Goal: Task Accomplishment & Management: Use online tool/utility

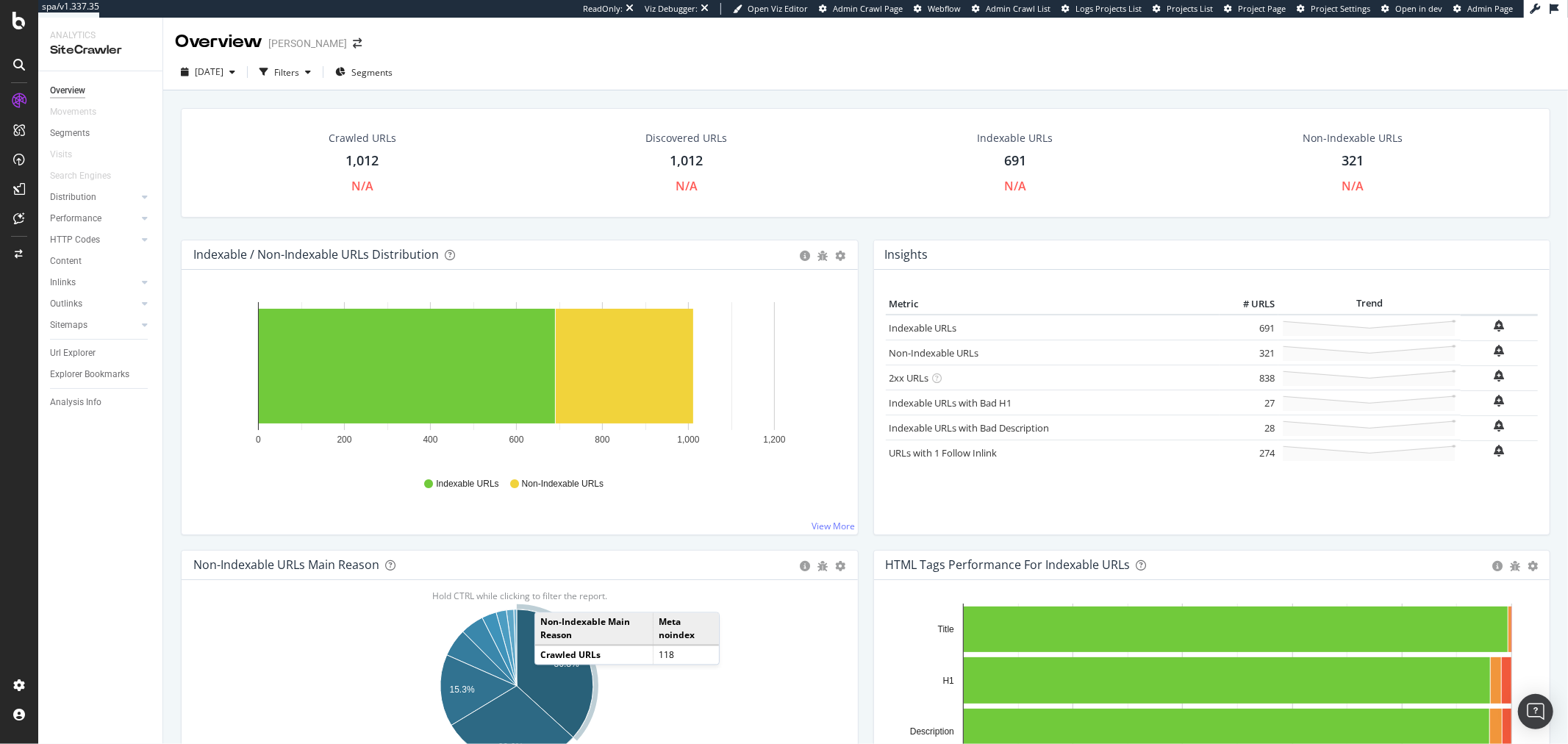
click at [549, 680] on icon "A chart." at bounding box center [555, 673] width 77 height 128
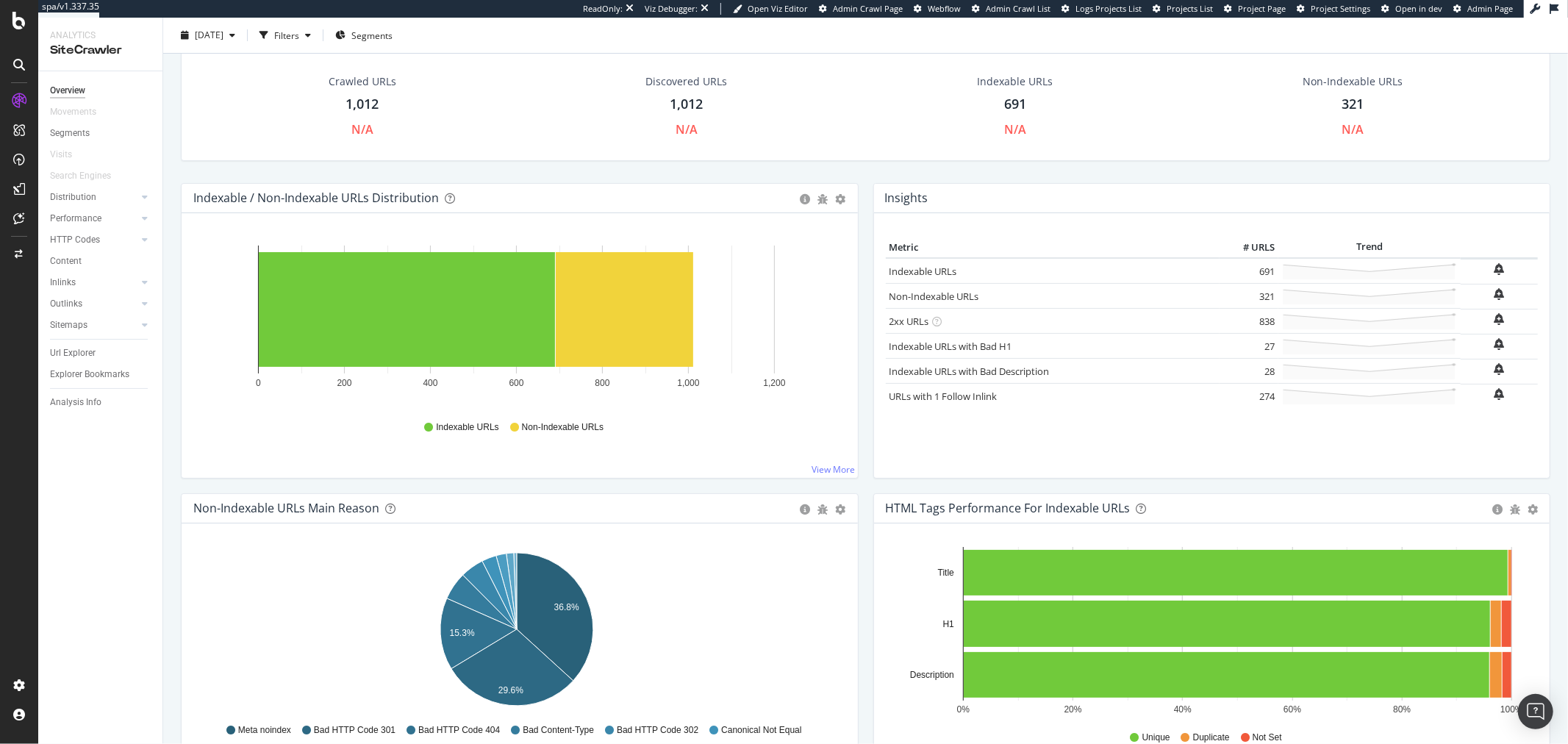
scroll to position [82, 0]
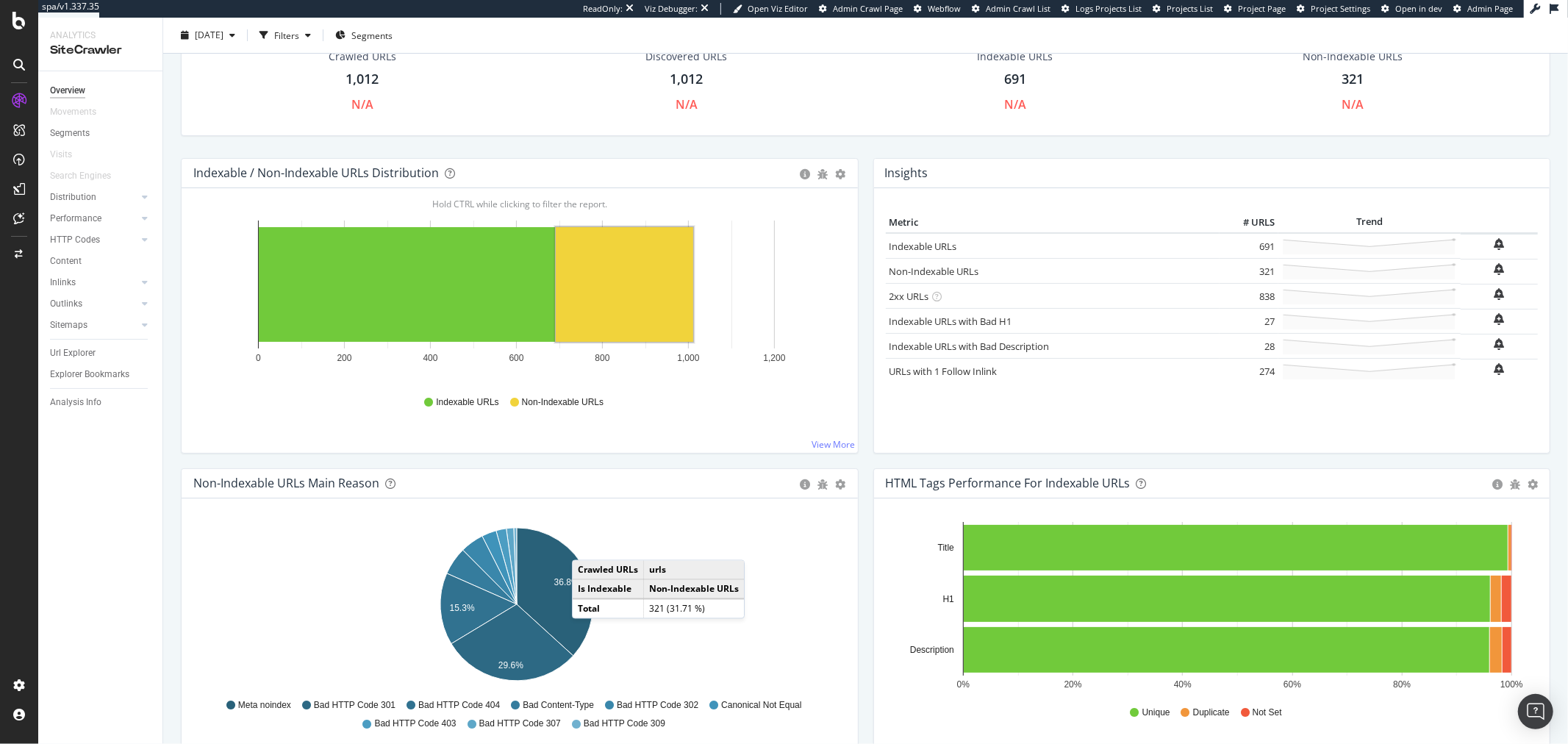
click at [666, 516] on div "Hold CTRL while clicking to filter the report. 36.8% 15.3% 29.6% Non-Indexable …" at bounding box center [519, 631] width 676 height 265
click at [628, 517] on div "Hold CTRL while clicking to filter the report. 36.8% 15.3% 29.6% Non-Indexable …" at bounding box center [519, 631] width 676 height 265
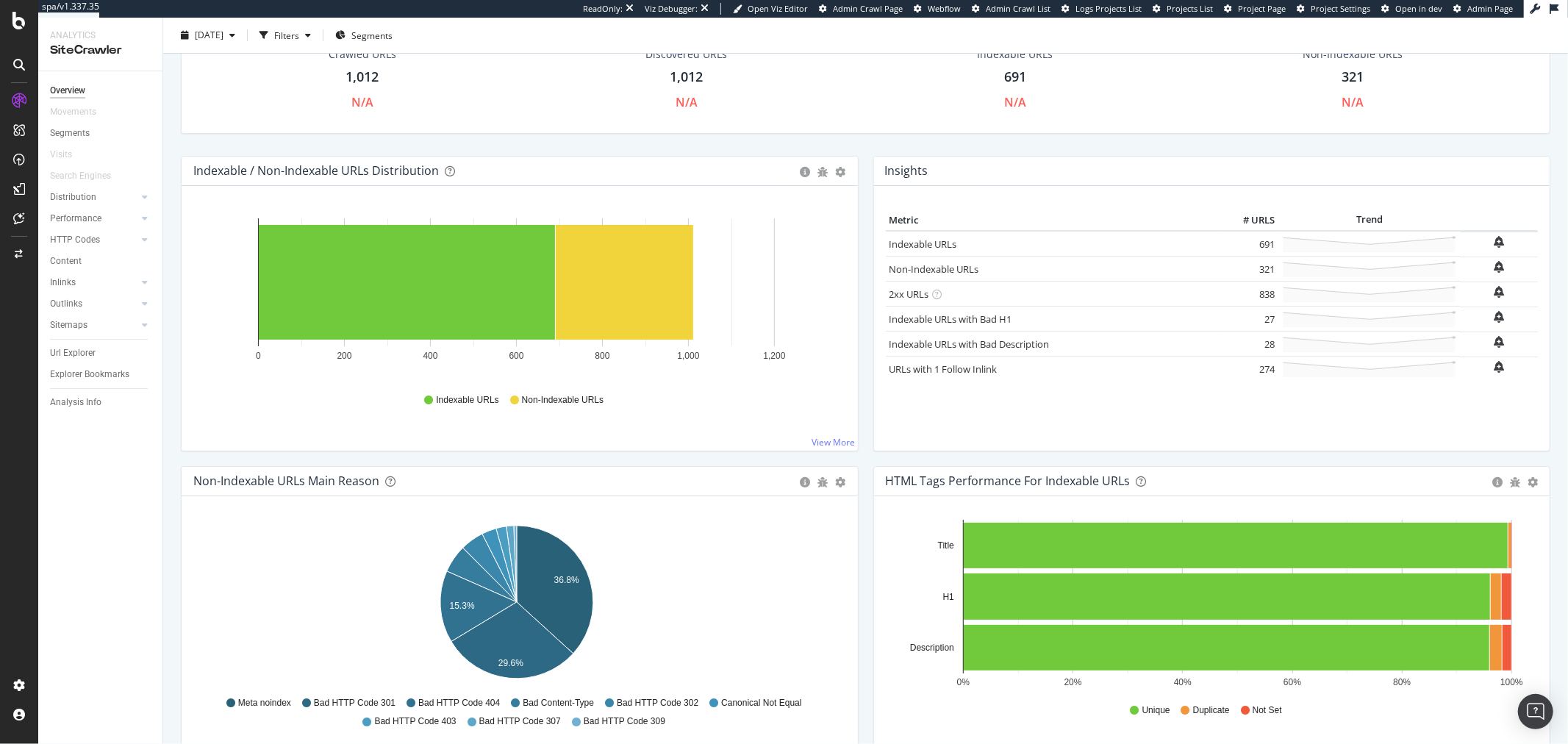
scroll to position [164, 0]
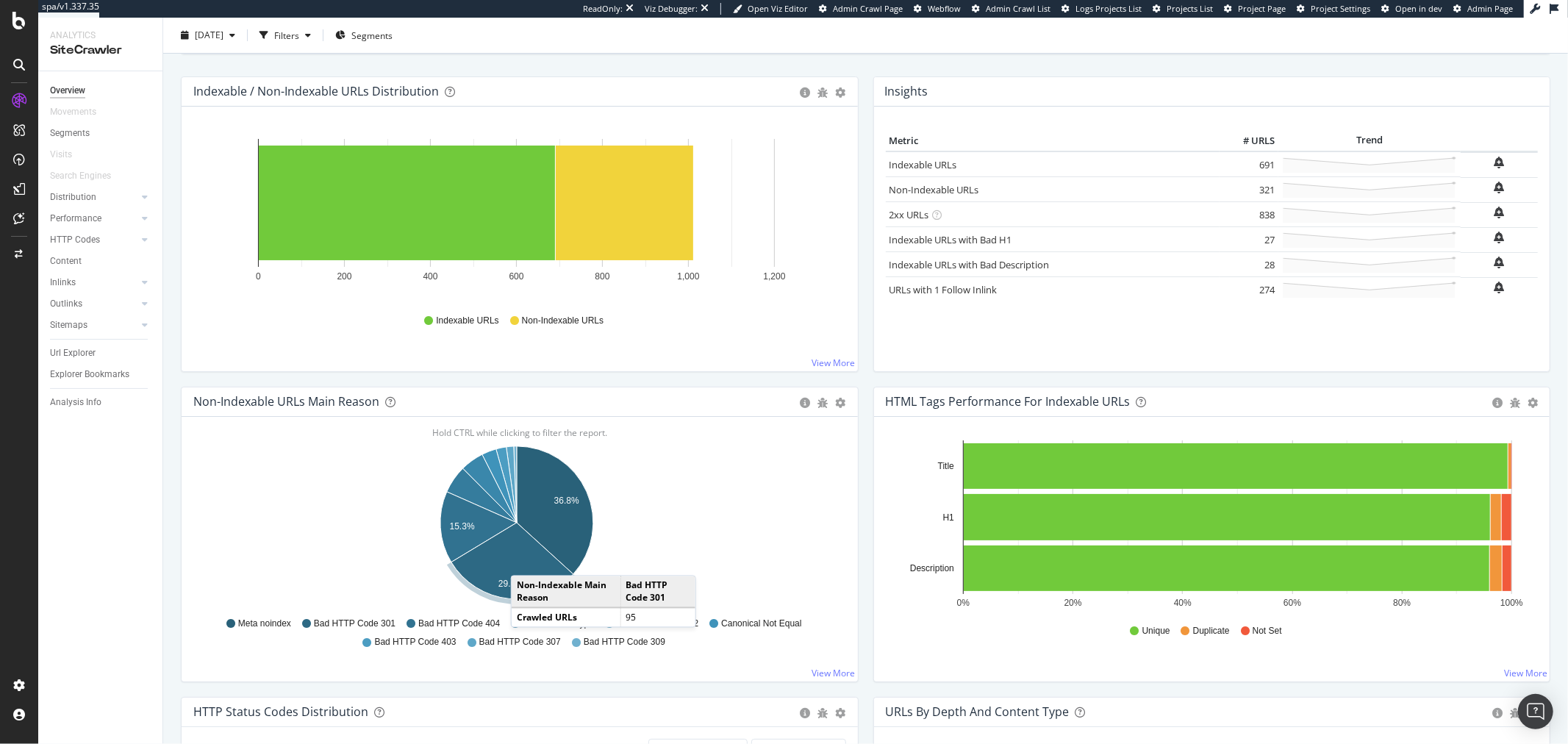
click at [523, 563] on icon "A chart." at bounding box center [513, 560] width 122 height 77
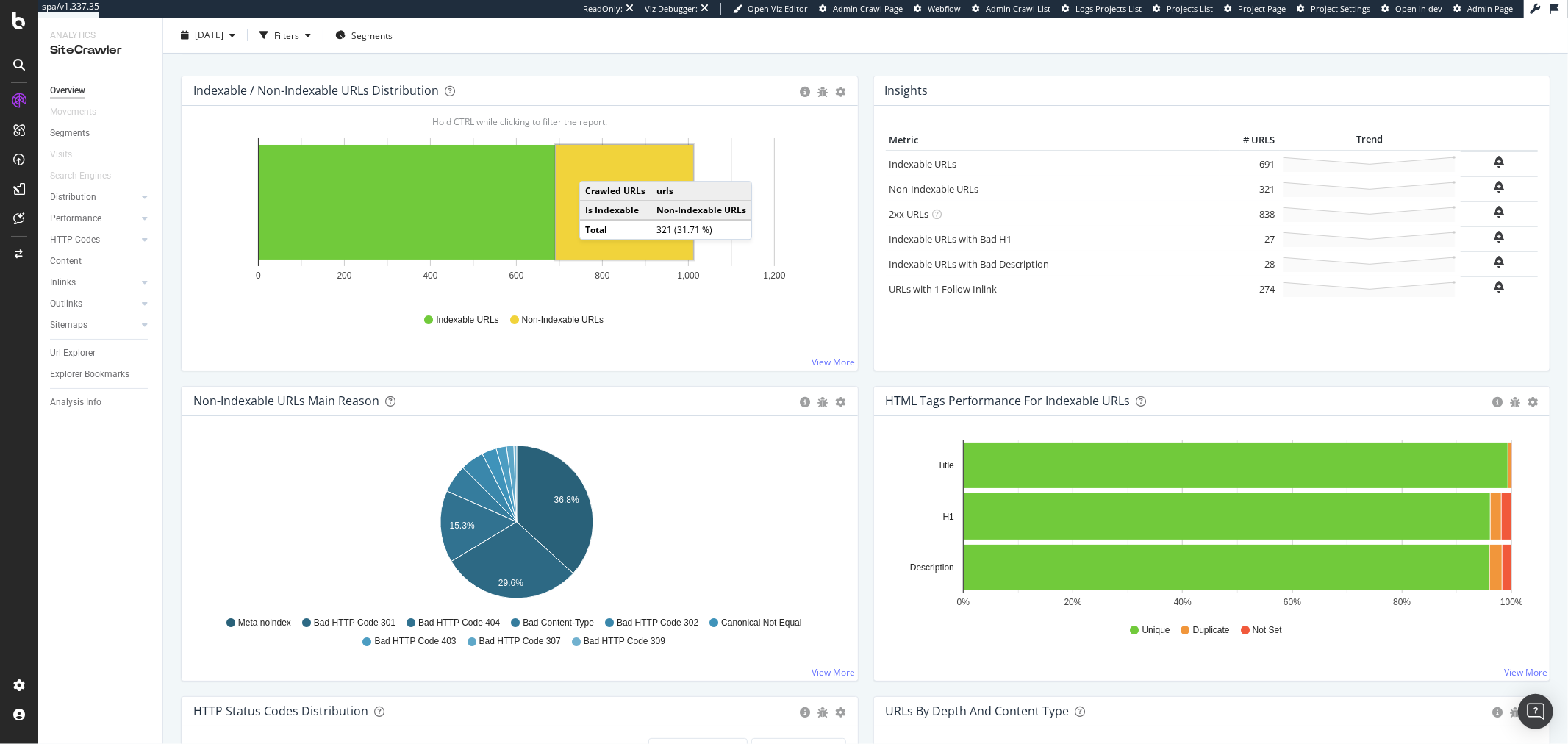
scroll to position [164, 0]
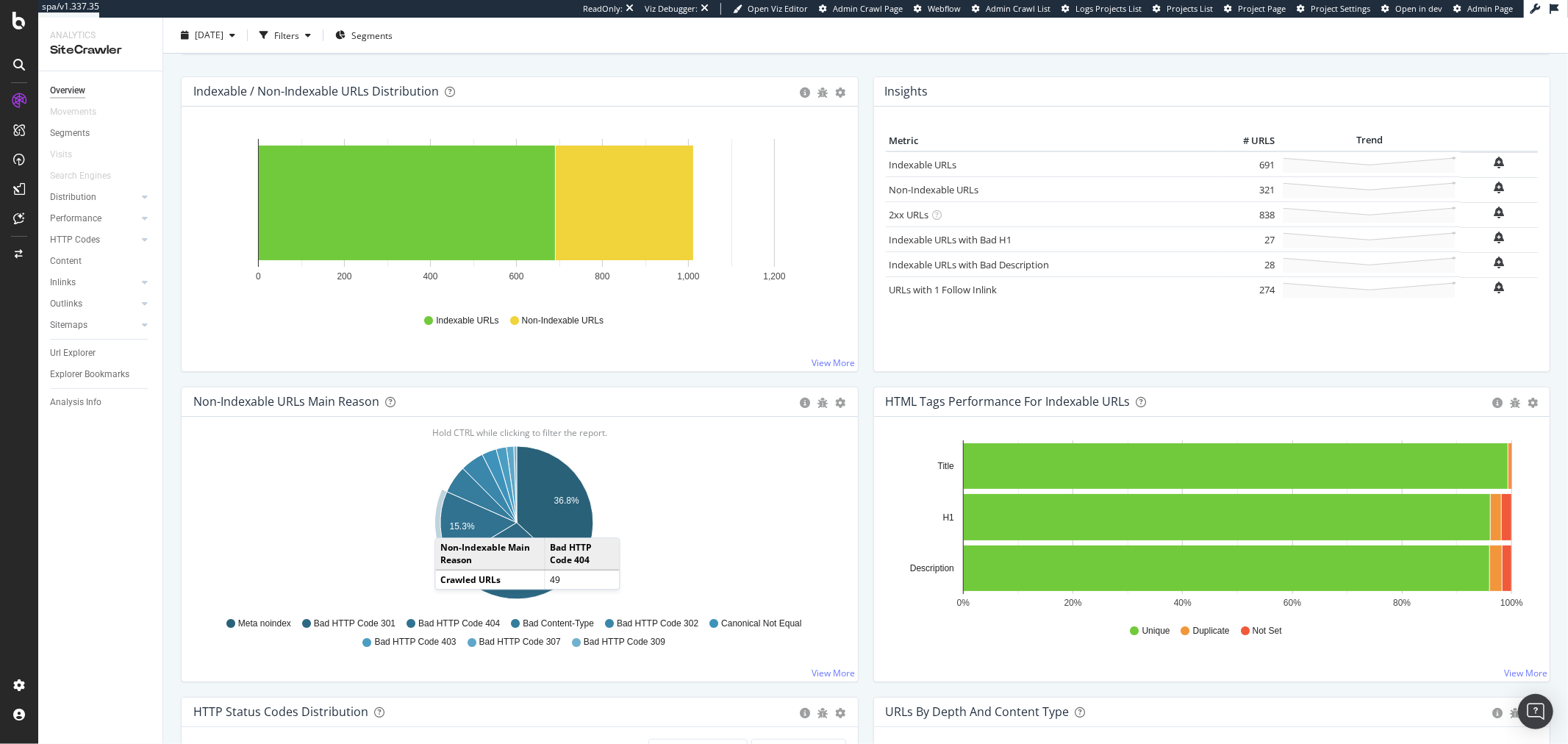
click at [450, 523] on text "15.3%" at bounding box center [463, 527] width 25 height 10
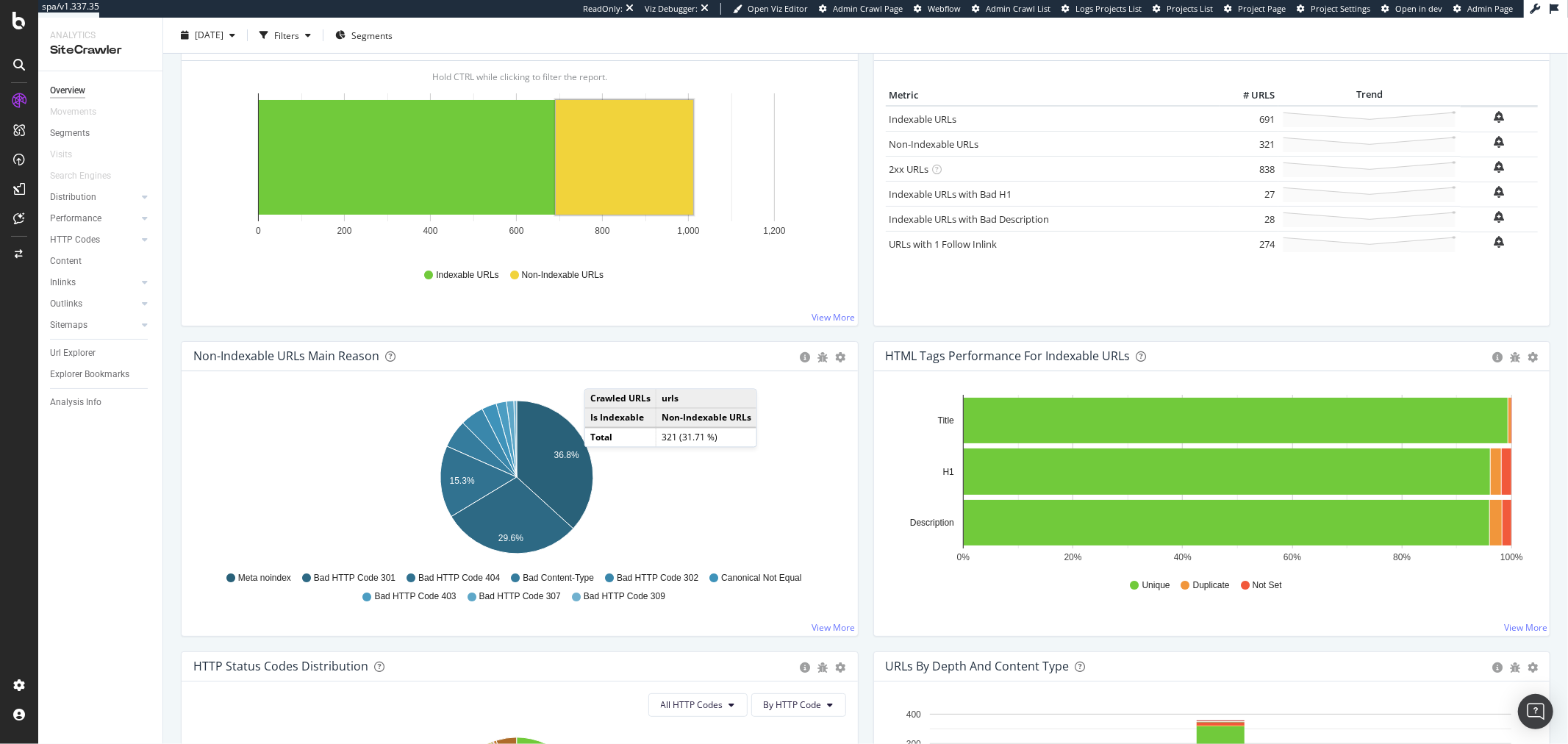
scroll to position [245, 0]
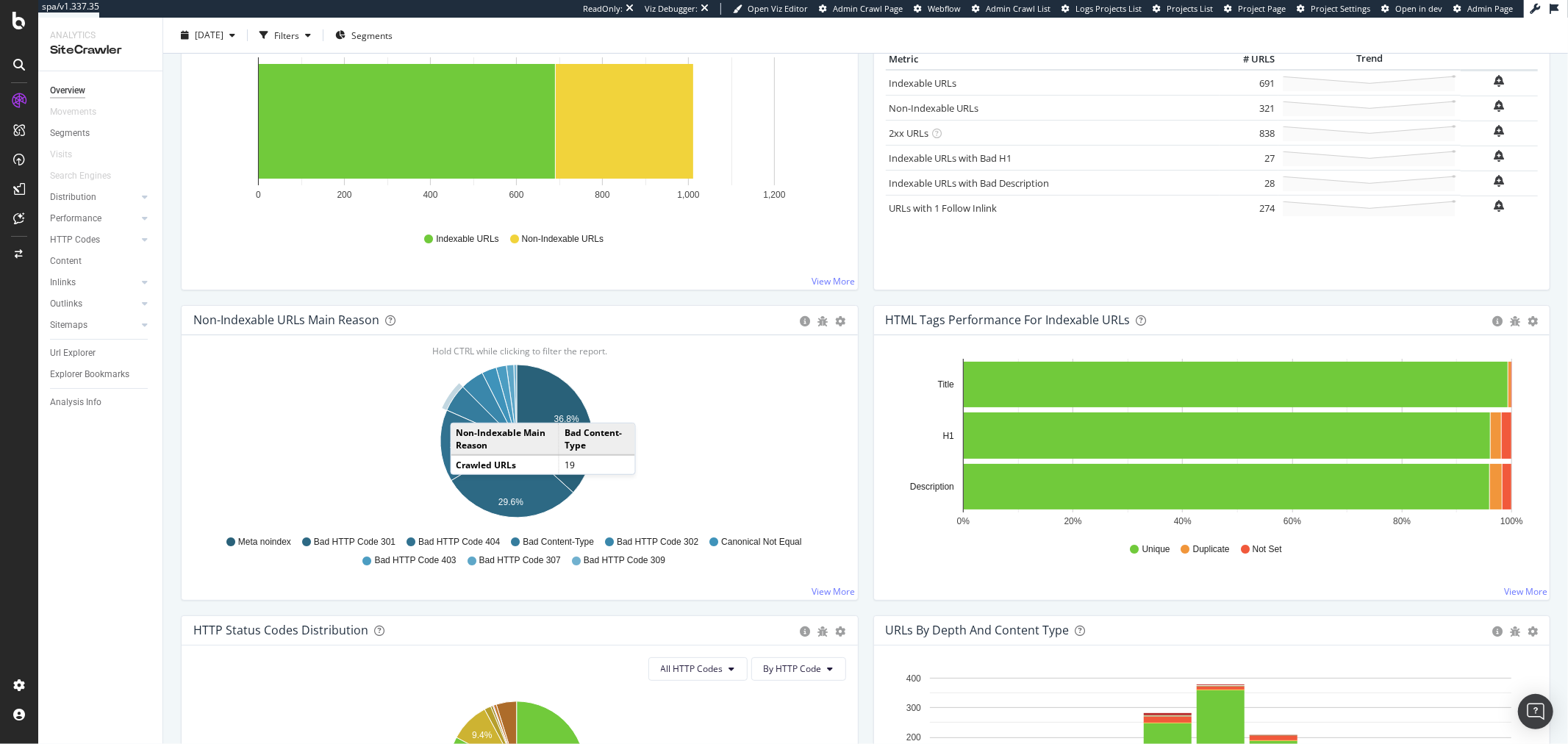
click at [465, 408] on icon "A chart." at bounding box center [482, 413] width 70 height 54
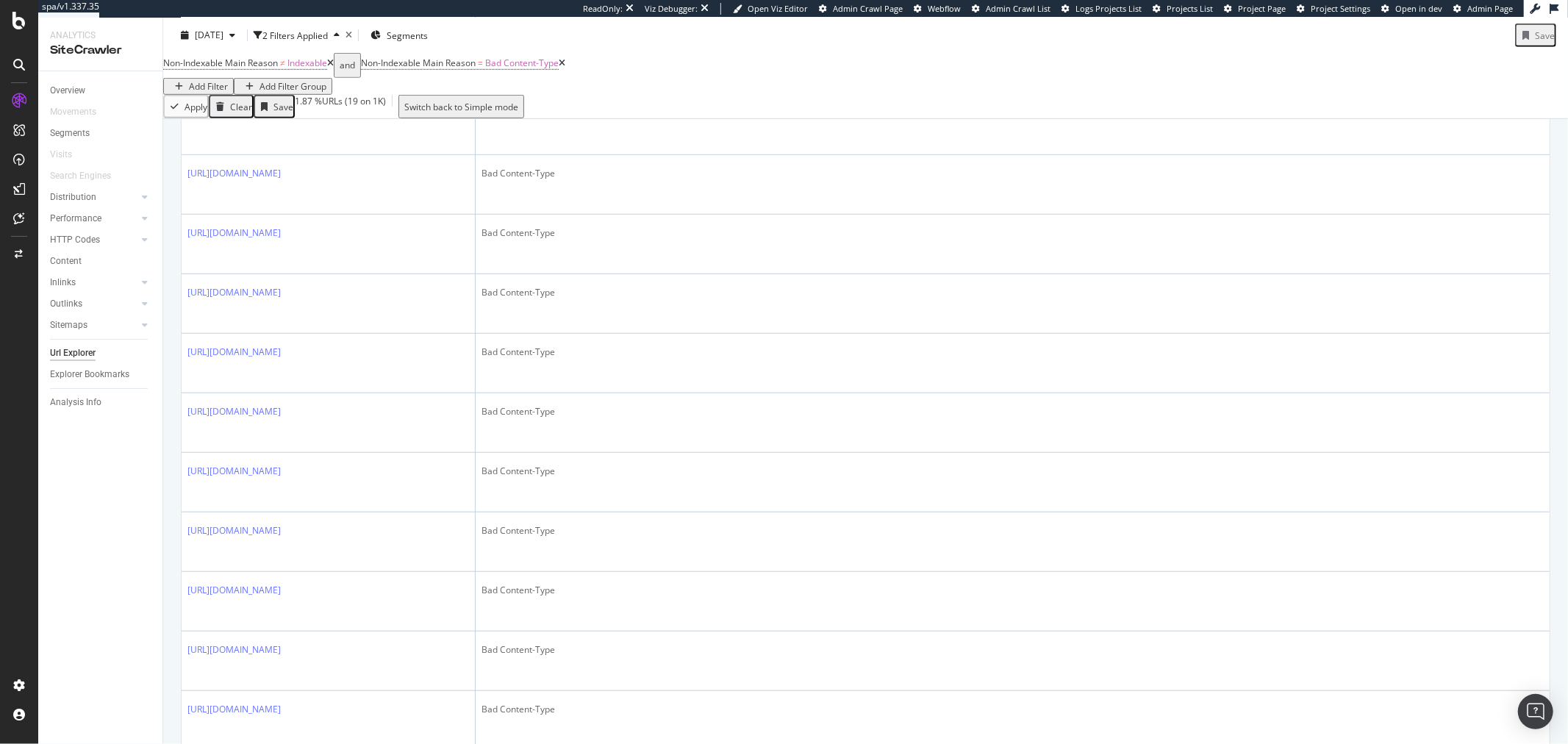
scroll to position [817, 0]
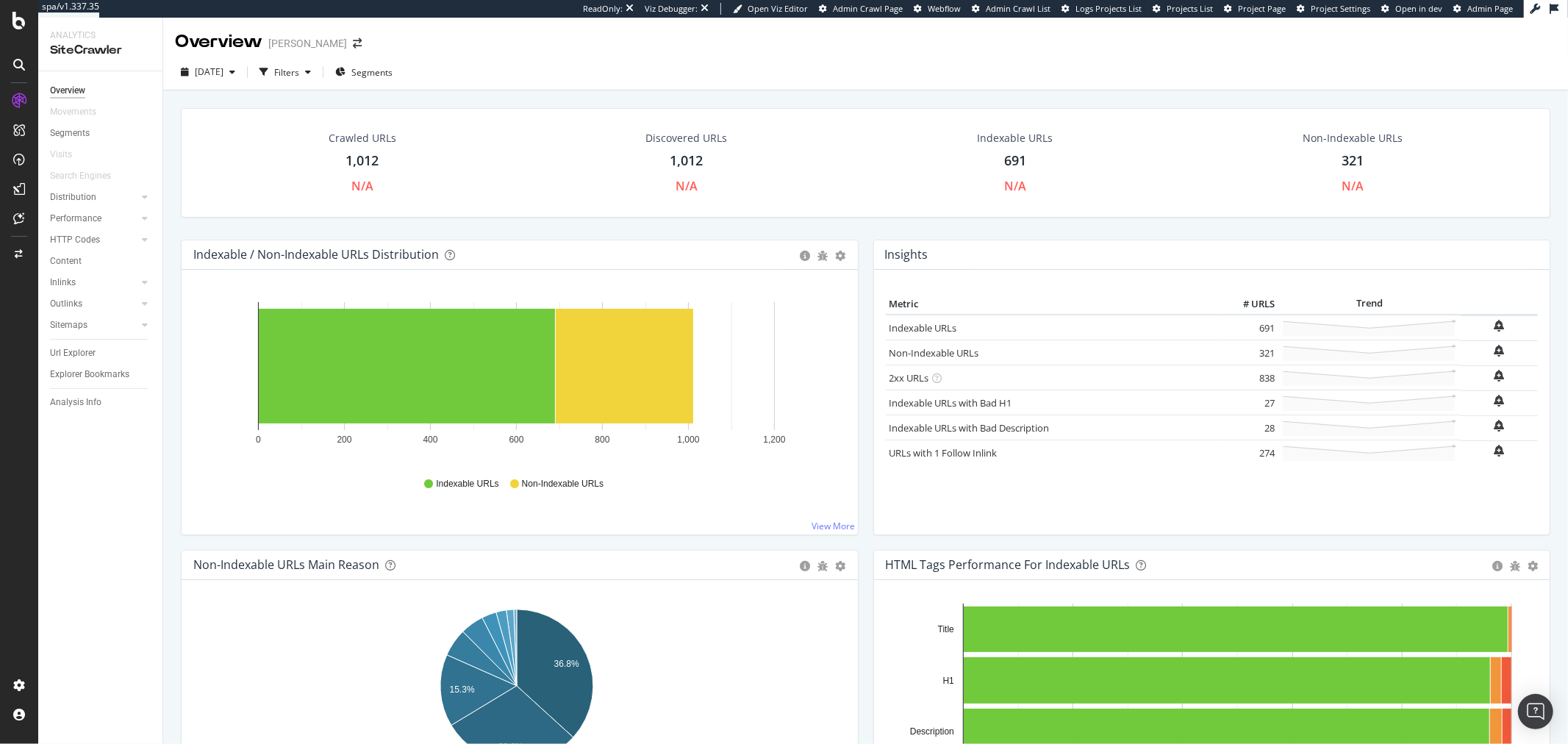
scroll to position [82, 0]
click at [475, 628] on icon "A chart." at bounding box center [490, 652] width 54 height 68
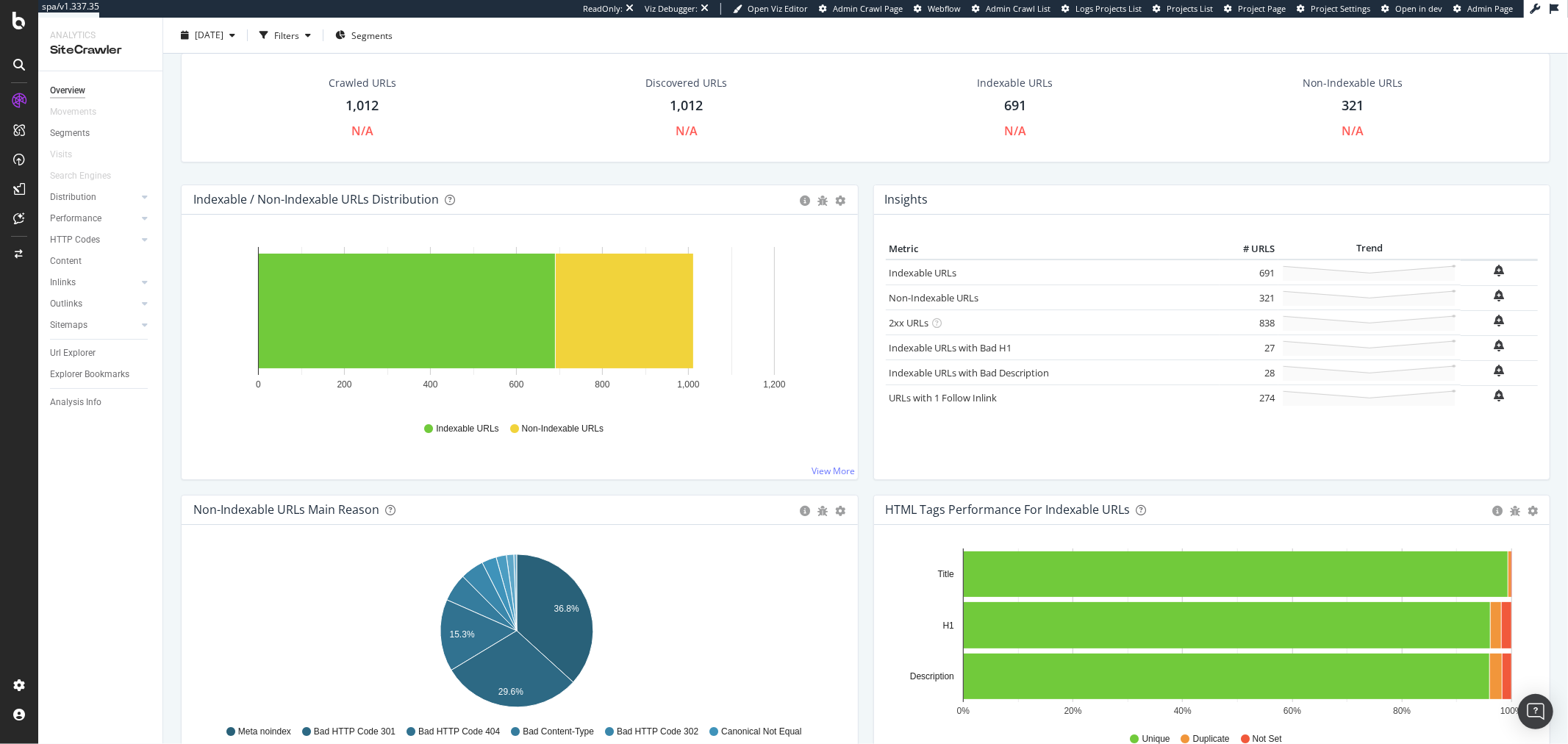
scroll to position [164, 0]
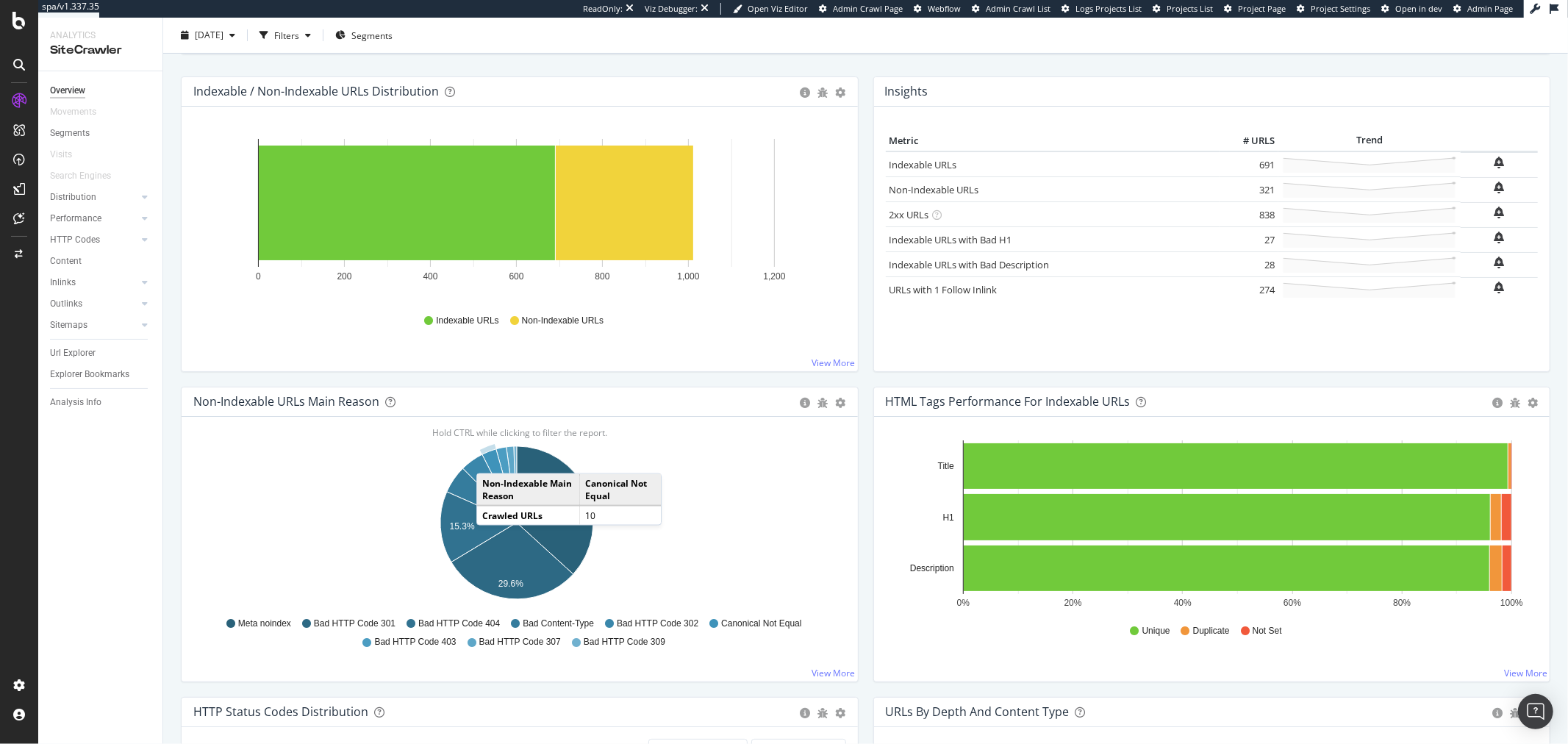
click at [491, 459] on icon "A chart." at bounding box center [499, 486] width 35 height 74
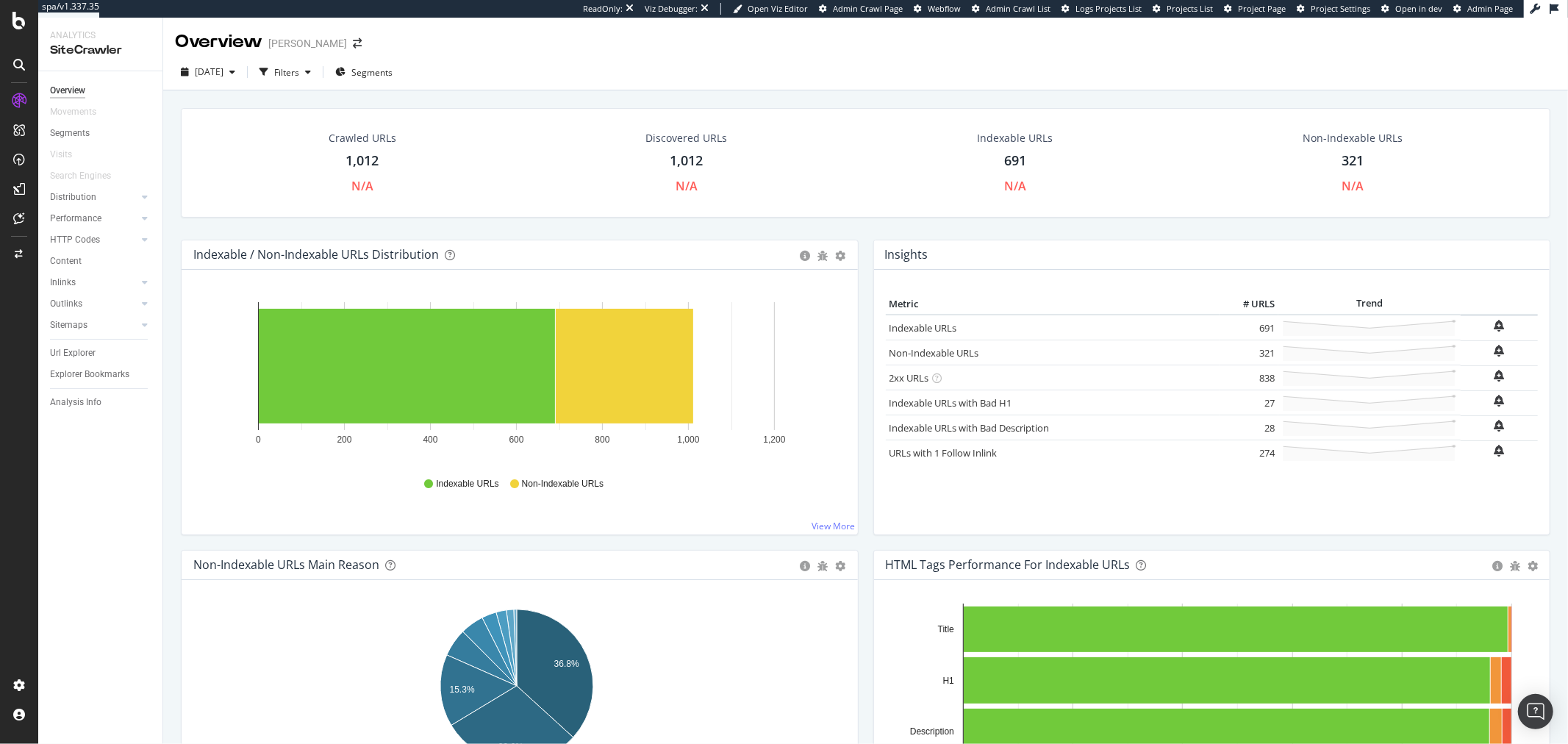
scroll to position [82, 0]
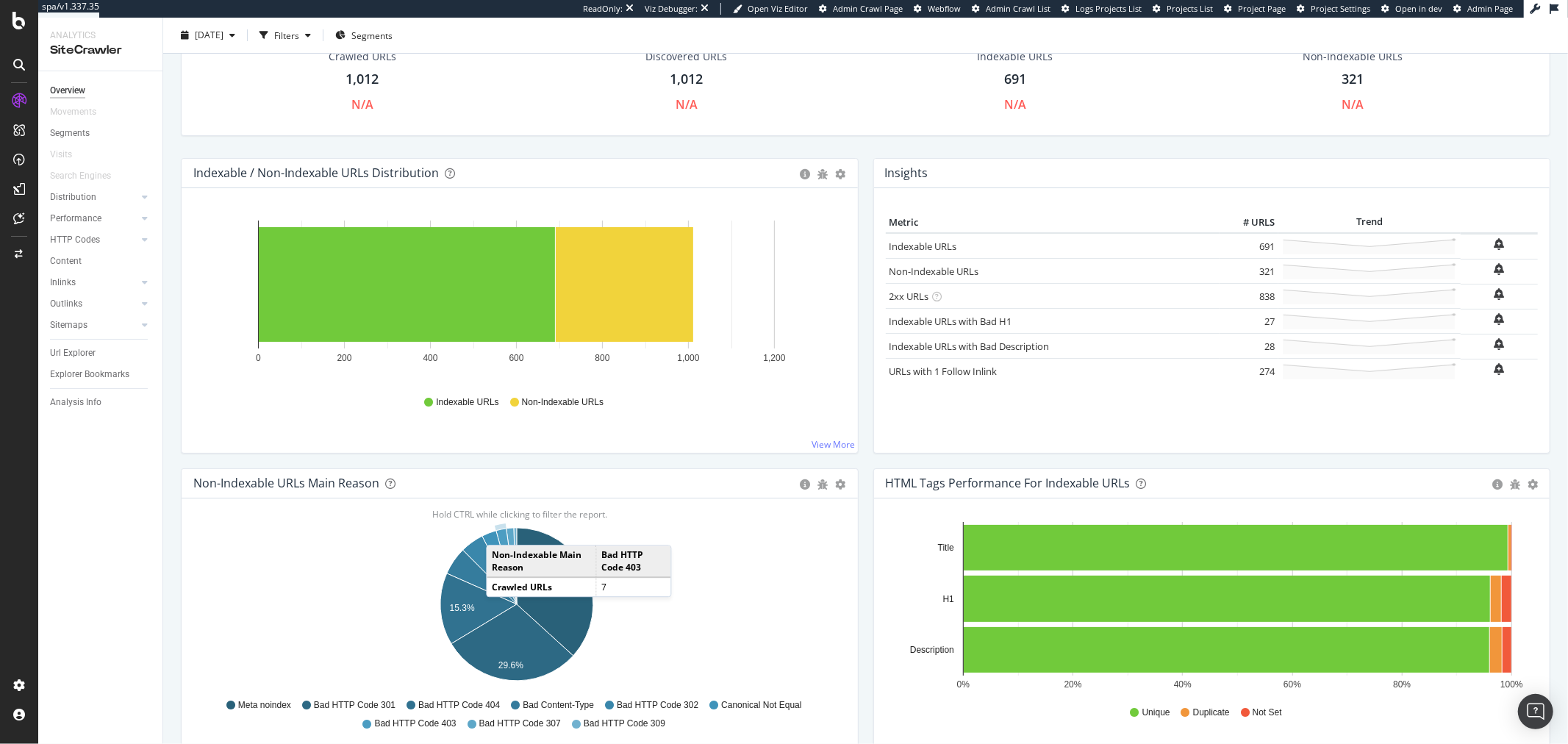
click at [501, 531] on icon "A chart." at bounding box center [507, 566] width 21 height 76
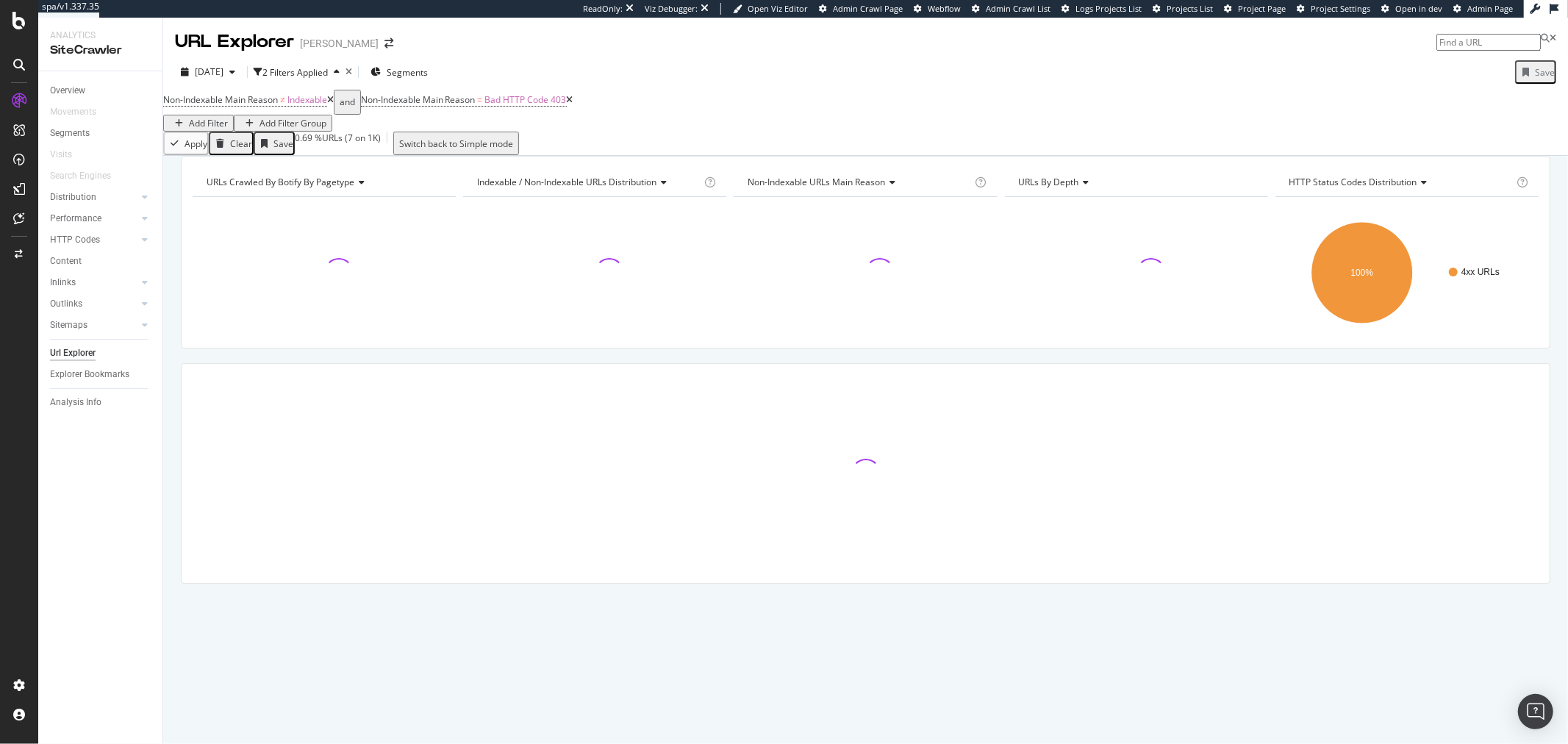
click at [228, 117] on div "Add Filter" at bounding box center [208, 123] width 39 height 13
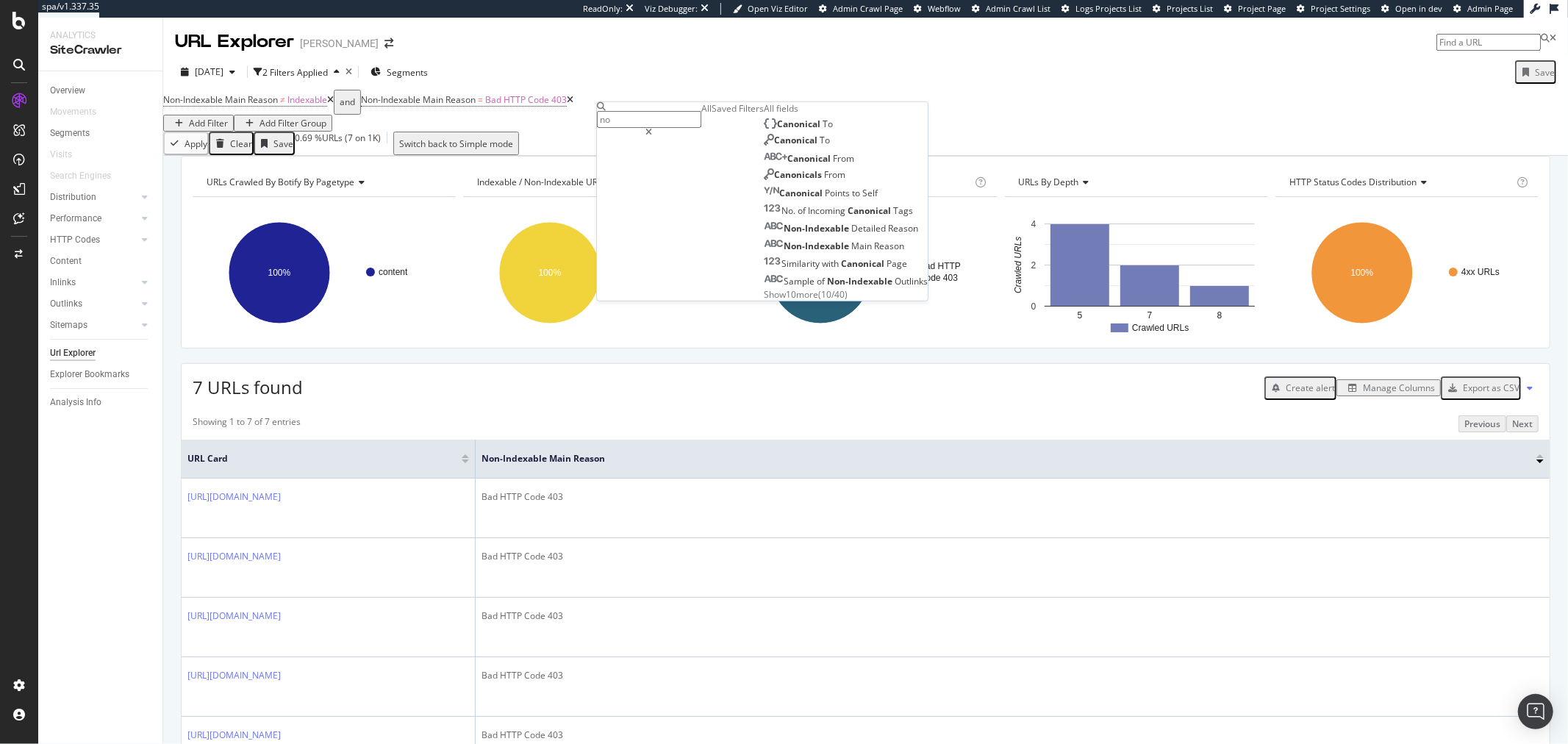
type input "n"
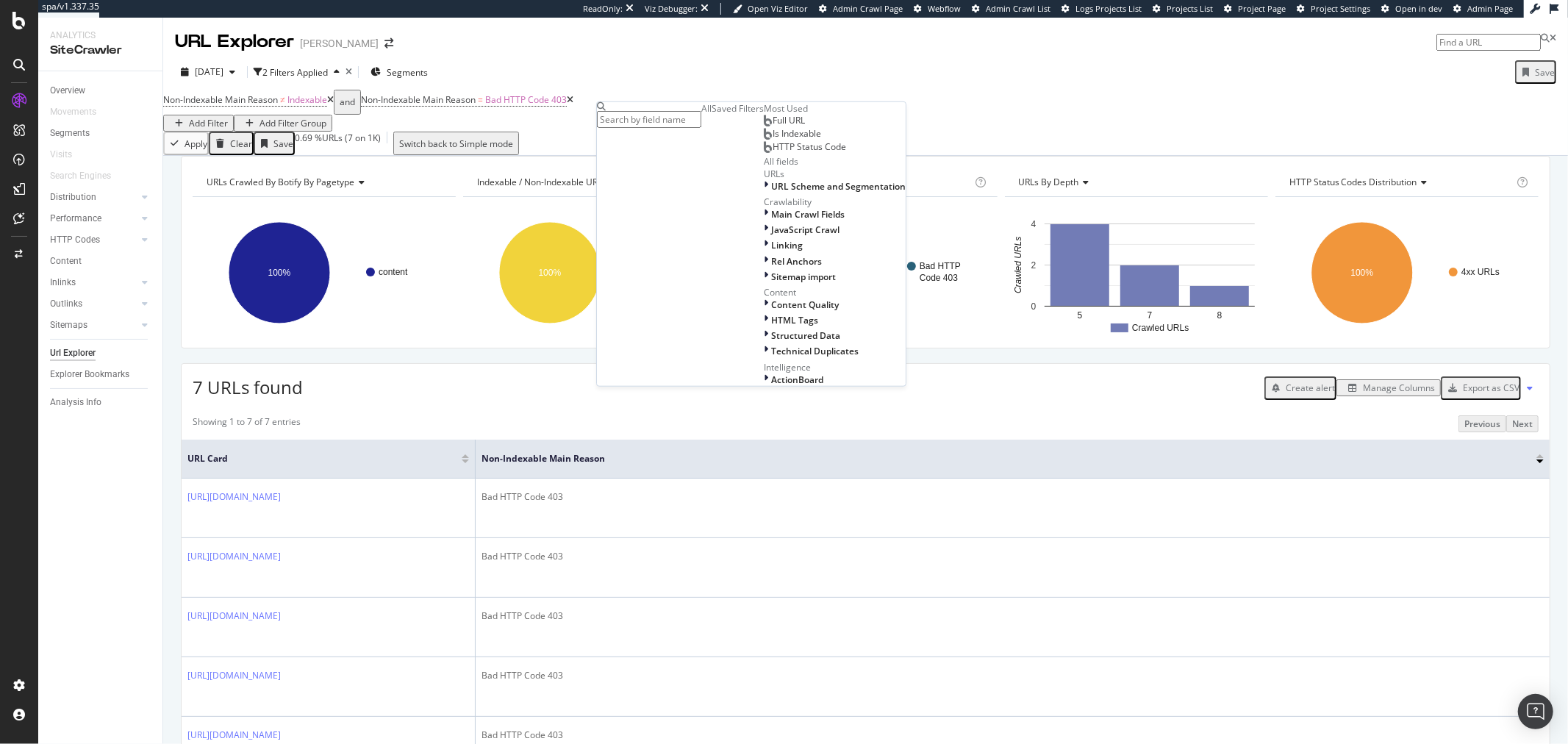
click at [999, 156] on div "URLs Crawled By Botify By pagetype Chart (by Value) Table Expand Export as CSV …" at bounding box center [866, 156] width 1405 height 0
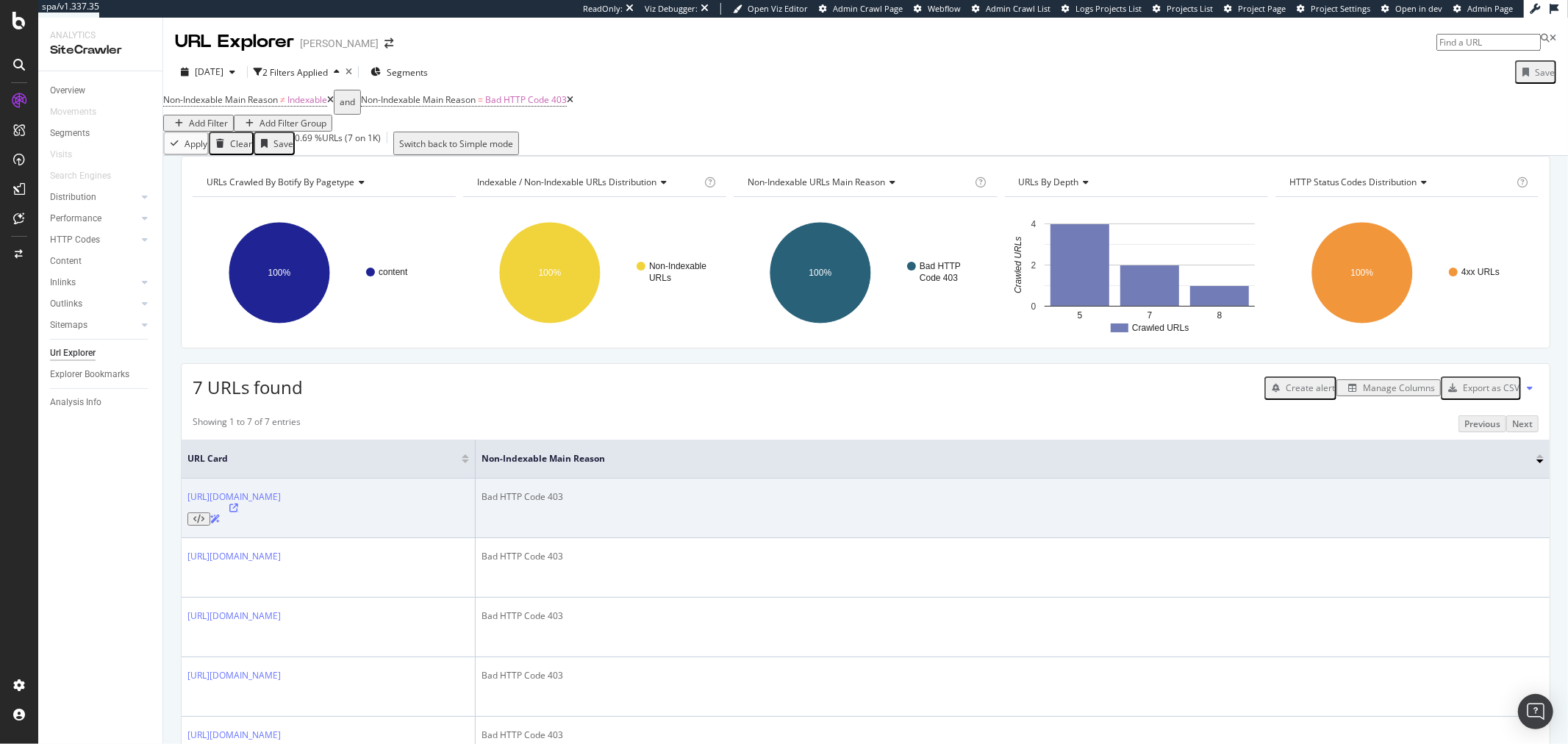
click at [239, 513] on icon at bounding box center [235, 508] width 9 height 9
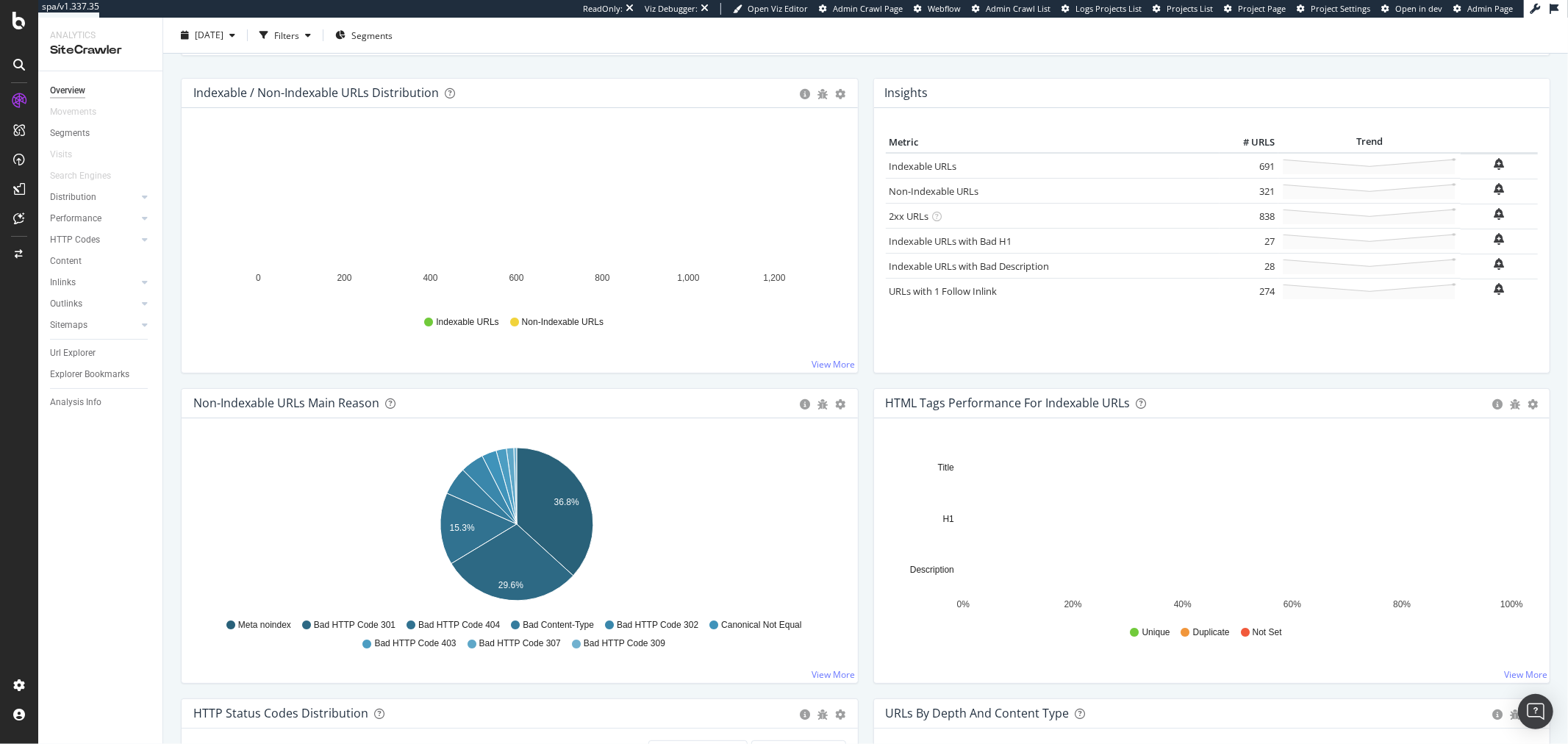
scroll to position [164, 0]
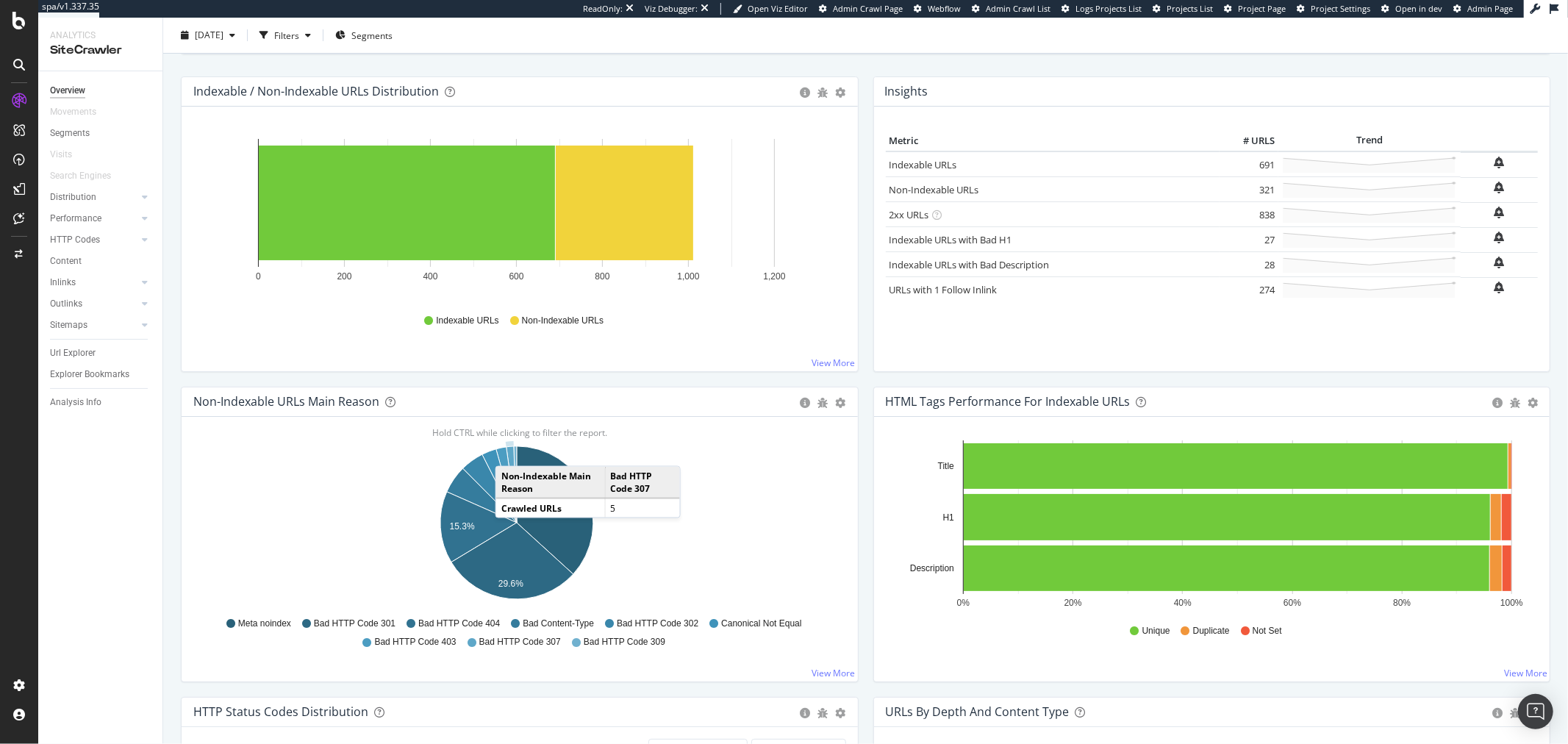
click at [511, 452] on icon "A chart." at bounding box center [512, 485] width 10 height 77
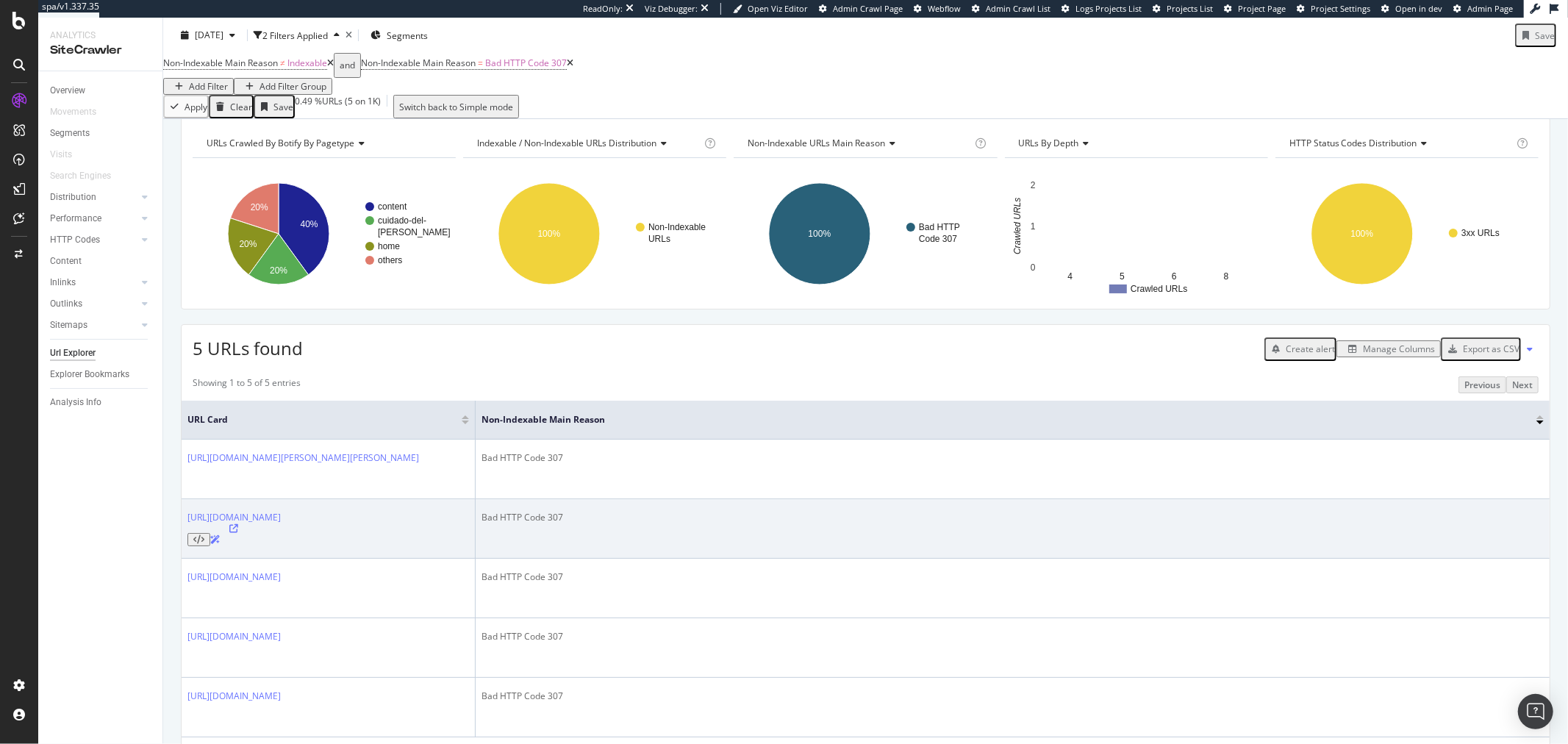
scroll to position [55, 0]
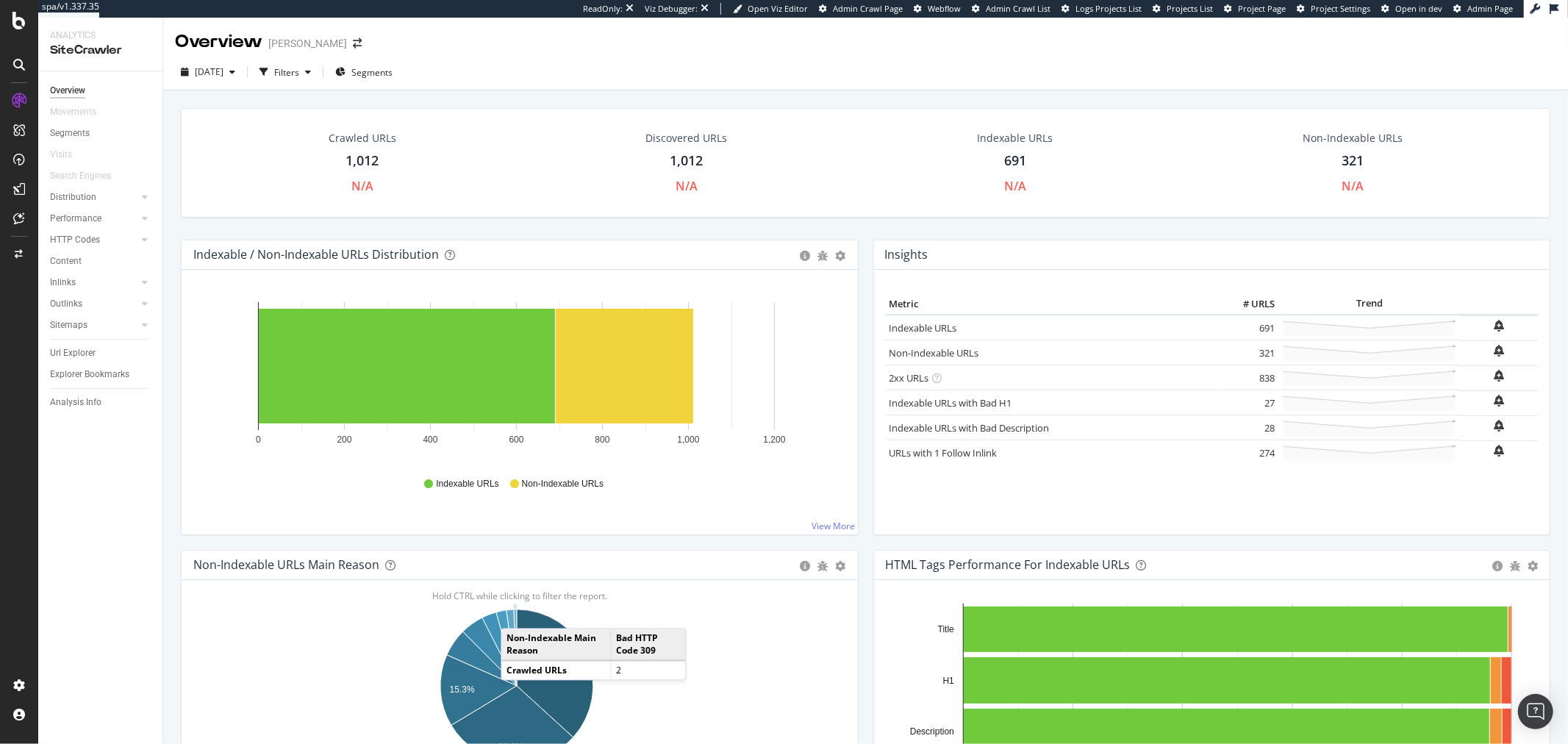
click at [516, 614] on icon "A chart." at bounding box center [516, 647] width 3 height 77
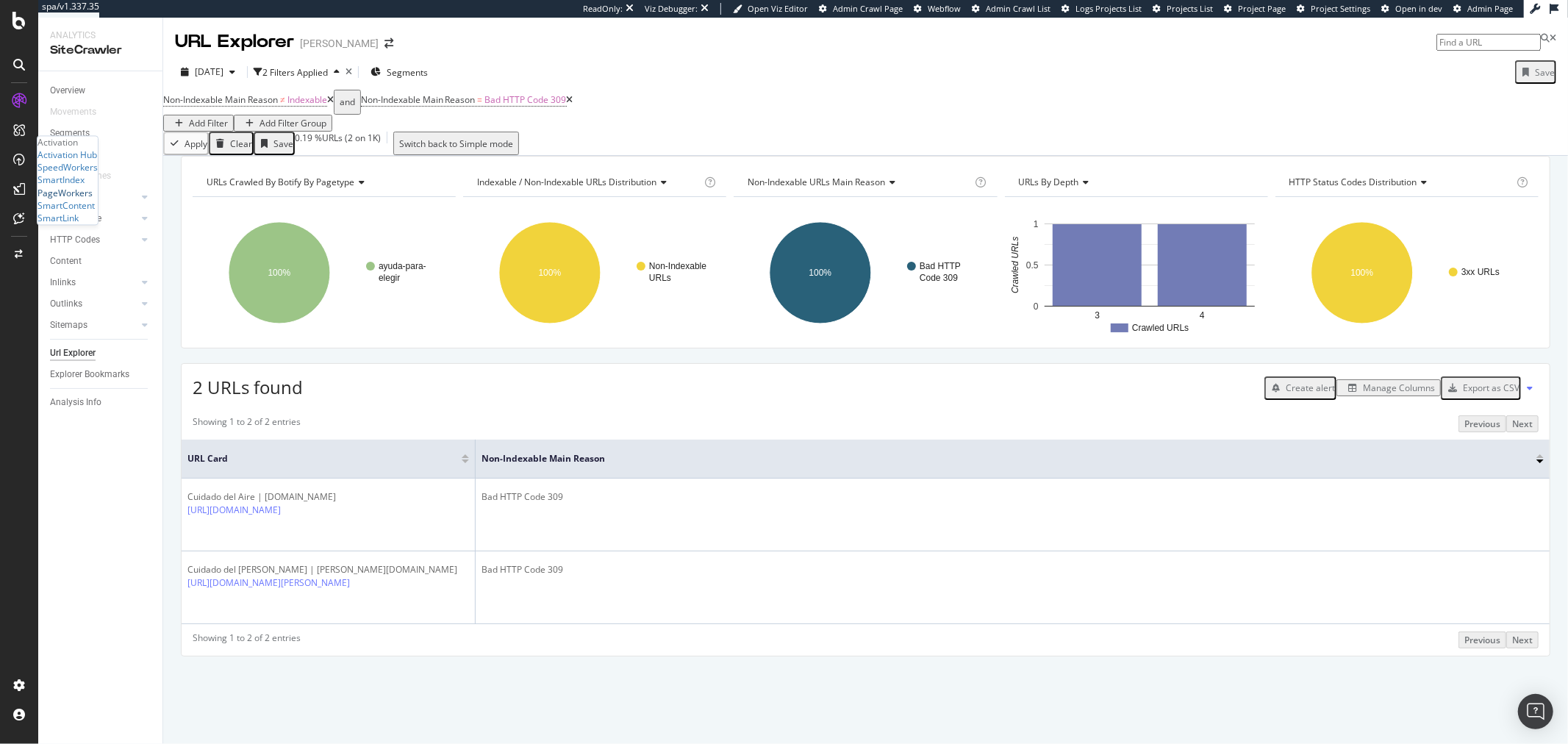
click at [74, 199] on div "PageWorkers" at bounding box center [65, 193] width 55 height 13
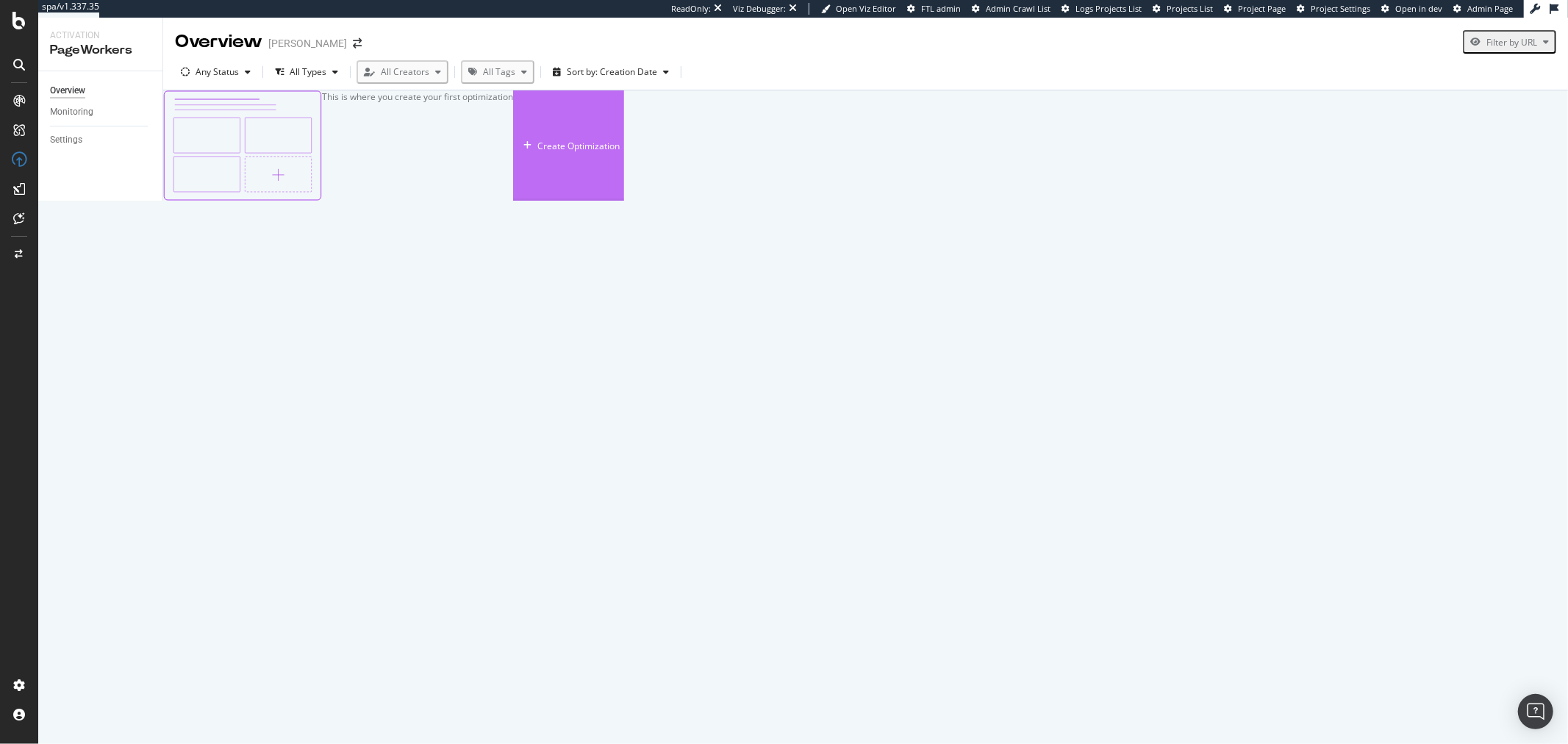
click at [620, 200] on div "Create Optimization" at bounding box center [569, 146] width 103 height 109
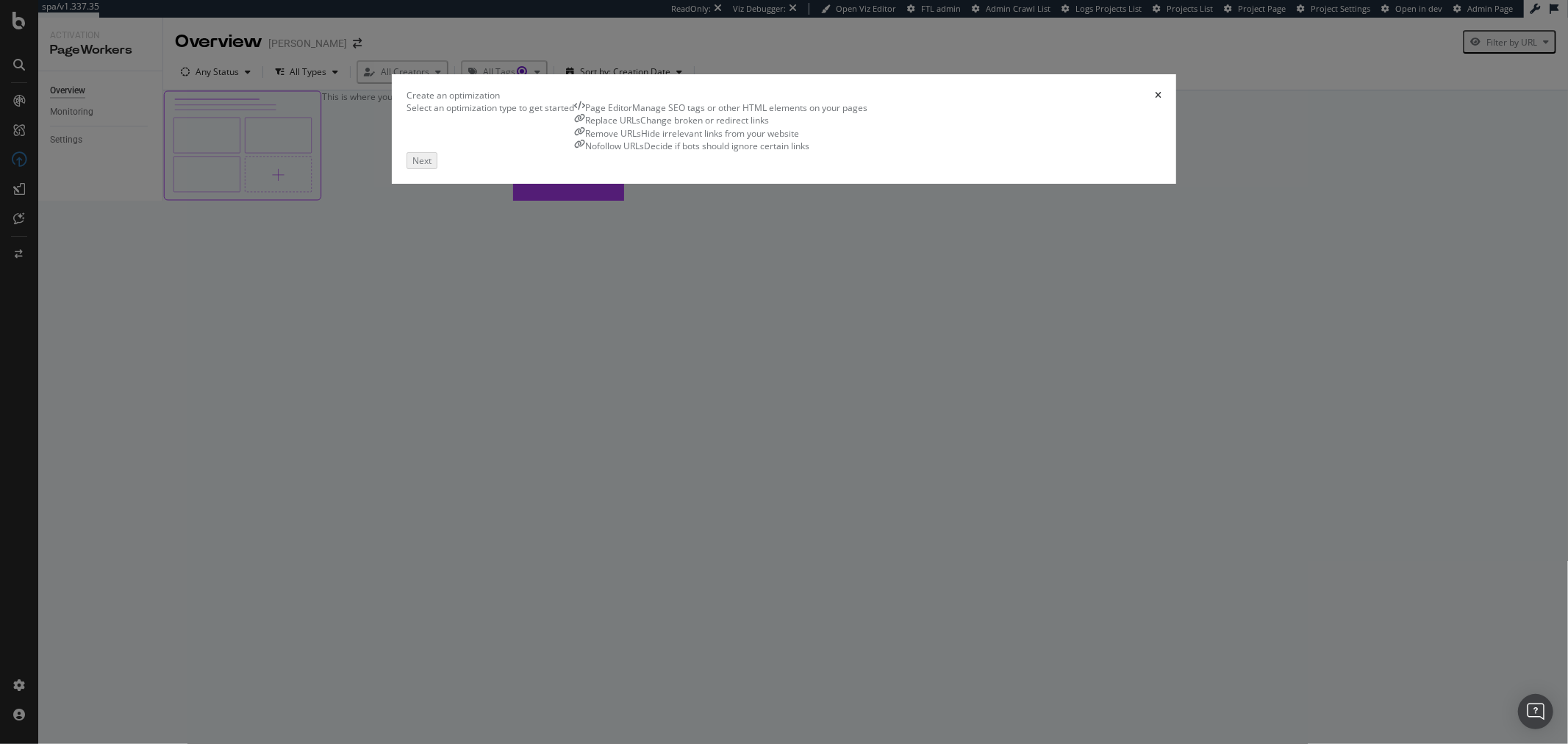
click at [745, 126] on div "Replace URLs Change broken or redirect links" at bounding box center [721, 120] width 294 height 13
click at [430, 166] on div "Next" at bounding box center [421, 159] width 19 height 13
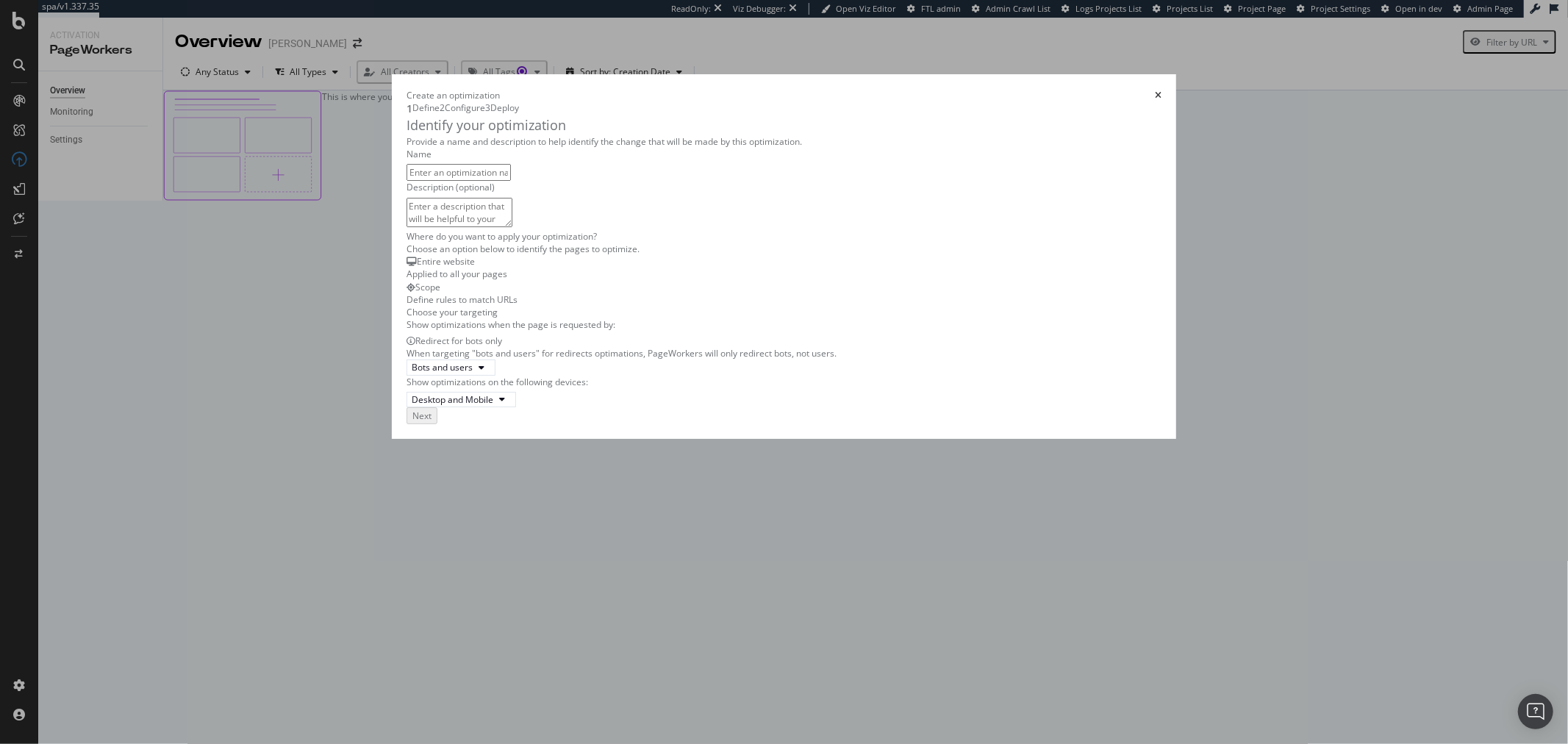
click at [511, 181] on input "modal" at bounding box center [459, 172] width 104 height 17
type input "Replace 301"
click at [430, 421] on div "Next" at bounding box center [421, 414] width 19 height 13
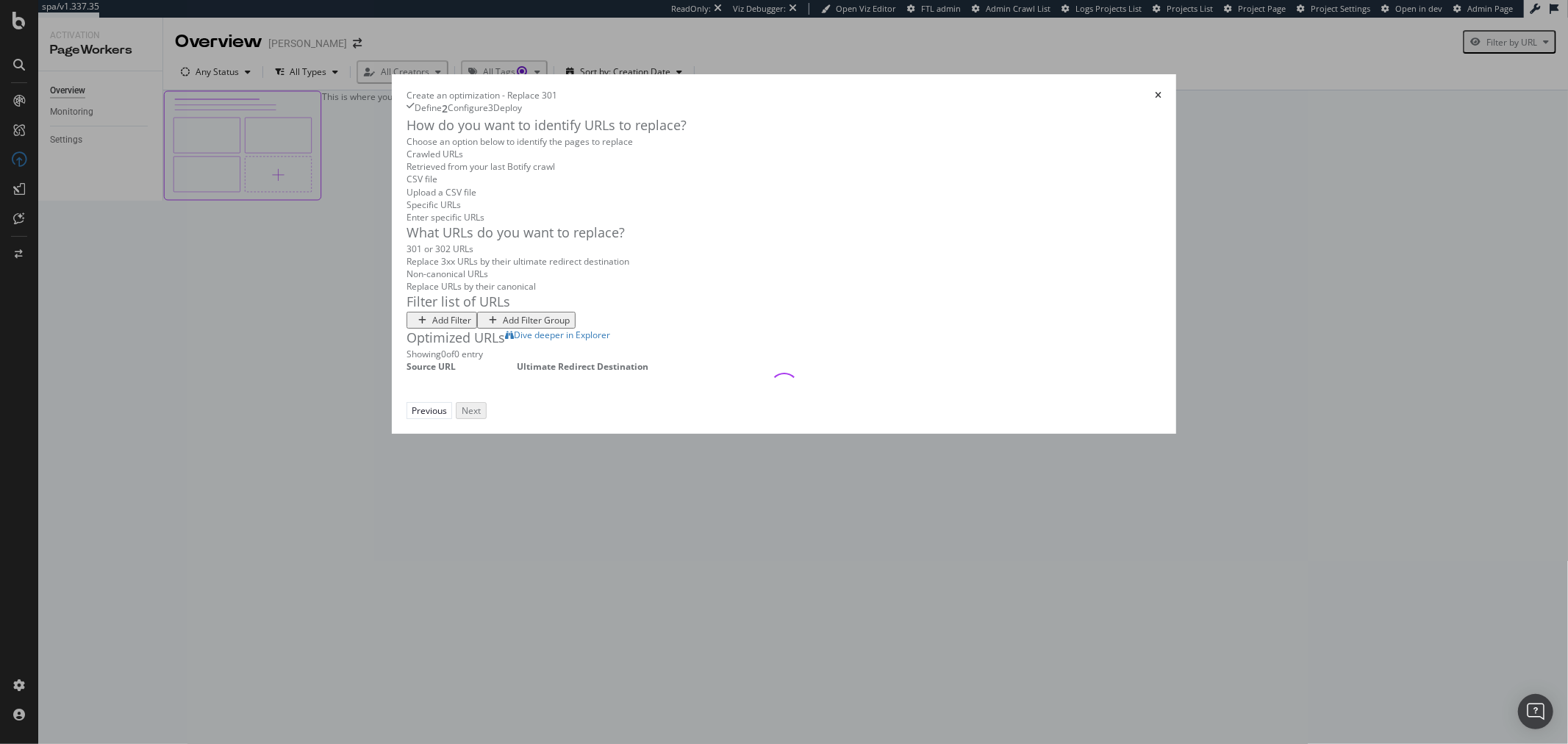
click at [433, 326] on div "Add Filter" at bounding box center [452, 320] width 39 height 13
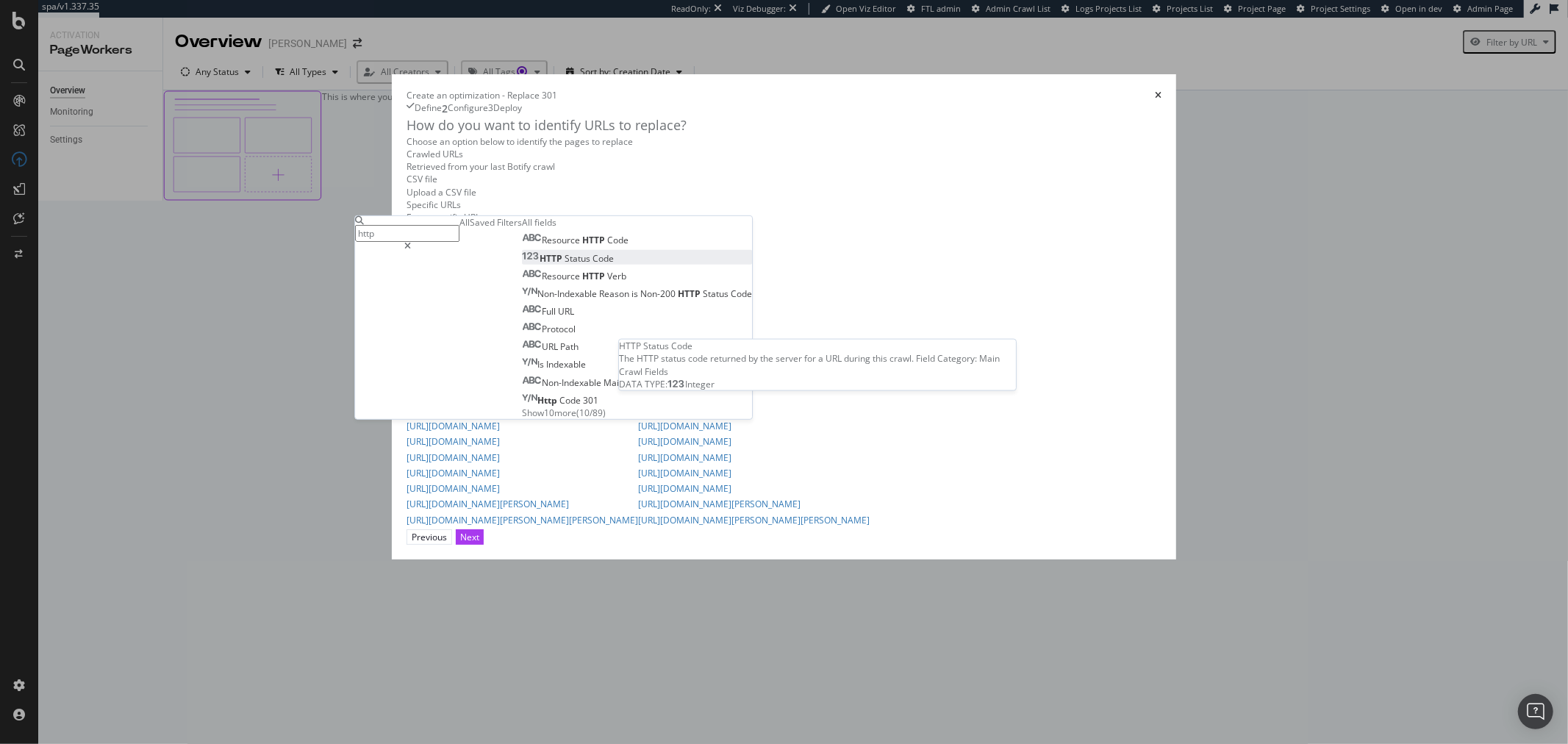
type input "http"
click at [522, 251] on div "HTTP Status Code" at bounding box center [568, 257] width 92 height 13
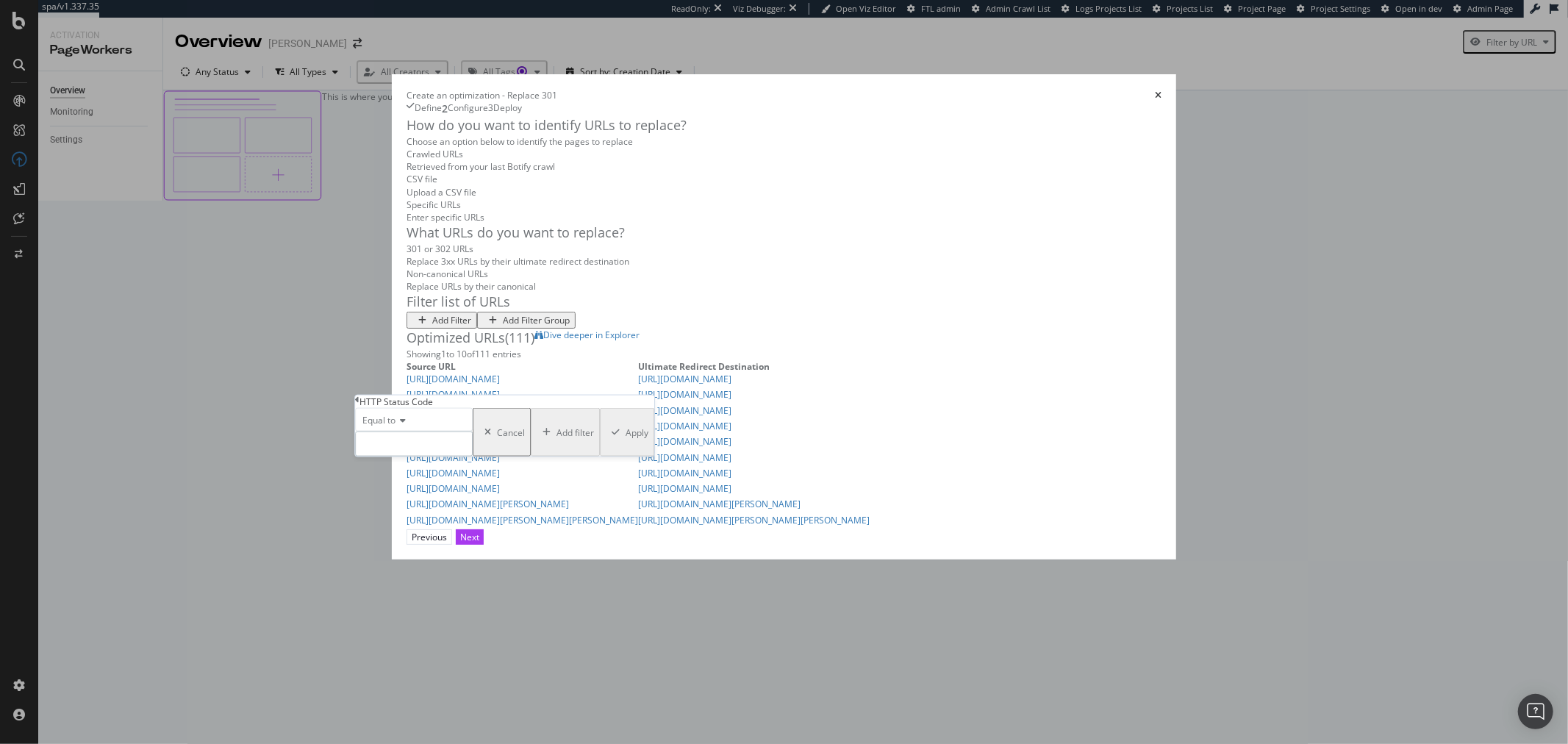
click at [410, 456] on input "modal" at bounding box center [414, 444] width 117 height 25
click at [407, 486] on span "301" at bounding box center [396, 479] width 74 height 13
type input "301"
click at [626, 439] on div "Apply" at bounding box center [637, 432] width 23 height 13
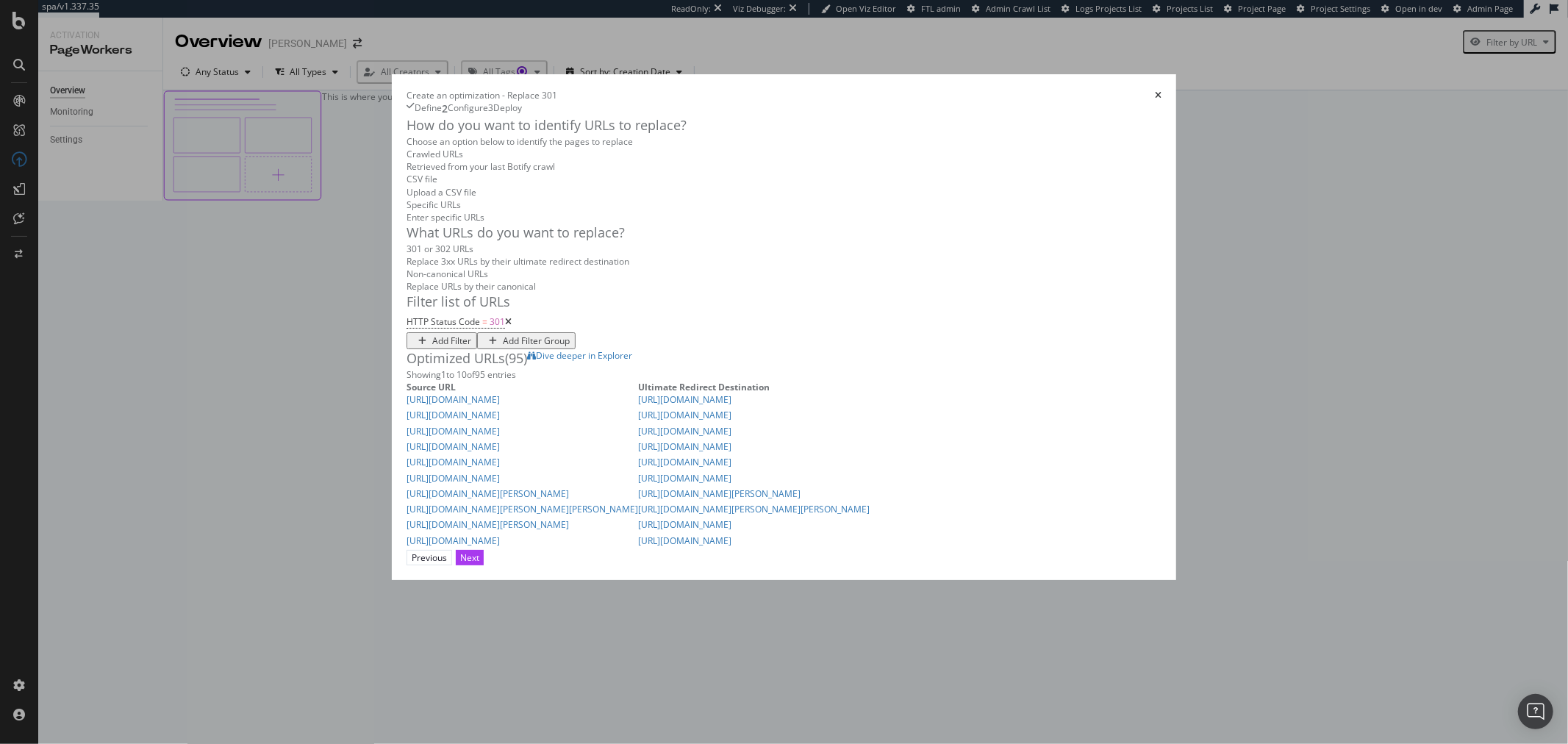
scroll to position [221, 0]
click at [479, 564] on div "Next" at bounding box center [470, 557] width 19 height 13
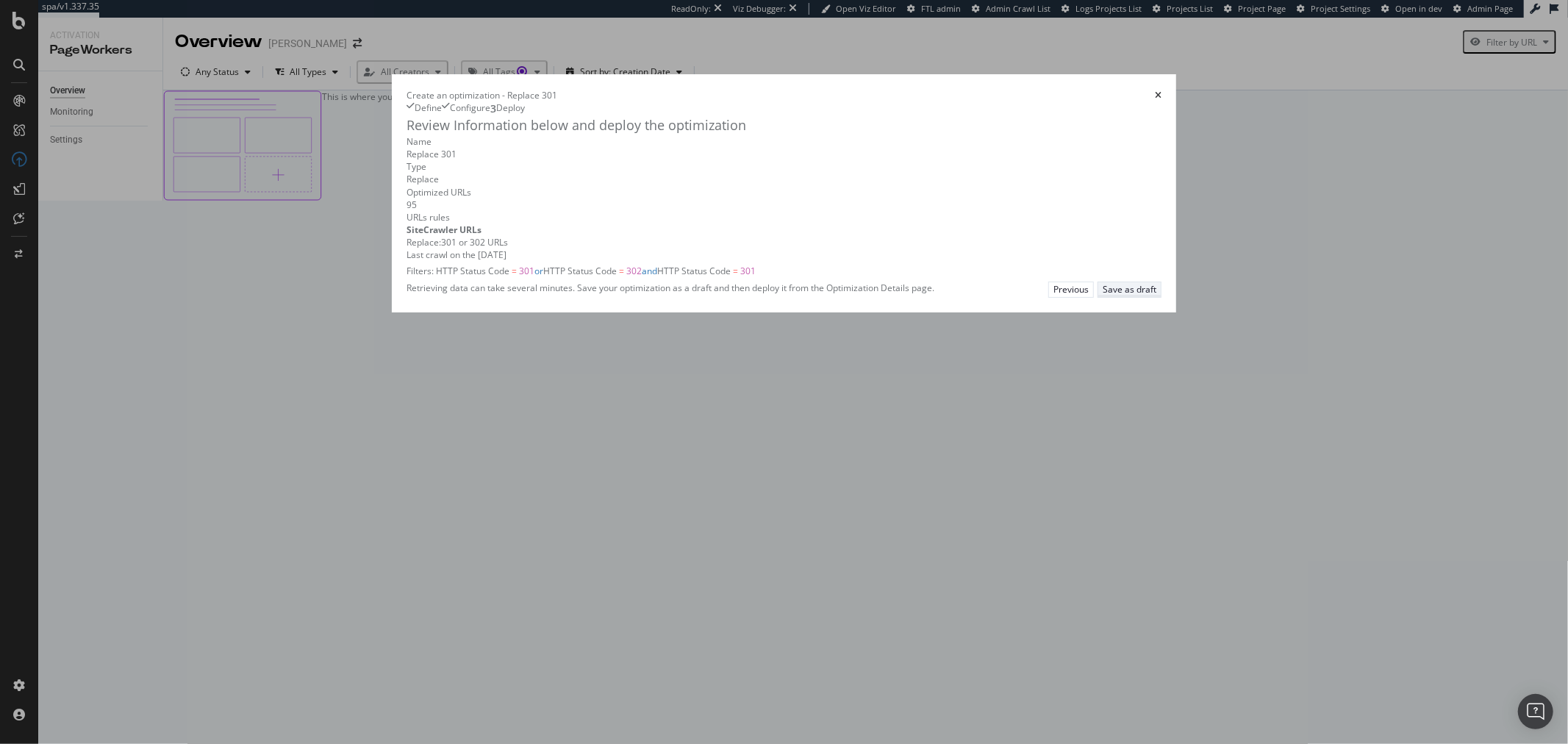
scroll to position [0, 0]
click at [1089, 296] on div "Previous" at bounding box center [1071, 289] width 35 height 13
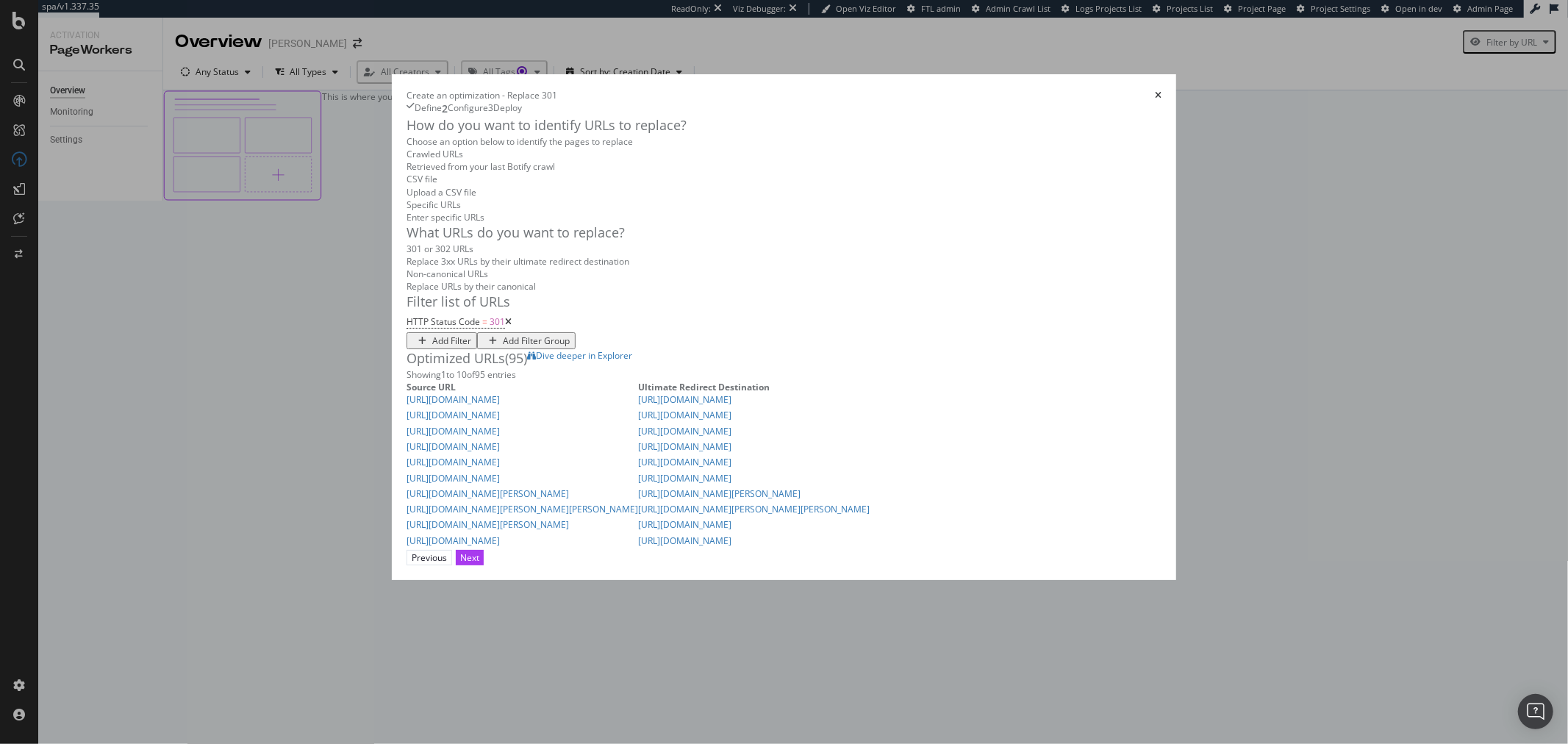
click at [505, 326] on icon "modal" at bounding box center [508, 322] width 7 height 9
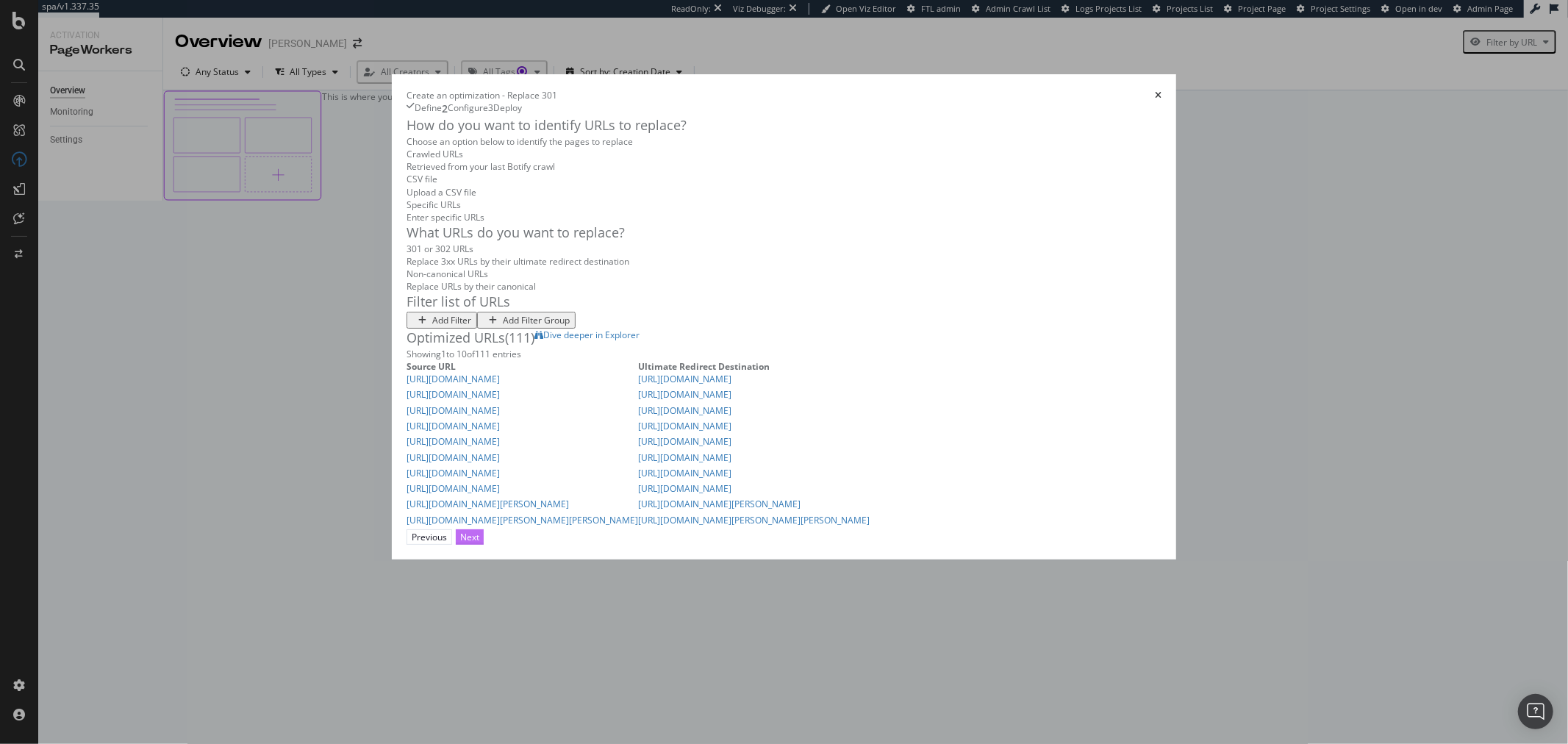
click at [479, 543] on div "Next" at bounding box center [470, 537] width 19 height 13
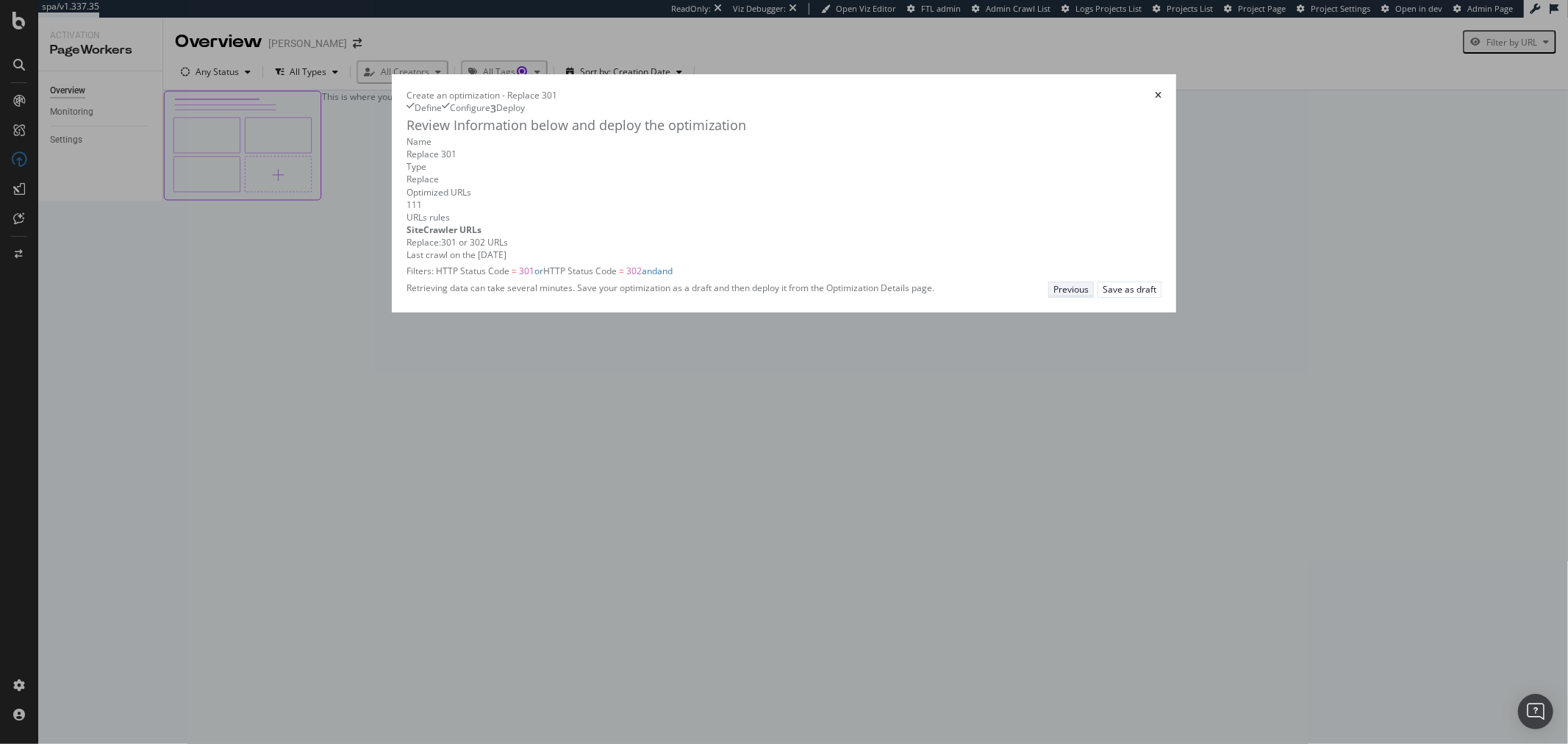
click at [1089, 296] on div "Previous" at bounding box center [1071, 289] width 35 height 13
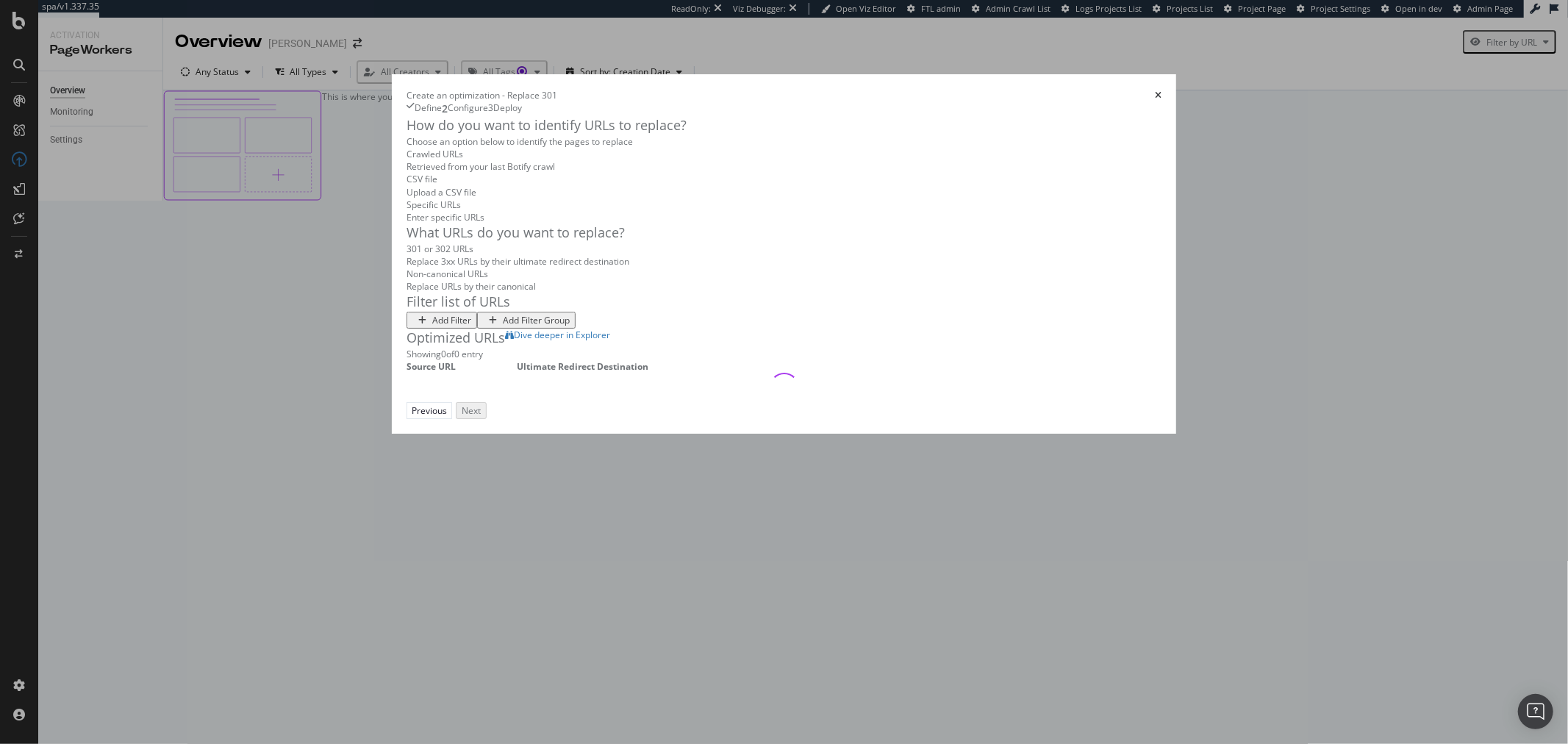
click at [433, 326] on div "Add Filter" at bounding box center [452, 320] width 39 height 13
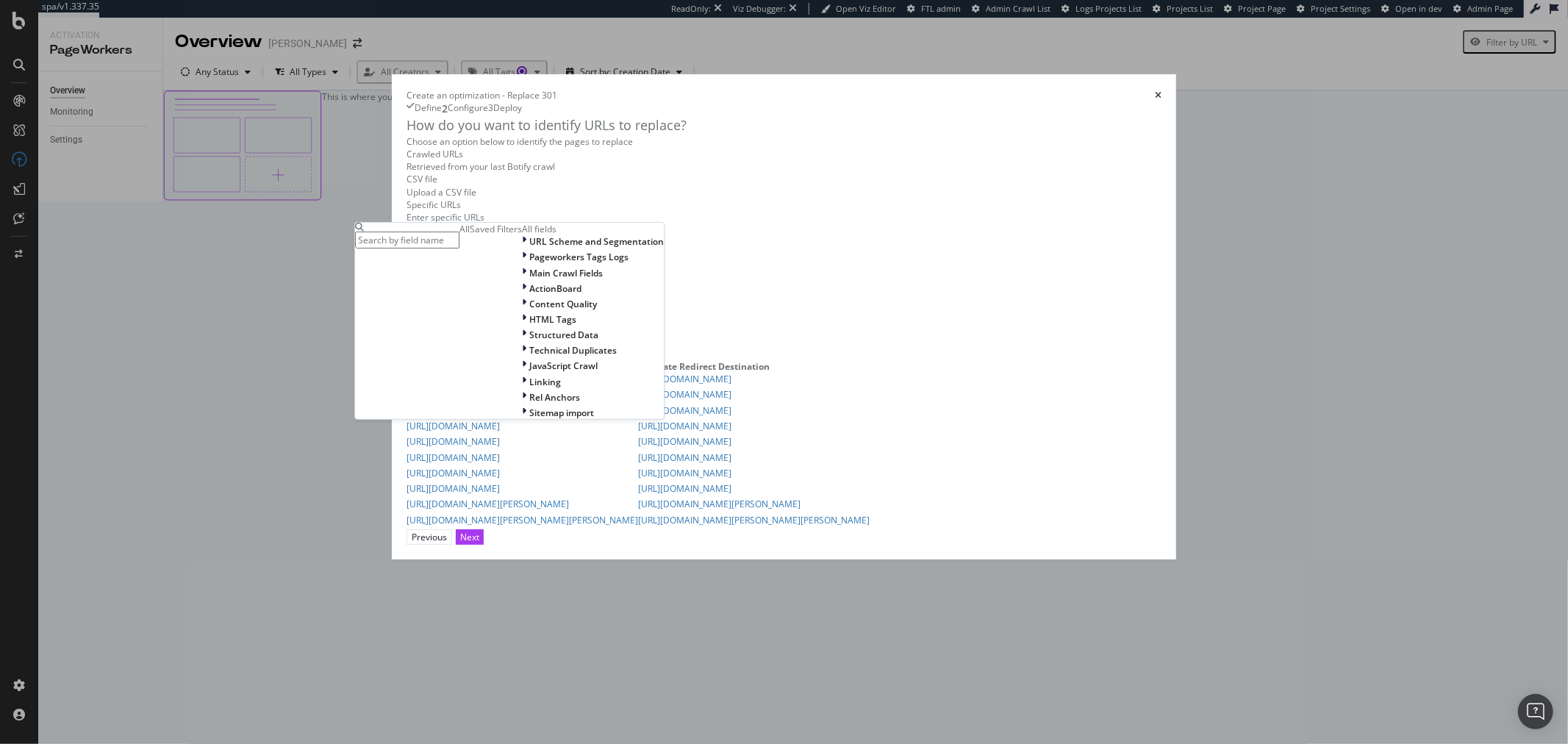
click at [459, 232] on input "modal" at bounding box center [407, 240] width 104 height 17
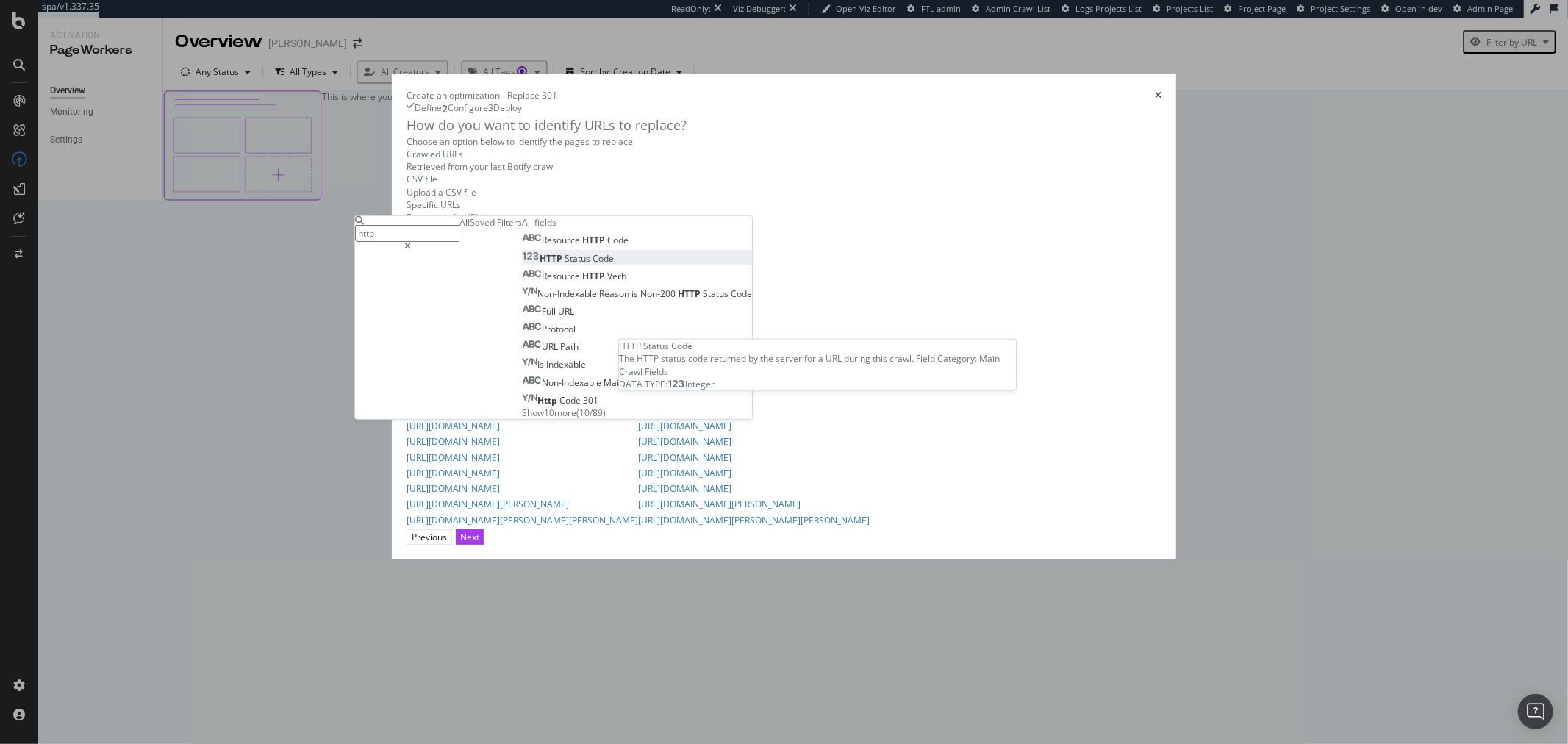
type input "http"
click at [592, 251] on span "Code" at bounding box center [603, 257] width 22 height 13
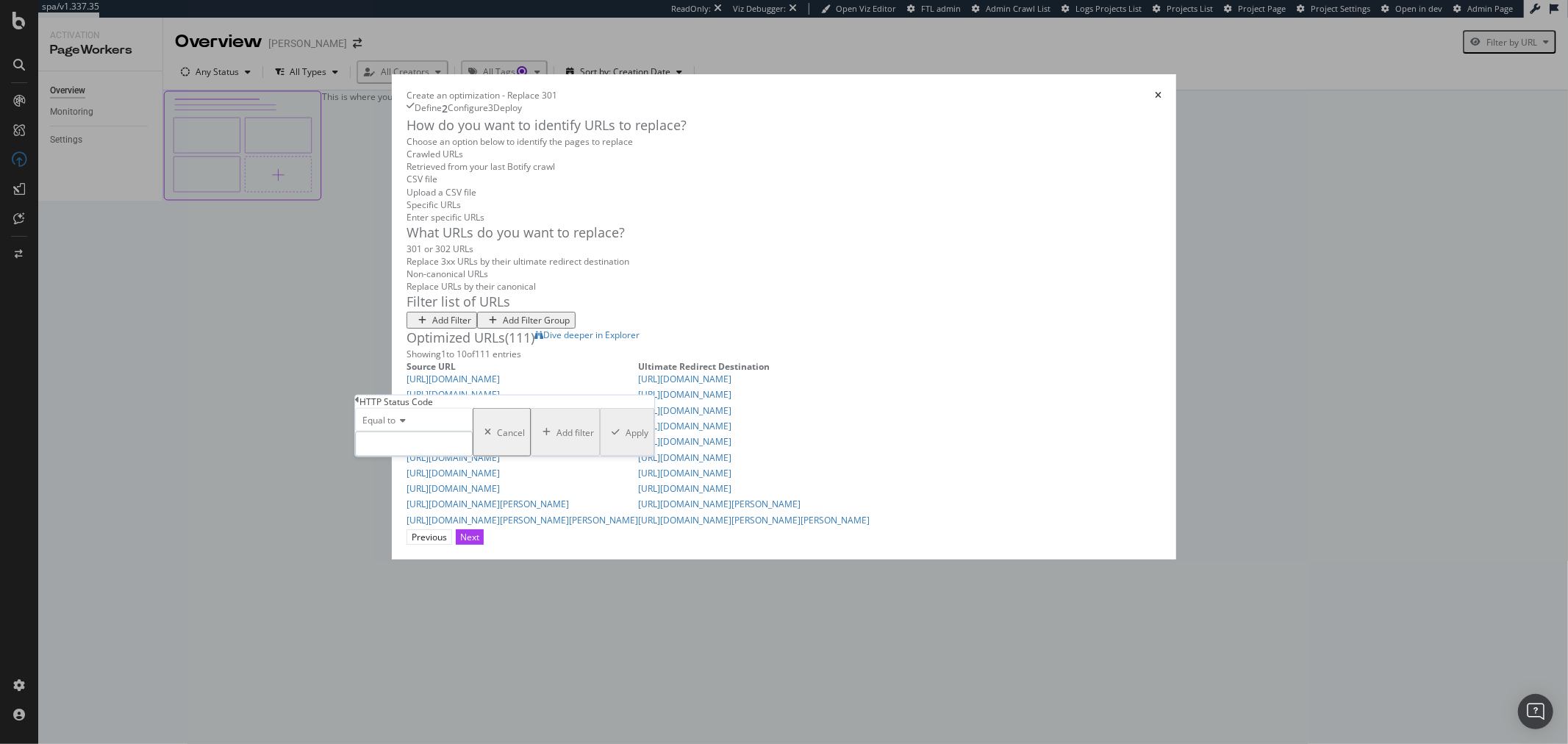
click at [430, 456] on input "modal" at bounding box center [414, 444] width 117 height 25
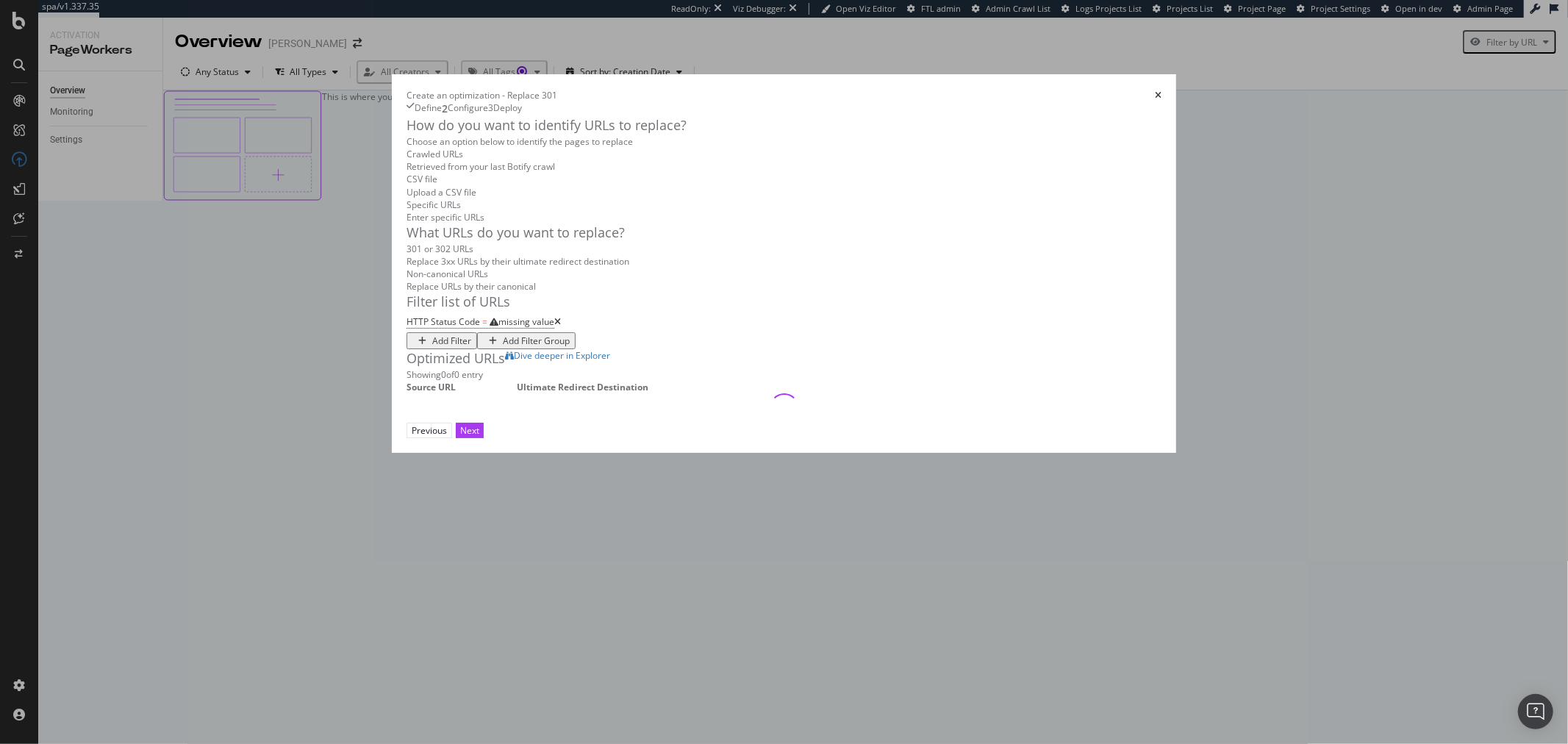
click at [788, 357] on div "How do you want to identify URLs to replace? Choose an option below to identify…" at bounding box center [784, 269] width 755 height 307
click at [554, 326] on icon "modal" at bounding box center [557, 322] width 7 height 9
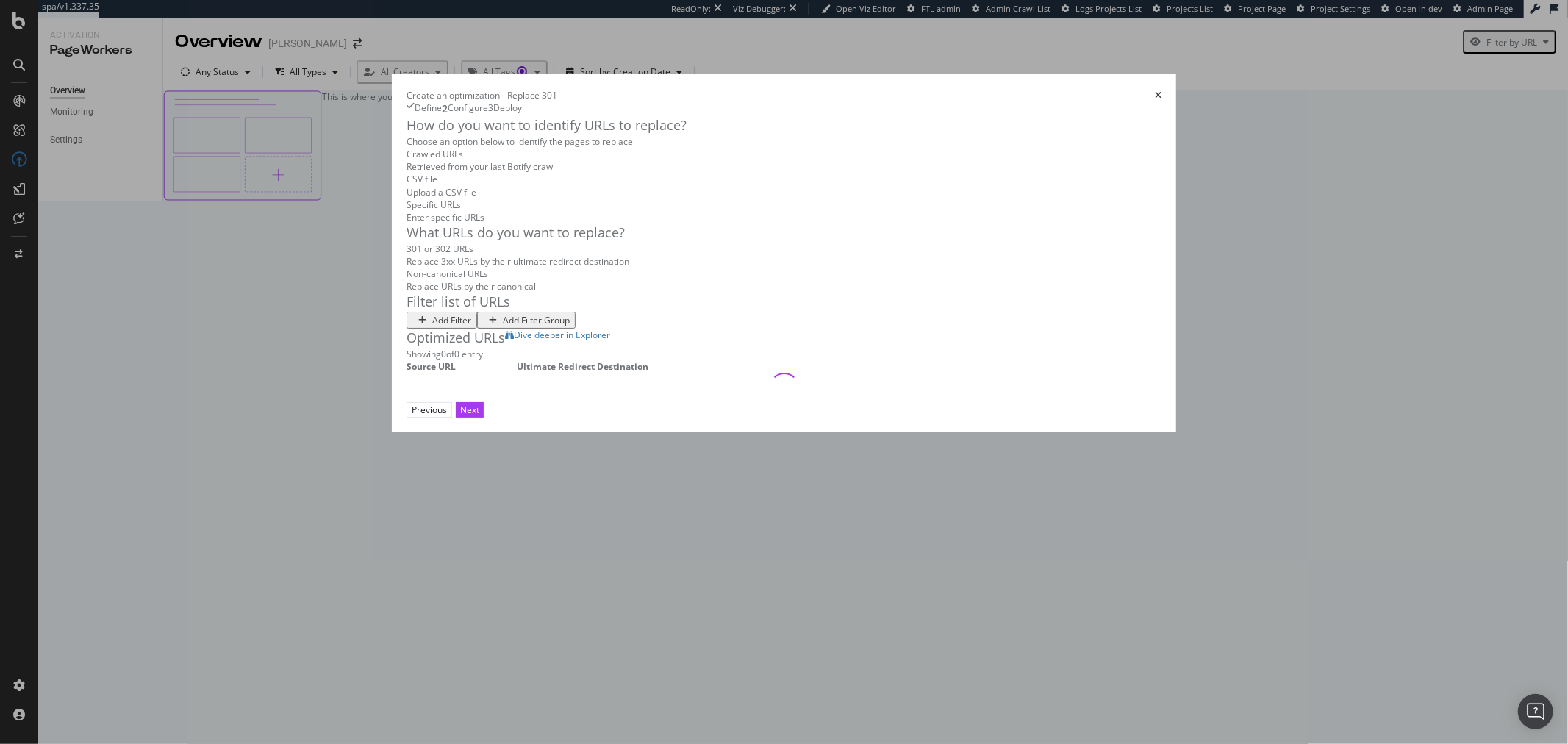
click at [433, 326] on div "Add Filter" at bounding box center [452, 320] width 39 height 13
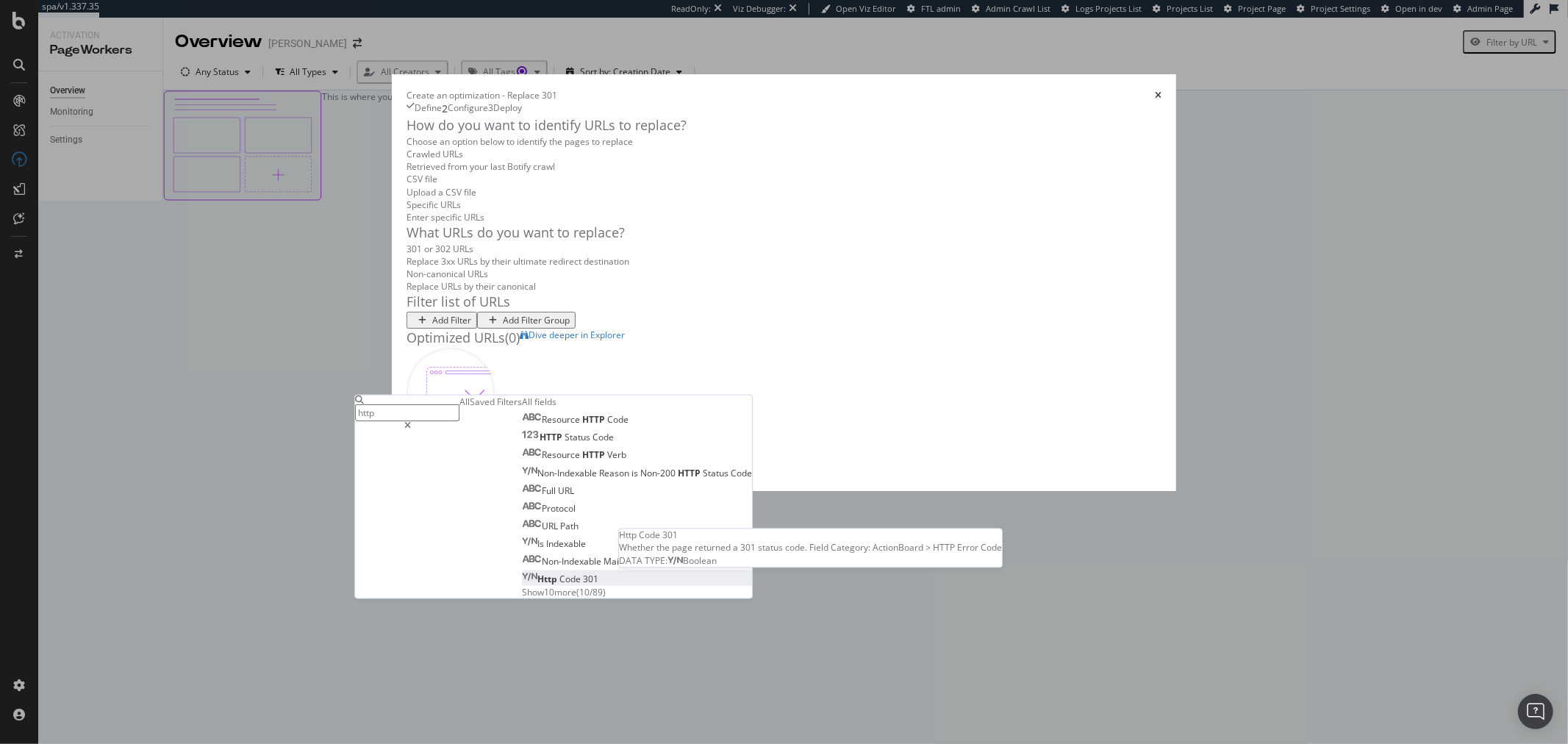
click at [583, 586] on span "301" at bounding box center [591, 579] width 16 height 13
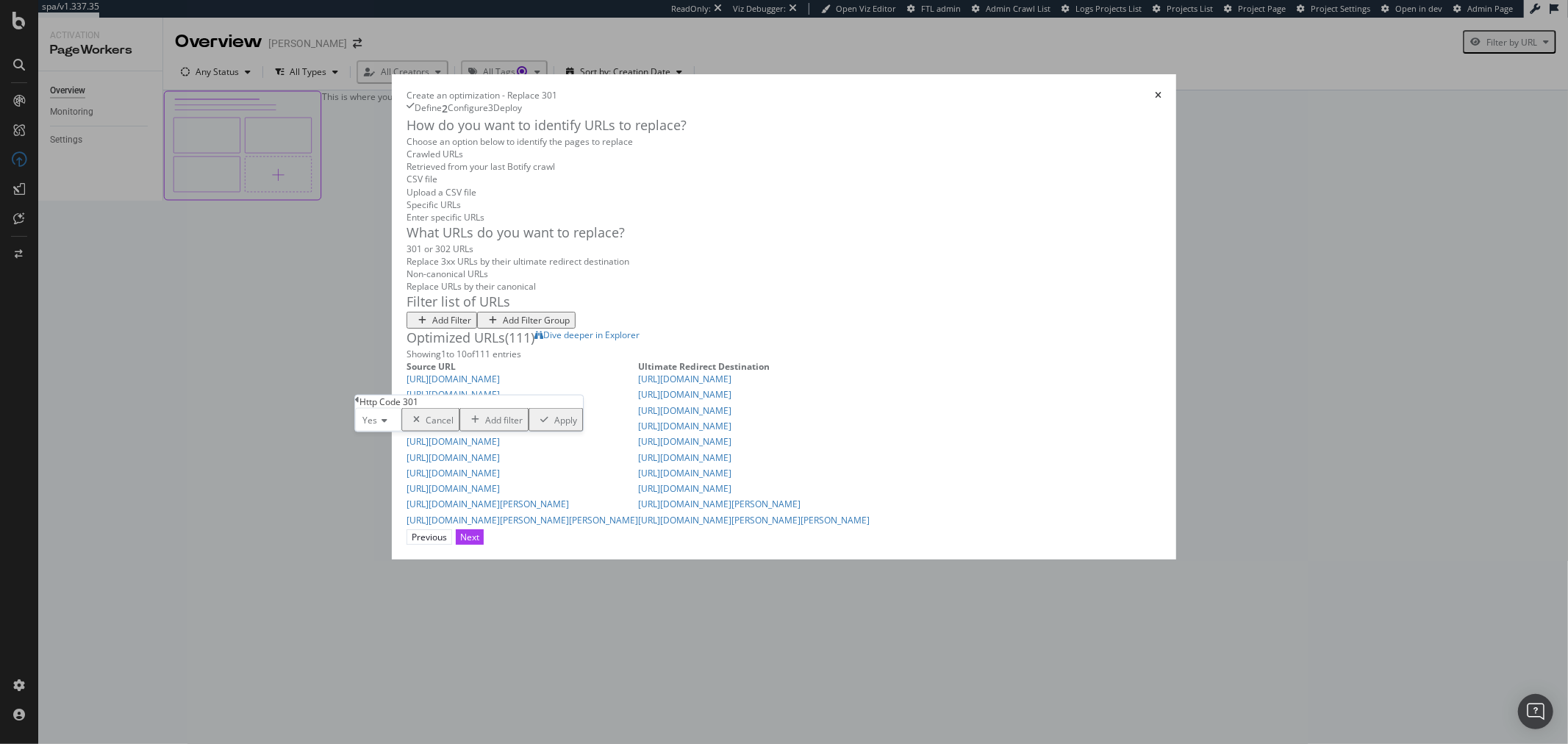
click at [554, 426] on div "Apply" at bounding box center [566, 419] width 23 height 13
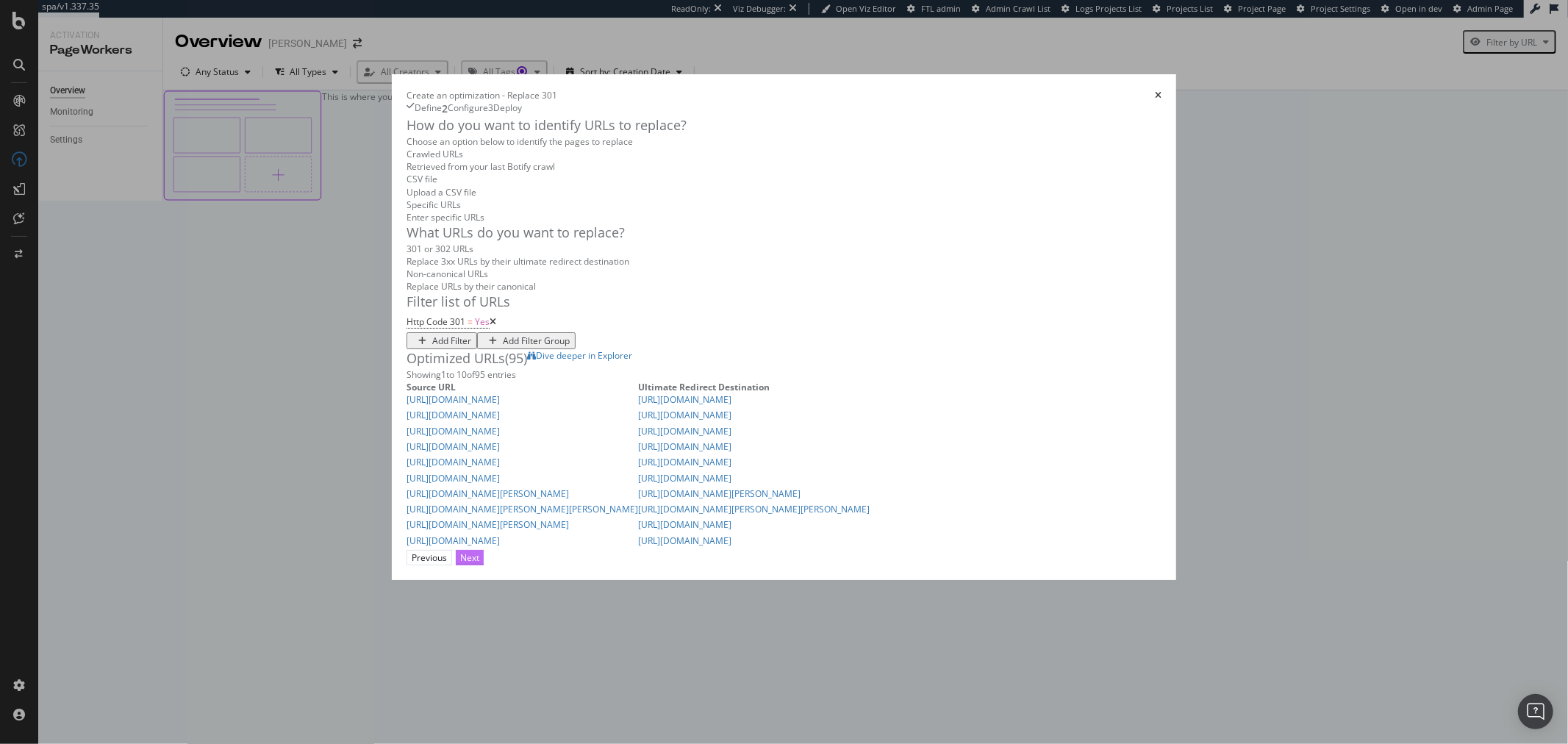
click at [484, 566] on button "Next" at bounding box center [470, 557] width 28 height 16
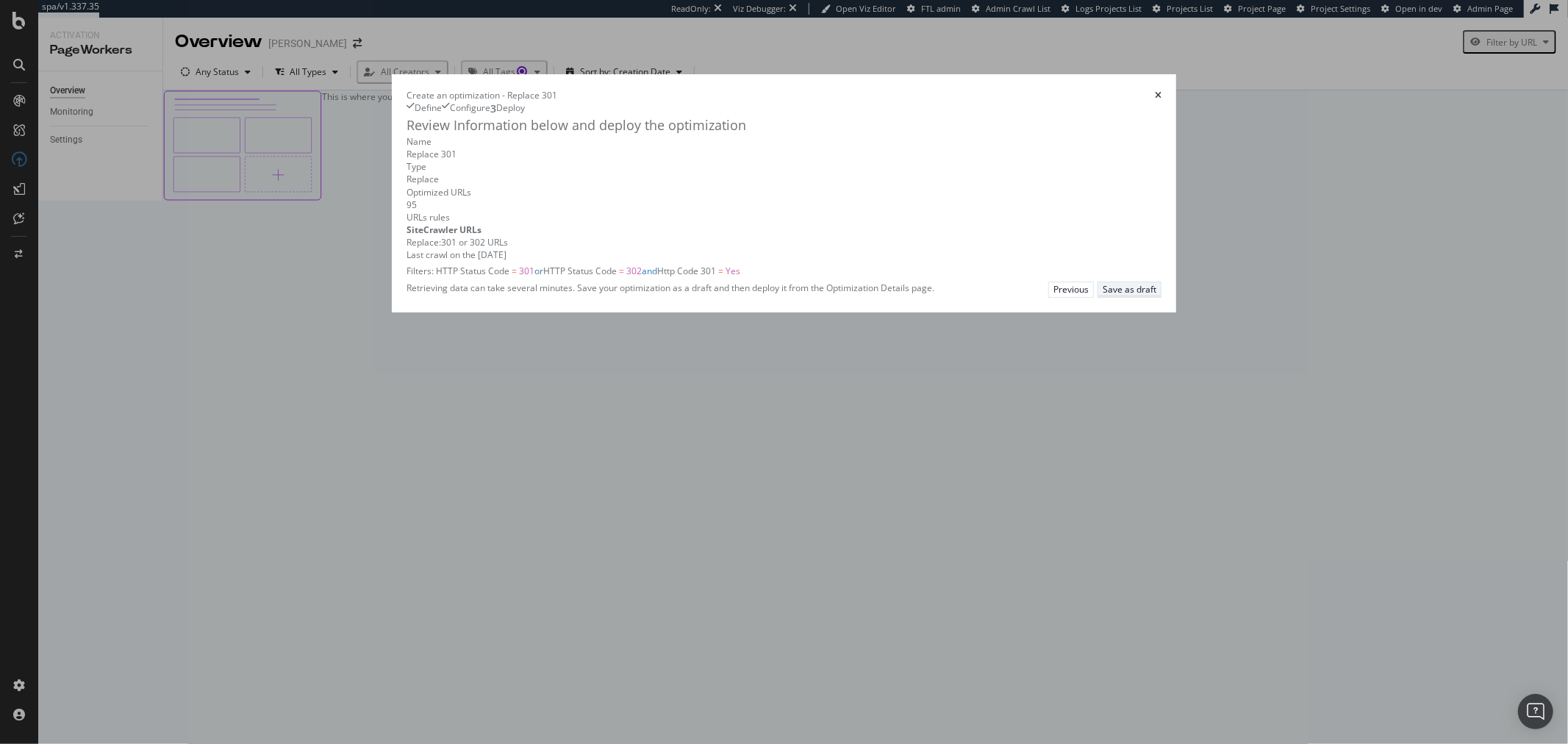
click at [1156, 296] on div "Save as draft" at bounding box center [1130, 289] width 54 height 13
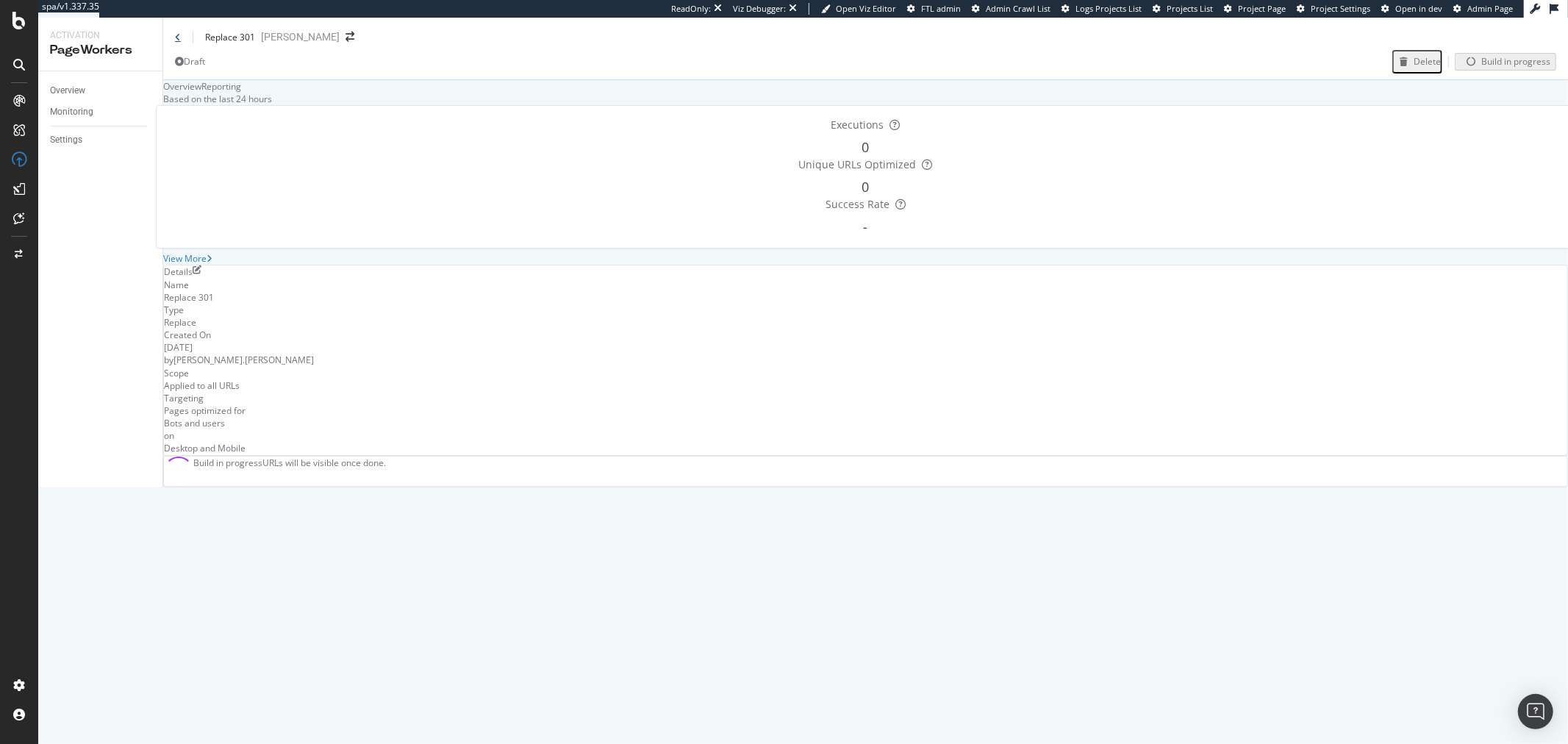
click at [179, 39] on icon at bounding box center [178, 38] width 6 height 9
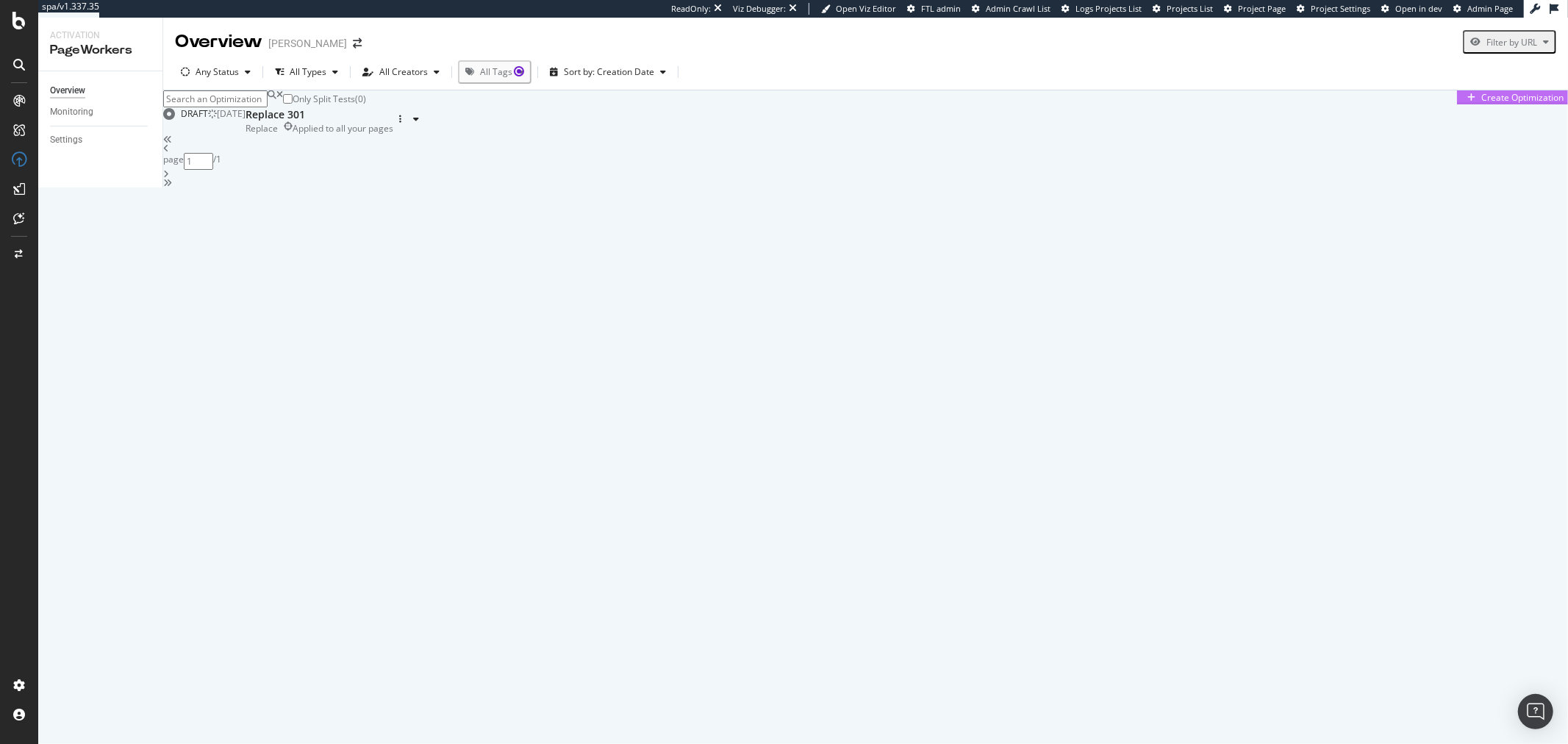
click at [1484, 104] on div "Create Optimization" at bounding box center [1523, 97] width 82 height 13
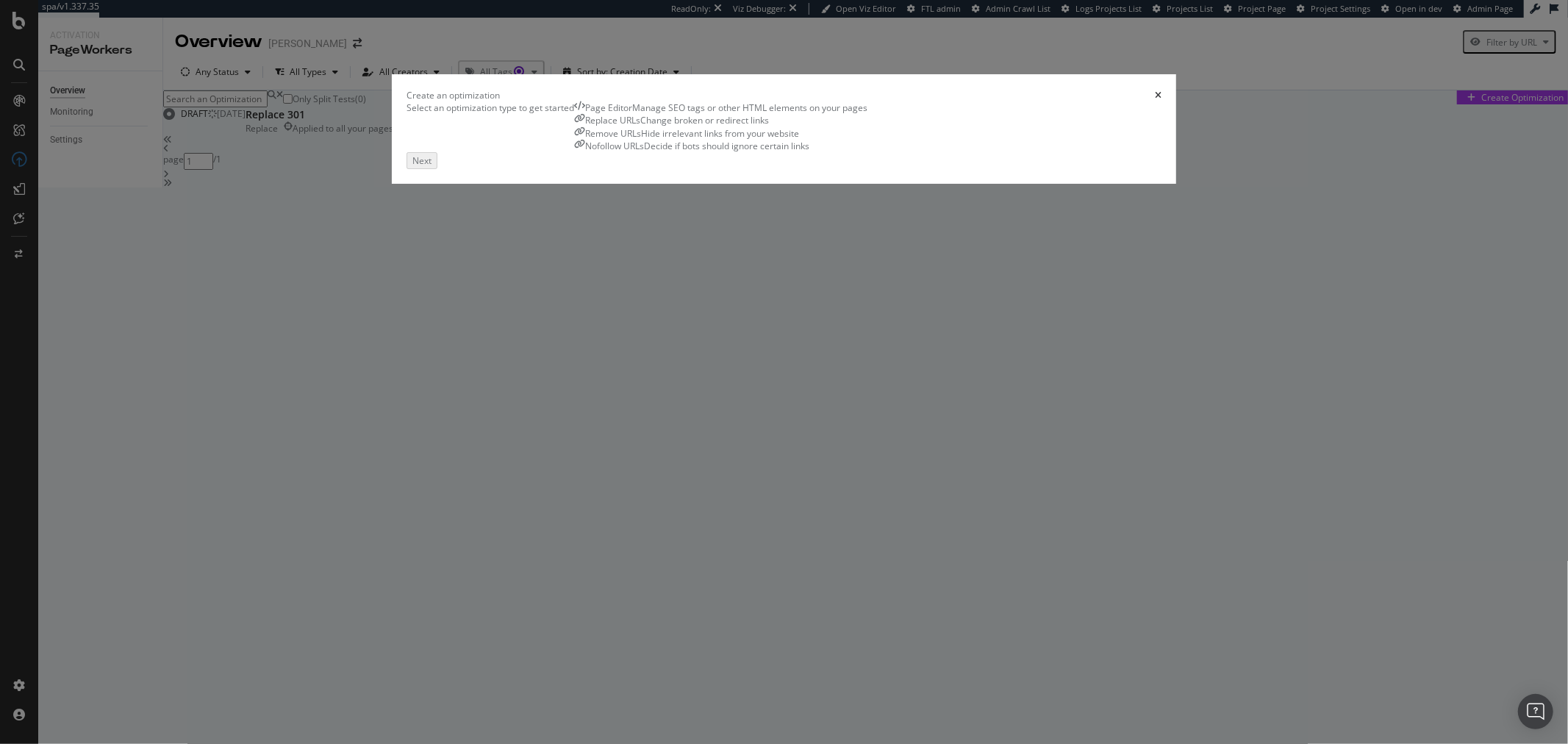
click at [644, 152] on div "Nofollow URLs" at bounding box center [615, 146] width 59 height 13
click at [800, 140] on div "Hide irrelevant links from your website" at bounding box center [720, 133] width 158 height 13
click at [430, 166] on div "Next" at bounding box center [421, 159] width 19 height 13
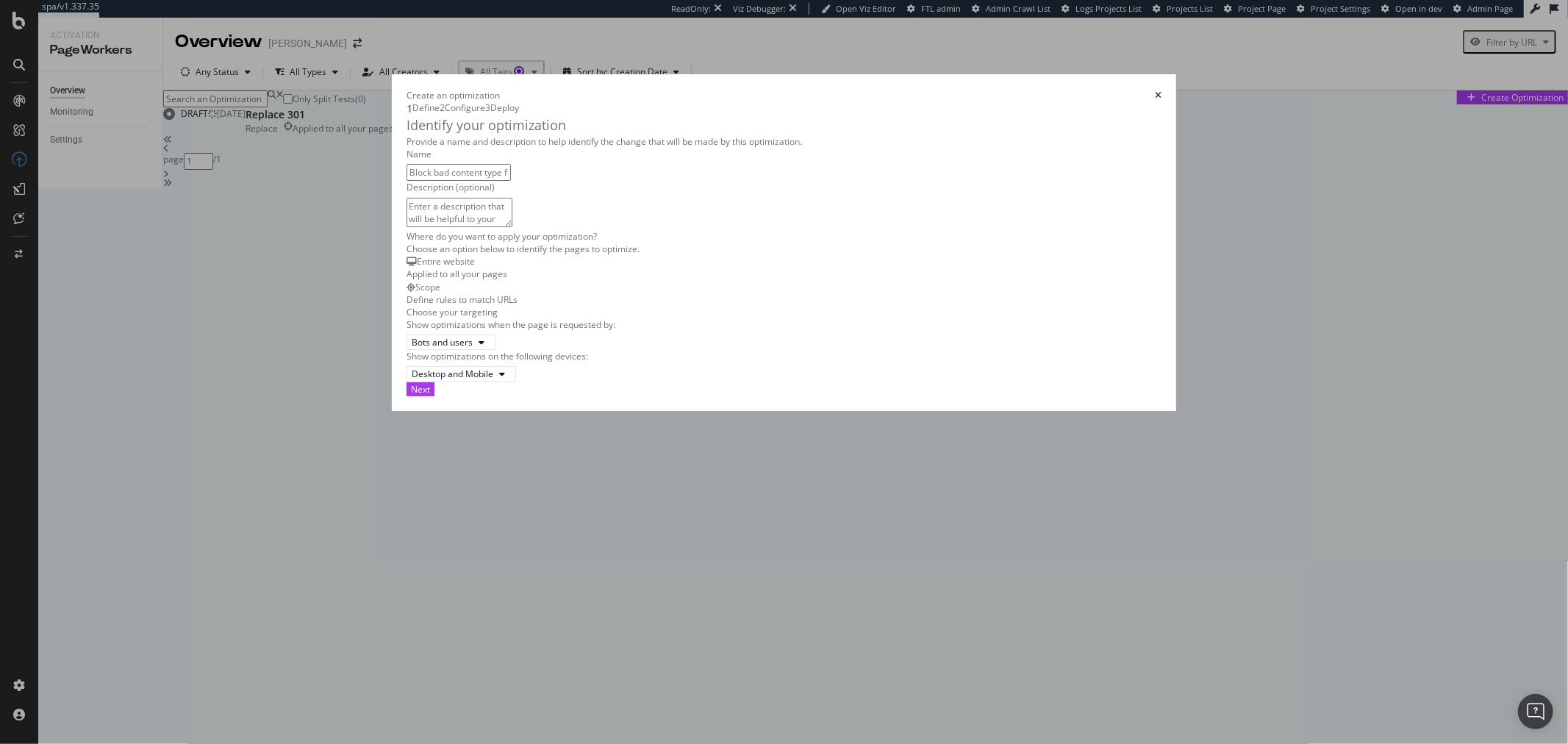
type input "Block bad content type for bots only"
click at [412, 349] on div "Bots and users" at bounding box center [451, 342] width 79 height 13
click at [390, 548] on div "Bots only" at bounding box center [375, 541] width 61 height 13
click at [430, 395] on div "Next" at bounding box center [421, 389] width 19 height 13
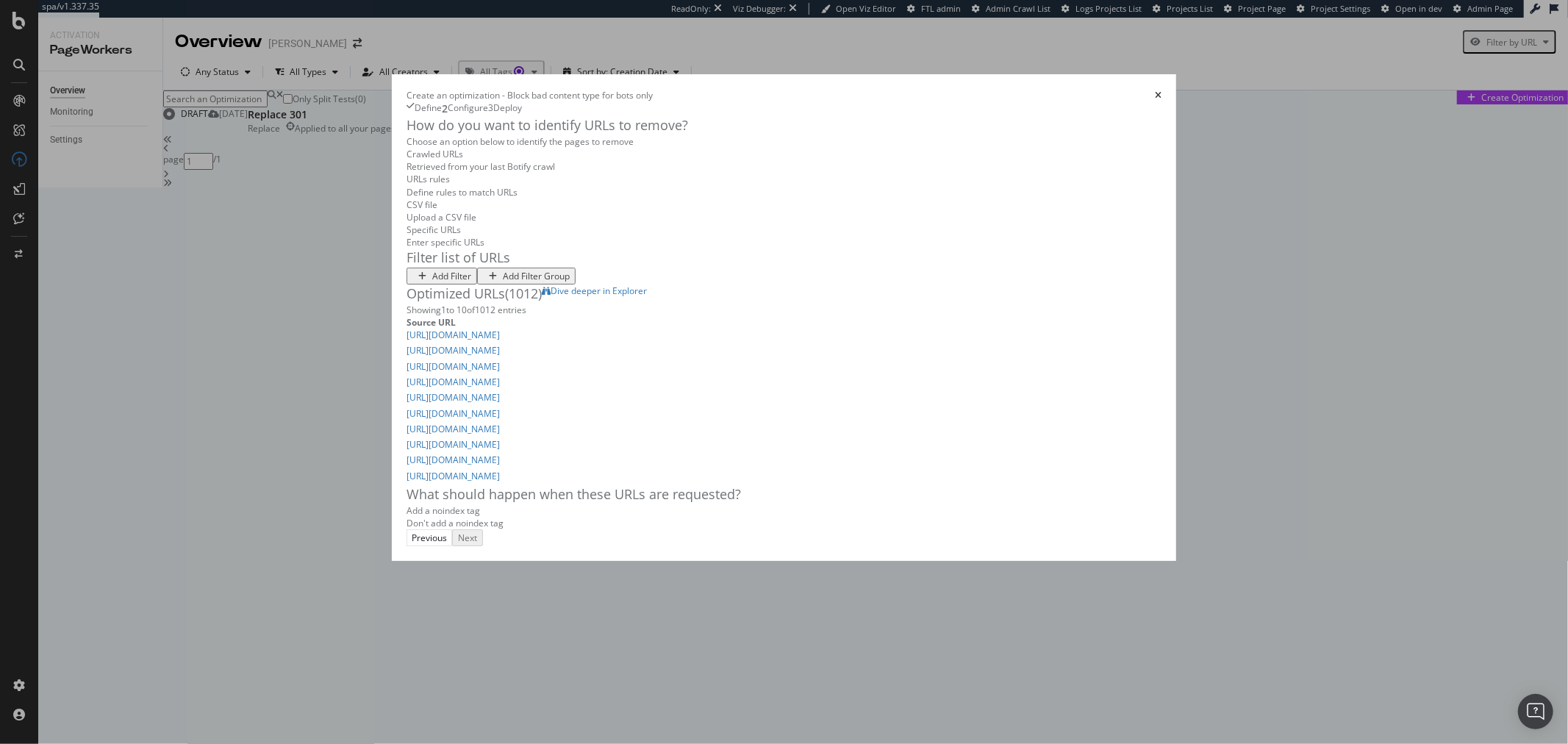
click at [433, 282] on div "Add Filter" at bounding box center [452, 276] width 39 height 13
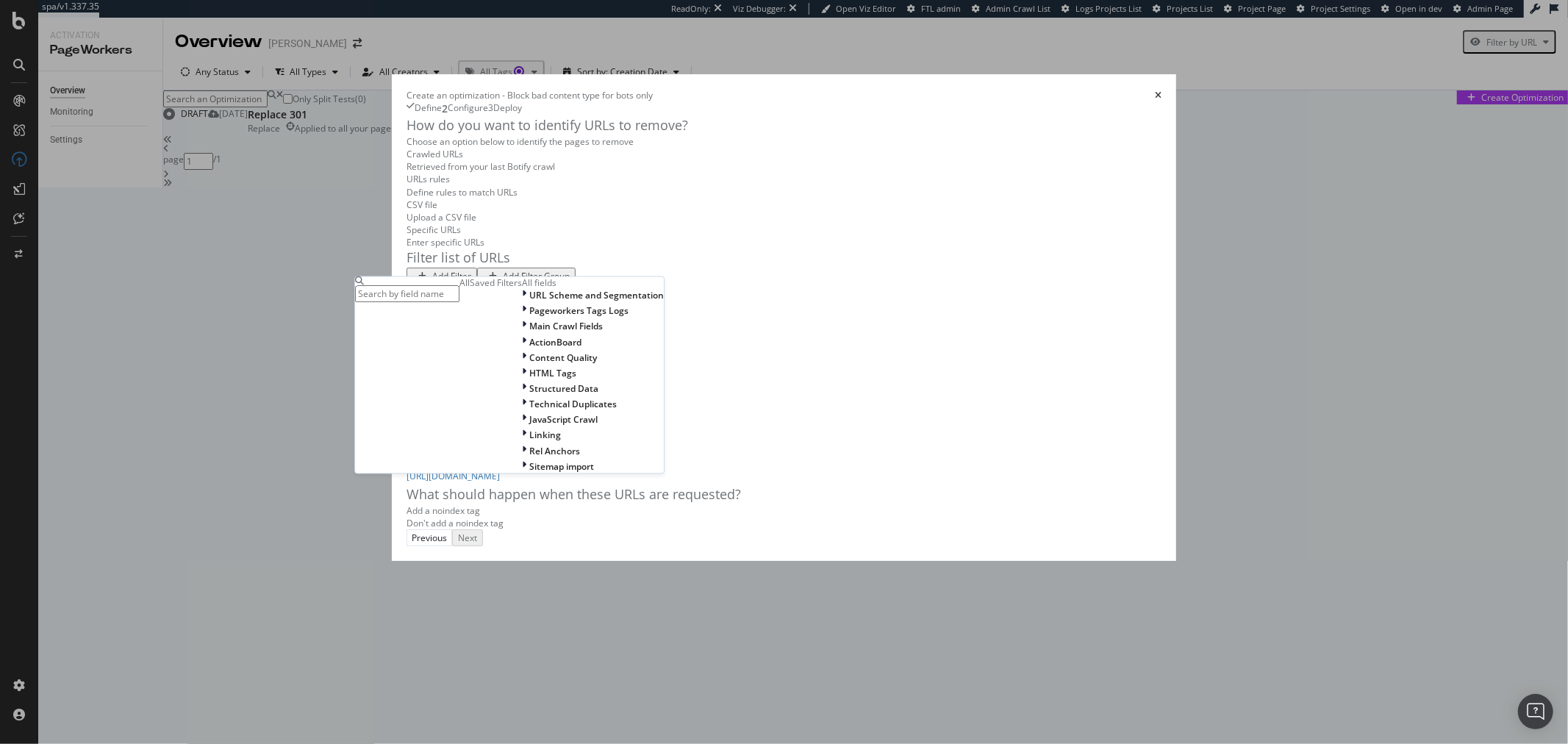
click at [397, 294] on input "modal" at bounding box center [407, 294] width 104 height 17
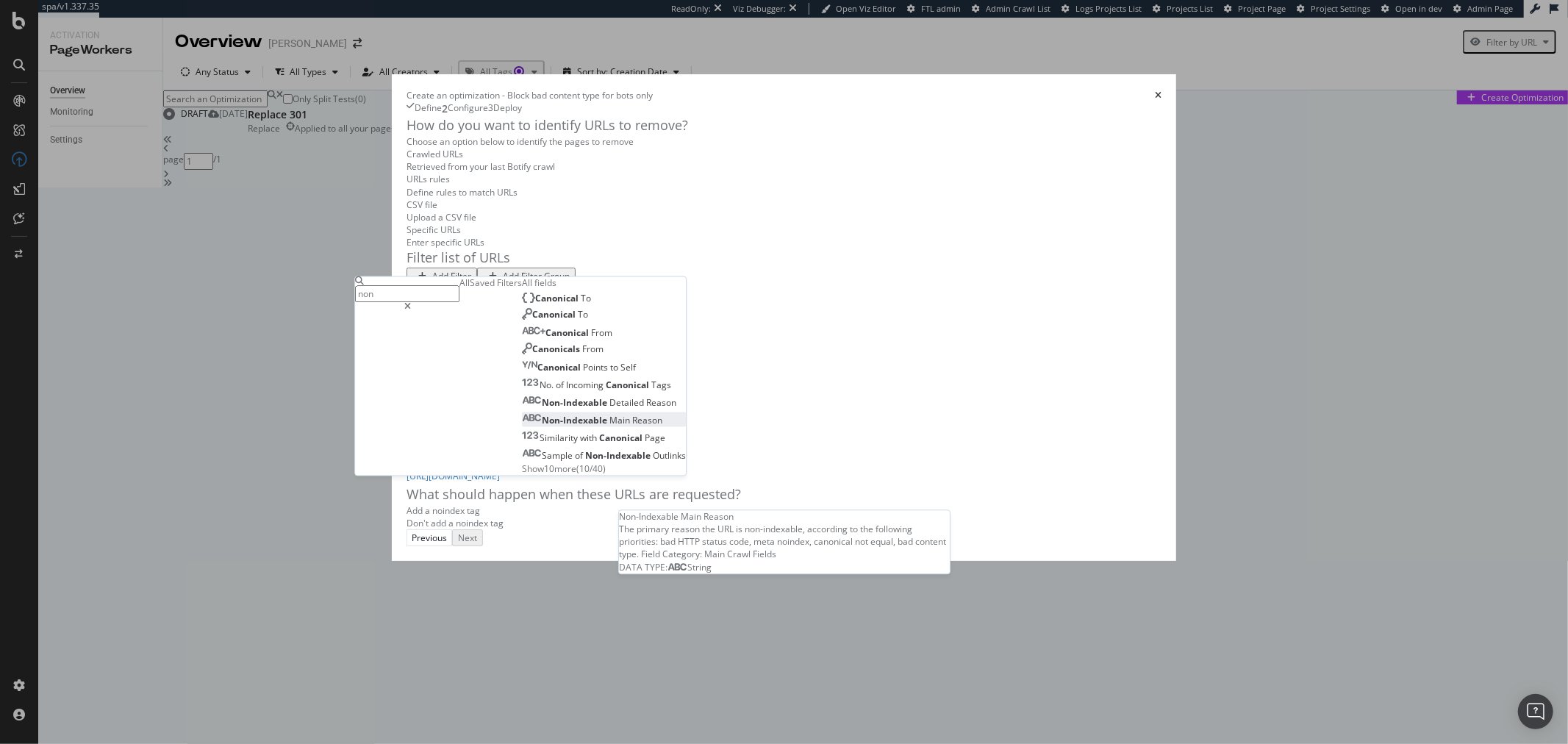
type input "non"
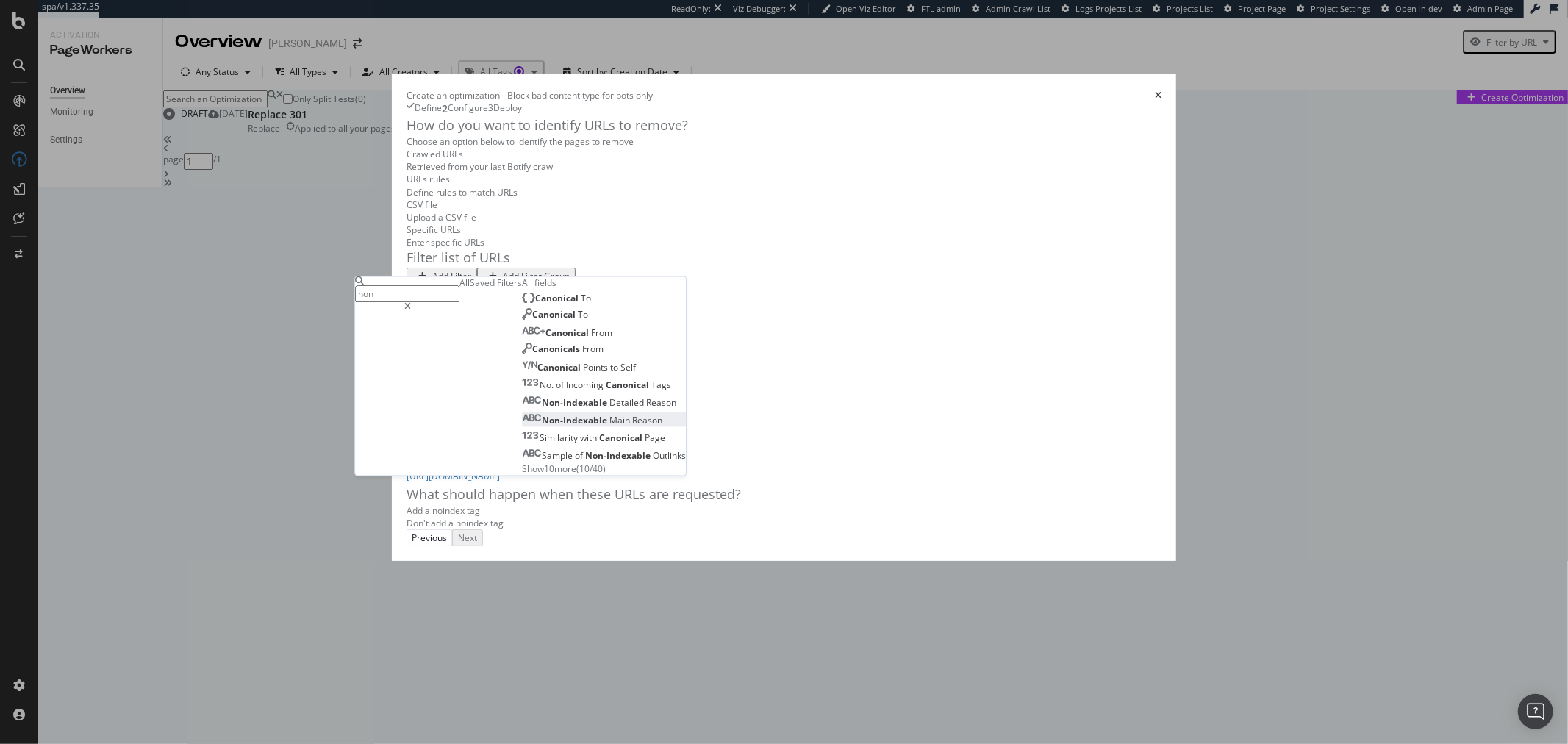
click at [632, 427] on span "Reason" at bounding box center [647, 421] width 30 height 13
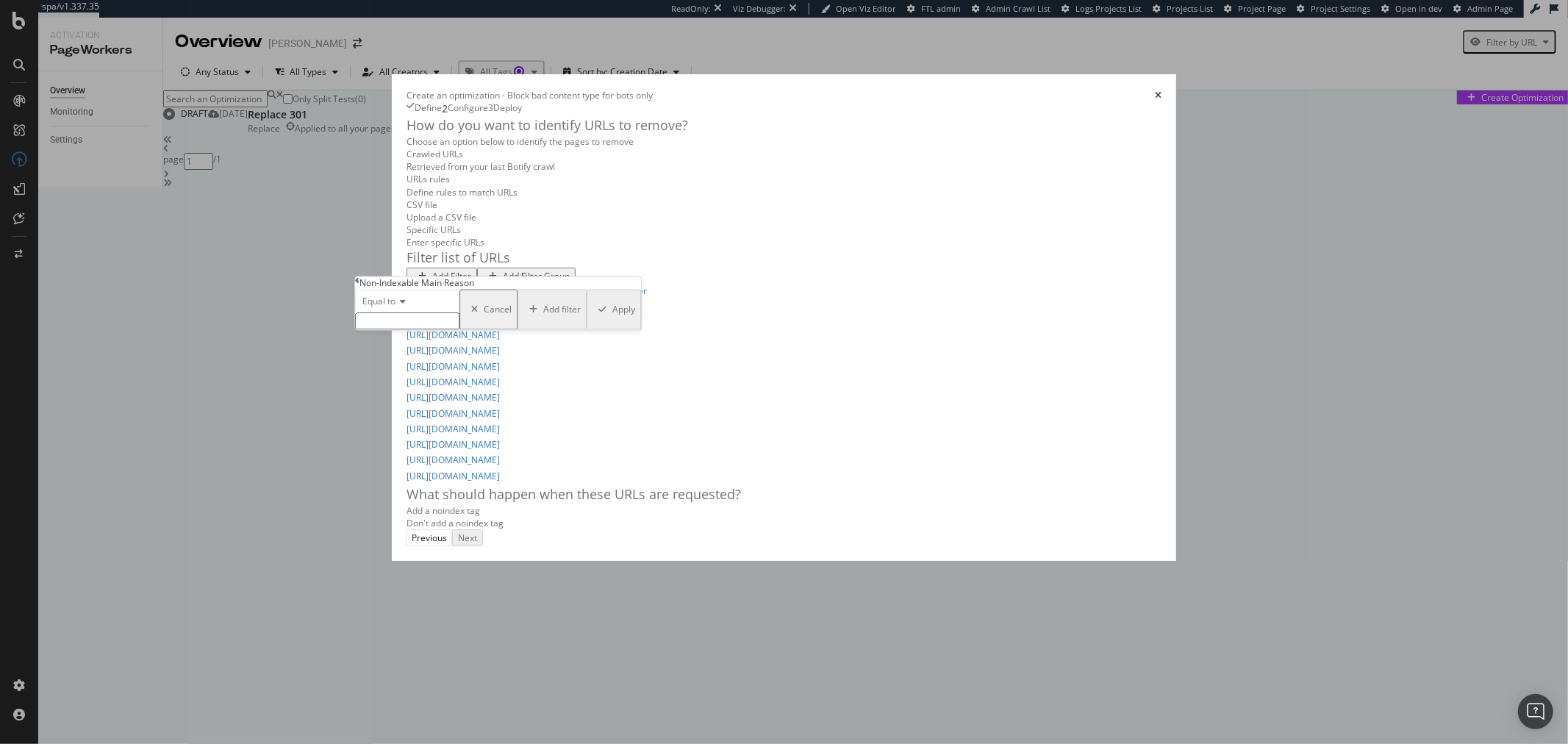
click at [414, 330] on input "modal" at bounding box center [407, 321] width 104 height 17
click at [420, 406] on span "Bad Content-Type" at bounding box center [389, 399] width 60 height 13
type input "Bad Content-Type"
click at [612, 320] on div "Apply" at bounding box center [623, 314] width 23 height 13
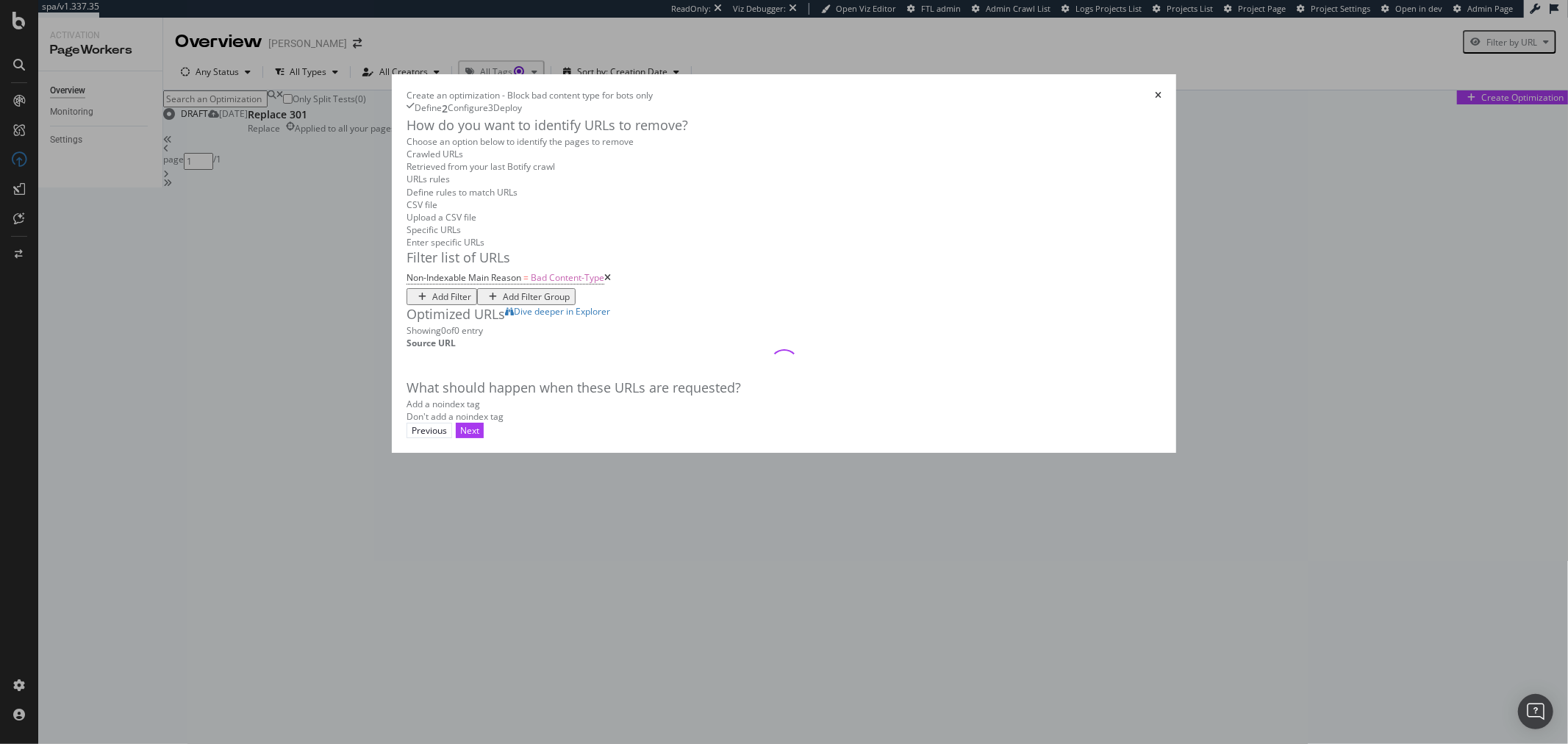
click at [415, 423] on div "Don't add a noindex tag" at bounding box center [455, 416] width 97 height 13
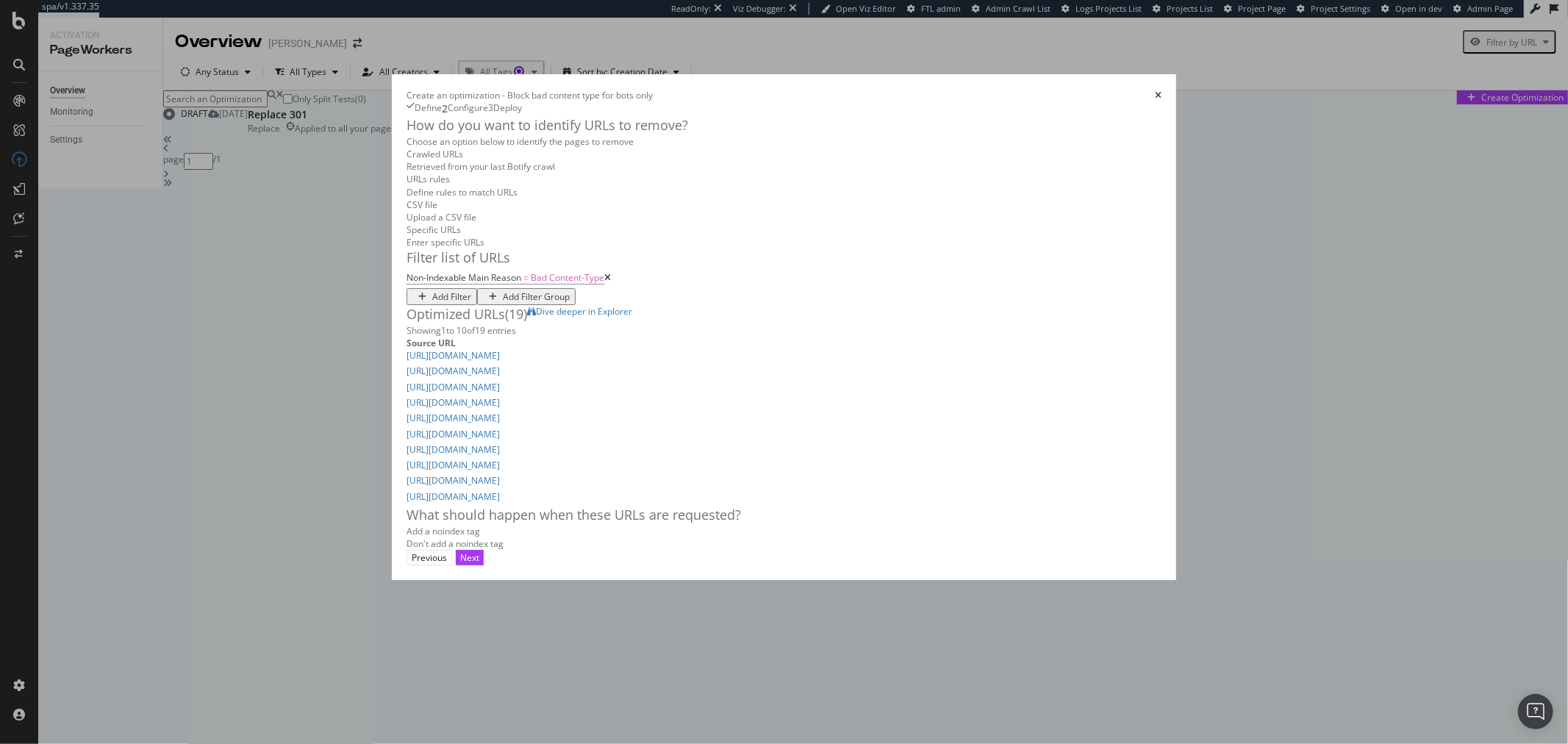
scroll to position [233, 0]
click at [479, 564] on div "Next" at bounding box center [470, 557] width 19 height 13
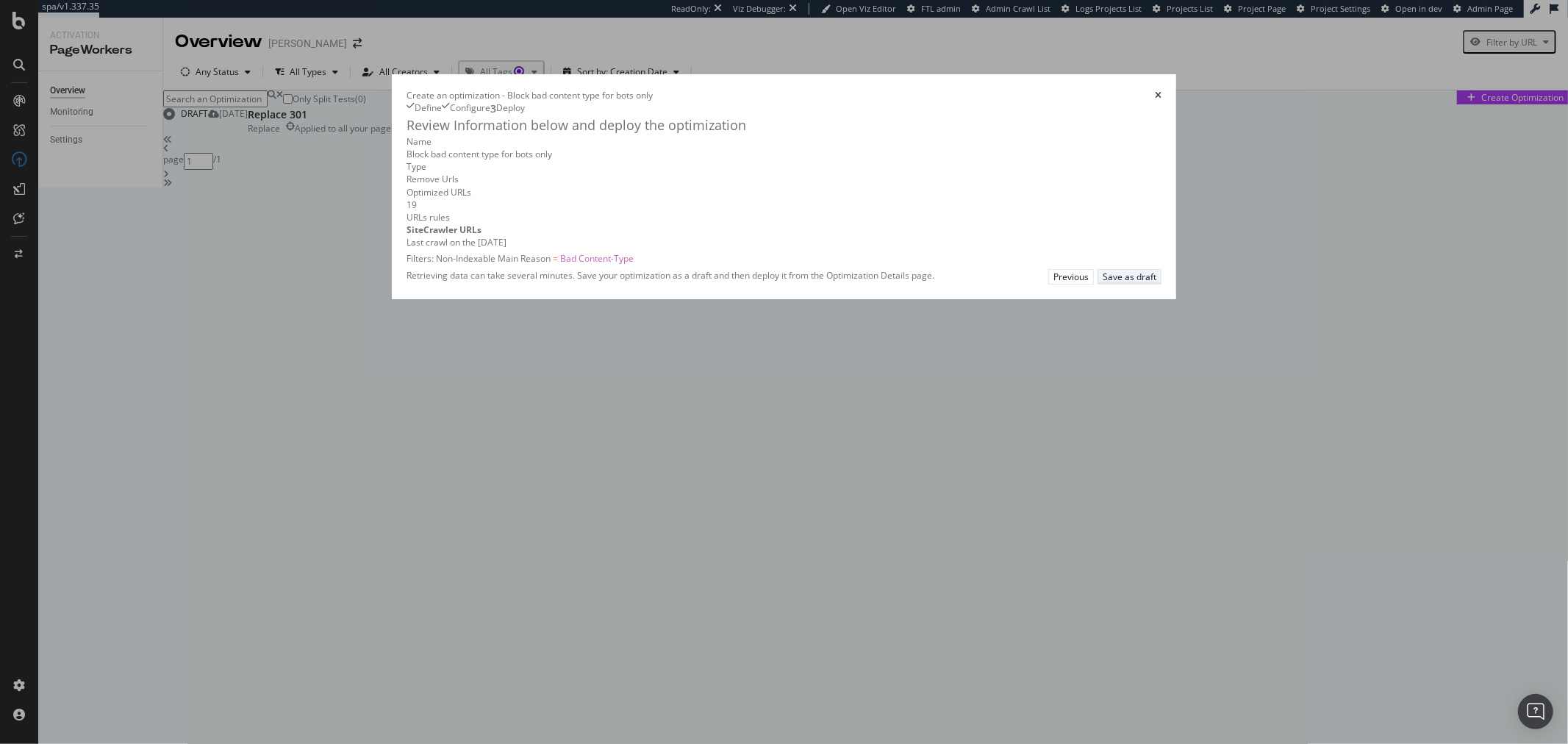
click at [1156, 283] on div "Save as draft" at bounding box center [1130, 276] width 54 height 13
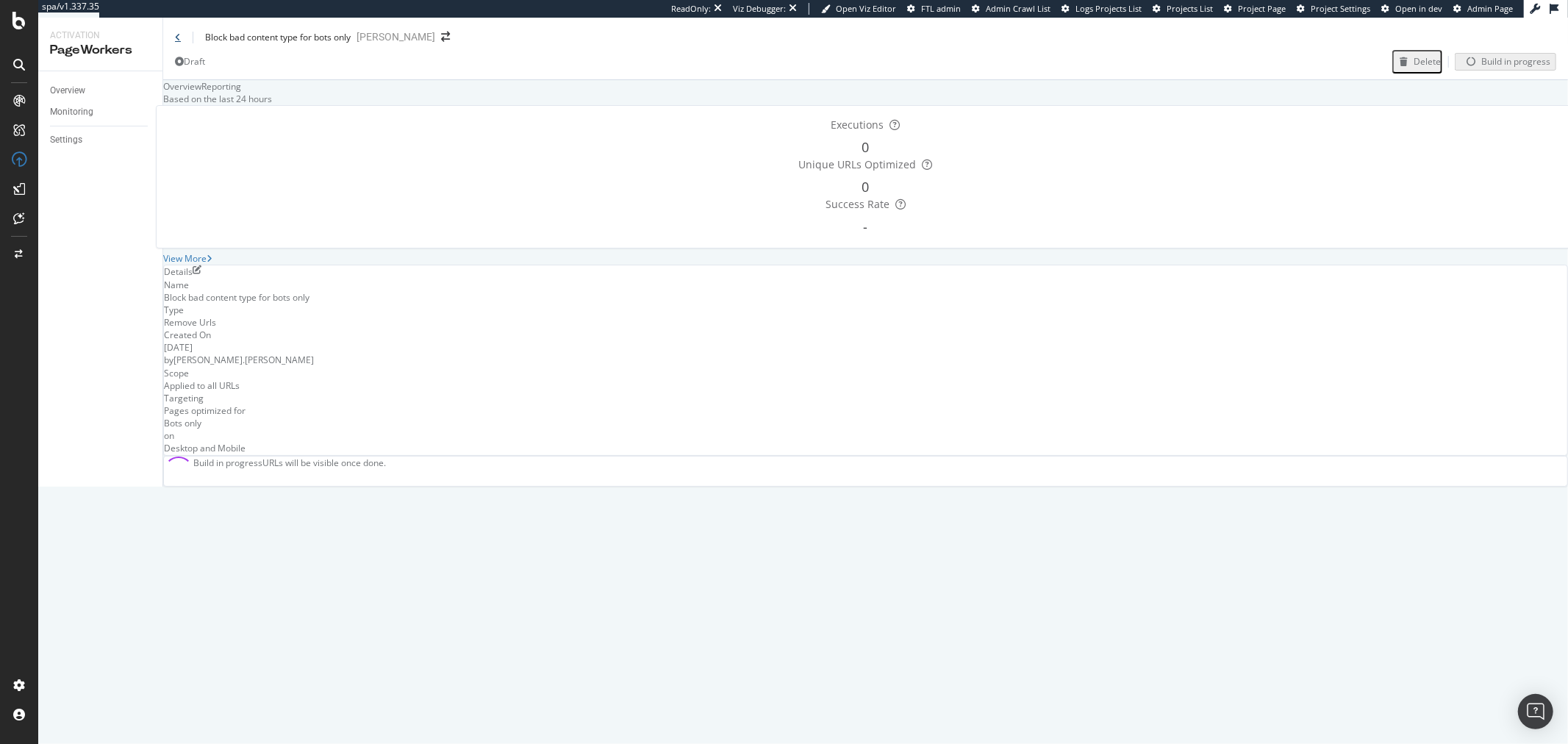
click at [175, 42] on icon at bounding box center [178, 38] width 6 height 9
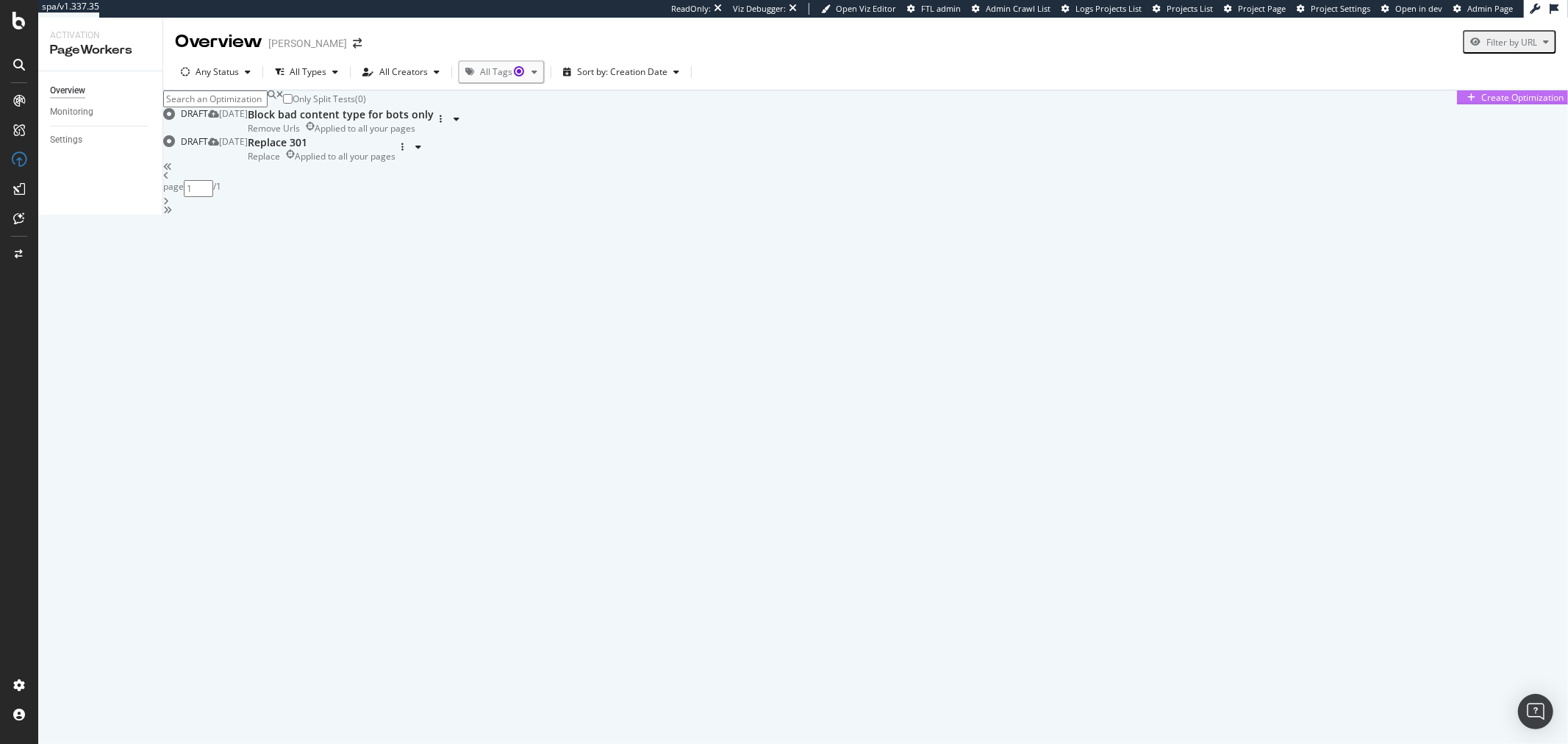
click at [1518, 104] on div "Create Optimization" at bounding box center [1523, 97] width 82 height 13
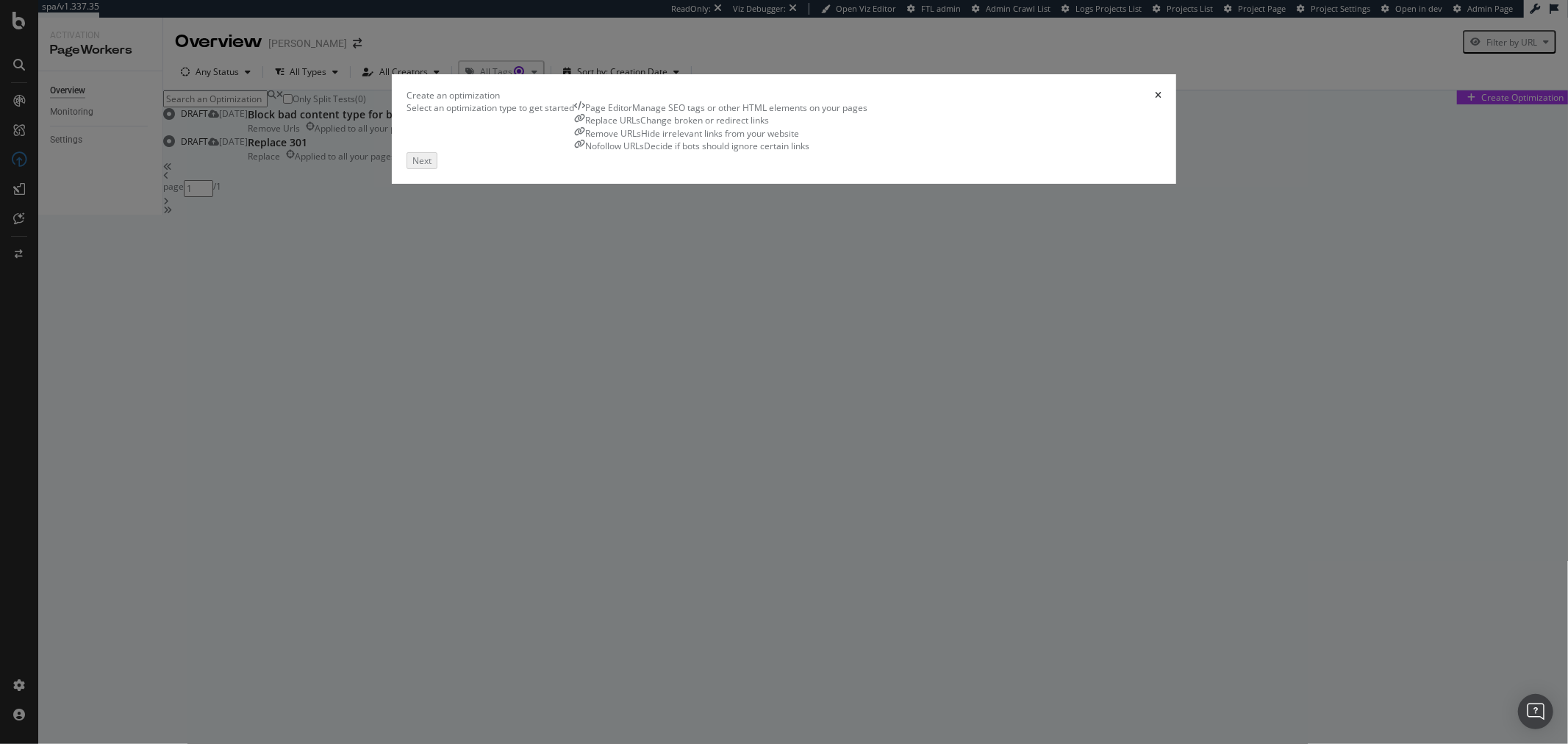
click at [586, 114] on div "Page Editor" at bounding box center [609, 108] width 47 height 13
click at [435, 166] on button "Next" at bounding box center [421, 159] width 28 height 14
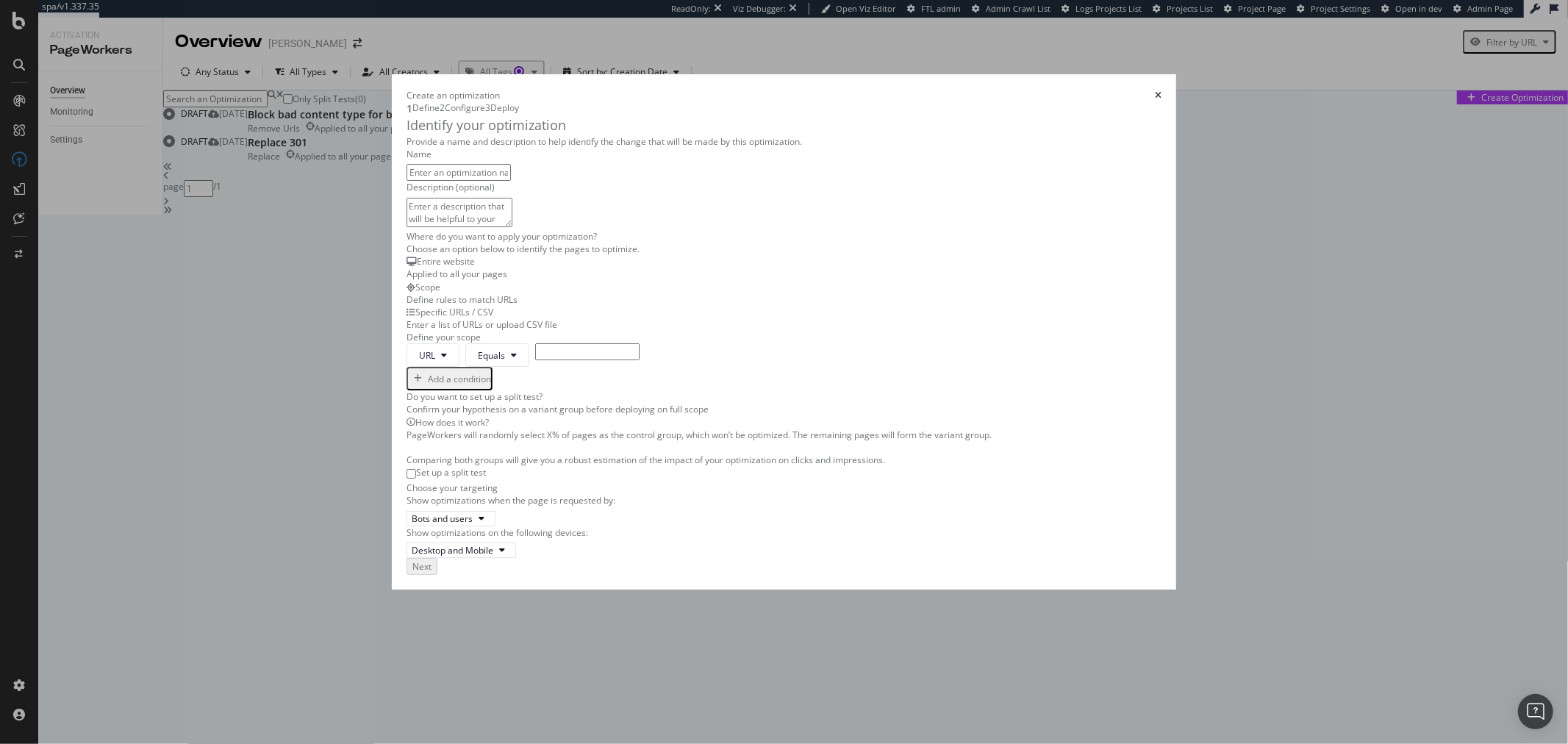
click at [511, 181] on input "modal" at bounding box center [459, 172] width 104 height 17
type input "Add Aspiradora sin cables in H1 when missing"
click at [441, 360] on icon "modal" at bounding box center [444, 355] width 6 height 9
click at [392, 611] on span "Path" at bounding box center [392, 610] width 51 height 13
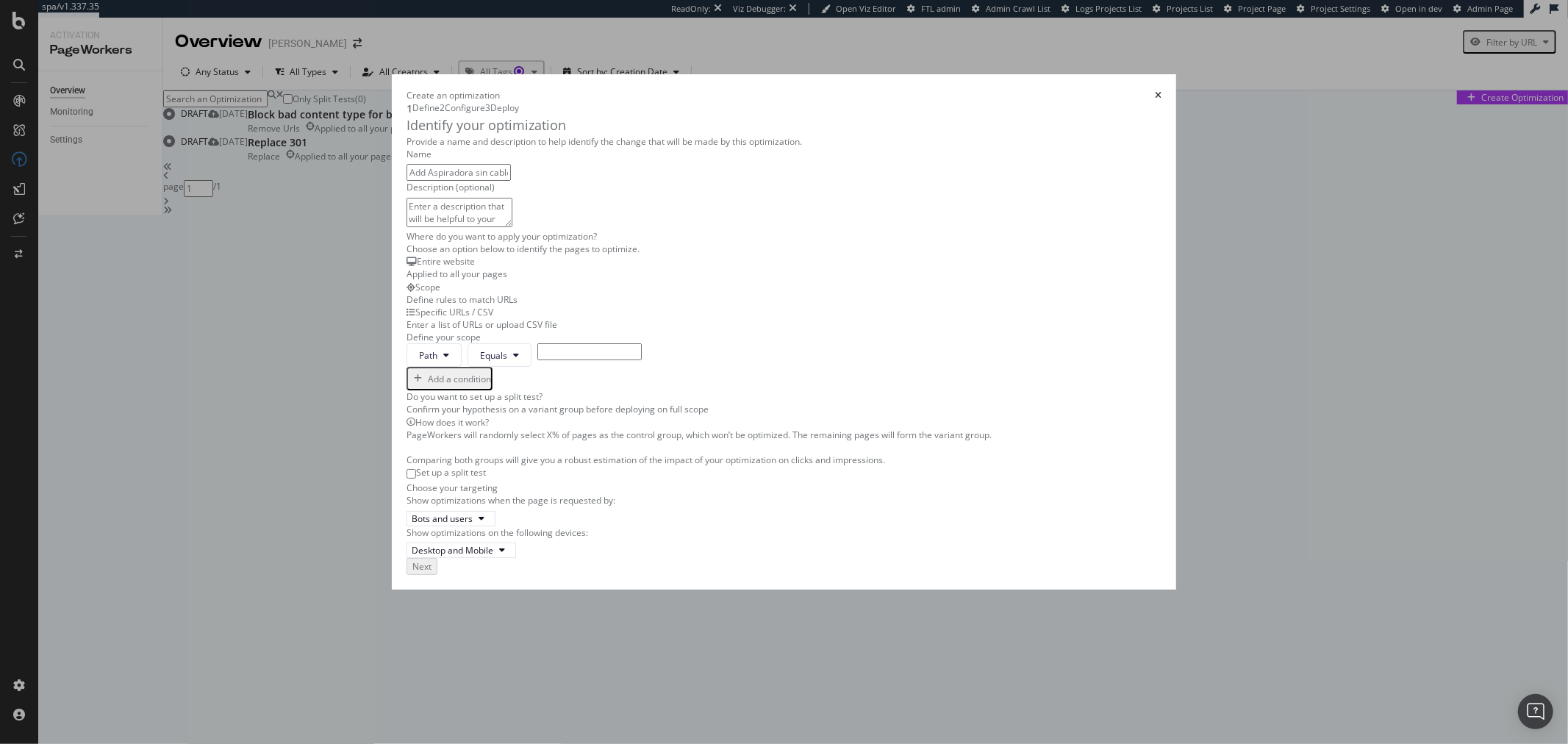
click at [464, 478] on div "Provide a name and description to help identify the change that will be made by…" at bounding box center [784, 346] width 755 height 423
click at [467, 367] on button "Equals" at bounding box center [499, 355] width 64 height 24
click at [465, 301] on span "Contains" at bounding box center [472, 308] width 87 height 13
click at [546, 360] on input "modal" at bounding box center [598, 352] width 104 height 17
paste input "/aspiradoras/sin-cable/"
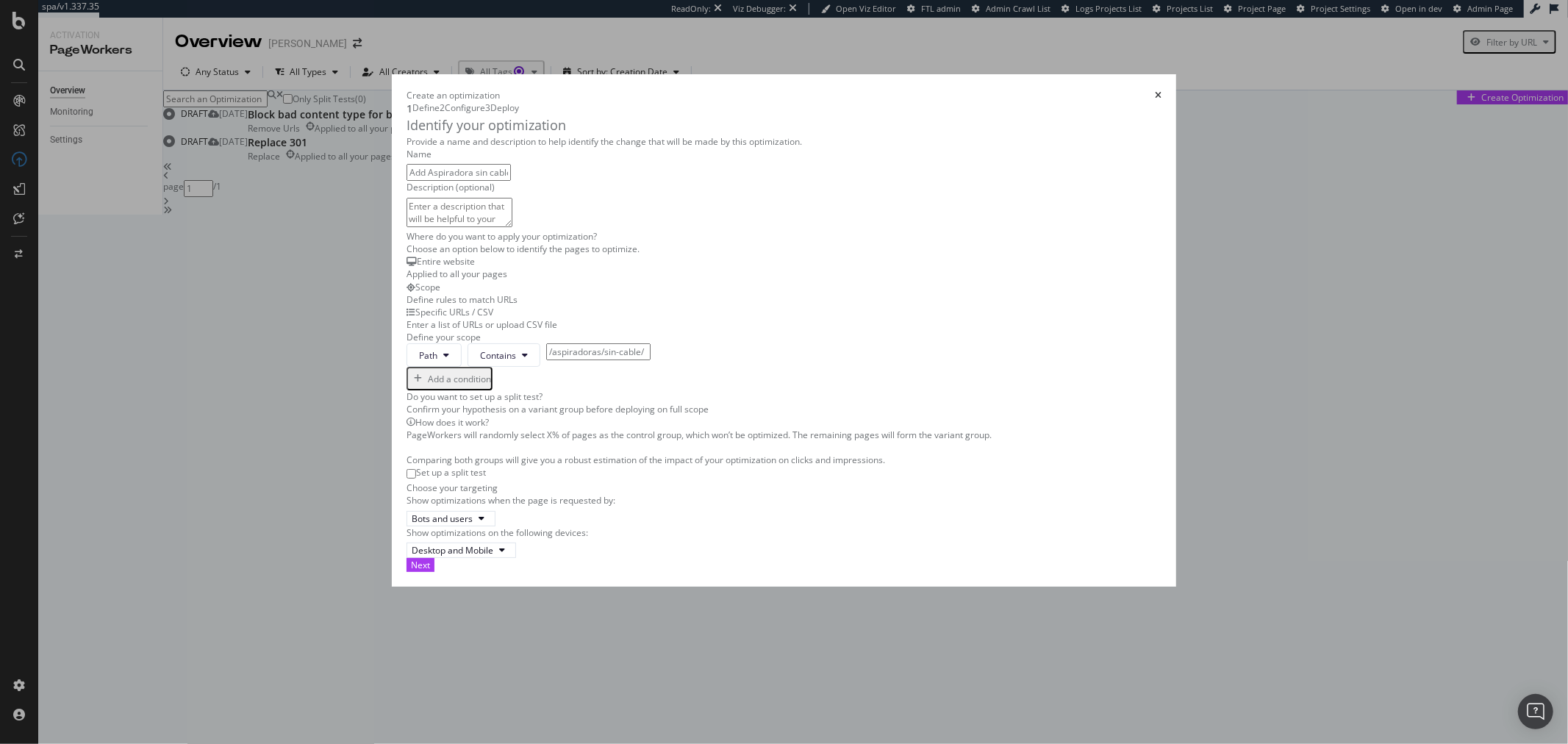
scroll to position [276, 0]
type input "/aspiradoras/sin-cable/"
click at [430, 572] on div "Next" at bounding box center [421, 565] width 19 height 13
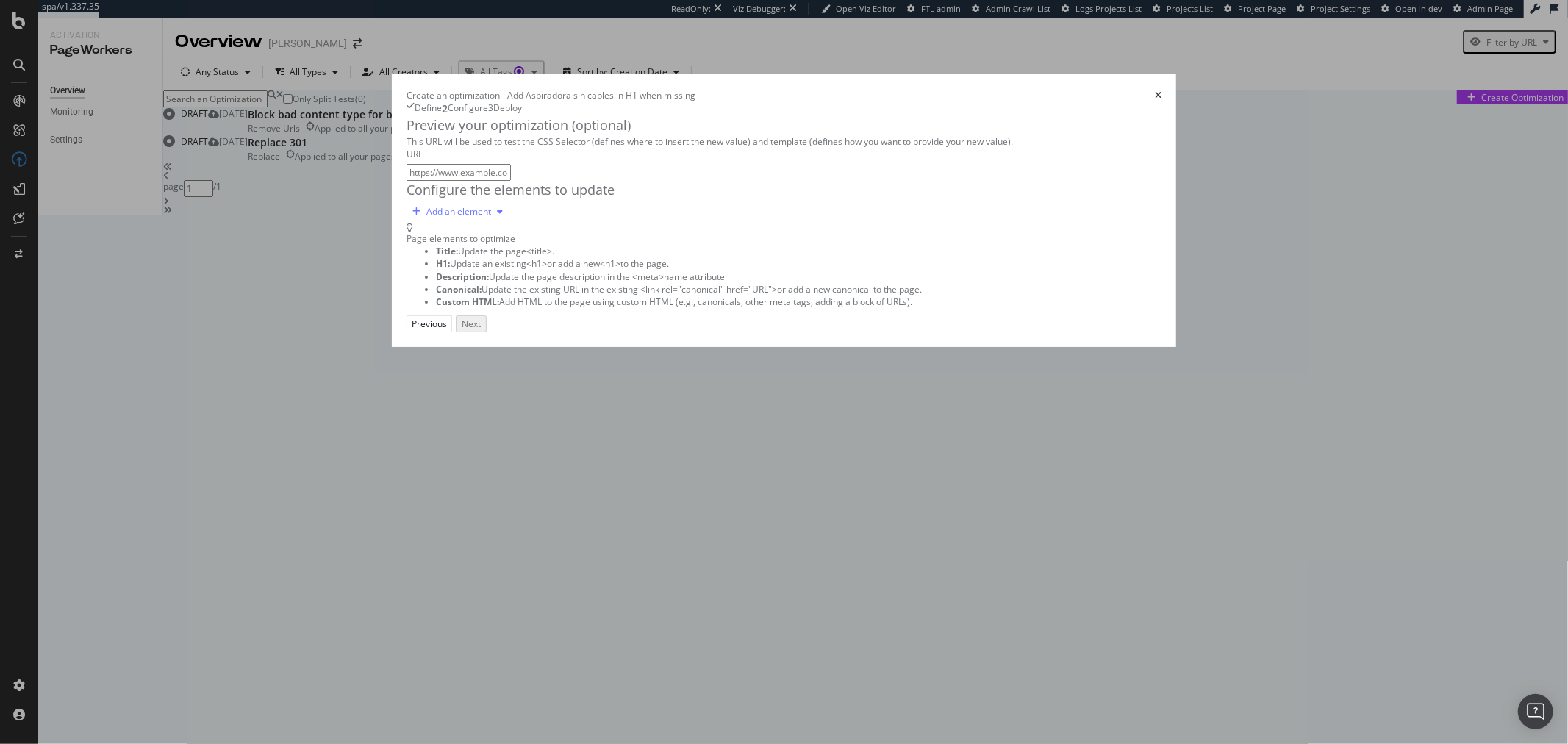
click at [427, 223] on div "Add an element" at bounding box center [458, 212] width 103 height 22
click at [406, 331] on div "H1" at bounding box center [378, 323] width 58 height 22
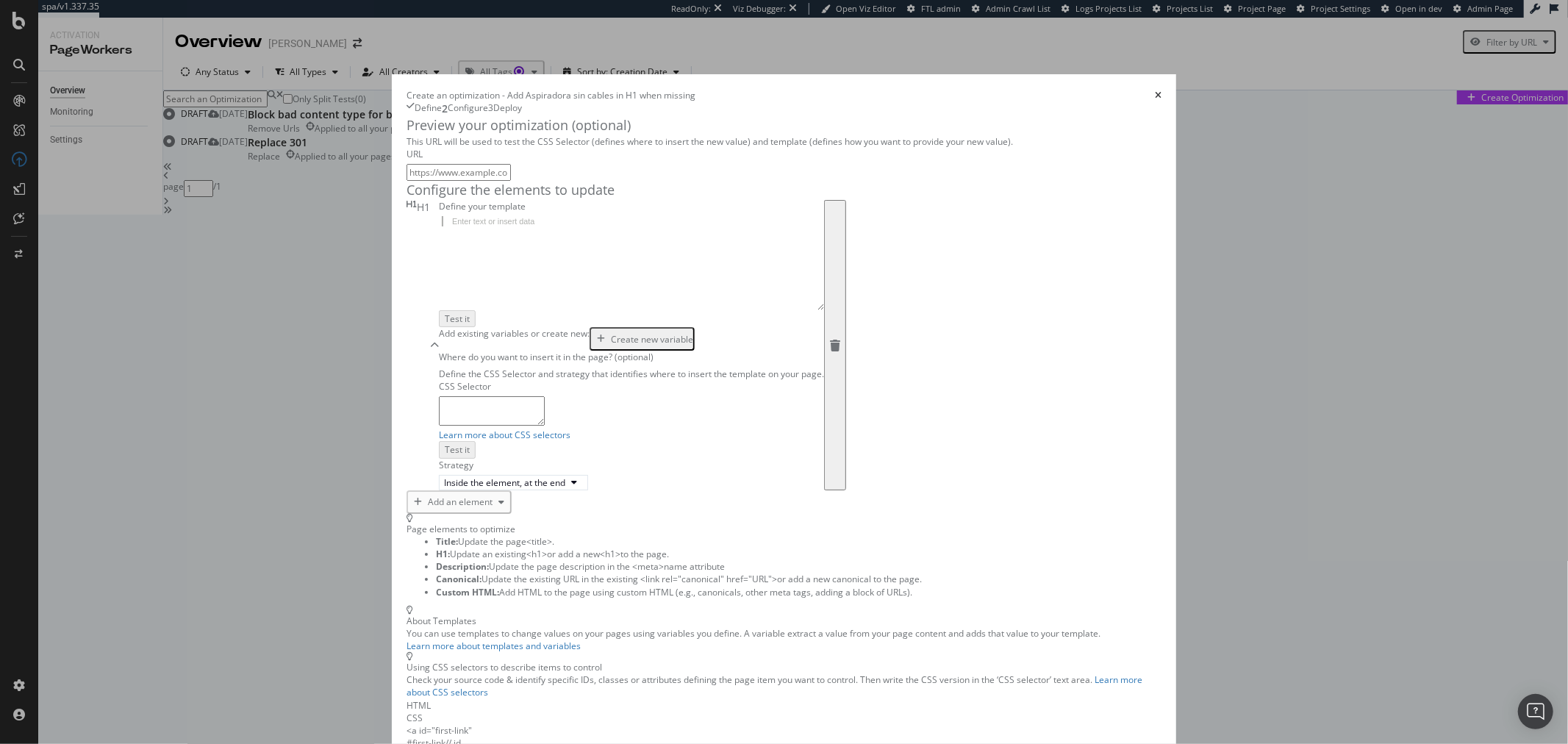
click at [495, 329] on div "modal" at bounding box center [632, 273] width 385 height 113
click at [444, 329] on div "modal" at bounding box center [632, 273] width 385 height 113
paste textarea "{% endif %}"
type textarea "{% endif %}"
click at [611, 346] on div "Create new variable" at bounding box center [652, 339] width 82 height 13
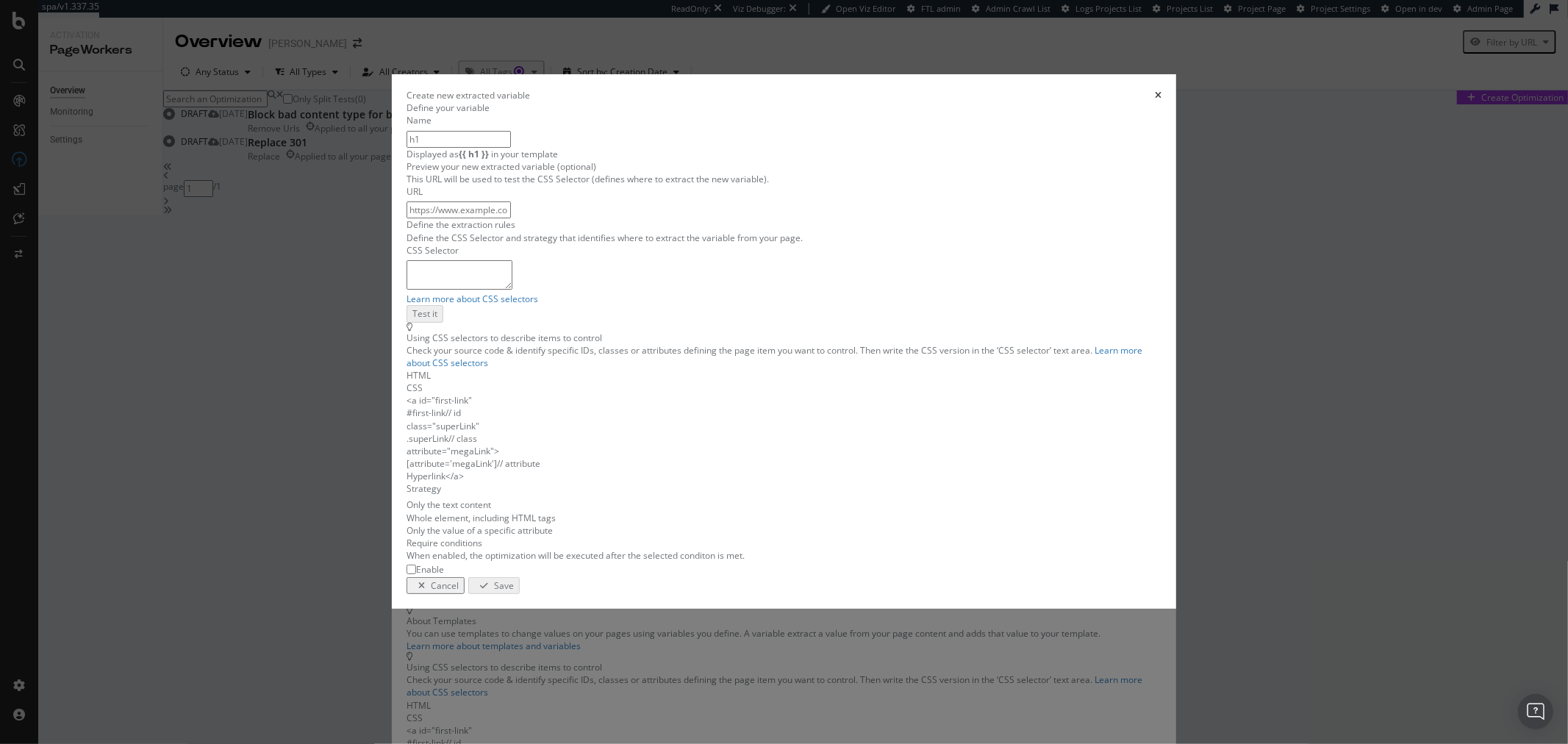
type input "h1"
click at [513, 290] on textarea "modal" at bounding box center [459, 275] width 106 height 30
type textarea "h1"
click at [511, 219] on input "modal" at bounding box center [459, 210] width 104 height 17
paste input "https://www.dyson.es/aspiradoras/sin-cable/gen5detect/absolute-niquel-morado"
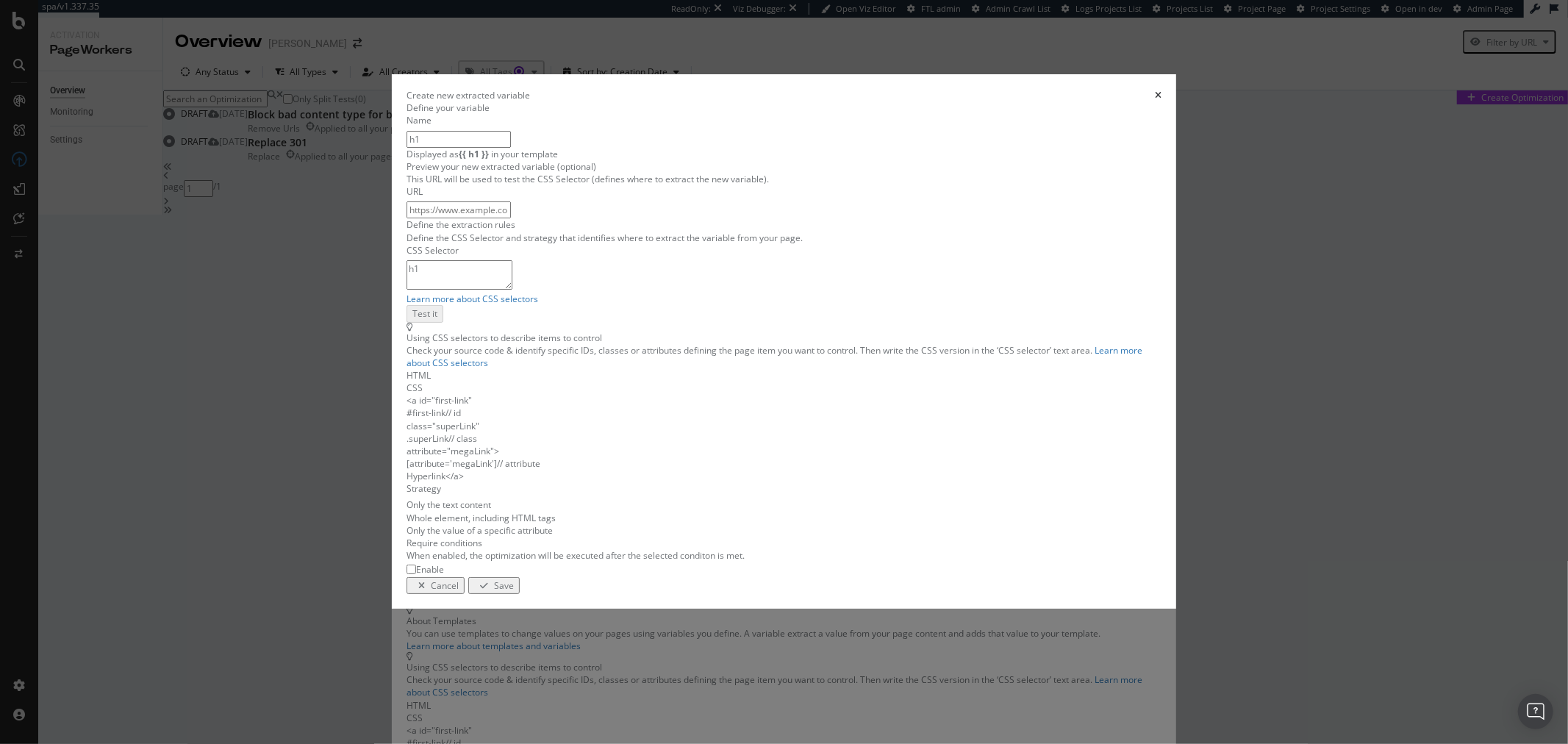
type input "https://www.dyson.es/aspiradoras/sin-cable/gen5detect/absolute-niquel-morado"
click at [437, 319] on div "Test it" at bounding box center [424, 313] width 25 height 13
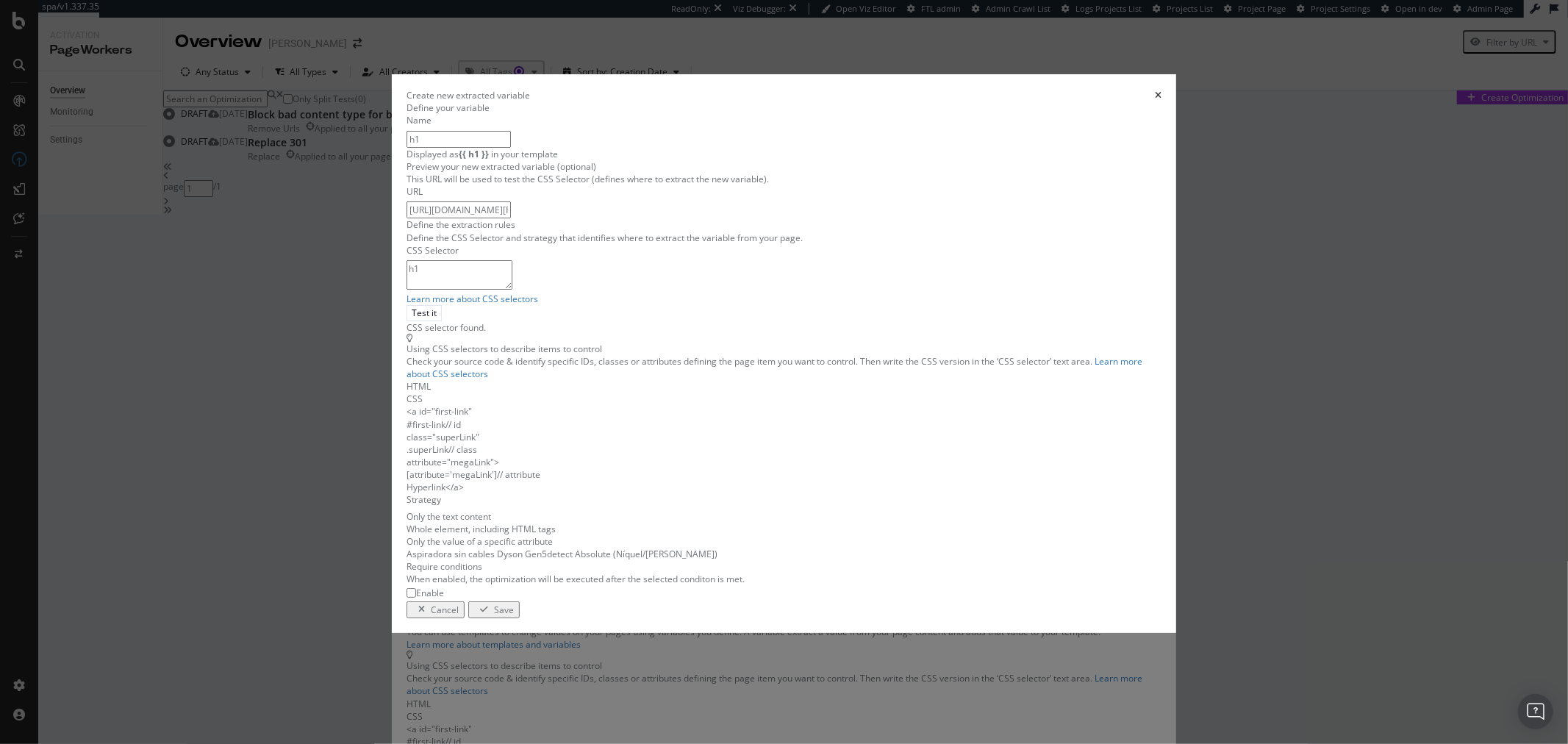
click at [514, 616] on div "Save" at bounding box center [504, 609] width 20 height 13
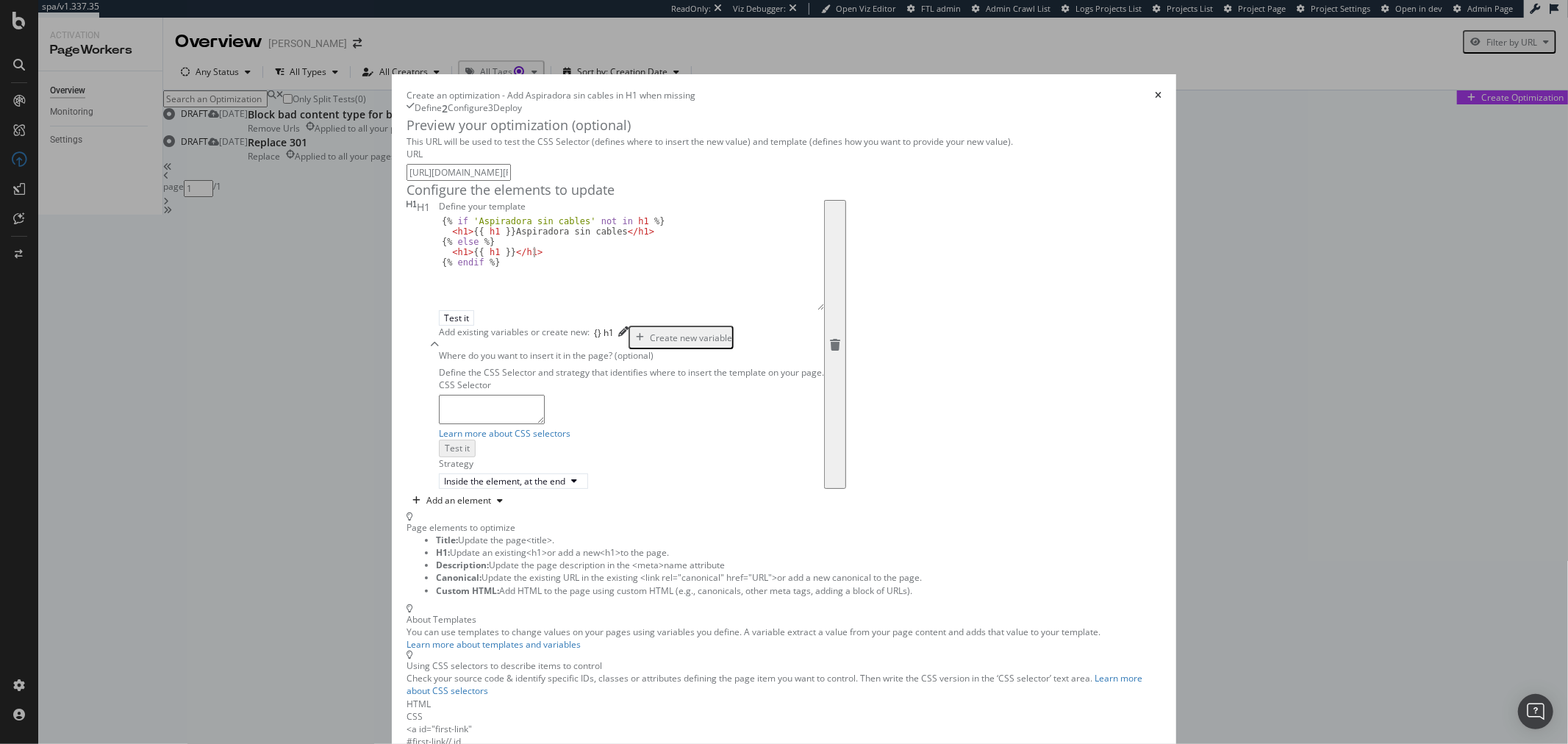
click at [458, 329] on div "{% if 'Aspiradora sin cables' not in h1 %} < h1 > {{ h1 }} Aspiradora sin cable…" at bounding box center [632, 273] width 385 height 113
type textarea "<h1>{{ h1 }}"
click at [452, 329] on div "{% if 'Aspiradora sin cables' not in h1 %} < h1 > {{ h1 }} Aspiradora sin cable…" at bounding box center [632, 273] width 385 height 113
click at [439, 329] on div "{% if 'Aspiradora sin cables' not in h1 %} < h1 > {{ h1 }} Aspiradora sin cable…" at bounding box center [632, 273] width 385 height 113
click at [439, 311] on div "{% if 'Aspiradora sin cables' not in h1 %} < h1 > {{ h1 }} Aspiradora sin cable…" at bounding box center [632, 263] width 385 height 94
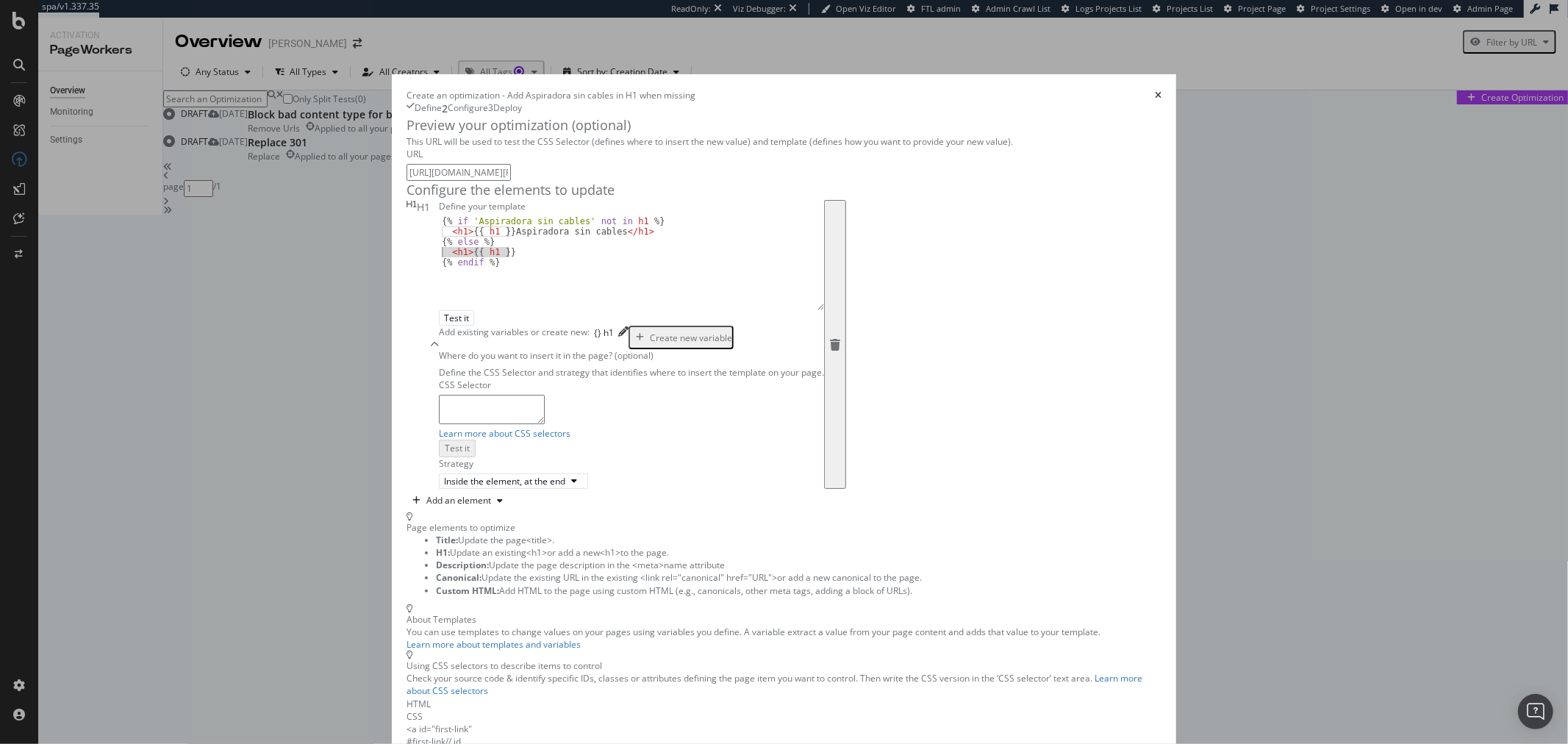
drag, startPoint x: 446, startPoint y: 380, endPoint x: 317, endPoint y: 381, distance: 129.0
click at [406, 381] on div "Preview your optimization (optional) This URL will be used to test the CSS Sele…" at bounding box center [784, 463] width 755 height 695
drag, startPoint x: 427, startPoint y: 371, endPoint x: 346, endPoint y: 369, distance: 81.0
click at [439, 369] on div "Define your template {% if 'Aspiradora sin cables' not in h1 %} < h1 > {{ h1 }}…" at bounding box center [632, 344] width 385 height 289
type textarea "{% else %}"
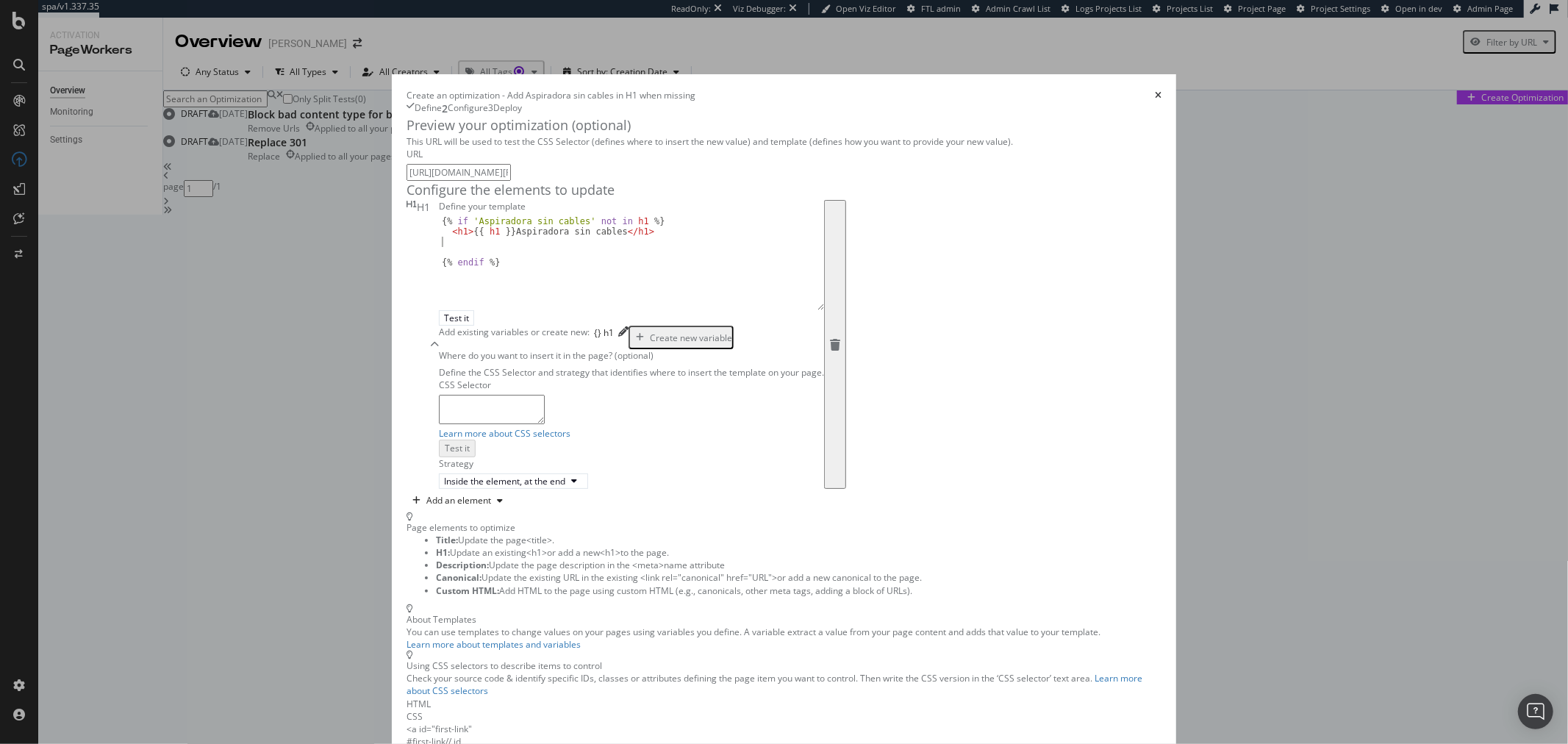
type textarea "<h1>{{ h1 }} Aspiradora sin cables</h1>"
click at [439, 329] on div "{% if 'Aspiradora sin cables' not in h1 %} < h1 > {{ h1 }} Aspiradora sin cable…" at bounding box center [632, 273] width 385 height 113
click at [577, 329] on div "{% if 'Aspiradora sin cables' not in h1 %} < h1 > {{ h1 }} Aspiradora sin cable…" at bounding box center [632, 273] width 385 height 113
type textarea "{% endif %}"
click at [582, 329] on div "{% if 'Aspiradora sin cables' not in h1 %} < h1 > {{ h1 }} Aspiradora sin cable…" at bounding box center [632, 273] width 385 height 113
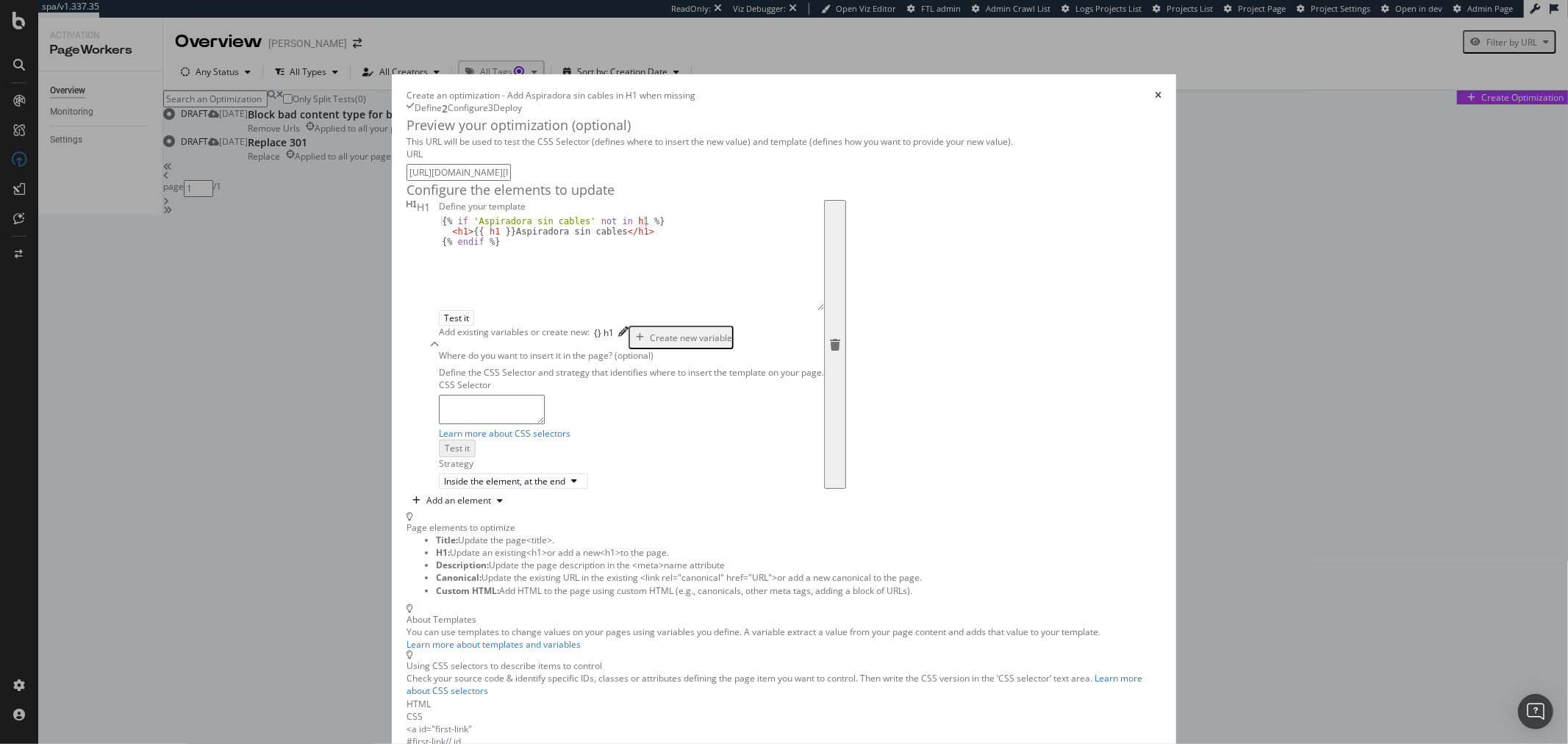
type textarea "{% if 'Aspiradora sin cables' not in h1 %}"
click at [575, 329] on div "{% if 'Aspiradora sin cables' not in h1 %} < h1 > {{ h1 }} Aspiradora sin cable…" at bounding box center [632, 273] width 385 height 113
type textarea "<h1>{{ h1 }} Aspiradora sin cables</h1>"
click at [594, 339] on div "{} h1" at bounding box center [603, 332] width 20 height 13
type textarea "{{ h1 }}"
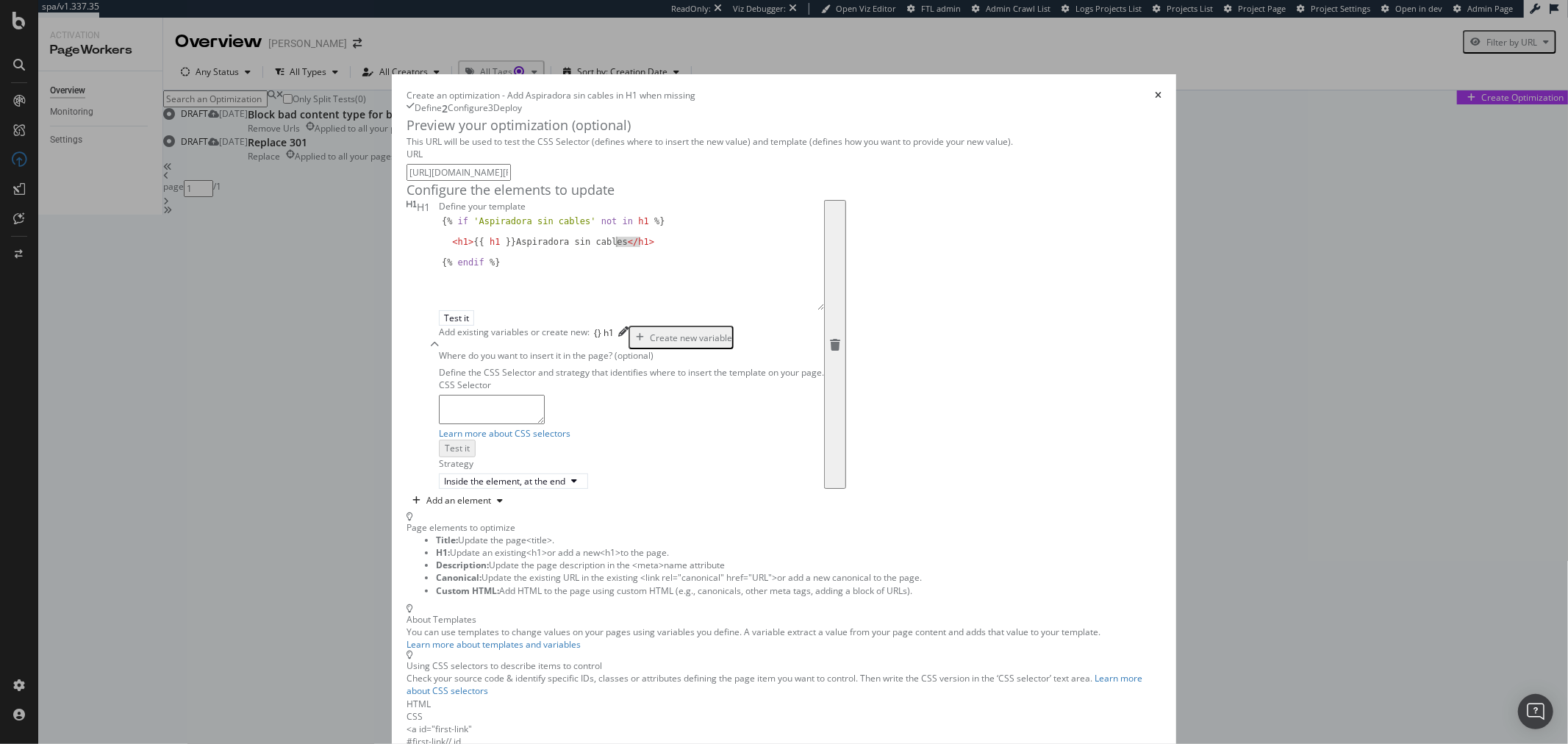
drag, startPoint x: 576, startPoint y: 372, endPoint x: 564, endPoint y: 372, distance: 12.0
click at [541, 329] on div "{% if 'Aspiradora sin cables' not in h1 %} < h1 > {{ h1 }} Aspiradora sin cable…" at bounding box center [632, 273] width 385 height 113
click at [439, 329] on div "{% if 'Aspiradora sin cables' not in h1 %} < h1 > {{ h1 }} Aspiradora sin cable…" at bounding box center [632, 273] width 385 height 113
drag, startPoint x: 520, startPoint y: 366, endPoint x: 415, endPoint y: 372, distance: 105.2
click at [439, 329] on div "{% if 'Aspiradora sin cables' not in h1 %} {{ h1 }} Aspiradora sin cables {% en…" at bounding box center [632, 273] width 385 height 113
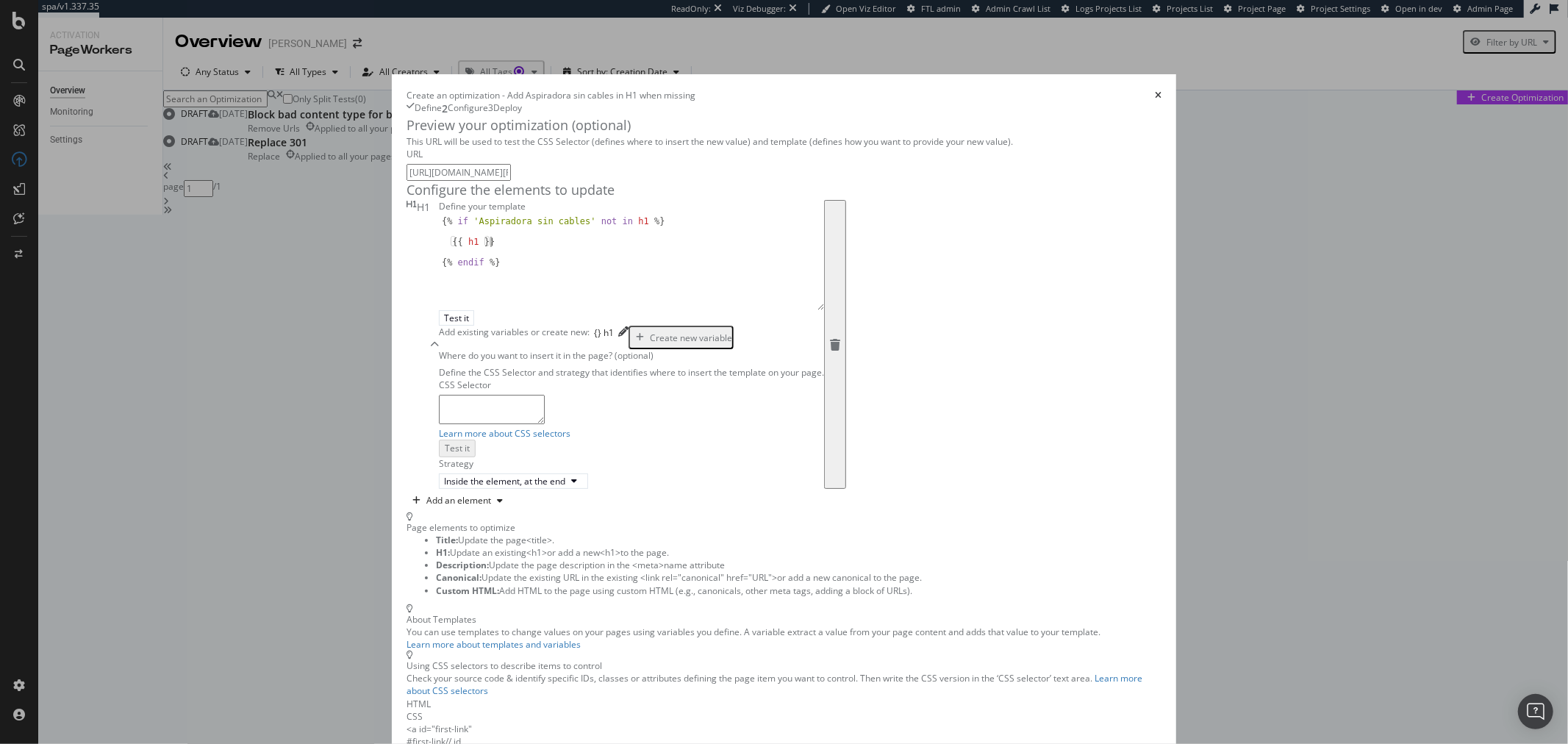
drag, startPoint x: 372, startPoint y: 369, endPoint x: 383, endPoint y: 370, distance: 11.0
click at [439, 329] on div "{% if 'Aspiradora sin cables' not in h1 %} {{ h1 }} {% endif %}" at bounding box center [632, 273] width 385 height 113
paste textarea "Aspiradora sin cables"
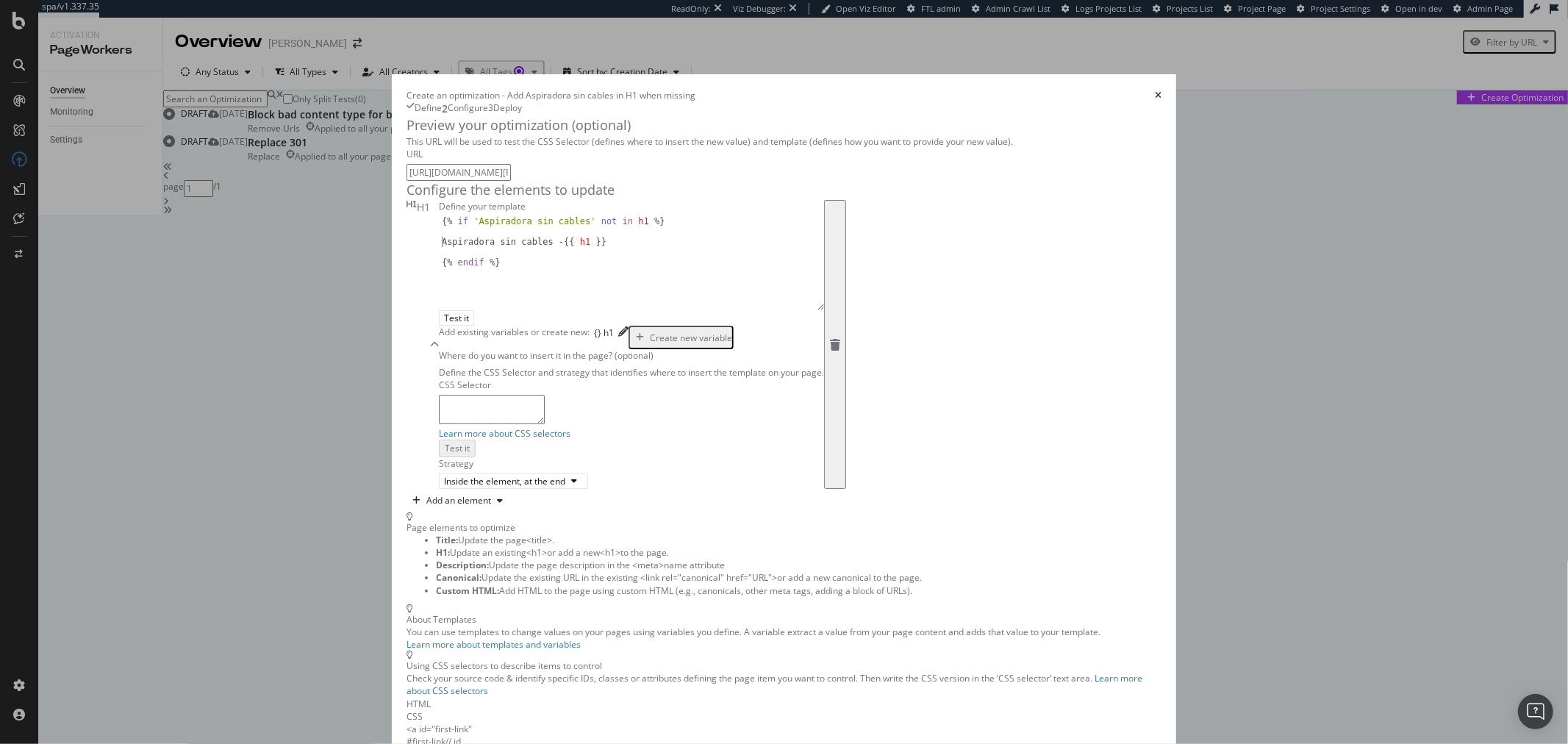
drag, startPoint x: 368, startPoint y: 369, endPoint x: 344, endPoint y: 369, distance: 24.0
click at [439, 369] on div "Define your template Aspiradora sin cables - {{ h1 }} {% if 'Aspiradora sin cab…" at bounding box center [632, 344] width 385 height 289
type textarea "Aspiradora sin cables - {{ h1 }}"
click at [469, 324] on div "Test it" at bounding box center [457, 318] width 25 height 13
click at [525, 329] on div "{% if 'Aspiradora sin cables' not in h1 %} Aspiradora sin cables - {{ h1 }} {% …" at bounding box center [632, 273] width 385 height 113
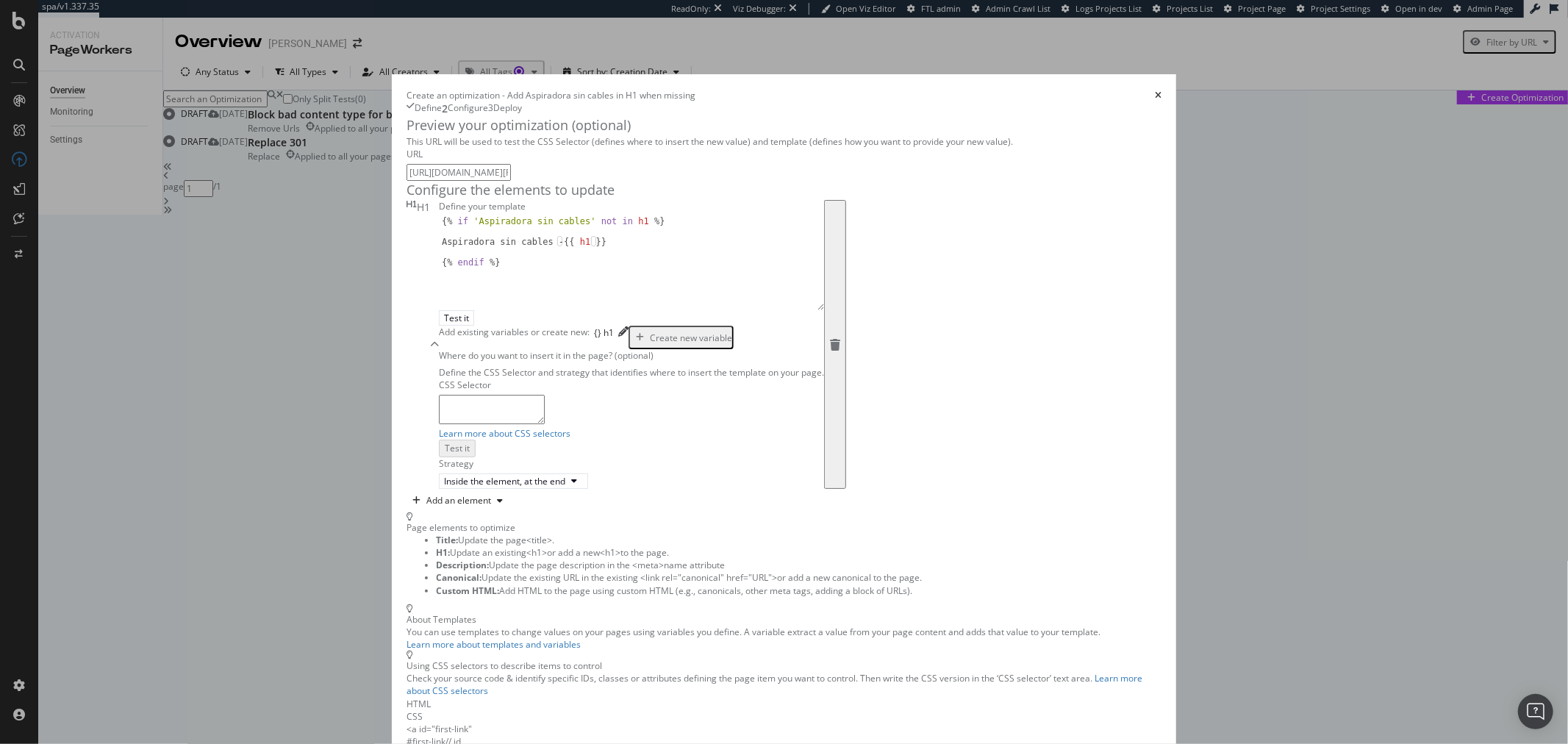
click at [580, 329] on div "{% if 'Aspiradora sin cables' not in h1 %} Aspiradora sin cables - {{ h1 }} {% …" at bounding box center [632, 273] width 385 height 113
click at [569, 329] on div "{% if 'Aspiradora sin cables' not in h1 %} Aspiradora sin cables - {{ h1 }} {% …" at bounding box center [632, 273] width 385 height 113
type textarea "Aspiradora sin cables - {{ h1 }}"
paste textarea "<h1>{{ h1 }}</h1>"
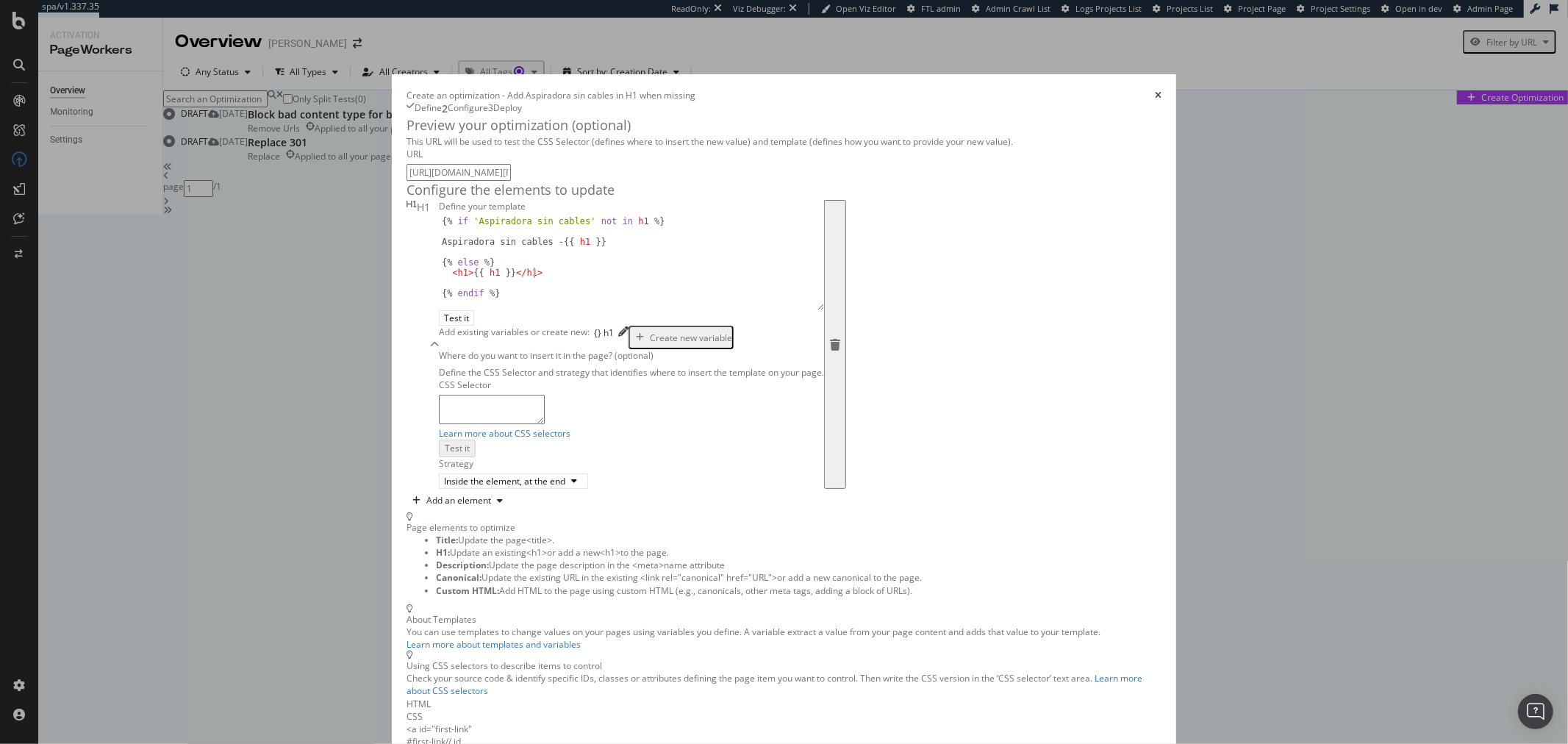
click at [457, 329] on div "{% if 'Aspiradora sin cables' not in h1 %} Aspiradora sin cables - {{ h1 }} {% …" at bounding box center [632, 273] width 385 height 113
type textarea "Aspiradora sin cables - {{ h1 }}"
click at [446, 329] on div "{% if 'Aspiradora sin cables' not in h1 %} Aspiradora sin cables - {{ h1 }} {% …" at bounding box center [632, 273] width 385 height 113
click at [440, 329] on div "{% if 'Aspiradora sin cables' not in h1 %} Aspiradora sin cables - {{ h1 }} {% …" at bounding box center [632, 273] width 385 height 113
click at [439, 329] on div "{% if 'Aspiradora sin cables' not in h1 %} Aspiradora sin cables - {{ h1 }} {% …" at bounding box center [632, 273] width 385 height 113
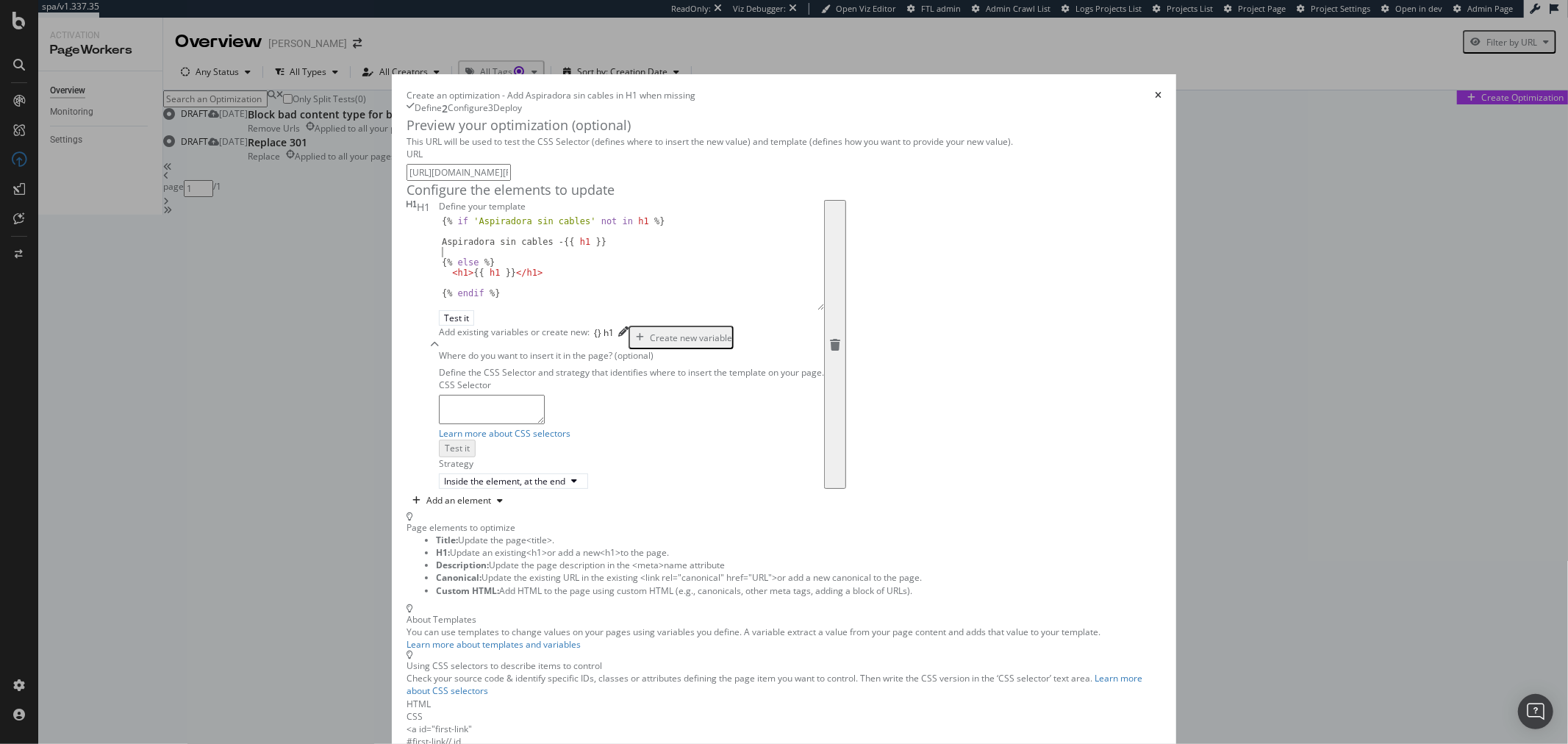
type textarea "{% else %}"
drag, startPoint x: 373, startPoint y: 407, endPoint x: 342, endPoint y: 407, distance: 31.0
click at [406, 407] on div "Preview your optimization (optional) This URL will be used to test the CSS Sele…" at bounding box center [784, 463] width 755 height 695
click at [459, 329] on div "{% if 'Aspiradora sin cables' not in h1 %} Aspiradora sin cables - {{ h1 }} {% …" at bounding box center [626, 273] width 373 height 113
click at [439, 329] on div "{% if 'Aspiradora sin cables' not in h1 %} Aspiradora sin cables - {{ h1 }} {% …" at bounding box center [626, 273] width 373 height 113
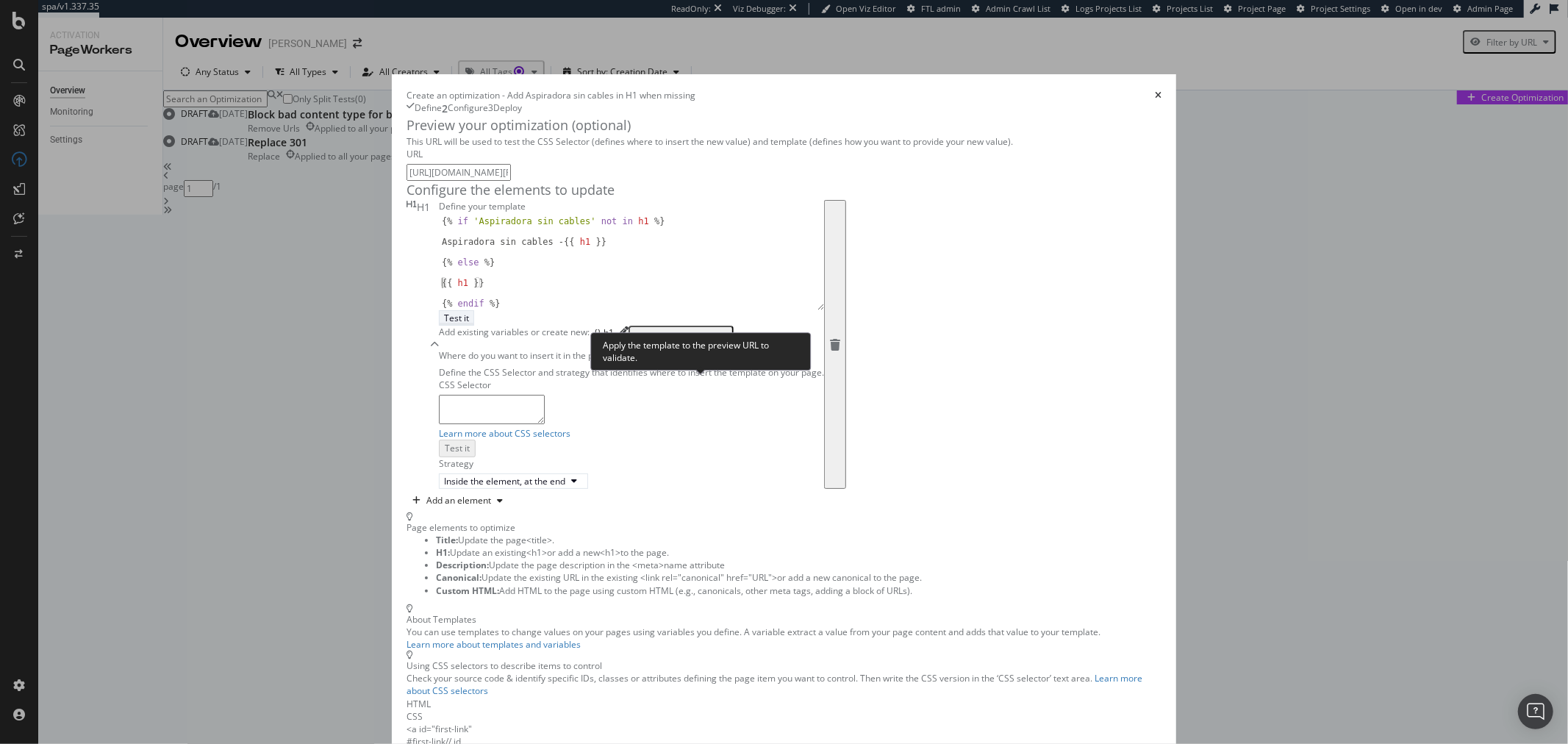
type textarea "{{ h1 }}"
click at [469, 324] on div "Test it" at bounding box center [457, 318] width 25 height 13
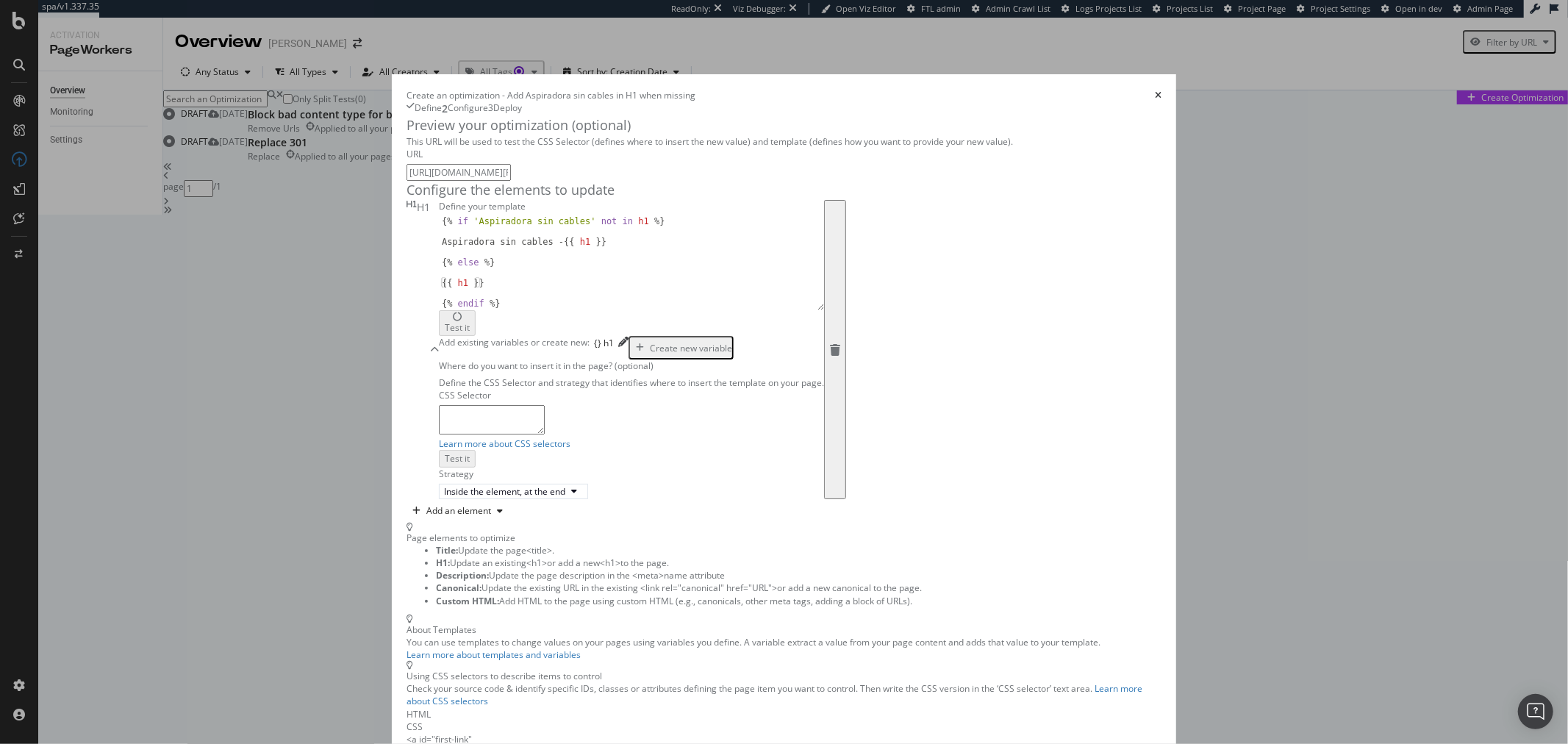
scroll to position [84, 0]
click at [444, 498] on div "Inside the element, at the end" at bounding box center [505, 491] width 121 height 13
click at [525, 435] on textarea "modal" at bounding box center [492, 420] width 106 height 30
type textarea "h1"
click at [482, 499] on div "Inside the element, at the end" at bounding box center [505, 492] width 121 height 13
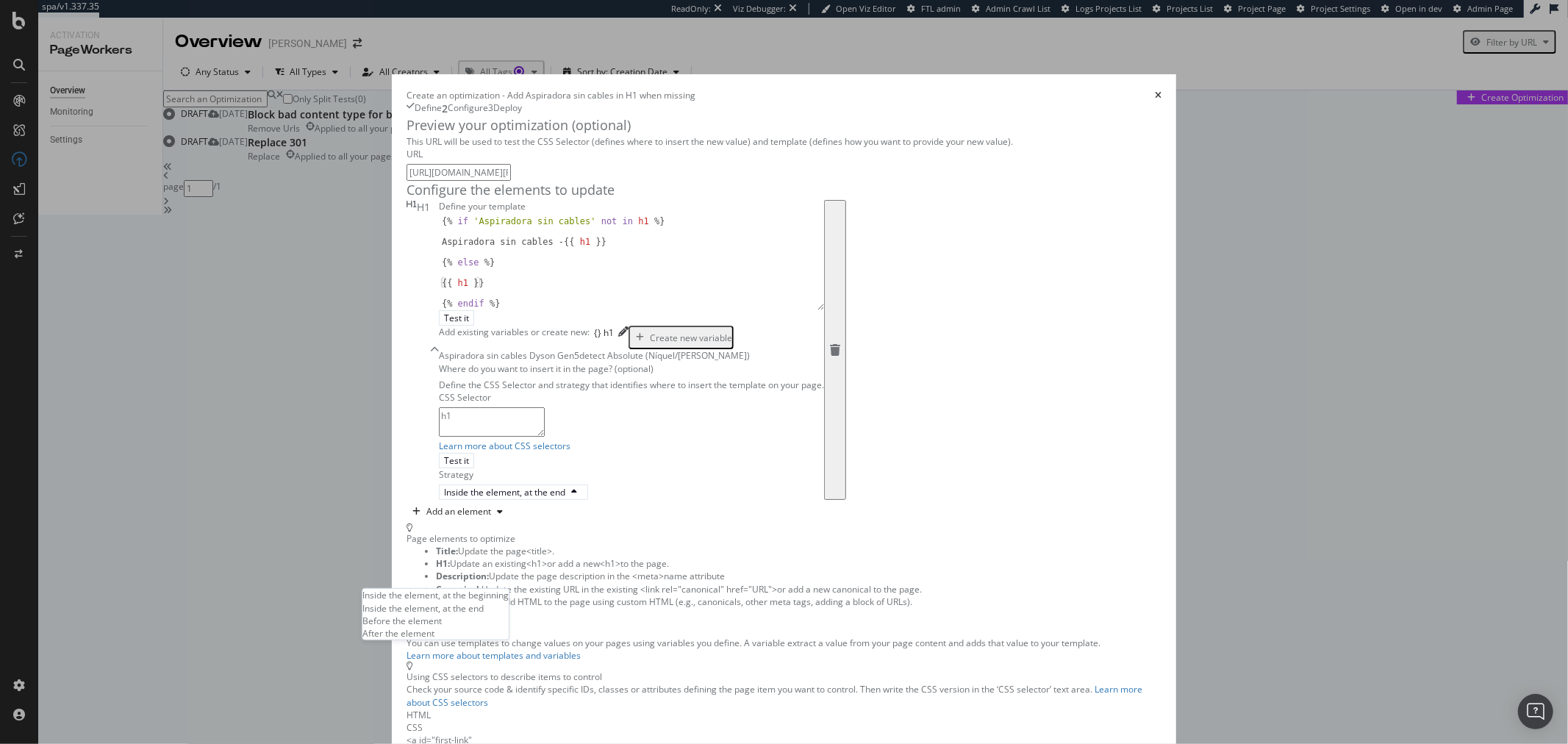
click at [587, 500] on div "Strategy Inside the element, at the end" at bounding box center [632, 484] width 385 height 32
click at [528, 316] on div "{% if 'Aspiradora sin cables' not in h1 %} Aspiradora sin cables - {{ h1 }} {% …" at bounding box center [626, 273] width 373 height 113
type textarea "{% endif %}"
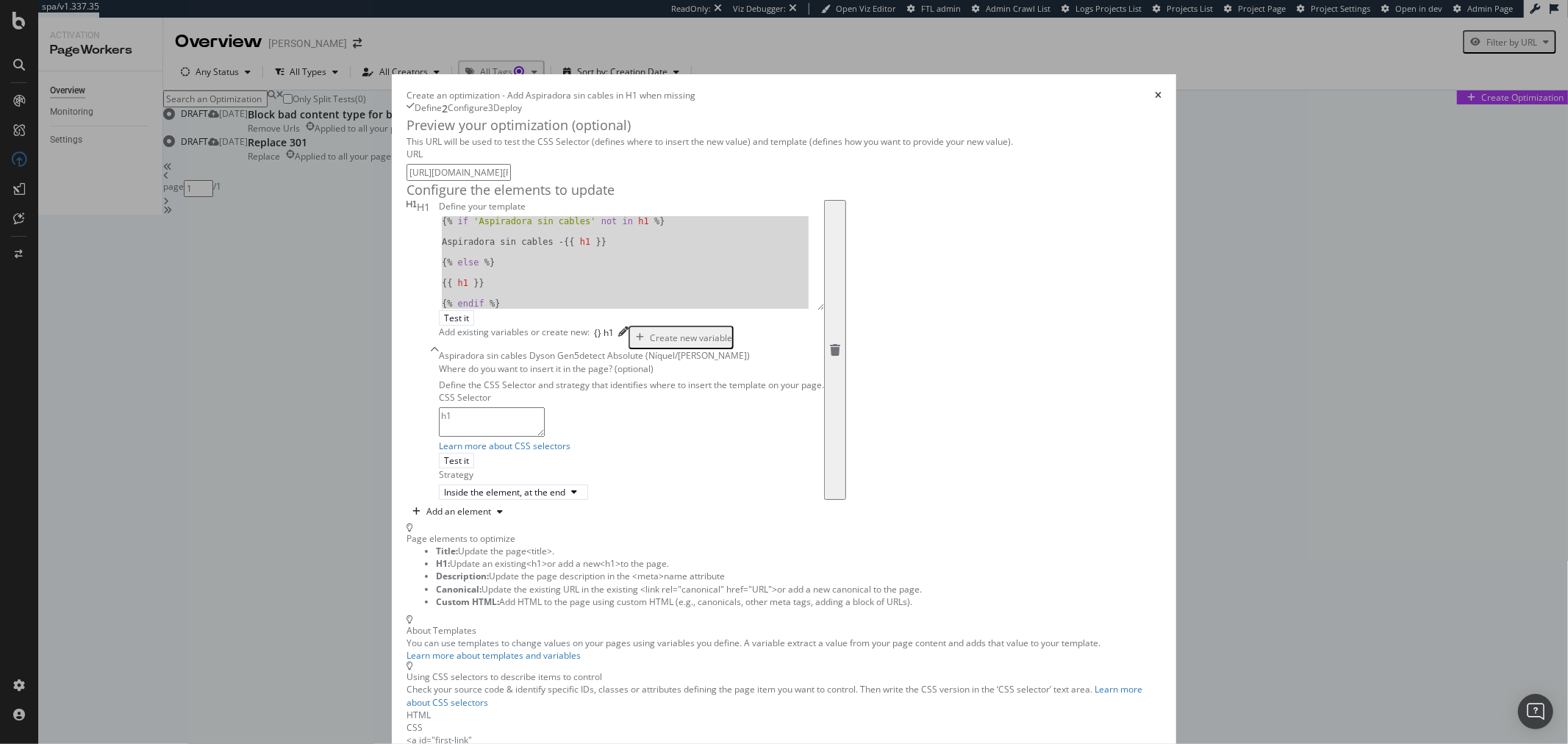
click at [830, 344] on icon "modal" at bounding box center [835, 350] width 10 height 12
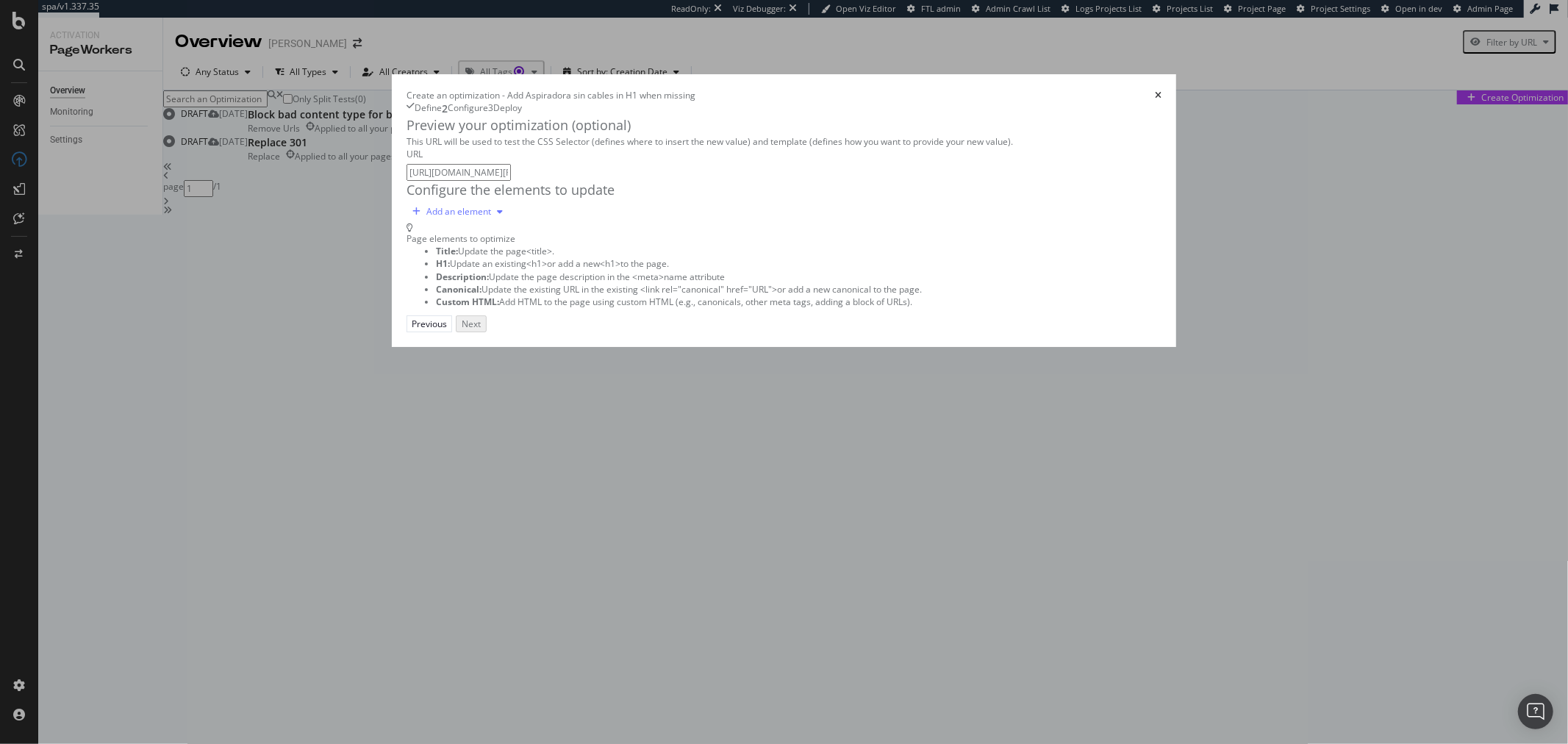
click at [427, 216] on div "Add an element" at bounding box center [459, 212] width 65 height 9
click at [407, 398] on div "Custom HTML" at bounding box center [378, 391] width 58 height 13
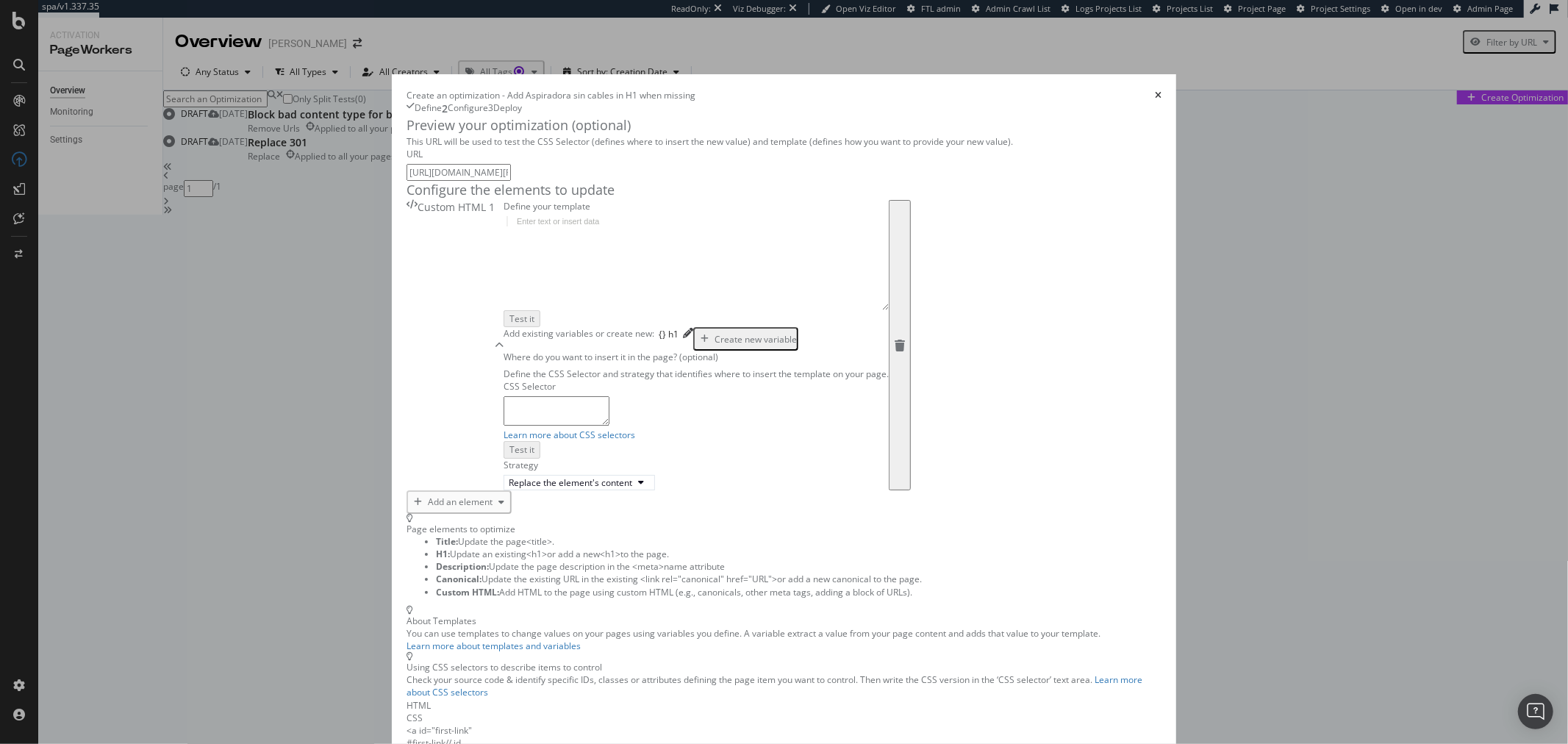
click at [504, 329] on div "modal" at bounding box center [696, 273] width 385 height 113
type textarea "{% endif %}"
click at [504, 424] on textarea "modal" at bounding box center [557, 410] width 106 height 30
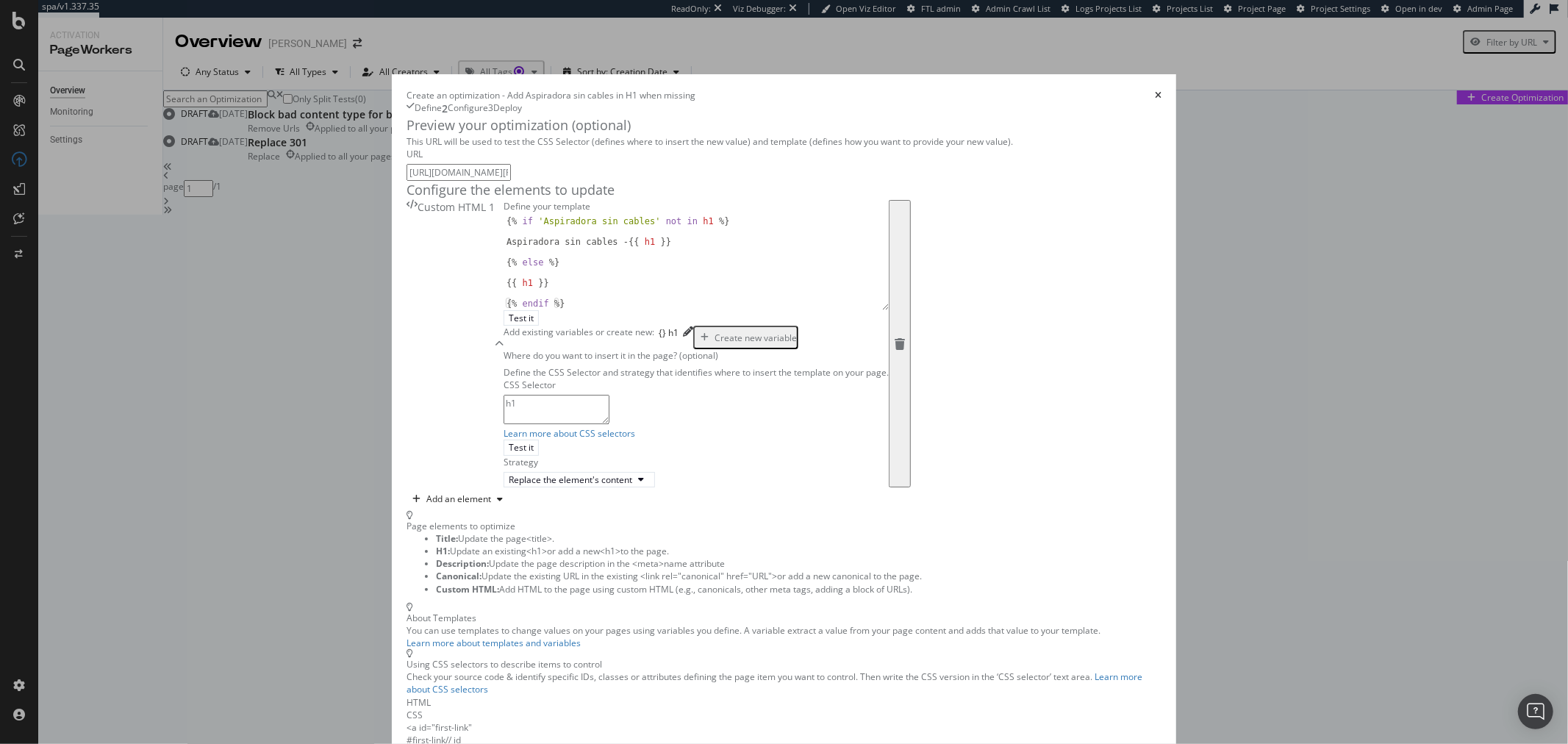
type textarea "h1"
click at [511, 181] on input "https://www.dyson.es/aspiradoras/sin-cable/gen5detect/absolute-niquel-morado" at bounding box center [459, 172] width 104 height 17
paste input "v11/advanced"
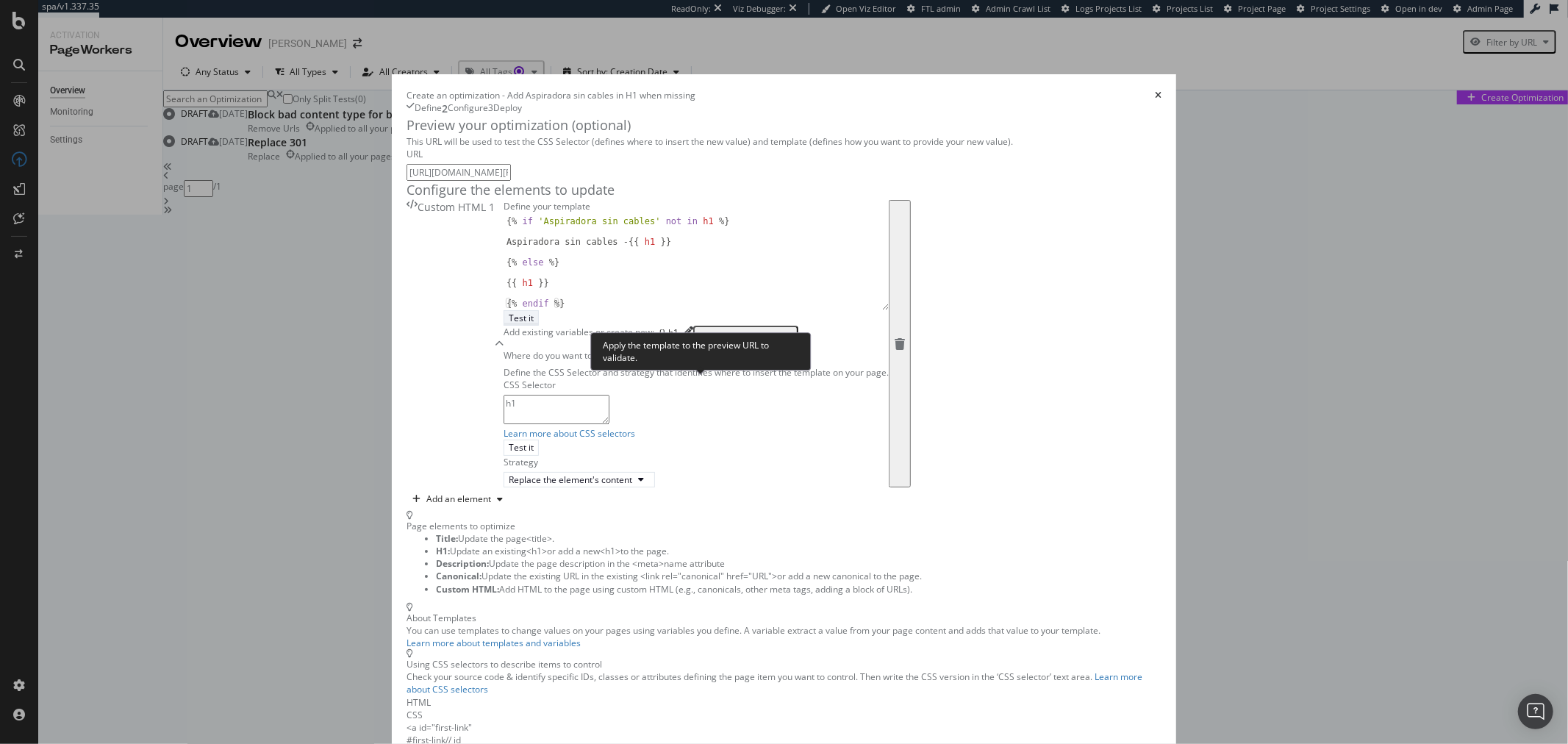
type input "https://www.dyson.es/aspiradoras/sin-cable/v11/advanced-niquel-morado"
click at [534, 324] on div "Test it" at bounding box center [522, 318] width 25 height 13
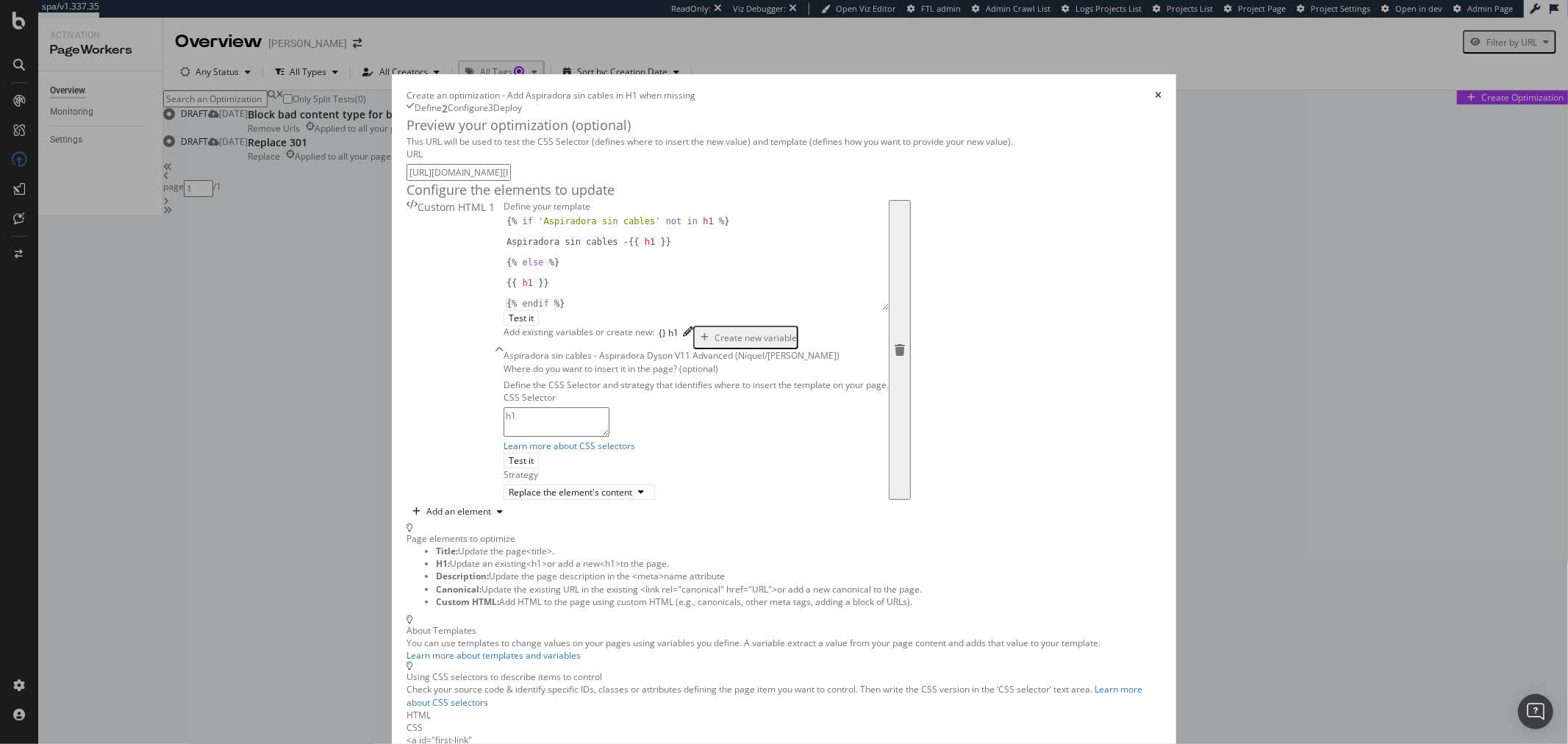
click at [531, 329] on div "{% if 'Aspiradora sin cables' not in h1 %} Aspiradora sin cables - {{ h1 }} {% …" at bounding box center [696, 273] width 385 height 113
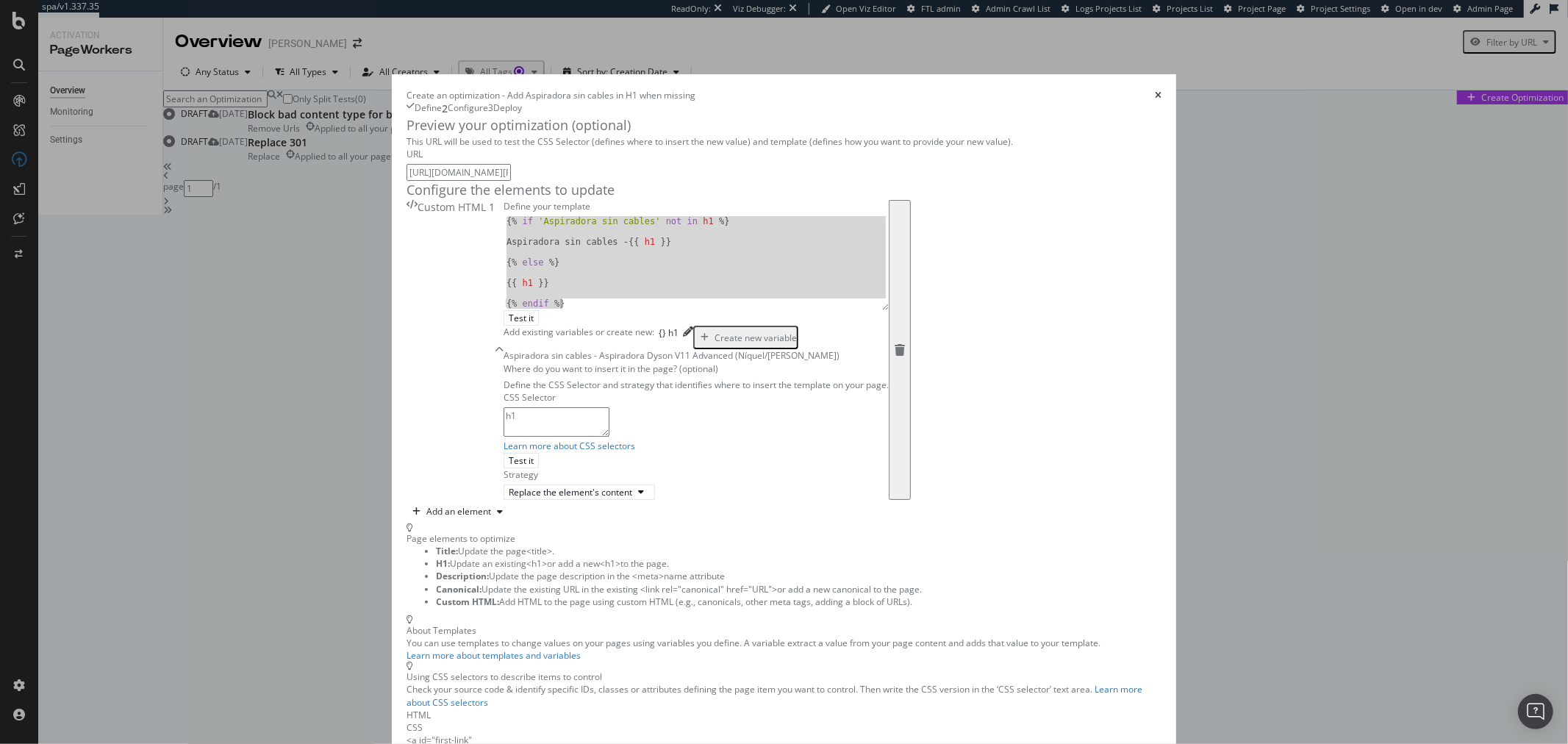
paste textarea "</h1>"
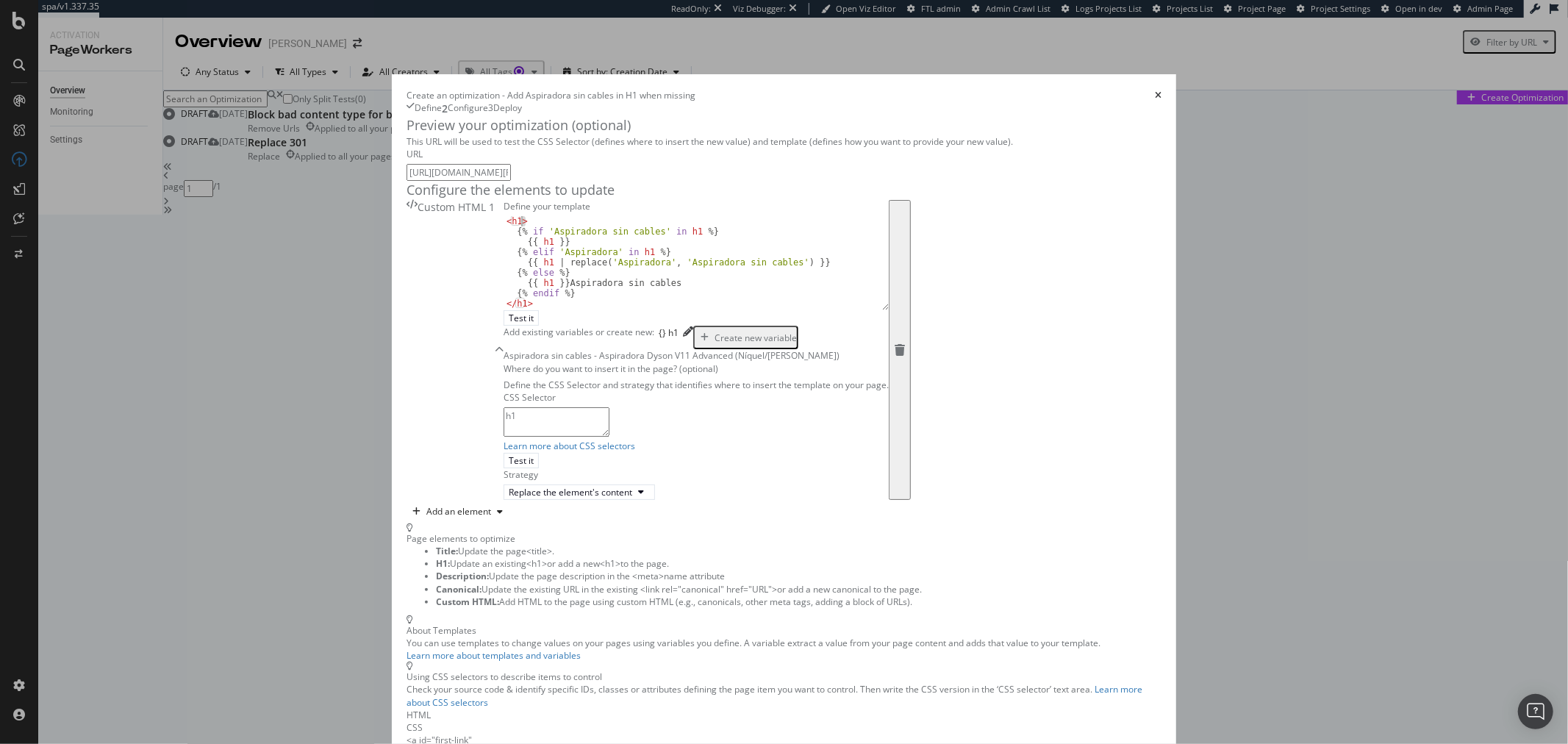
drag, startPoint x: 395, startPoint y: 349, endPoint x: 331, endPoint y: 346, distance: 64.1
click at [406, 346] on div "Preview your optimization (optional) This URL will be used to test the CSS Sele…" at bounding box center [784, 469] width 755 height 706
type textarea "<h1>"
drag, startPoint x: 394, startPoint y: 422, endPoint x: 340, endPoint y: 416, distance: 54.3
click at [406, 416] on div "Preview your optimization (optional) This URL will be used to test the CSS Sele…" at bounding box center [784, 469] width 755 height 706
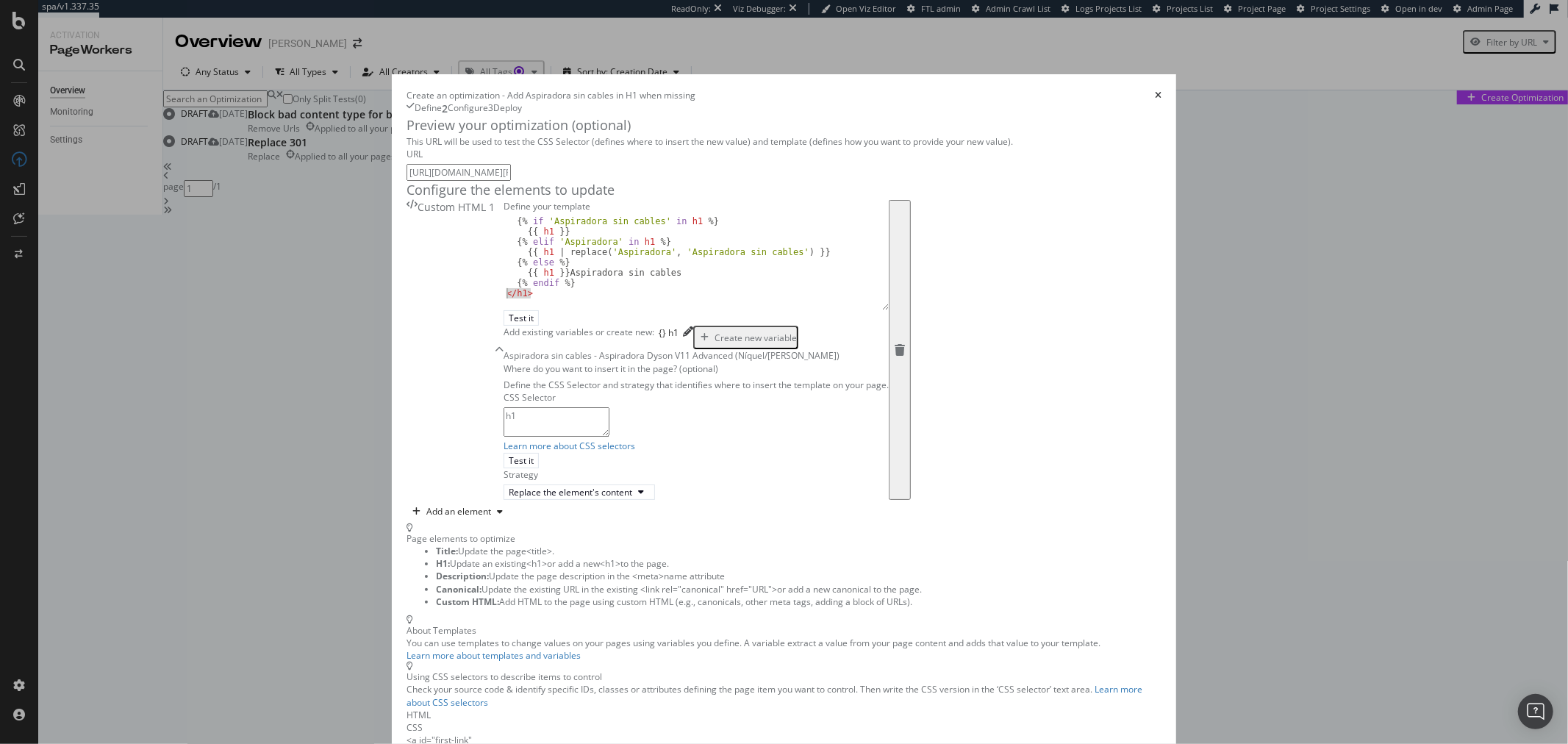
type textarea "</h1>"
click at [504, 329] on div "{% if 'Aspiradora sin cables' in h1 %} {{ h1 }} {% elif 'Aspiradora' in h1 %} {…" at bounding box center [696, 273] width 385 height 113
drag, startPoint x: 385, startPoint y: 356, endPoint x: 336, endPoint y: 357, distance: 49.0
click at [406, 357] on div "Preview your optimization (optional) This URL will be used to test the CSS Sele…" at bounding box center [784, 469] width 755 height 706
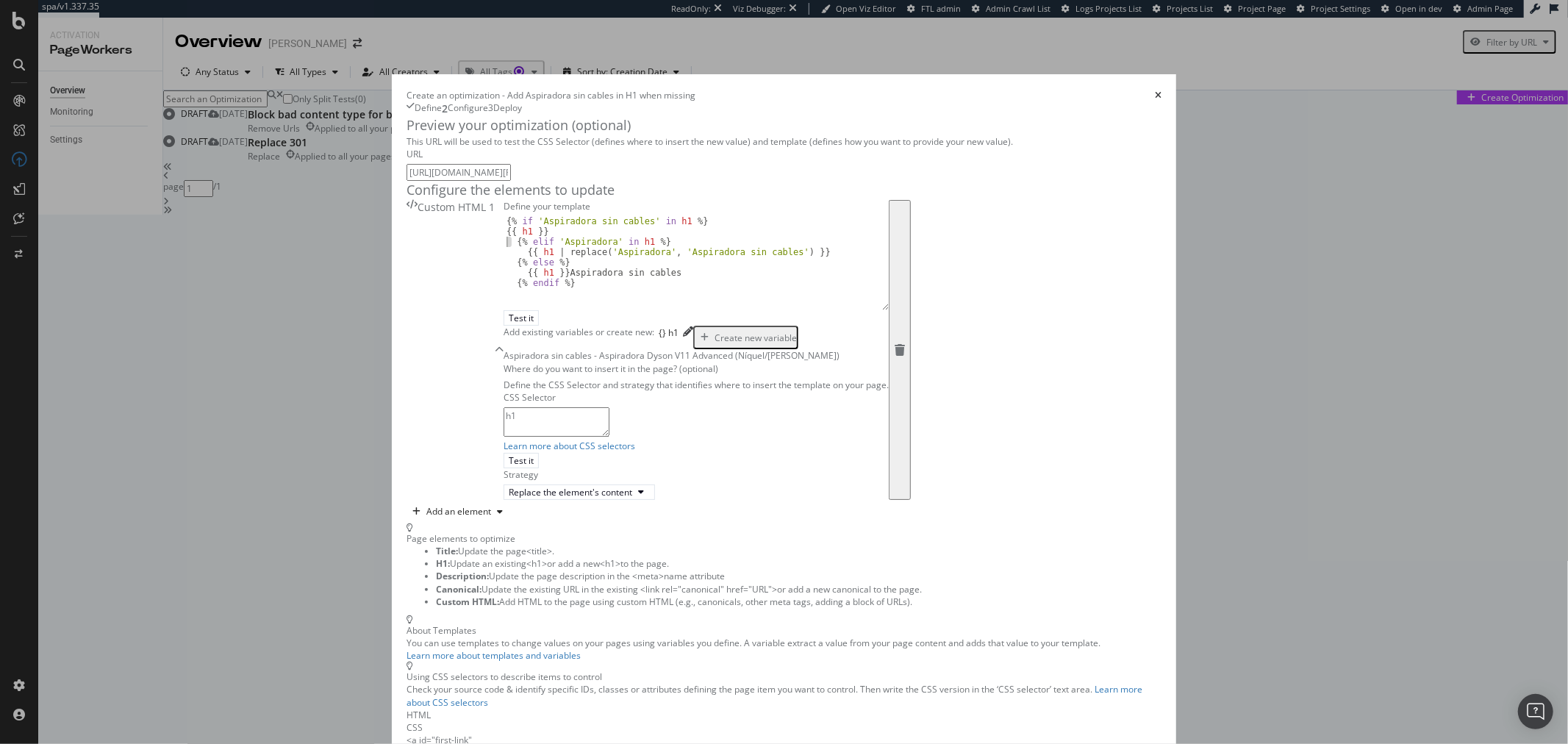
drag, startPoint x: 372, startPoint y: 368, endPoint x: 349, endPoint y: 368, distance: 23.0
click at [504, 368] on div "Define your template {{ h1 }} {% if 'Aspiradora sin cables' in h1 %} {{ h1 }} {…" at bounding box center [696, 350] width 385 height 300
click at [504, 329] on div "{% if 'Aspiradora sin cables' in h1 %} {{ h1 }} {% elif 'Aspiradora' in h1 %} {…" at bounding box center [696, 273] width 385 height 113
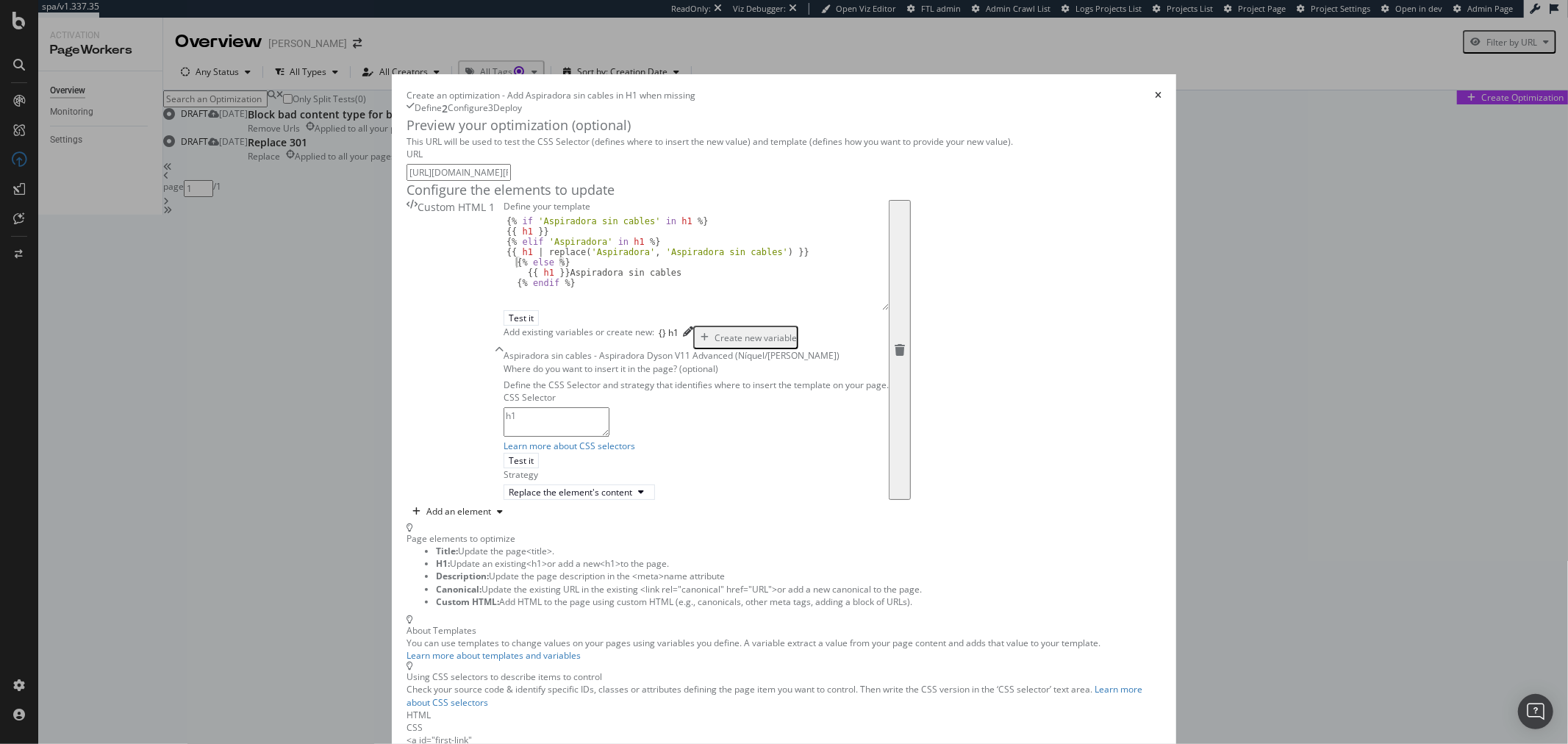
click at [504, 329] on div "{% if 'Aspiradora sin cables' in h1 %} {{ h1 }} {% elif 'Aspiradora' in h1 %} {…" at bounding box center [696, 273] width 385 height 113
click at [568, 329] on div "{% if 'Aspiradora sin cables' in h1 %} {{ h1 }} {% elif 'Aspiradora' in h1 %} {…" at bounding box center [696, 273] width 385 height 113
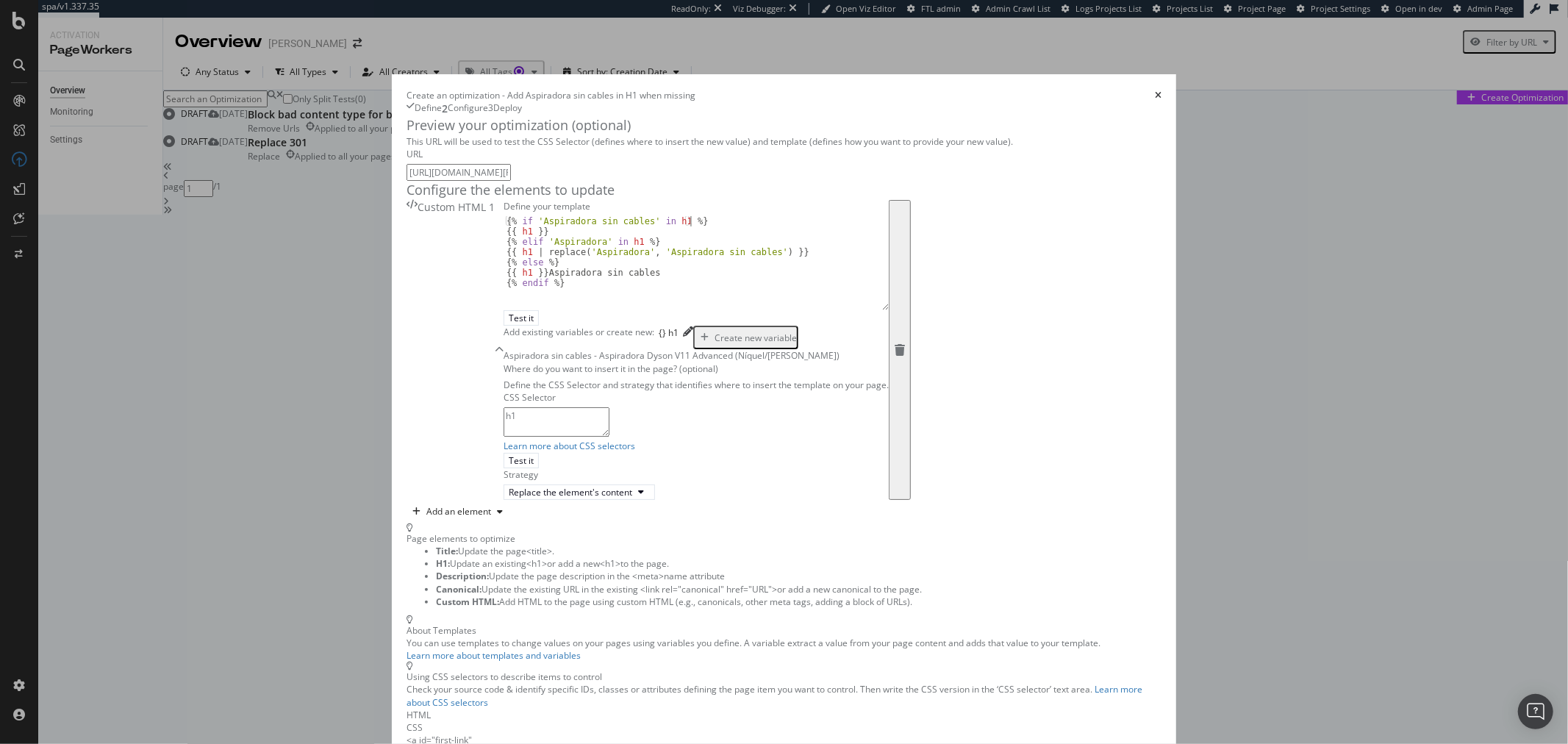
click at [567, 329] on div "{% if 'Aspiradora sin cables' in h1 %} {{ h1 }} {% elif 'Aspiradora' in h1 %} {…" at bounding box center [696, 273] width 385 height 113
type textarea "{% if 'Aspiradora sin cables' in h1 %}"
click at [504, 329] on div "{% if 'Aspiradora sin cables' in h1 %} {{ h1 }} {% elif 'Aspiradora' in h1 %} {…" at bounding box center [696, 273] width 385 height 113
type textarea "{{ h1 }}"
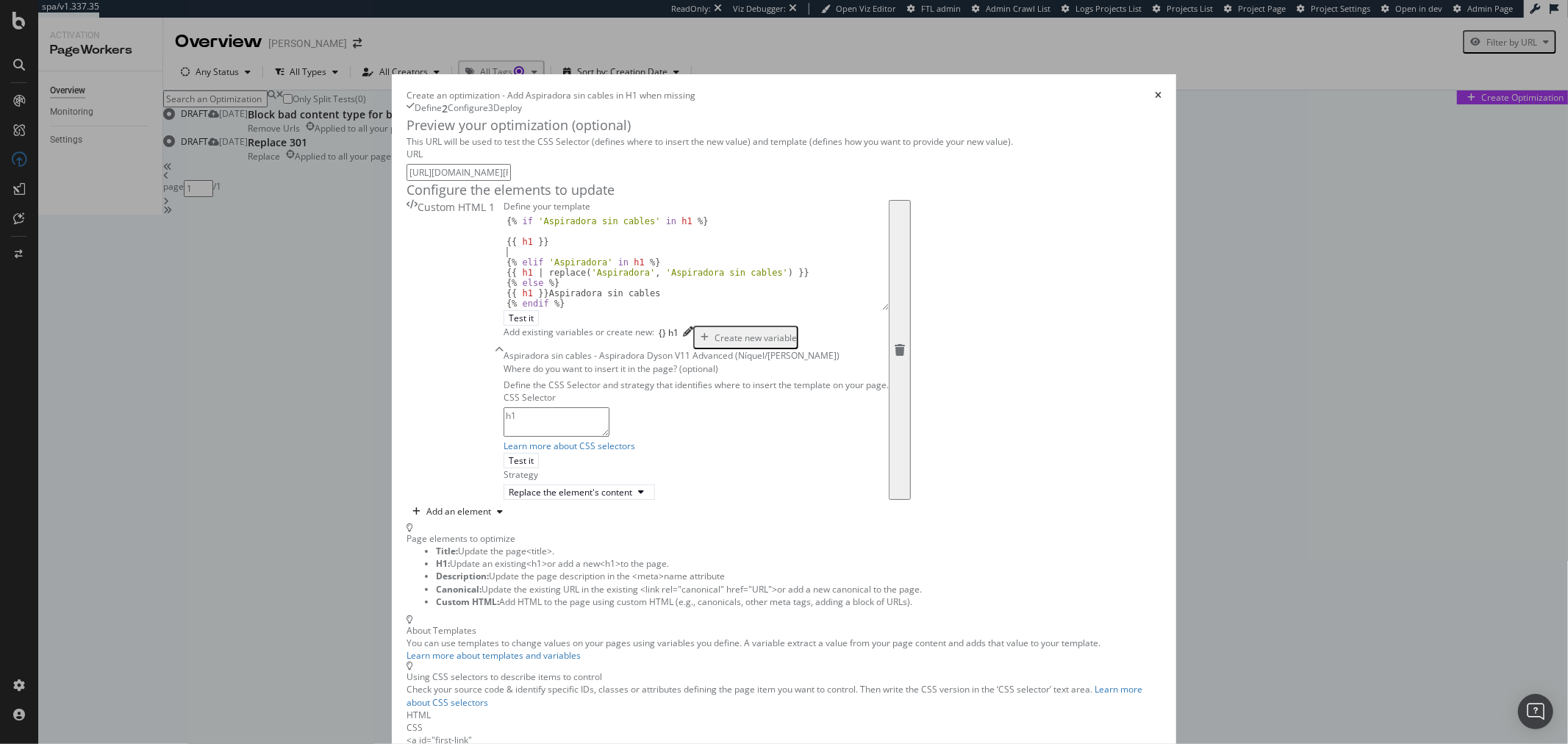
click at [521, 329] on div "{% if 'Aspiradora sin cables' in h1 %} {{ h1 }} {% elif 'Aspiradora' in h1 %} {…" at bounding box center [696, 273] width 385 height 113
type textarea "{% elif 'Aspiradora' in h1 %}"
click at [643, 329] on div "{% if 'Aspiradora sin cables' in h1 %} {{ h1 }} {% elif 'Aspiradora' in h1 %} {…" at bounding box center [690, 273] width 373 height 113
type textarea "{{ h1 | replace('Aspiradora', 'Aspiradora sin cables') }}"
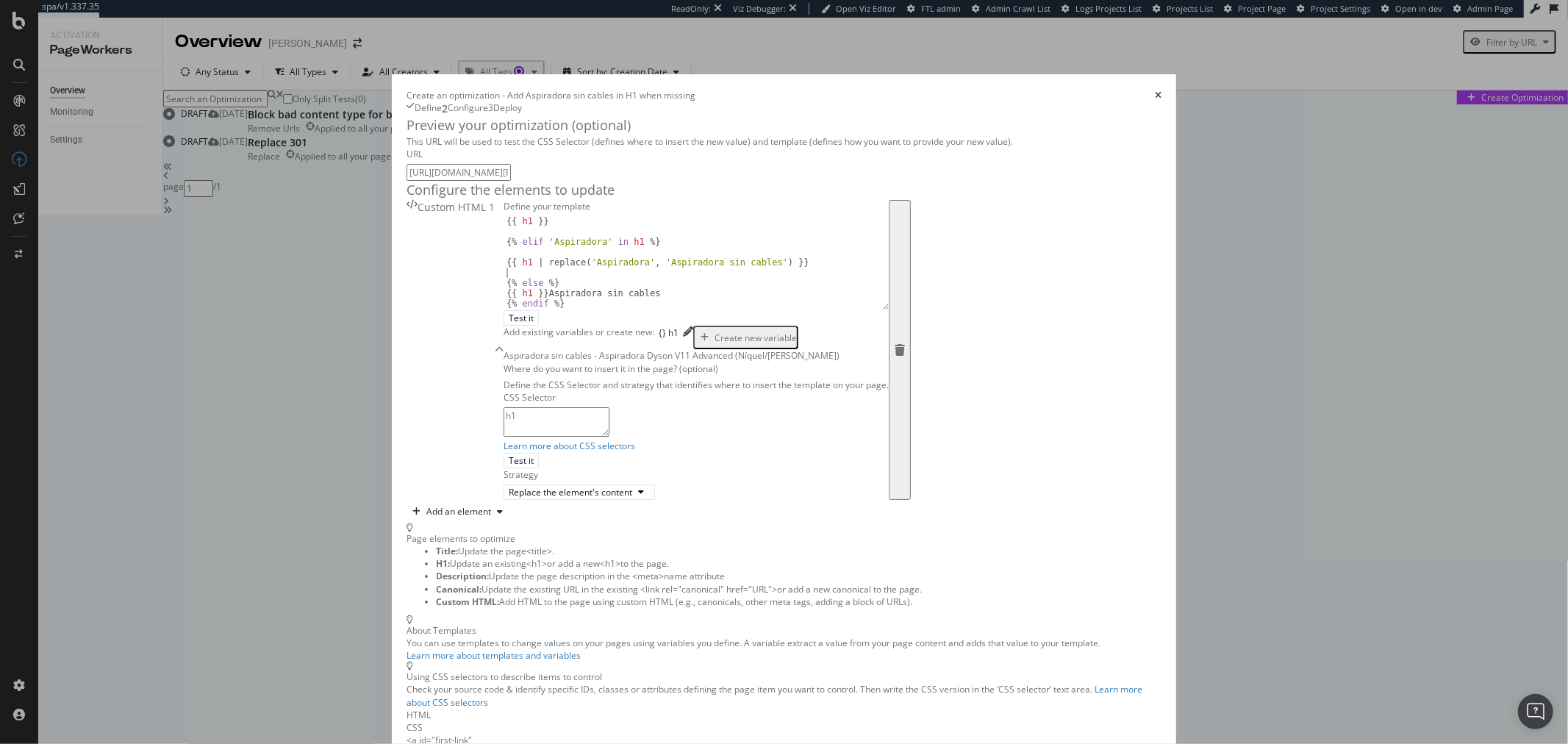
click at [504, 329] on div "{{ h1 }} {% elif 'Aspiradora' in h1 %} {{ h1 | replace ( 'Aspiradora' , 'Aspira…" at bounding box center [690, 273] width 373 height 113
type textarea "{% else %}"
click at [523, 329] on div "{{ h1 }} {% elif 'Aspiradora' in h1 %} {{ h1 | replace ( 'Aspiradora' , 'Aspira…" at bounding box center [690, 273] width 373 height 113
click at [519, 329] on div "{{ h1 }} {% elif 'Aspiradora' in h1 %} {{ h1 | replace ( 'Aspiradora' , 'Aspira…" at bounding box center [690, 273] width 373 height 113
type textarea "{{ h1 }} Aspiradora sin cables"
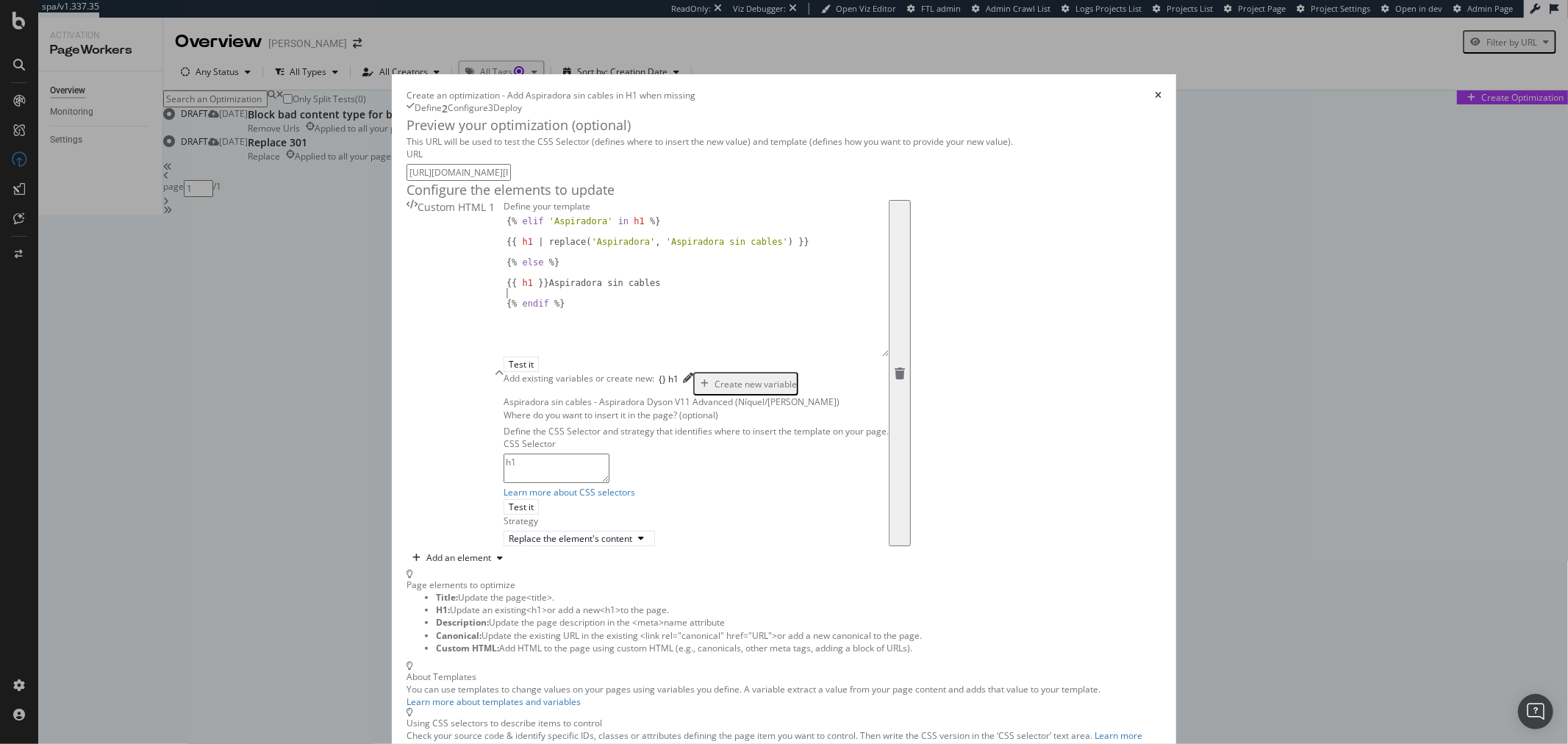
scroll to position [40, 0]
drag, startPoint x: 667, startPoint y: 302, endPoint x: 672, endPoint y: 480, distance: 178.1
click at [672, 357] on div "{% elif 'Aspiradora' in h1 %} {{ h1 | replace ( 'Aspiradora' , 'Aspiradora sin …" at bounding box center [696, 286] width 385 height 140
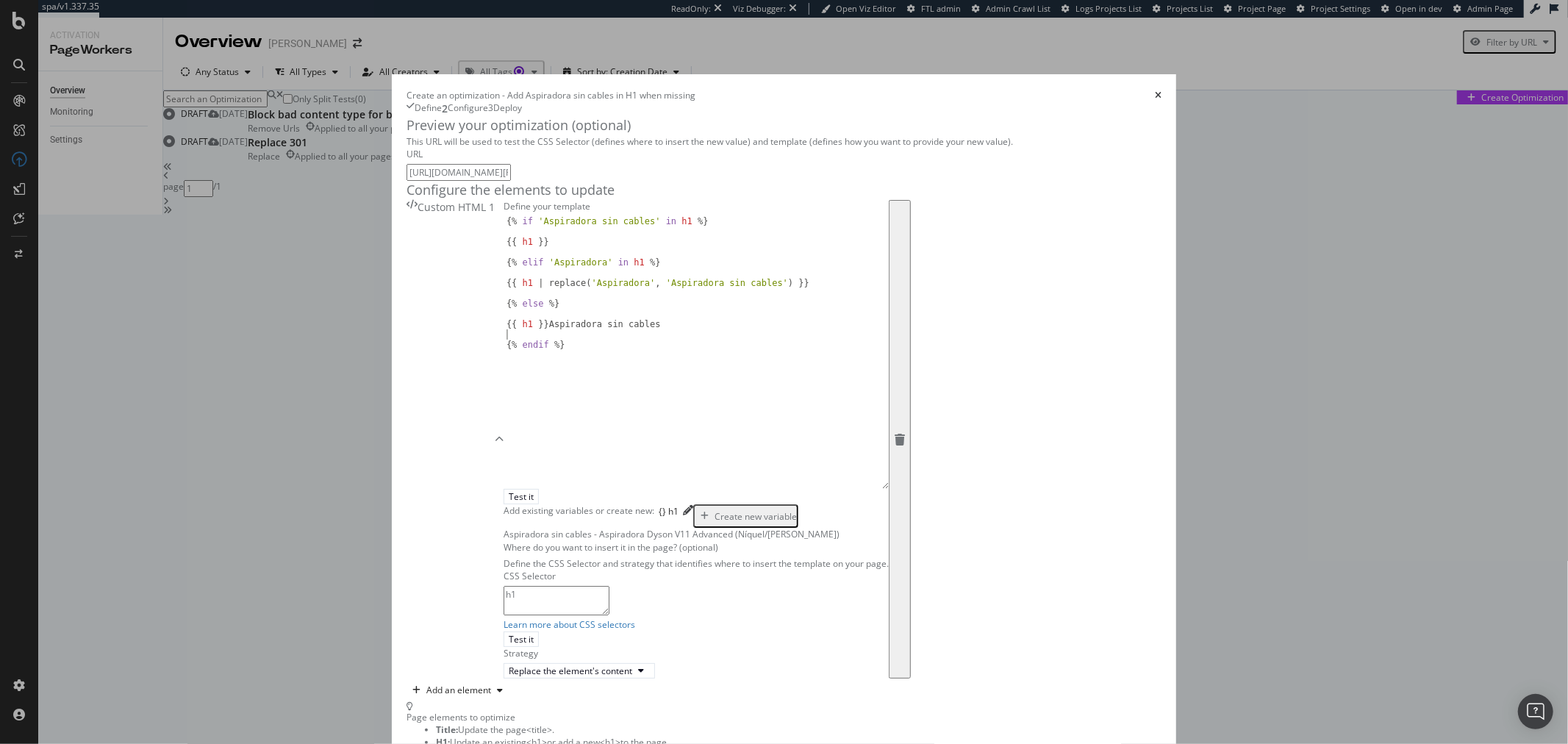
scroll to position [47, 0]
drag, startPoint x: 530, startPoint y: 403, endPoint x: 407, endPoint y: 403, distance: 123.0
click at [504, 403] on div "{% if 'Aspiradora sin cables' in h1 %} {{ h1 }} {% elif 'Aspiradora' in h1 %} {…" at bounding box center [696, 362] width 385 height 292
type textarea "{{ h1 }}"
type textarea "{% else %}"
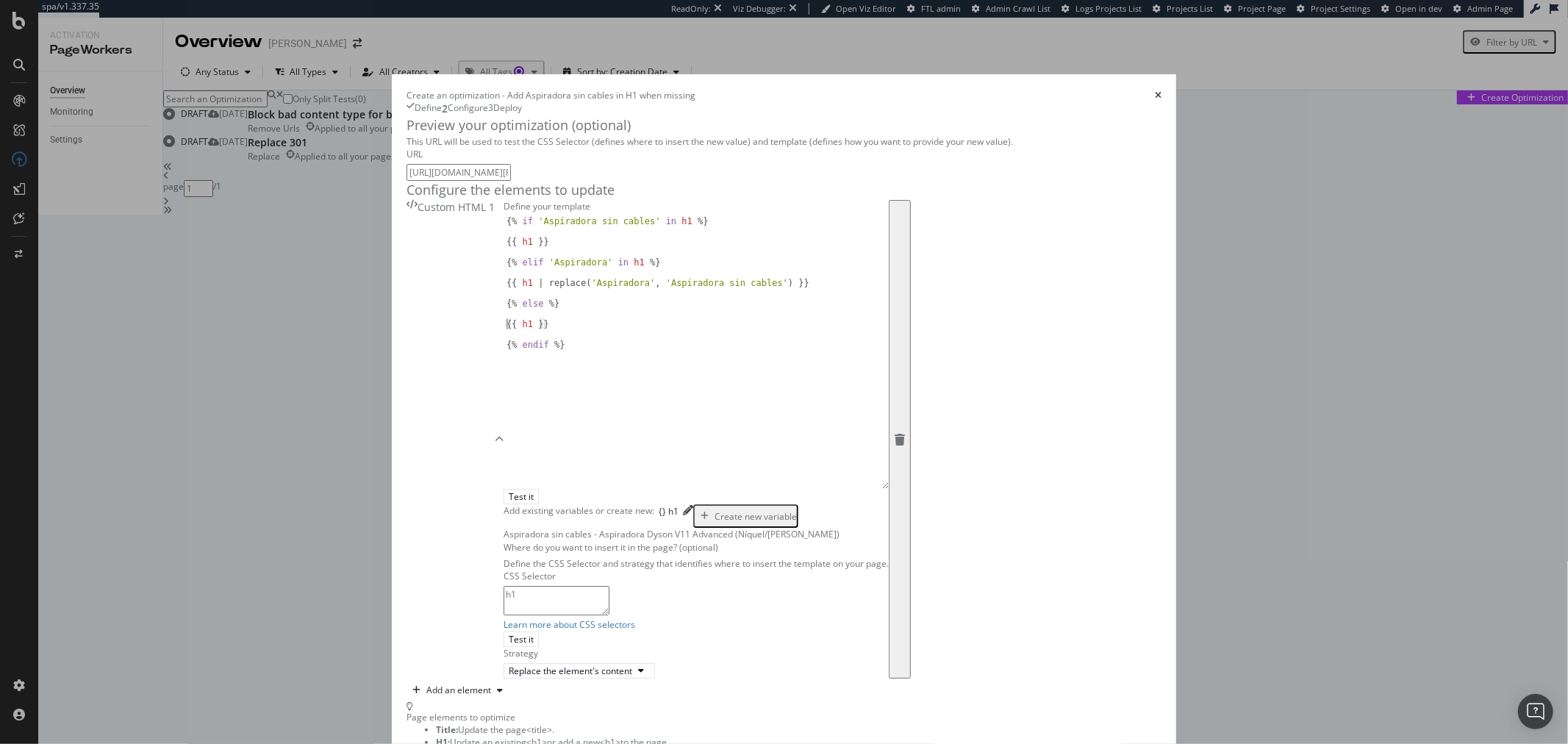
paste textarea "Aspiradora sin cables"
click at [504, 402] on div "{% if 'Aspiradora sin cables' in h1 %} {{ h1 }} {% elif 'Aspiradora' in h1 %} {…" at bounding box center [696, 362] width 385 height 292
paste textarea "Aspiradora sin cables"
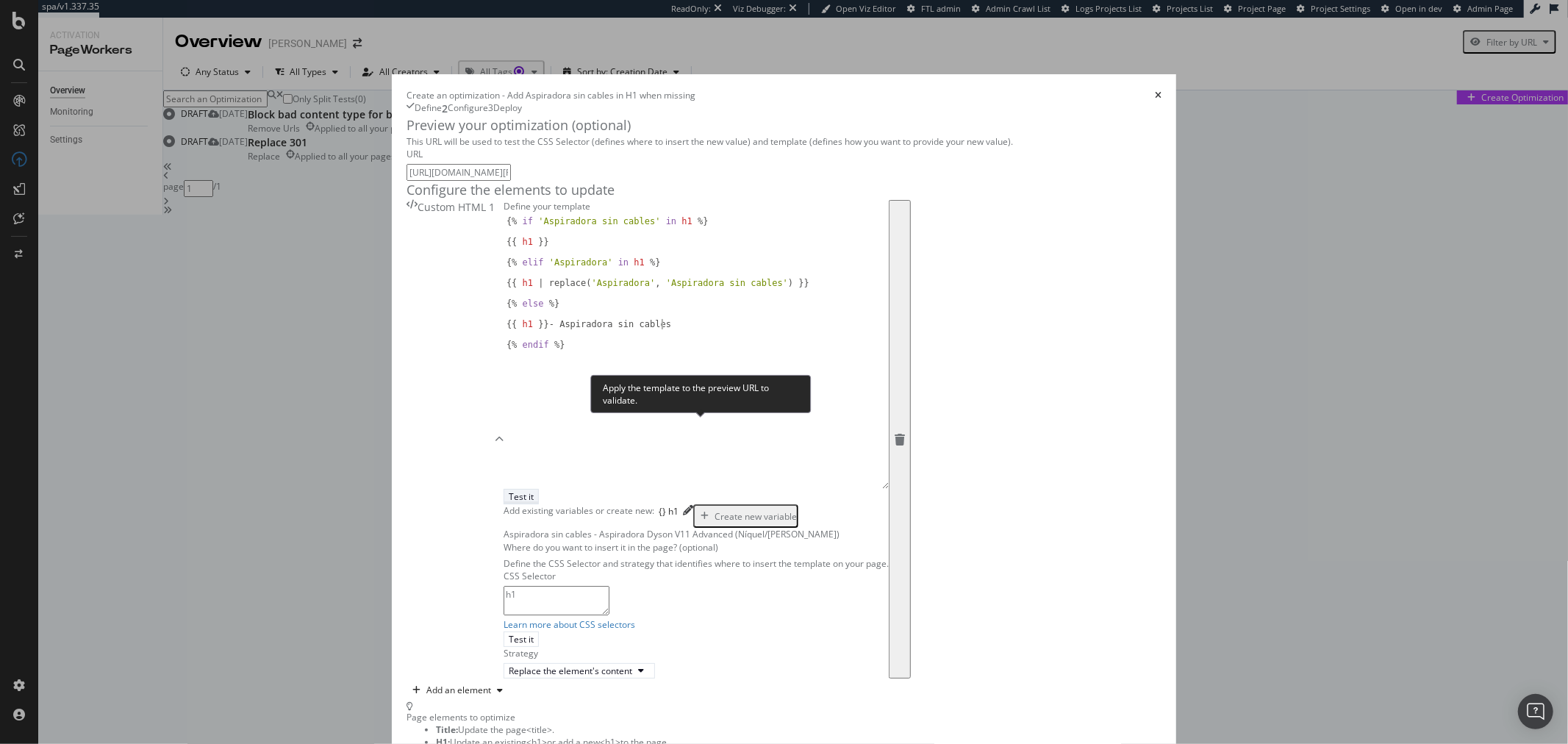
type textarea "{{ h1 }} - Aspiradora sin cables"
click at [534, 491] on div "Test it" at bounding box center [522, 496] width 25 height 13
click at [495, 288] on div "Custom HTML 1" at bounding box center [450, 439] width 88 height 479
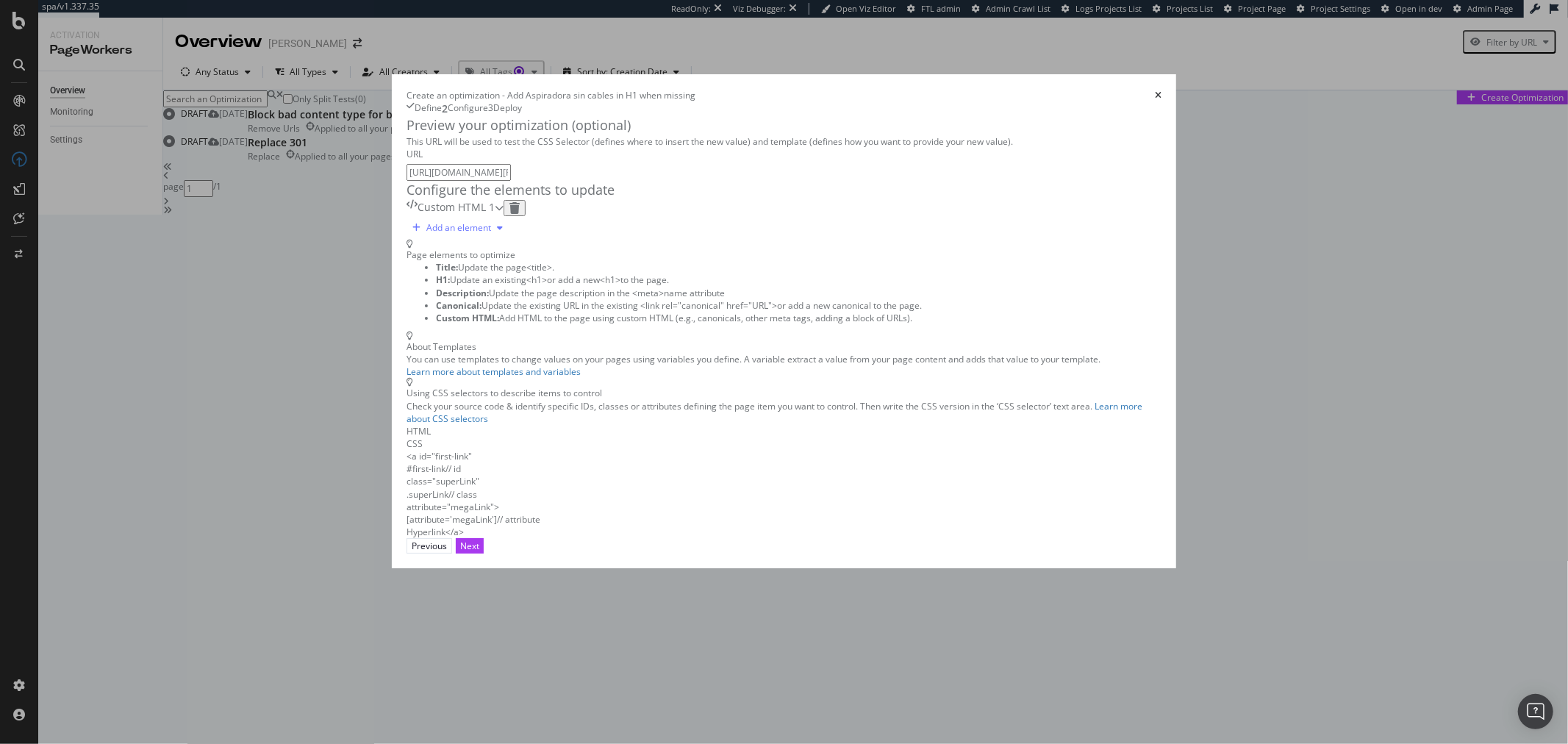
click at [420, 239] on div "Add an element" at bounding box center [458, 228] width 103 height 22
click at [407, 349] on div "Title" at bounding box center [378, 342] width 58 height 22
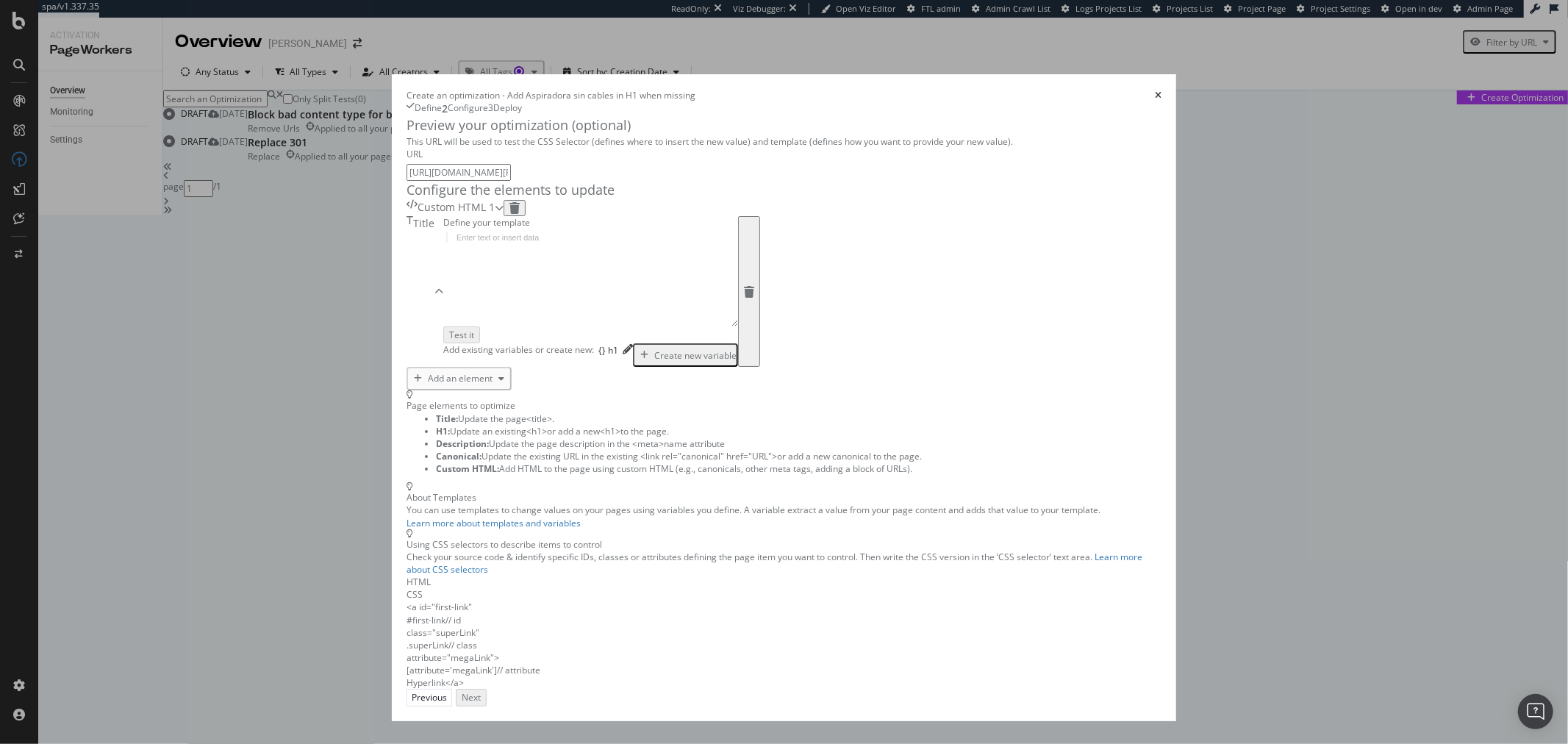
click at [655, 362] on div "Create new variable" at bounding box center [696, 355] width 82 height 13
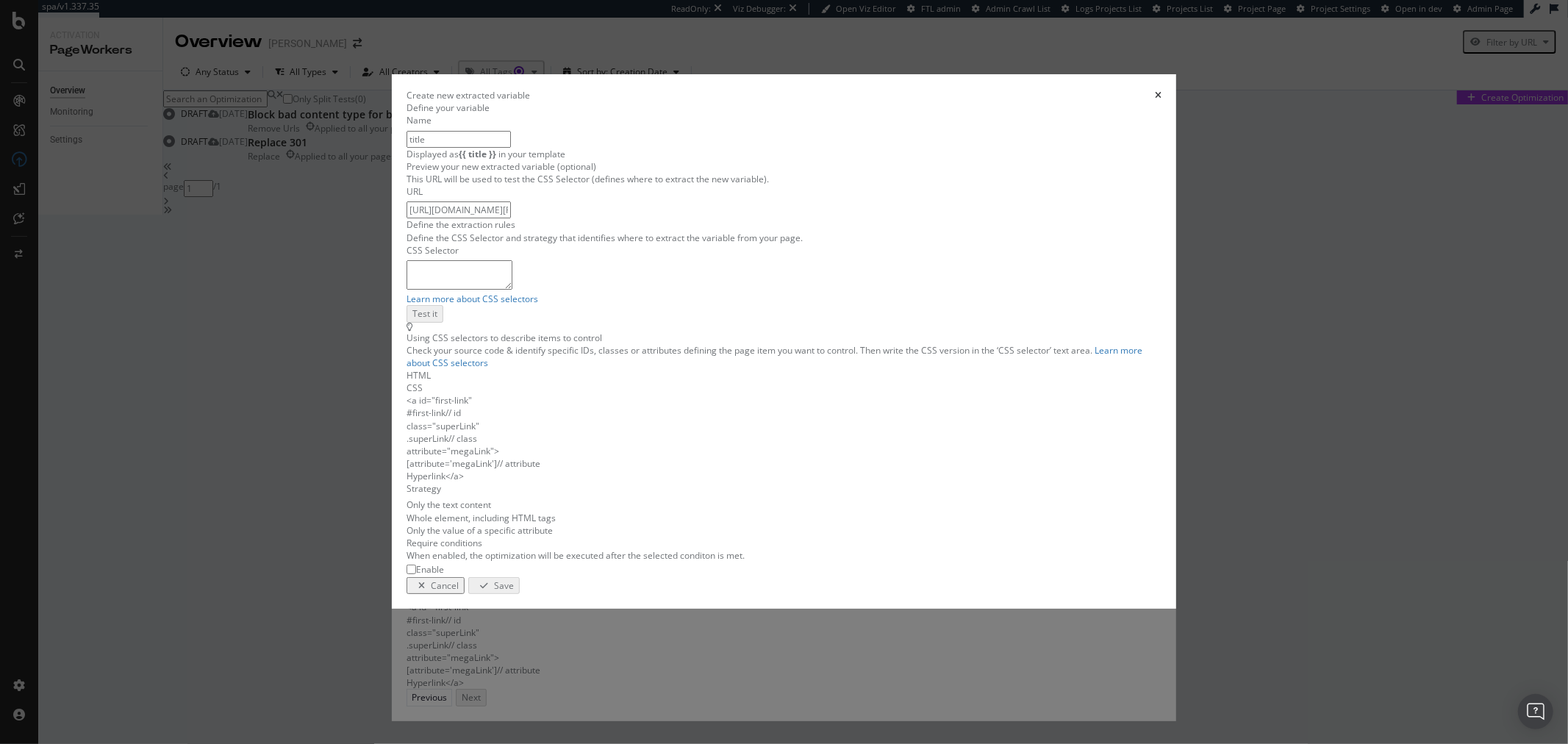
type input "title"
click at [621, 306] on div "Learn more about CSS selectors" at bounding box center [784, 282] width 755 height 45
click at [513, 290] on textarea "modal" at bounding box center [459, 275] width 106 height 30
type textarea "title"
click at [514, 591] on div "Save" at bounding box center [504, 584] width 20 height 13
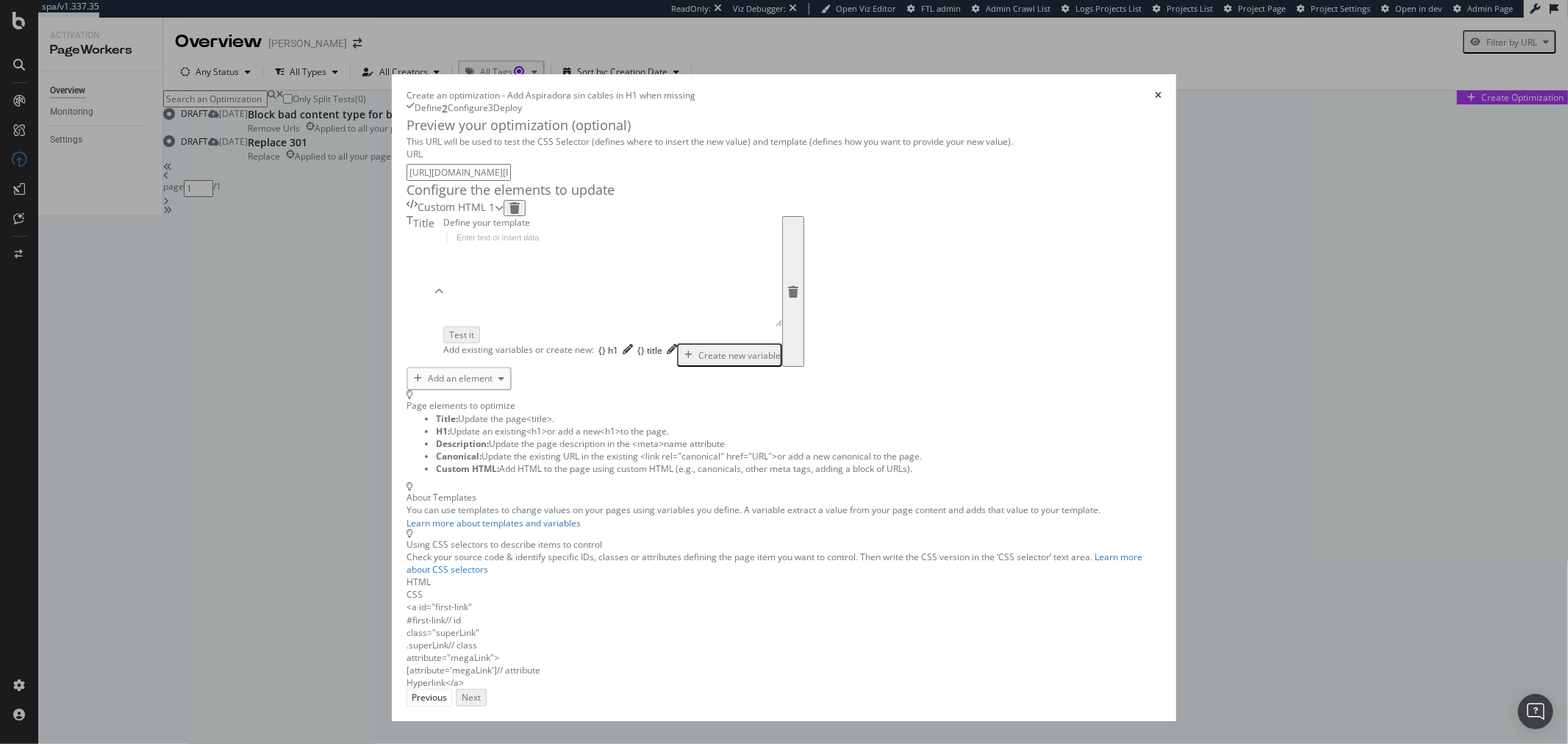
click at [495, 216] on div "Custom HTML 1" at bounding box center [450, 208] width 88 height 16
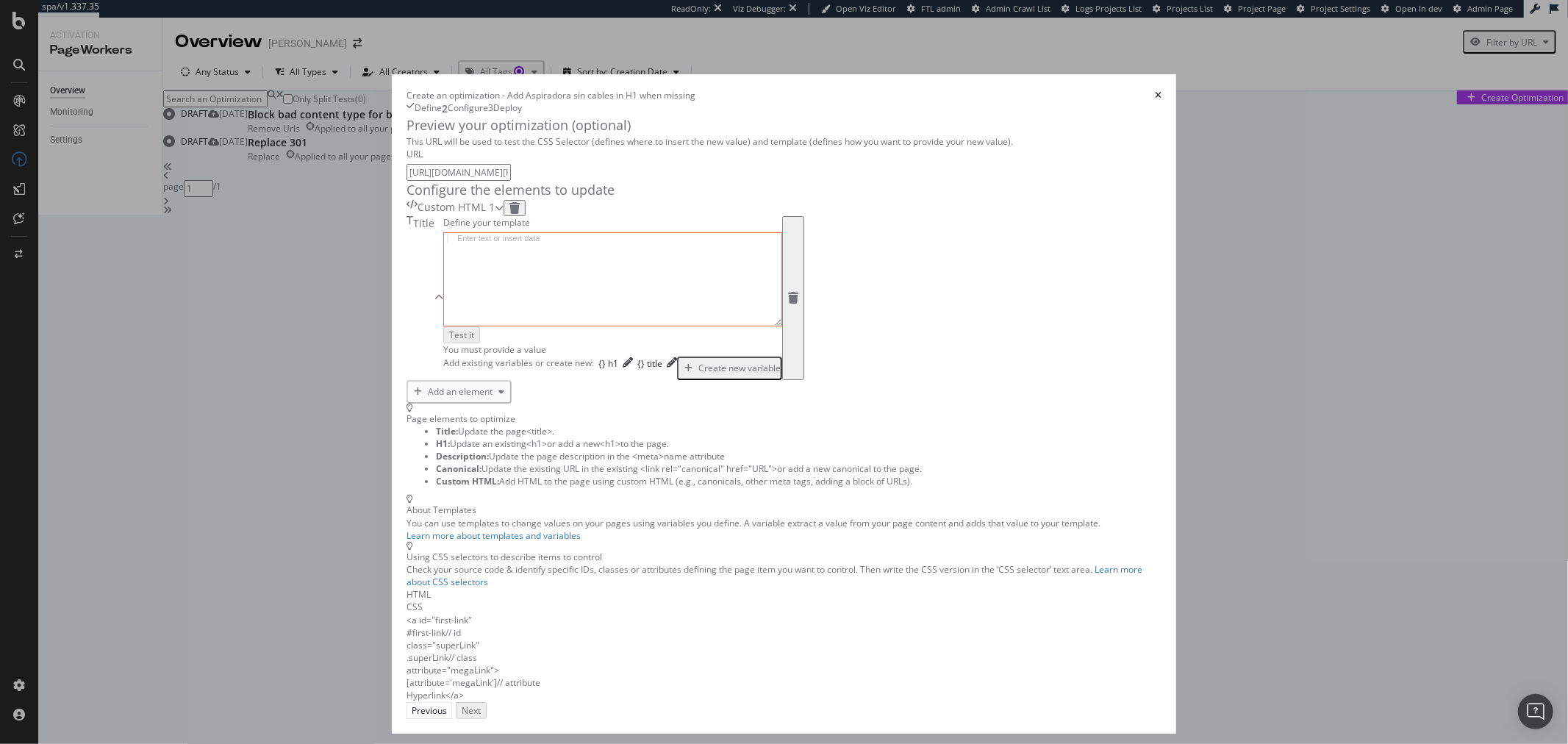
click at [504, 216] on div "modal" at bounding box center [499, 208] width 9 height 16
click at [521, 346] on div "modal" at bounding box center [613, 290] width 337 height 113
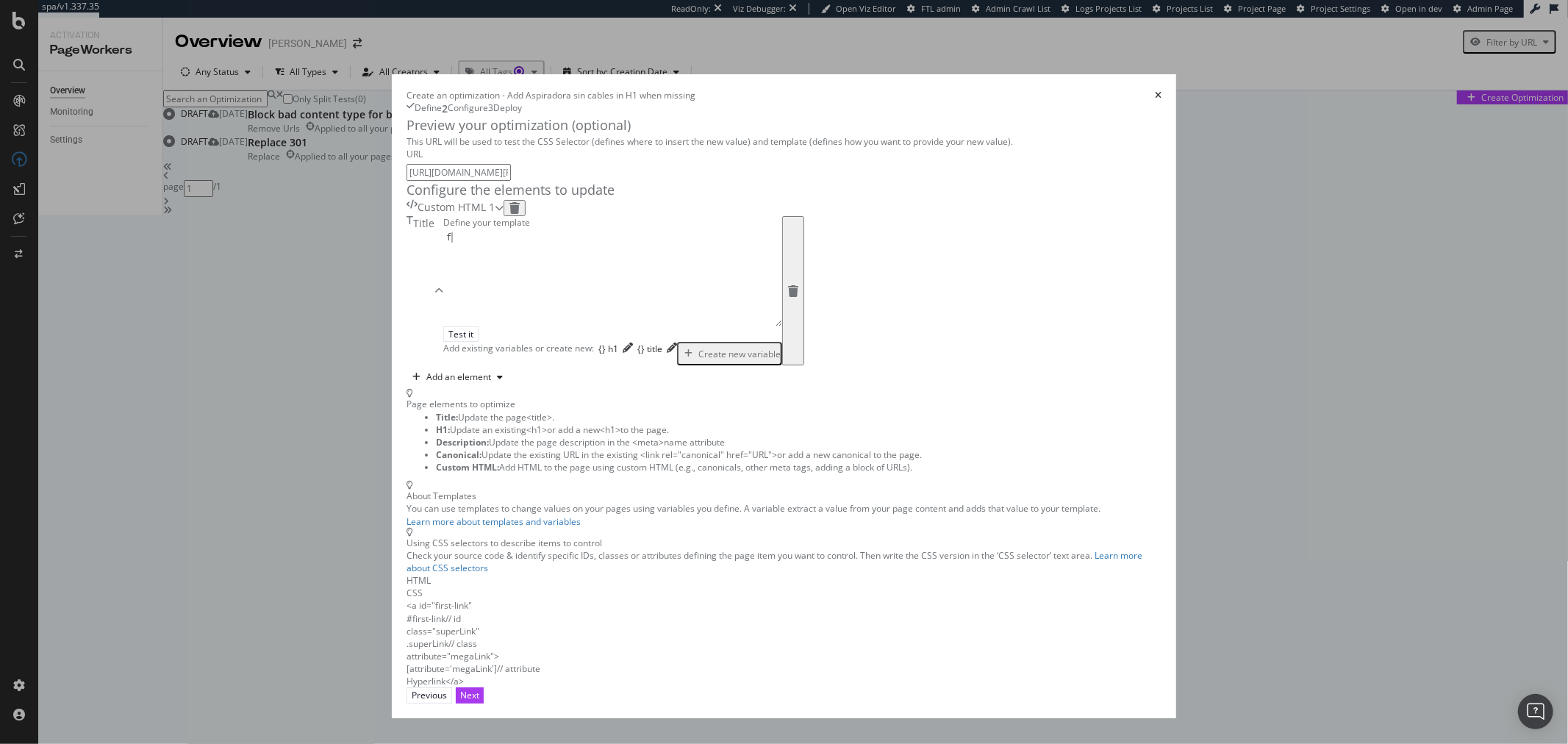
type textarea "f"
click at [504, 216] on div "modal" at bounding box center [499, 208] width 9 height 16
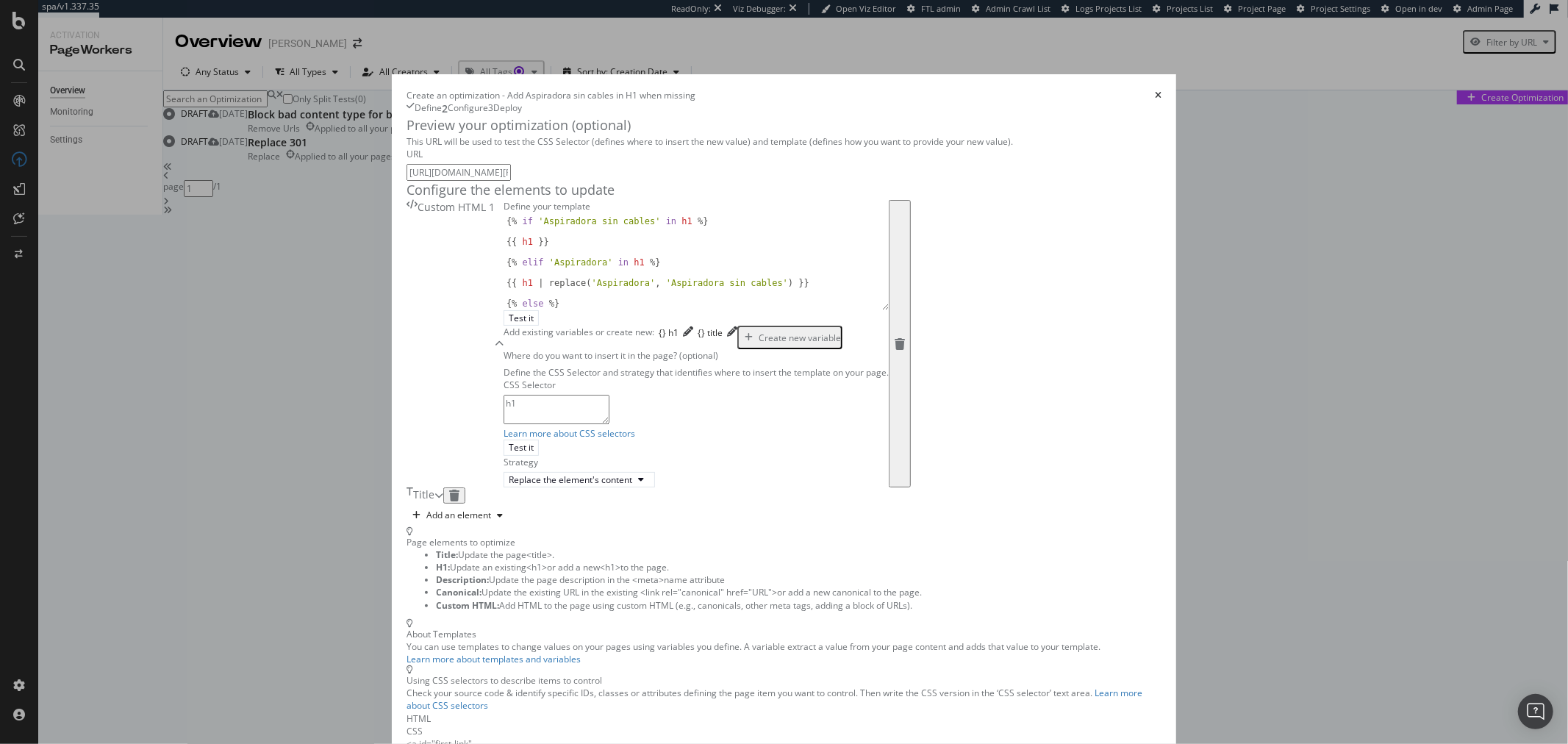
click at [504, 329] on div "{% if 'Aspiradora sin cables' in h1 %} {{ h1 }} {% elif 'Aspiradora' in h1 %} {…" at bounding box center [690, 273] width 373 height 113
type textarea "{% endif %}"
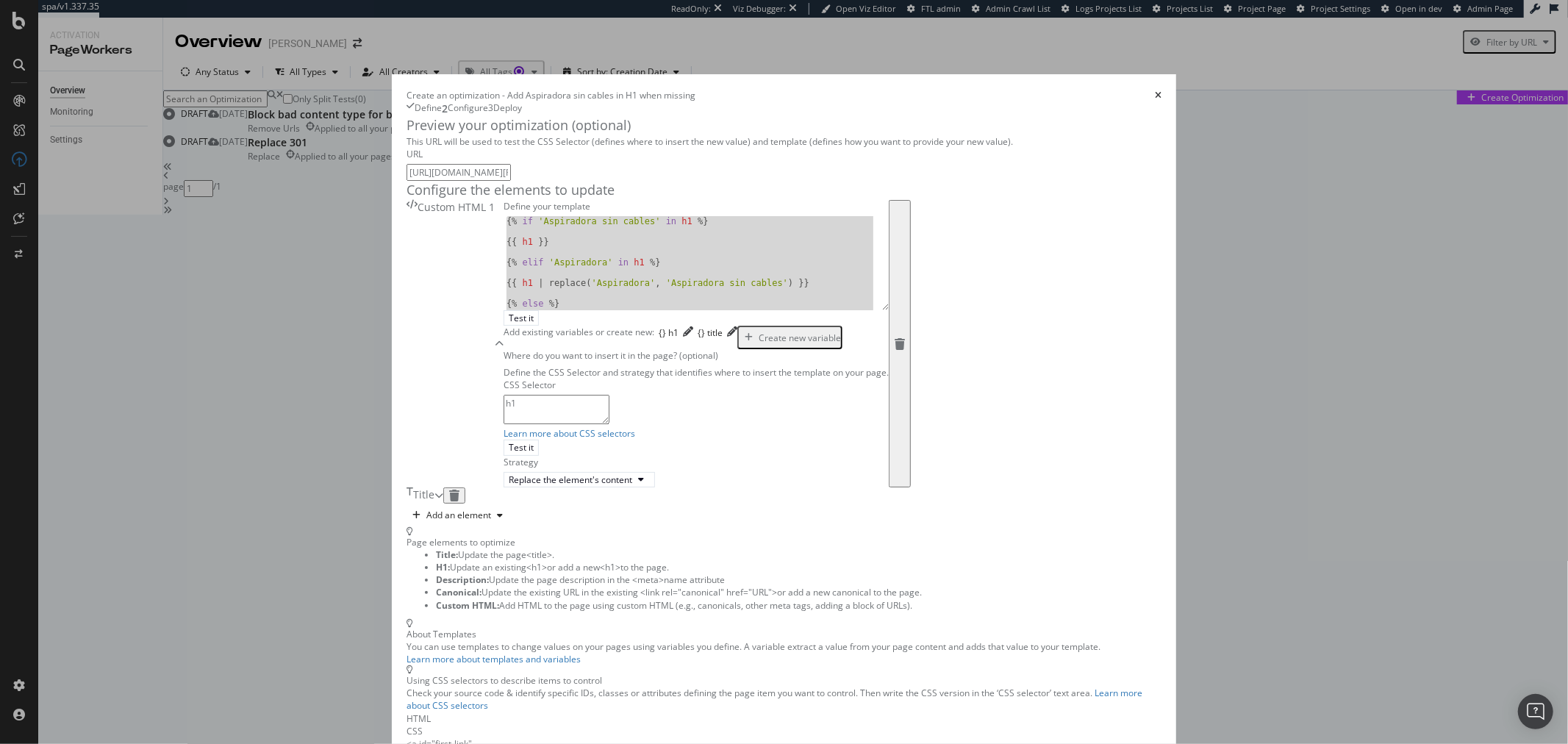
click at [504, 287] on div "modal" at bounding box center [499, 343] width 9 height 288
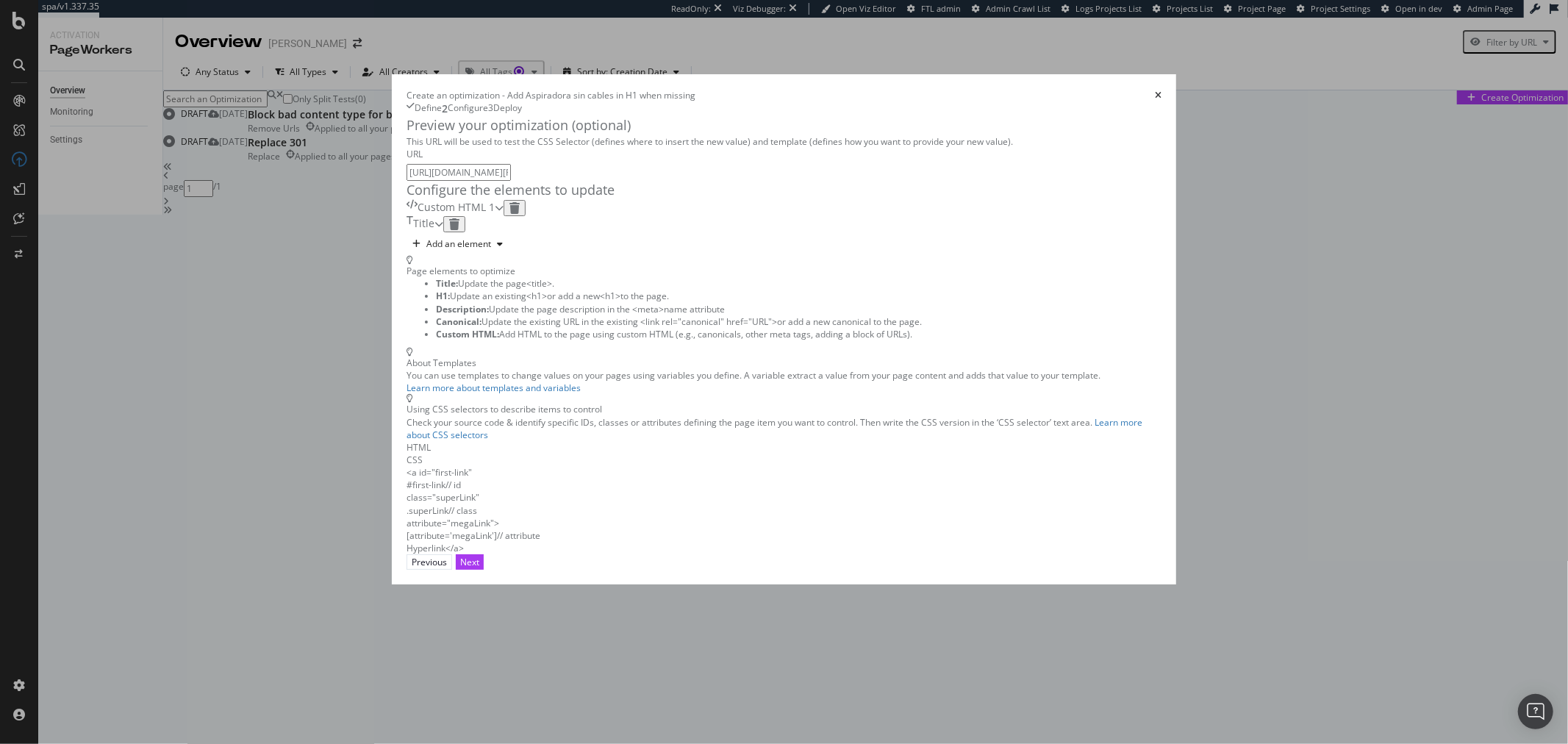
click at [435, 233] on div "Title" at bounding box center [421, 224] width 28 height 16
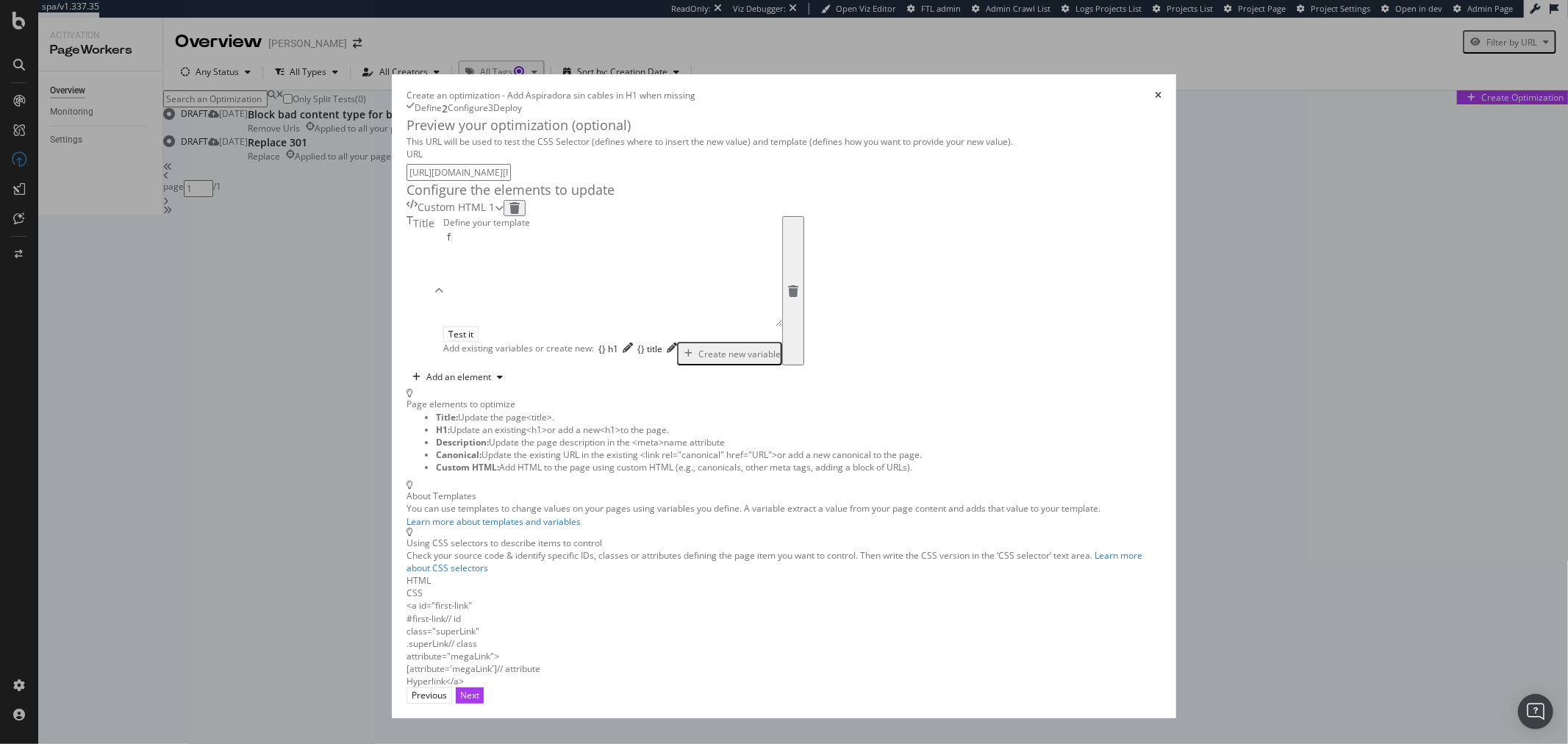
click at [449, 346] on div "f" at bounding box center [613, 289] width 339 height 113
paste textarea "{% endif %}"
click at [667, 326] on div "{% endif %} {% elif 'Aspiradora' in h1 %} {{ h1 | replace ( 'Aspiradora' , 'Asp…" at bounding box center [613, 279] width 339 height 94
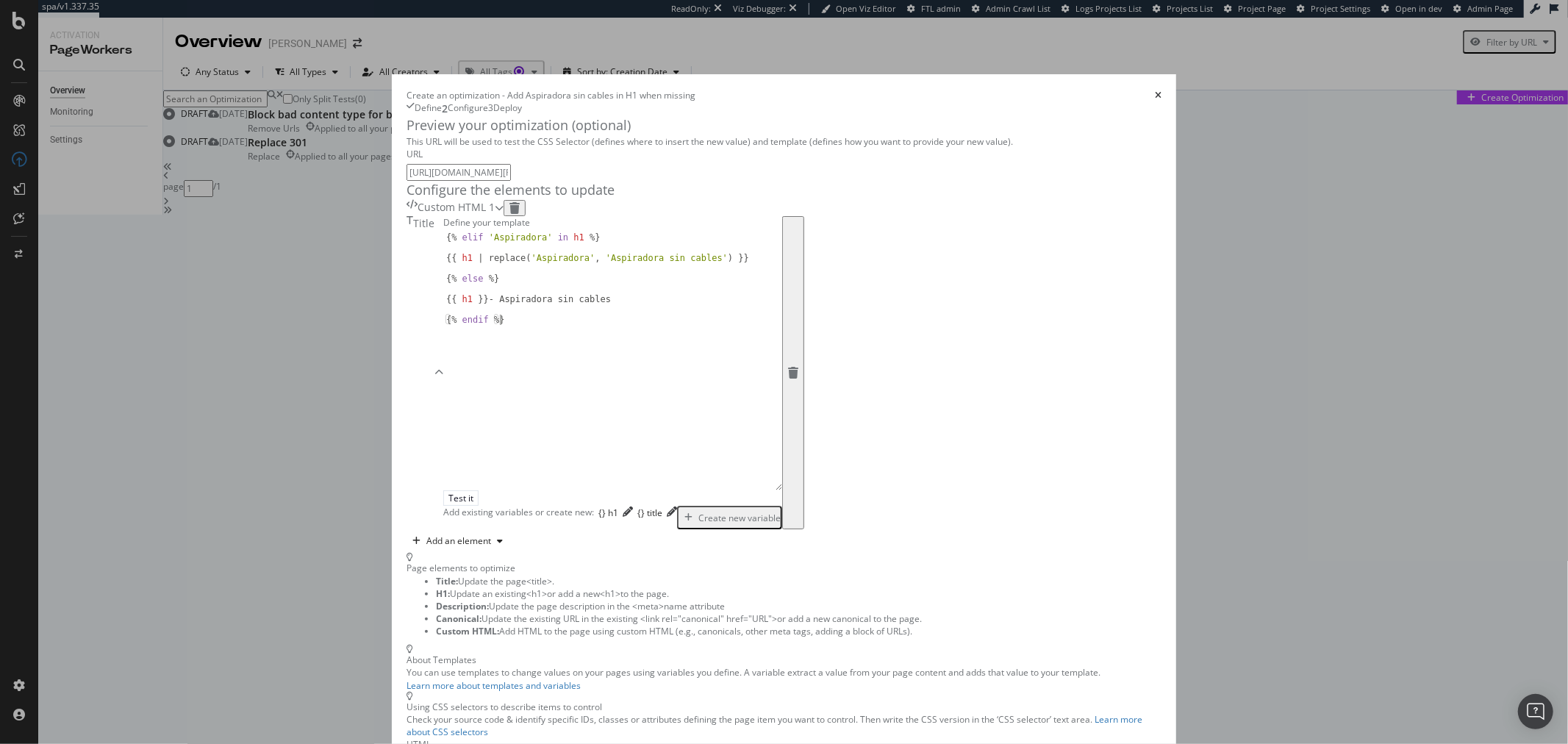
drag, startPoint x: 667, startPoint y: 473, endPoint x: 658, endPoint y: 644, distance: 171.2
click at [658, 491] on div "{% endif %} {% elif 'Aspiradora' in h1 %} {{ h1 | replace ( 'Aspiradora' , 'Asp…" at bounding box center [613, 361] width 339 height 258
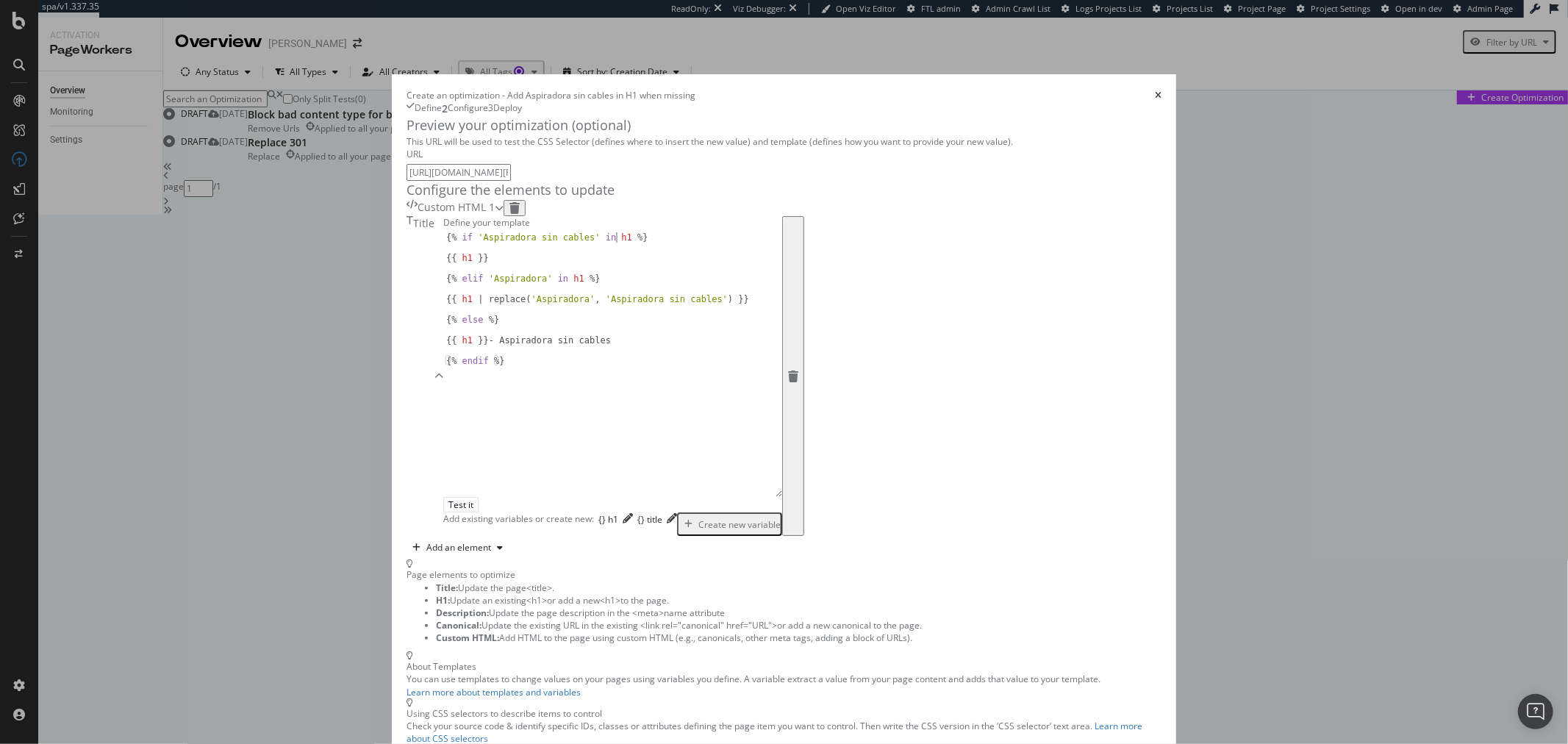
click at [534, 386] on div "{% if 'Aspiradora sin cables' in h1 %} {{ h1 }} {% elif 'Aspiradora' in h1 %} {…" at bounding box center [613, 375] width 339 height 284
drag, startPoint x: 549, startPoint y: 388, endPoint x: 525, endPoint y: 388, distance: 24.0
click at [525, 388] on div "{% if 'Aspiradora sin cables' in title %} {{ h1 }} {% elif 'Aspiradora' in h1 %…" at bounding box center [613, 375] width 339 height 284
drag, startPoint x: 392, startPoint y: 408, endPoint x: 380, endPoint y: 409, distance: 12.0
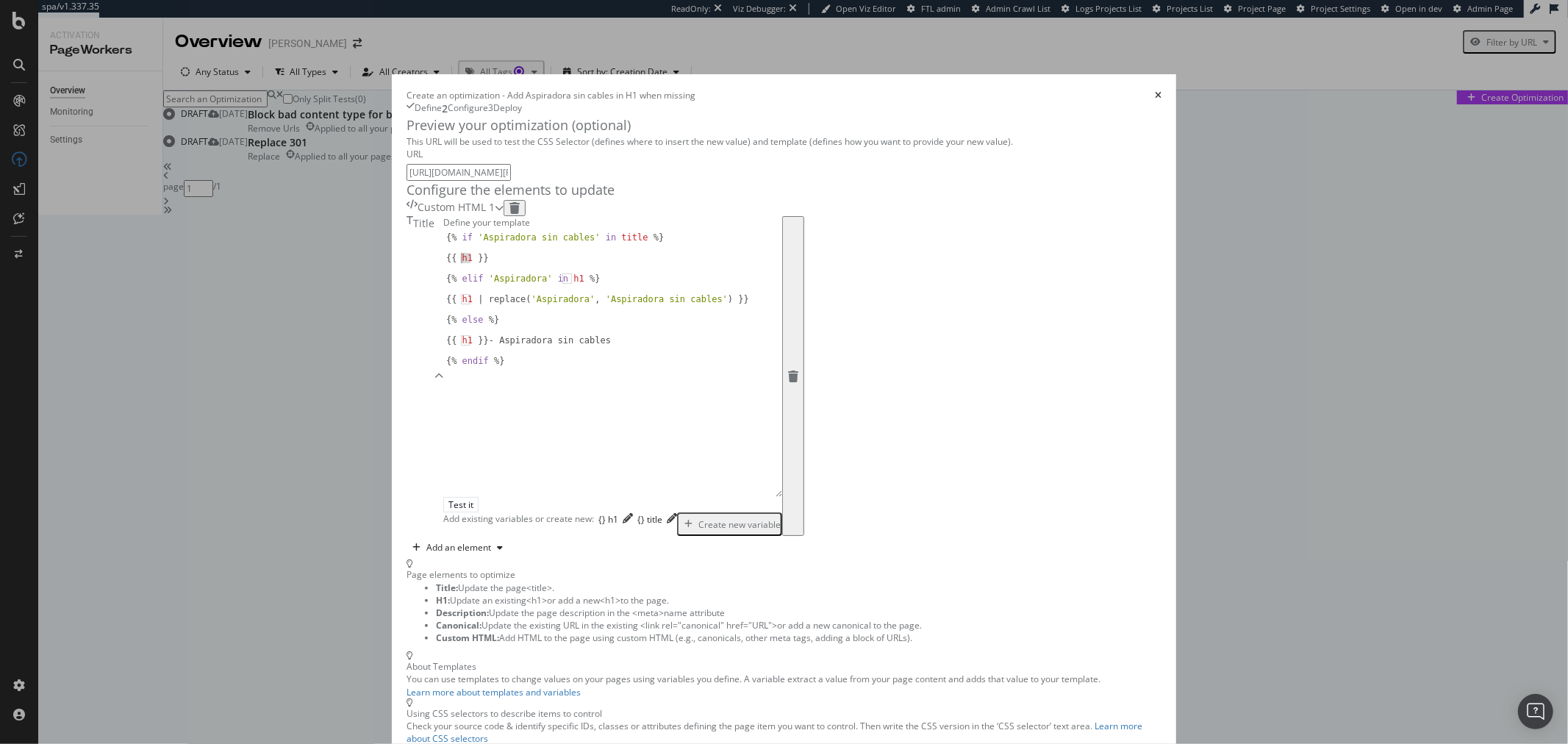
click at [444, 409] on div "{% if 'Aspiradora sin cables' in title %} {{ h1 }} {% elif 'Aspiradora' in h1 %…" at bounding box center [613, 375] width 339 height 284
paste textarea "title"
drag, startPoint x: 493, startPoint y: 427, endPoint x: 484, endPoint y: 428, distance: 9.1
click at [484, 428] on div "{% if 'Aspiradora sin cables' in title %} {{ title }} {% elif 'Aspiradora' in h…" at bounding box center [613, 375] width 339 height 284
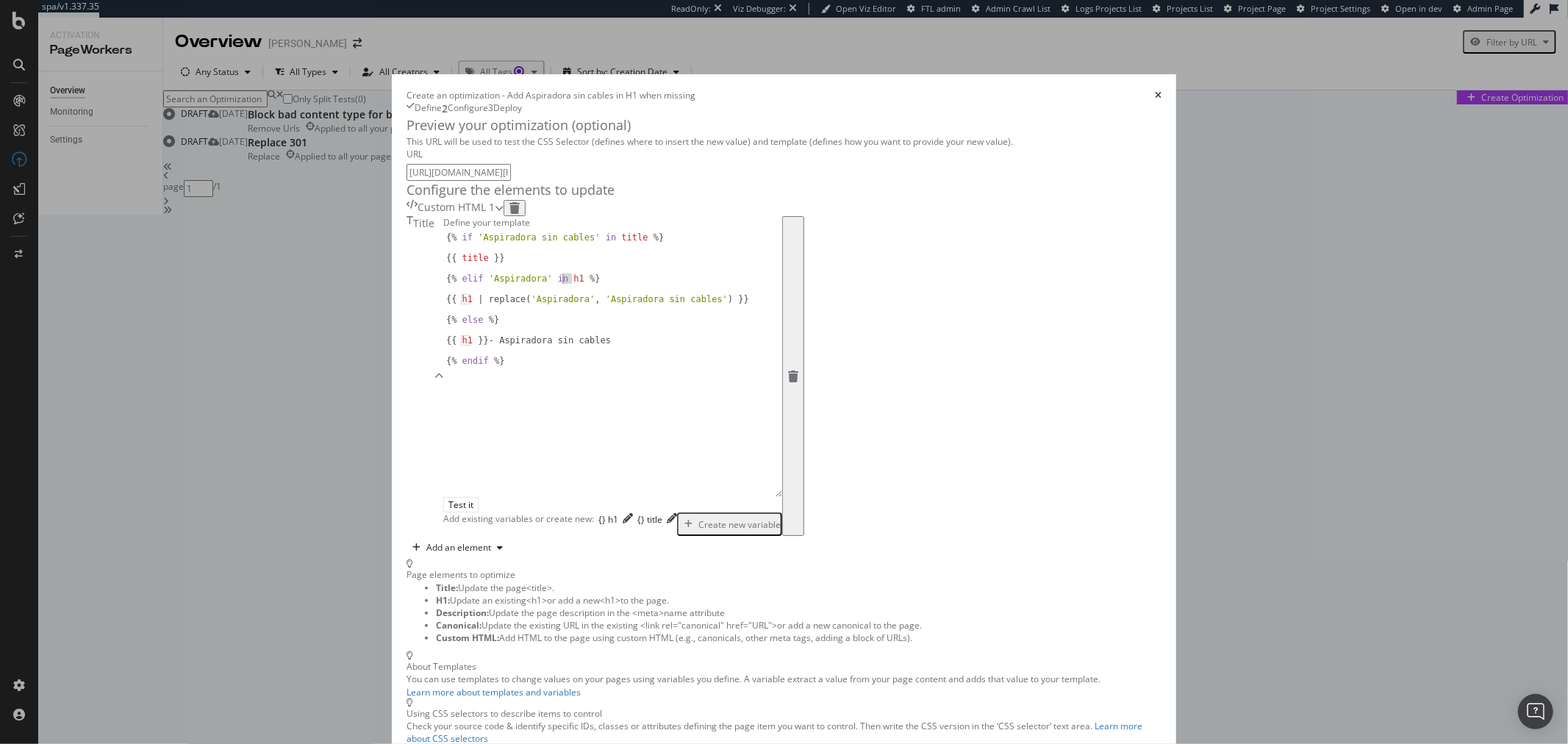
paste textarea "title"
drag, startPoint x: 389, startPoint y: 450, endPoint x: 380, endPoint y: 450, distance: 9.0
click at [444, 450] on div "{% if 'Aspiradora sin cables' in title %} {{ title }} {% elif 'Aspiradora' in t…" at bounding box center [613, 375] width 339 height 284
paste textarea "title"
drag, startPoint x: 391, startPoint y: 494, endPoint x: 380, endPoint y: 494, distance: 11.0
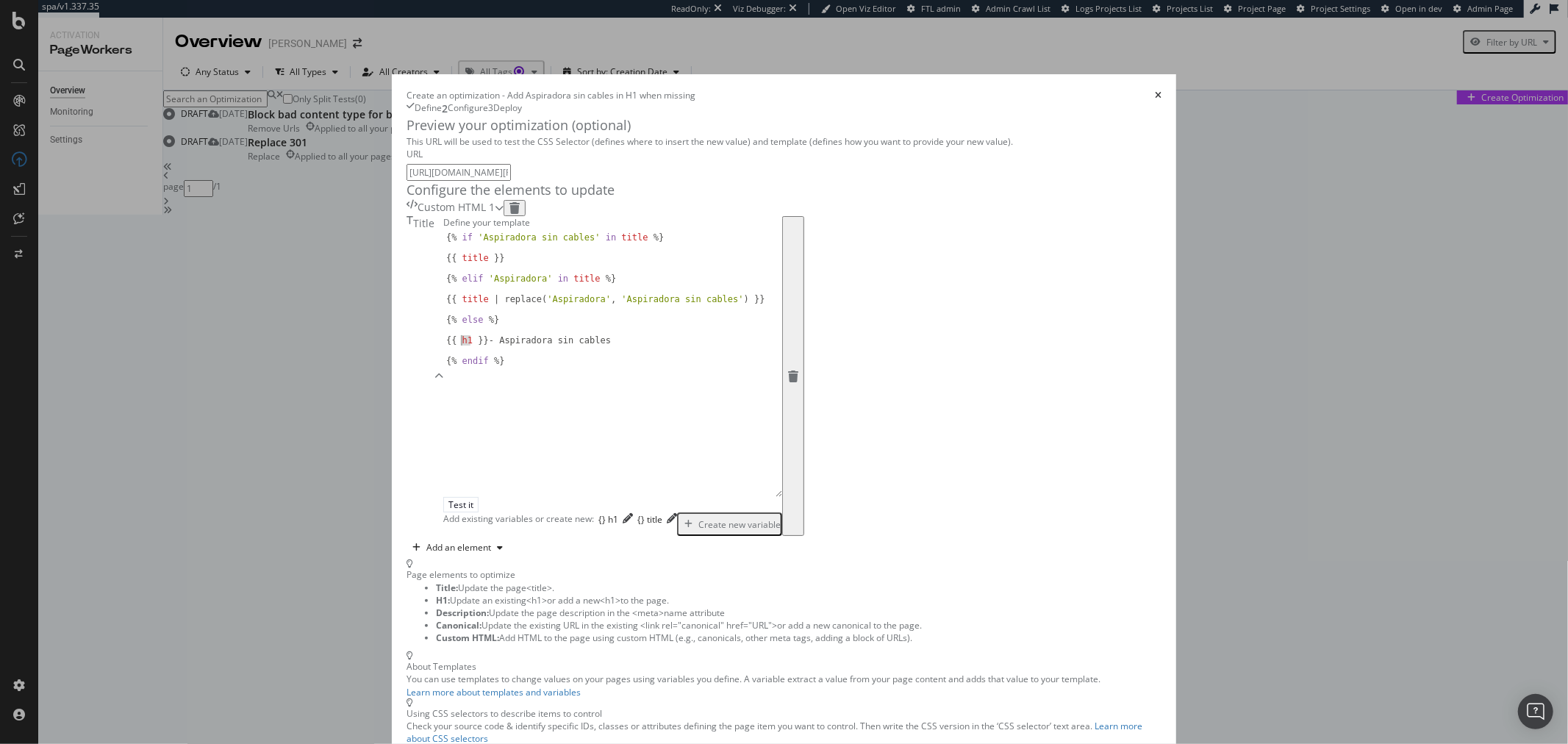
click at [444, 494] on div "{% if 'Aspiradora sin cables' in title %} {{ title }} {% elif 'Aspiradora' in t…" at bounding box center [613, 375] width 339 height 284
paste textarea "title"
drag, startPoint x: 501, startPoint y: 389, endPoint x: 452, endPoint y: 392, distance: 49.1
click at [452, 392] on div "{% if 'Aspiradora sin cables' in title %} {{ title }} {% elif 'Aspiradora' in t…" at bounding box center [613, 375] width 339 height 284
click at [496, 386] on div "{% if 'Aspiradora' in title %} {{ title }} {% elif 'Aspiradora' in title %} {{ …" at bounding box center [613, 375] width 339 height 284
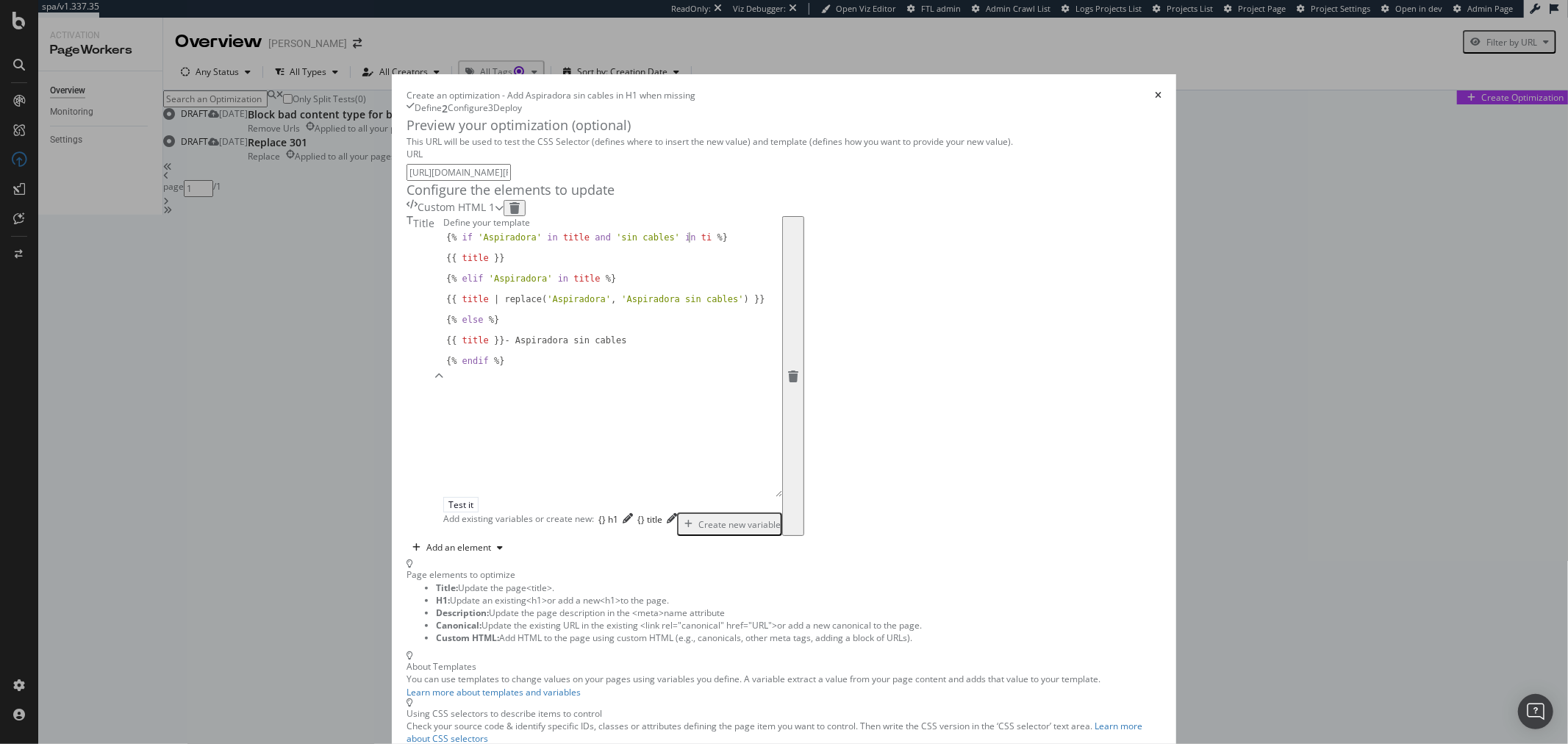
scroll to position [0, 21]
type textarea "{% if 'Aspiradora' in title and 'sin cables' in title %}"
drag, startPoint x: 575, startPoint y: 198, endPoint x: 570, endPoint y: 193, distance: 7.1
click at [511, 181] on input "https://www.dyson.es/aspiradoras/sin-cable/v11/advanced-niquel-morado" at bounding box center [459, 172] width 104 height 17
paste input "gen5detect/absolute"
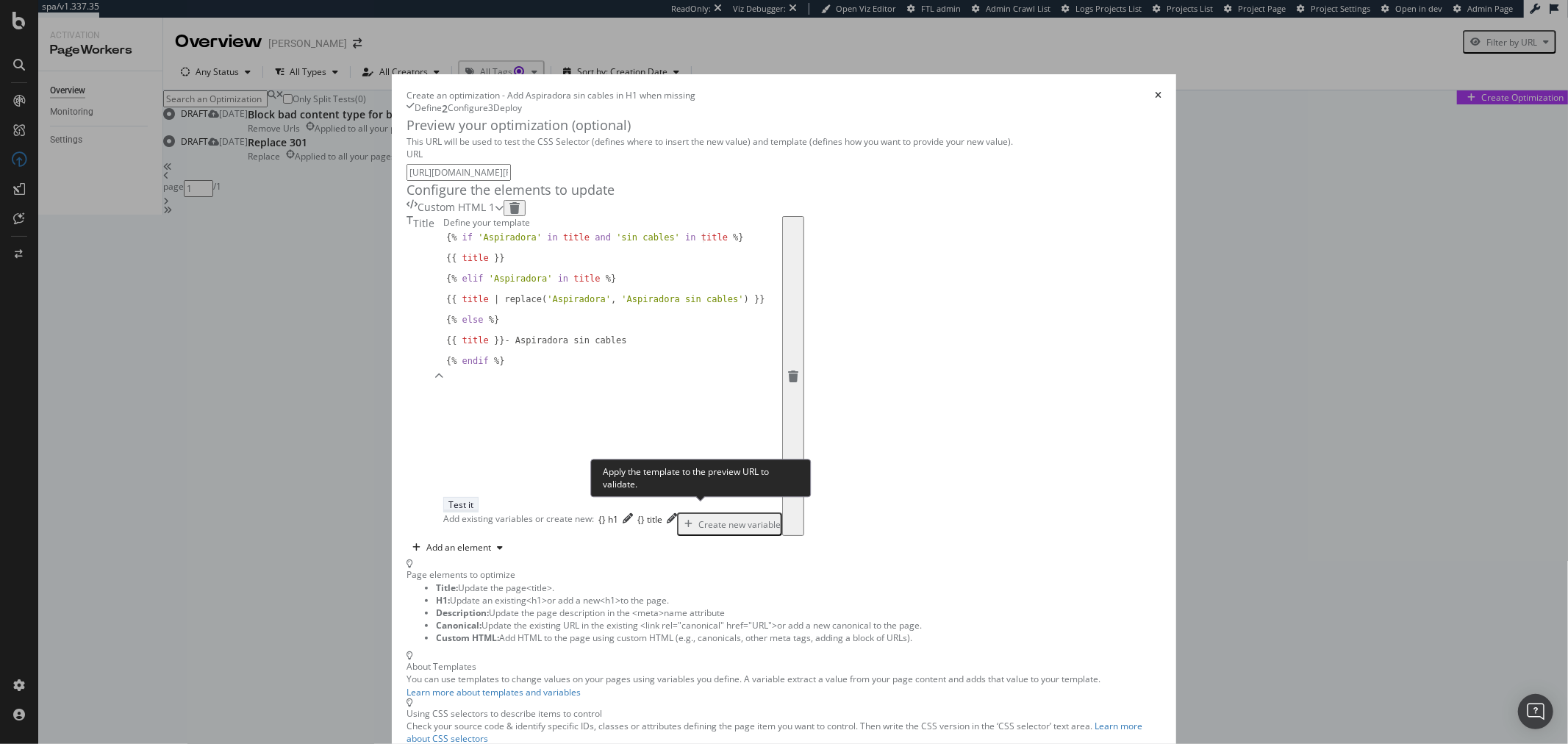
type input "https://www.dyson.es/aspiradoras/sin-cable/gen5detect/absolute-niquel-morado"
click at [473, 511] on div "Test it" at bounding box center [461, 505] width 25 height 13
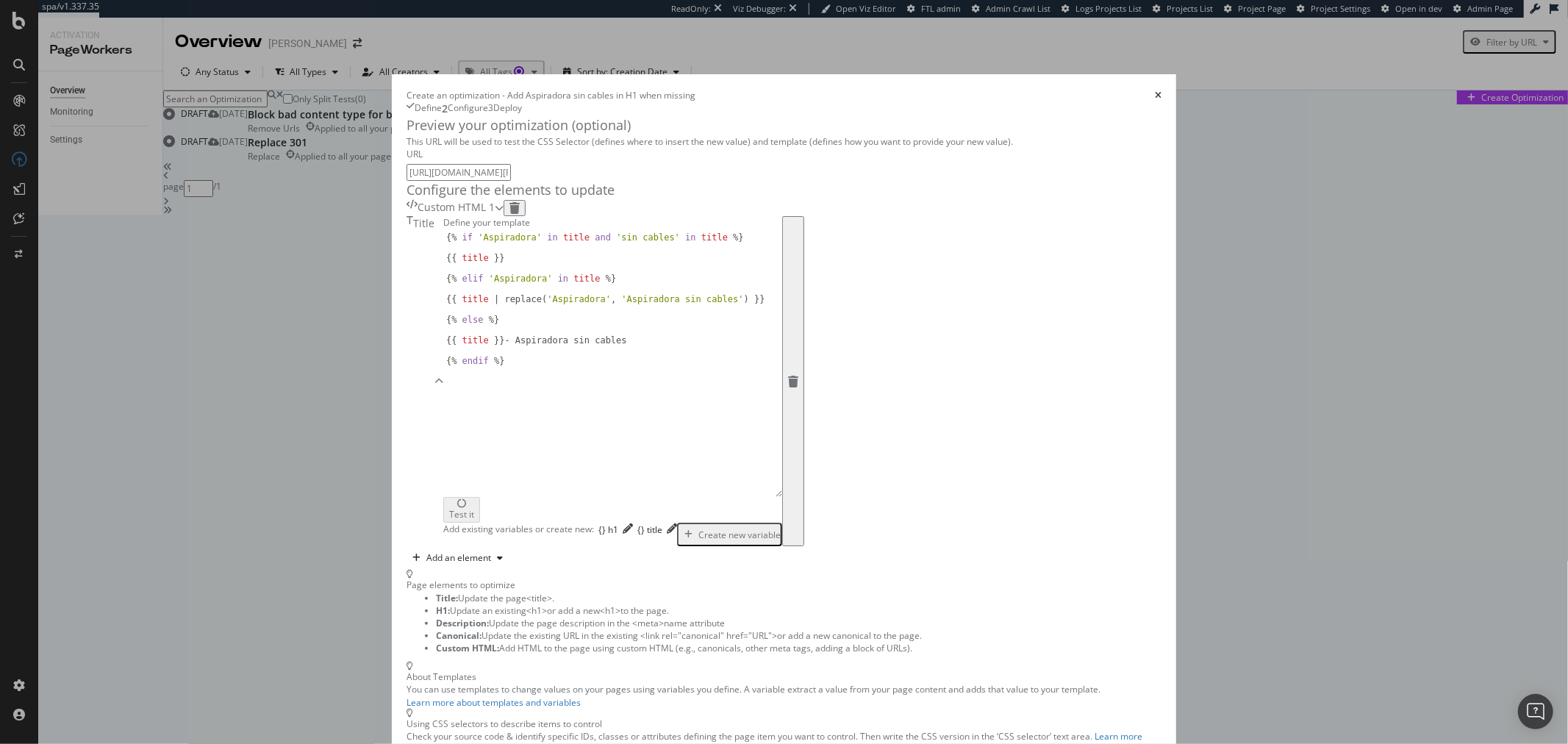
scroll to position [82, 0]
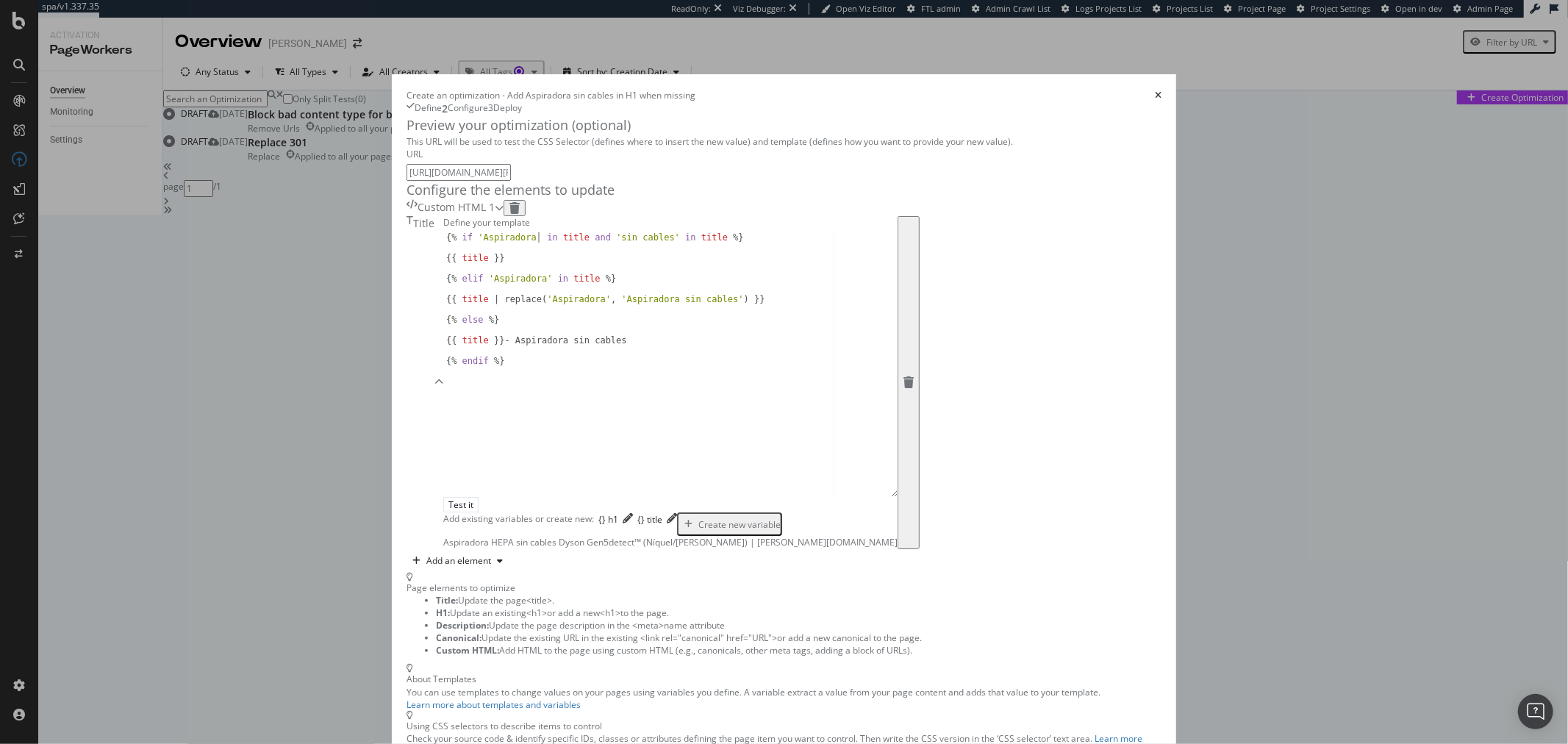
click at [457, 305] on div "{% if 'Aspiradora' in title and 'sin cables' in title %} {{ title }} {% elif 'A…" at bounding box center [670, 375] width 454 height 284
click at [444, 305] on div "{% if 'Aspiradora' in title and 'sin cables' in title %} {{ title }} {% elif 'A…" at bounding box center [670, 375] width 454 height 284
click at [501, 306] on div "{% if ( 'Aspiradora' in title and 'sin cables' in title %} {{ title }} {% elif …" at bounding box center [670, 375] width 454 height 284
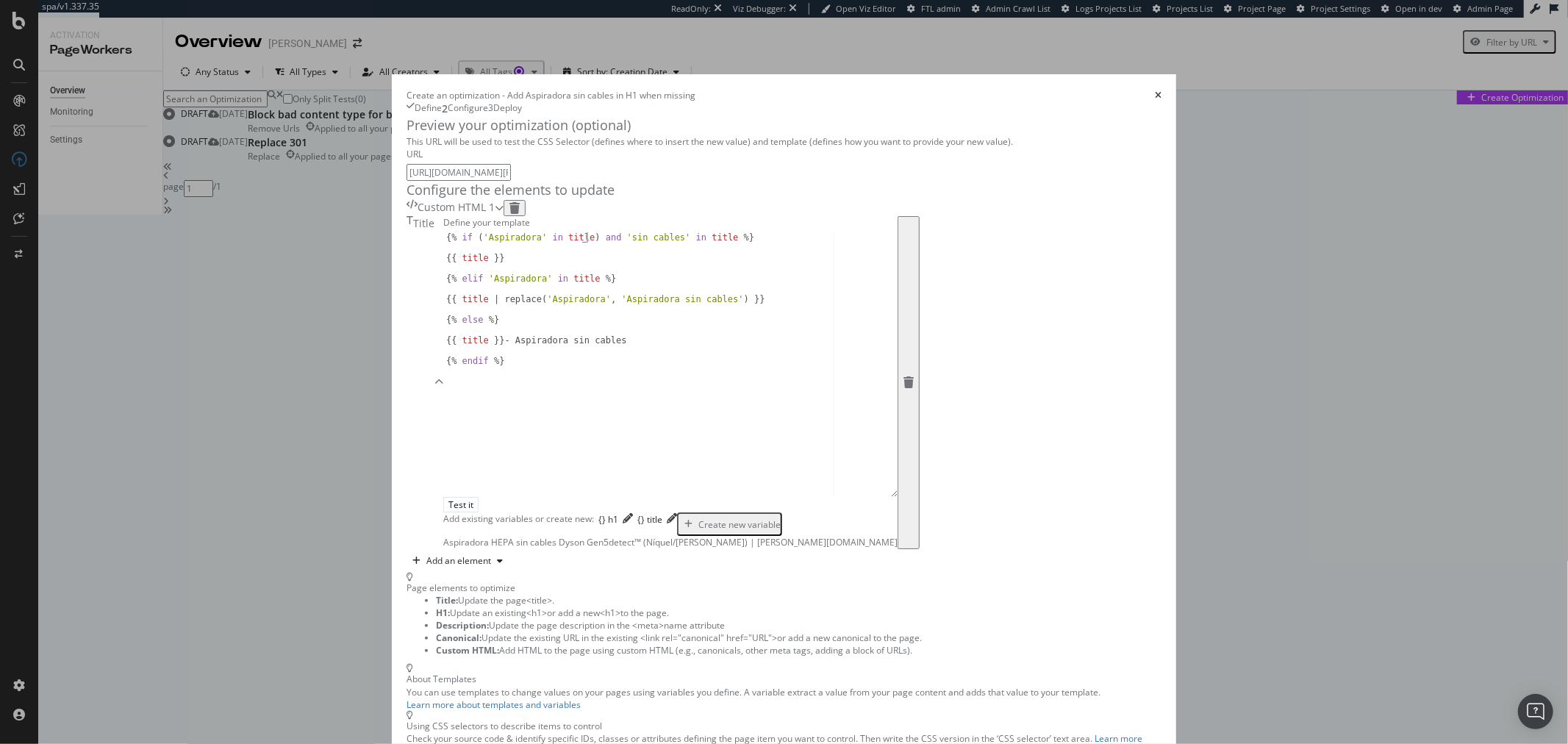
click at [457, 305] on div "{% if ( 'Aspiradora' in title ) and 'sin cables' in title %} {{ title }} {% eli…" at bounding box center [670, 375] width 454 height 284
click at [503, 307] on div "{% if ( 'Aspiradora' in title ) and 'sin cables' in title %} {{ title }} {% eli…" at bounding box center [670, 375] width 454 height 284
drag, startPoint x: 519, startPoint y: 305, endPoint x: 401, endPoint y: 303, distance: 118.0
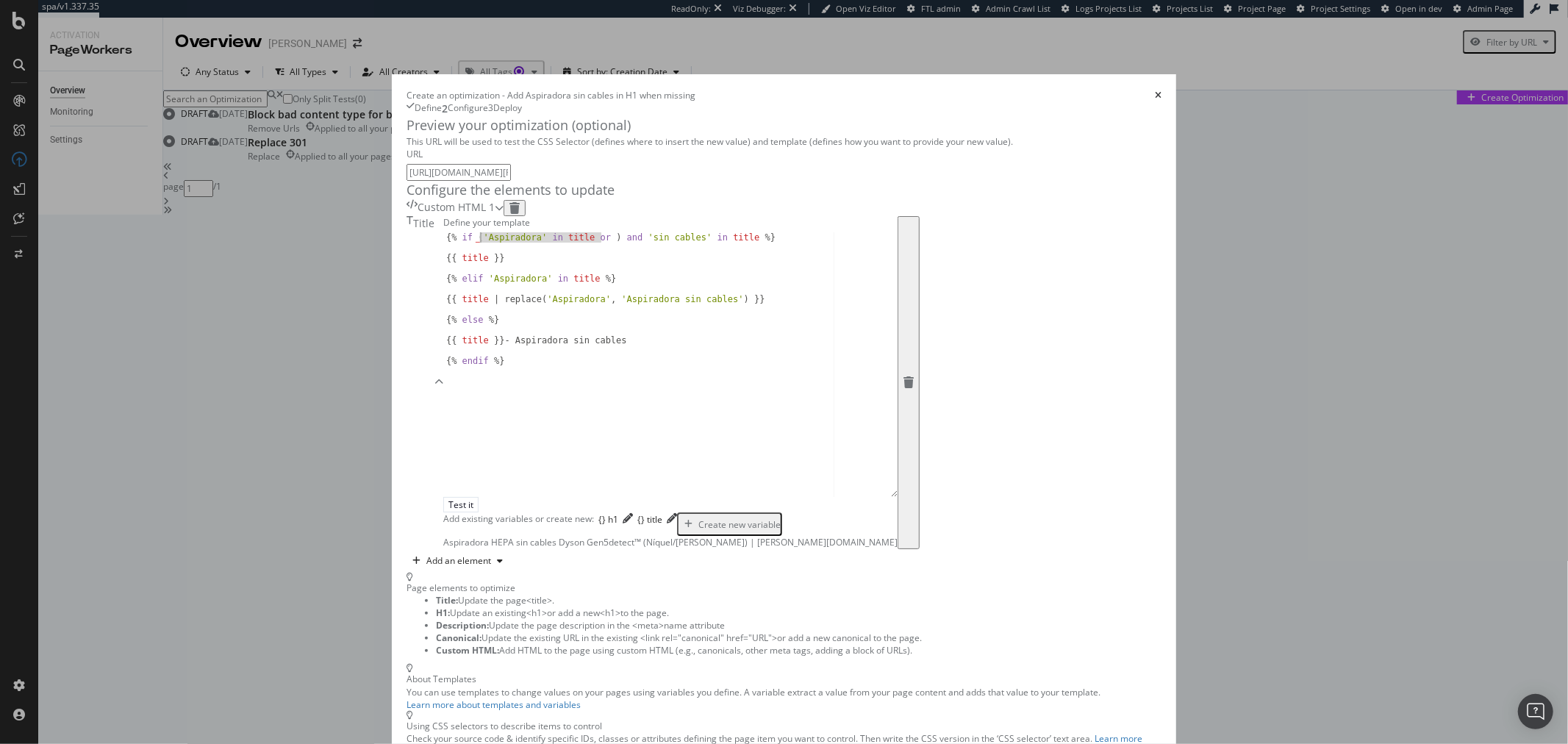
click at [444, 303] on div "{% if ( 'Aspiradora' in title or ) and 'sin cables' in title %} {{ title }} {% …" at bounding box center [670, 375] width 454 height 284
click at [522, 306] on div "{% if ( 'Aspiradora' in title or ) and 'sin cables' in title %} {{ title }} {% …" at bounding box center [670, 365] width 454 height 265
paste textarea "'Aspiradora' in title or"
click at [529, 303] on div "{% if ( 'Aspiradora' in title or 'Aspiradora' in title or ) and 'sin cables' in…" at bounding box center [670, 380] width 454 height 294
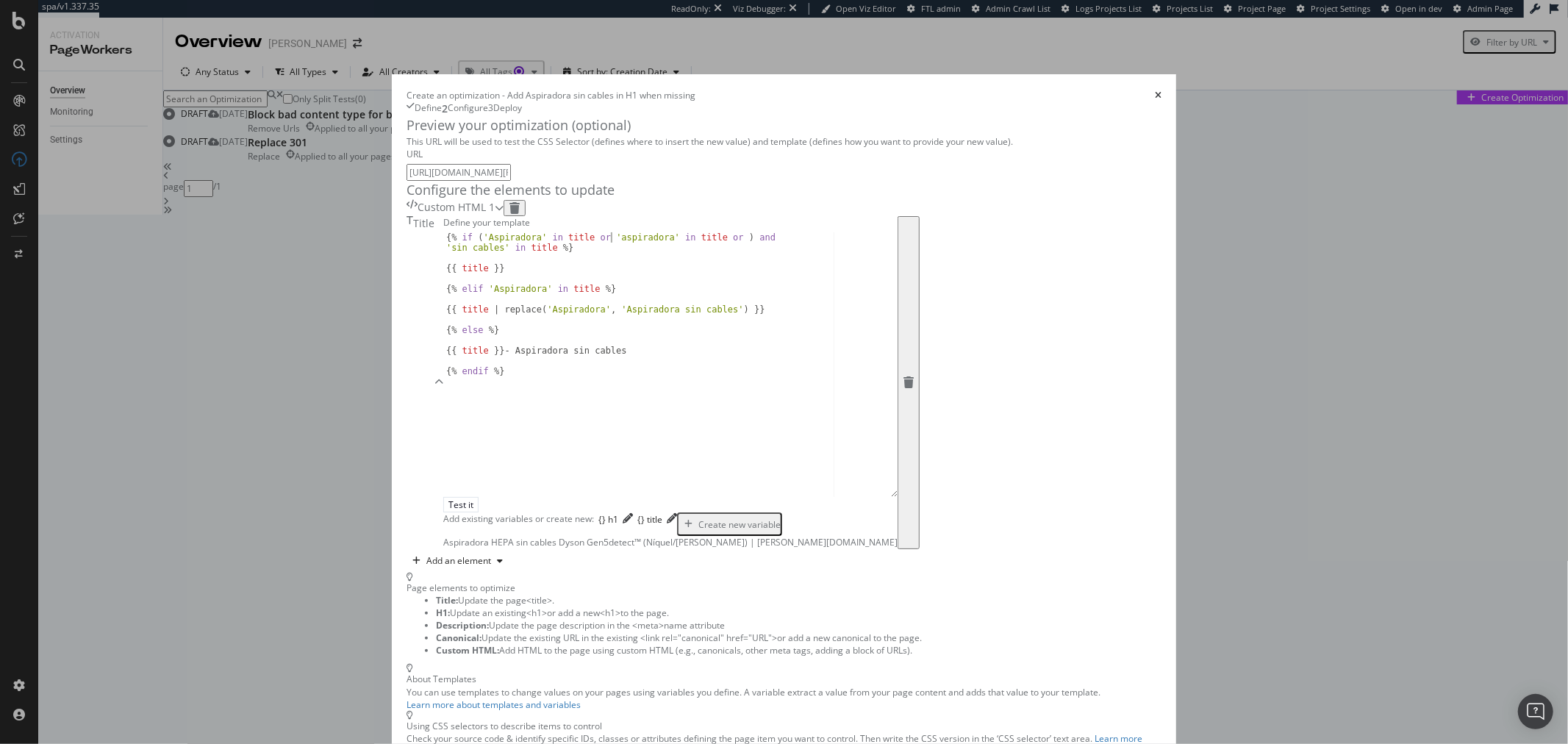
click at [640, 307] on div "{% if ( 'Aspiradora' in title or 'aspiradora' in title or ) and 'sin cables' in…" at bounding box center [670, 380] width 454 height 294
click at [444, 318] on div "{% if ( 'Aspiradora' in title or 'aspiradora' in title ) and 'sin cables' in ti…" at bounding box center [670, 380] width 454 height 294
click at [473, 317] on div "{% if ( 'Aspiradora' in title or 'aspiradora' in title ) and ( 'sin cables' in …" at bounding box center [670, 380] width 454 height 294
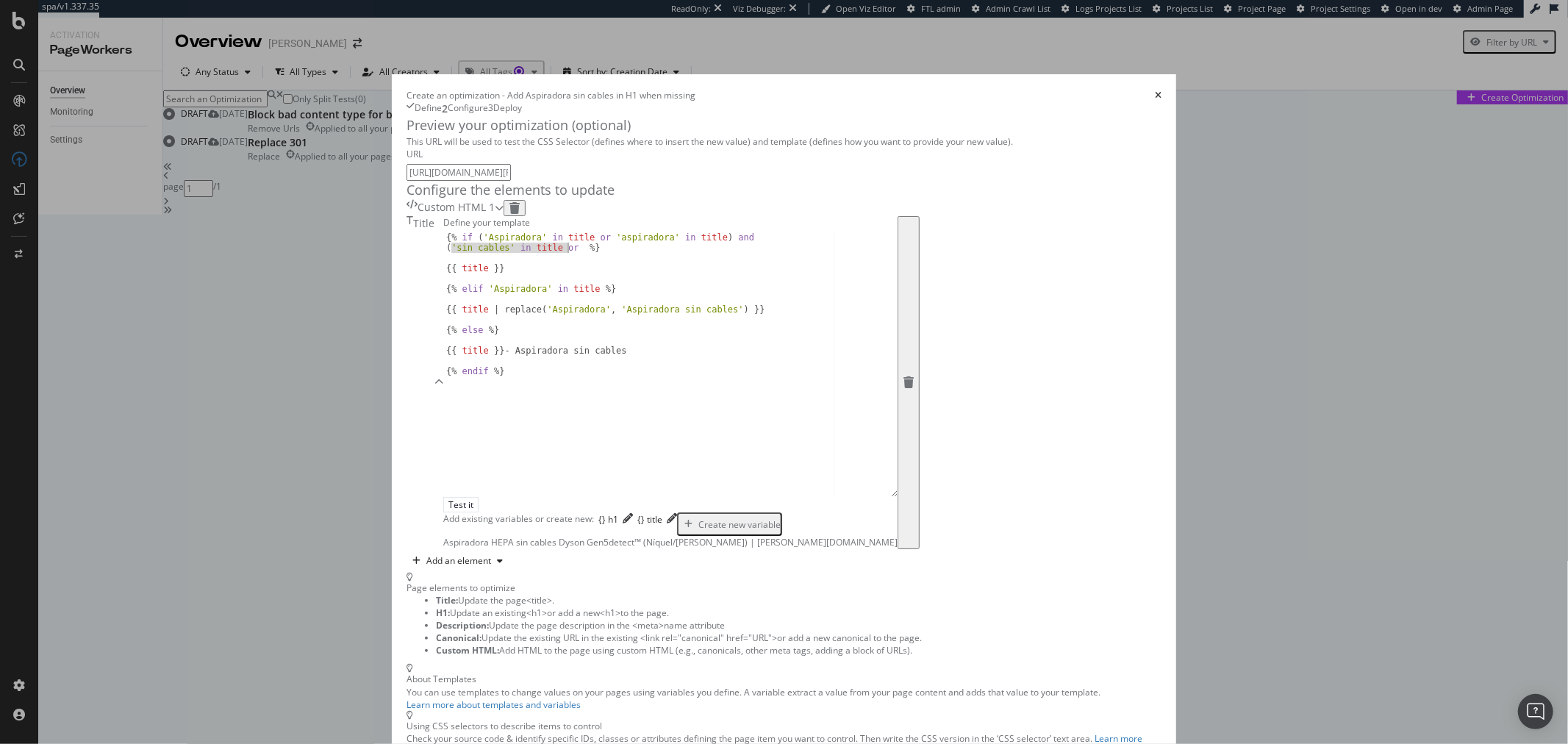
drag, startPoint x: 369, startPoint y: 317, endPoint x: 487, endPoint y: 317, distance: 118.0
click at [487, 317] on div "{% if ( 'Aspiradora' in title or 'aspiradora' in title ) and ( 'sin cables' in …" at bounding box center [670, 380] width 454 height 294
click at [491, 317] on div "{% if ( 'Aspiradora' in title or 'aspiradora' in title ) and ( 'sin cables' in …" at bounding box center [670, 380] width 454 height 294
paste textarea "'sin cables' in title or"
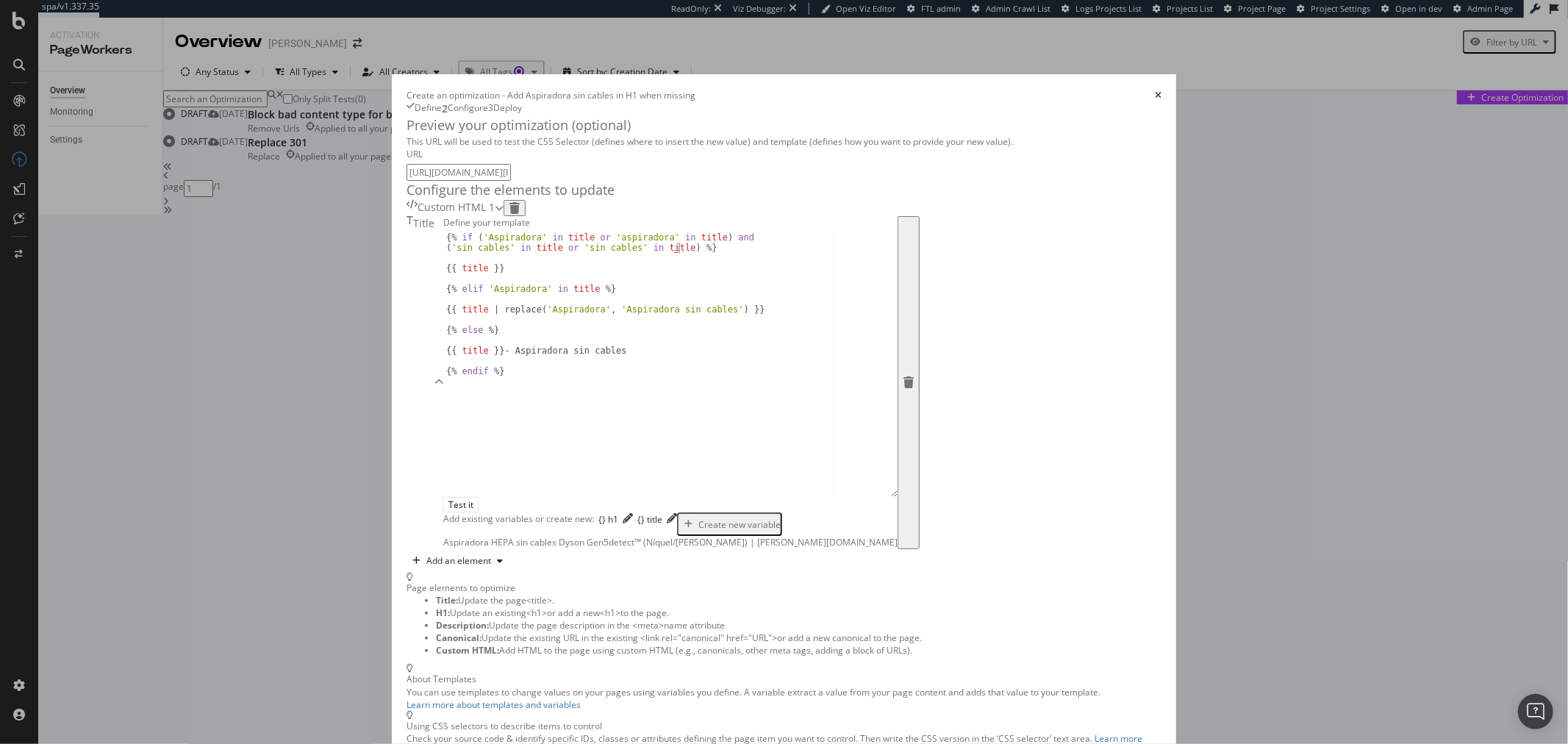
click at [547, 316] on div "{% if ( 'Aspiradora' in title or 'aspiradora' in title ) and ( 'sin cables' in …" at bounding box center [670, 380] width 454 height 294
click at [461, 360] on div "{% if ( 'Aspiradora' in title or 'aspiradora' in title ) and ( 'sin cables' in …" at bounding box center [670, 380] width 454 height 294
click at [503, 356] on div "{% if ( 'Aspiradora' in title or 'aspiradora' in title ) and ( 'sin cables' in …" at bounding box center [670, 380] width 454 height 294
drag, startPoint x: 621, startPoint y: 304, endPoint x: 401, endPoint y: 306, distance: 220.0
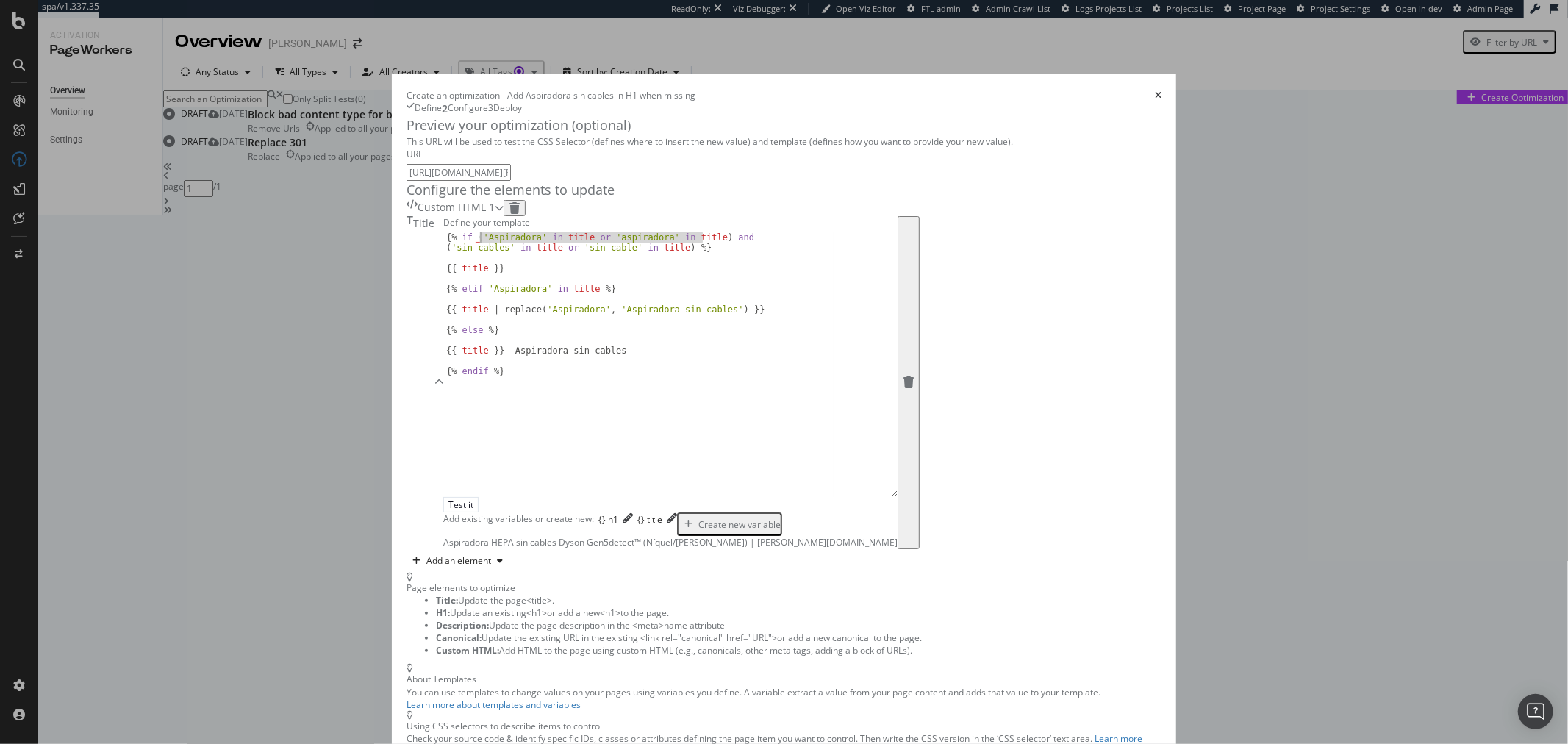
click at [444, 306] on div "{% if ( 'Aspiradora' in title or 'aspiradora' in title ) and ( 'sin cables' in …" at bounding box center [670, 380] width 454 height 294
drag, startPoint x: 505, startPoint y: 358, endPoint x: 406, endPoint y: 358, distance: 99.0
click at [444, 358] on div "{% if ( 'Aspiradora' in title or 'aspiradora' in title ) and ( 'sin cables' in …" at bounding box center [670, 380] width 454 height 294
paste textarea "or 'aspiradora' in title"
type textarea "{% elif 'Aspiradora' in title or 'aspiradora' in title %}"
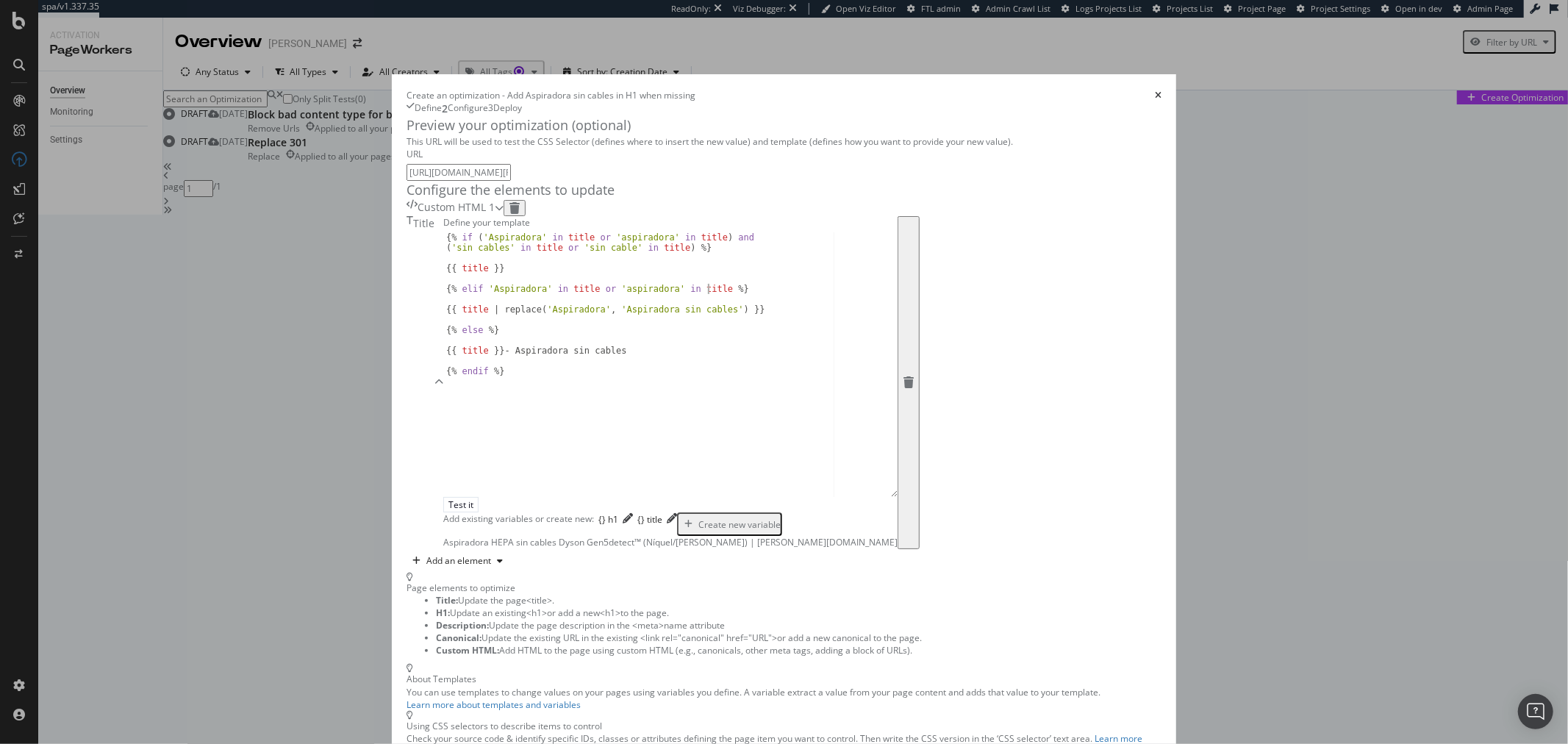
click at [511, 164] on input "https://www.dyson.es/aspiradoras/sin-cable/gen5detect/absolute-niquel-morado" at bounding box center [459, 172] width 104 height 17
paste input "v15/detect-amarillo-niquel"
type input "https://www.dyson.es/aspiradoras/sin-cable/v15/detect-amarillo-niquel"
click at [473, 499] on div "Test it" at bounding box center [461, 505] width 25 height 13
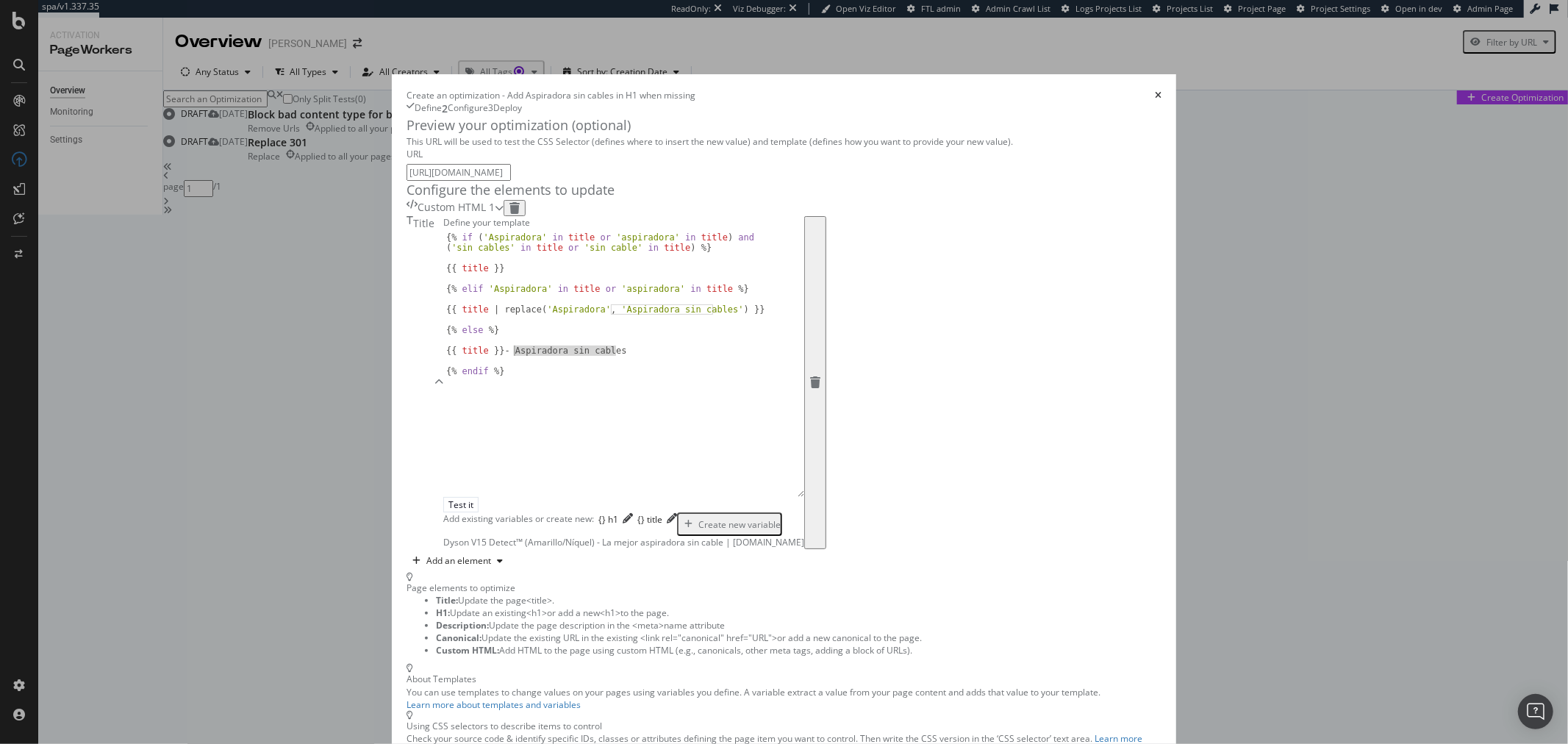
drag, startPoint x: 542, startPoint y: 421, endPoint x: 435, endPoint y: 421, distance: 107.0
click at [444, 421] on div "{% if ( 'Aspiradora' in title or 'aspiradora' in title ) and ( 'sin cables' in …" at bounding box center [624, 380] width 361 height 294
click at [444, 416] on div "{% if ( 'Aspiradora' in title or 'aspiradora' in title ) and ( 'sin cables' in …" at bounding box center [624, 380] width 361 height 294
paste textarea "Aspiradora sin cables"
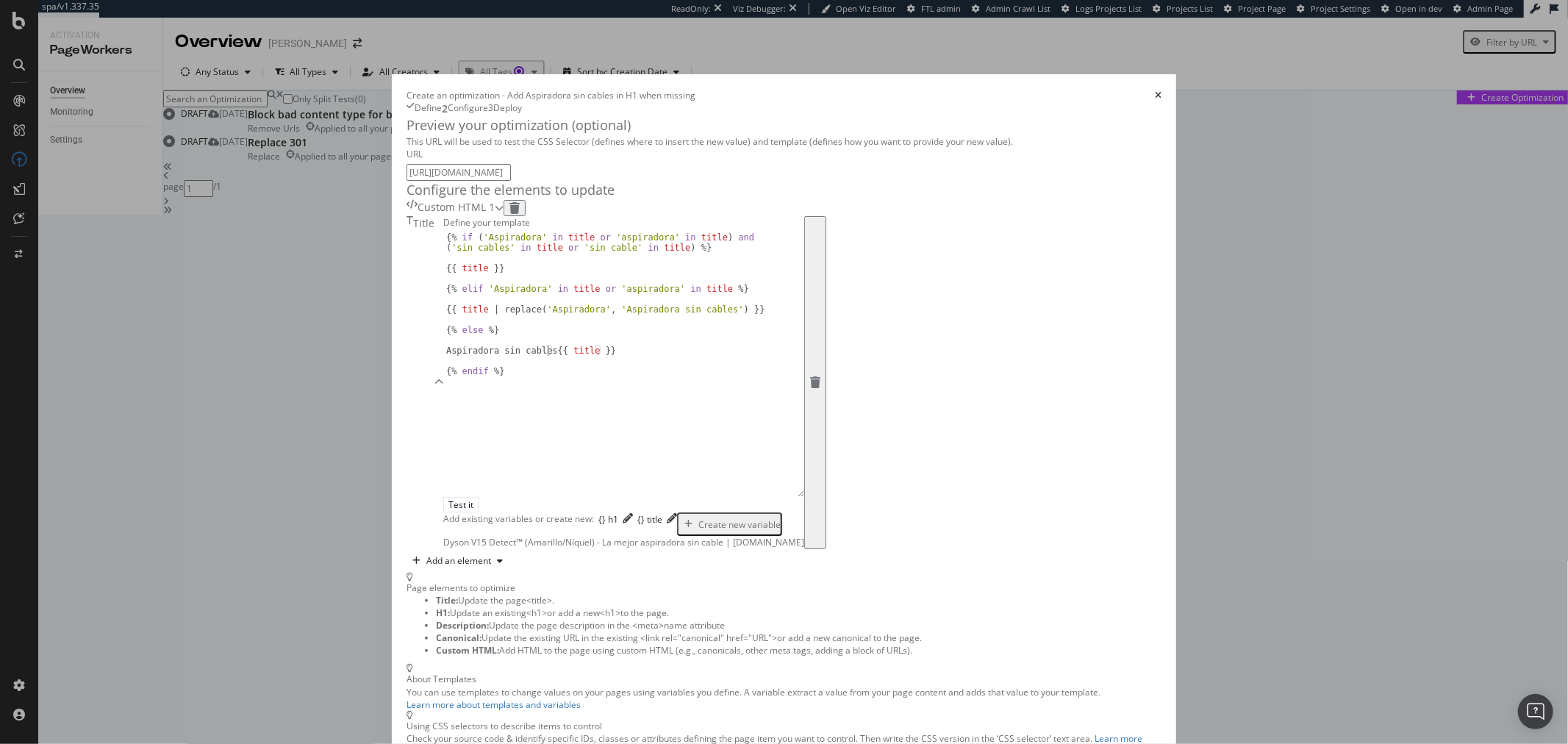
scroll to position [0, 9]
type textarea "Aspiradora sin cables - {{ title }}"
click at [511, 164] on input "https://www.dyson.es/aspiradoras/sin-cable/v15/detect-amarillo-niquel" at bounding box center [459, 172] width 104 height 17
paste input "6-piston-animal/mate-negro-cobre"
type input "https://www.dyson.es/aspiradoras/sin-cable/v16-piston-animal/mate-negro-cobre"
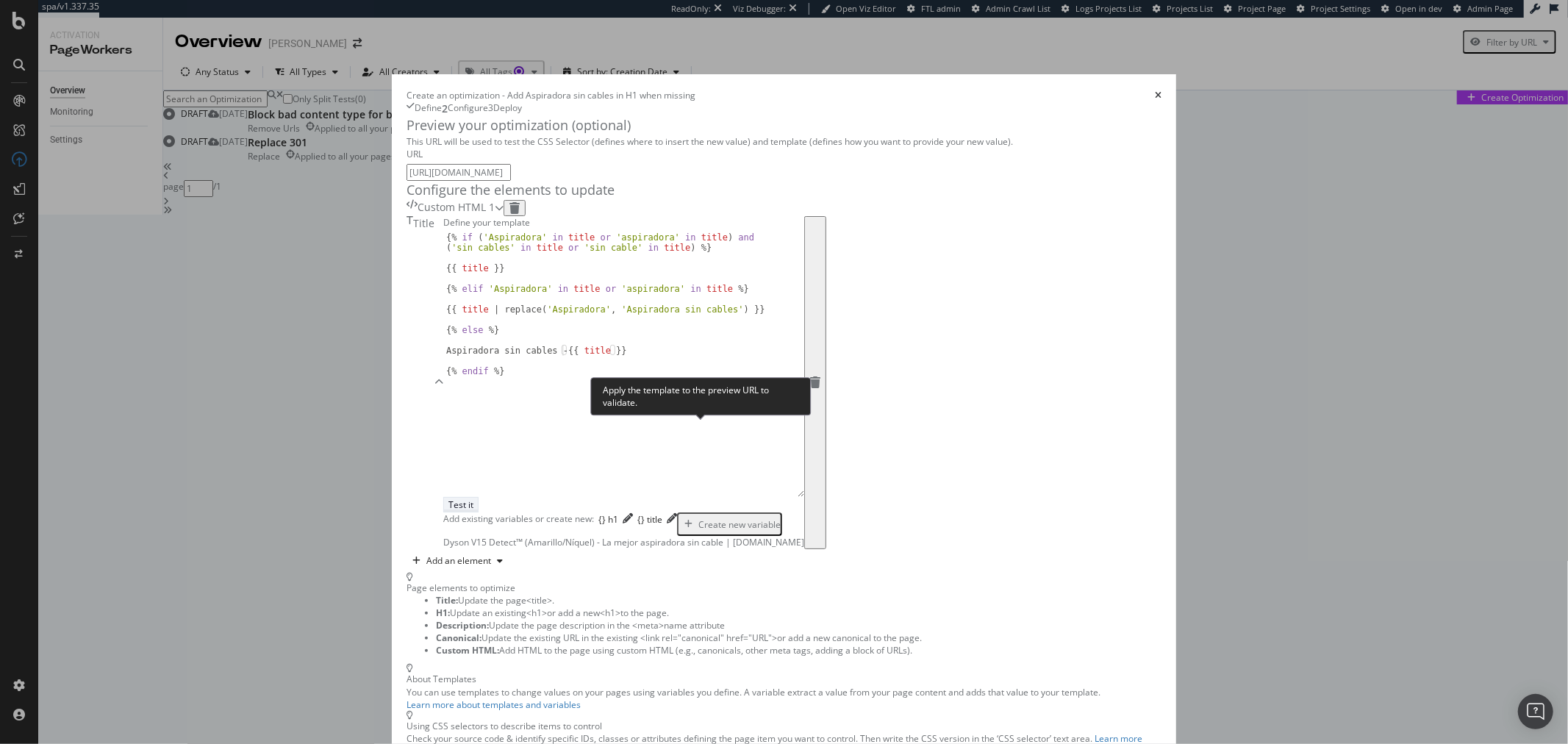
click at [473, 499] on div "Test it" at bounding box center [461, 505] width 25 height 13
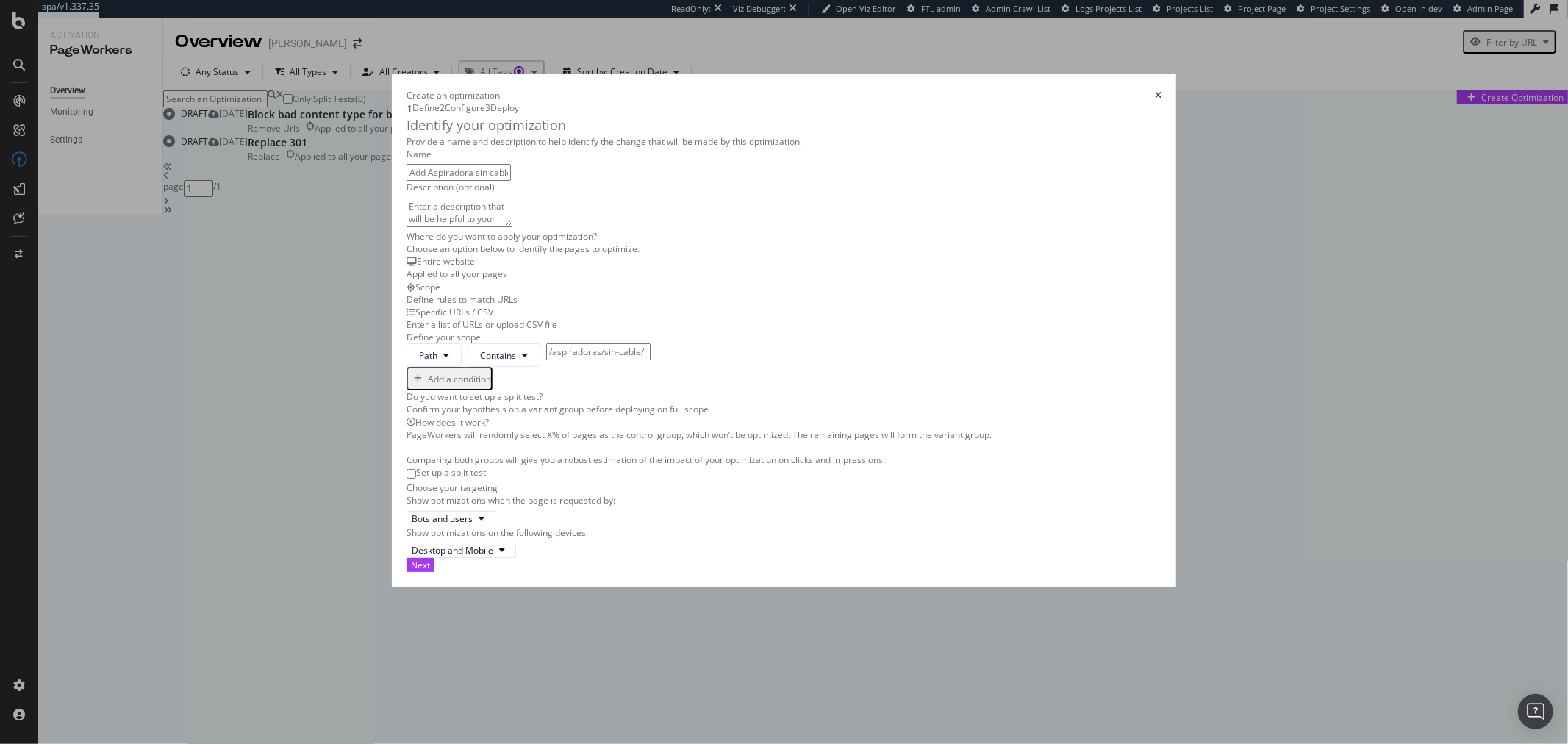
click at [427, 388] on div "Add a condition" at bounding box center [450, 379] width 83 height 19
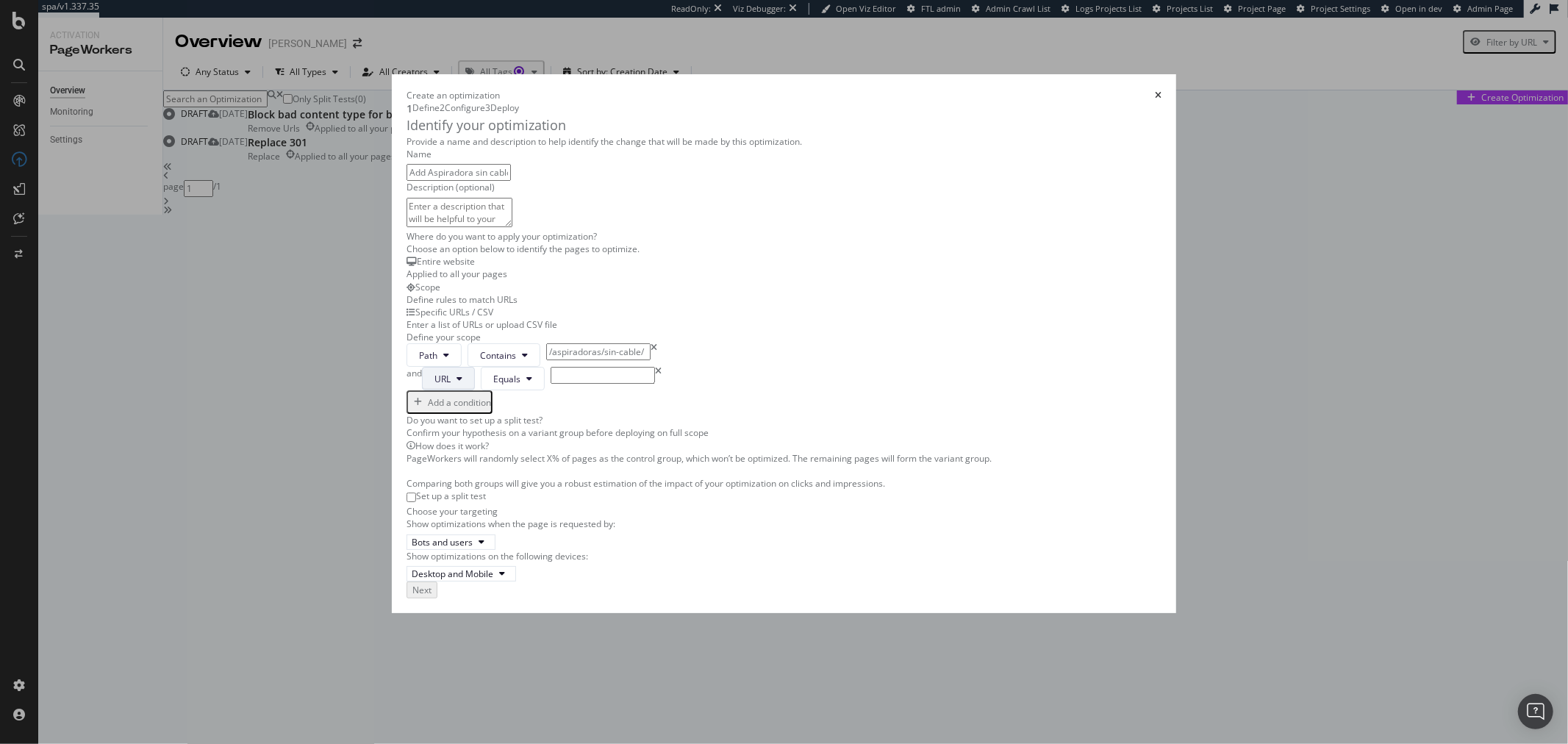
click at [435, 385] on span "URL" at bounding box center [443, 379] width 16 height 13
click at [493, 385] on span "Equals" at bounding box center [507, 379] width 27 height 13
click at [501, 401] on span "Doesn't Contain" at bounding box center [491, 404] width 87 height 13
click at [589, 384] on input "modal" at bounding box center [641, 375] width 104 height 17
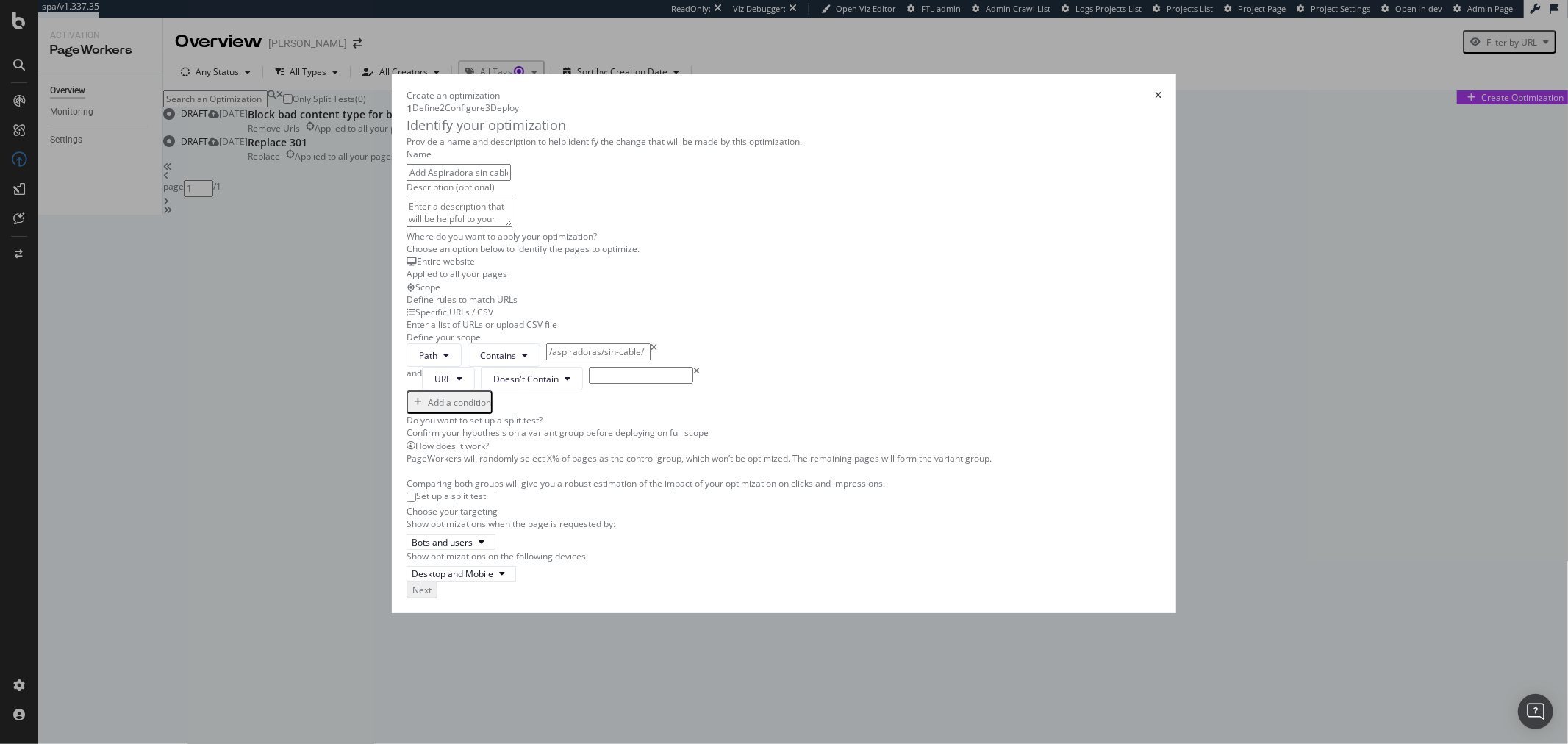
paste input "opiniones"
click at [589, 384] on input "opiniones" at bounding box center [641, 375] width 104 height 17
type input "/opiniones"
click at [435, 595] on button "Next" at bounding box center [421, 589] width 28 height 14
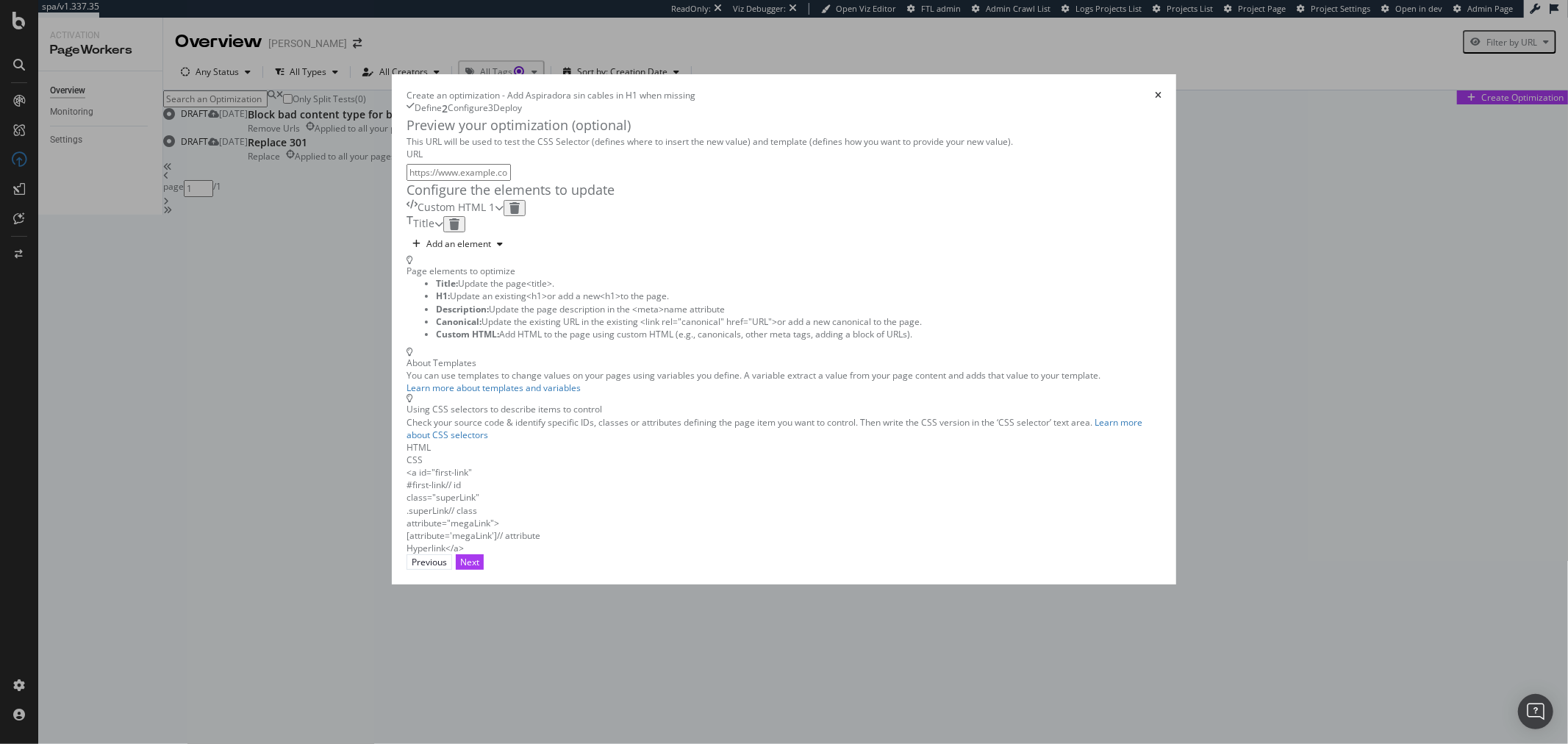
click at [435, 233] on div "Title" at bounding box center [421, 224] width 28 height 16
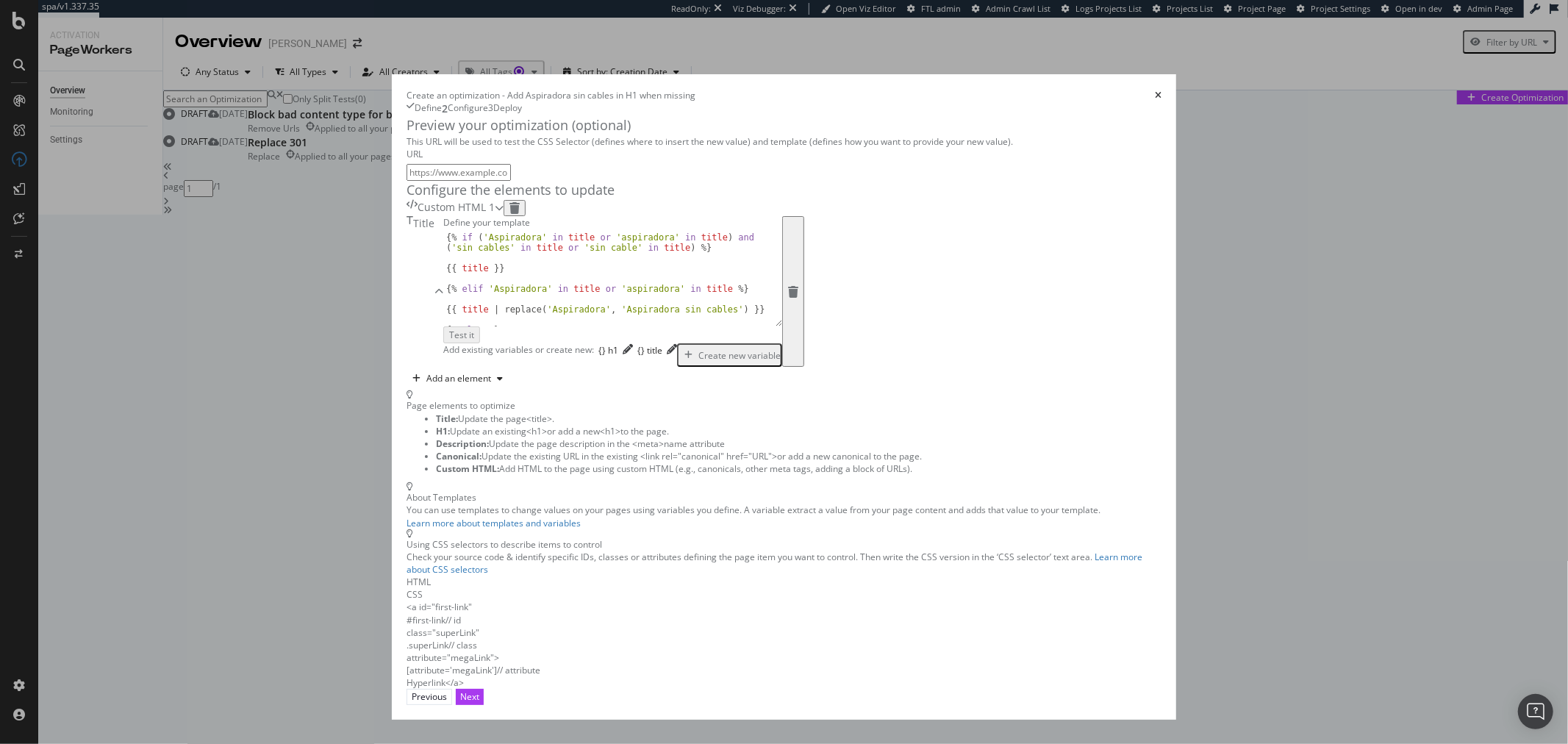
click at [485, 181] on input "modal" at bounding box center [459, 172] width 104 height 17
paste input "https://www.dyson.es/aspiradoras/sin-cable/v11/fluffy-niquel-rojo"
type input "https://www.dyson.es/aspiradoras/sin-cable/v11/fluffy-niquel-rojo"
click at [473, 340] on div "Test it" at bounding box center [461, 334] width 25 height 13
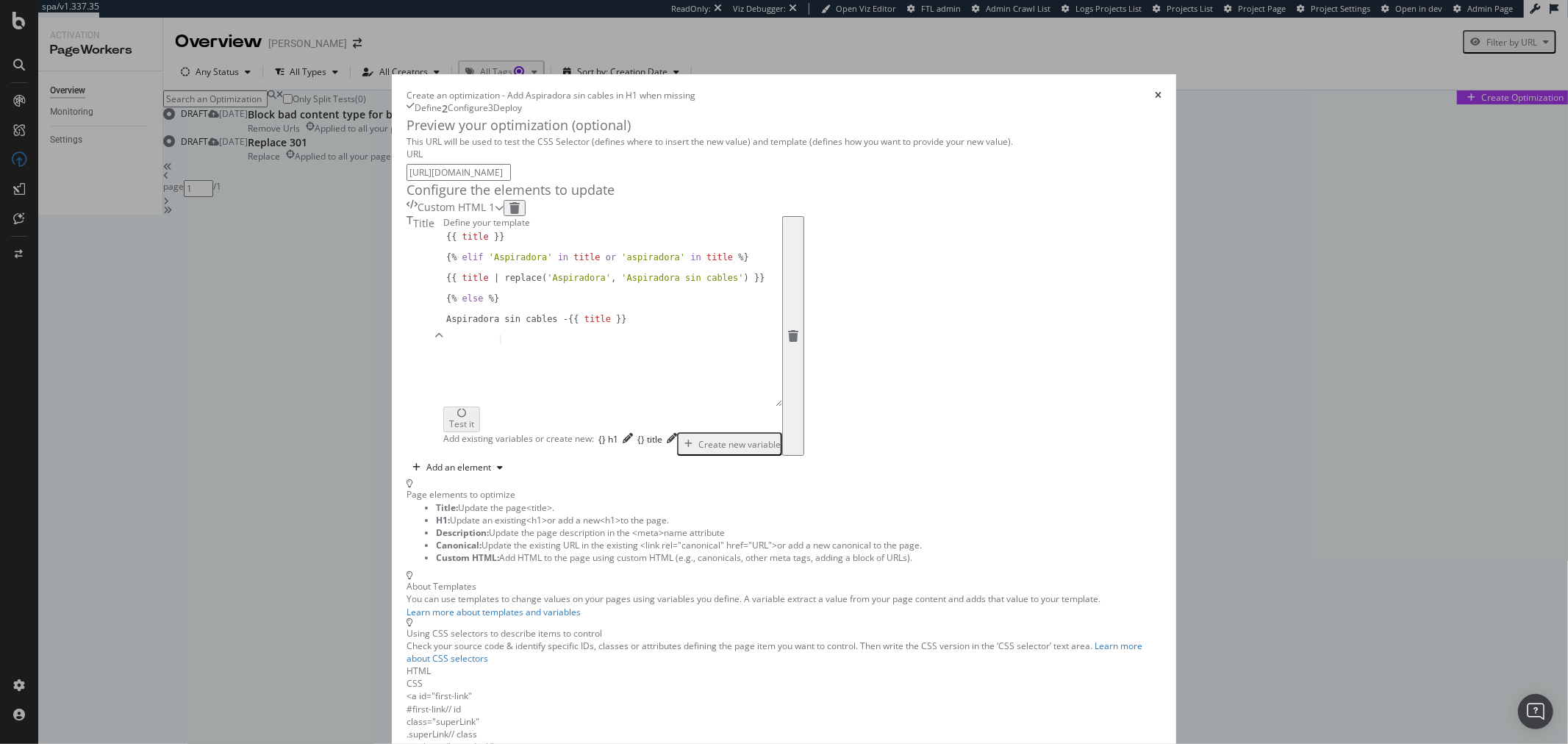
scroll to position [33, 0]
drag, startPoint x: 671, startPoint y: 473, endPoint x: 665, endPoint y: 589, distance: 116.2
click at [665, 407] on div "{{ title }} {% elif 'Aspiradora' in title or 'aspiradora' in title %} {{ title …" at bounding box center [613, 320] width 339 height 174
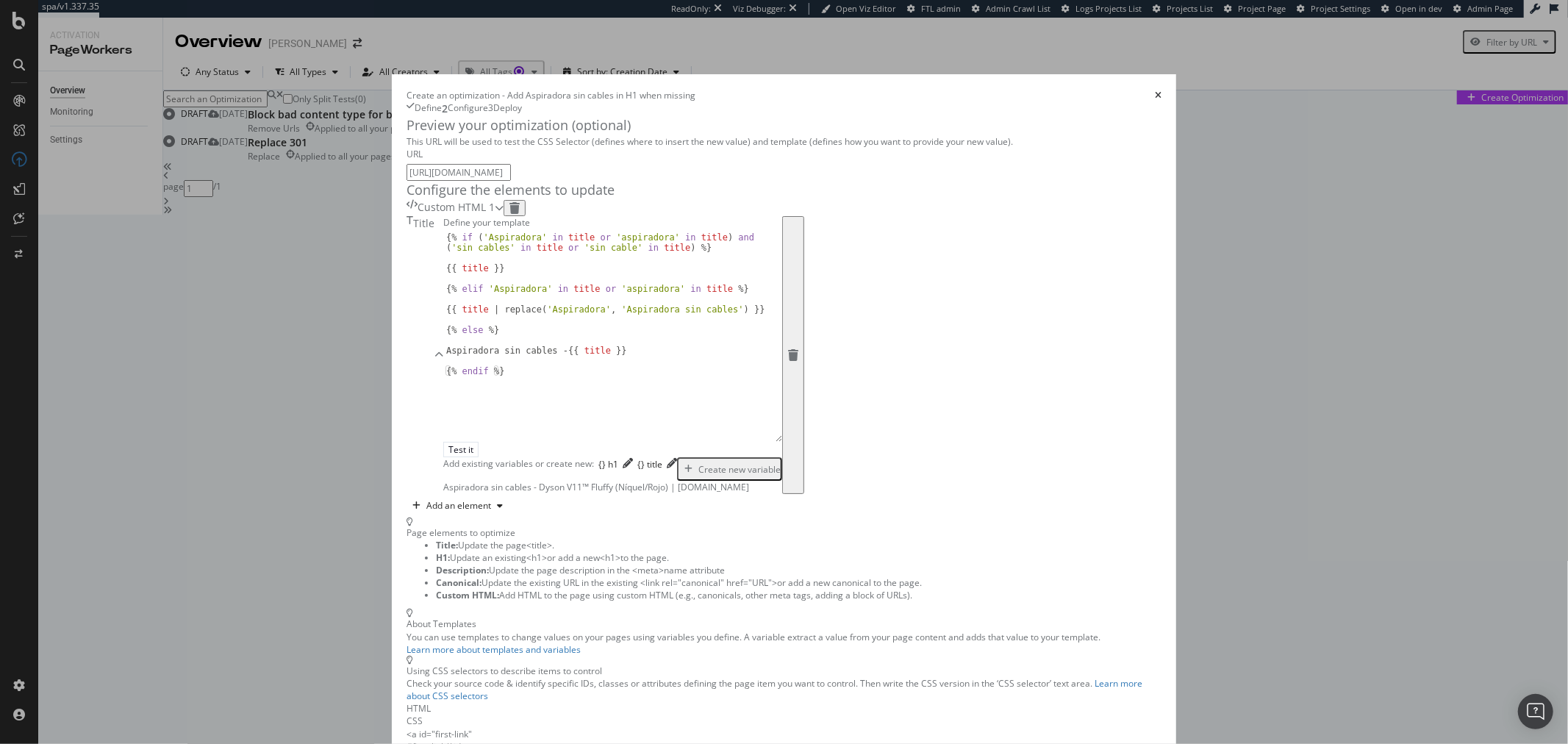
click at [504, 213] on icon "modal" at bounding box center [499, 208] width 9 height 9
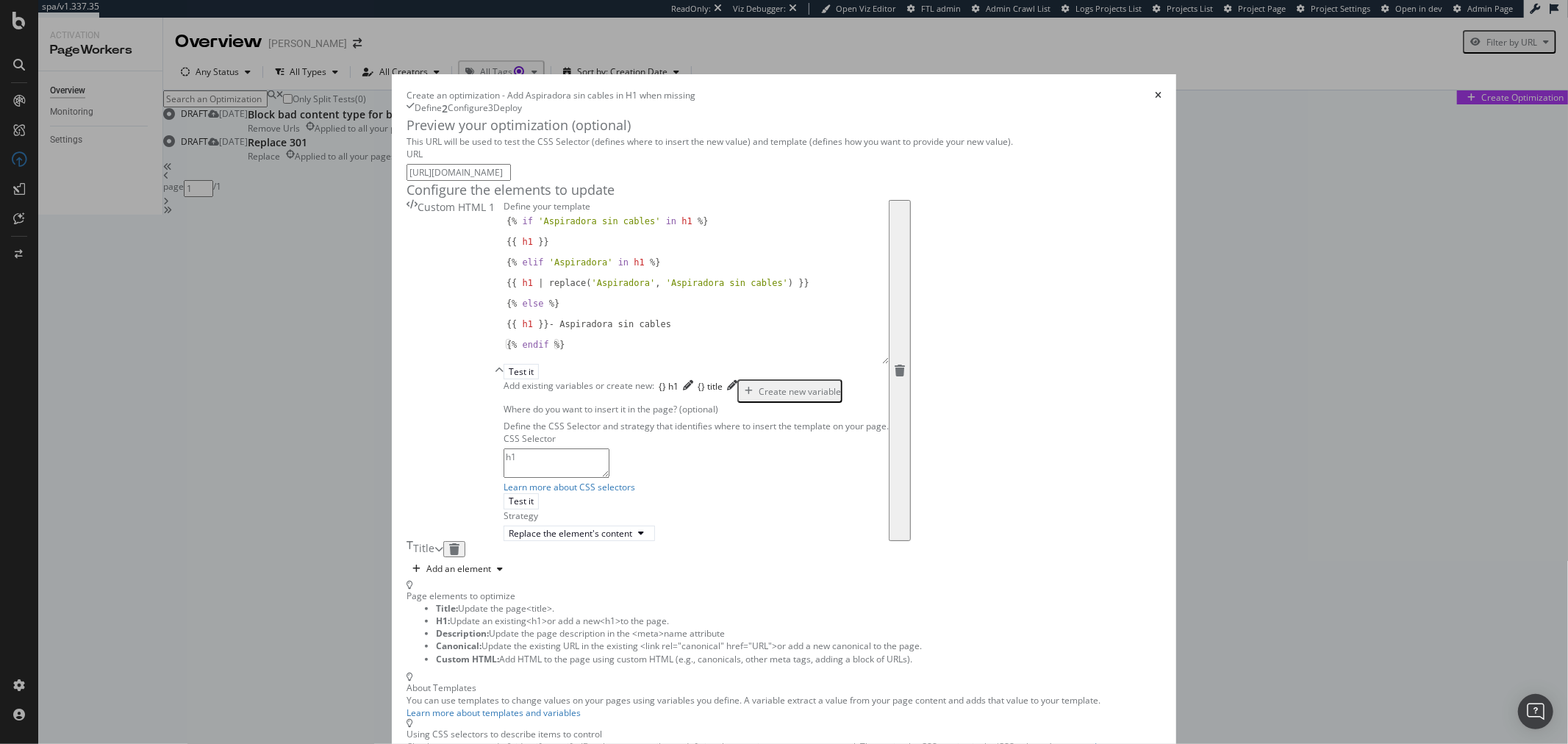
drag, startPoint x: 665, startPoint y: 431, endPoint x: 661, endPoint y: 490, distance: 59.1
click at [661, 364] on div "{% if 'Aspiradora sin cables' in h1 %} {{ h1 }} {% elif 'Aspiradora' in h1 %} {…" at bounding box center [696, 290] width 385 height 148
click at [534, 346] on div "{% if 'Aspiradora sin cables' in h1 %} {{ h1 }} {% elif 'Aspiradora' in h1 %} {…" at bounding box center [696, 302] width 385 height 172
drag, startPoint x: 534, startPoint y: 348, endPoint x: 393, endPoint y: 349, distance: 141.0
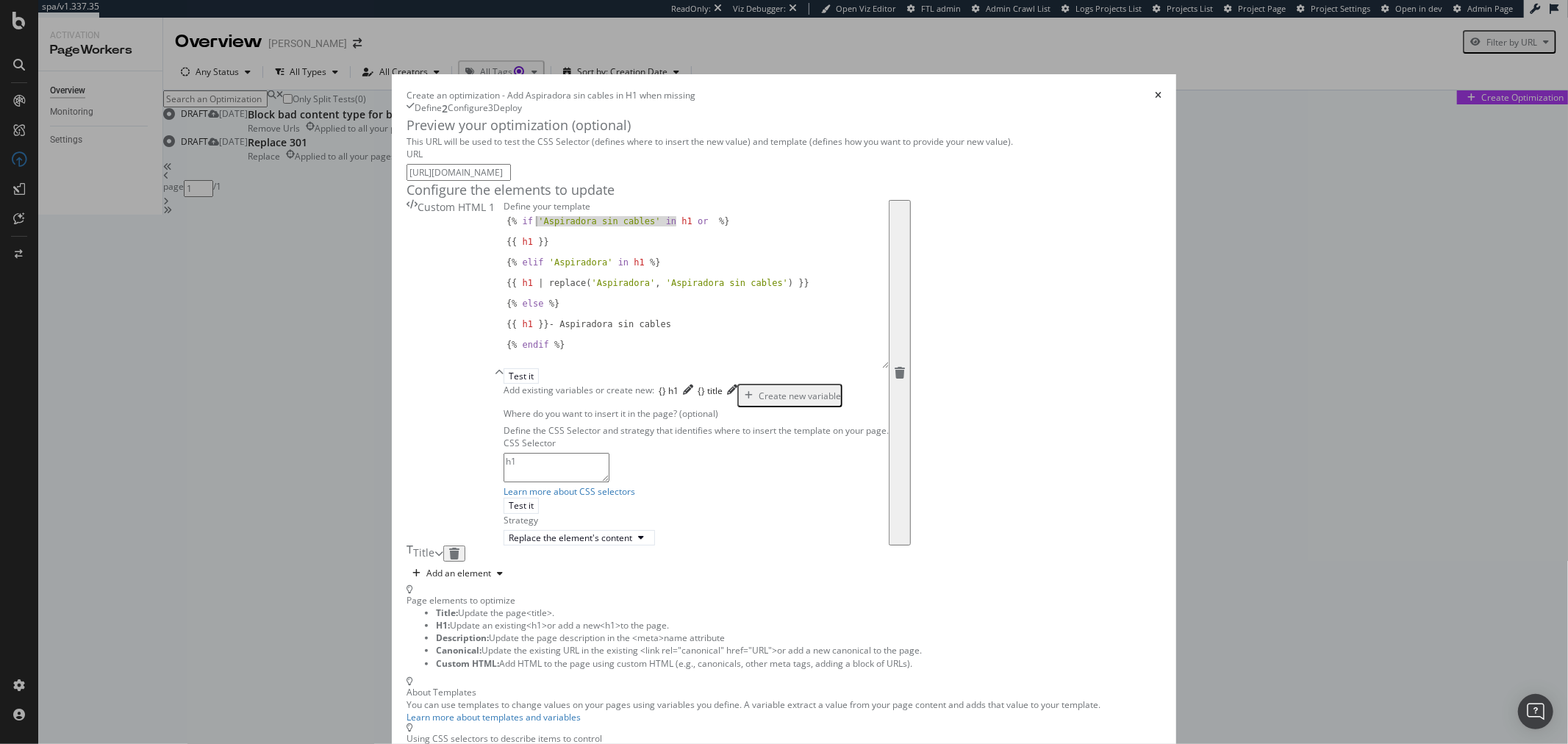
click at [504, 349] on div "{% if 'Aspiradora sin cables' in h1 or %} {{ h1 }} {% elif 'Aspiradora' in h1 %…" at bounding box center [696, 302] width 385 height 172
click at [547, 346] on div "{% if 'Aspiradora sin cables' in h1 or %} {{ h1 }} {% elif 'Aspiradora' in h1 %…" at bounding box center [696, 302] width 385 height 172
click at [549, 346] on div "{% if 'Aspiradora sin cables' in h1 or %} {{ h1 }} {% elif 'Aspiradora' in h1 %…" at bounding box center [696, 302] width 385 height 172
paste textarea "'Aspiradora sin cables' in h1"
click at [660, 346] on div "{% if 'Aspiradora sin cables' in h1 or 'Aspiradora sin cables' in h1 %} {{ h1 }…" at bounding box center [696, 307] width 385 height 181
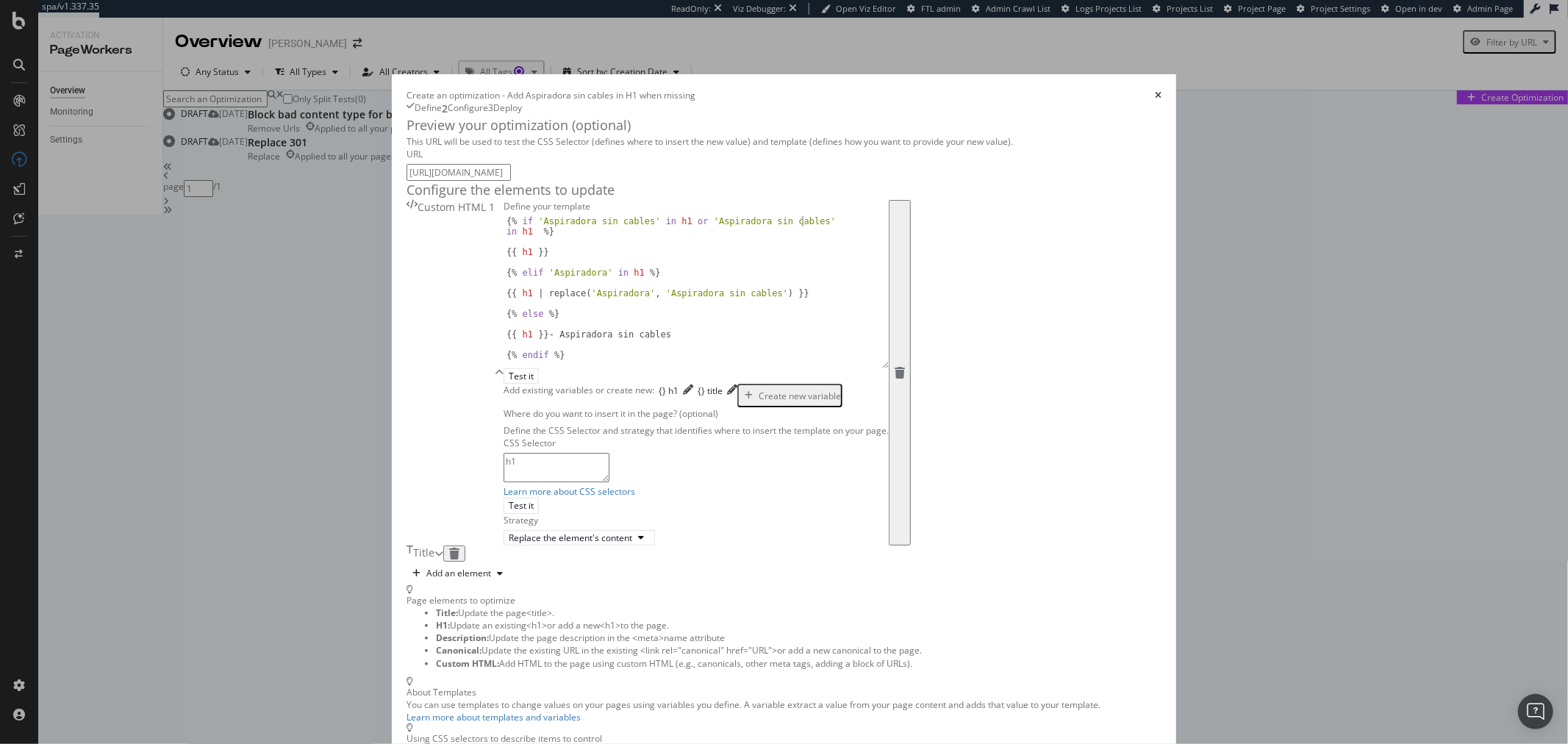
scroll to position [207, 0]
type textarea "{% if 'Aspiradora sin cables' in h1 or 'Aspiradora sin cables' in h1 %}"
click at [444, 562] on div "modal" at bounding box center [439, 554] width 9 height 16
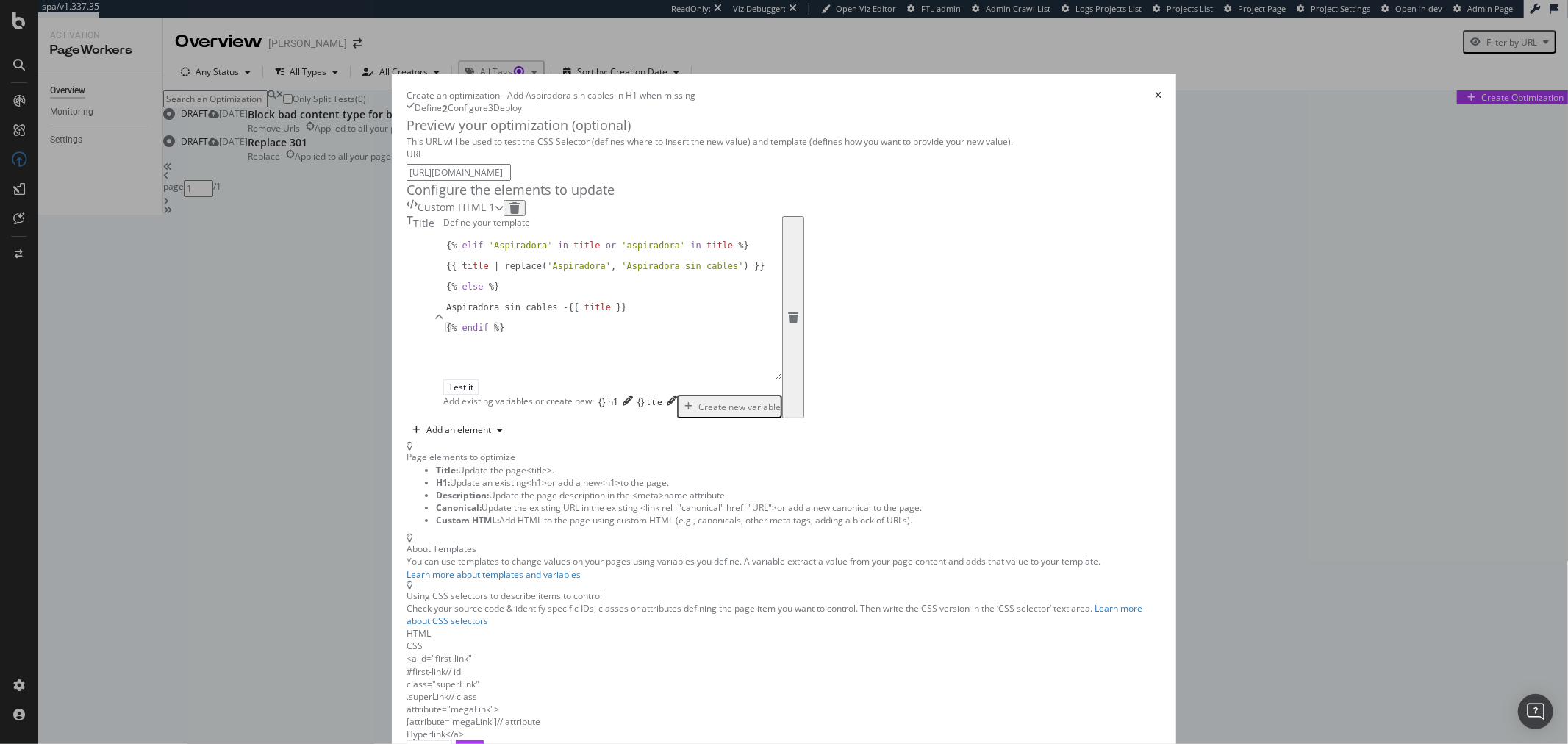
scroll to position [0, 0]
drag, startPoint x: 665, startPoint y: 469, endPoint x: 665, endPoint y: 522, distance: 53.0
click at [665, 380] on div "{% elif 'Aspiradora' in title or 'aspiradora' in title %} {{ title | replace ( …" at bounding box center [613, 306] width 339 height 147
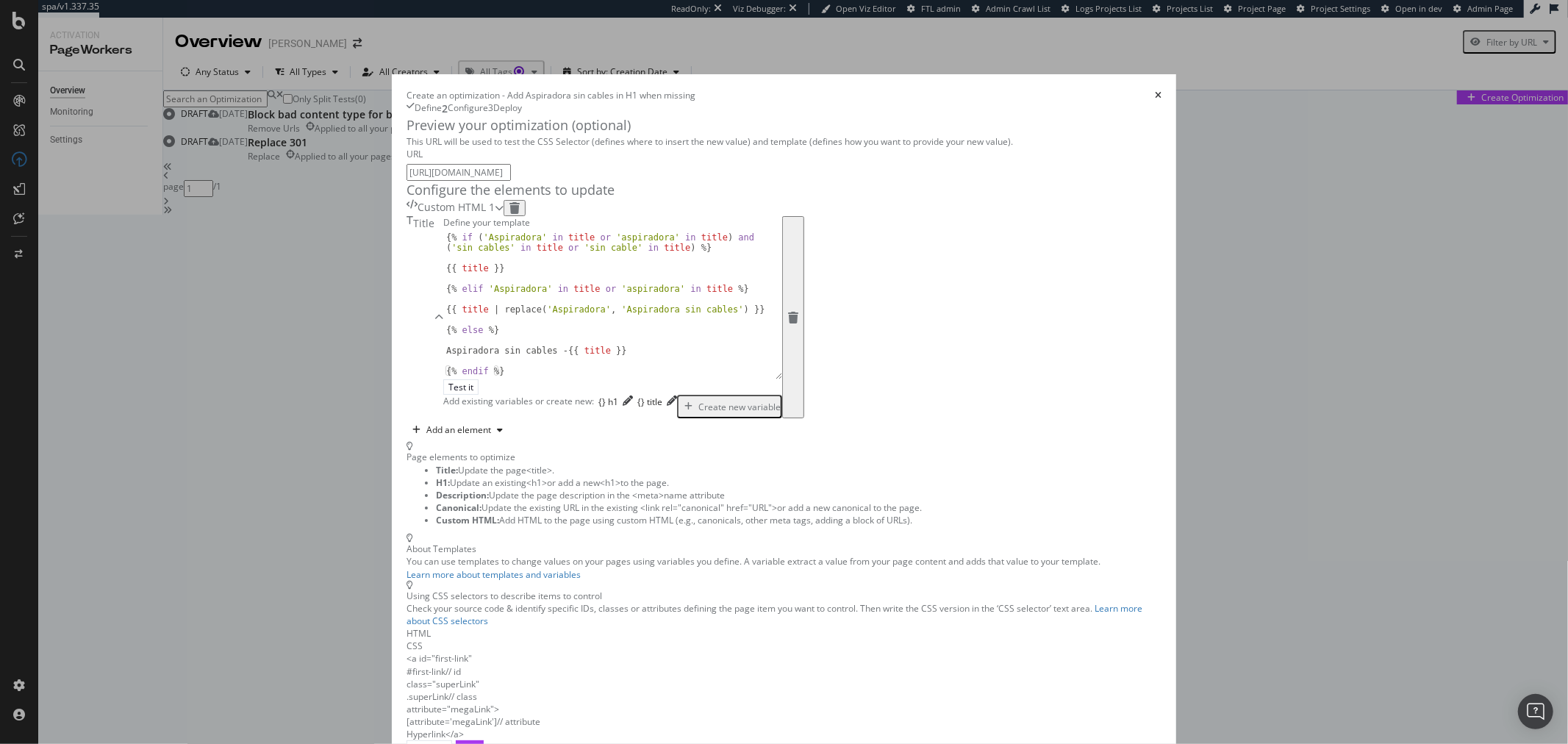
click at [591, 409] on div "{% if ( 'Aspiradora' in title or 'aspiradora' in title ) and ( 'sin cables' in …" at bounding box center [613, 320] width 339 height 176
type textarea "{% endif %}"
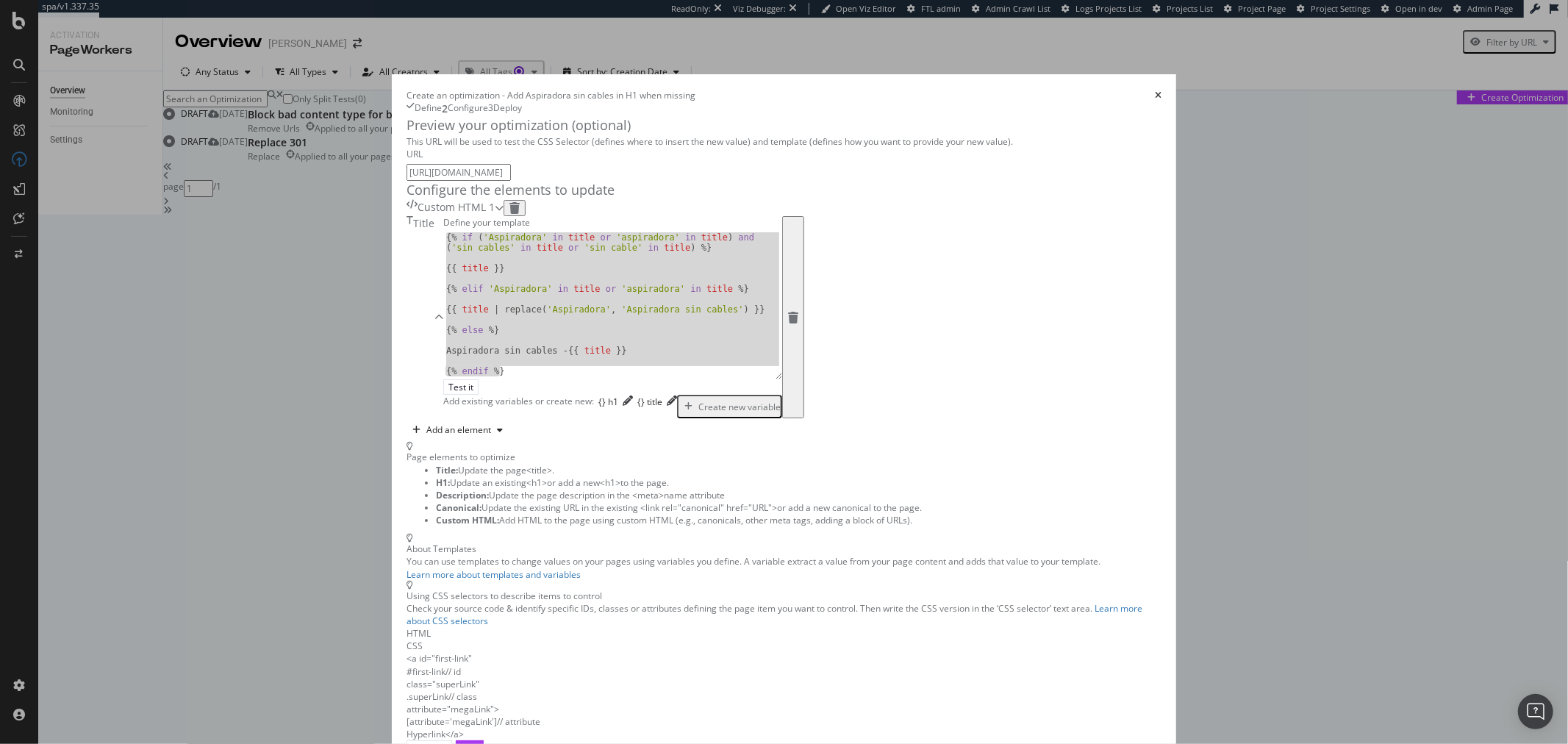
click at [504, 216] on div "Custom HTML 1" at bounding box center [455, 208] width 97 height 16
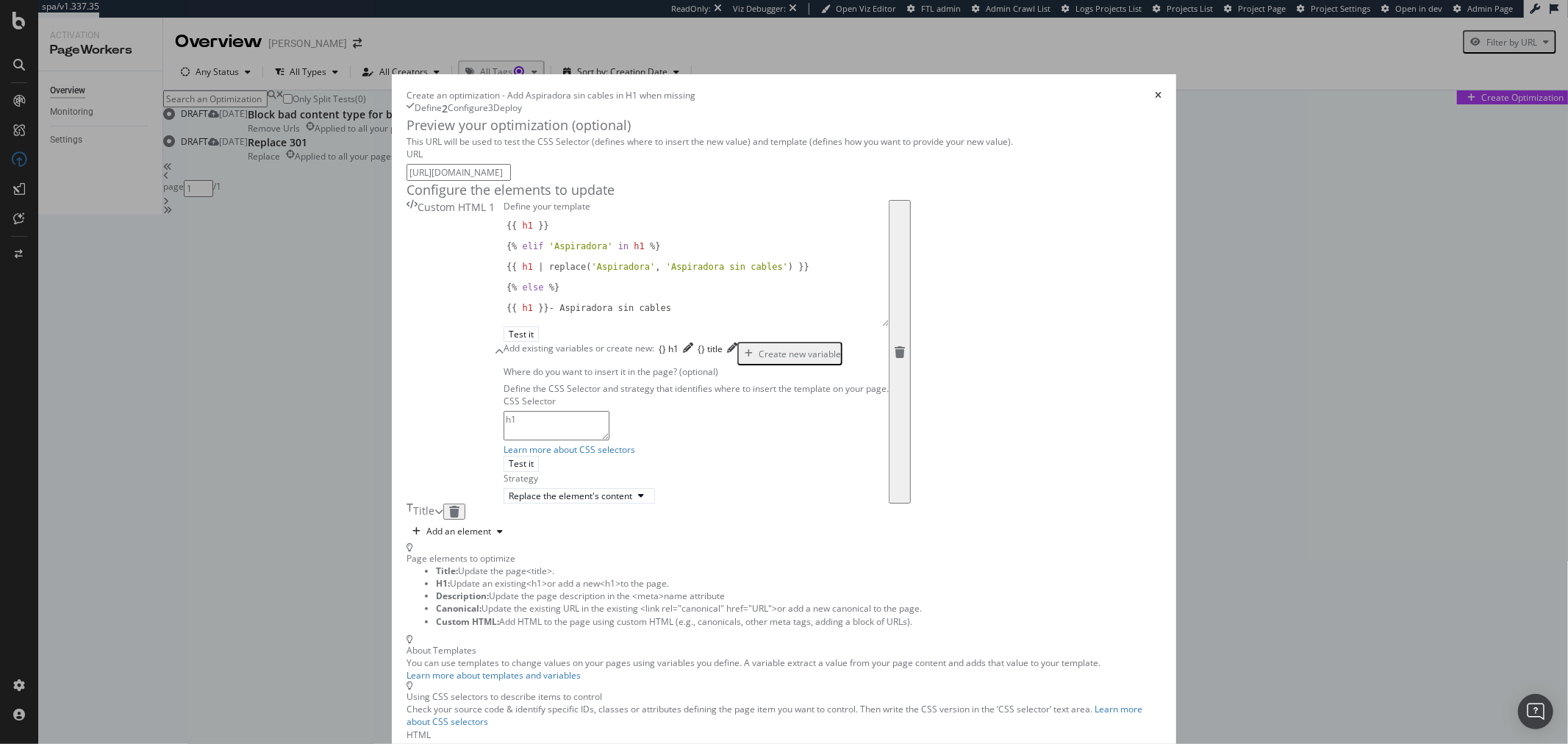
scroll to position [42, 0]
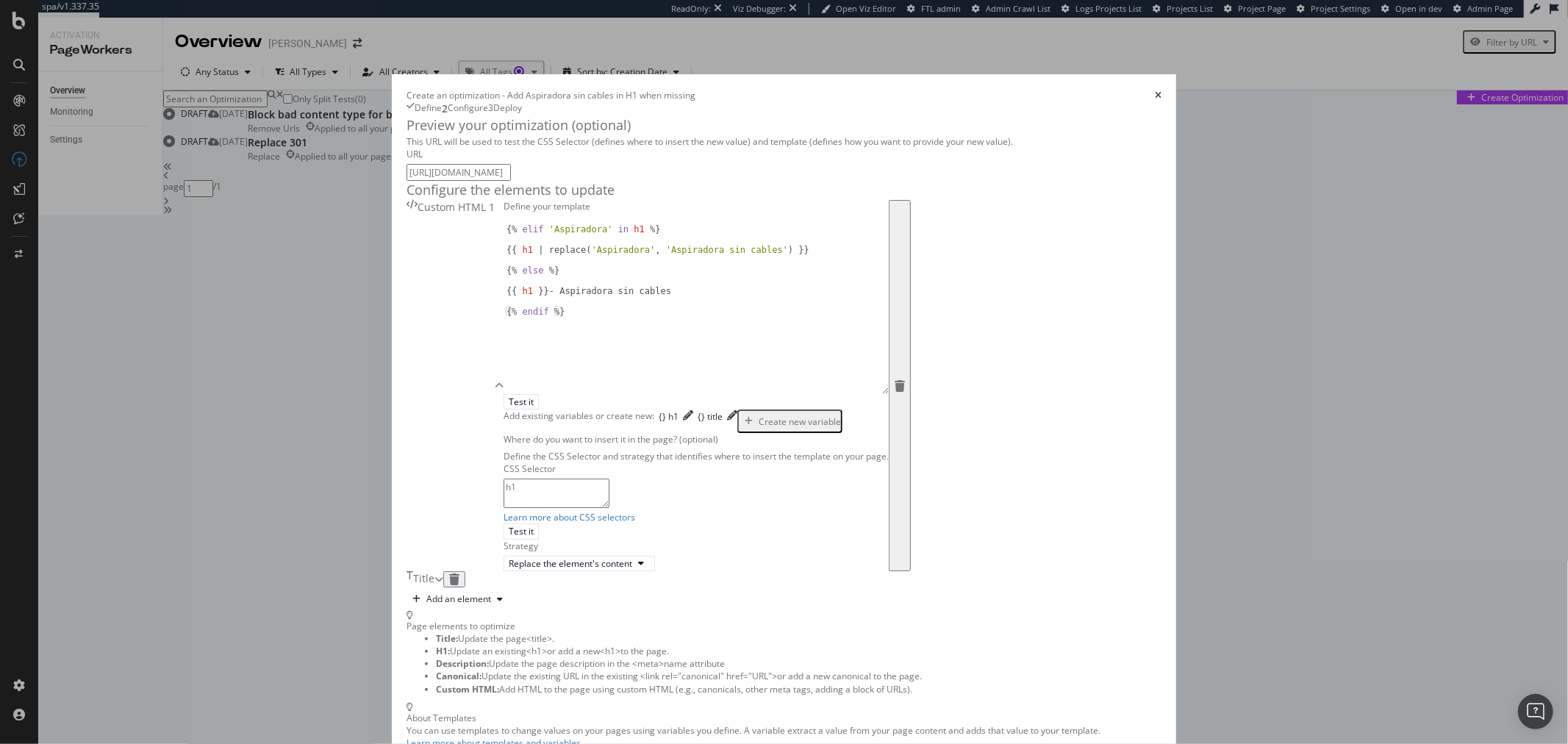
drag, startPoint x: 669, startPoint y: 434, endPoint x: 670, endPoint y: 518, distance: 84.0
click at [670, 394] on div "{% elif 'Aspiradora' in h1 %} {{ h1 | replace ( 'Aspiradora' , 'Aspiradora sin …" at bounding box center [696, 305] width 385 height 178
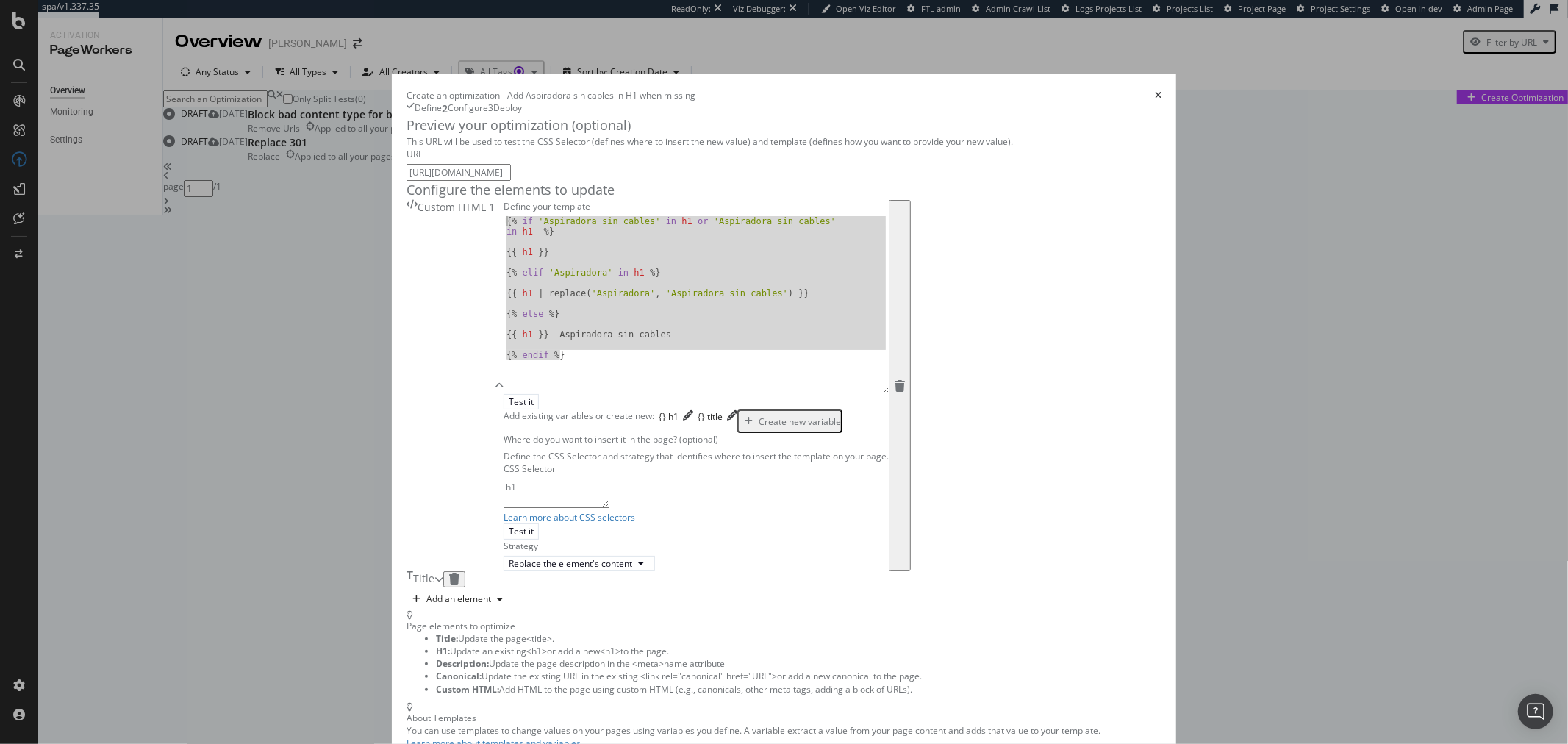
drag, startPoint x: 511, startPoint y: 479, endPoint x: 344, endPoint y: 338, distance: 218.6
click at [504, 338] on div "Define your template {% endif %} {% if 'Aspiradora sin cables' in h1 or 'Aspira…" at bounding box center [696, 386] width 385 height 372
paste textarea "endif %}"
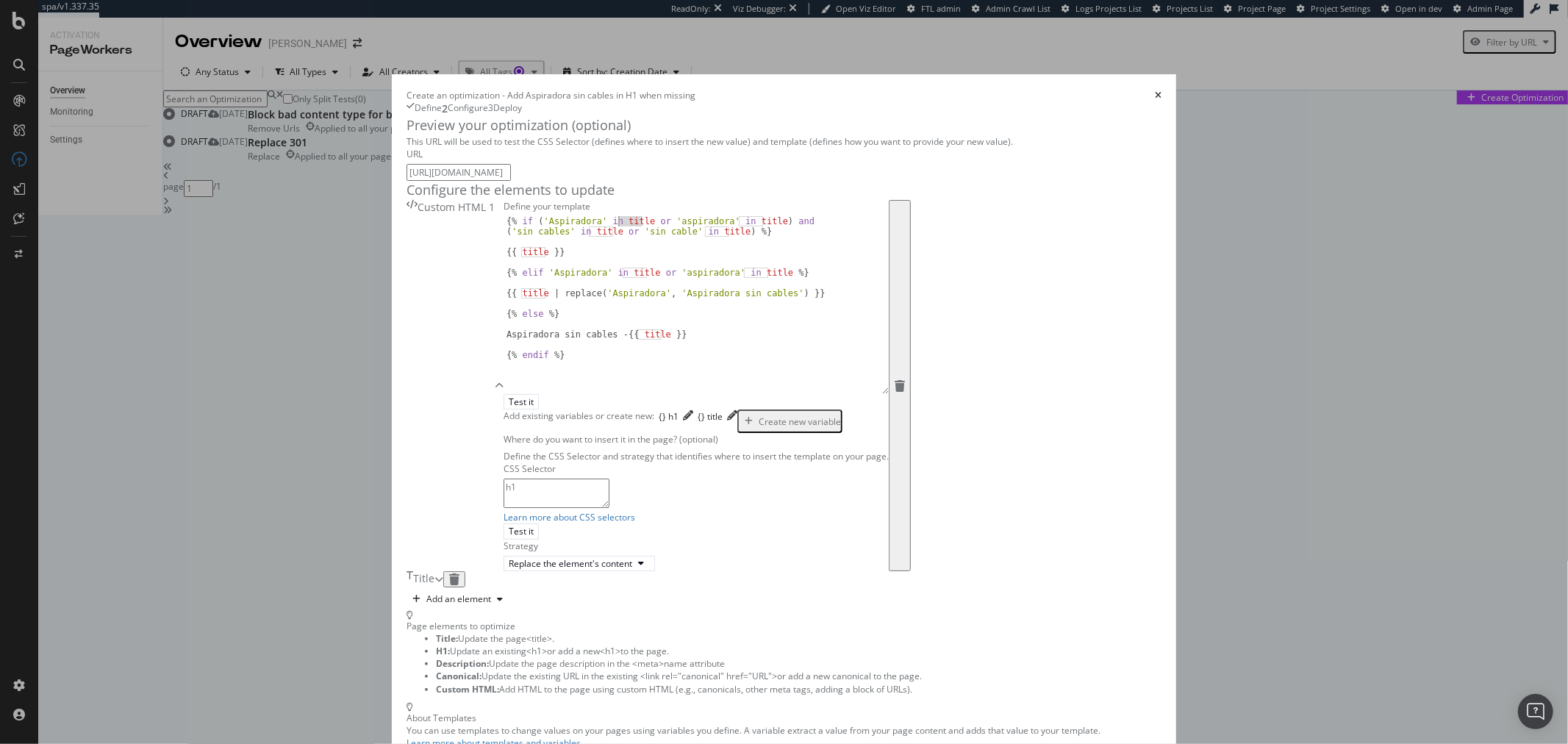
drag, startPoint x: 501, startPoint y: 346, endPoint x: 476, endPoint y: 349, distance: 25.2
click at [504, 349] on div "{% if ( 'Aspiradora' in title or 'aspiradora' in title ) and ( 'sin cables' in …" at bounding box center [696, 320] width 385 height 207
click at [504, 343] on div "{% if ('Aspiradora' in h1 or 'aspiradora' in title) and ('sin cables' in title …" at bounding box center [696, 305] width 385 height 178
drag, startPoint x: 487, startPoint y: 344, endPoint x: 479, endPoint y: 347, distance: 8.5
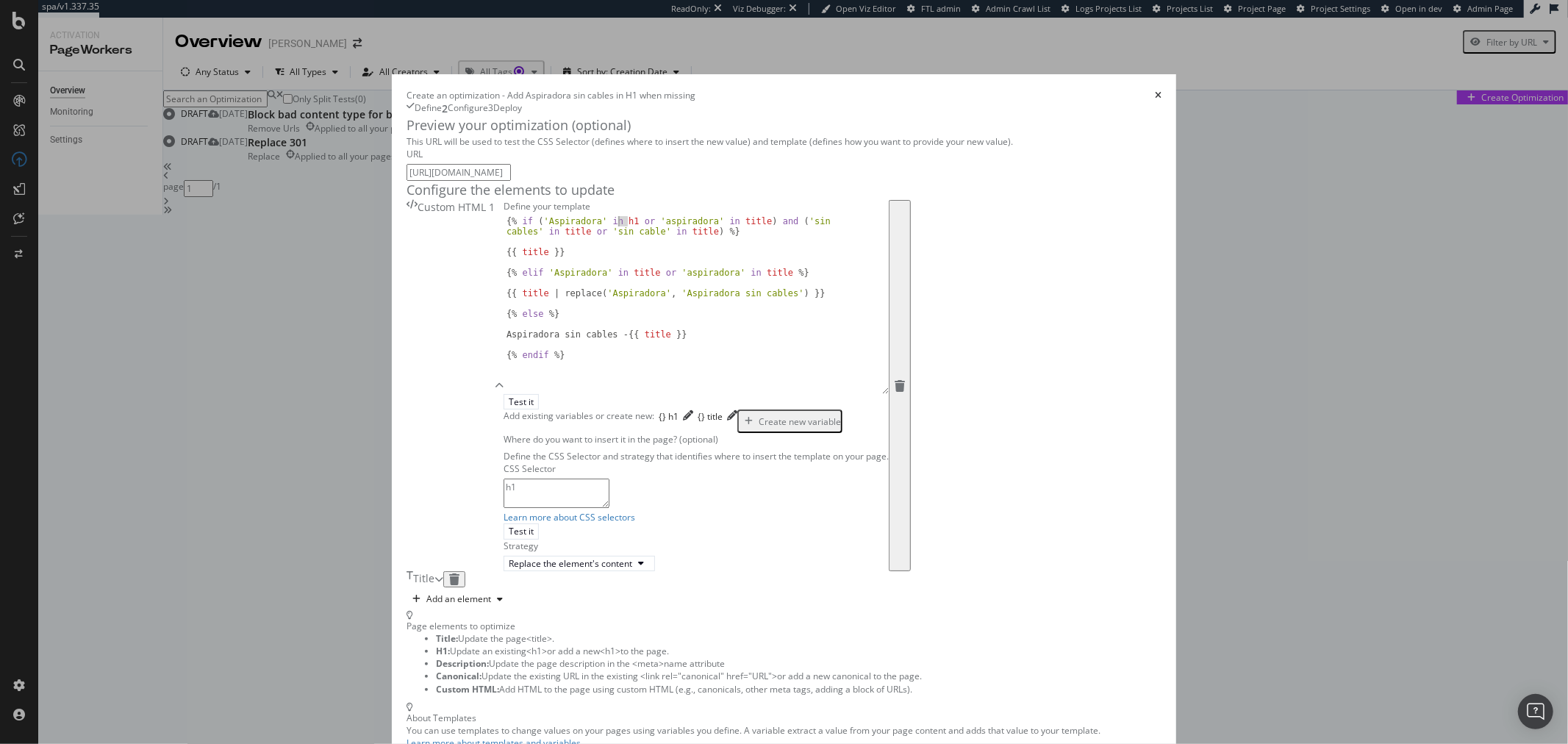
click at [504, 347] on div "{% if ( 'Aspiradora' in h1 or 'aspiradora' in title ) and ( 'sin cables' in tit…" at bounding box center [696, 320] width 385 height 207
drag, startPoint x: 610, startPoint y: 347, endPoint x: 595, endPoint y: 348, distance: 15.0
click at [595, 348] on div "{% if ( 'Aspiradora' in h1 or 'aspiradora' in title ) and ( 'sin cables' in tit…" at bounding box center [696, 320] width 385 height 207
click at [606, 347] on div "{% if ( 'Aspiradora' in h1 or 'aspiradora' in title ) and ( 'sin cables' in tit…" at bounding box center [696, 305] width 385 height 178
drag, startPoint x: 607, startPoint y: 347, endPoint x: 585, endPoint y: 347, distance: 22.0
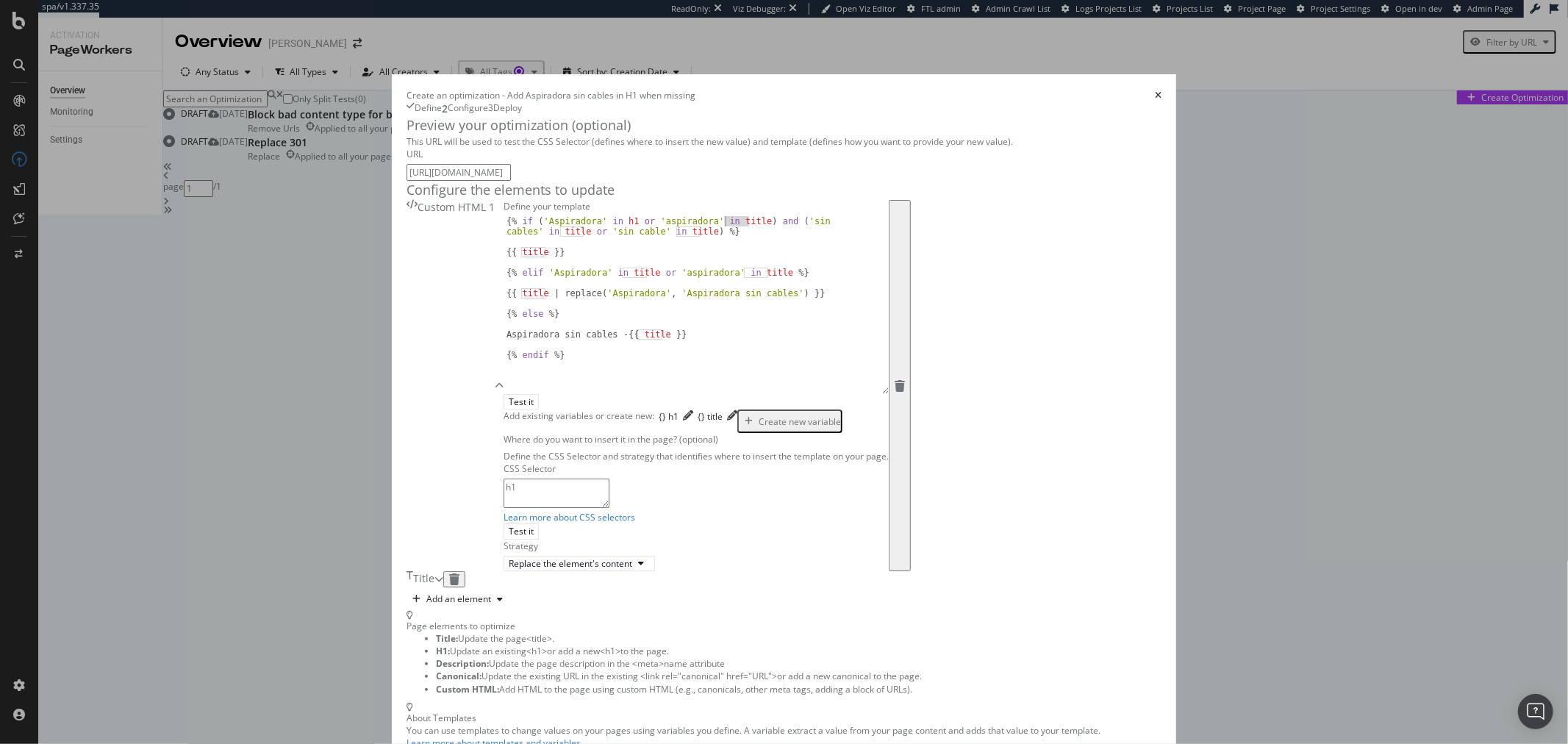
click at [585, 347] on div "{% if ( 'Aspiradora' in h1 or 'aspiradora' in title ) and ( 'sin cables' in tit…" at bounding box center [696, 320] width 385 height 207
paste textarea "h1"
drag, startPoint x: 437, startPoint y: 359, endPoint x: 421, endPoint y: 359, distance: 16.0
click at [504, 359] on div "{% if ( 'Aspiradora' in h1 or 'aspiradora' in h1 ) and ( 'sin cables' in title …" at bounding box center [696, 320] width 385 height 207
paste textarea "h1"
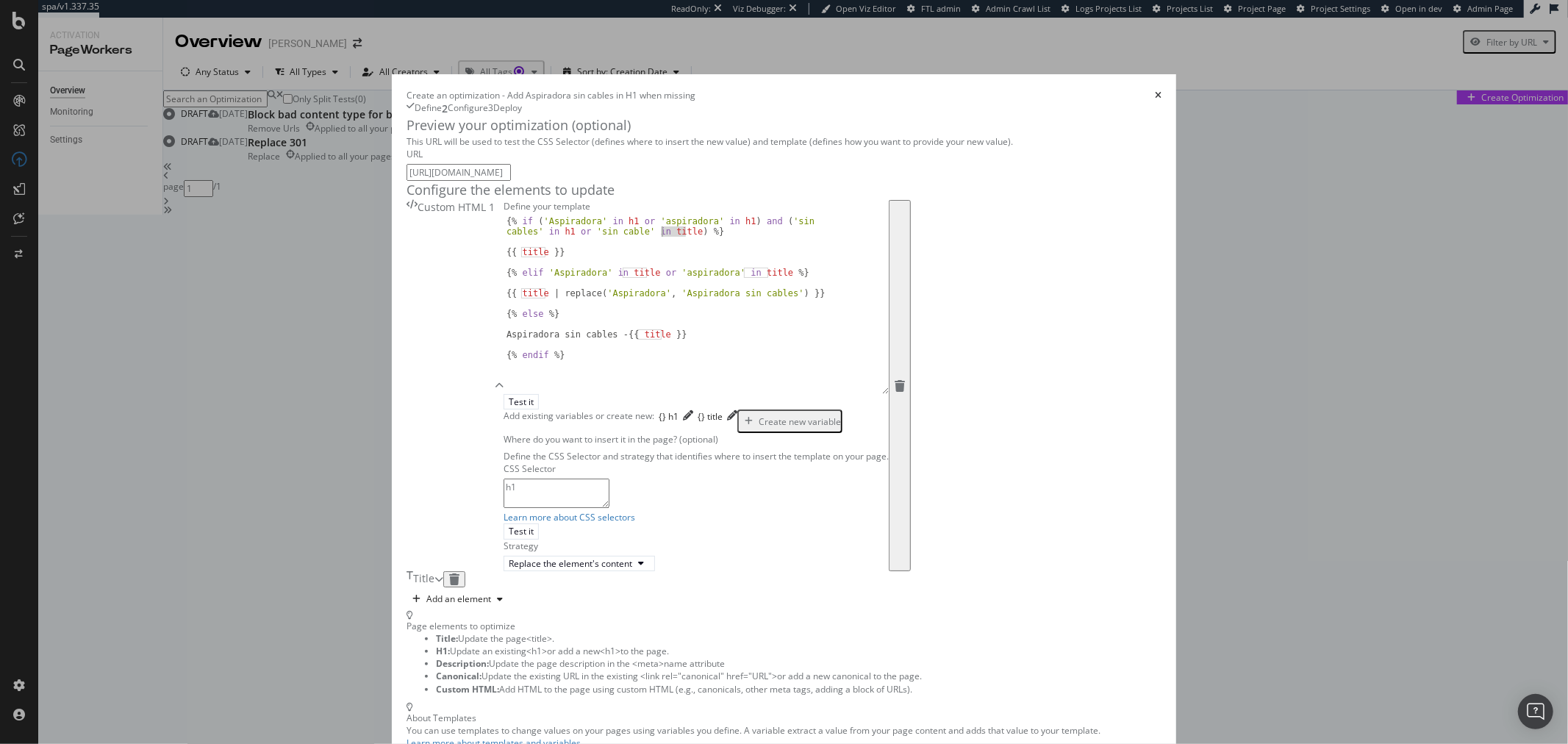
drag, startPoint x: 545, startPoint y: 357, endPoint x: 522, endPoint y: 356, distance: 23.0
click at [522, 356] on div "{% if ( 'Aspiradora' in h1 or 'aspiradora' in h1 ) and ( 'sin cables' in h1 or …" at bounding box center [696, 320] width 385 height 207
paste textarea "h1"
drag, startPoint x: 405, startPoint y: 378, endPoint x: 381, endPoint y: 378, distance: 24.0
click at [504, 378] on div "{% if ( 'Aspiradora' in h1 or 'aspiradora' in h1 ) and ( 'sin cables' in h1 or …" at bounding box center [696, 320] width 385 height 207
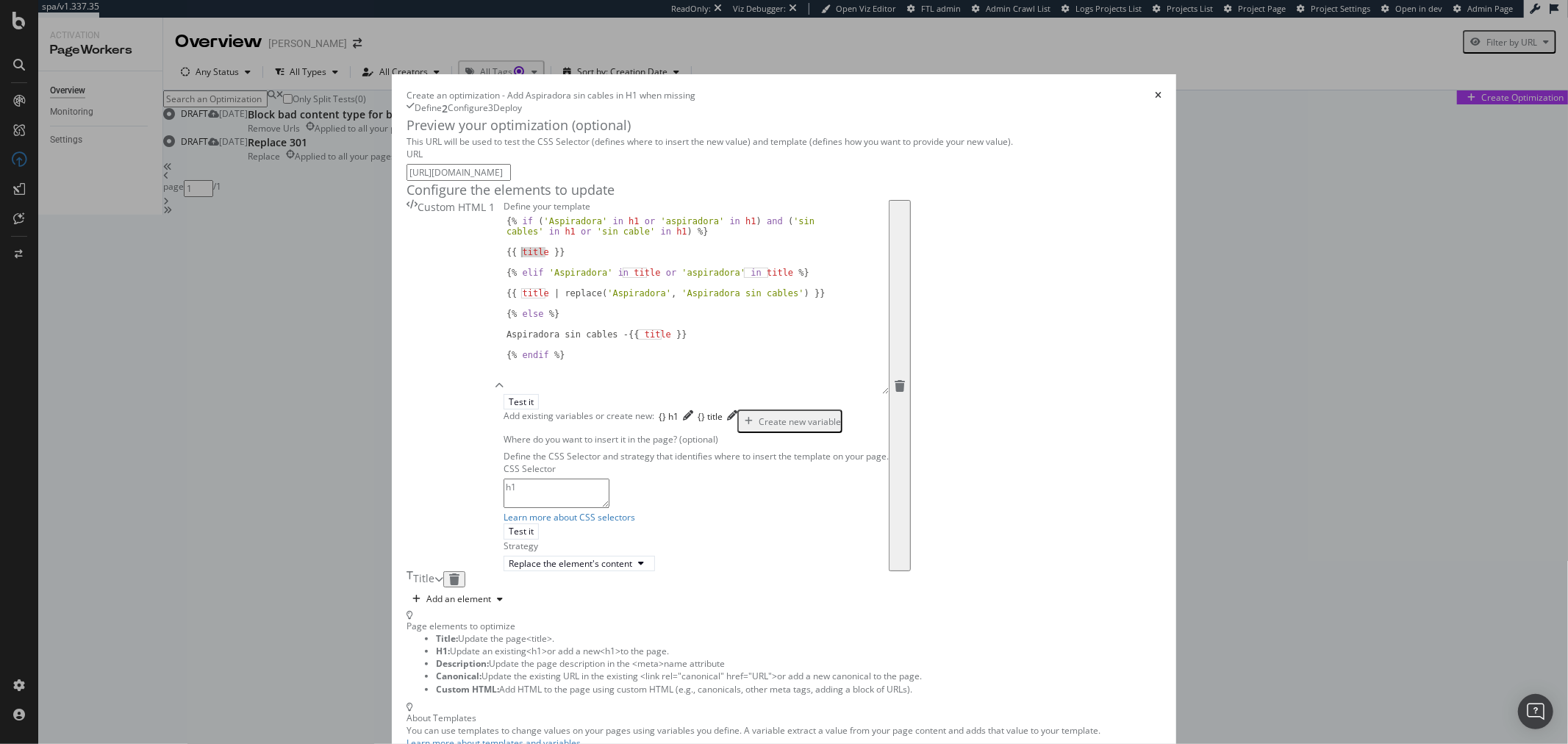
paste textarea "h1"
drag, startPoint x: 502, startPoint y: 395, endPoint x: 483, endPoint y: 395, distance: 19.0
click at [504, 395] on div "{% if ( 'Aspiradora' in h1 or 'aspiradora' in h1 ) and ( 'sin cables' in h1 or …" at bounding box center [696, 320] width 385 height 207
paste textarea "h1"
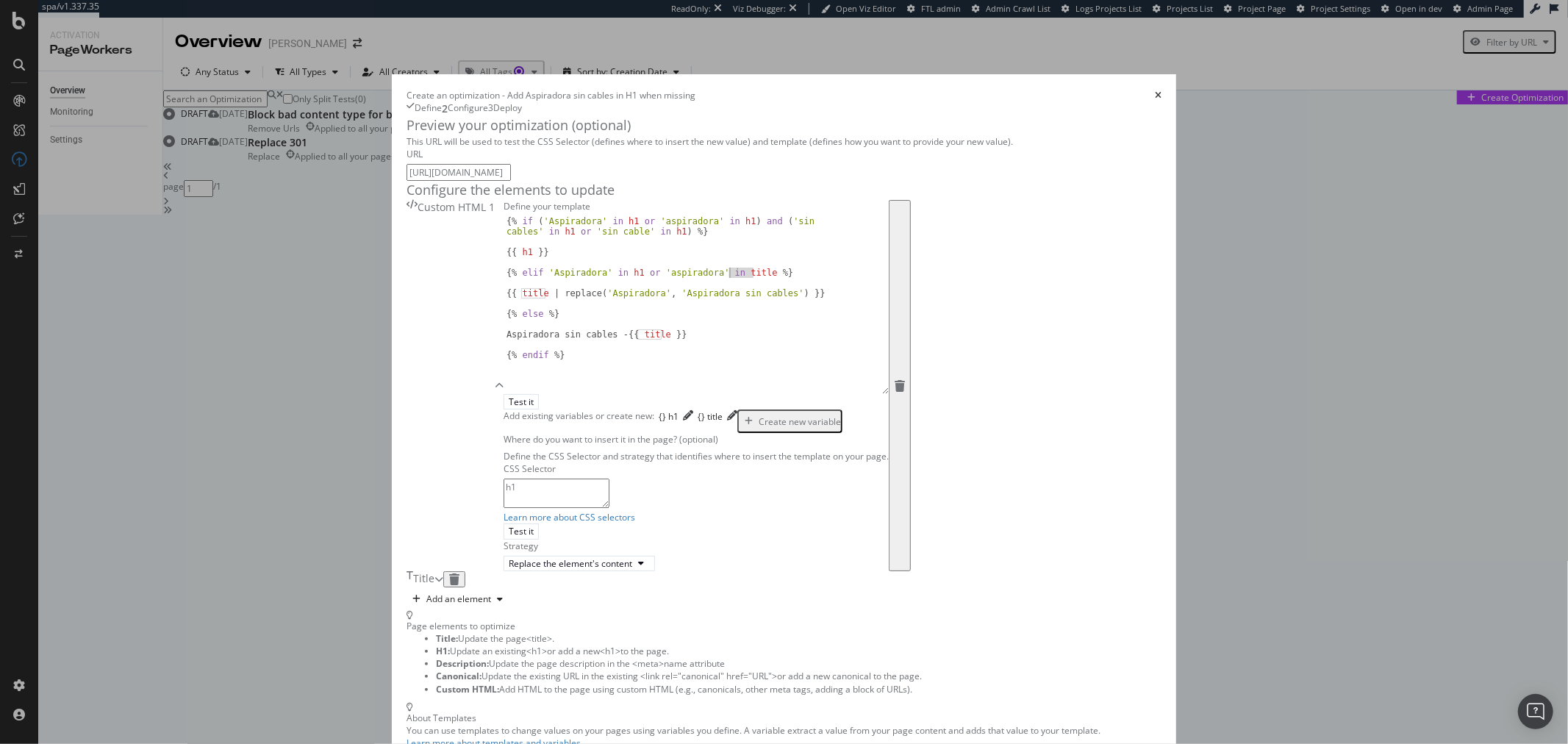
drag, startPoint x: 612, startPoint y: 397, endPoint x: 590, endPoint y: 397, distance: 22.0
click at [590, 397] on div "{% if ( 'Aspiradora' in h1 or 'aspiradora' in h1 ) and ( 'sin cables' in h1 or …" at bounding box center [696, 320] width 385 height 207
paste textarea "h1"
drag, startPoint x: 407, startPoint y: 420, endPoint x: 381, endPoint y: 418, distance: 26.1
click at [504, 418] on div "{% if ( 'Aspiradora' in h1 or 'aspiradora' in h1 ) and ( 'sin cables' in h1 or …" at bounding box center [696, 320] width 385 height 207
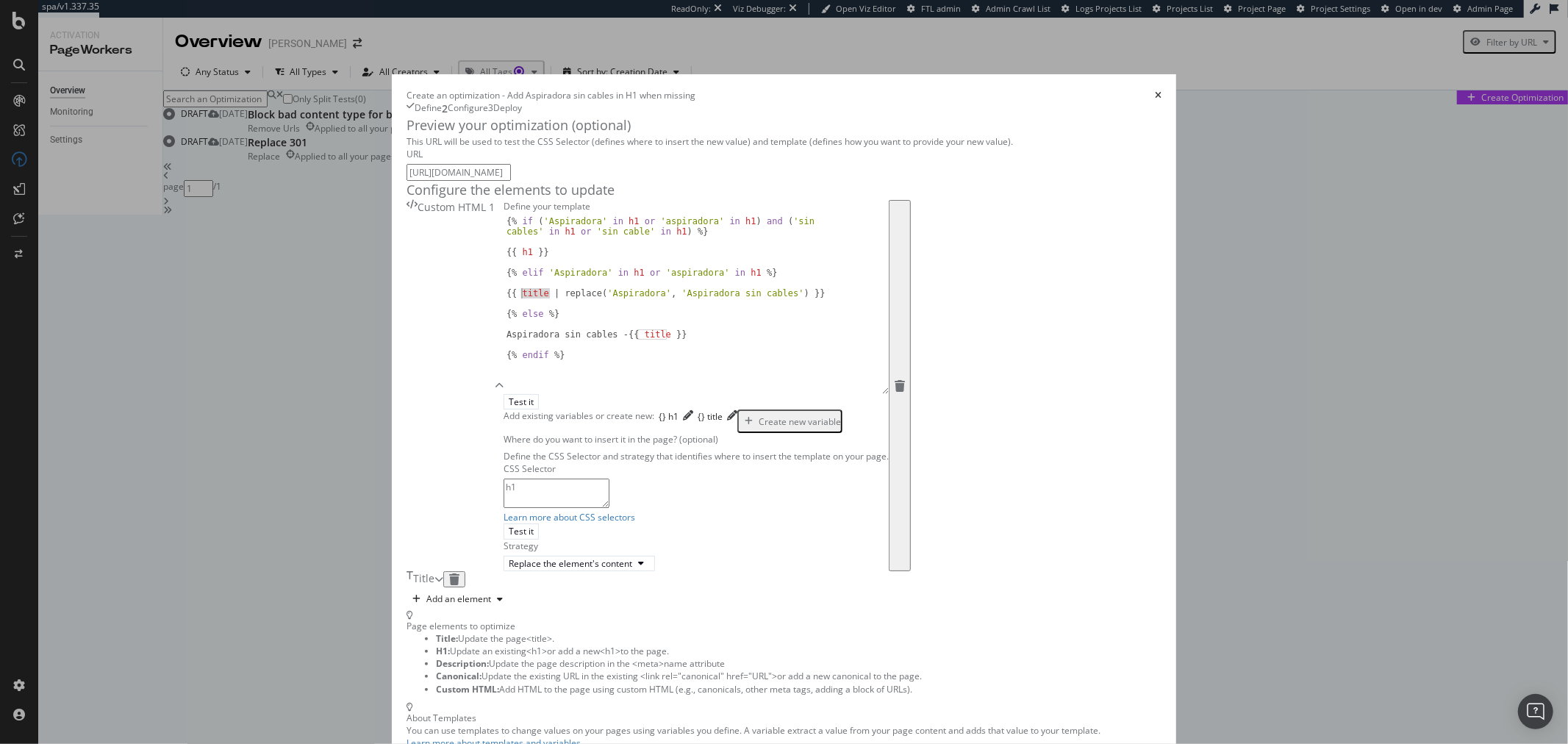
paste textarea "h1"
drag, startPoint x: 521, startPoint y: 460, endPoint x: 497, endPoint y: 460, distance: 24.0
click at [504, 424] on div "{% if ( 'Aspiradora' in h1 or 'aspiradora' in h1 ) and ( 'sin cables' in h1 or …" at bounding box center [696, 320] width 385 height 207
paste textarea "h1"
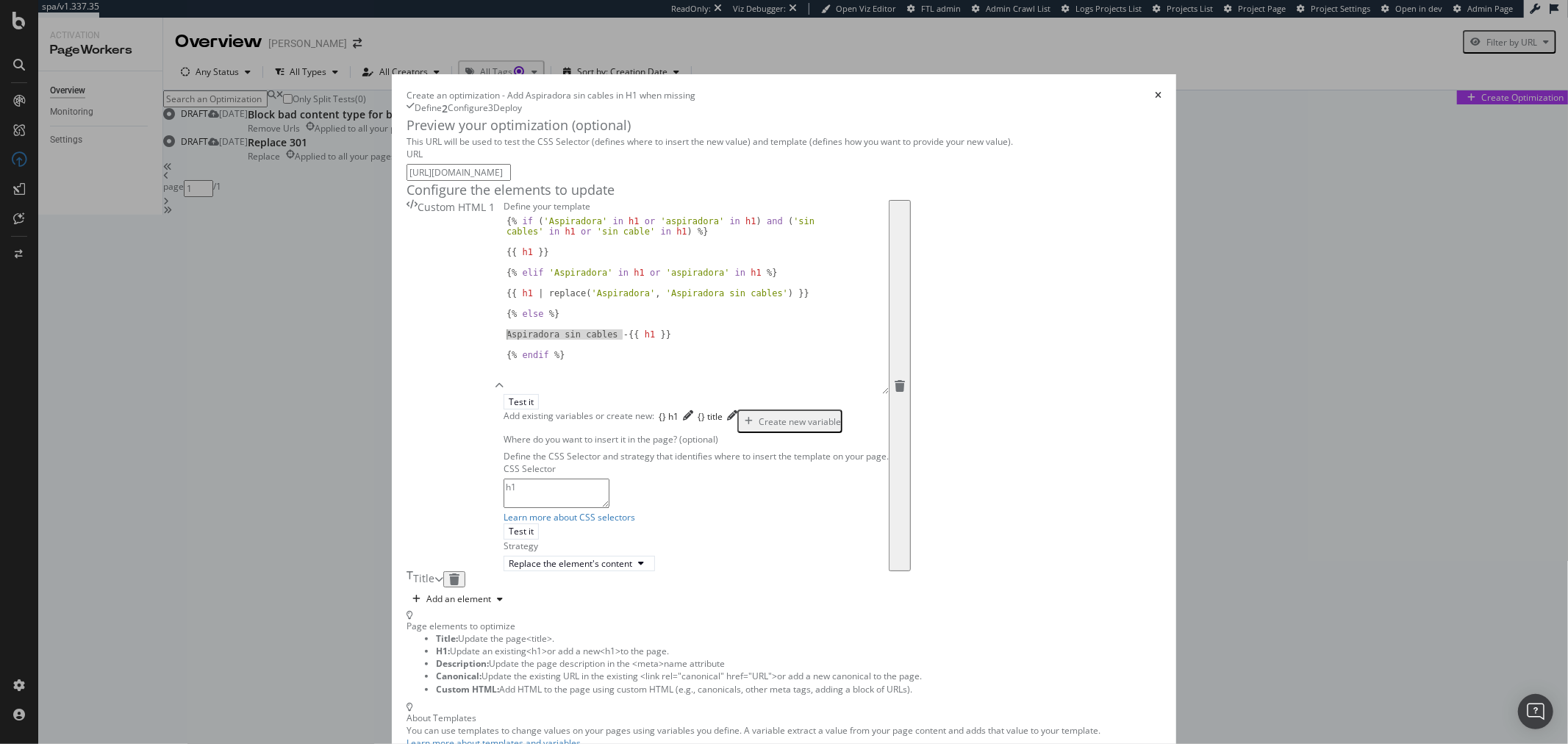
drag, startPoint x: 479, startPoint y: 461, endPoint x: 328, endPoint y: 461, distance: 151.0
click at [406, 461] on div "Preview your optimization (optional) This URL will be used to test the CSS Sele…" at bounding box center [784, 513] width 755 height 794
type textarea "{{ h1 }}"
click at [504, 424] on div "{% if ( 'Aspiradora' in h1 or 'aspiradora' in h1 ) and ( 'sin cables' in h1 or …" at bounding box center [696, 320] width 385 height 207
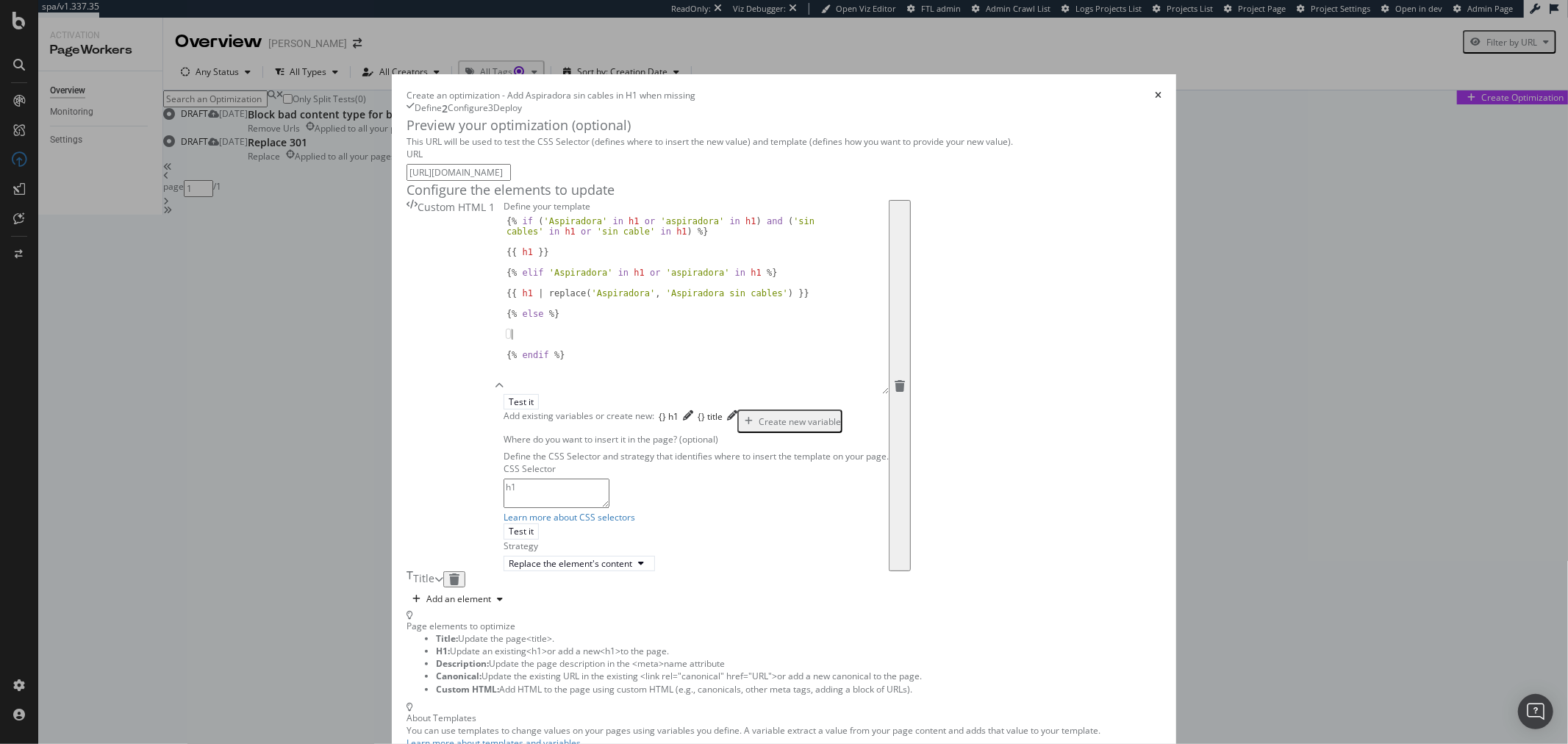
scroll to position [0, 0]
type textarea "{{ h1 }}"
click at [504, 394] on div "{% if ( 'Aspiradora' in h1 or 'aspiradora' in h1 ) and ( 'sin cables' in h1 or …" at bounding box center [696, 305] width 385 height 178
click at [504, 424] on div "{% if ( 'Aspiradora' in h1 or 'aspiradora' in h1 ) and ( 'sin cables' in h1 or …" at bounding box center [696, 320] width 385 height 207
click at [504, 394] on div "{% if ( 'Aspiradora' in h1 or 'aspiradora' in h1 ) and ( 'sin cables' in h1 or …" at bounding box center [696, 305] width 385 height 178
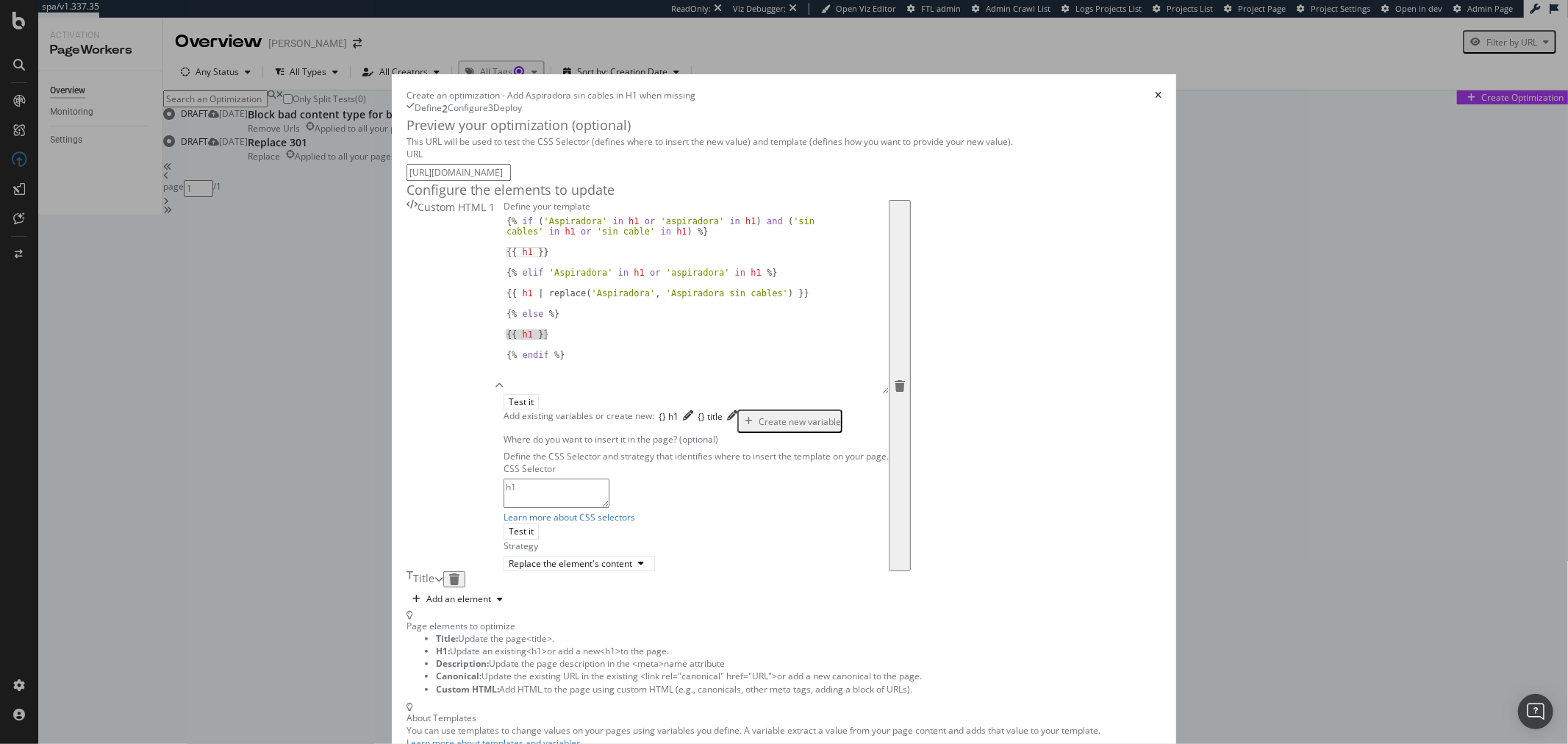
click at [504, 424] on div "{% if ( 'Aspiradora' in h1 or 'aspiradora' in h1 ) and ( 'sin cables' in h1 or …" at bounding box center [696, 320] width 385 height 207
click at [504, 394] on div "{% if ( 'Aspiradora' in h1 or 'aspiradora' in h1 ) and ( 'sin cables' in h1 or …" at bounding box center [696, 305] width 385 height 178
paste textarea "Aspiradora sin cables -"
click at [504, 424] on div "{% if ( 'Aspiradora' in h1 or 'aspiradora' in h1 ) and ( 'sin cables' in h1 or …" at bounding box center [696, 320] width 385 height 207
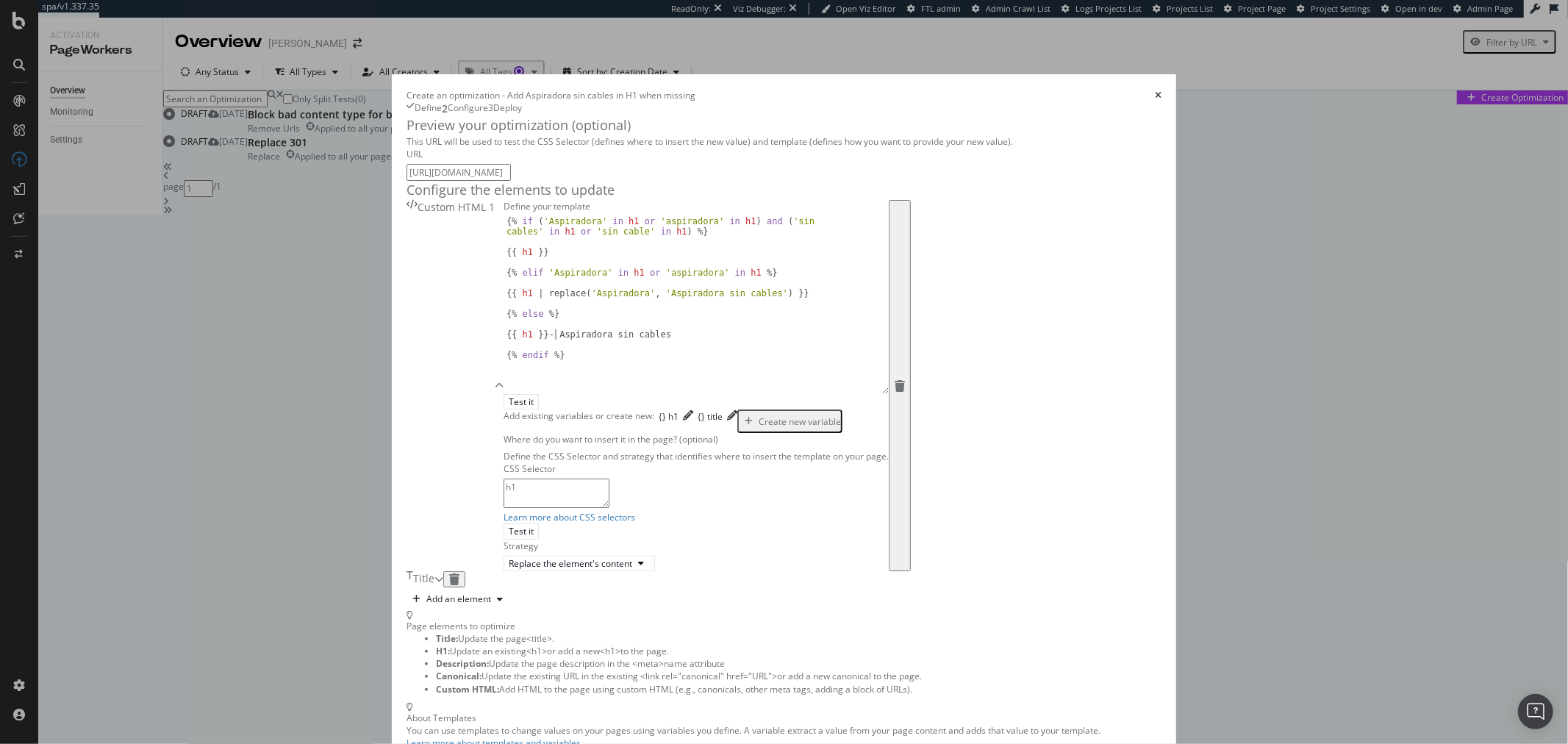
scroll to position [0, 4]
click at [629, 416] on div "{% if ( 'Aspiradora' in h1 or 'aspiradora' in h1 ) and ( 'sin cables' in h1 or …" at bounding box center [696, 320] width 385 height 207
paste textarea "| replace('aspiradora', 'aspiradora sin cables')"
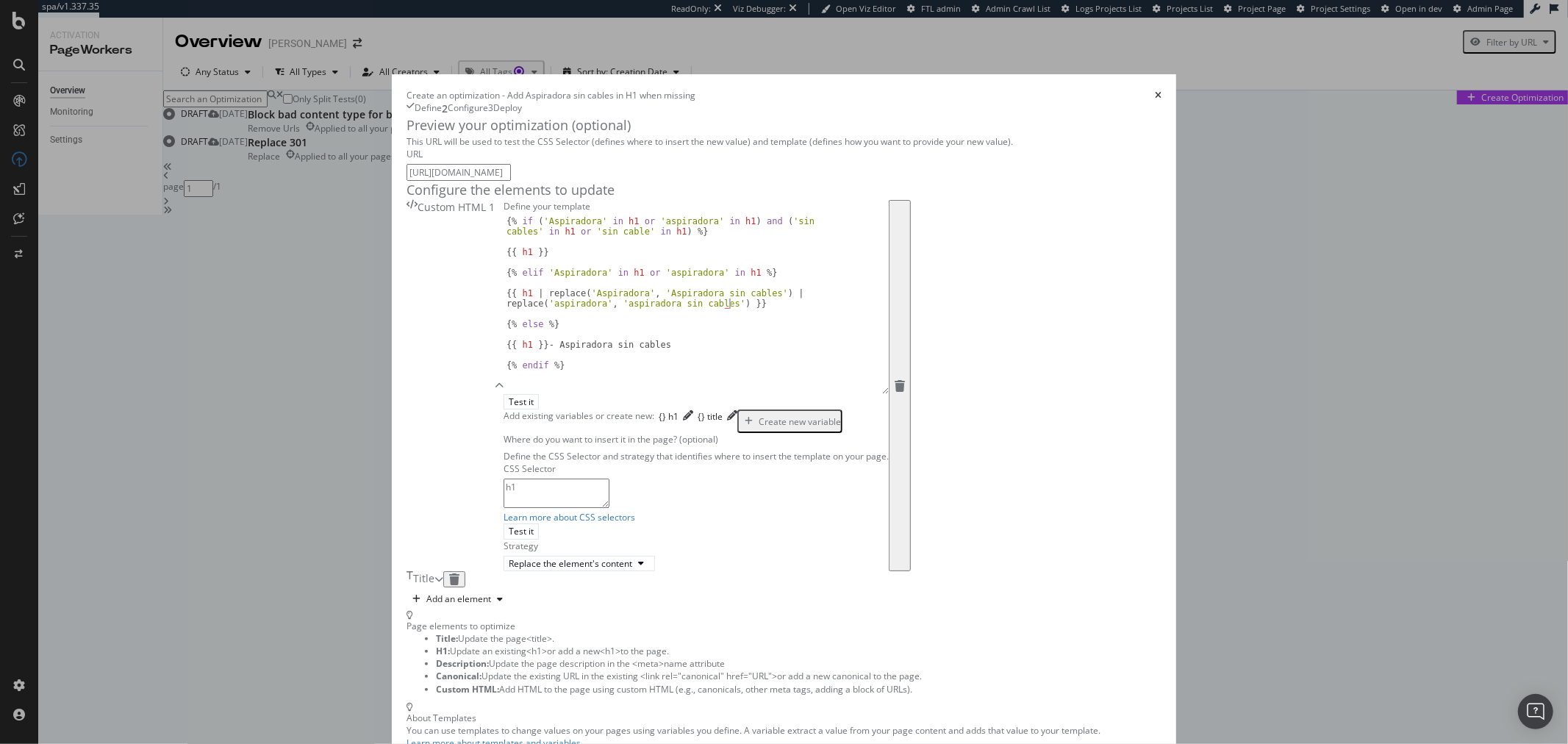
type textarea "{{ h1 | replace('Aspiradora', 'Aspiradora sin cables') | replace('aspiradora', …"
click at [435, 588] on div "Title" at bounding box center [421, 580] width 28 height 16
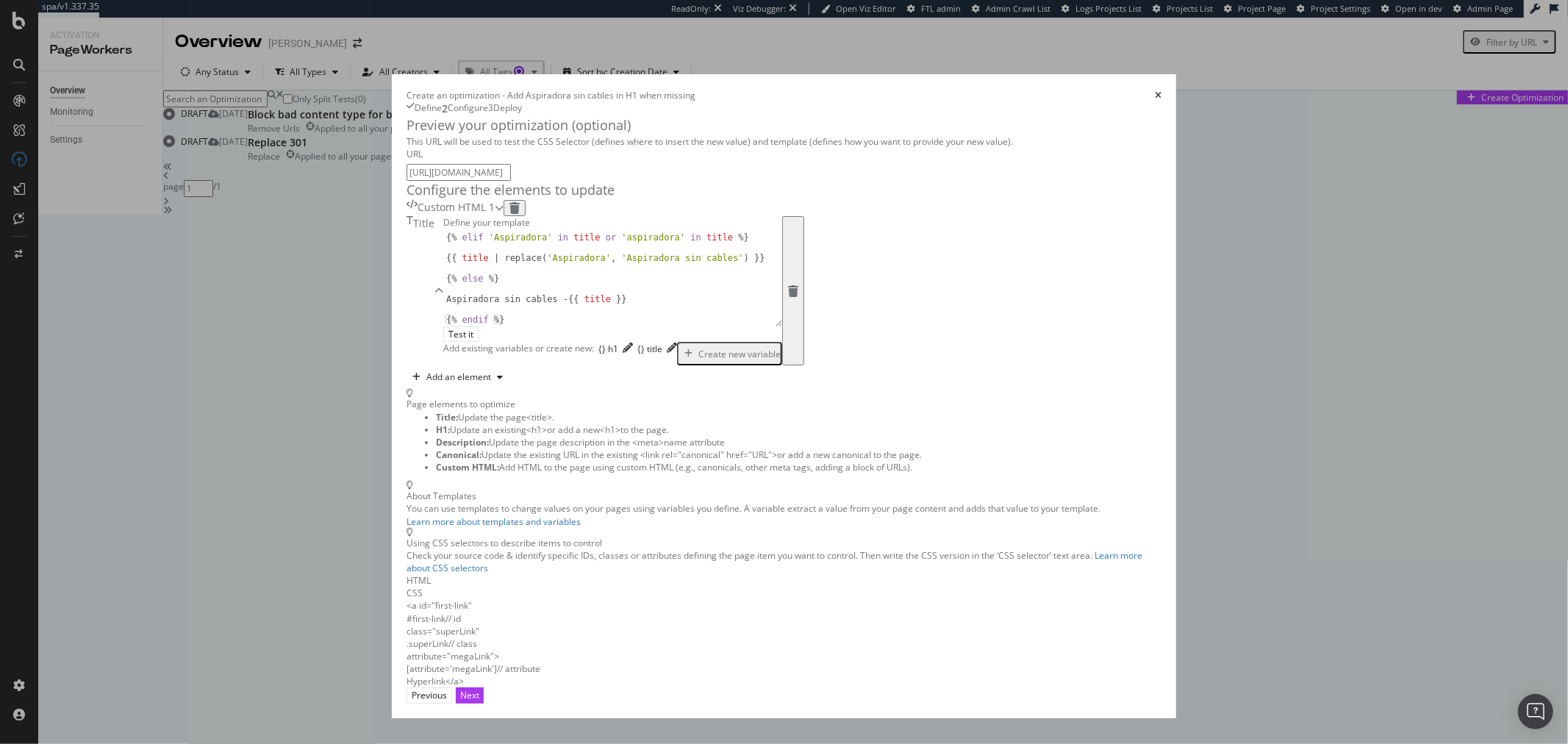
scroll to position [51, 0]
click at [642, 346] on div "{% elif 'Aspiradora' in title or 'aspiradora' in title %} {{ title | replace ( …" at bounding box center [606, 289] width 326 height 113
paste textarea "| replace('aspiradora', 'aspiradora sin cables')"
type textarea "{{ title | replace('Aspiradora', 'Aspiradora sin cables') | replace('aspiradora…"
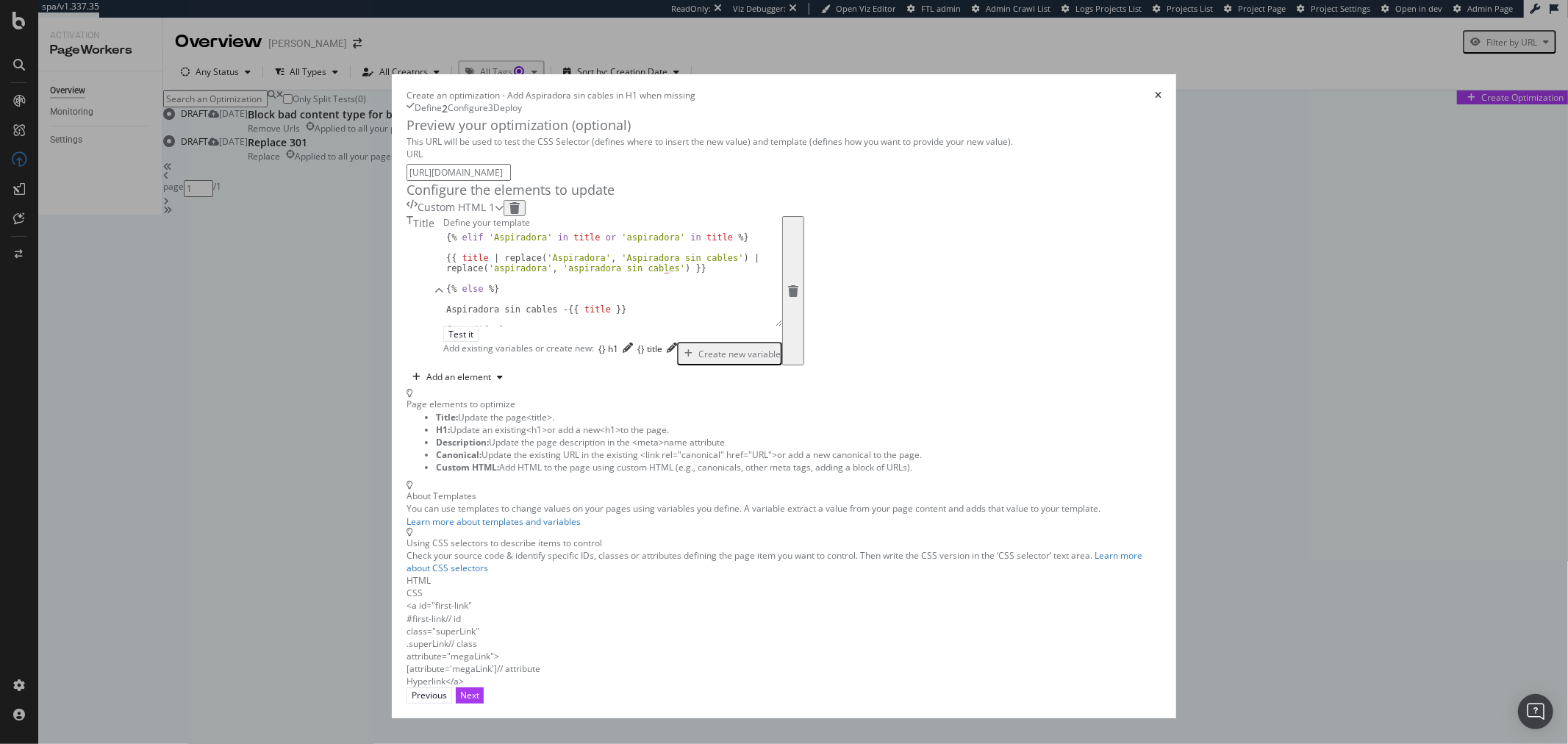
click at [495, 216] on div "Custom HTML 1" at bounding box center [450, 208] width 88 height 16
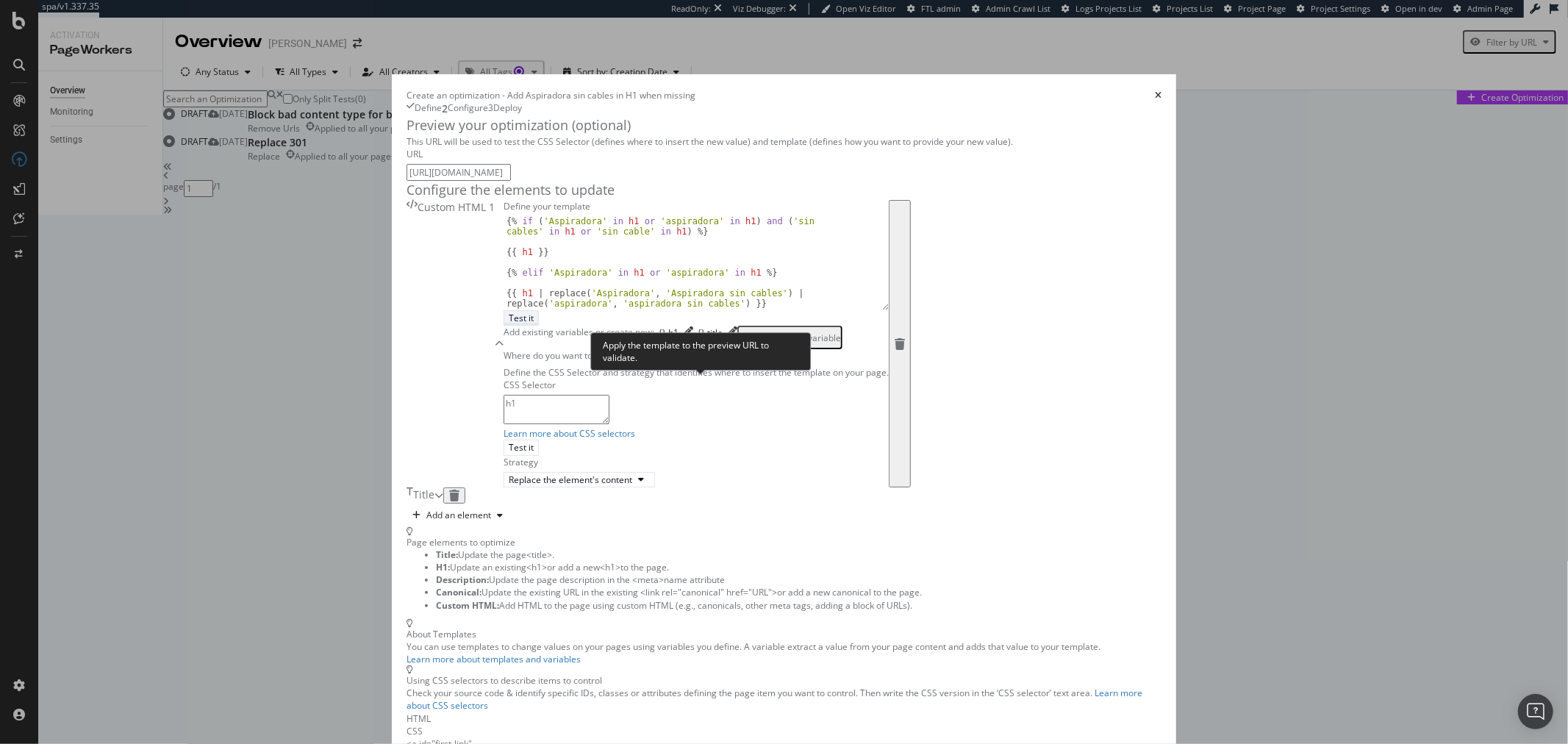
click at [534, 324] on div "Test it" at bounding box center [522, 318] width 25 height 13
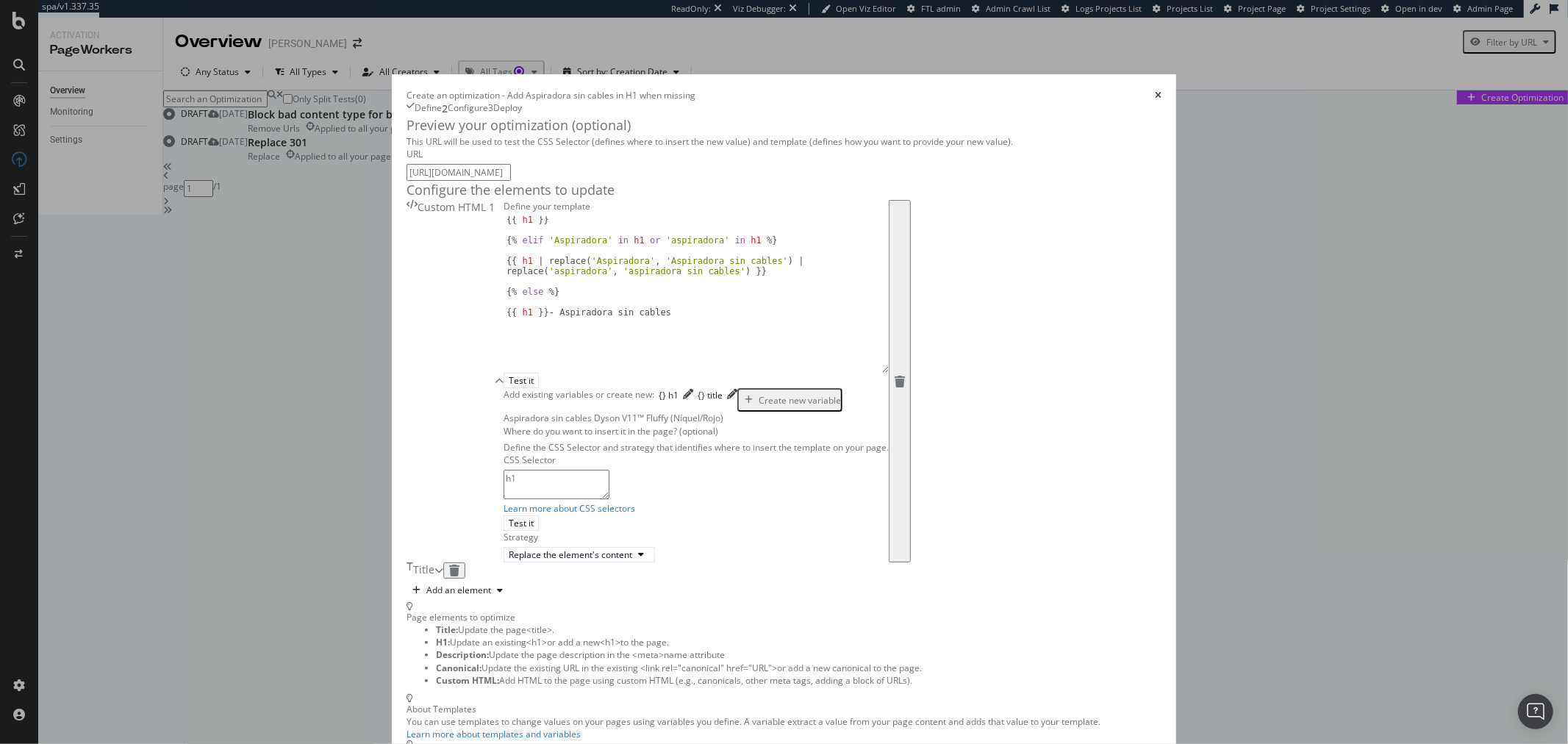
scroll to position [0, 0]
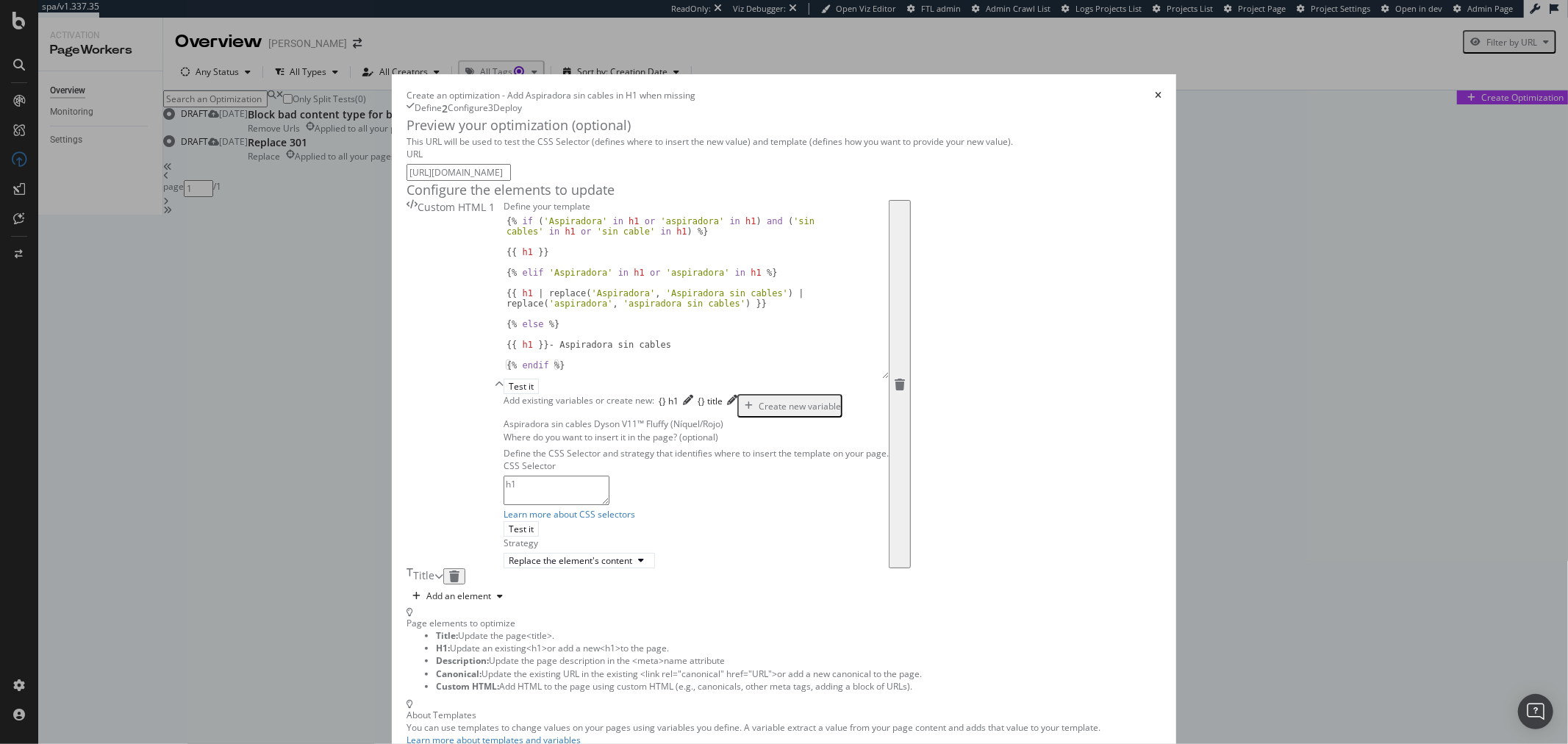
drag, startPoint x: 671, startPoint y: 349, endPoint x: 667, endPoint y: 417, distance: 68.1
click at [667, 379] on div "{% if ( 'Aspiradora' in h1 or 'aspiradora' in h1 ) and ( 'sin cables' in h1 or …" at bounding box center [696, 297] width 385 height 163
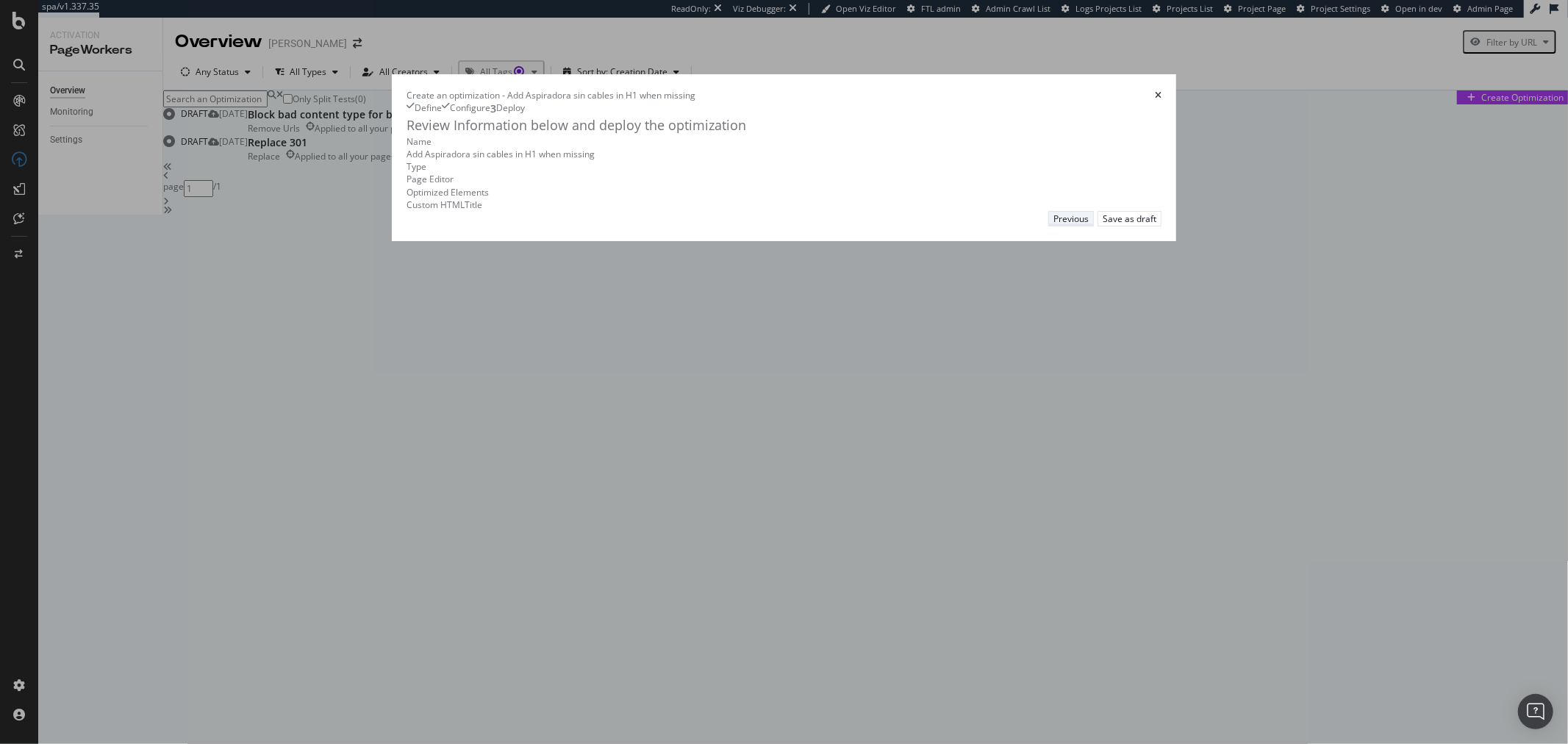
click at [1089, 225] on div "Previous" at bounding box center [1071, 219] width 35 height 13
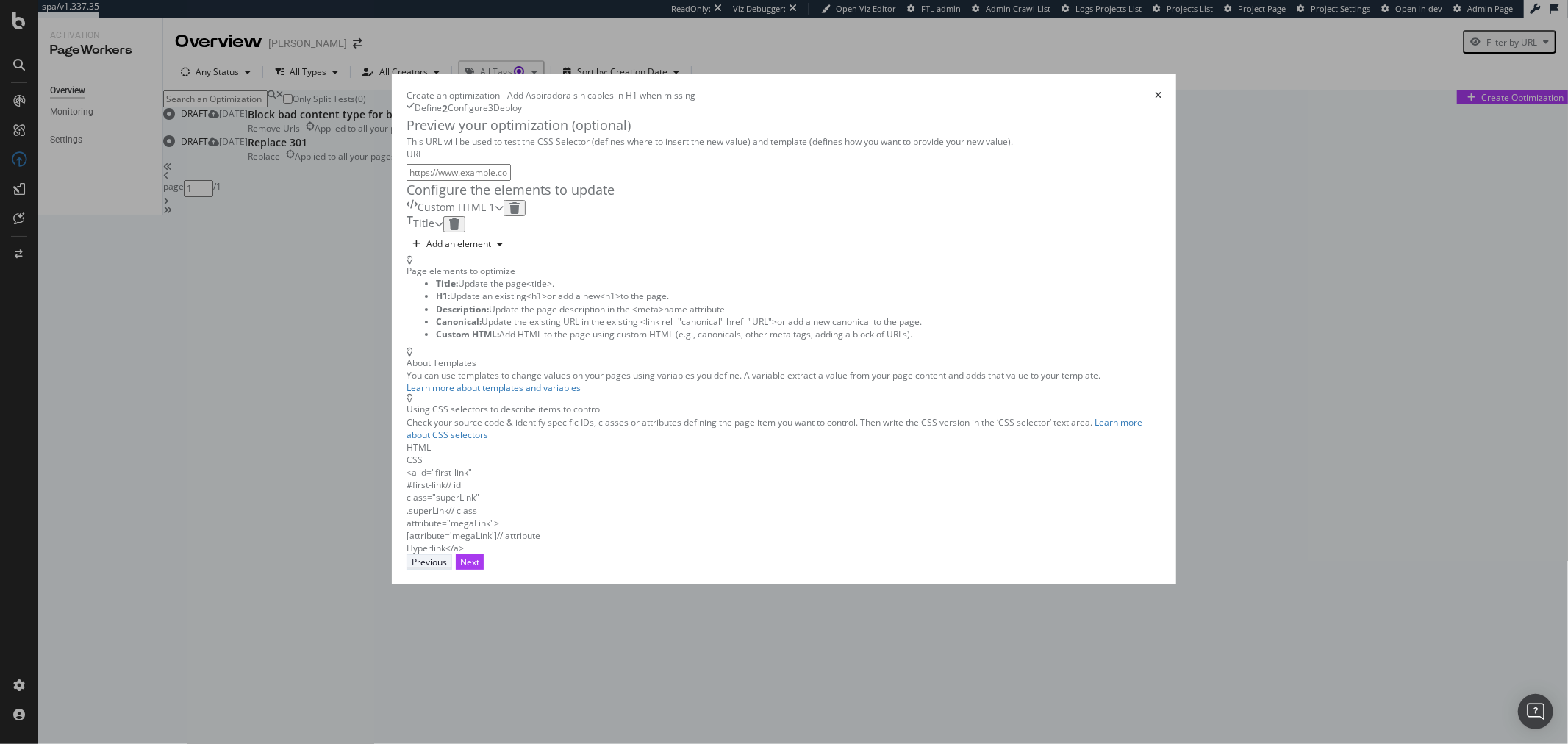
click at [447, 569] on div "Previous" at bounding box center [429, 562] width 35 height 13
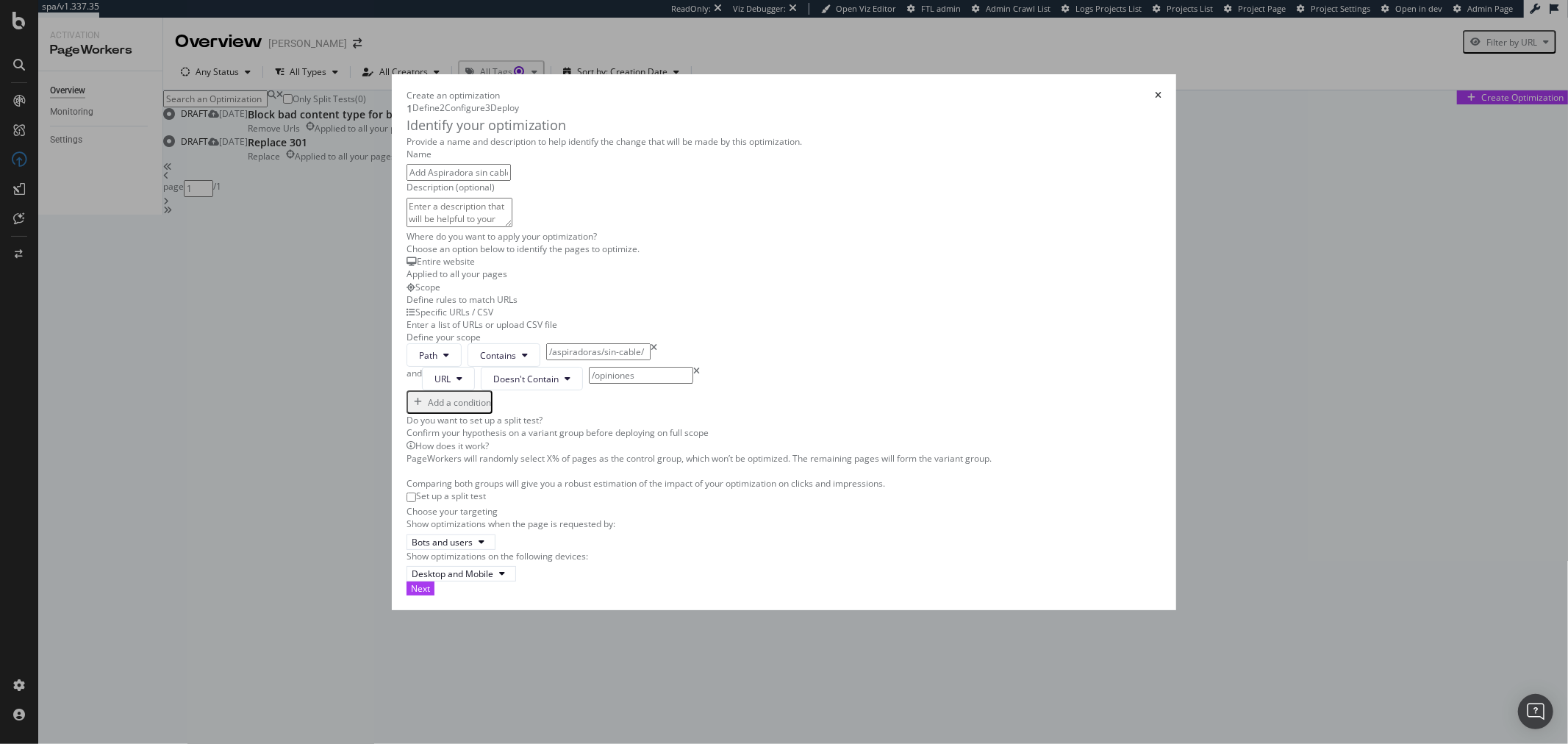
click at [481, 181] on input "Add Aspiradora sin cables in H1 when missing" at bounding box center [459, 172] width 104 height 17
type input "Add Aspiradora sin cables in H1 and title when missing"
click at [430, 595] on div "Next" at bounding box center [421, 589] width 19 height 13
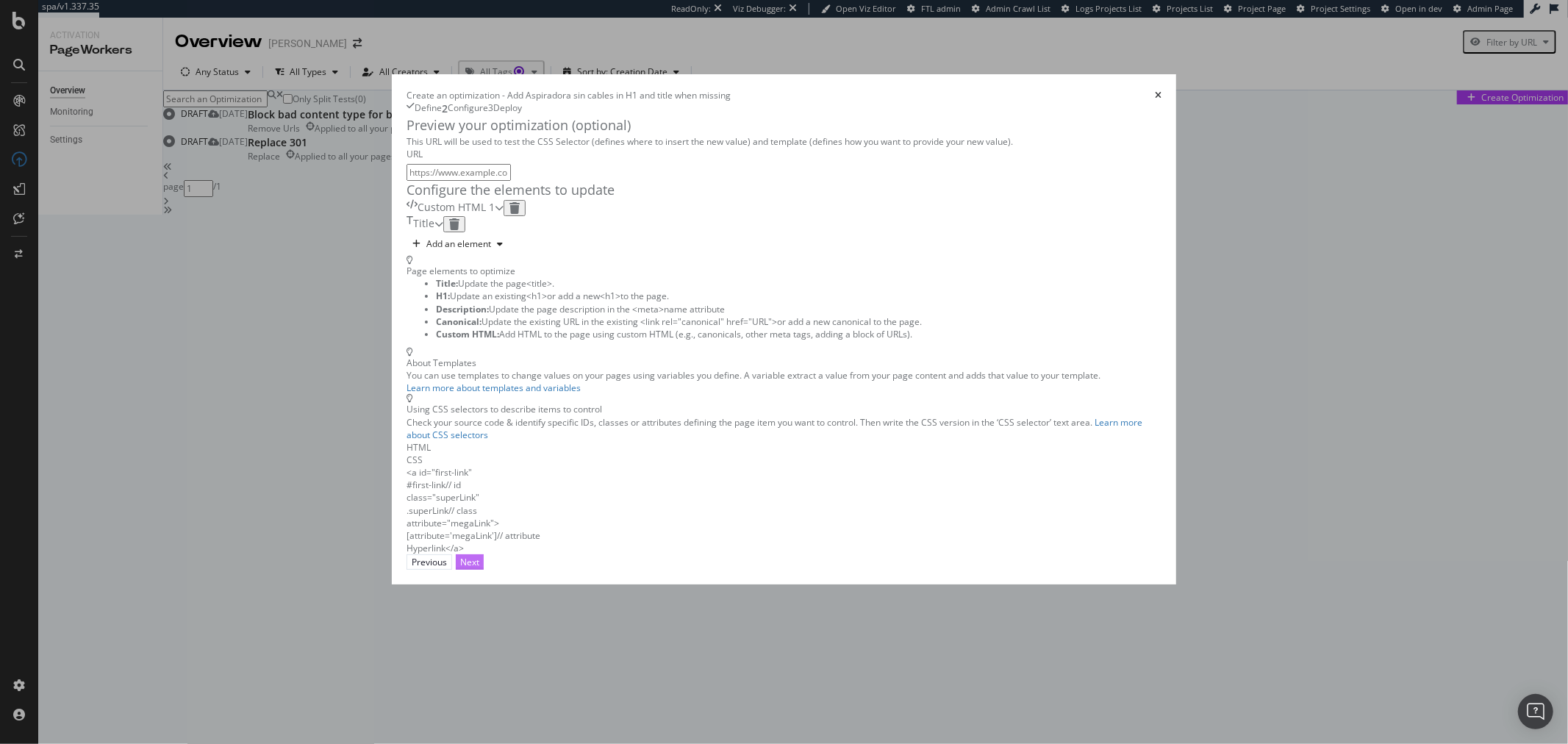
click at [479, 569] on div "Next" at bounding box center [470, 562] width 19 height 13
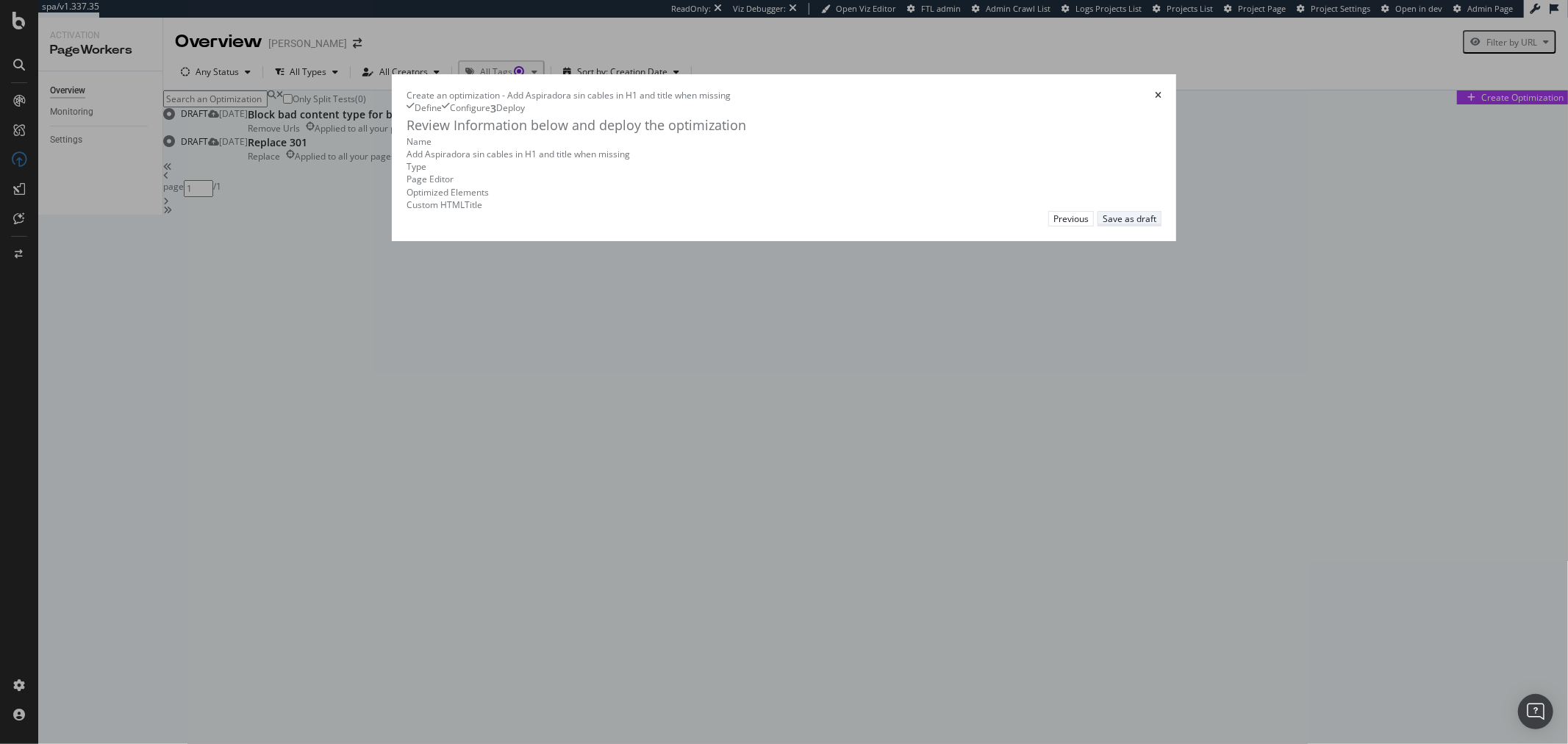
click at [1156, 225] on div "Save as draft" at bounding box center [1130, 219] width 54 height 13
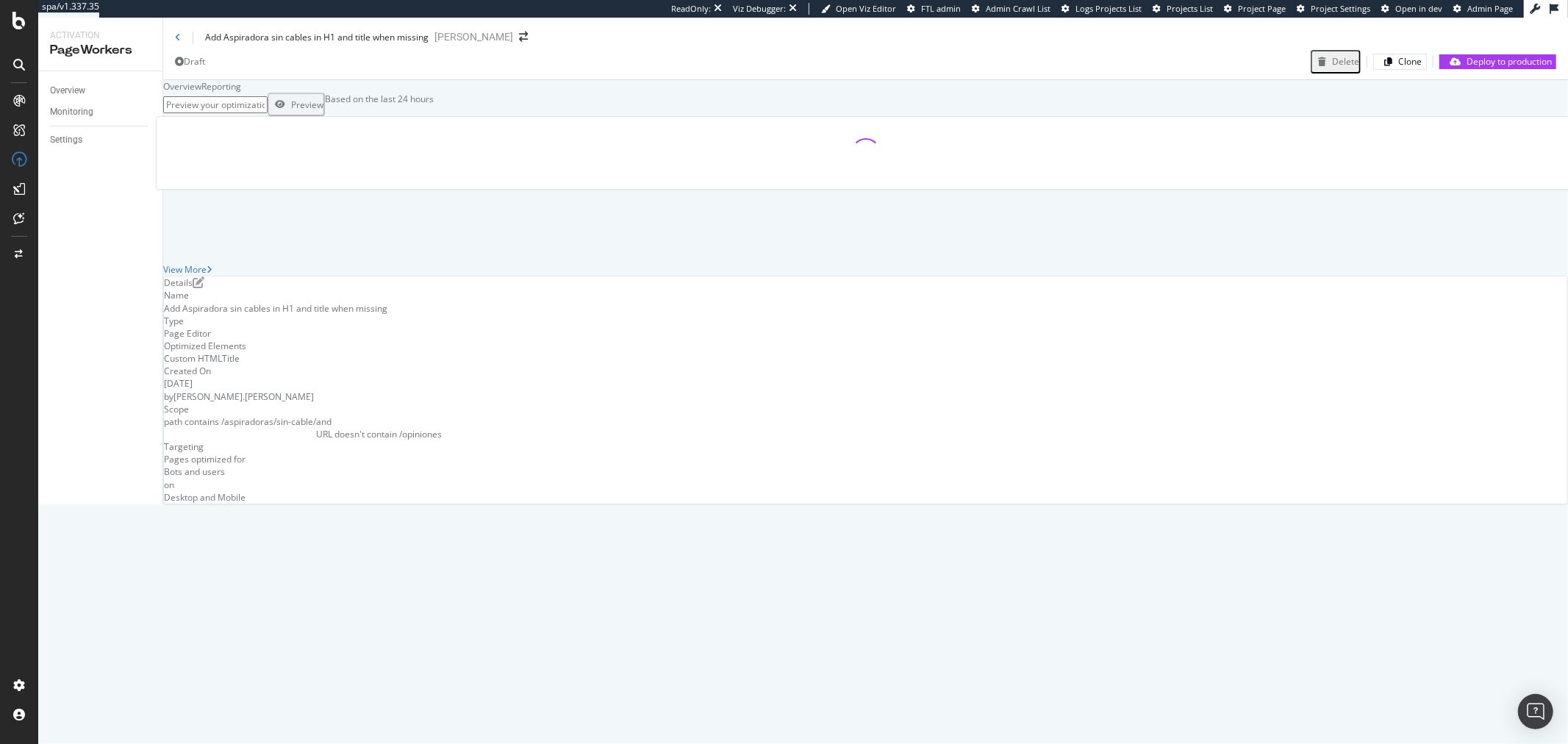
click at [181, 40] on div "Add Aspiradora sin cables in H1 and title when missing" at bounding box center [301, 37] width 253 height 13
click at [177, 40] on icon at bounding box center [178, 38] width 6 height 9
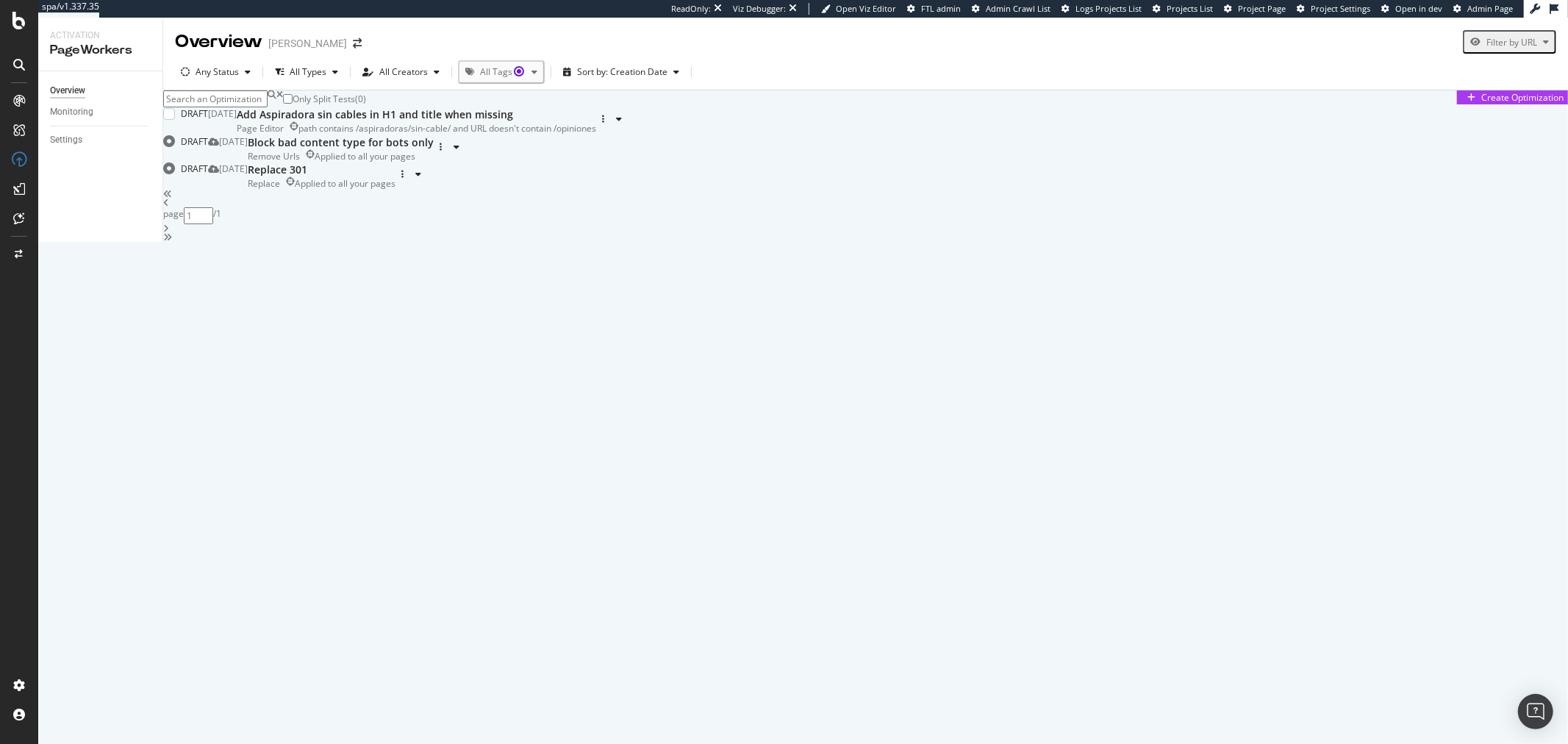
click at [517, 122] on div "Add Aspiradora sin cables in H1 and title when missing" at bounding box center [417, 114] width 360 height 15
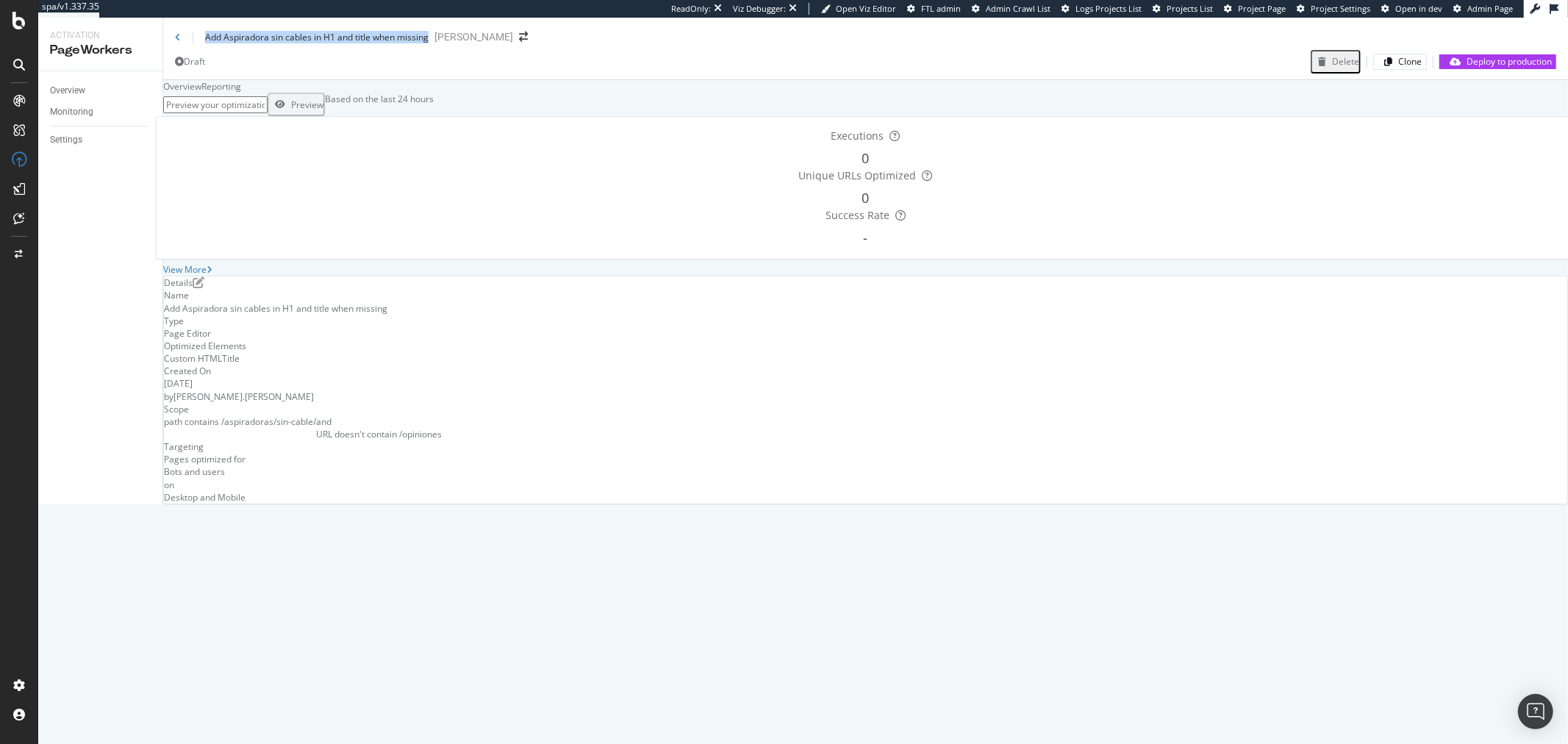
drag, startPoint x: 591, startPoint y: 42, endPoint x: 201, endPoint y: 42, distance: 390.0
click at [201, 42] on div "Add Aspiradora sin cables in H1 and title when missing" at bounding box center [301, 37] width 253 height 13
copy div "Add Aspiradora sin cables in H1 and title when missing"
click at [178, 40] on icon at bounding box center [178, 38] width 6 height 9
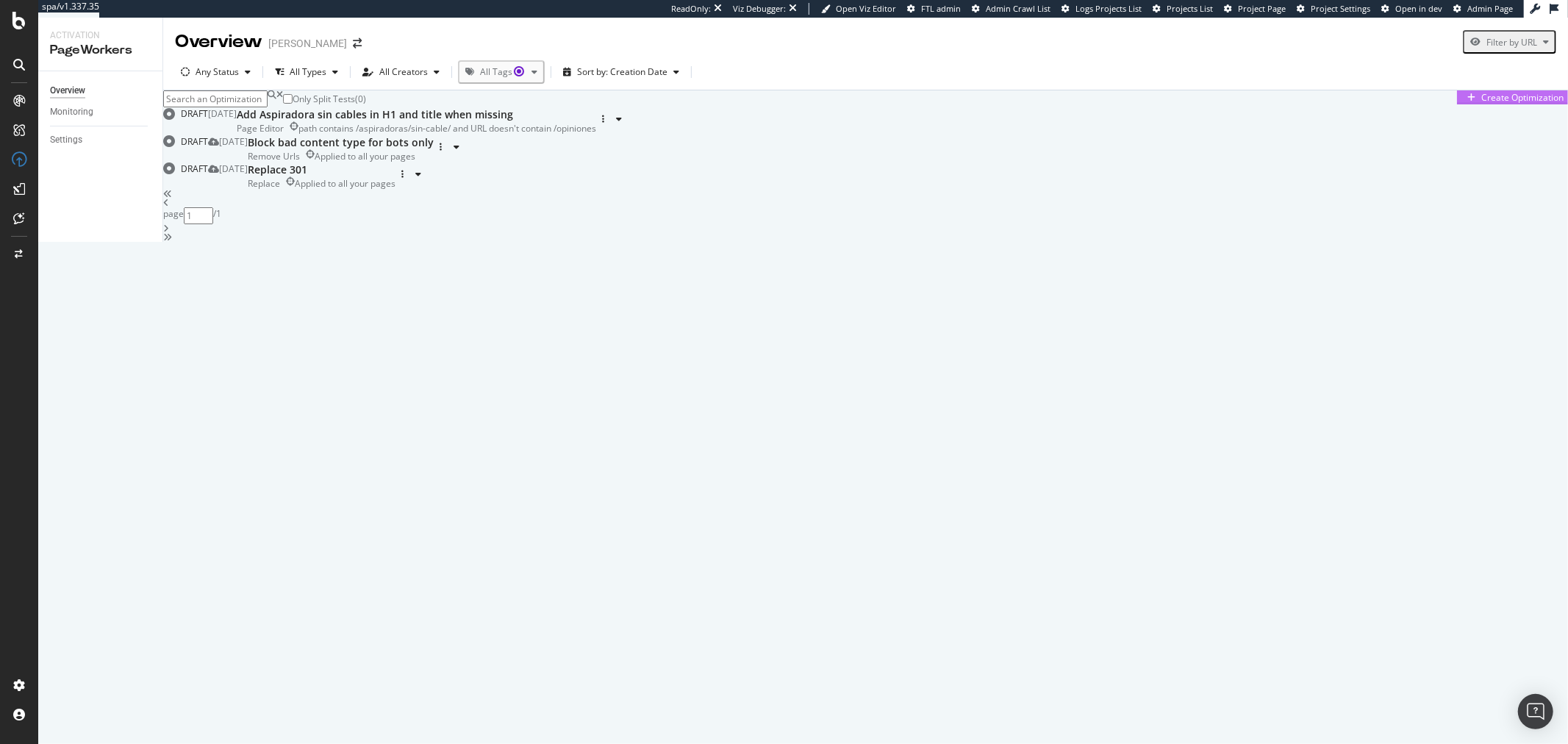
click at [1509, 104] on div "Create Optimization" at bounding box center [1513, 97] width 103 height 13
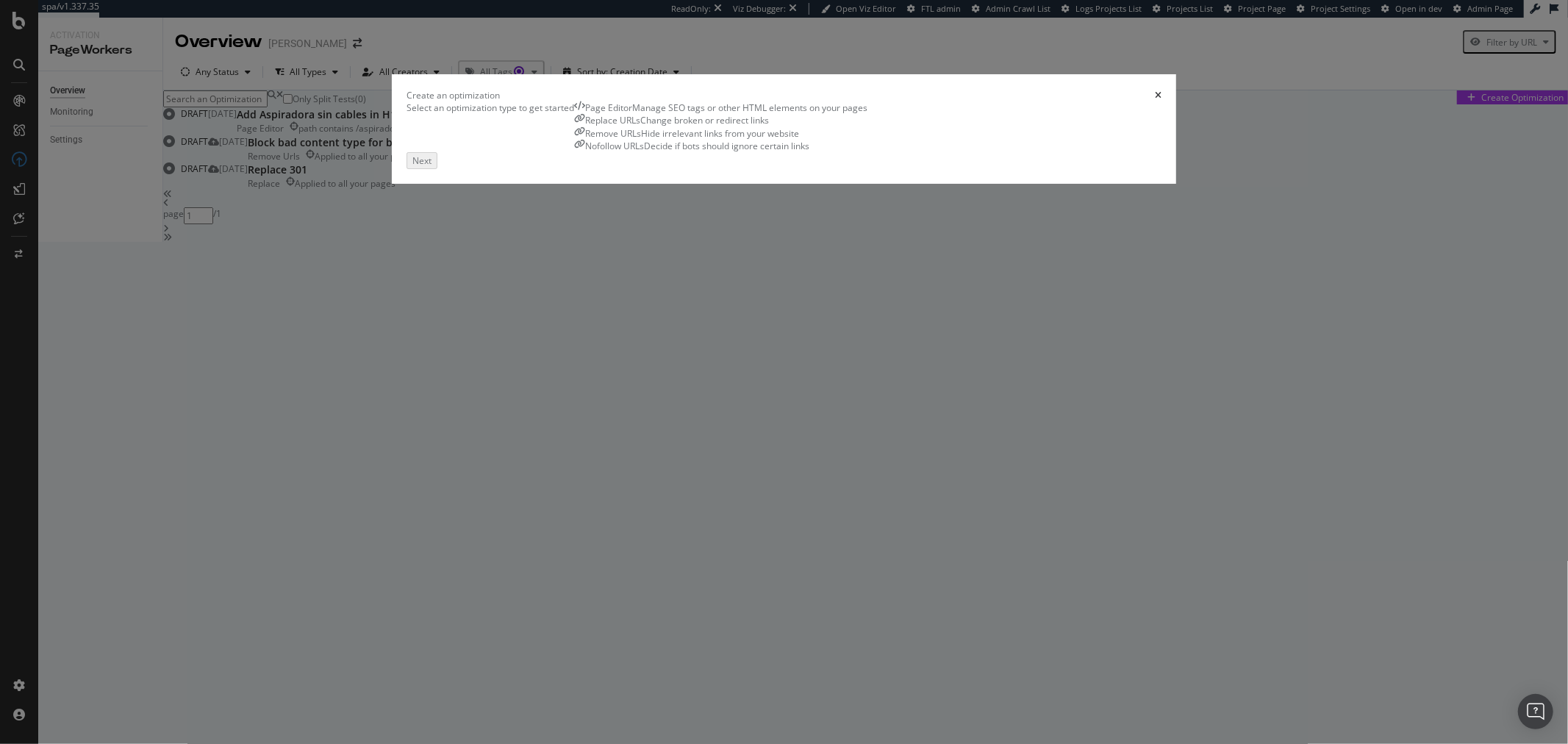
click at [614, 114] on div "Page Editor Manage SEO tags or other HTML elements on your pages" at bounding box center [721, 108] width 294 height 13
click at [435, 166] on button "Next" at bounding box center [421, 159] width 28 height 14
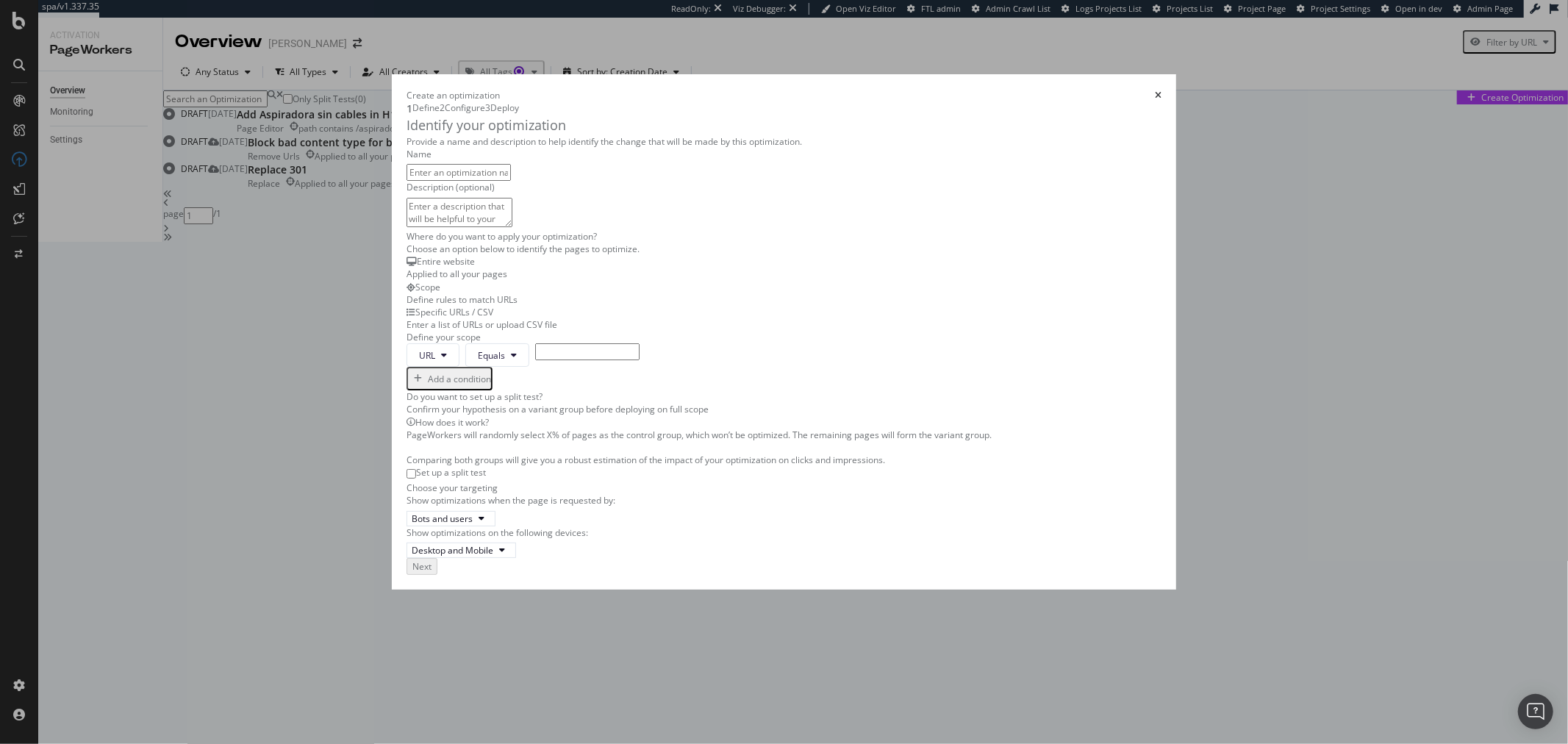
click at [511, 181] on input "modal" at bounding box center [459, 172] width 104 height 17
drag, startPoint x: 347, startPoint y: 200, endPoint x: 361, endPoint y: 197, distance: 14.3
click at [406, 181] on input "Example linking optimization" at bounding box center [459, 172] width 104 height 17
type input "(Do not publish) Example linking optimization"
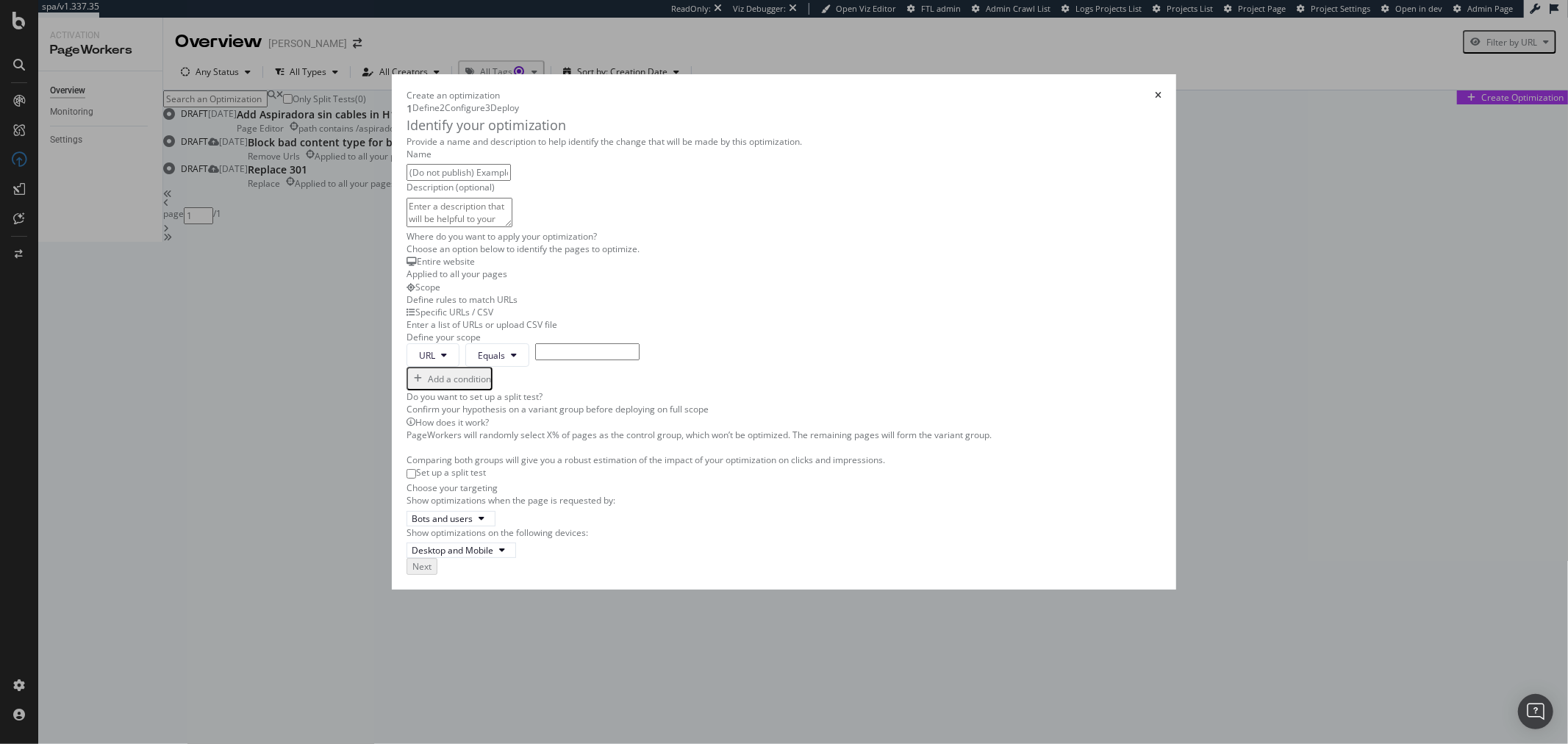
click at [535, 343] on input "modal" at bounding box center [587, 352] width 104 height 17
type input "t"
type input "example"
click at [430, 572] on div "Next" at bounding box center [421, 565] width 19 height 13
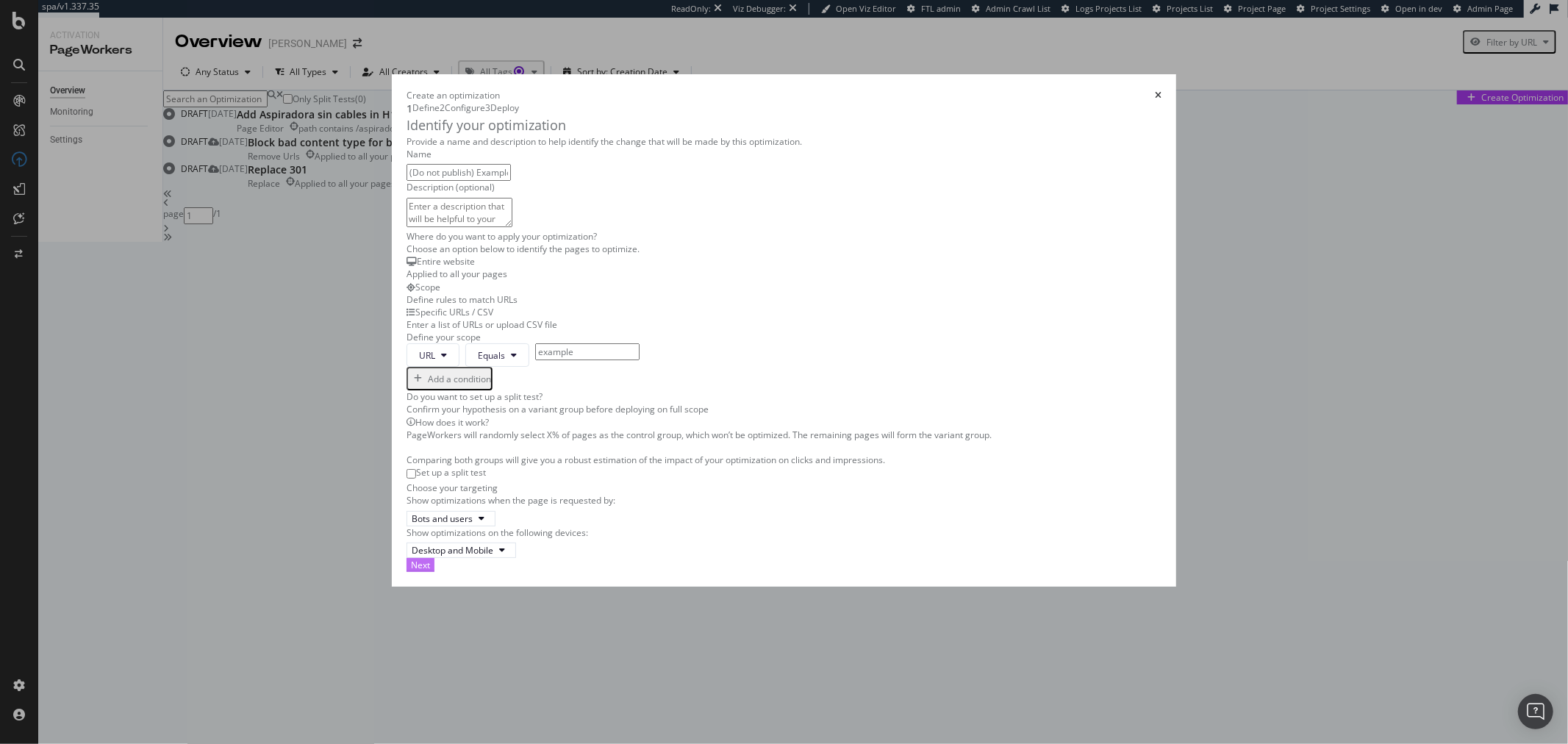
scroll to position [0, 0]
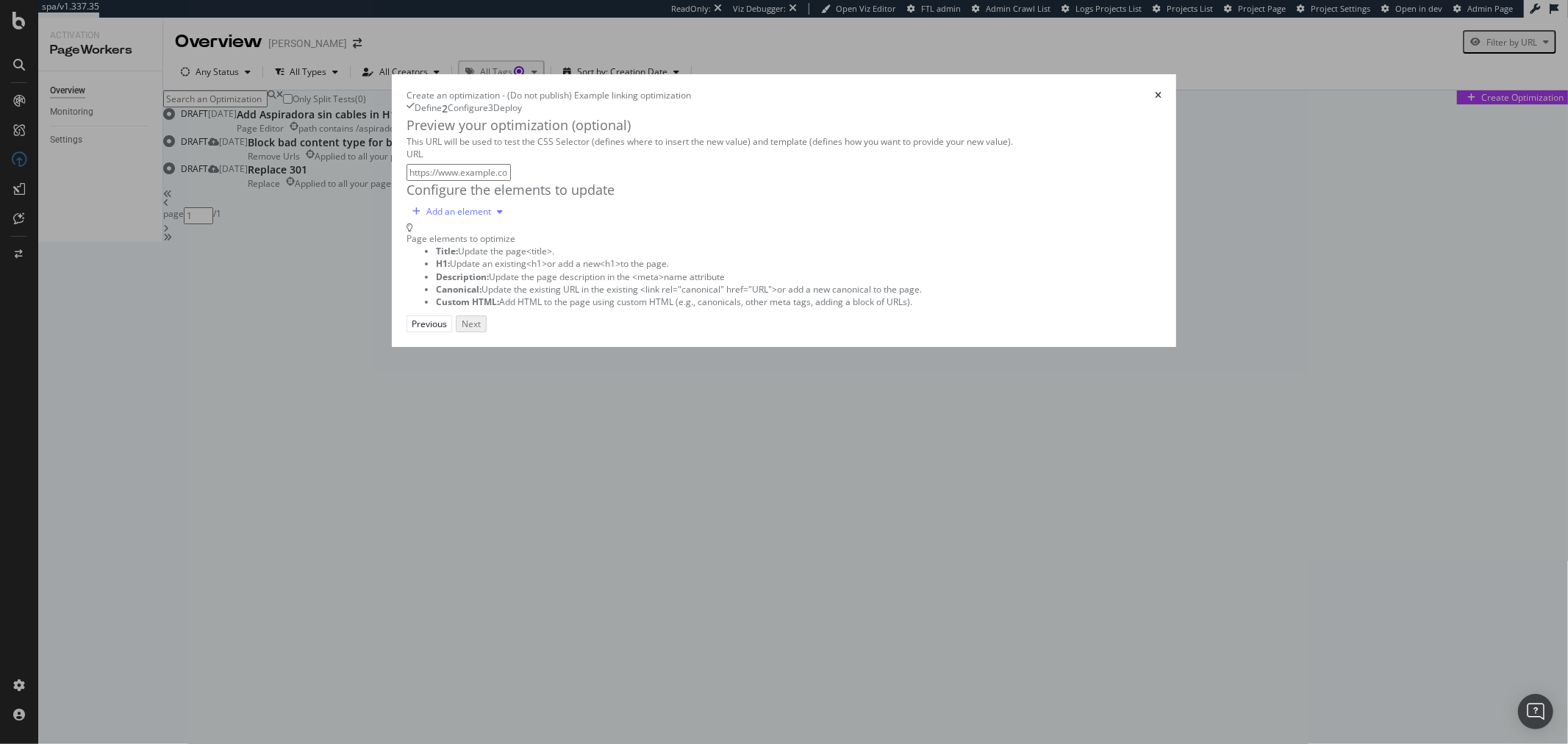
click at [497, 216] on icon "modal" at bounding box center [500, 212] width 6 height 9
click at [407, 398] on div "Title H1 Description Canonical Custom HTML" at bounding box center [378, 344] width 58 height 107
click at [407, 398] on div "Custom HTML" at bounding box center [378, 391] width 58 height 13
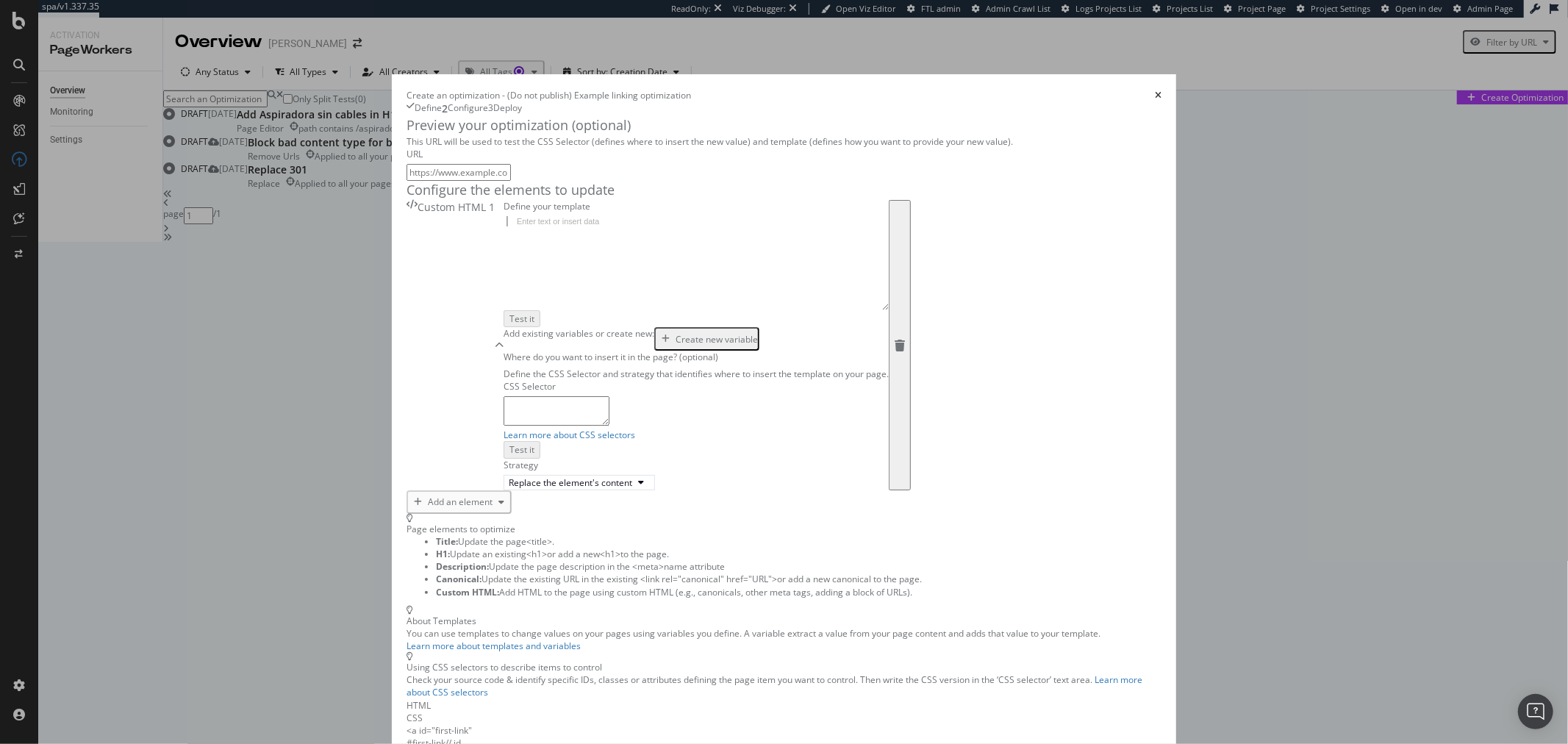
click at [513, 329] on div "modal" at bounding box center [696, 273] width 385 height 113
paste textarea "{{ newHeader | safe }}"
type textarea "{{ newHeader | safe }}"
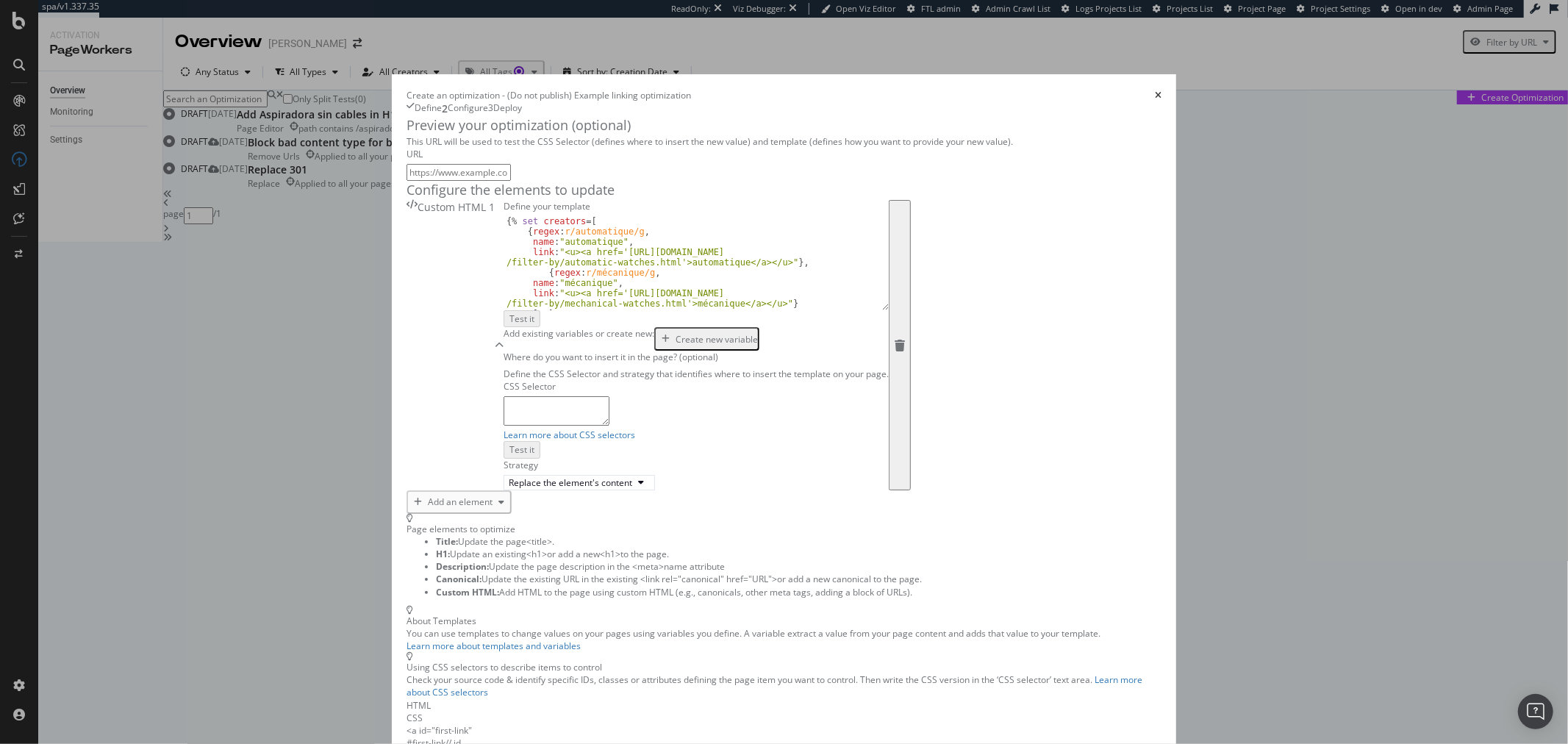
scroll to position [134, 0]
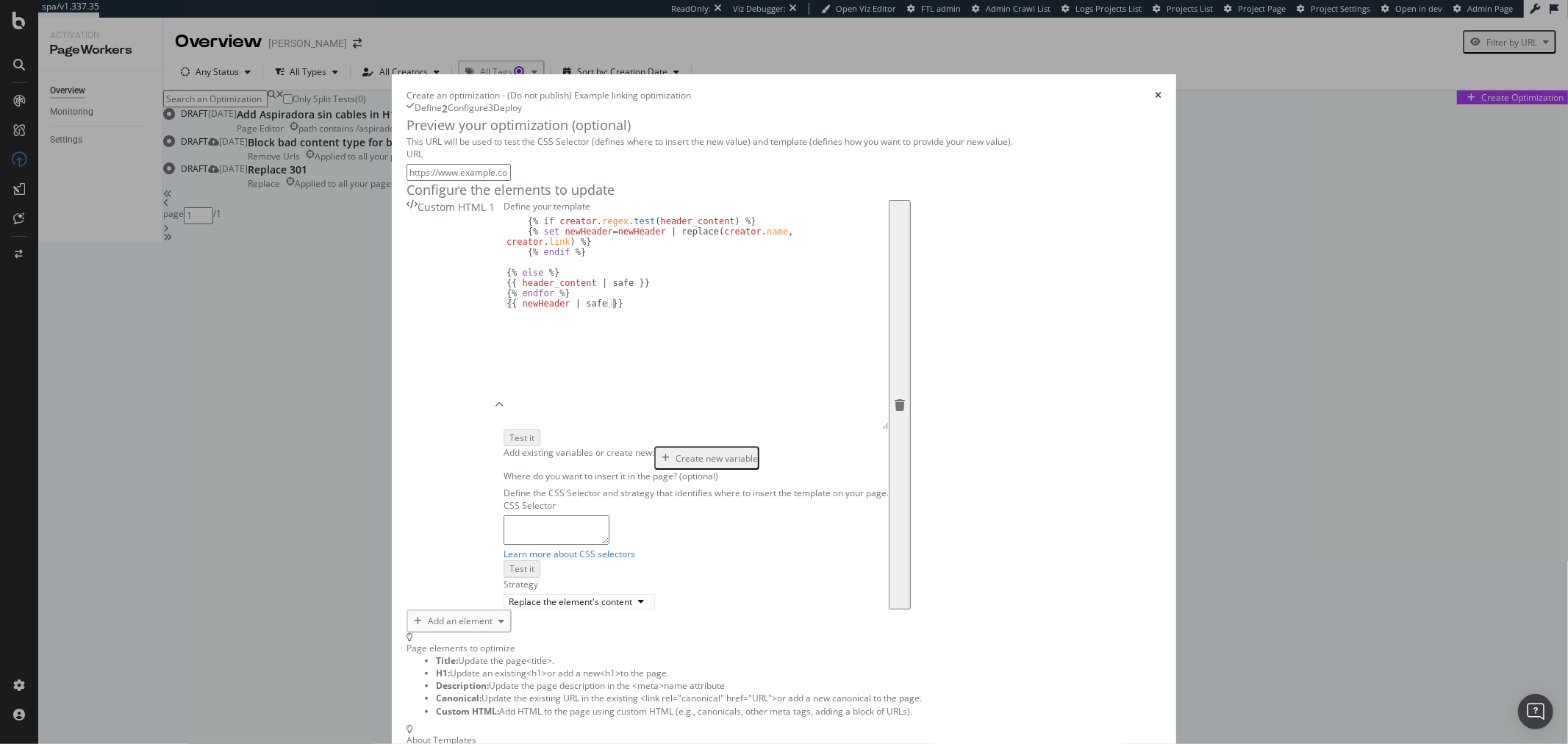
drag, startPoint x: 666, startPoint y: 430, endPoint x: 670, endPoint y: 545, distance: 115.1
click at [669, 430] on div "{{ newHeader | safe }} {% if creator . regex . test ( header_content ) %} {% se…" at bounding box center [696, 323] width 385 height 213
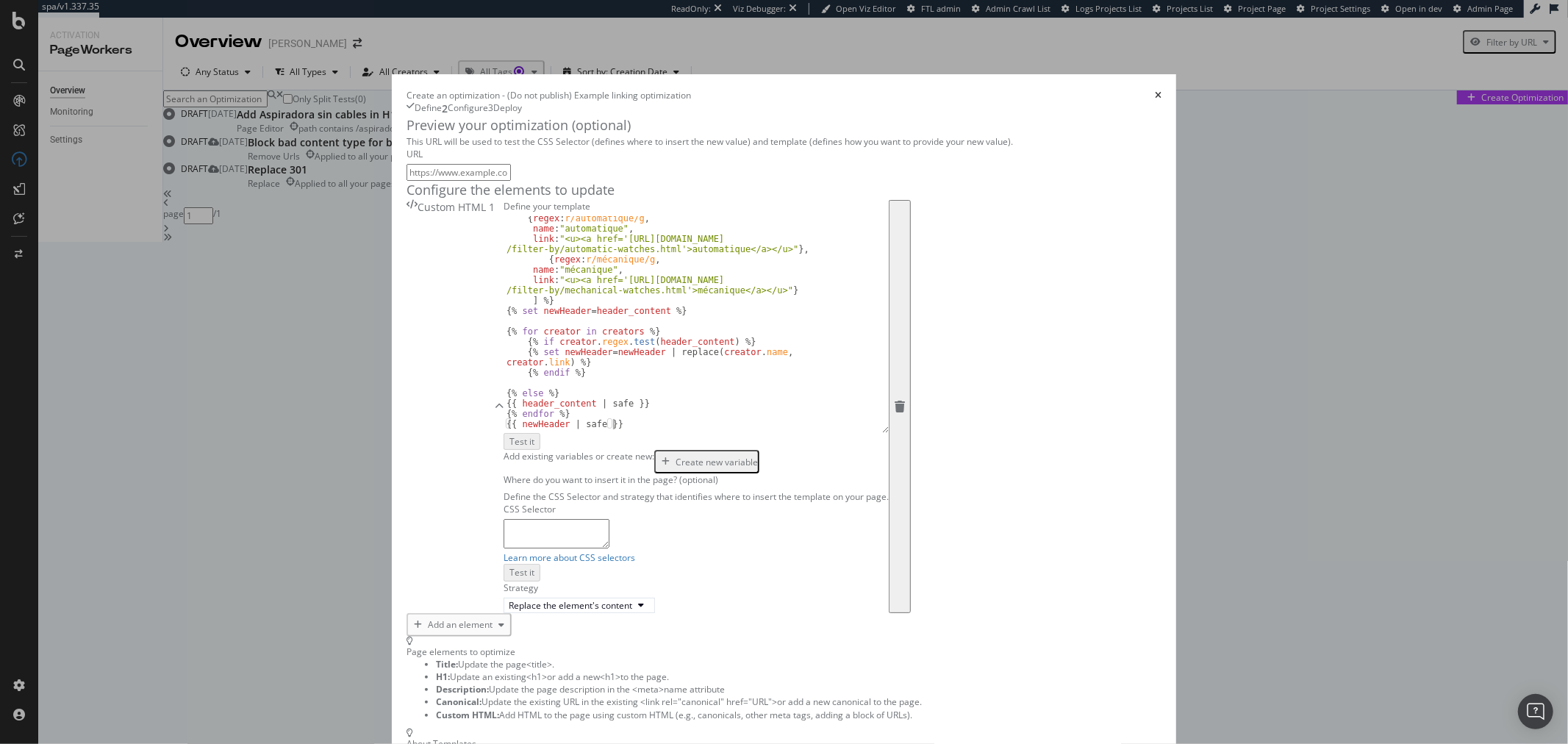
drag, startPoint x: 670, startPoint y: 554, endPoint x: 666, endPoint y: 610, distance: 56.1
click at [666, 433] on div "{{ newHeader | safe }} { regex : r/automatique/g , name : "automatique" , link …" at bounding box center [696, 325] width 385 height 217
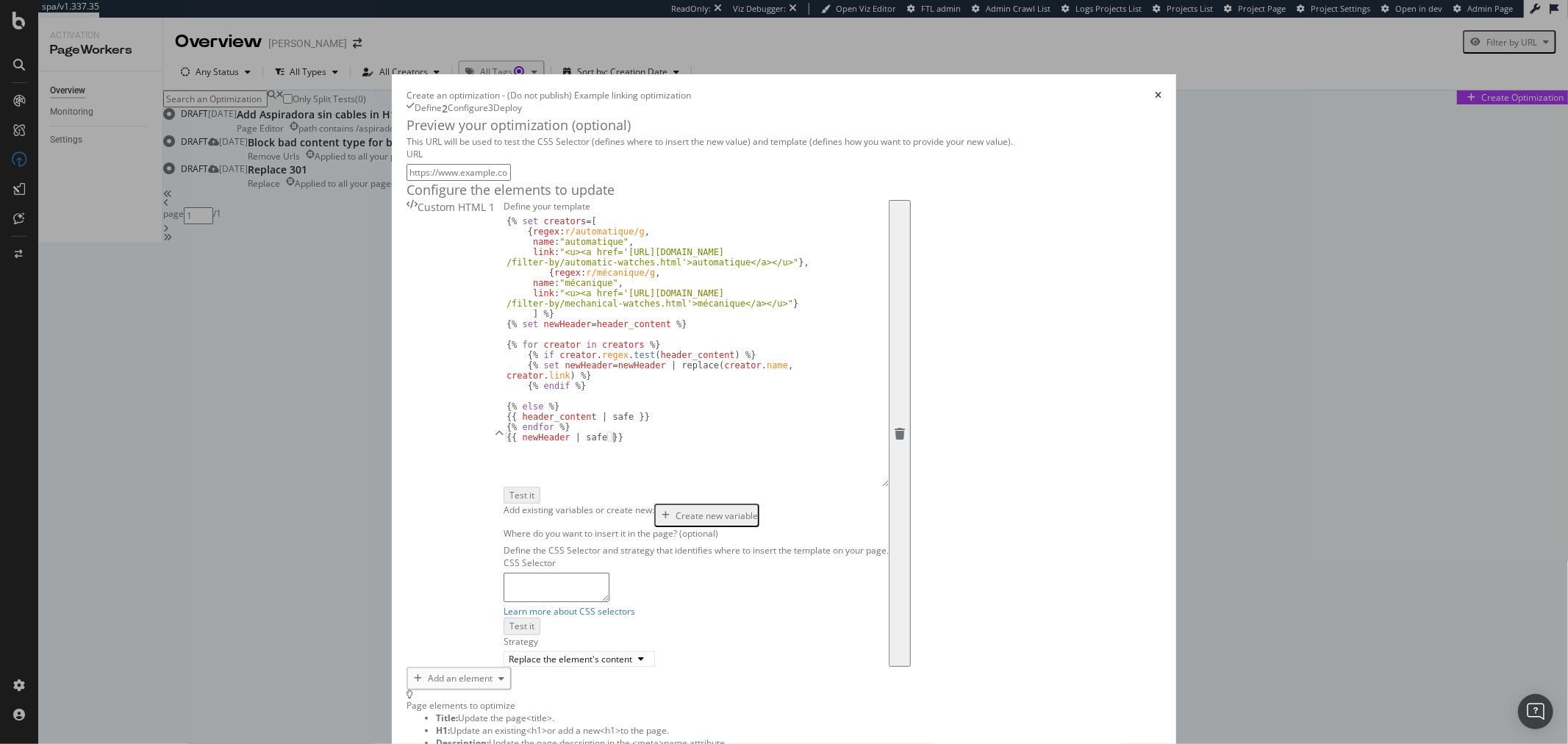
scroll to position [0, 0]
click at [676, 522] on div "Create new variable" at bounding box center [716, 516] width 82 height 13
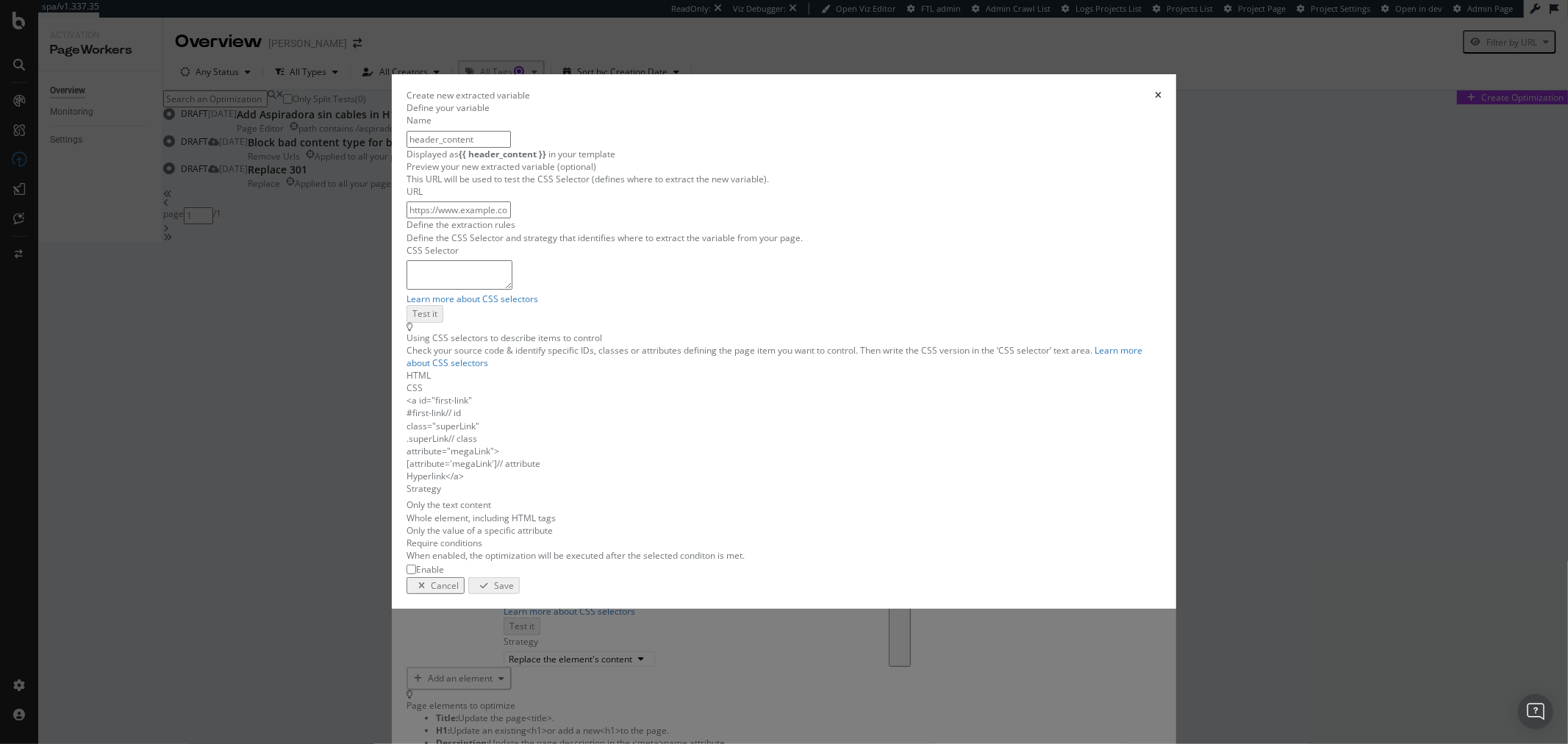
type input "header_content"
click at [513, 290] on textarea "modal" at bounding box center [459, 275] width 106 height 30
type textarea "test"
click at [514, 592] on div "Save" at bounding box center [504, 586] width 20 height 13
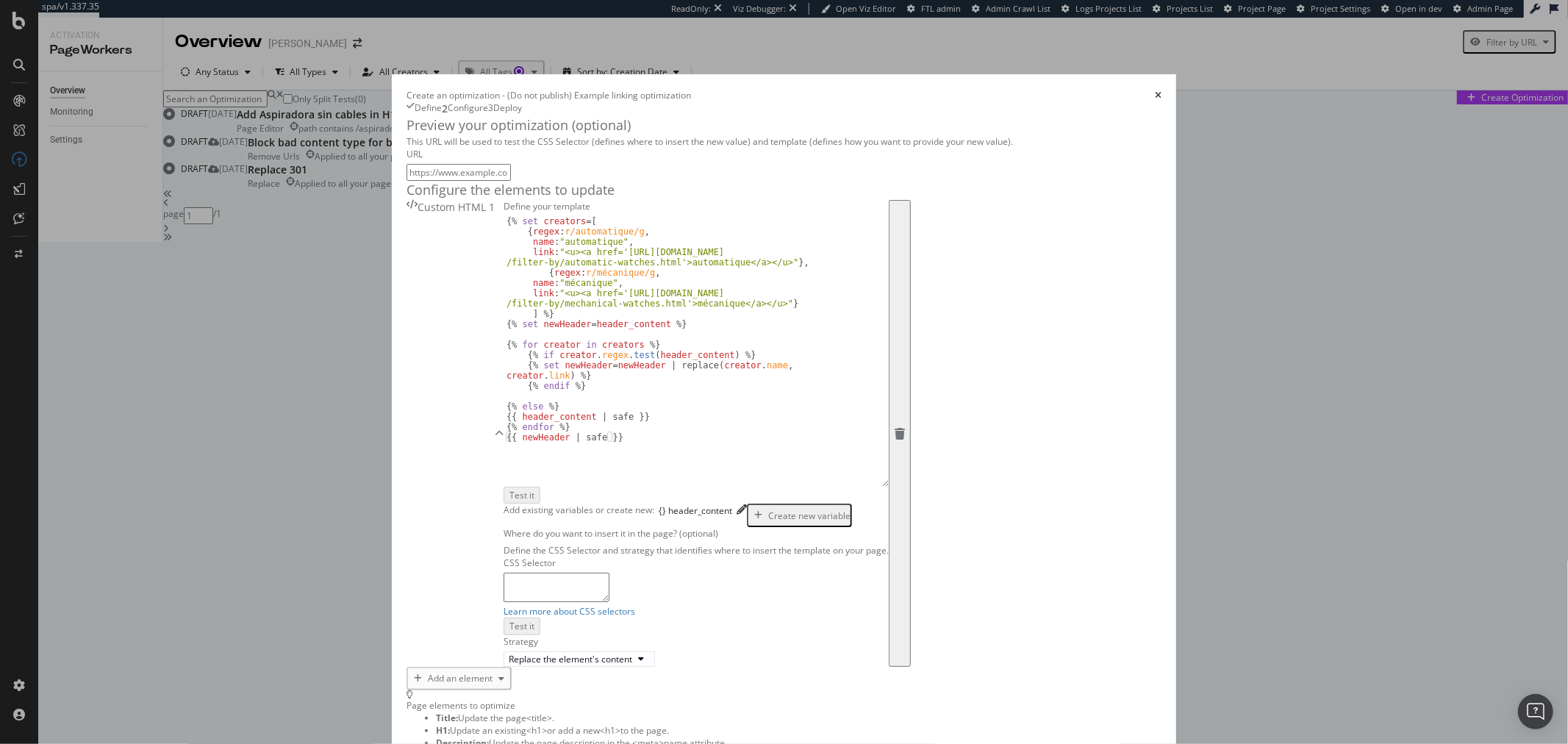
scroll to position [245, 0]
click at [509, 573] on textarea "modal" at bounding box center [557, 588] width 106 height 30
click at [736, 504] on div "modal" at bounding box center [742, 511] width 10 height 14
click at [736, 505] on icon "pencil" at bounding box center [742, 510] width 10 height 10
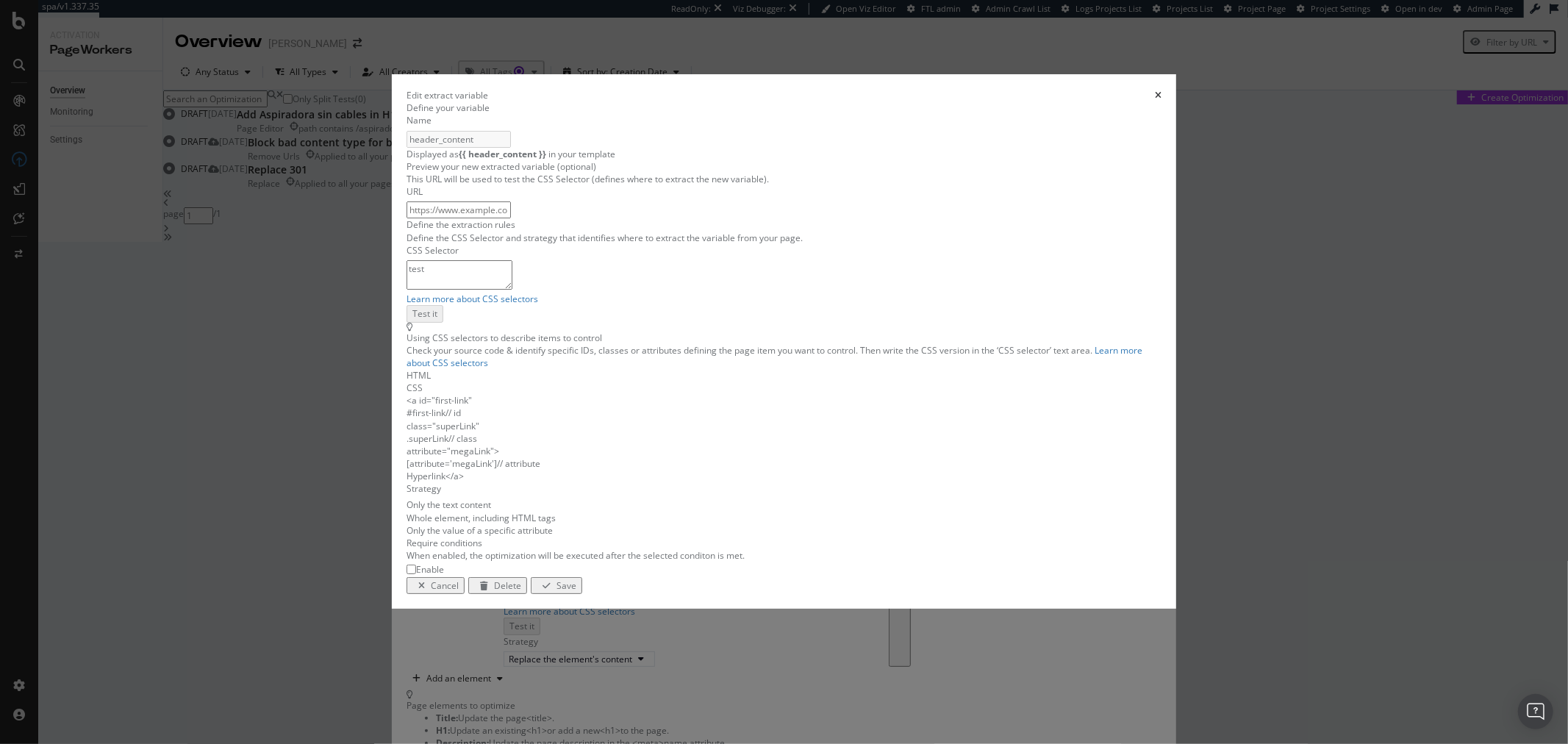
click at [556, 512] on div "Whole element, including HTML tags" at bounding box center [481, 518] width 149 height 13
click at [557, 591] on div "modal" at bounding box center [546, 586] width 20 height 9
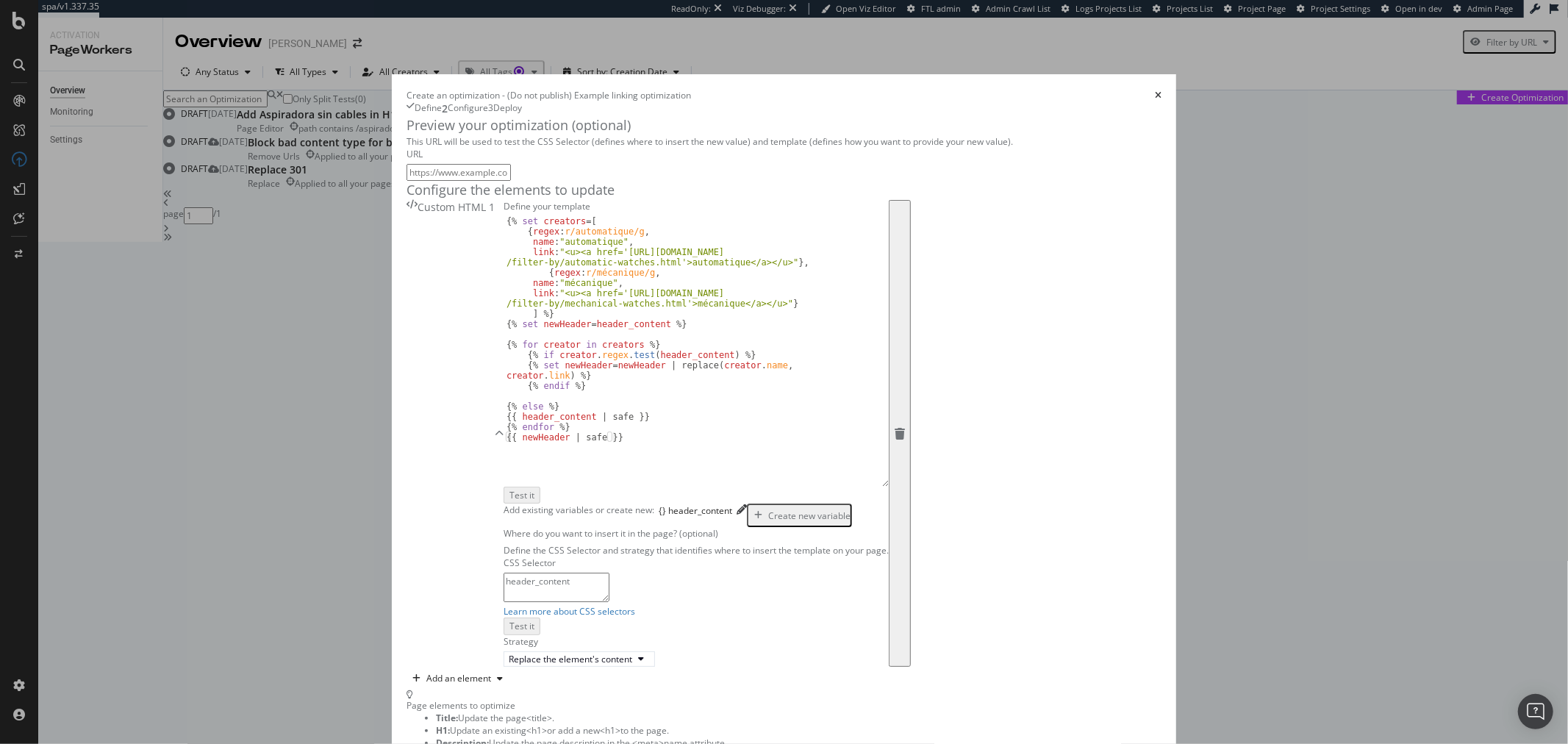
drag, startPoint x: 511, startPoint y: 533, endPoint x: 206, endPoint y: 526, distance: 305.1
click at [392, 526] on div "Create an optimization - (Do not publish) Example linking optimization Define 2…" at bounding box center [784, 546] width 785 height 945
type textarea "test"
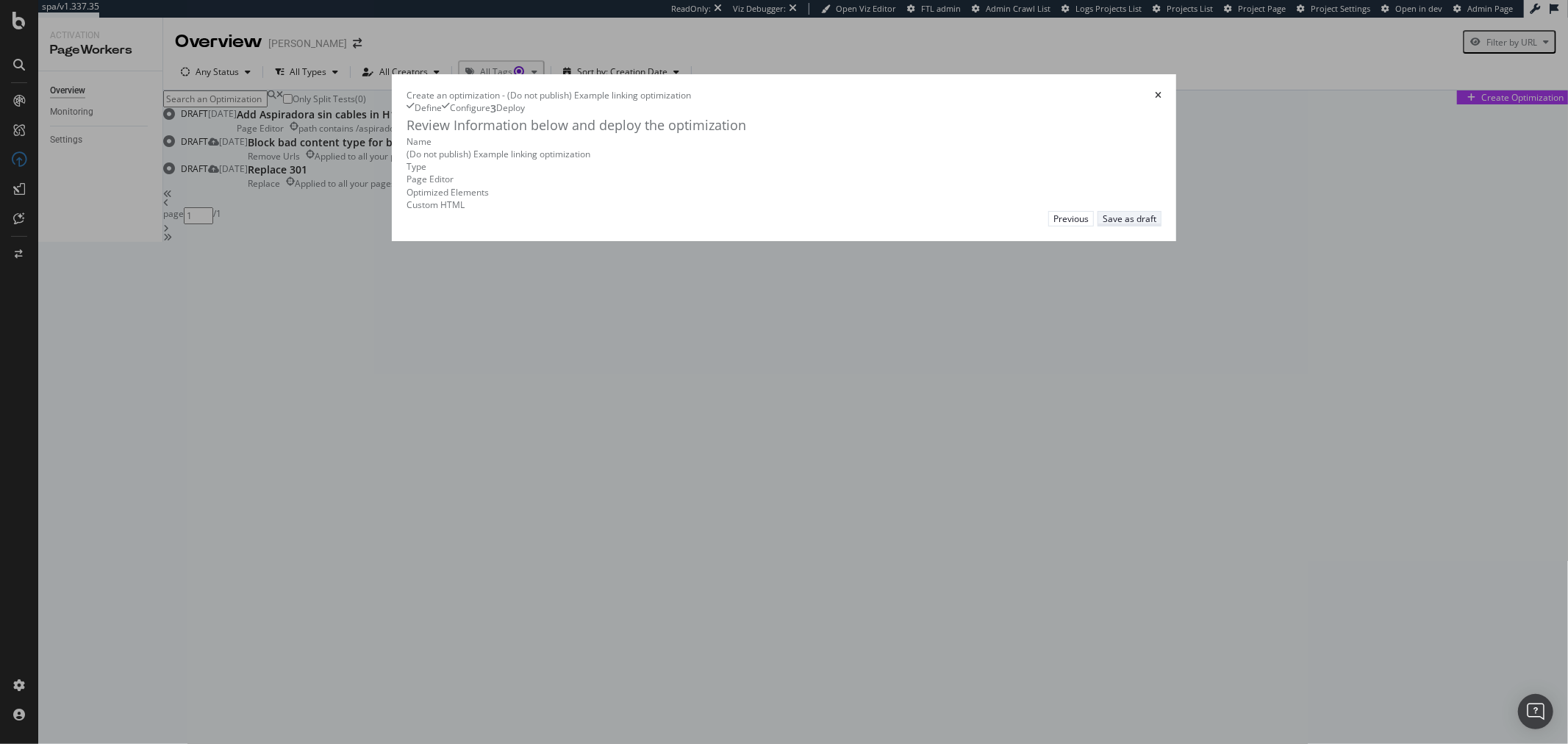
click at [1156, 225] on div "Save as draft" at bounding box center [1130, 219] width 54 height 13
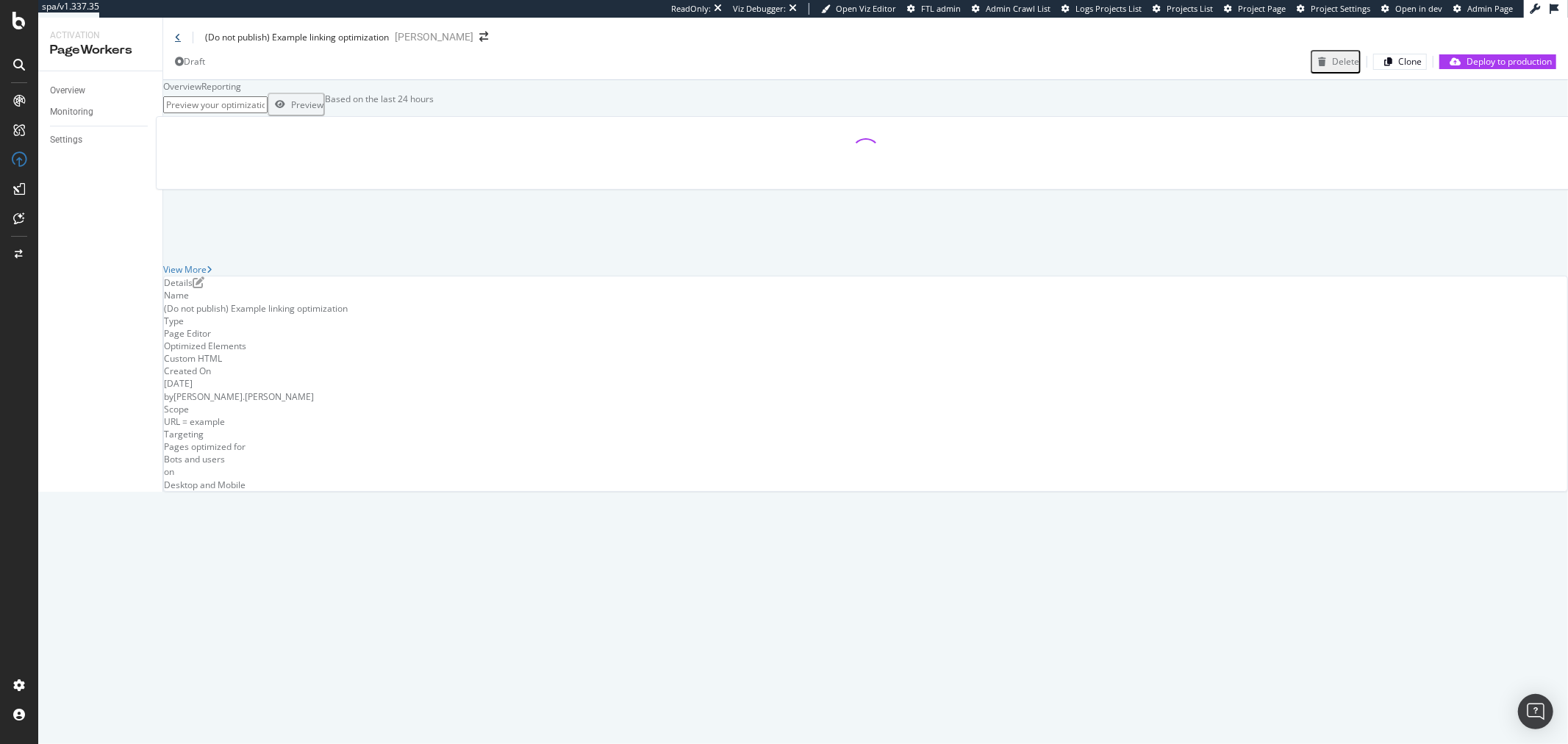
click at [175, 42] on icon at bounding box center [178, 38] width 6 height 9
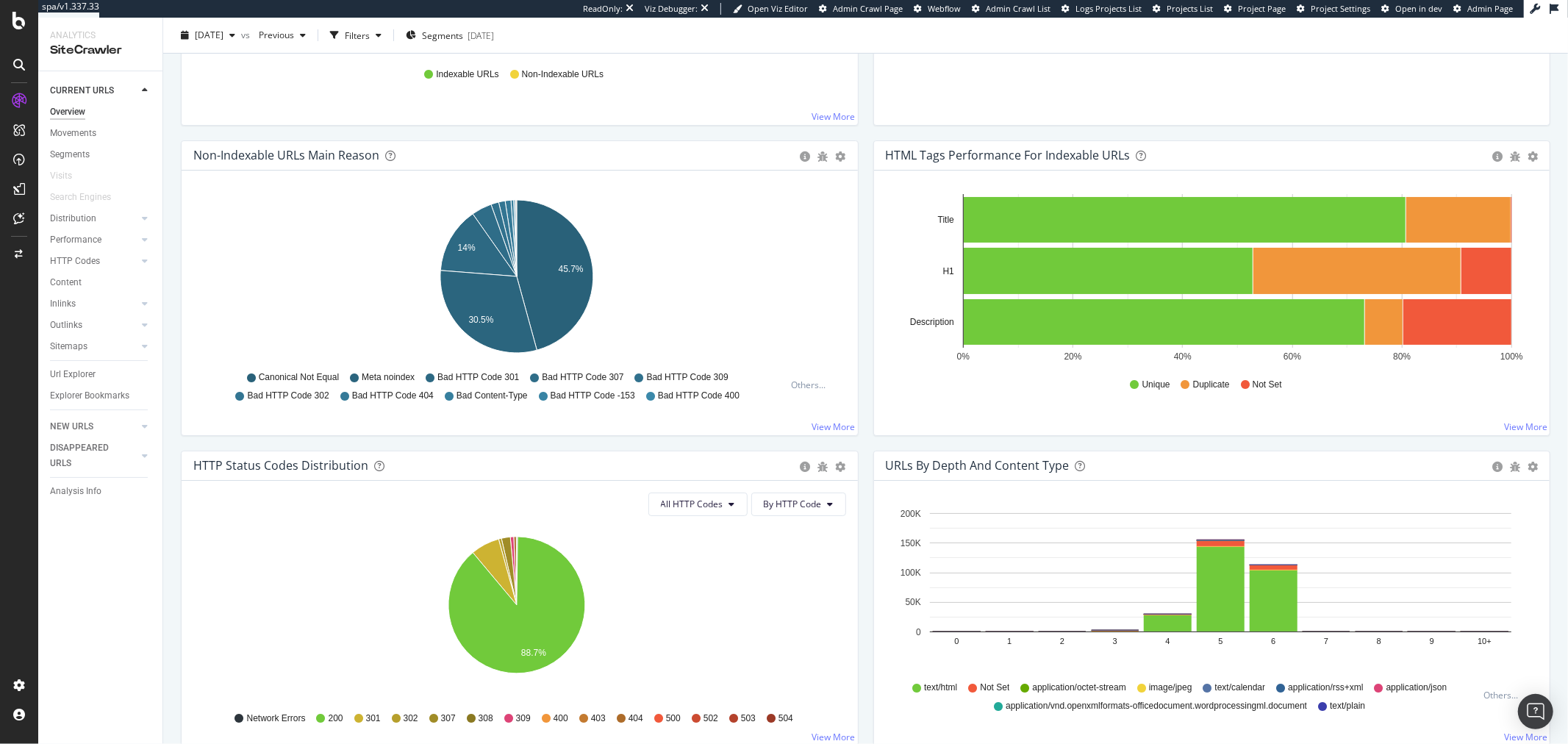
scroll to position [408, 0]
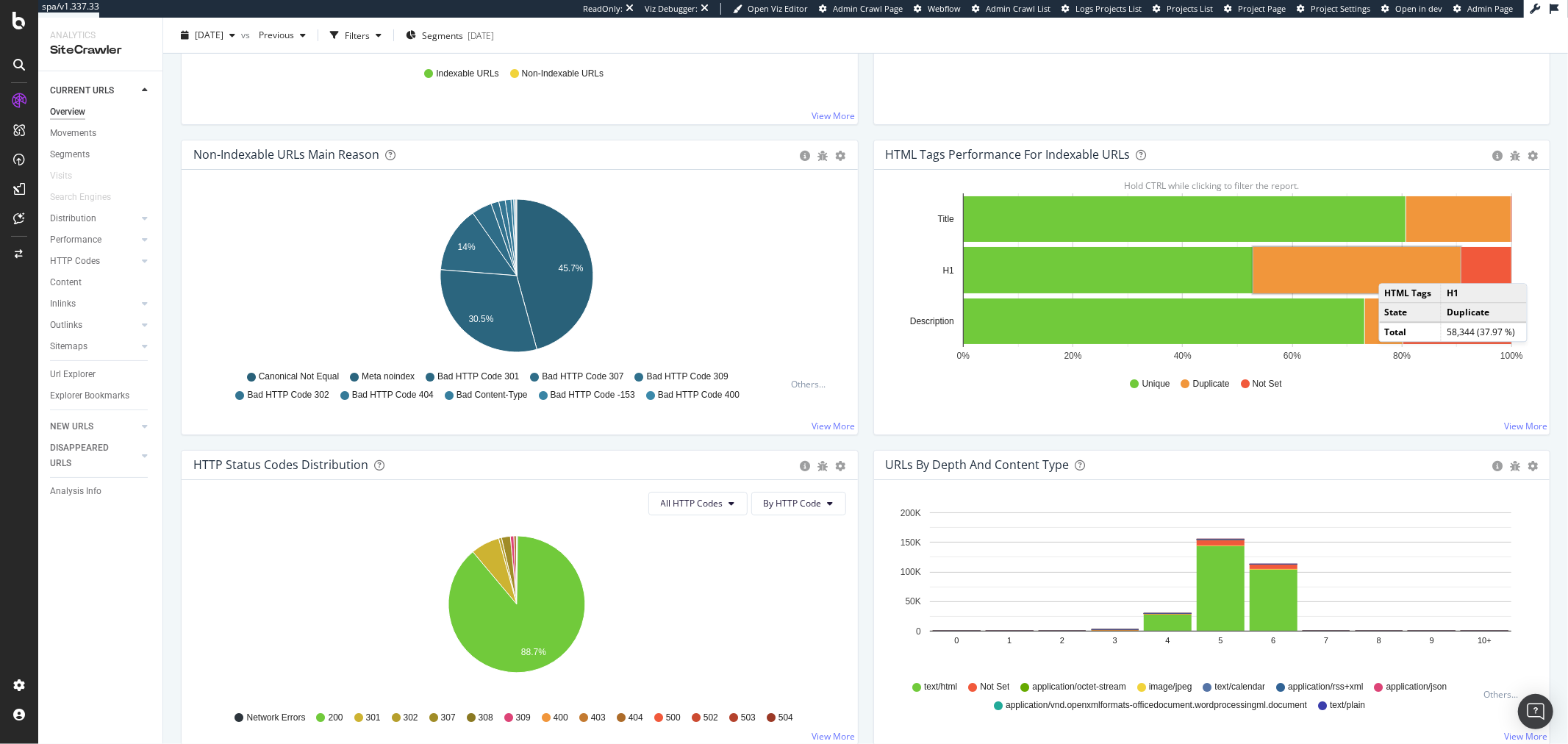
click at [1387, 268] on rect "A chart." at bounding box center [1357, 270] width 207 height 46
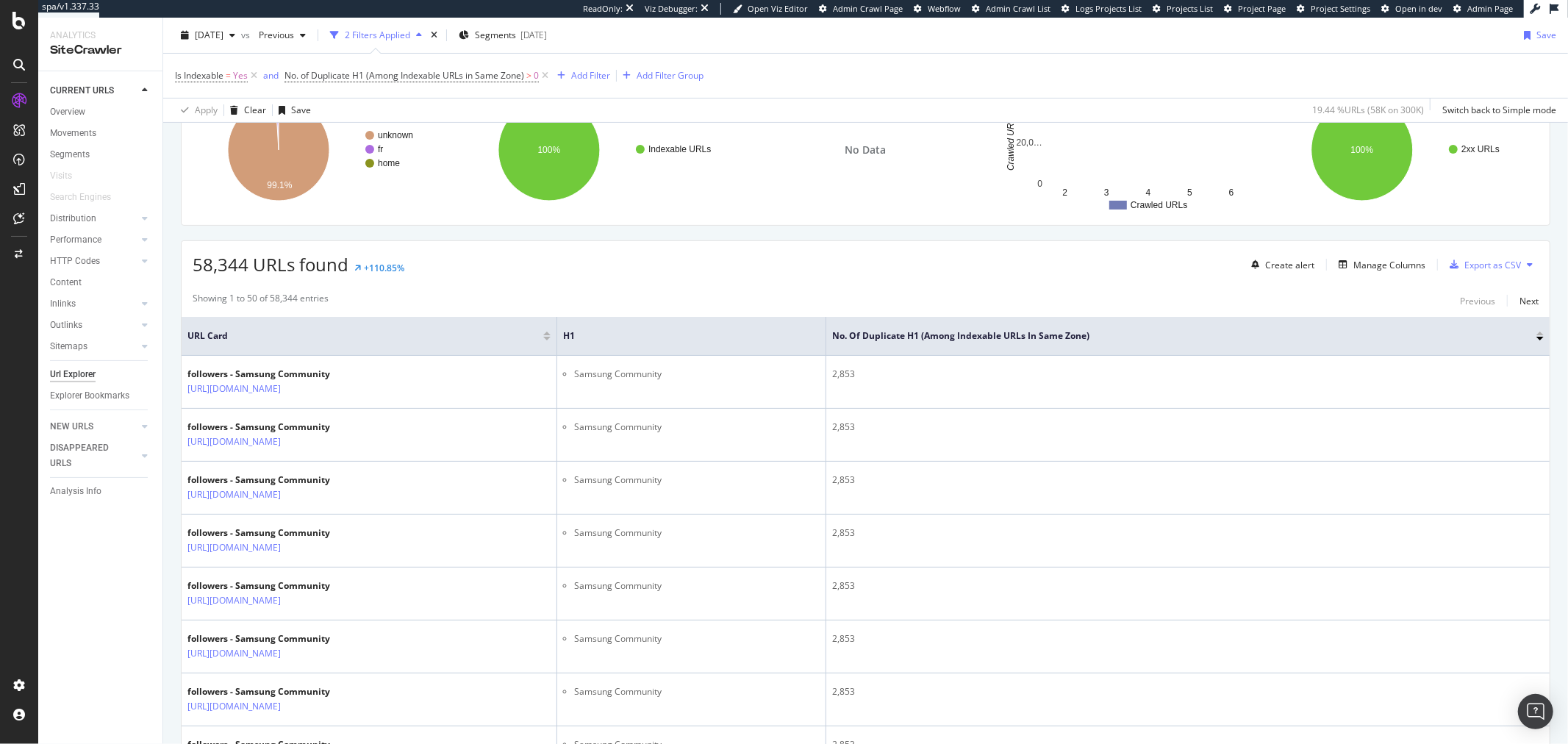
scroll to position [164, 0]
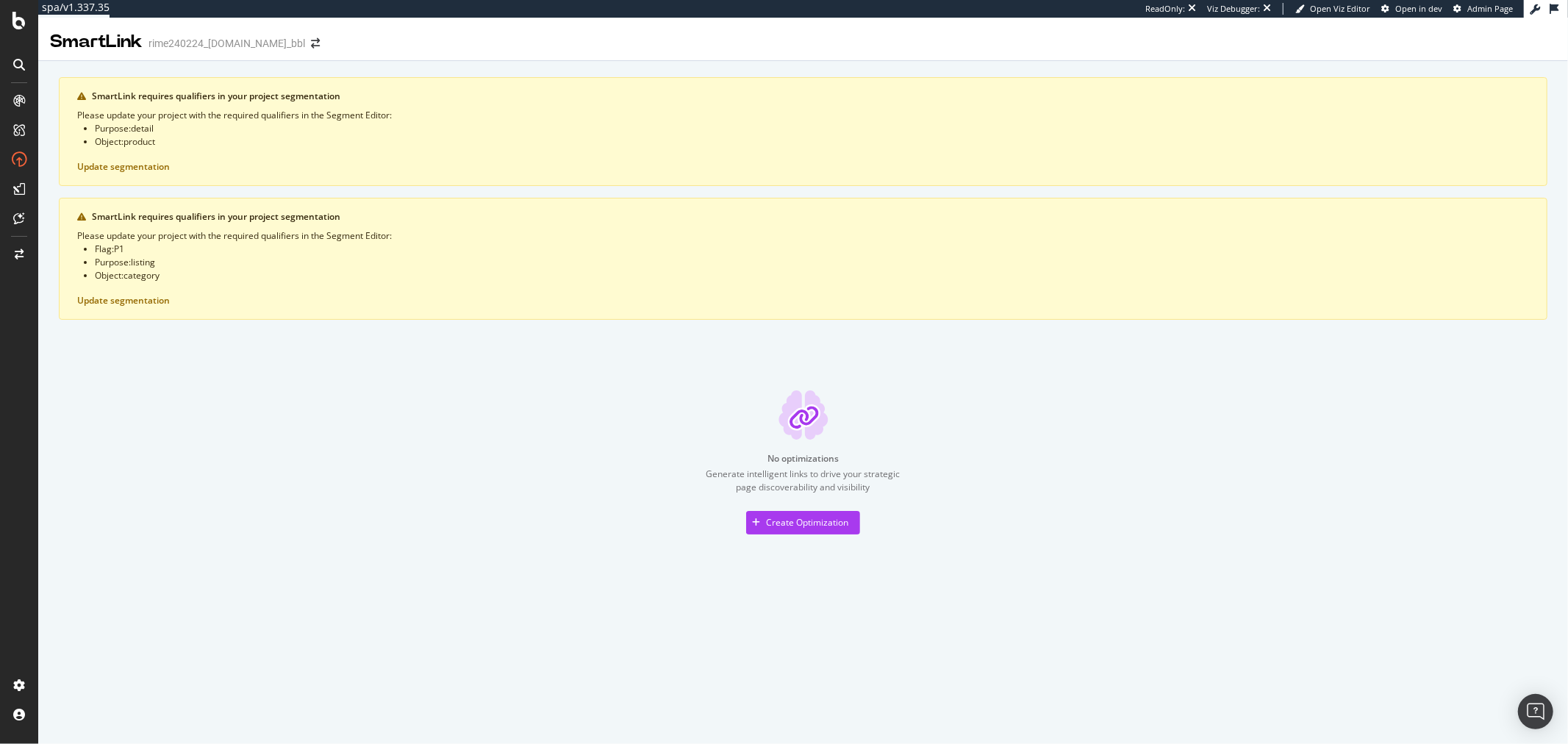
click at [406, 390] on div "No optimizations Generate intelligent links to drive your strategic page discov…" at bounding box center [803, 462] width 1489 height 143
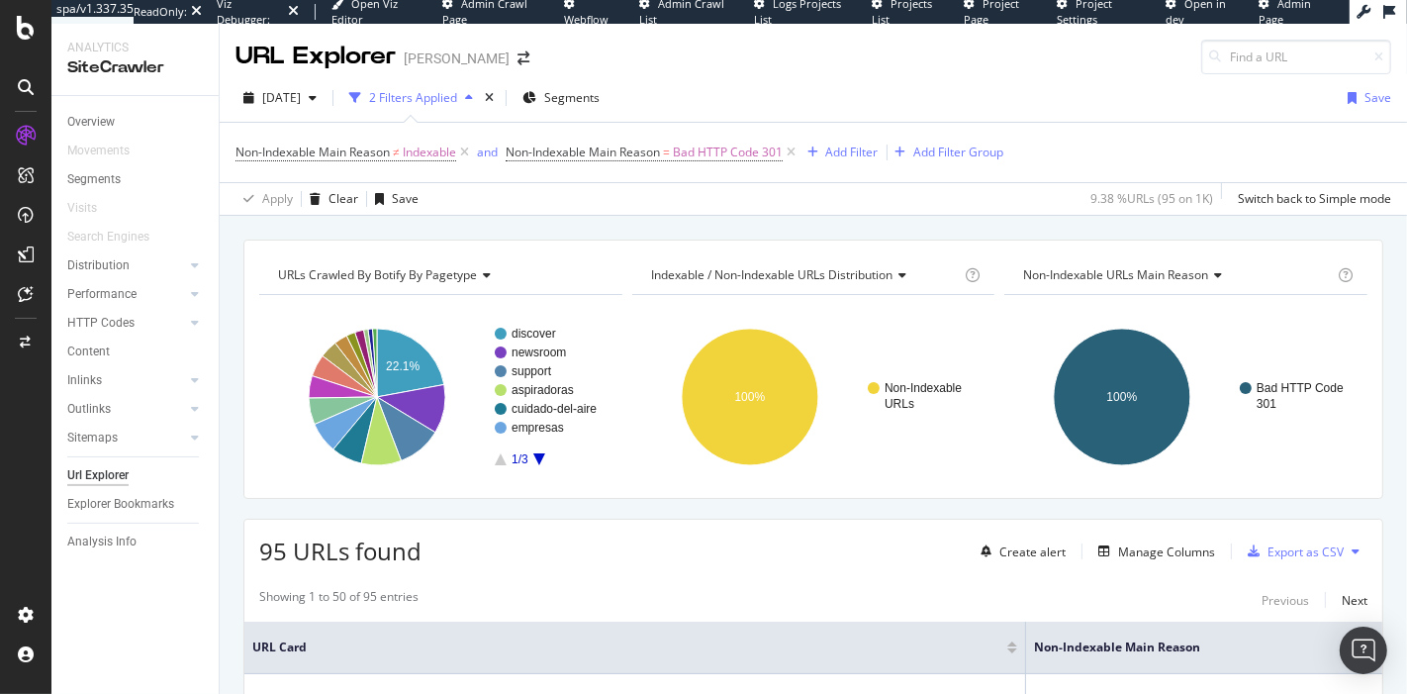
click at [871, 220] on div "URLs Crawled By Botify By pagetype Chart (by Value) Table Expand Export as CSV …" at bounding box center [813, 239] width 1187 height 47
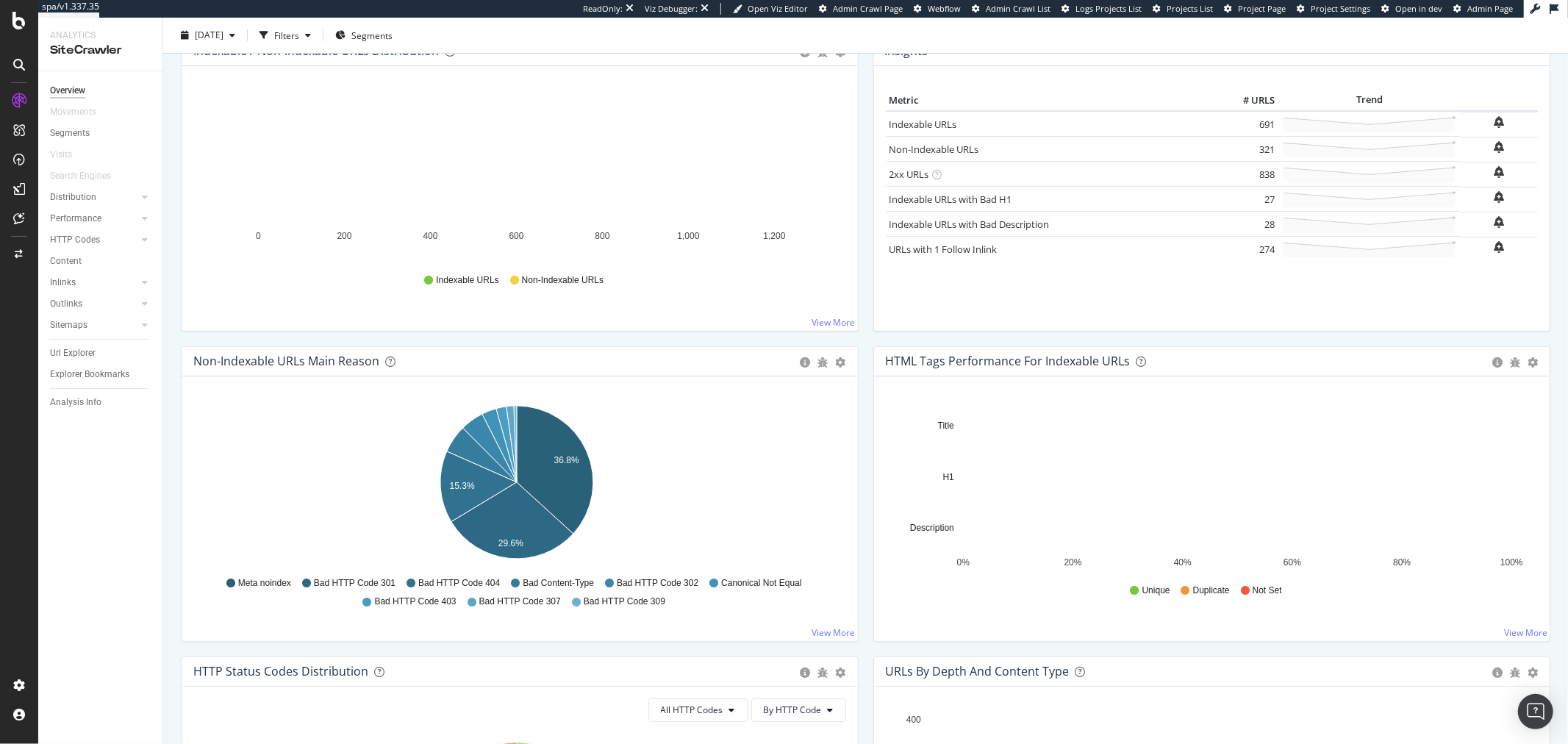
scroll to position [245, 0]
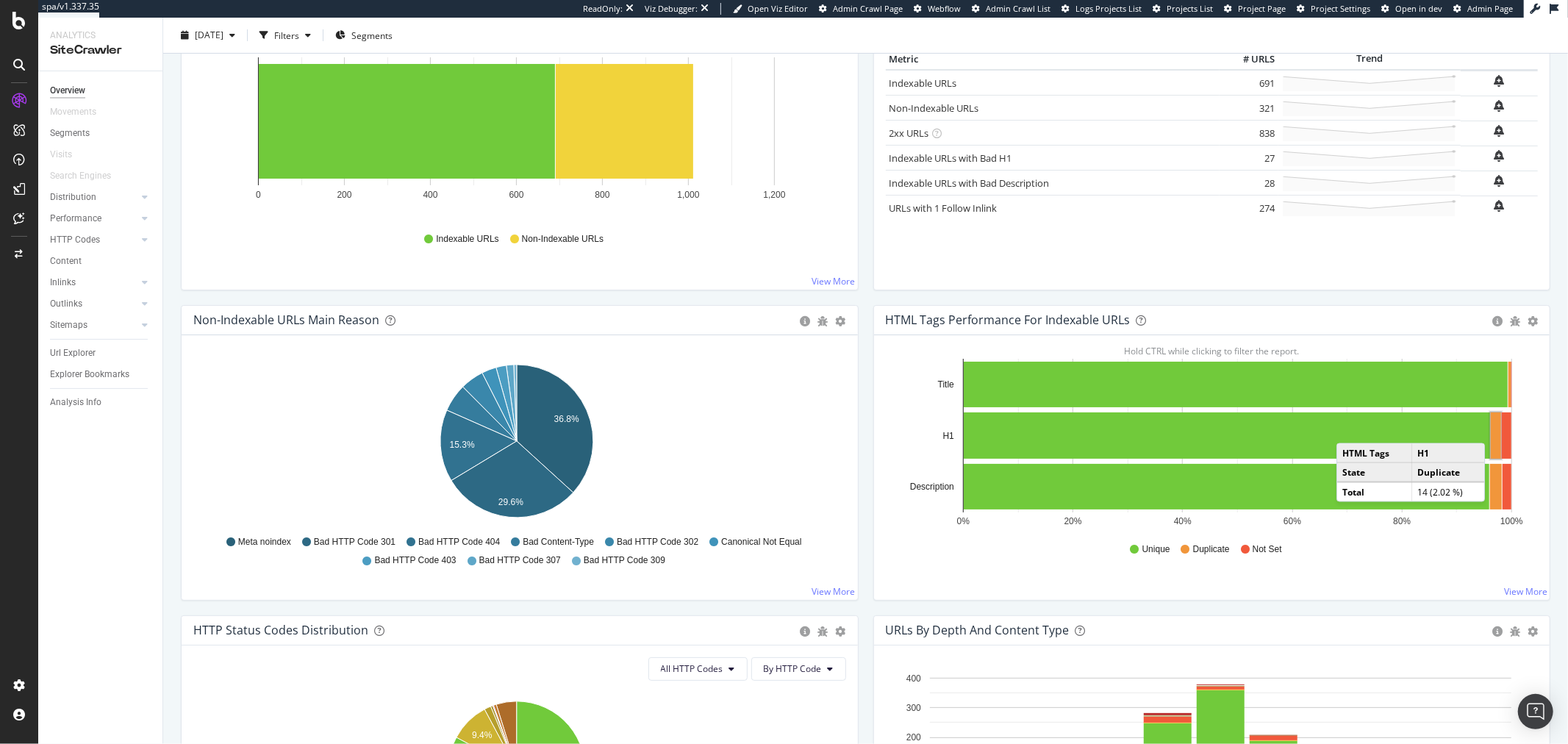
click at [1491, 429] on rect "A chart." at bounding box center [1497, 436] width 10 height 46
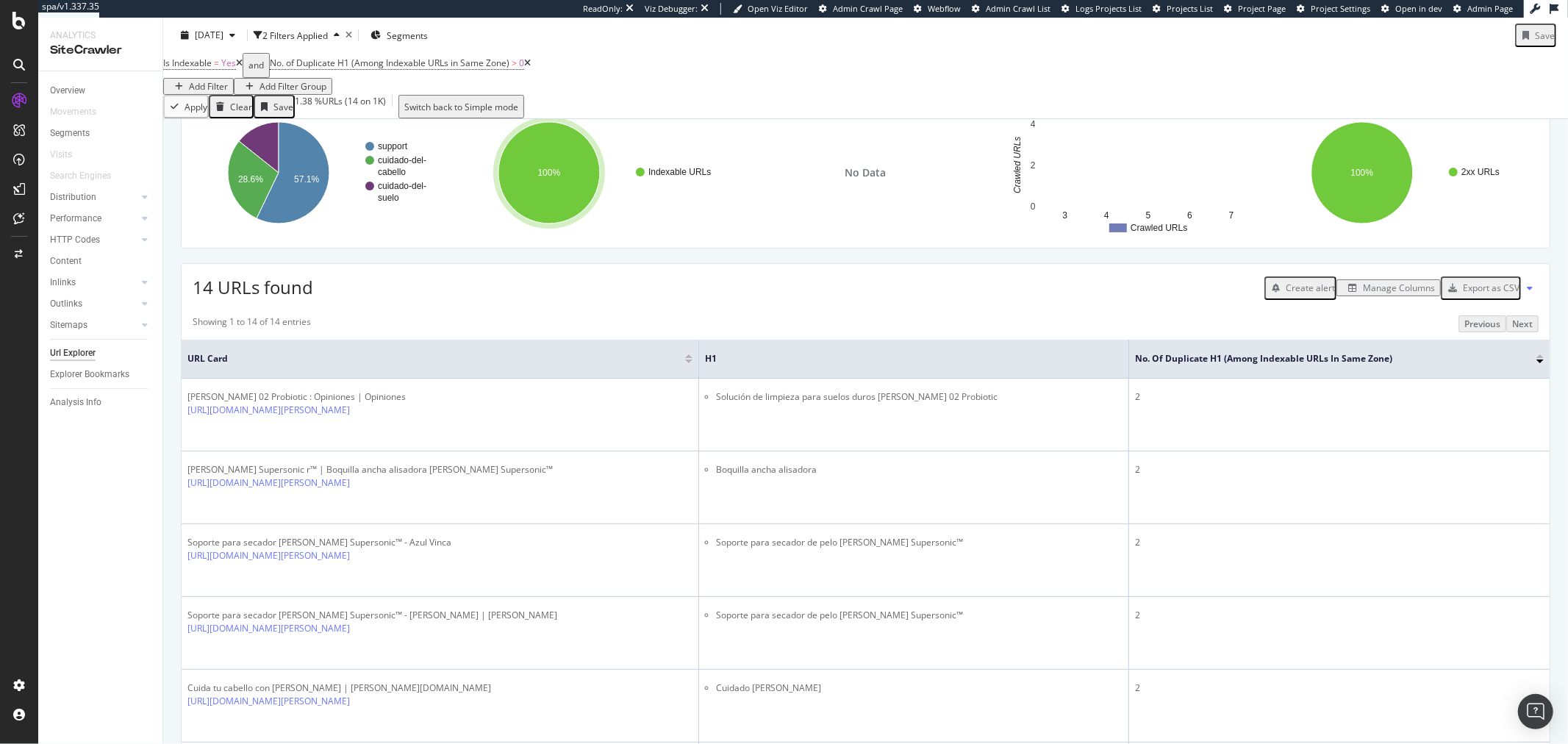
scroll to position [82, 0]
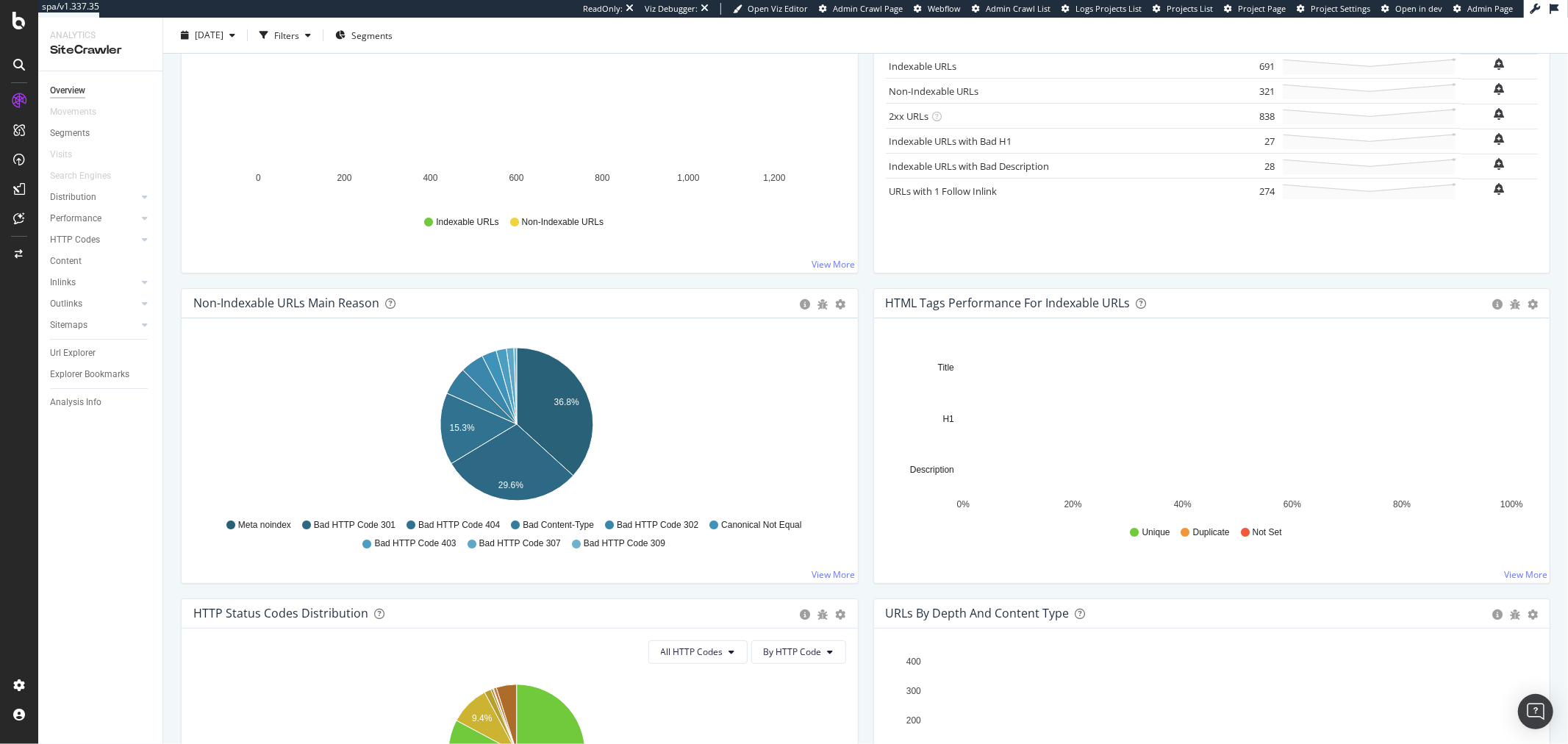
scroll to position [326, 0]
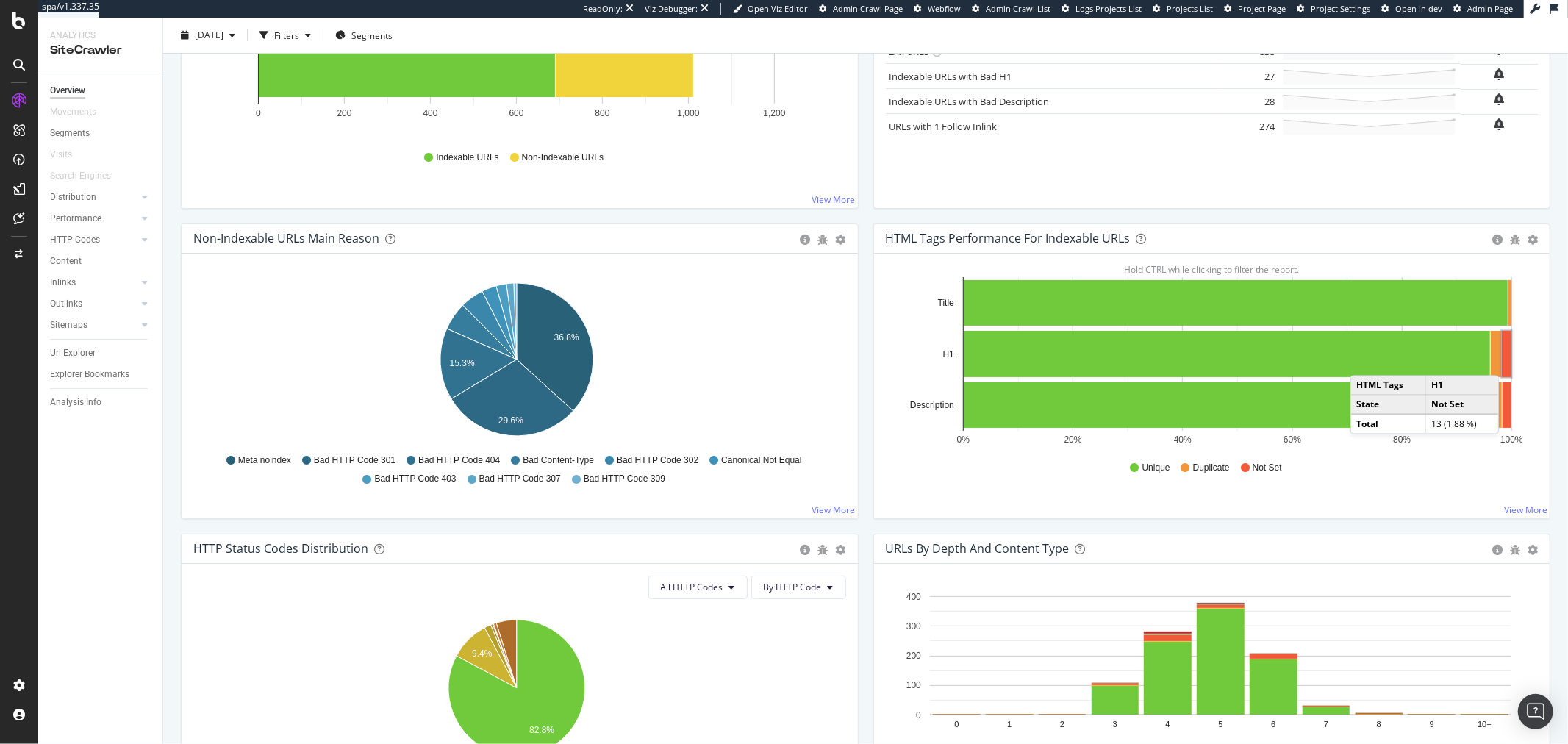
click at [1502, 360] on rect "A chart." at bounding box center [1506, 354] width 10 height 46
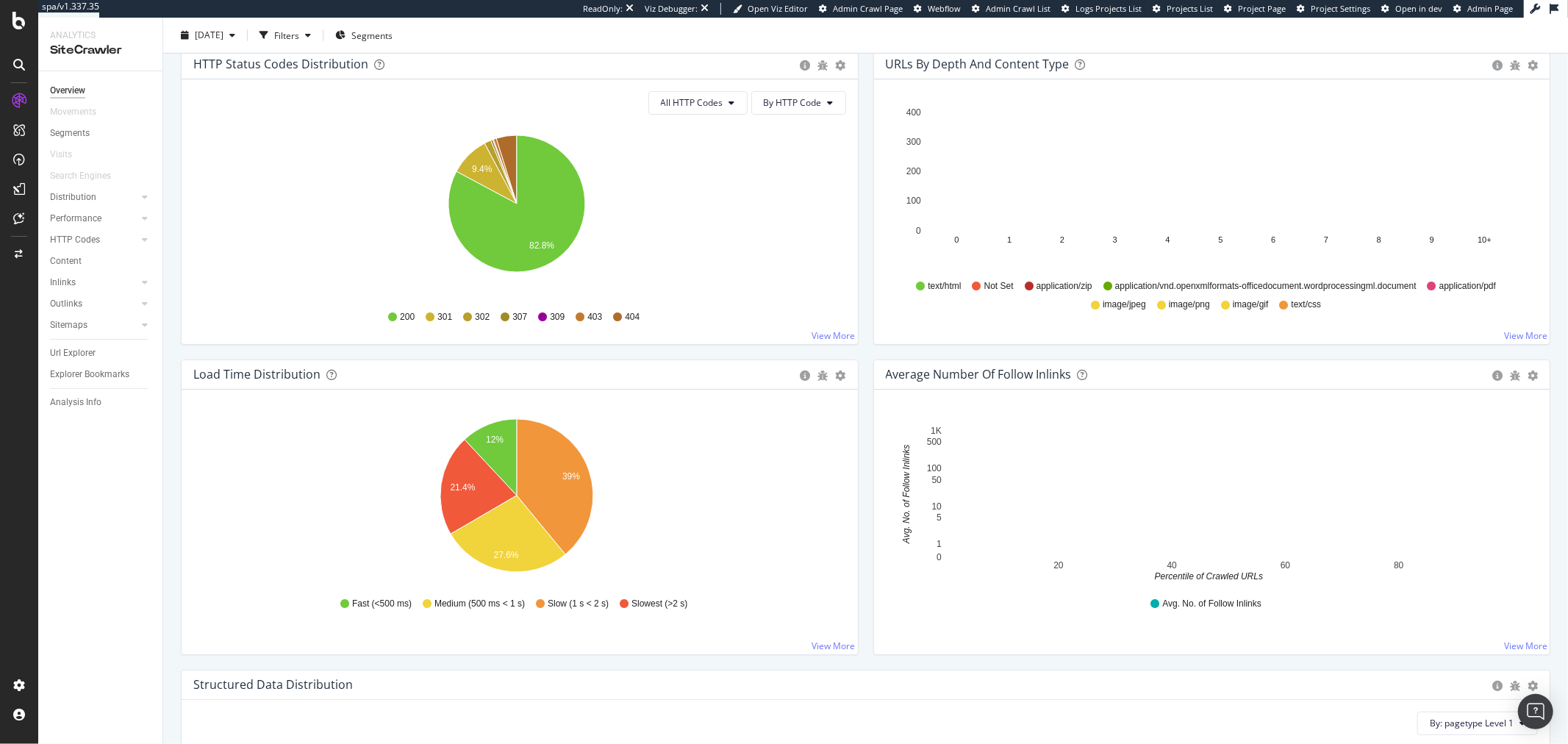
scroll to position [817, 0]
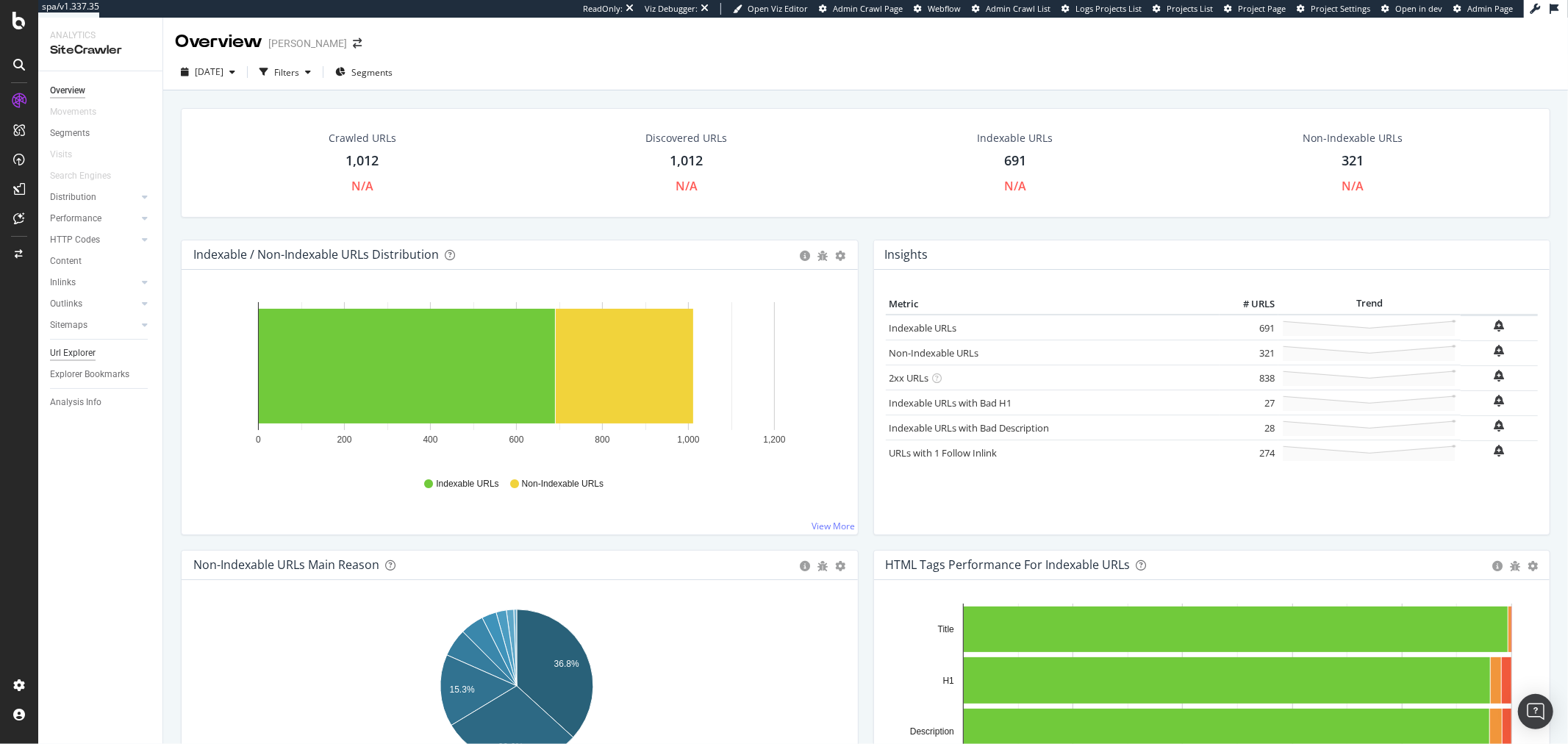
click at [76, 355] on div "Url Explorer" at bounding box center [72, 353] width 45 height 16
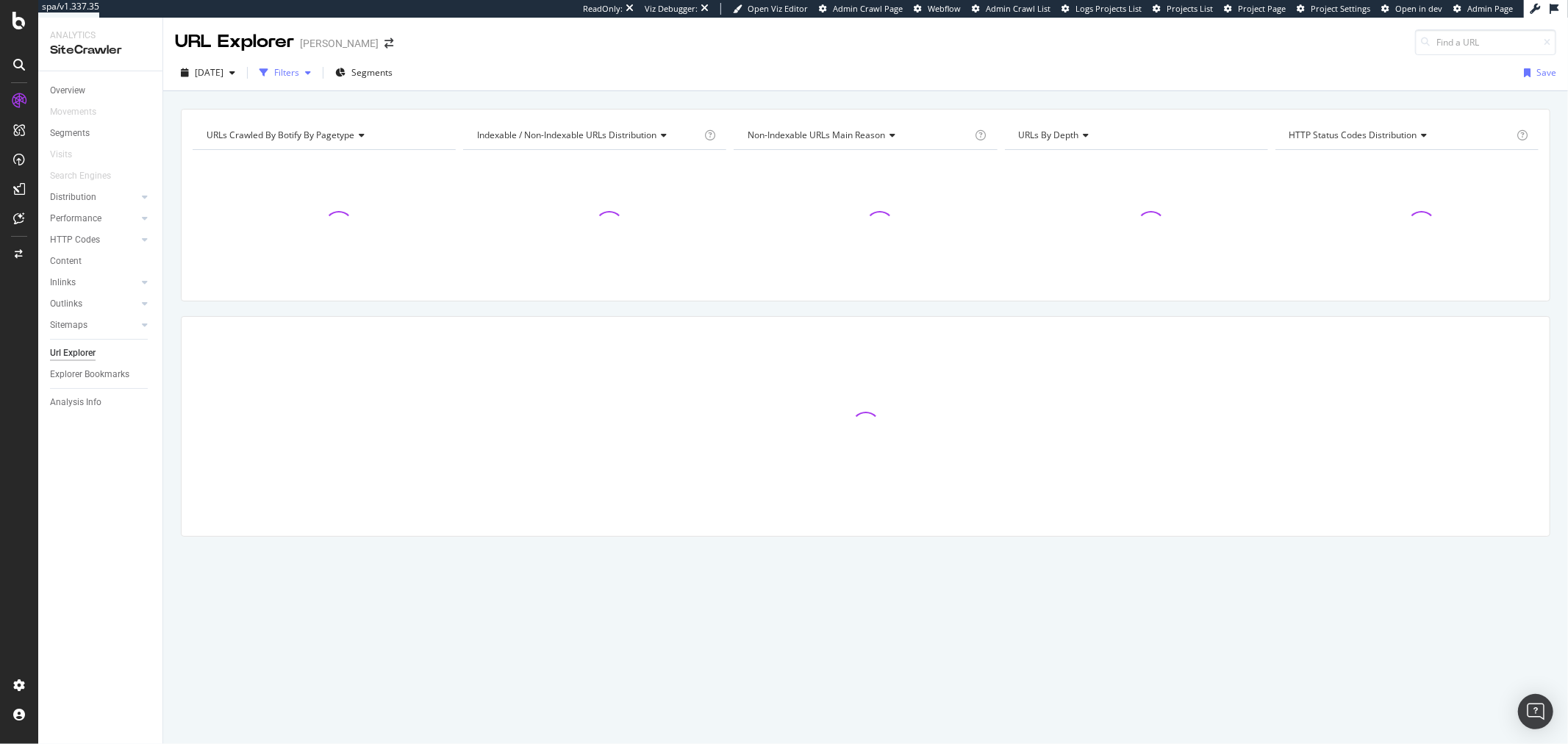
click at [274, 71] on div "button" at bounding box center [264, 73] width 21 height 21
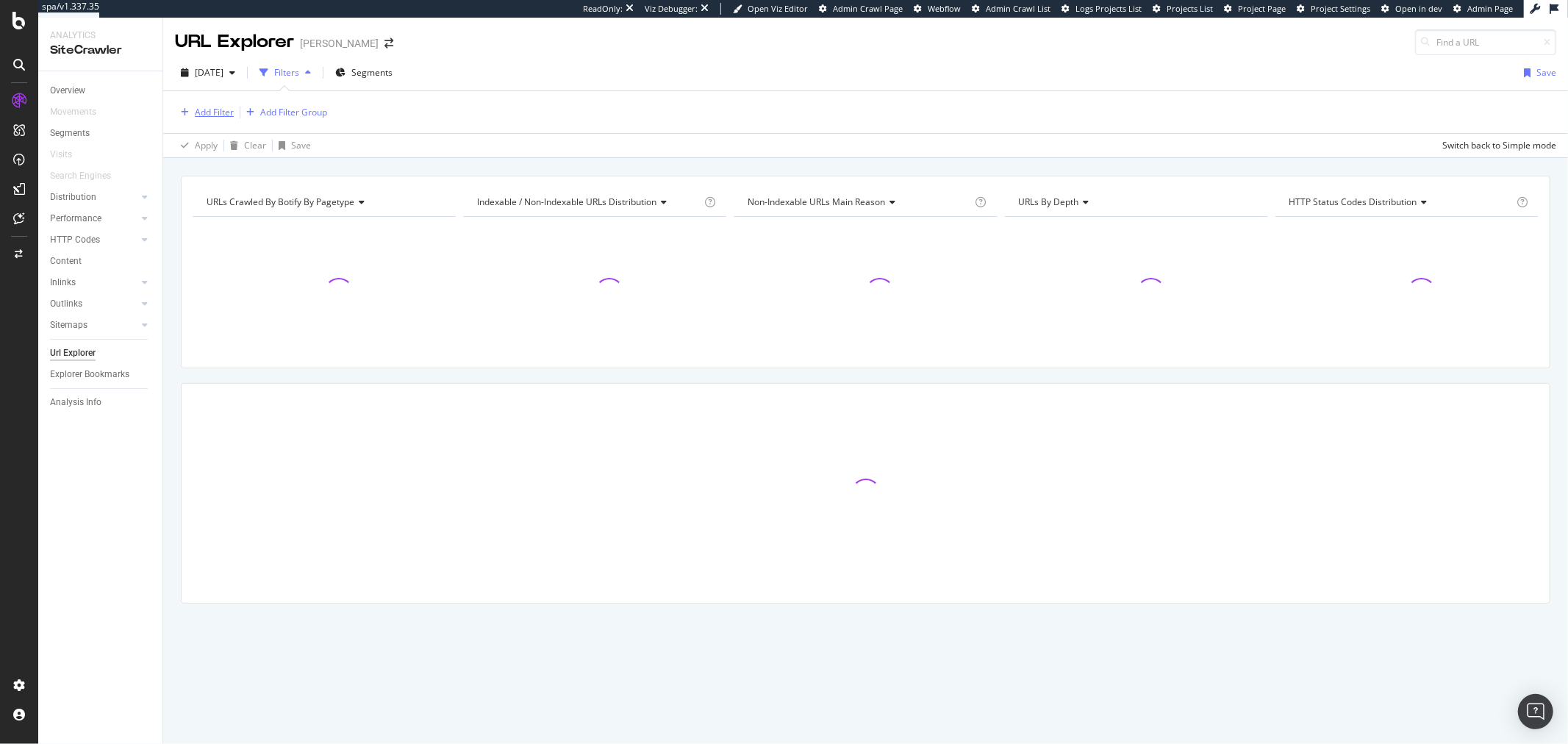
click at [232, 119] on div "Add Filter" at bounding box center [204, 112] width 59 height 16
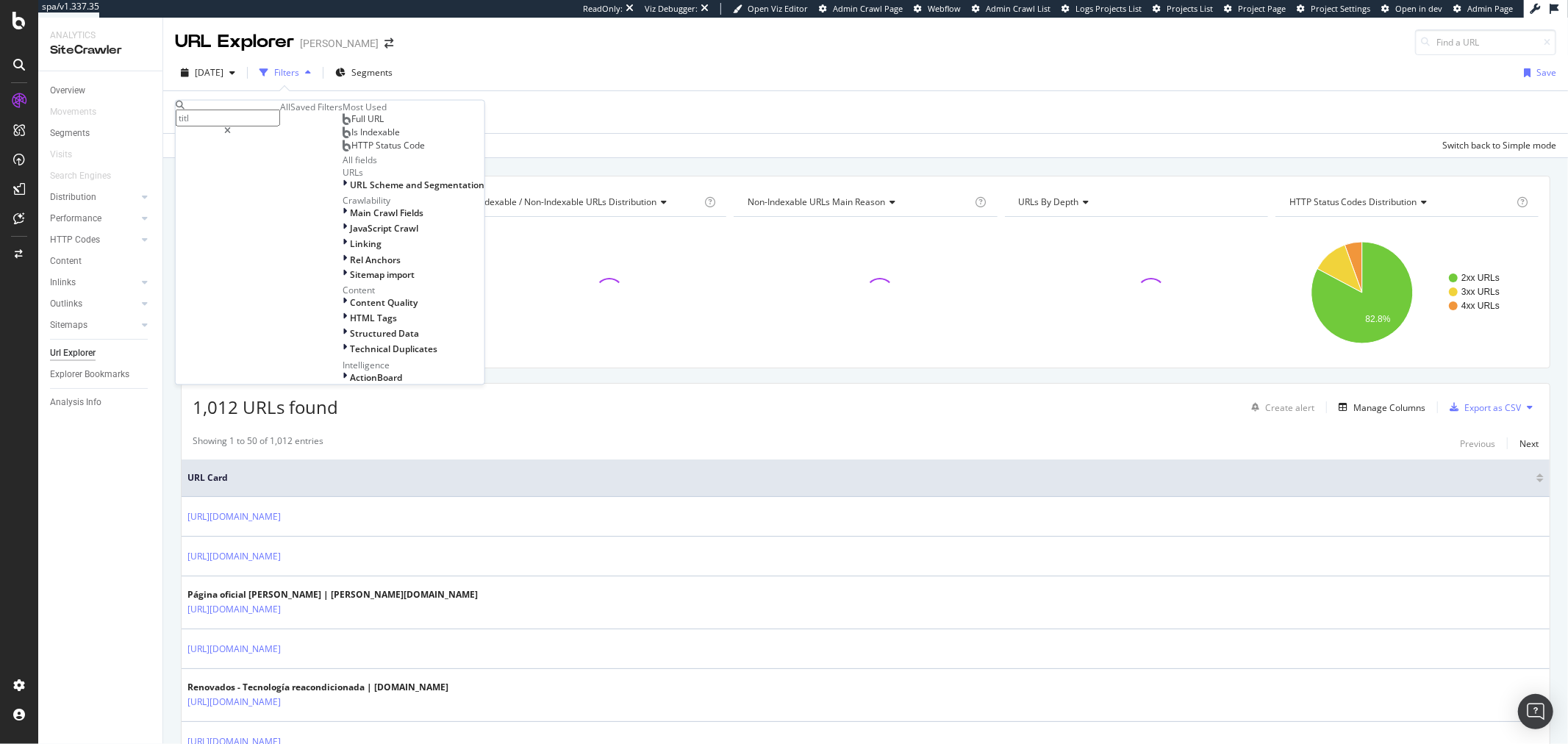
type input "title"
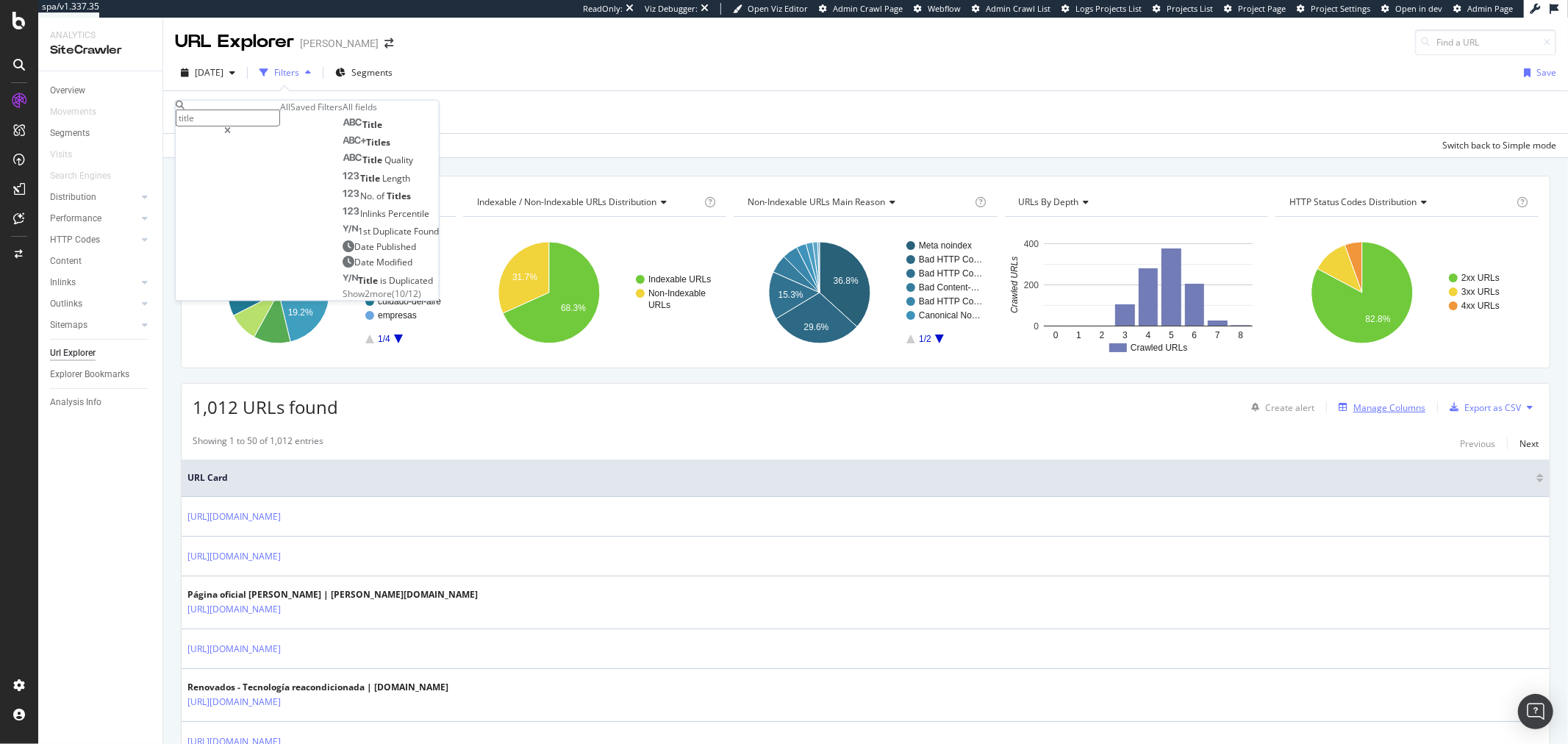
click at [1370, 410] on div "Manage Columns" at bounding box center [1390, 407] width 72 height 13
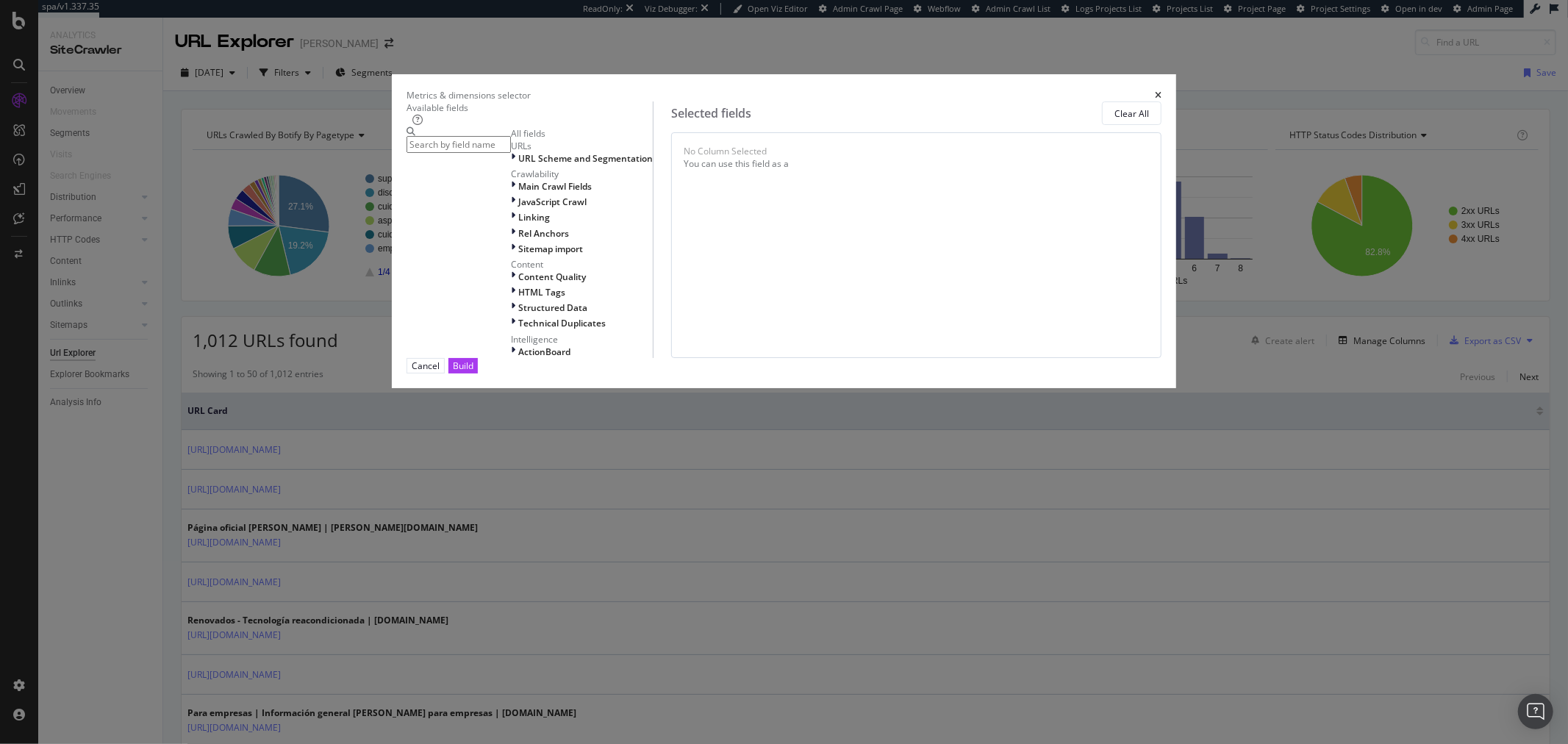
click at [511, 153] on input "modal" at bounding box center [459, 144] width 104 height 17
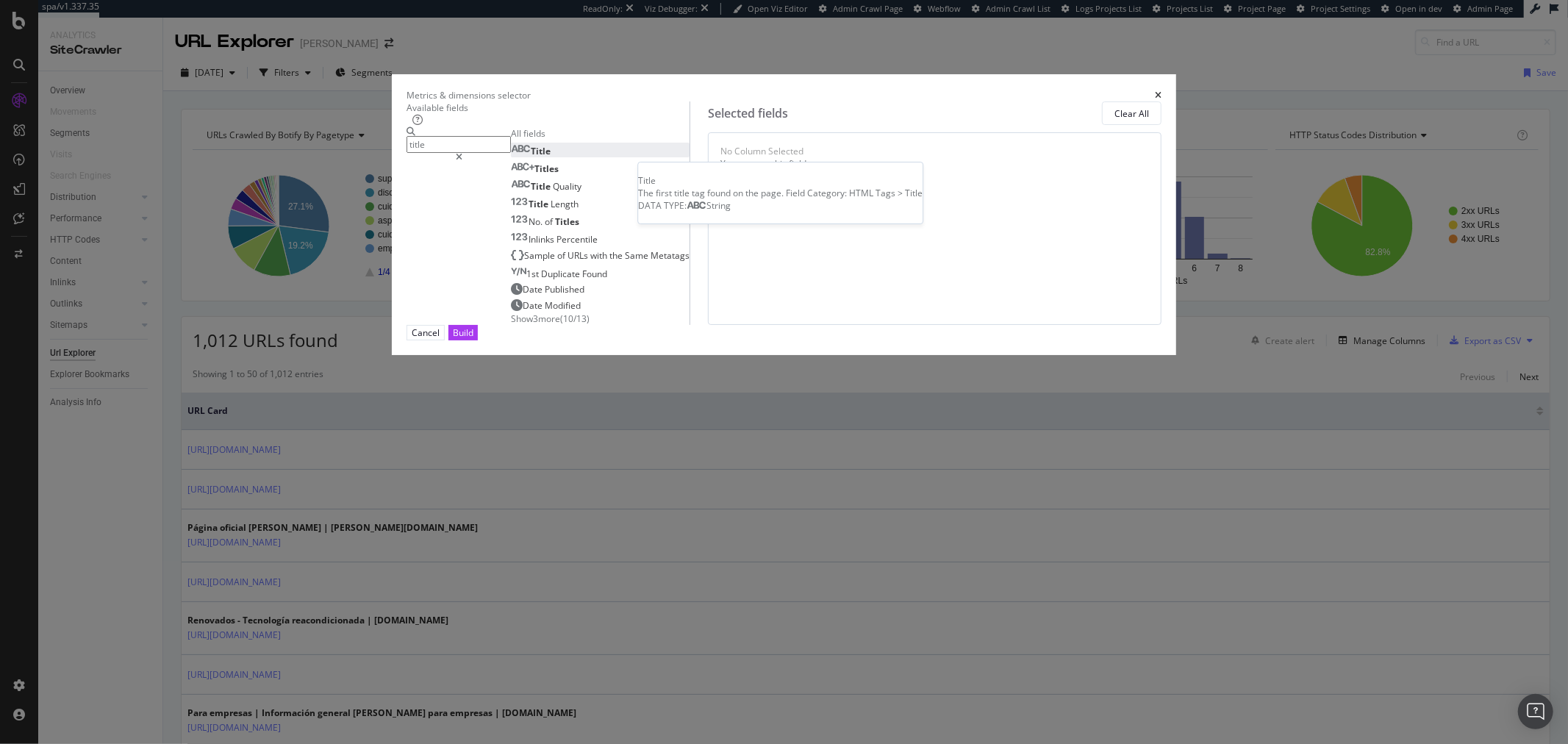
type input "title"
click at [551, 158] on div "Title" at bounding box center [531, 151] width 39 height 13
click at [473, 339] on div "Build" at bounding box center [463, 332] width 21 height 13
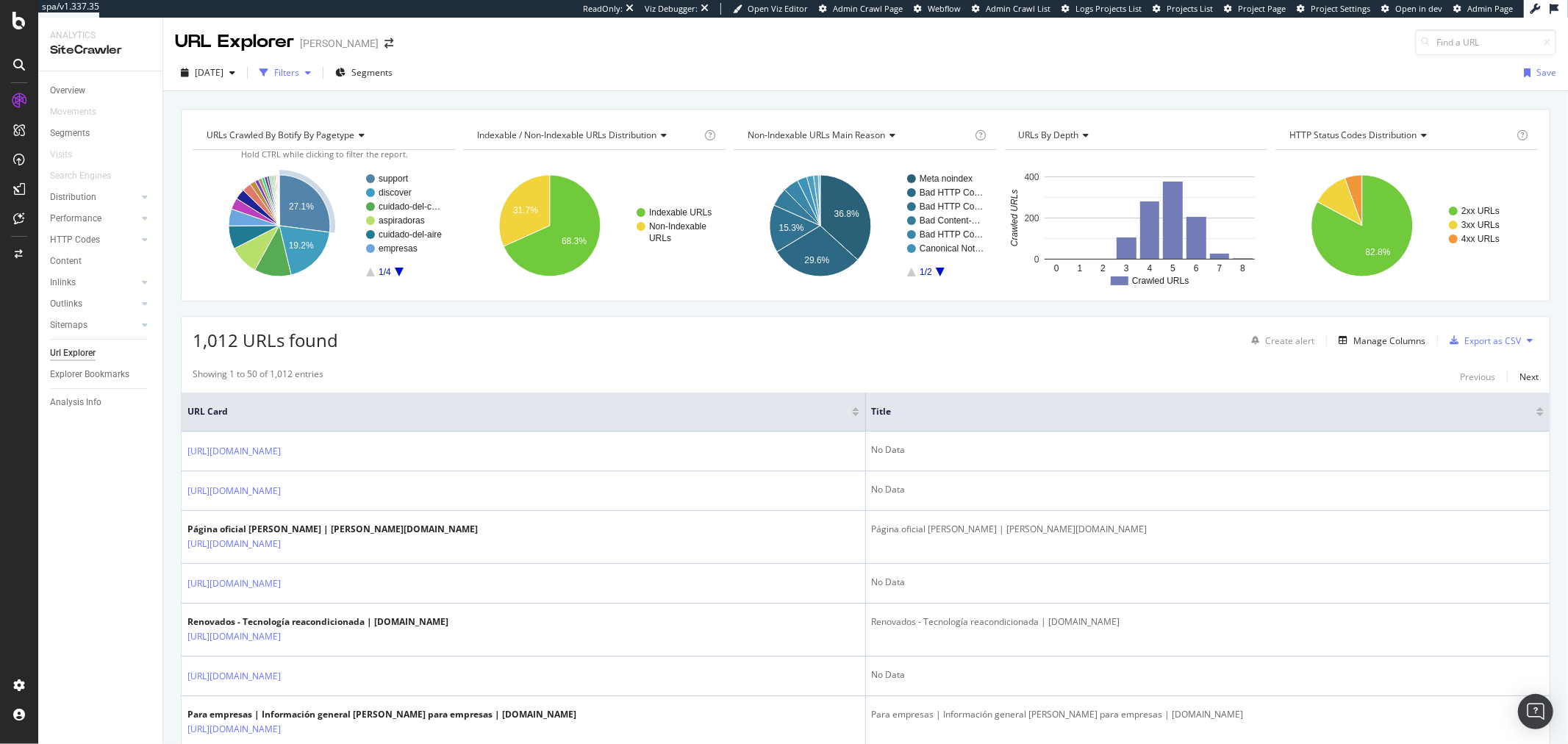
click at [299, 75] on div "Filters" at bounding box center [287, 72] width 25 height 13
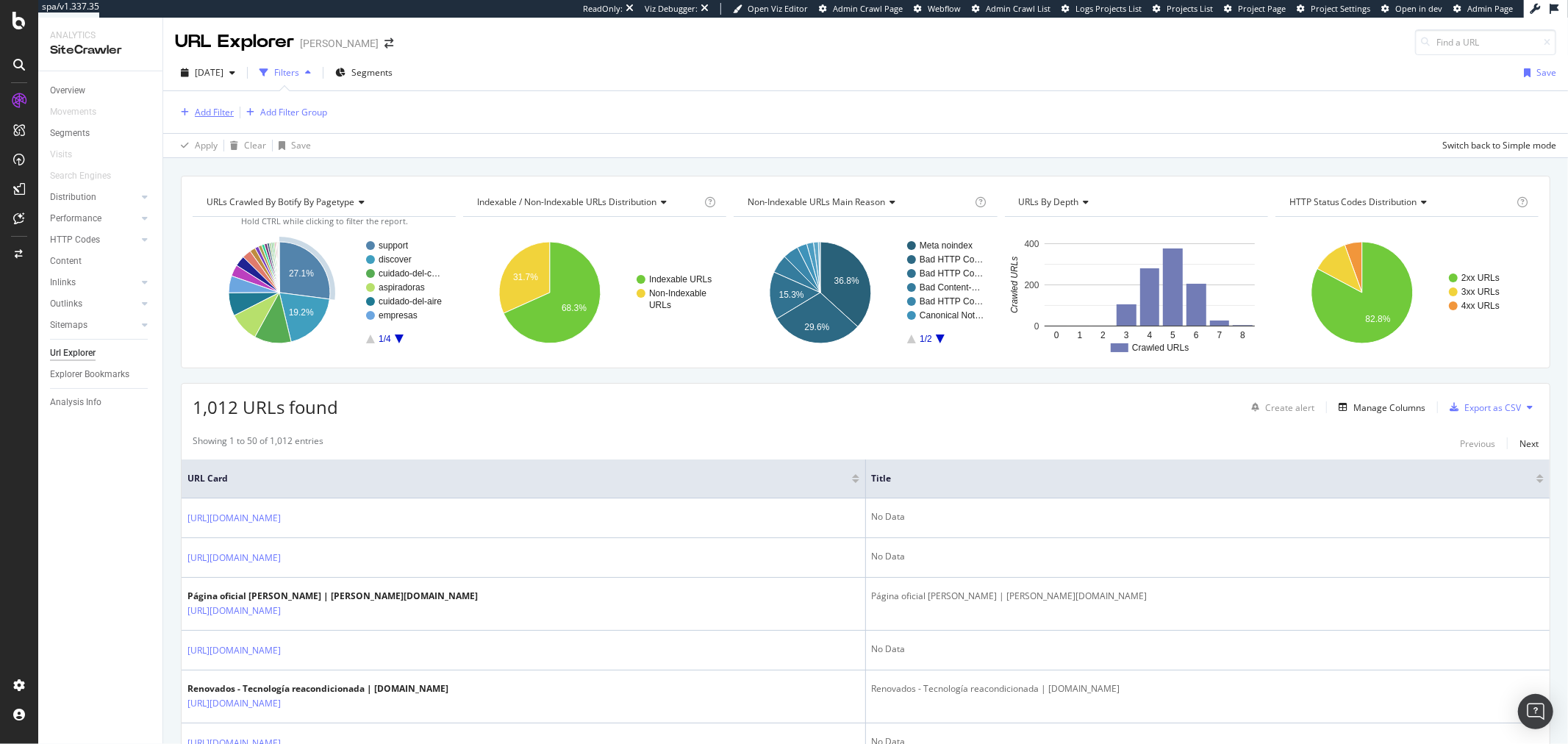
click at [199, 108] on div "Add Filter" at bounding box center [214, 111] width 39 height 13
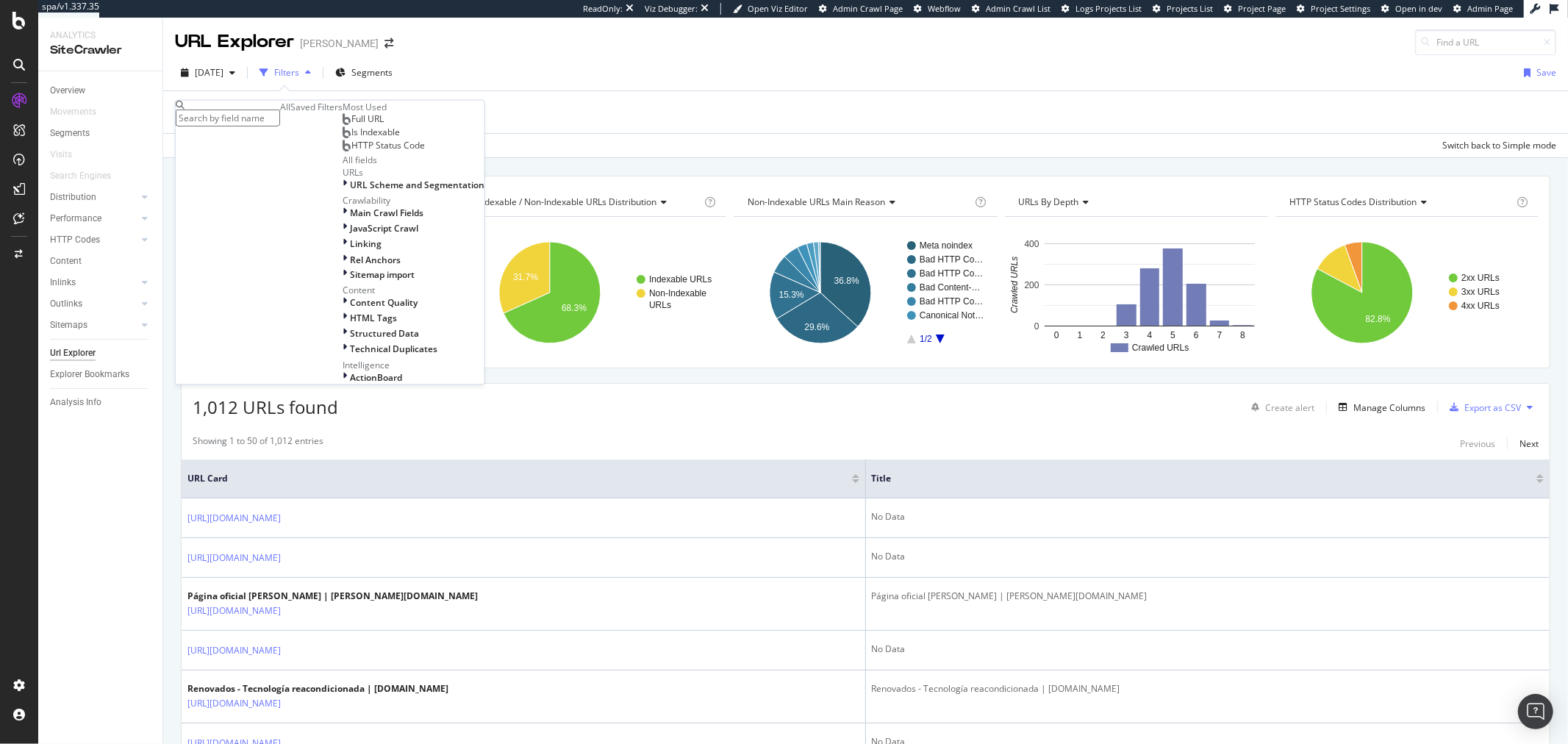
click at [351, 125] on span "Full URL" at bounding box center [368, 118] width 33 height 13
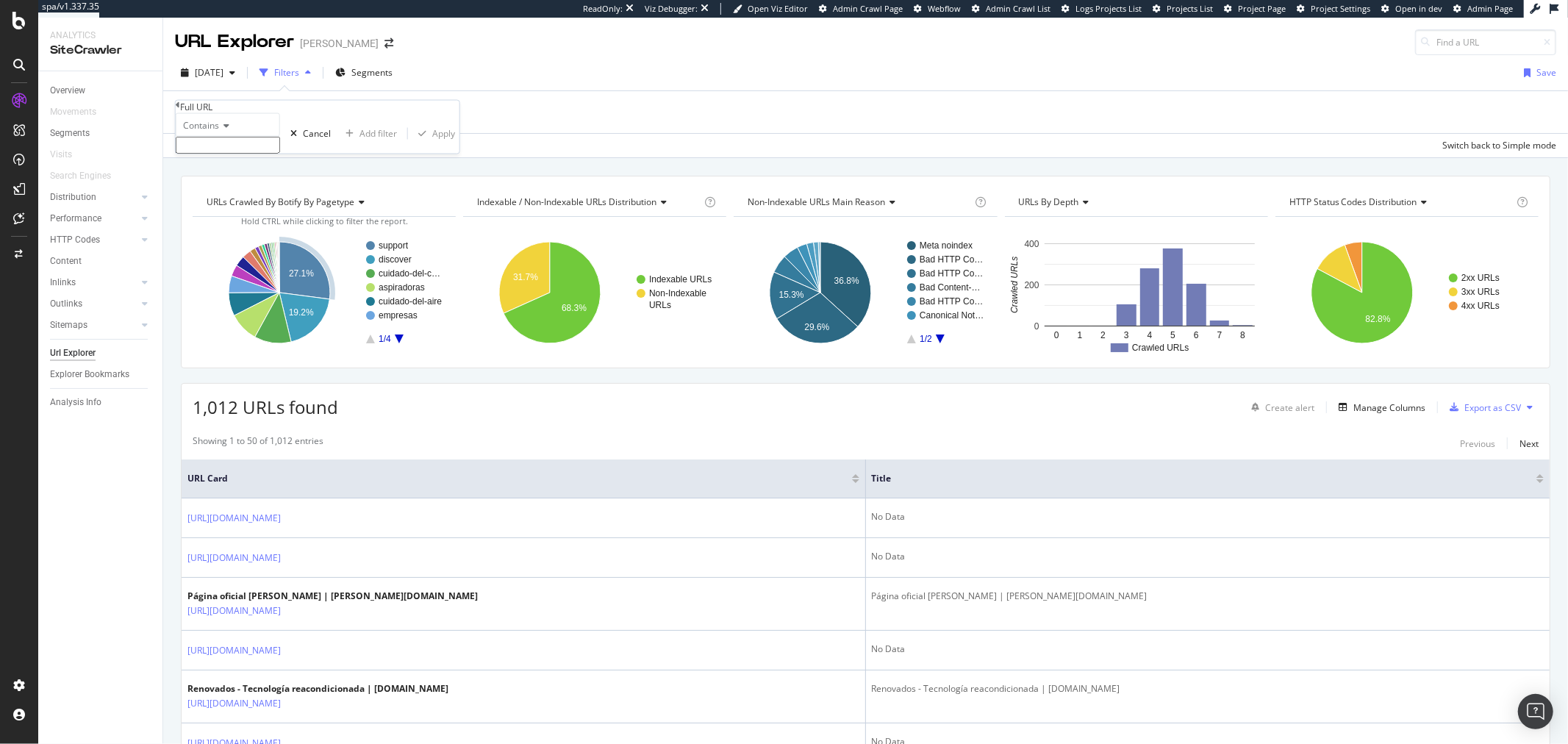
click at [242, 154] on input "text" at bounding box center [227, 145] width 104 height 17
paste input "/aspiradoras/sin-cable"
type input "/aspiradoras/sin-cable/"
click at [433, 144] on div "Apply" at bounding box center [444, 138] width 23 height 13
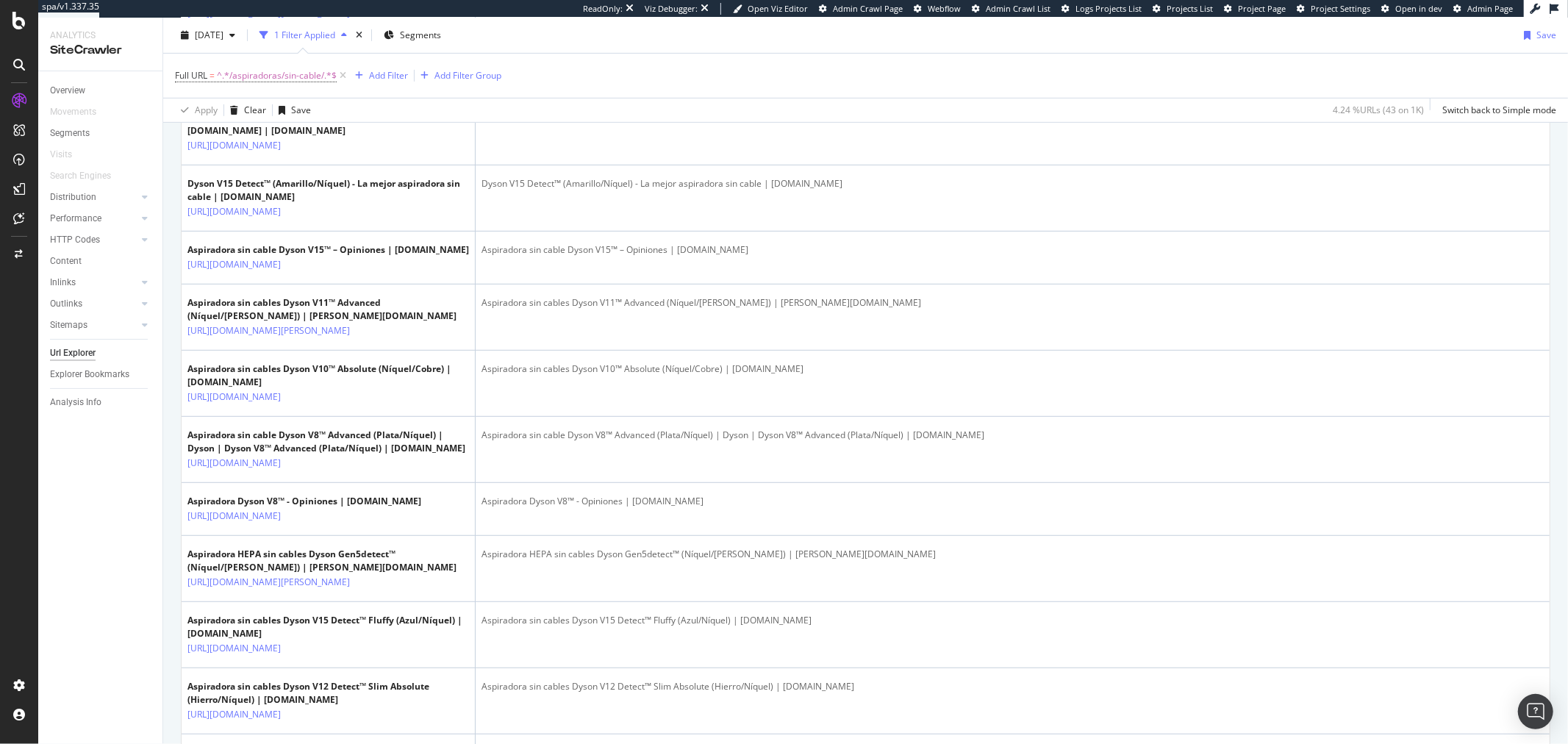
scroll to position [572, 0]
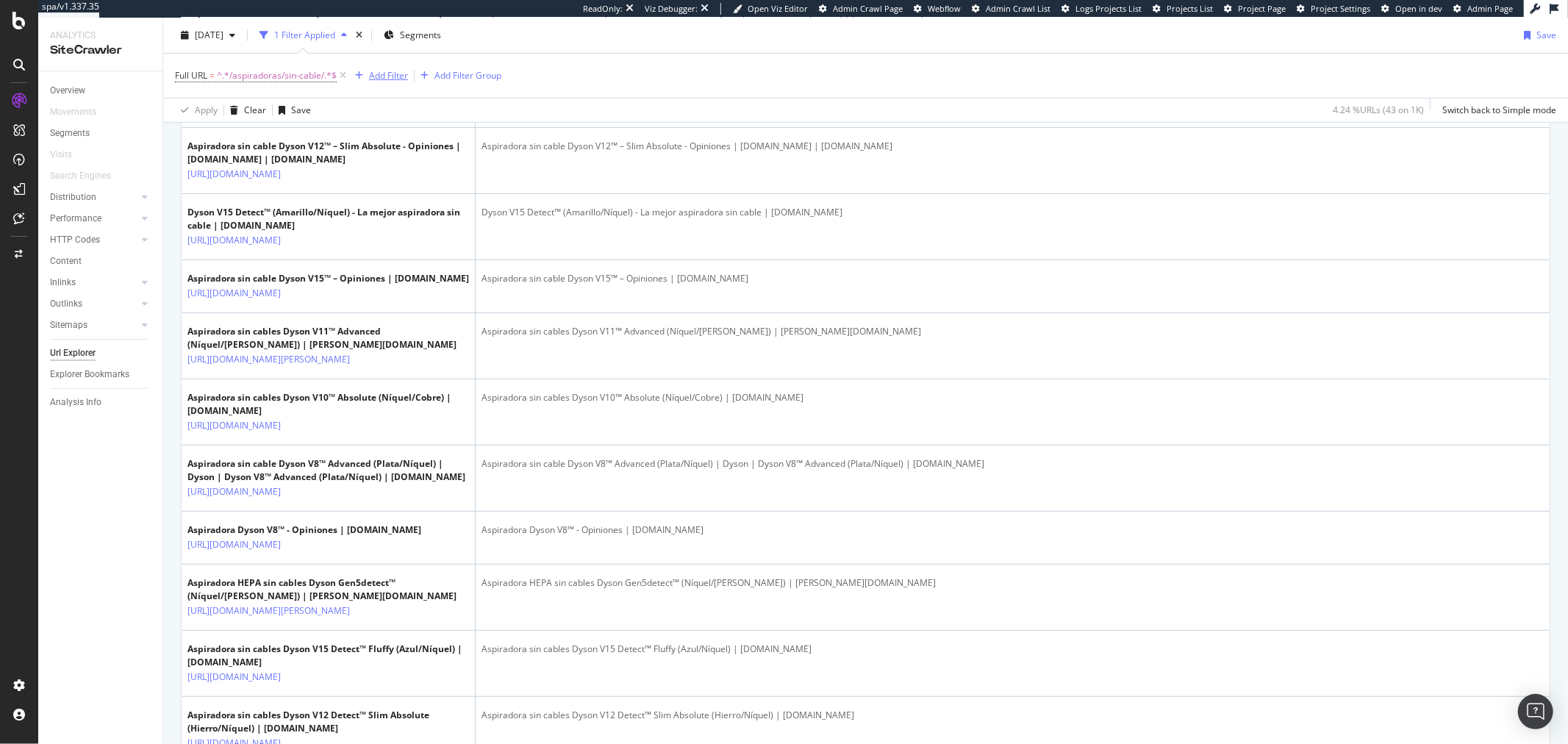
click at [386, 72] on div "Add Filter" at bounding box center [389, 75] width 39 height 13
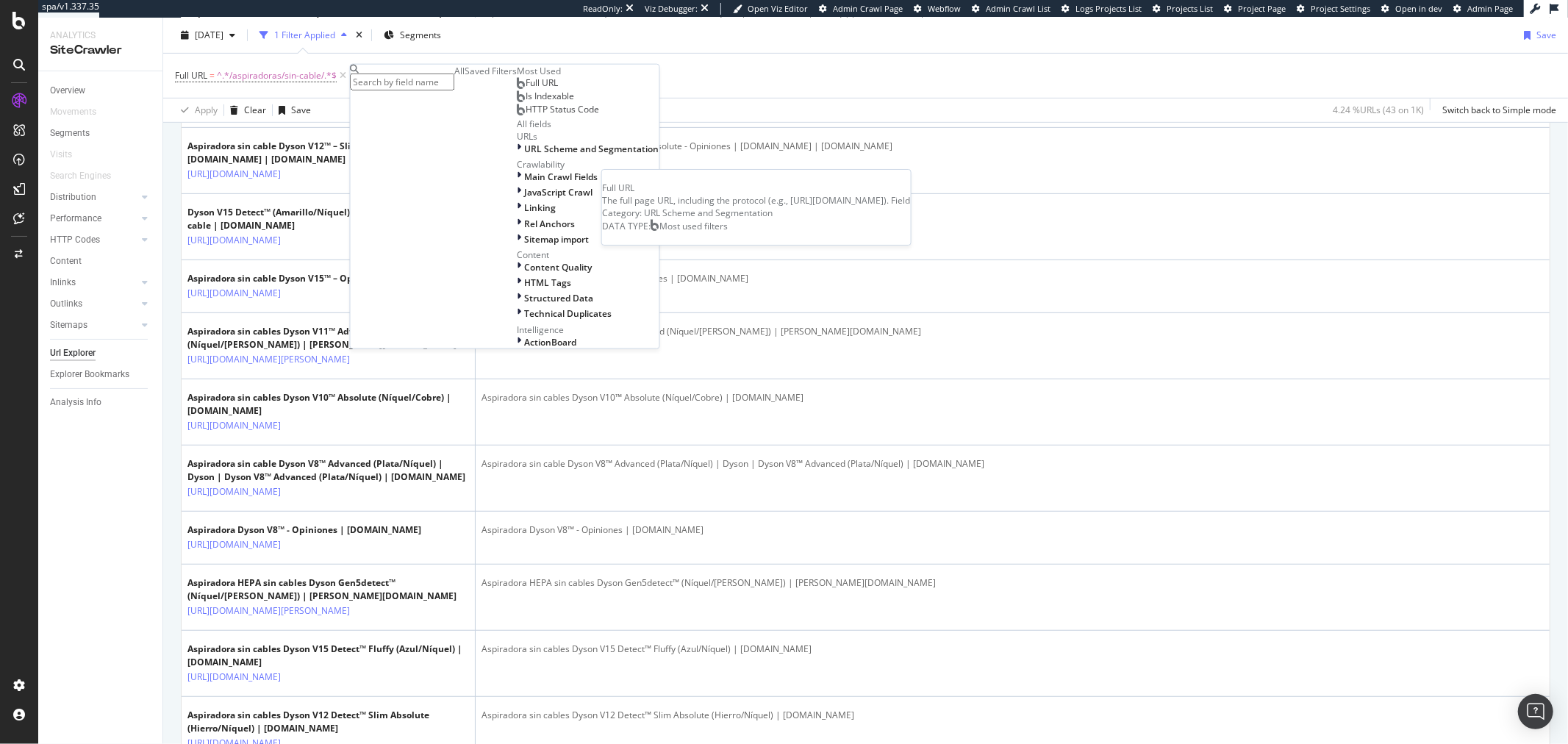
click at [526, 89] on span "Full URL" at bounding box center [542, 83] width 33 height 13
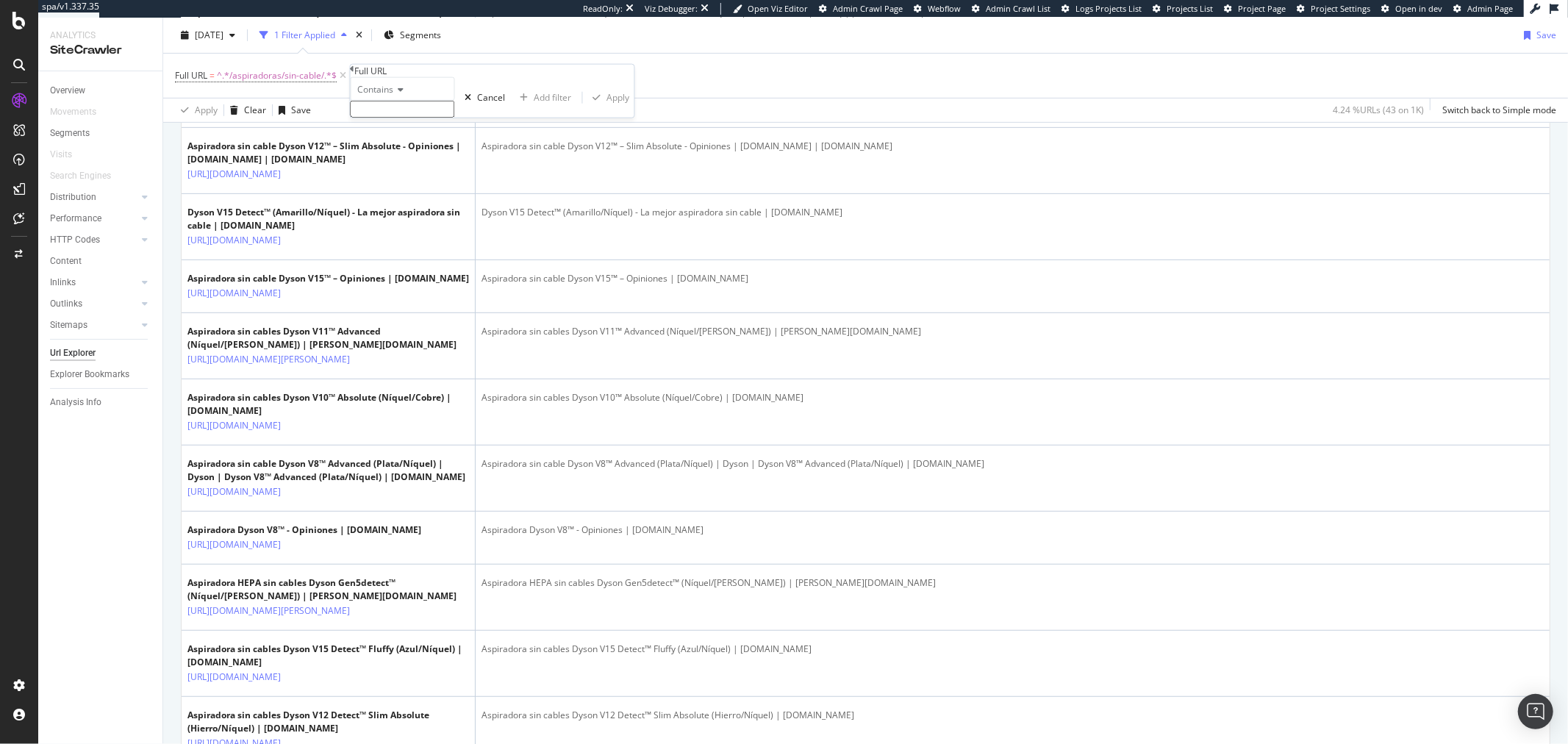
click at [394, 96] on span "Contains" at bounding box center [376, 89] width 36 height 13
click at [412, 224] on span "Doesn't contain" at bounding box center [387, 217] width 64 height 13
click at [409, 117] on input "text" at bounding box center [403, 109] width 104 height 17
paste input "opiniones"
click at [368, 117] on input "opiniones" at bounding box center [403, 109] width 104 height 17
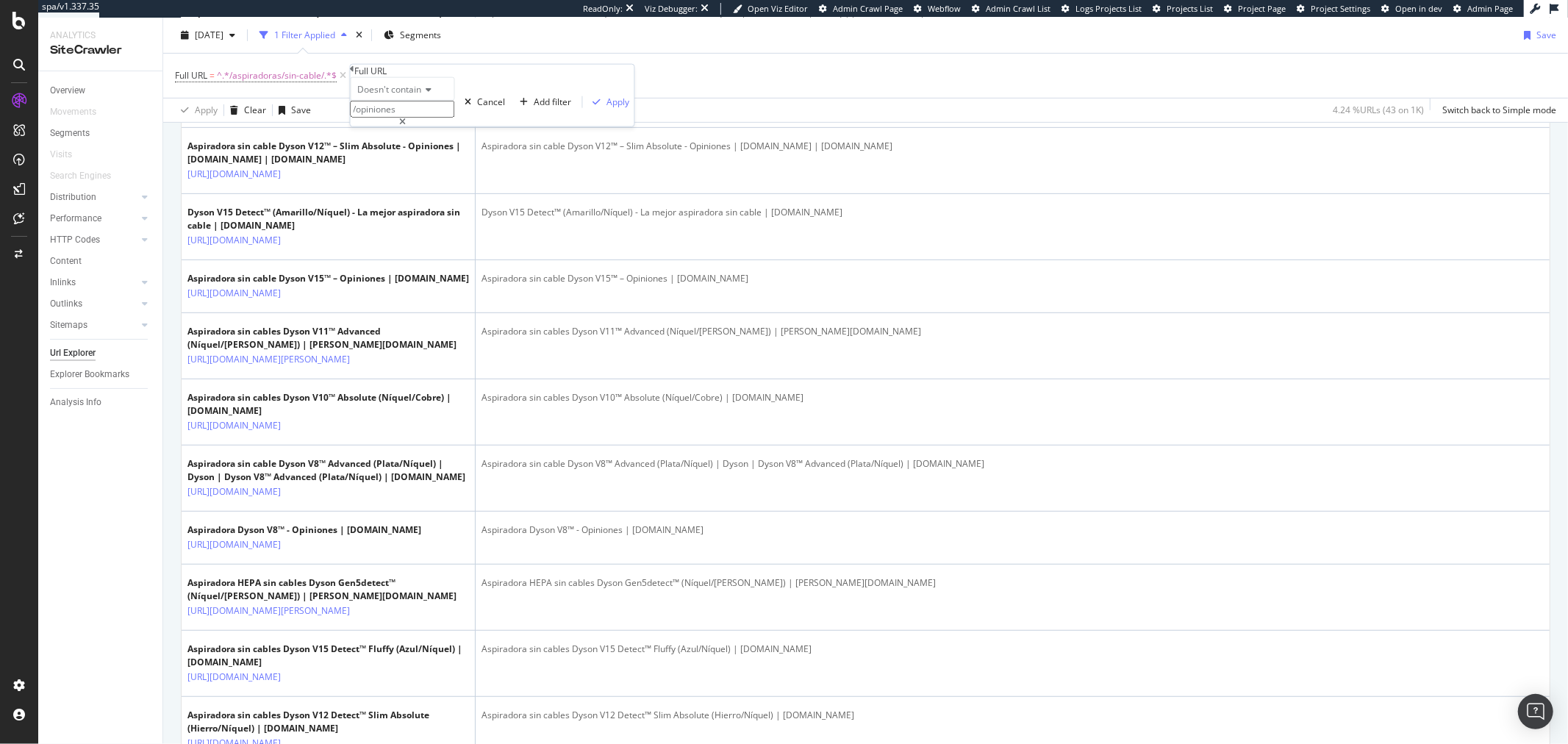
type input "/opiniones"
click at [505, 126] on div "Doesn't contain /opiniones Cancel Add filter Apply" at bounding box center [493, 102] width 284 height 49
click at [607, 108] on div "Apply" at bounding box center [618, 102] width 23 height 13
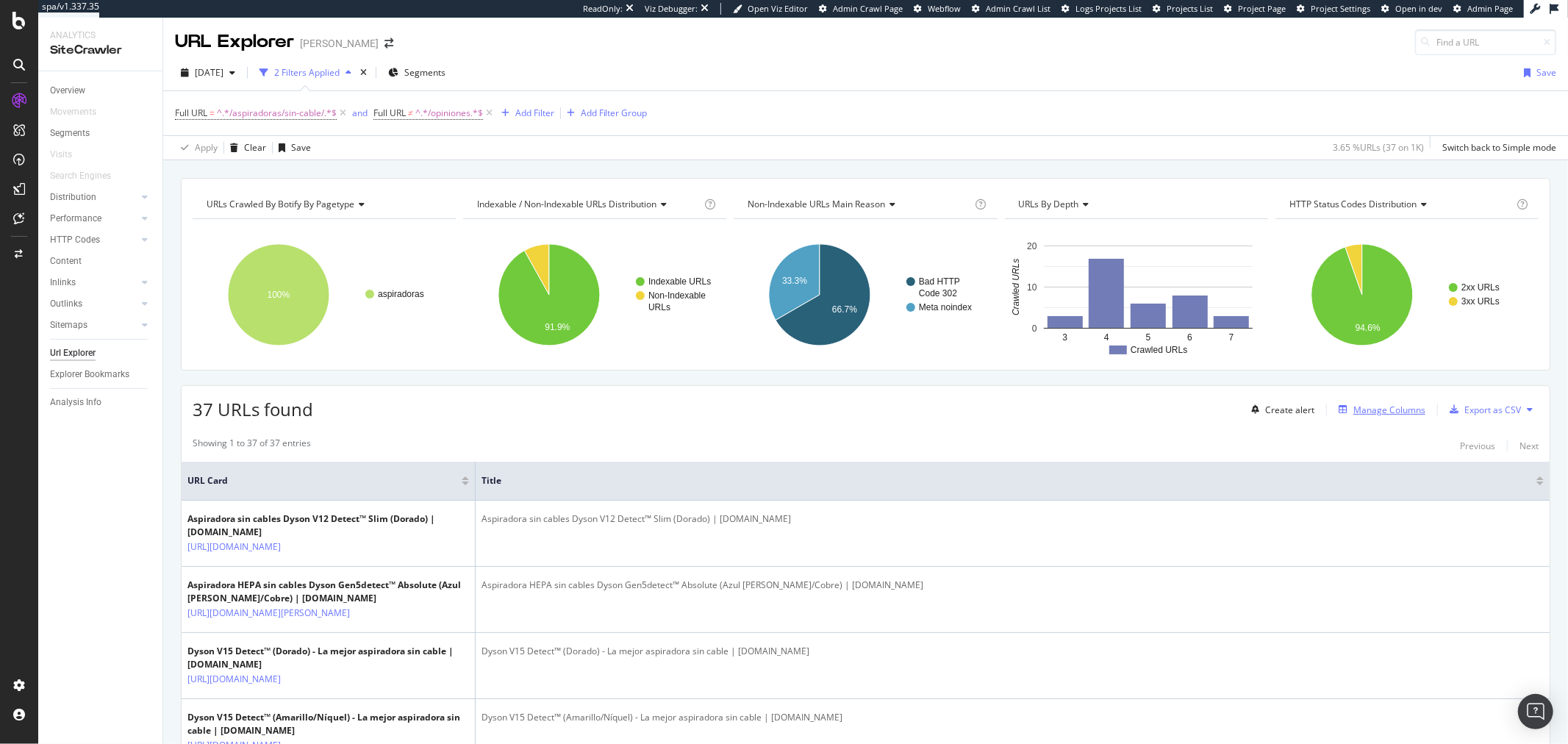
click at [1361, 407] on div "Manage Columns" at bounding box center [1390, 410] width 72 height 13
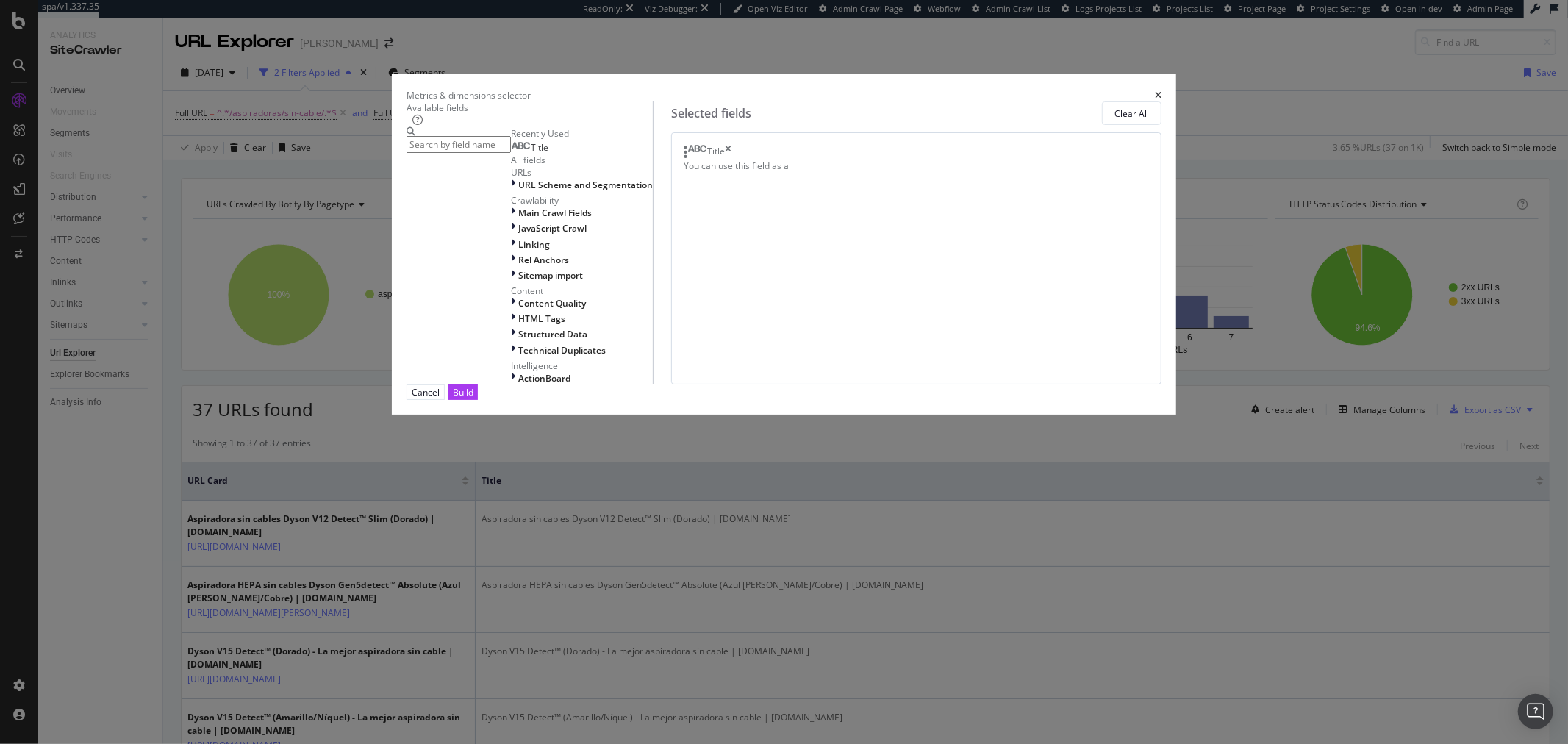
click at [511, 153] on input "modal" at bounding box center [459, 144] width 104 height 17
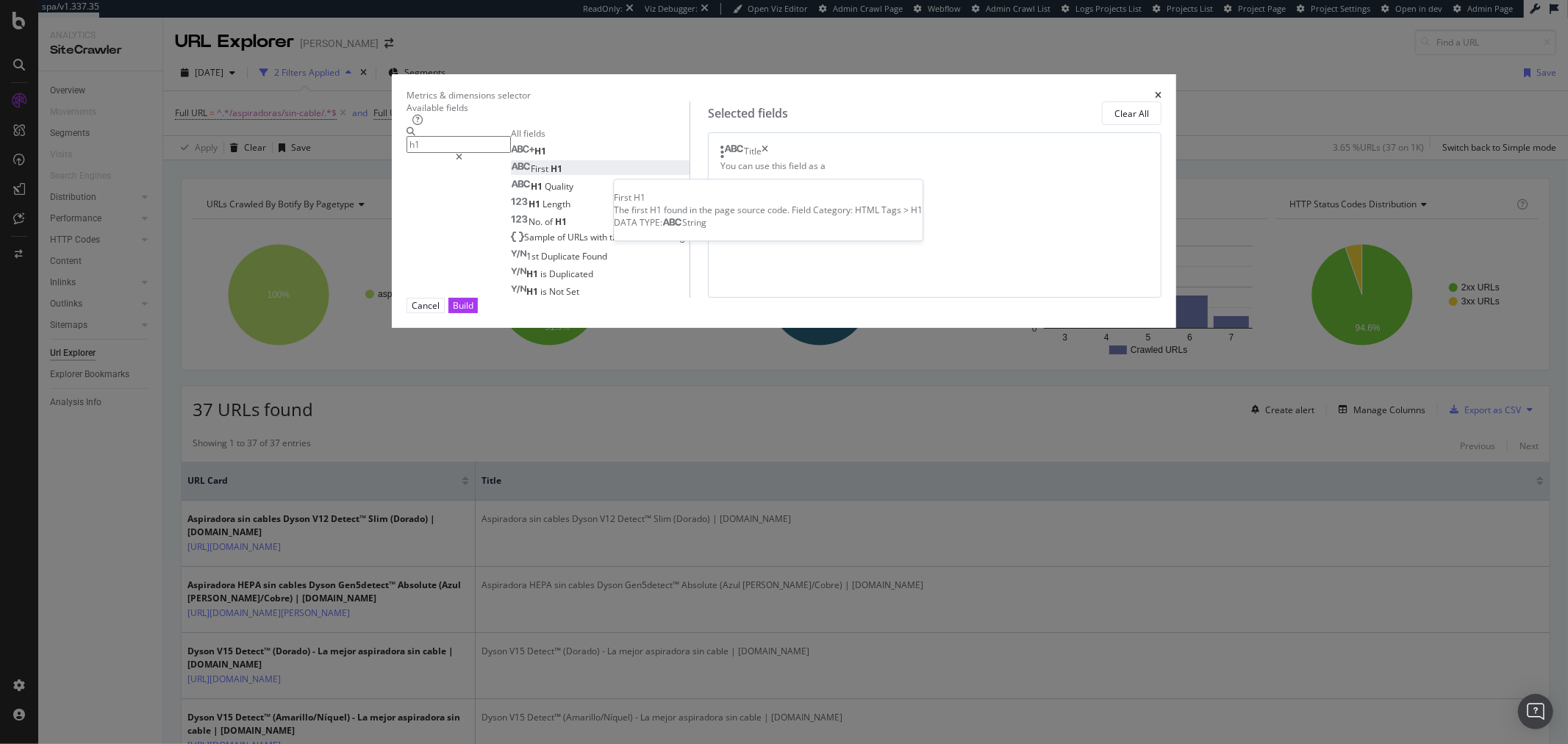
type input "h1"
click at [563, 175] on div "First H1" at bounding box center [537, 169] width 51 height 13
click at [473, 312] on div "Build" at bounding box center [463, 305] width 21 height 13
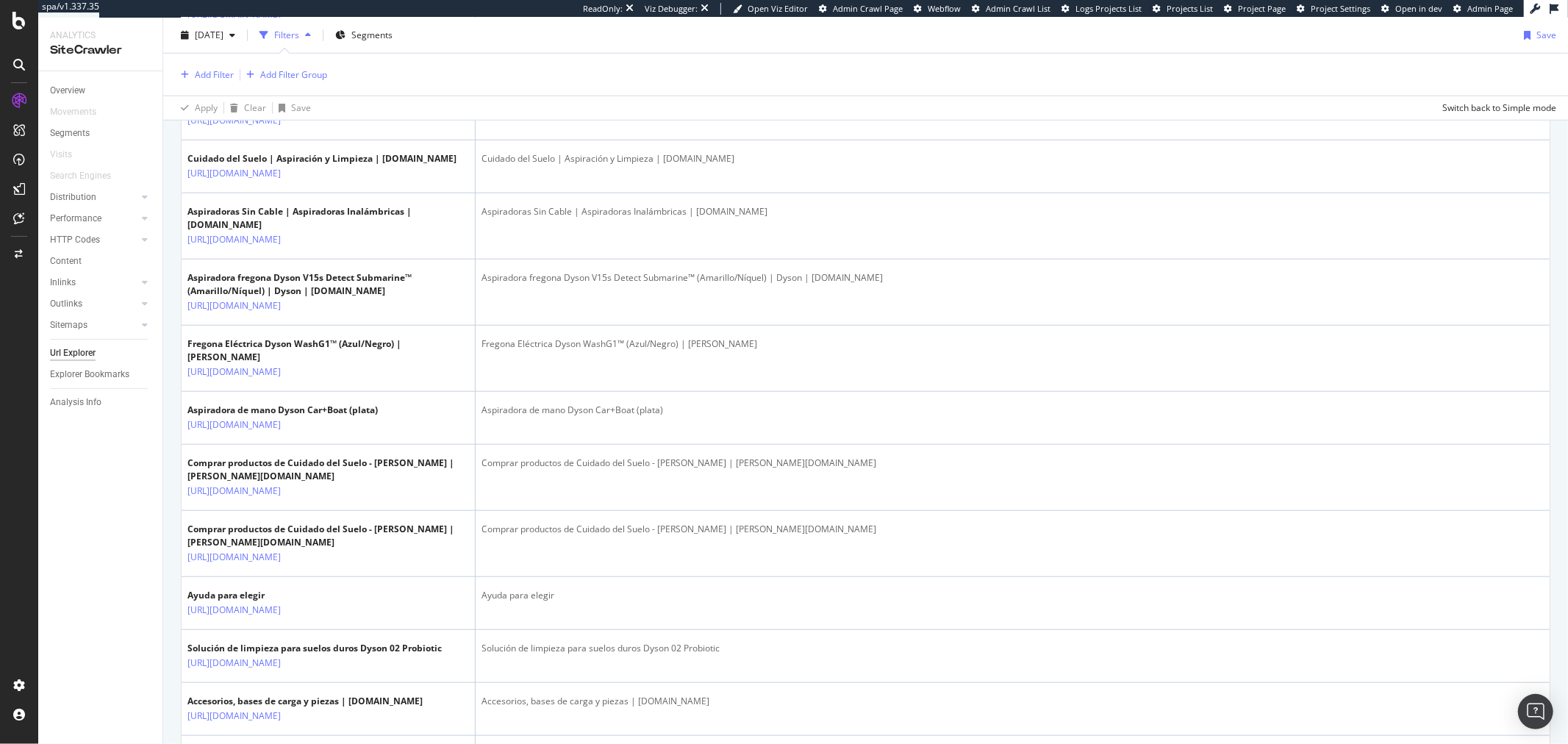
scroll to position [1062, 0]
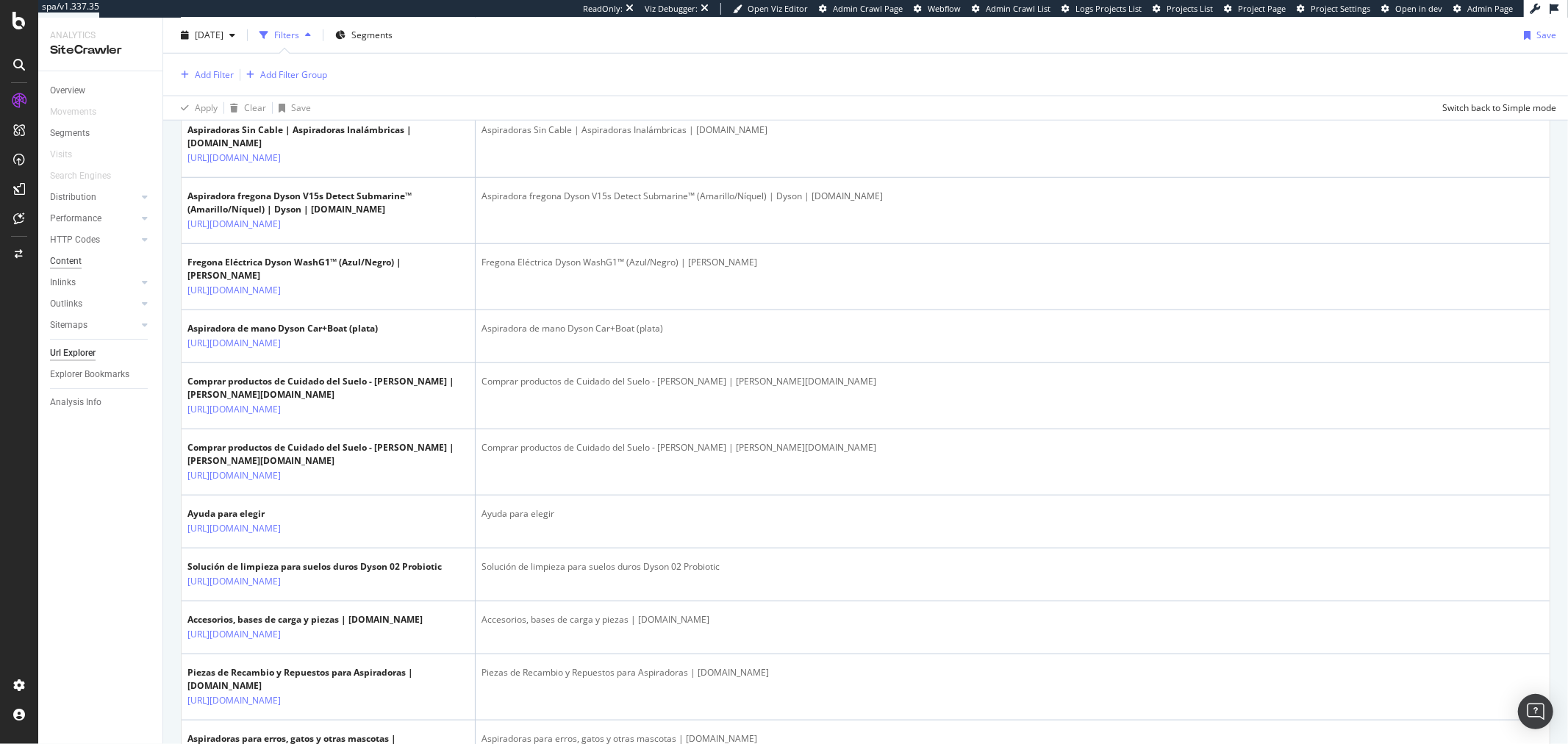
click at [77, 260] on div "Content" at bounding box center [65, 261] width 32 height 16
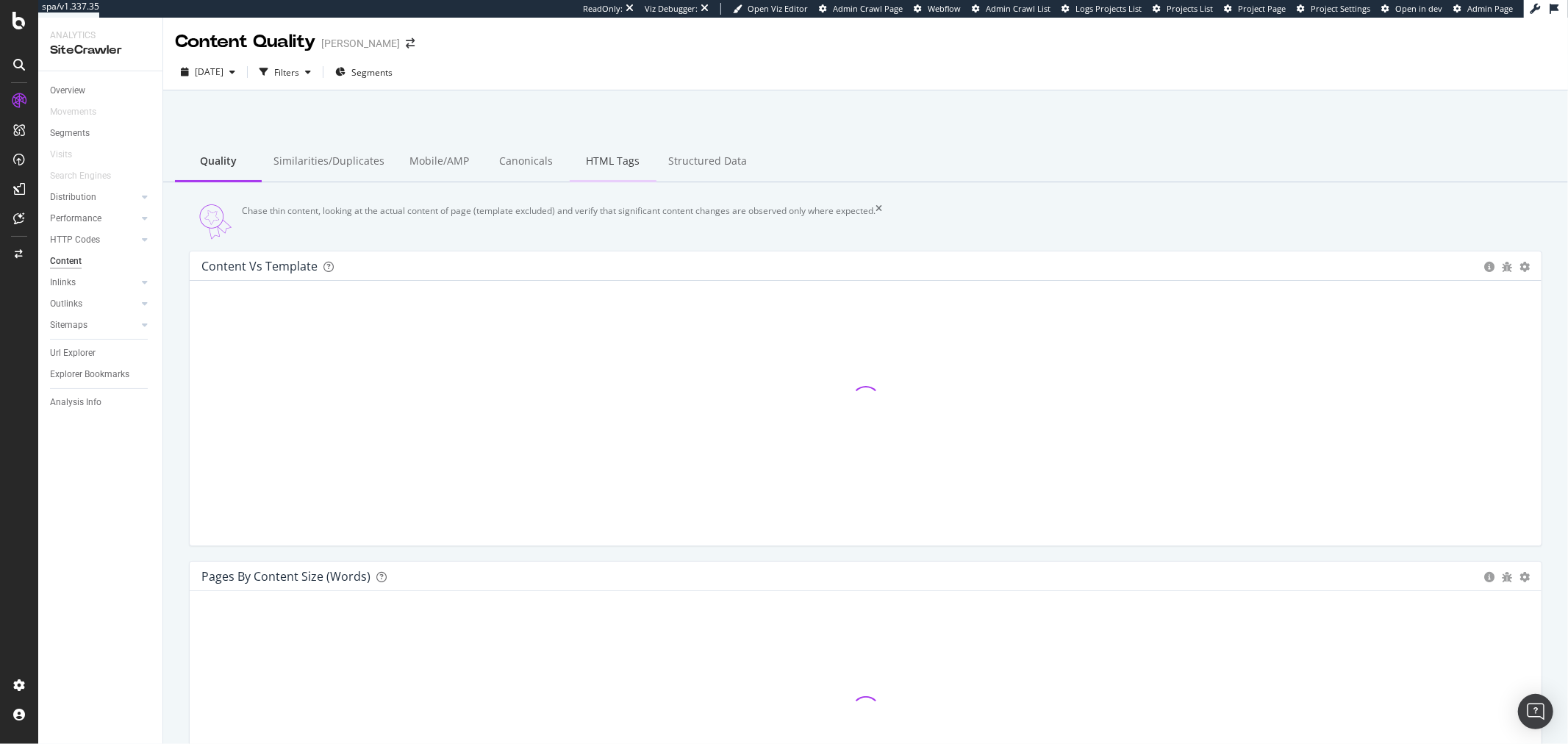
click at [600, 166] on div "HTML Tags" at bounding box center [613, 162] width 87 height 40
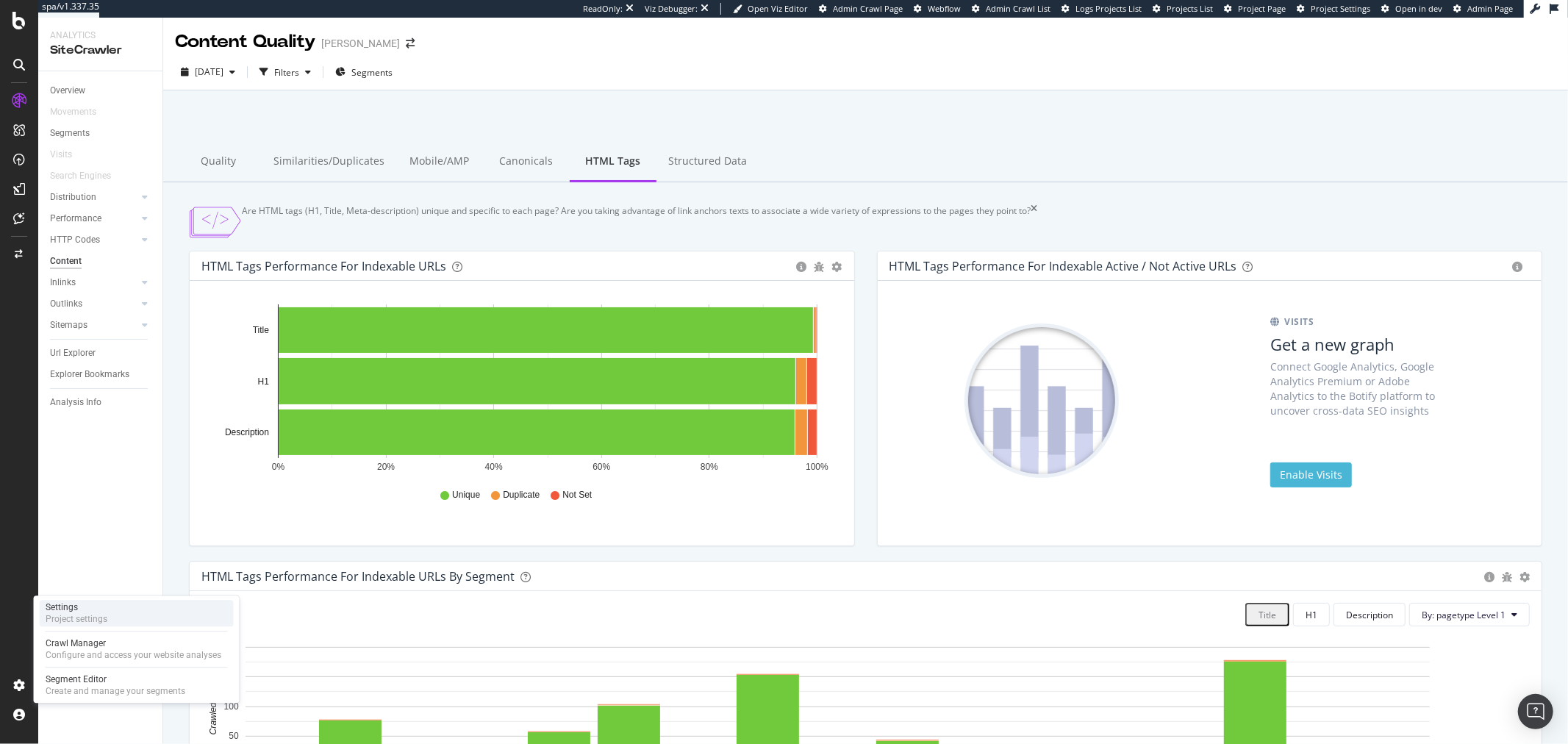
drag, startPoint x: 141, startPoint y: 619, endPoint x: 195, endPoint y: 618, distance: 54.0
click at [141, 619] on div "Settings Project settings" at bounding box center [136, 613] width 194 height 27
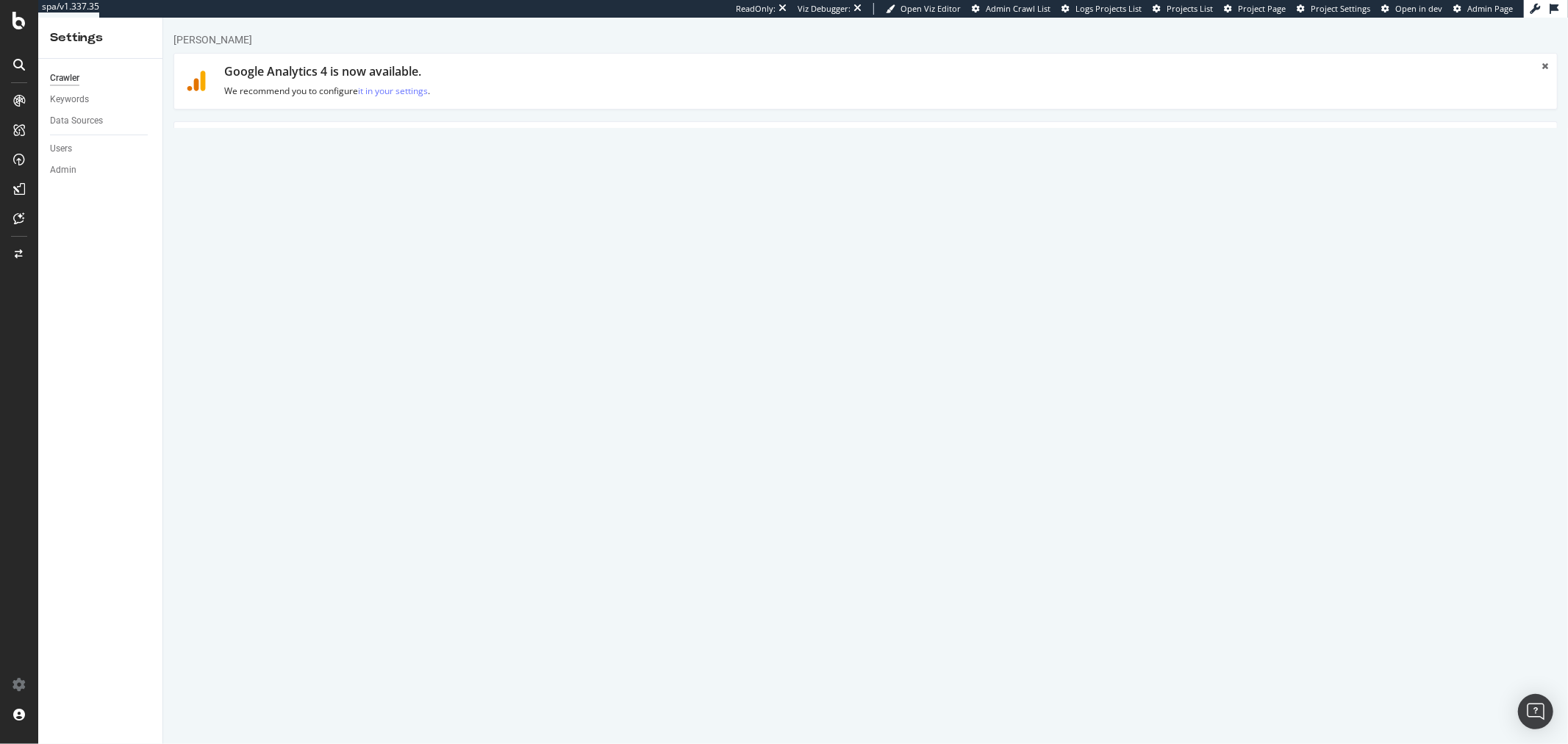
click at [593, 142] on link "Scheduling" at bounding box center [594, 142] width 77 height 40
click at [493, 81] on link "HTML Extract" at bounding box center [508, 74] width 87 height 40
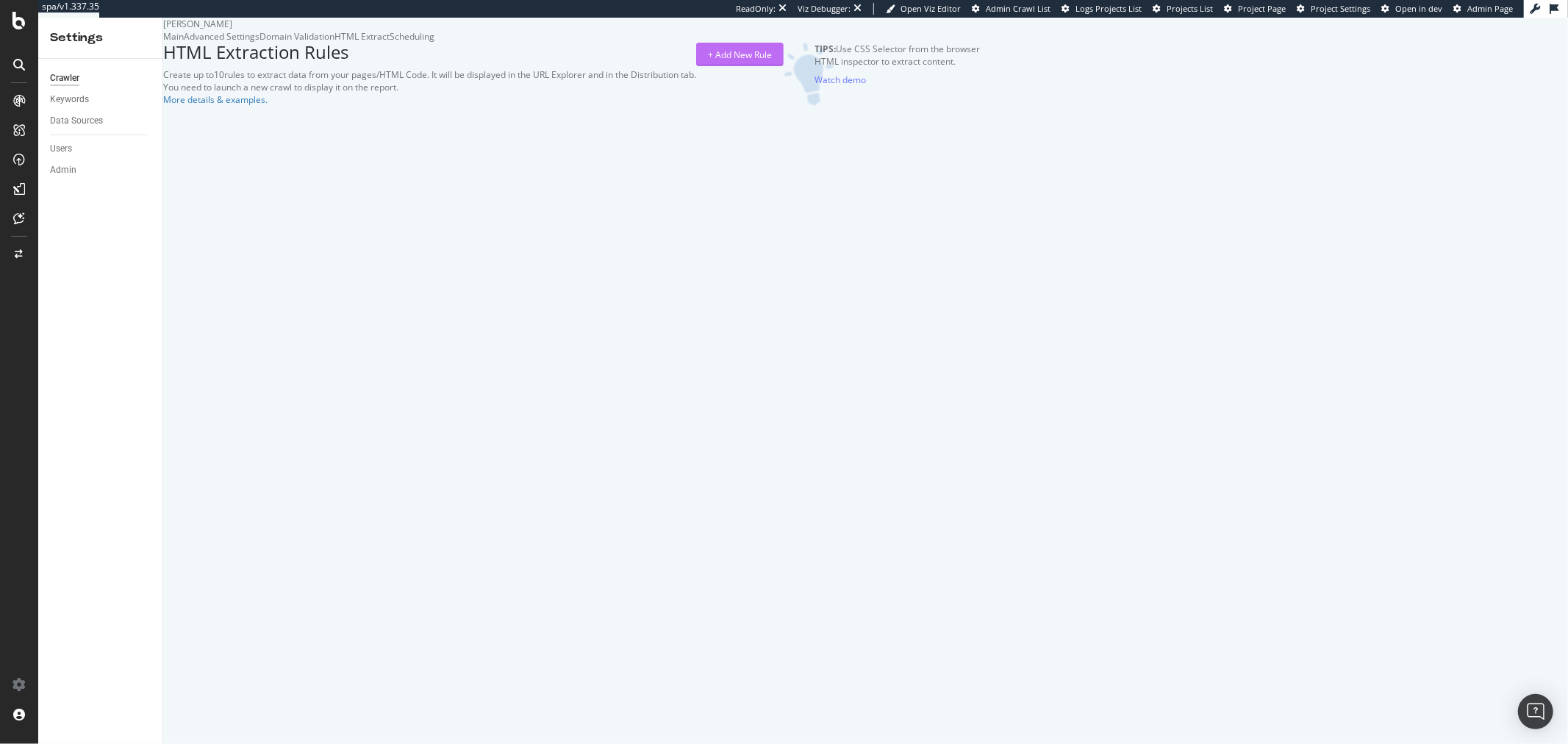
click at [772, 61] on div "+ Add New Rule" at bounding box center [740, 54] width 64 height 13
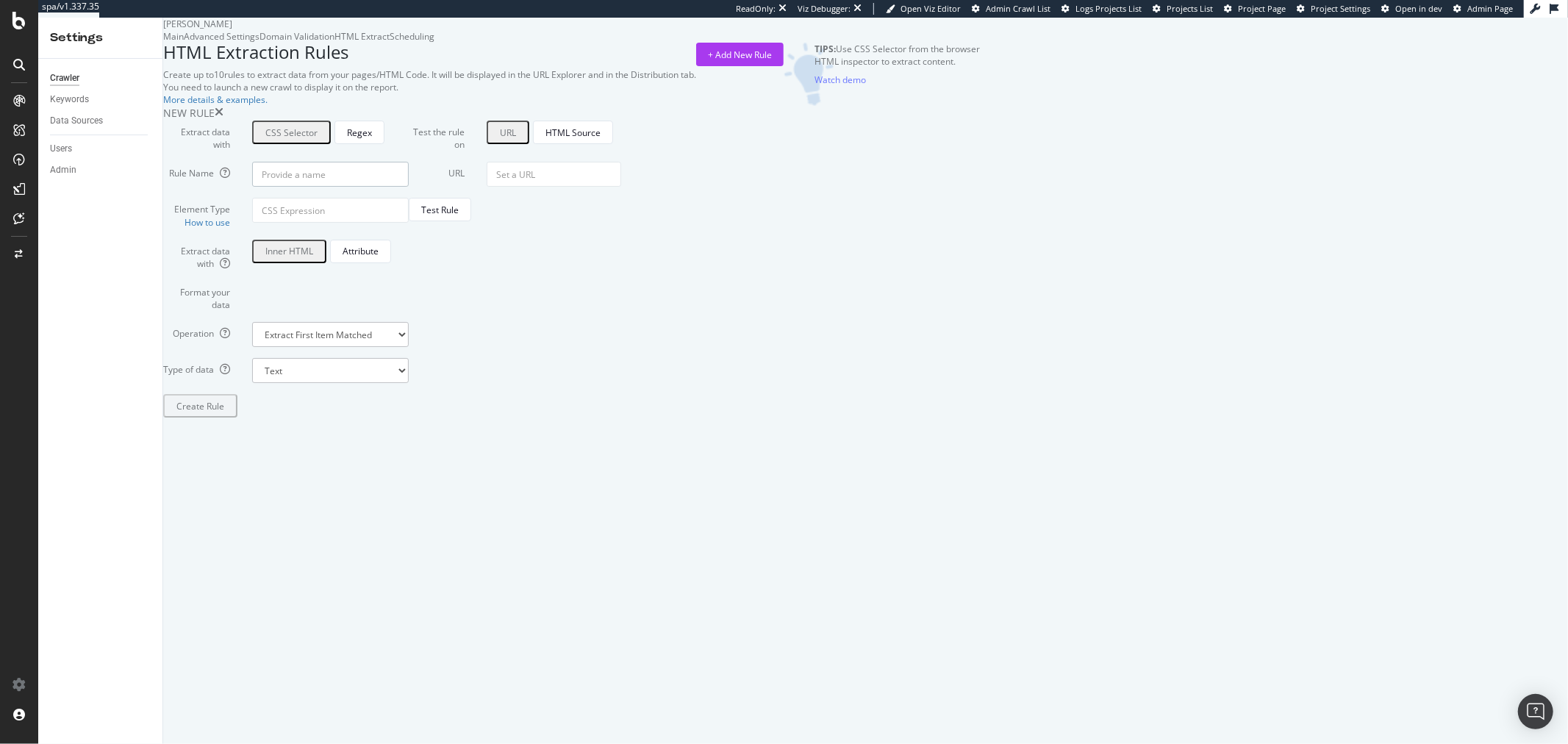
click at [409, 187] on input "Rule Name" at bounding box center [330, 175] width 157 height 25
paste input "<span class="sr-only">current price:</span>"
drag, startPoint x: 680, startPoint y: 349, endPoint x: 313, endPoint y: 356, distance: 367.1
click at [313, 187] on div "Rule Name <span class="sr-only">current price:</span>" at bounding box center [286, 175] width 268 height 25
type input "PDP"
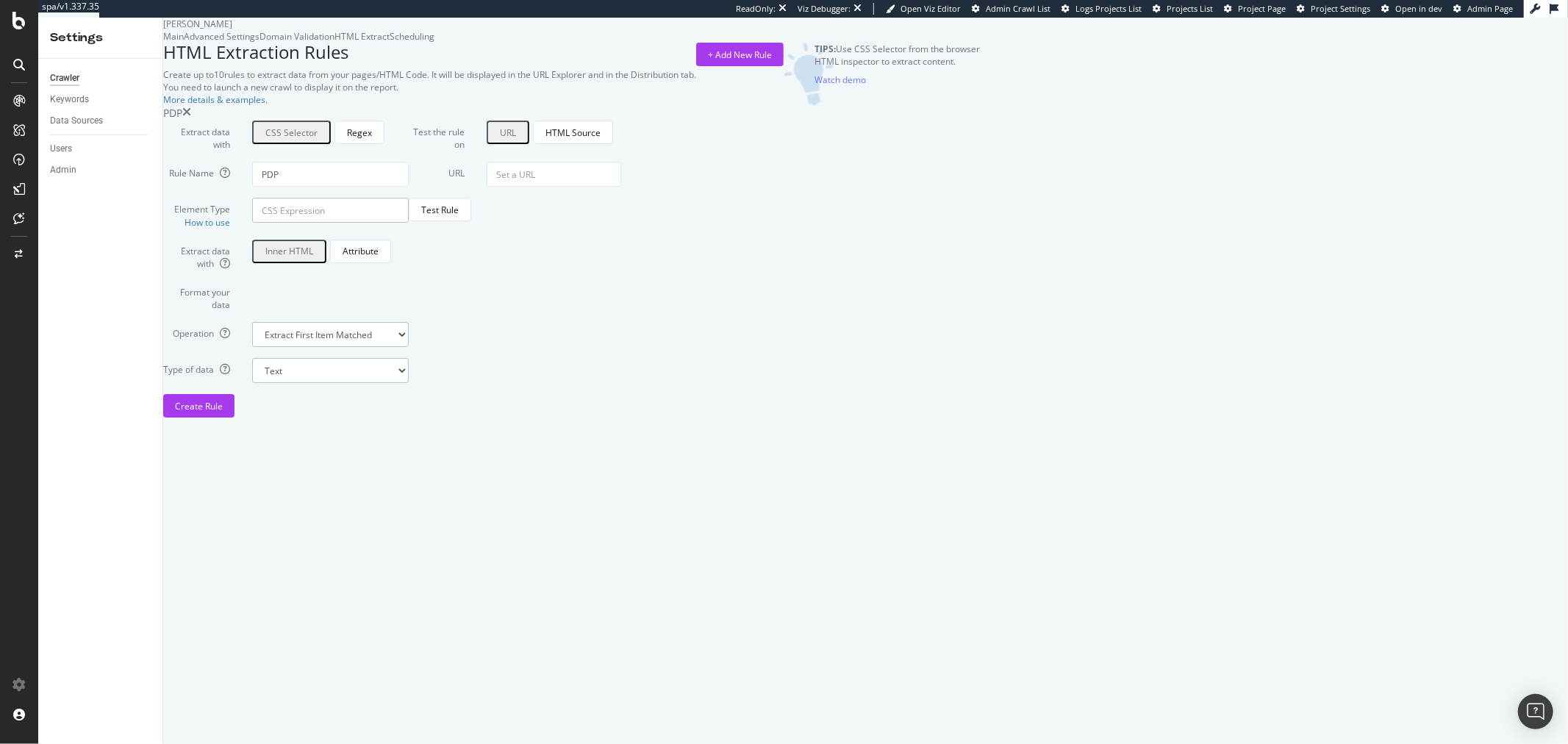
click at [409, 223] on input "Element Type How to use" at bounding box center [330, 210] width 157 height 25
paste input "product-hero__price-top"
click at [409, 223] on input "product-hero__price-top" at bounding box center [330, 210] width 157 height 25
type input "product-hero__price-top"
click at [409, 347] on select "Extract First Item Matched Extract First 3 Items Matched Count Number of Occure…" at bounding box center [330, 334] width 157 height 25
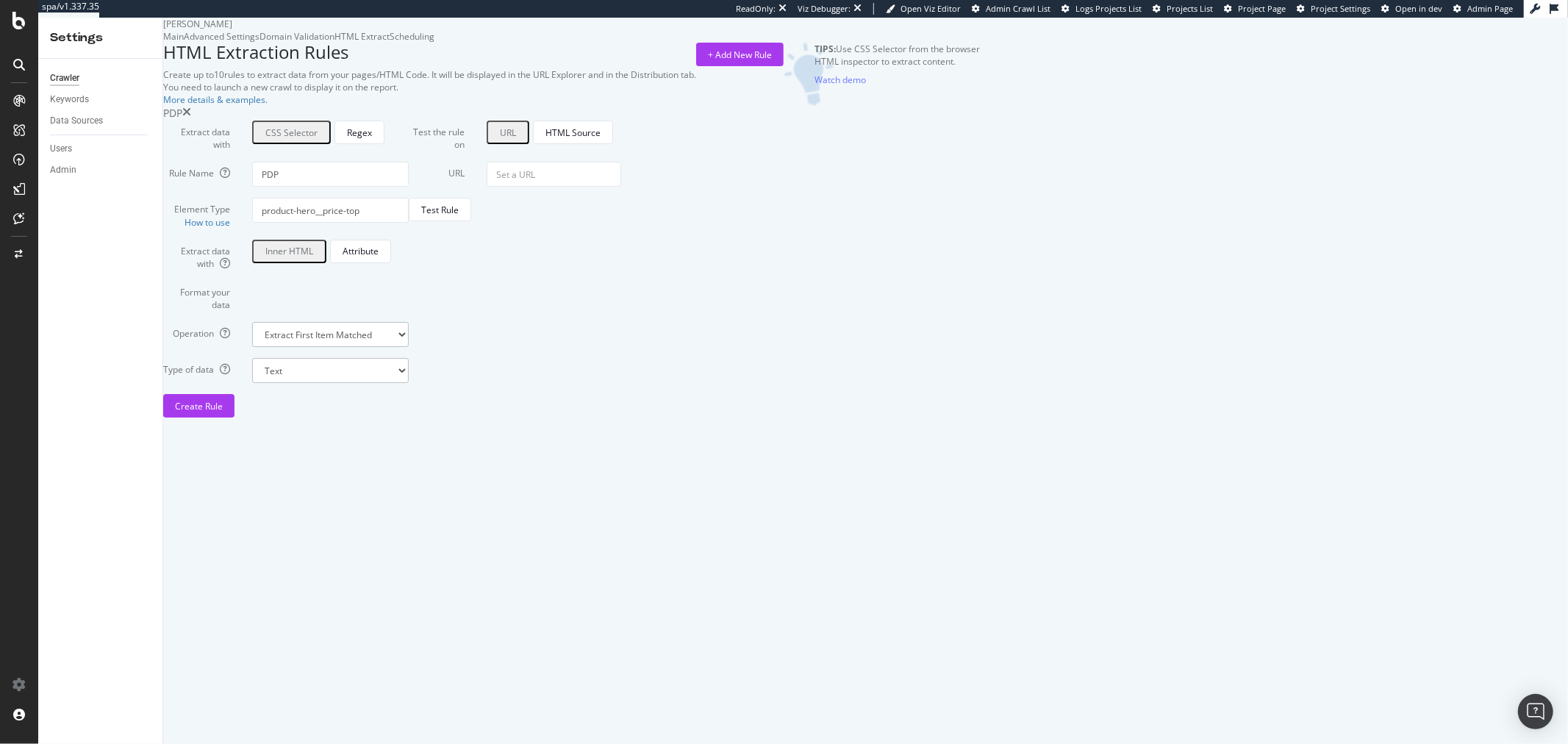
select select "exist"
click at [409, 347] on select "Extract First Item Matched Extract First 3 Items Matched Count Number of Occure…" at bounding box center [330, 334] width 157 height 25
click at [409, 383] on select "Boolean" at bounding box center [330, 371] width 157 height 25
click at [621, 187] on input "URL" at bounding box center [554, 175] width 135 height 25
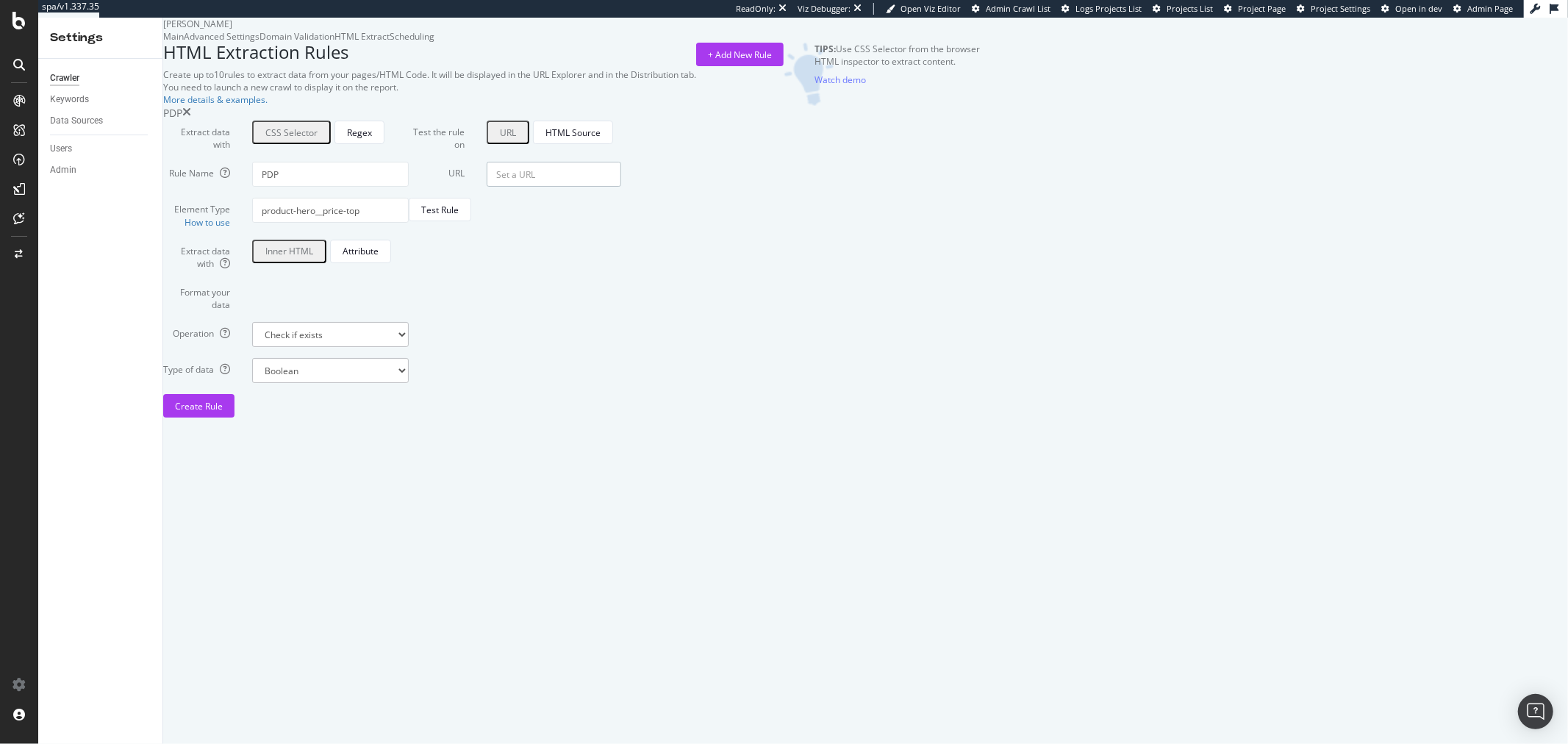
paste input "https://www.dyson.es/aspiradoras/sin-cable/v11/fluffy-niquel-rojo"
type input "https://www.dyson.es/aspiradoras/sin-cable/v11/fluffy-niquel-rojo"
click at [471, 221] on button "Test Rule" at bounding box center [440, 210] width 62 height 24
click at [409, 223] on input "product-hero__price-top" at bounding box center [330, 210] width 157 height 25
type input "div.product-hero__price-top"
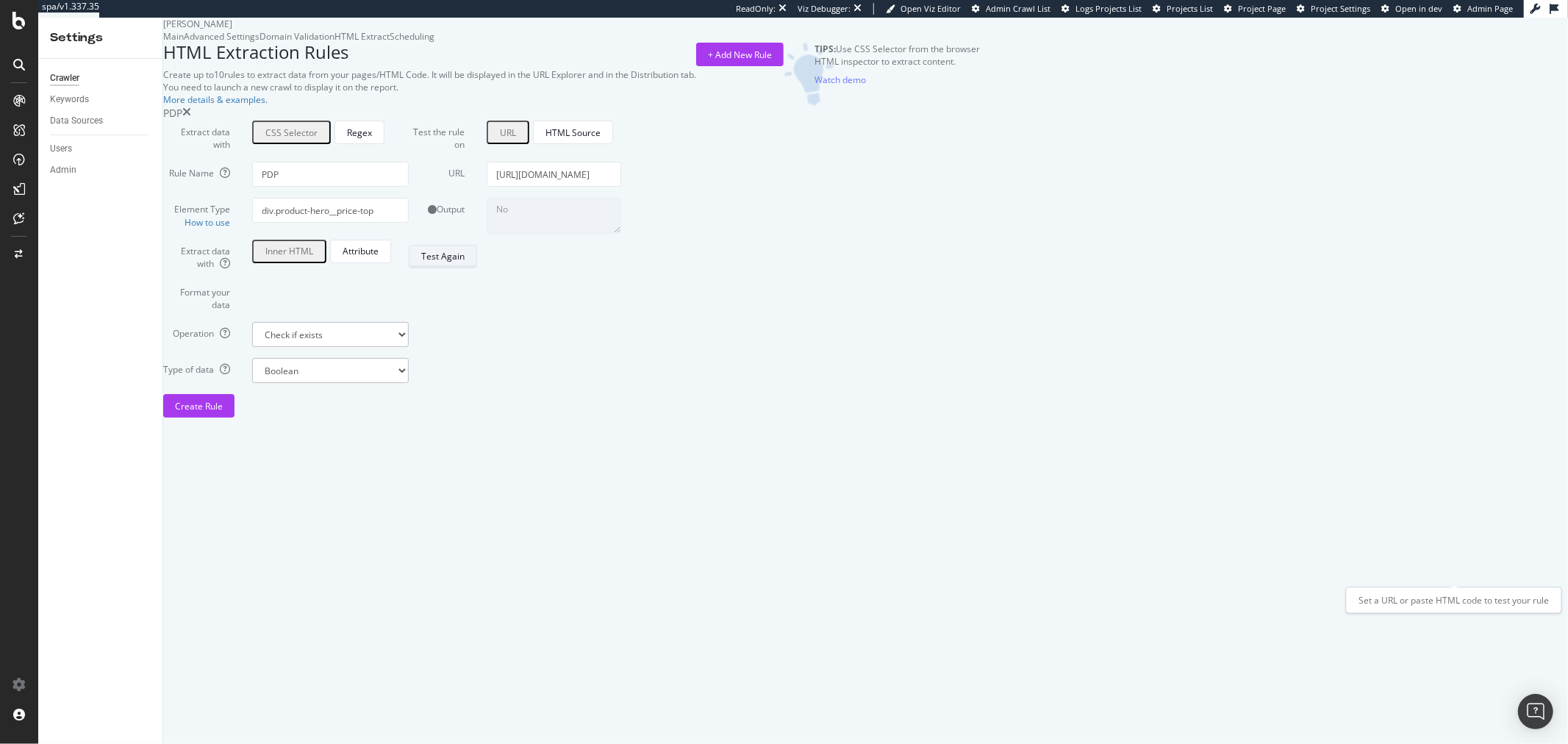
click at [464, 262] on div "Test Again" at bounding box center [443, 256] width 43 height 13
click at [409, 418] on div "Extract data with CSS Selector Regex Rule Name PDP Element Type How to use div.…" at bounding box center [286, 269] width 245 height 297
click at [223, 413] on div "Create Rule" at bounding box center [198, 406] width 48 height 13
click at [980, 127] on div "HTML Extraction Rules Create up to 10 rules to extract data from your pages/HTM…" at bounding box center [571, 230] width 817 height 375
click at [772, 61] on div "+ Add New Rule" at bounding box center [740, 54] width 64 height 13
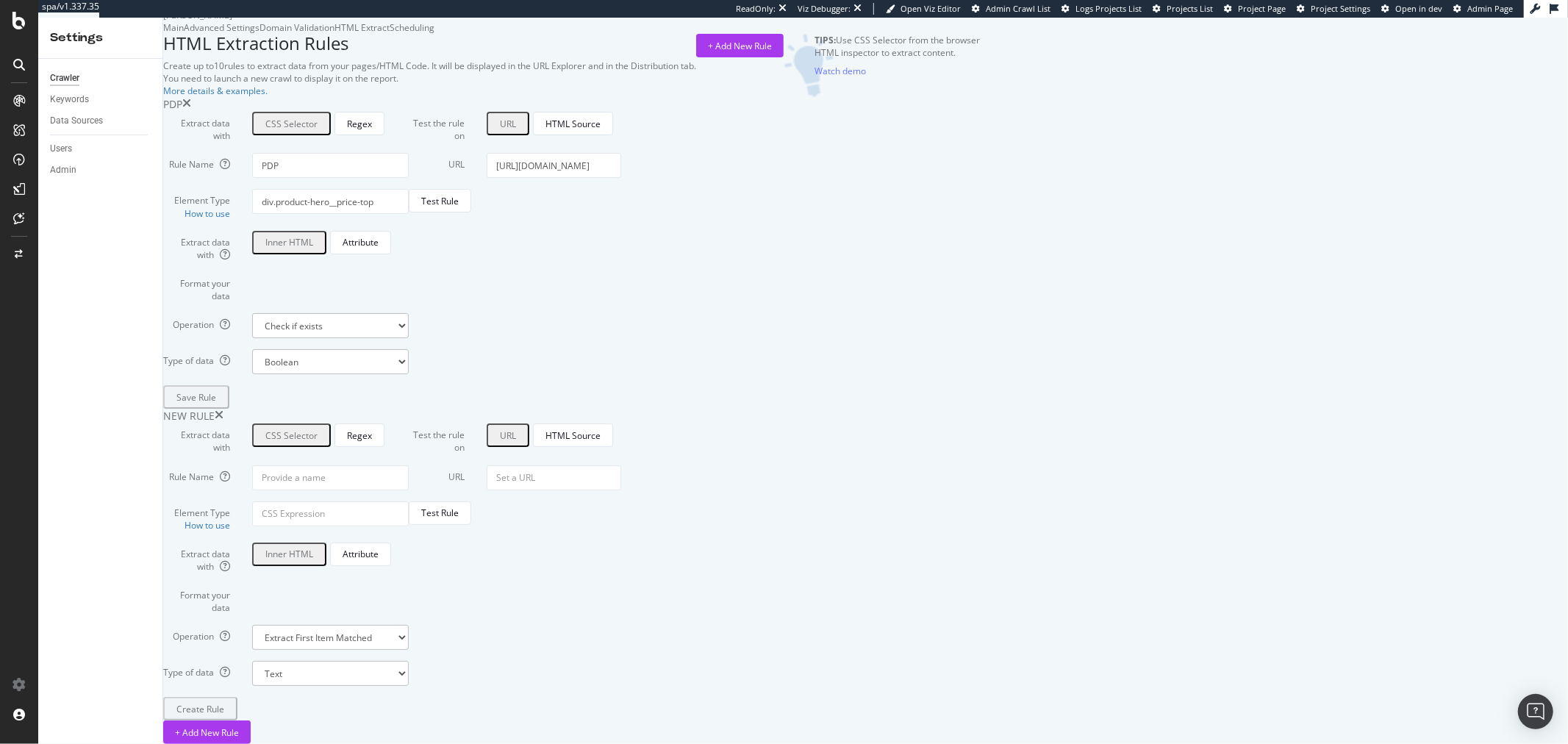
scroll to position [282, 0]
click at [409, 502] on input "Element Type How to use" at bounding box center [330, 514] width 157 height 25
paste input "product-listing__filter"
type input "div.product-listing__filter"
click at [409, 465] on input "Rule Name" at bounding box center [330, 478] width 157 height 25
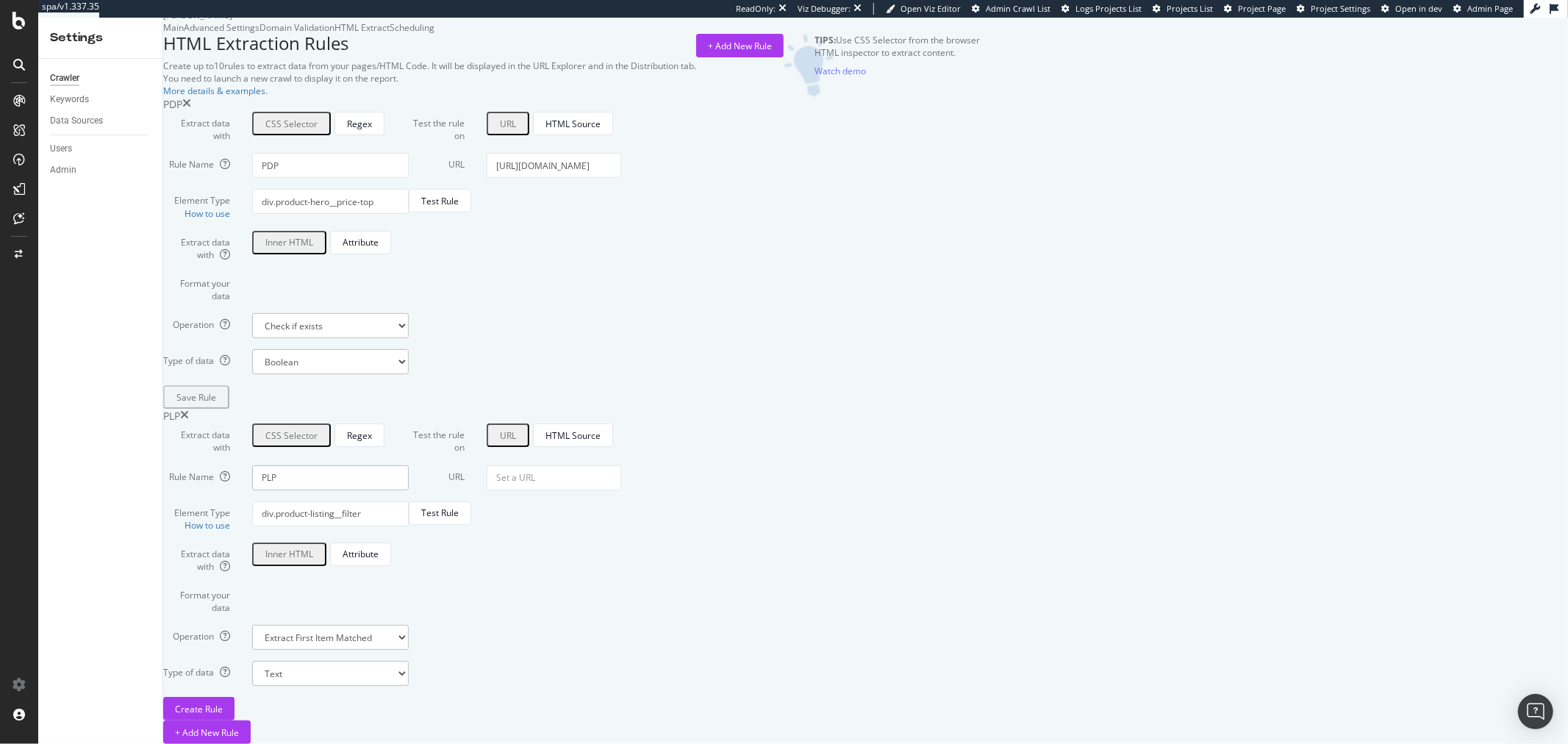
type input "PLP"
click at [409, 625] on select "Extract First Item Matched Extract First 3 Items Matched Count Number of Occure…" at bounding box center [330, 638] width 157 height 25
select select "exist"
click at [409, 625] on select "Extract First Item Matched Extract First 3 Items Matched Count Number of Occure…" at bounding box center [330, 638] width 157 height 25
click at [621, 465] on input "URL" at bounding box center [554, 478] width 135 height 25
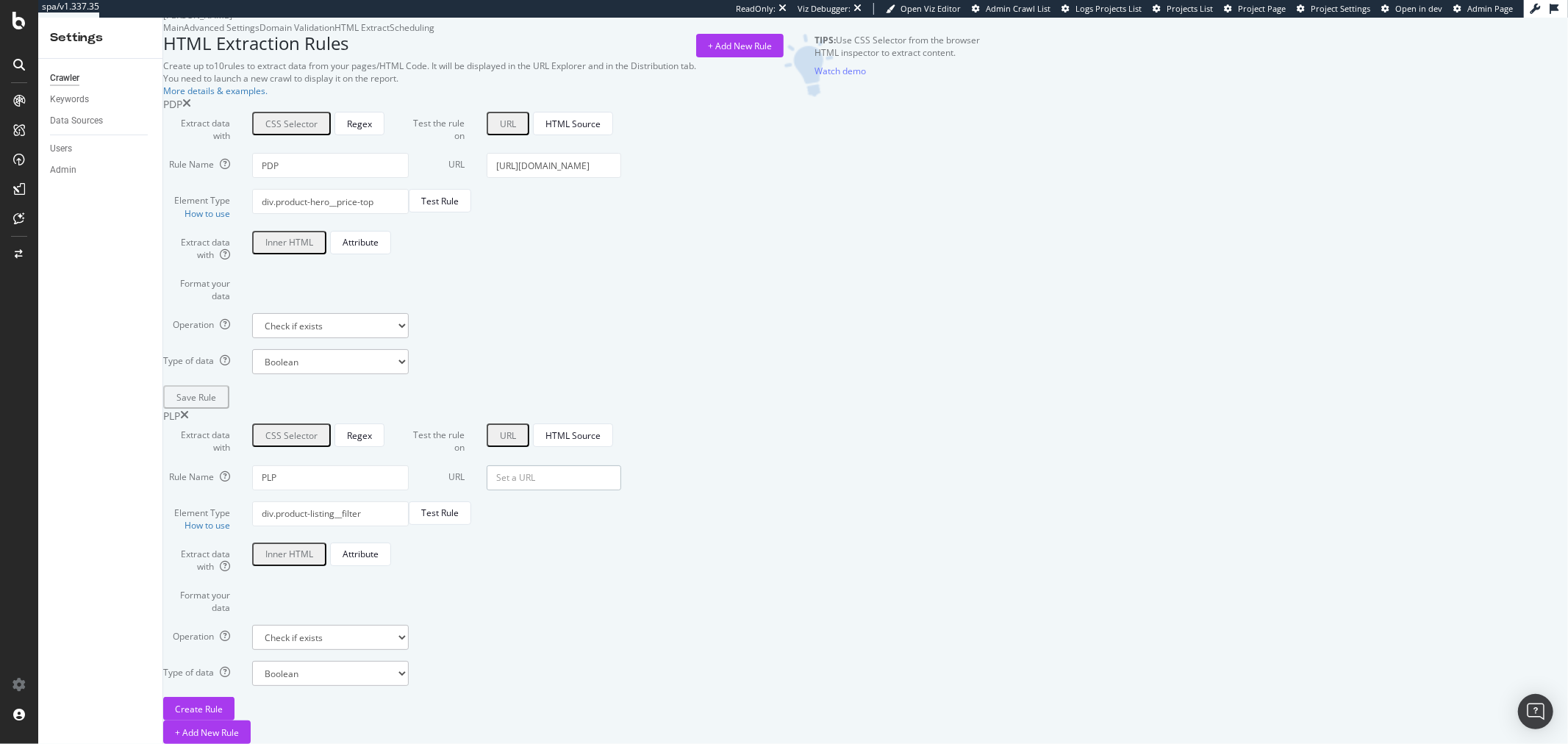
paste input "https://www.dyson.es/aspiradoras/sin-cable"
type input "https://www.dyson.es/aspiradoras/sin-cable"
click at [459, 507] on div "Test Rule" at bounding box center [440, 513] width 37 height 13
drag, startPoint x: 494, startPoint y: 468, endPoint x: 364, endPoint y: 469, distance: 130.0
click at [364, 502] on div "Element Type How to use div.product-listing__filter" at bounding box center [286, 517] width 268 height 30
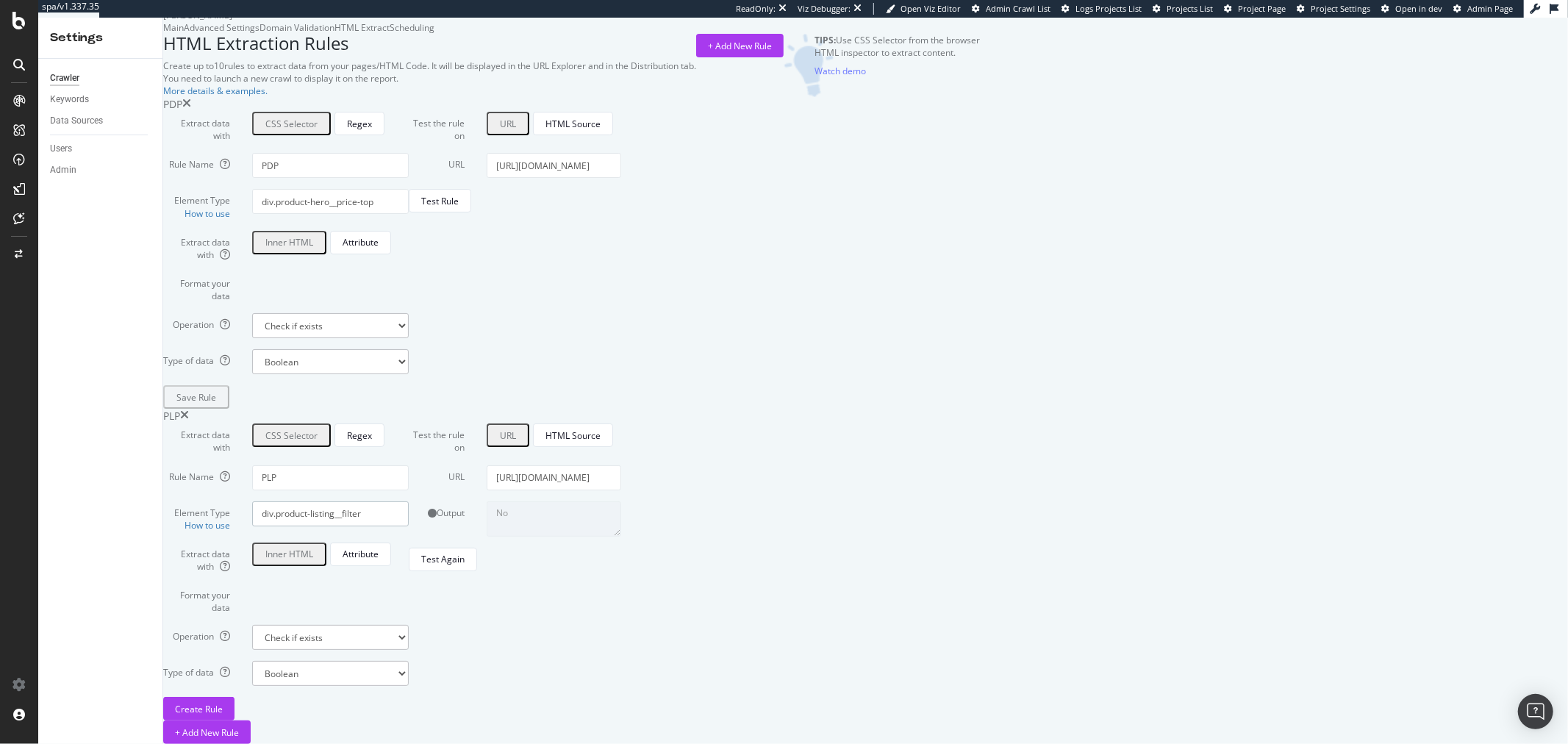
paste input "js-product-listing-data"
type input "div.js-product-listing-data"
click at [464, 566] on div "Test Again" at bounding box center [443, 559] width 43 height 13
click at [223, 703] on div "Create Rule" at bounding box center [198, 709] width 48 height 13
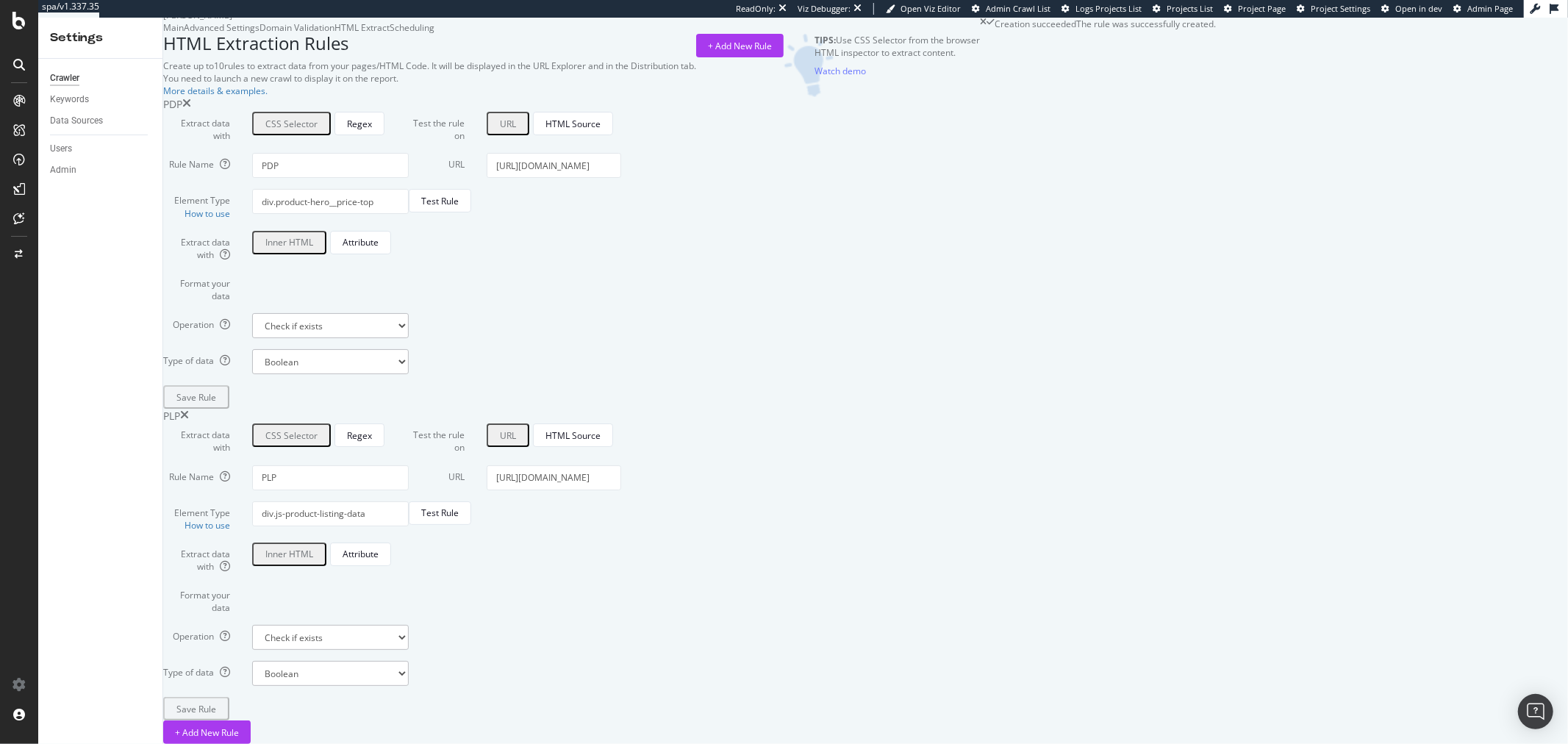
scroll to position [0, 0]
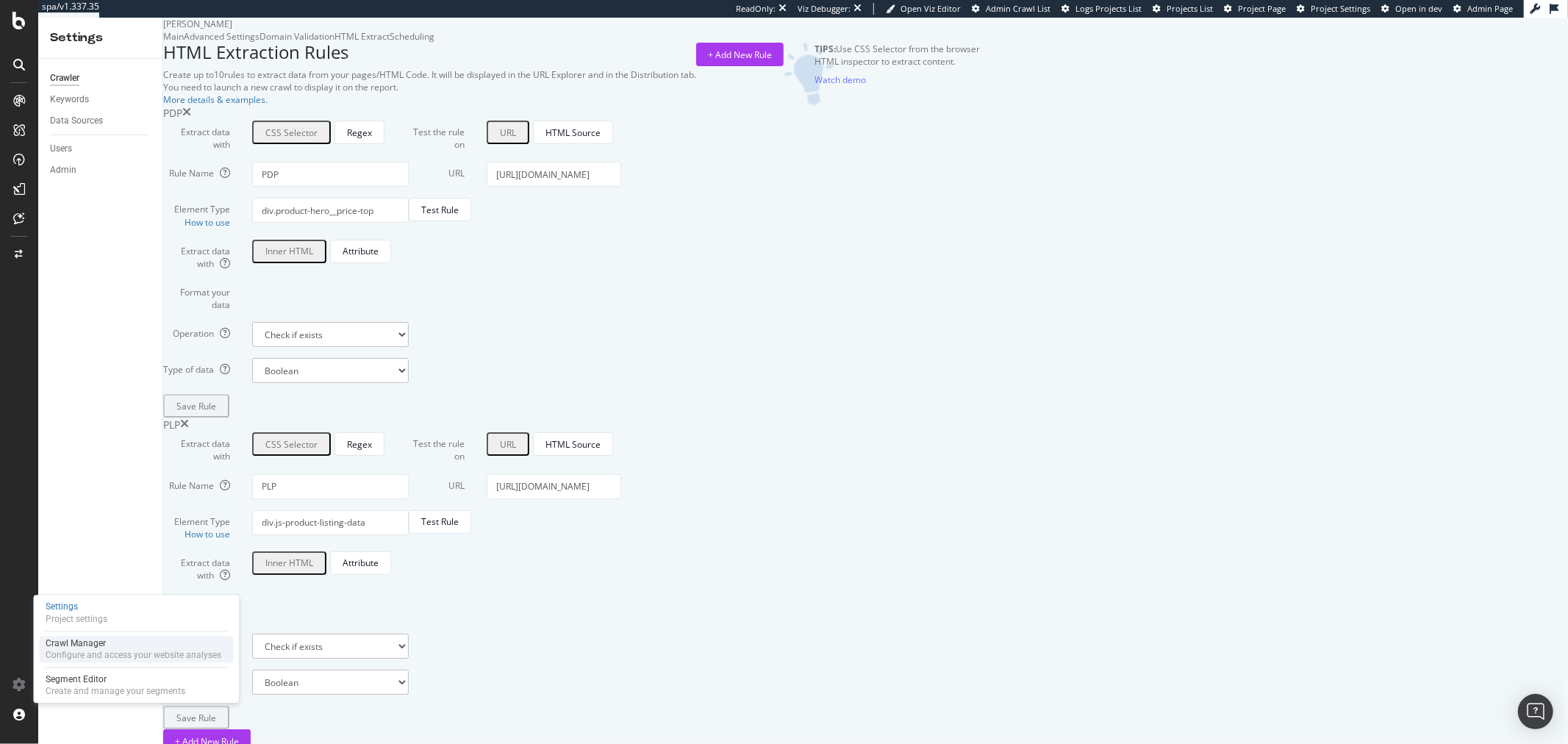
click at [90, 648] on div "Crawl Manager" at bounding box center [133, 644] width 175 height 12
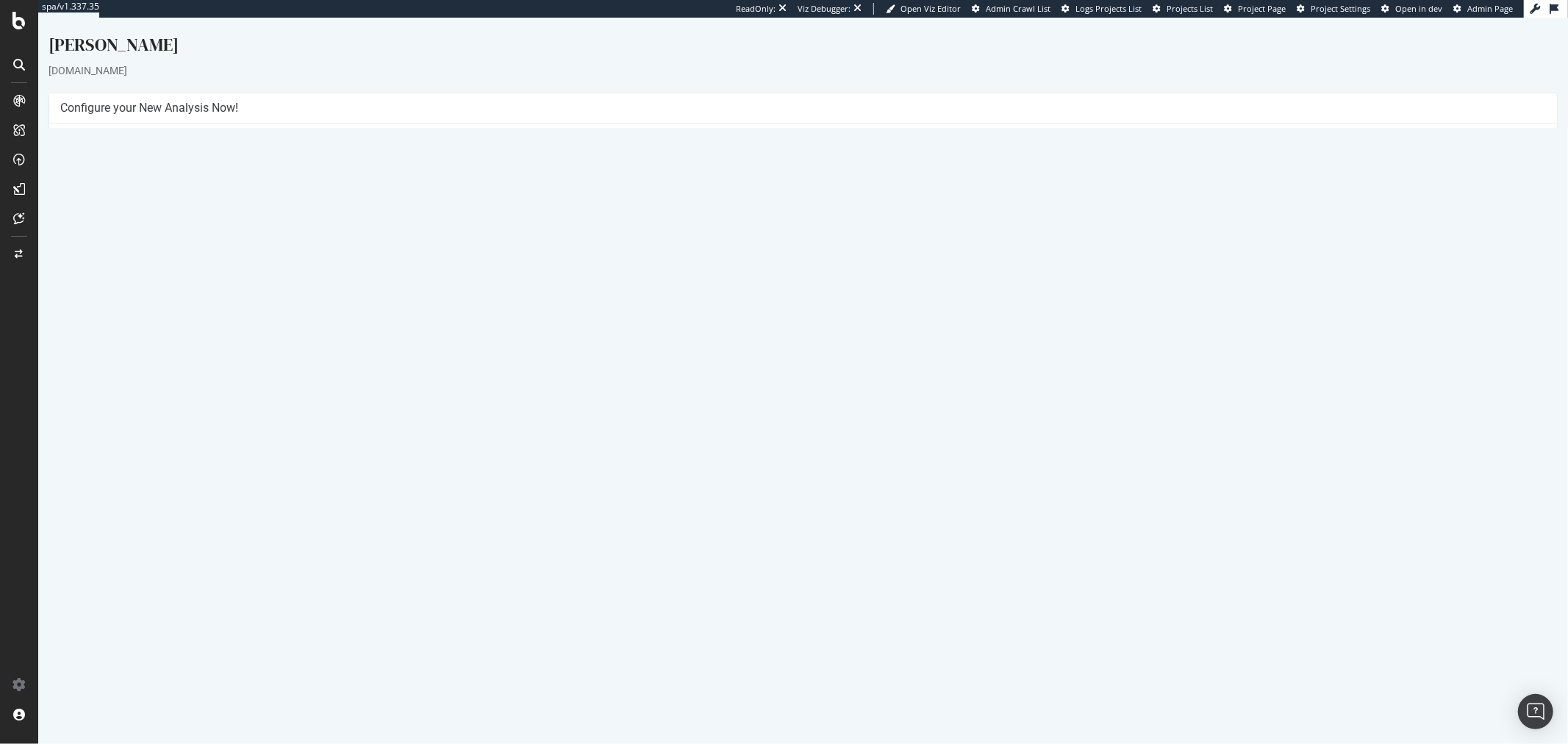
click at [785, 365] on button "Yes! Start Now" at bounding box center [783, 364] width 91 height 24
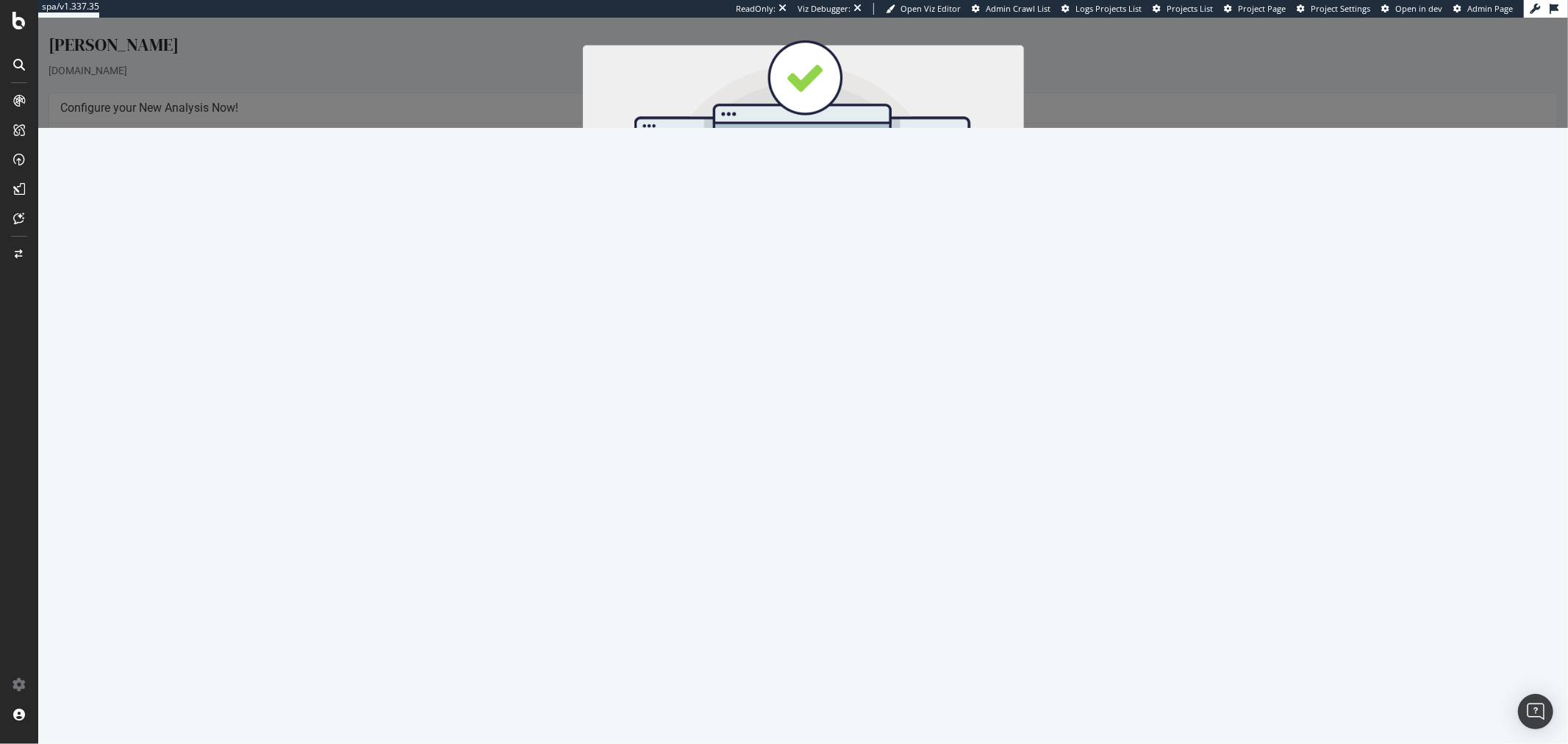
click at [826, 272] on button "Start Now" at bounding box center [829, 262] width 65 height 25
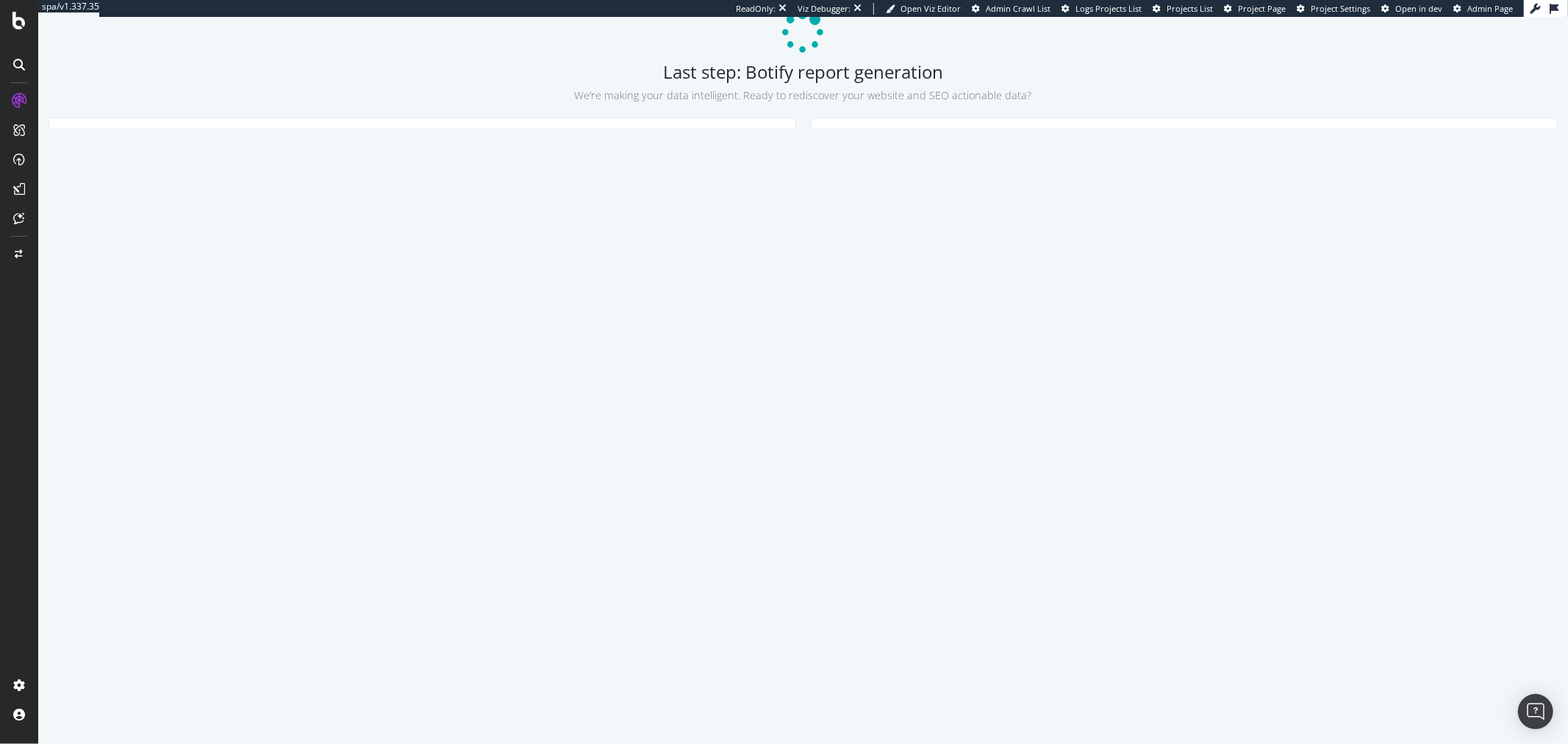
scroll to position [82, 0]
click at [85, 115] on div "SiteCrawler" at bounding box center [61, 109] width 48 height 13
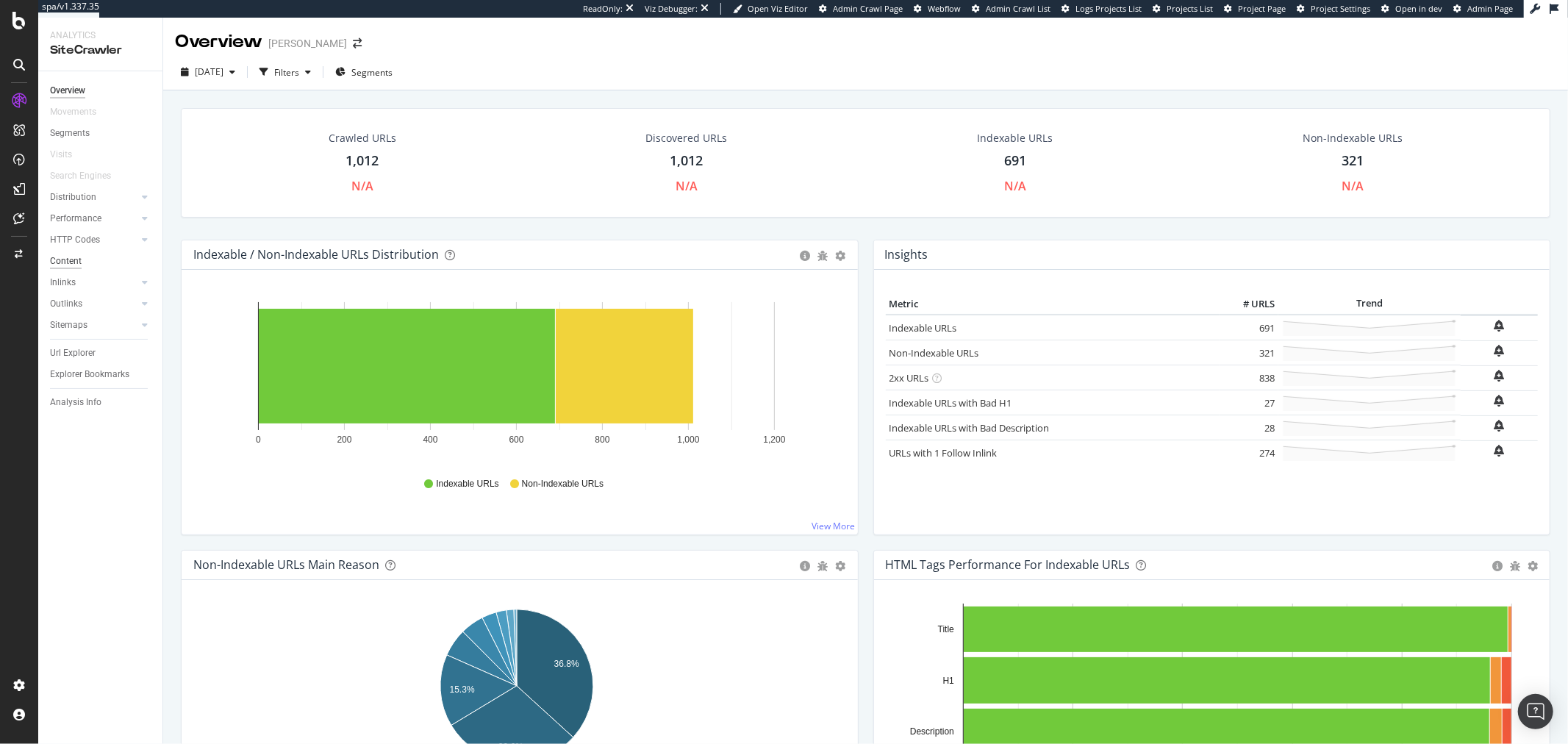
click at [56, 258] on div "Content" at bounding box center [65, 261] width 32 height 16
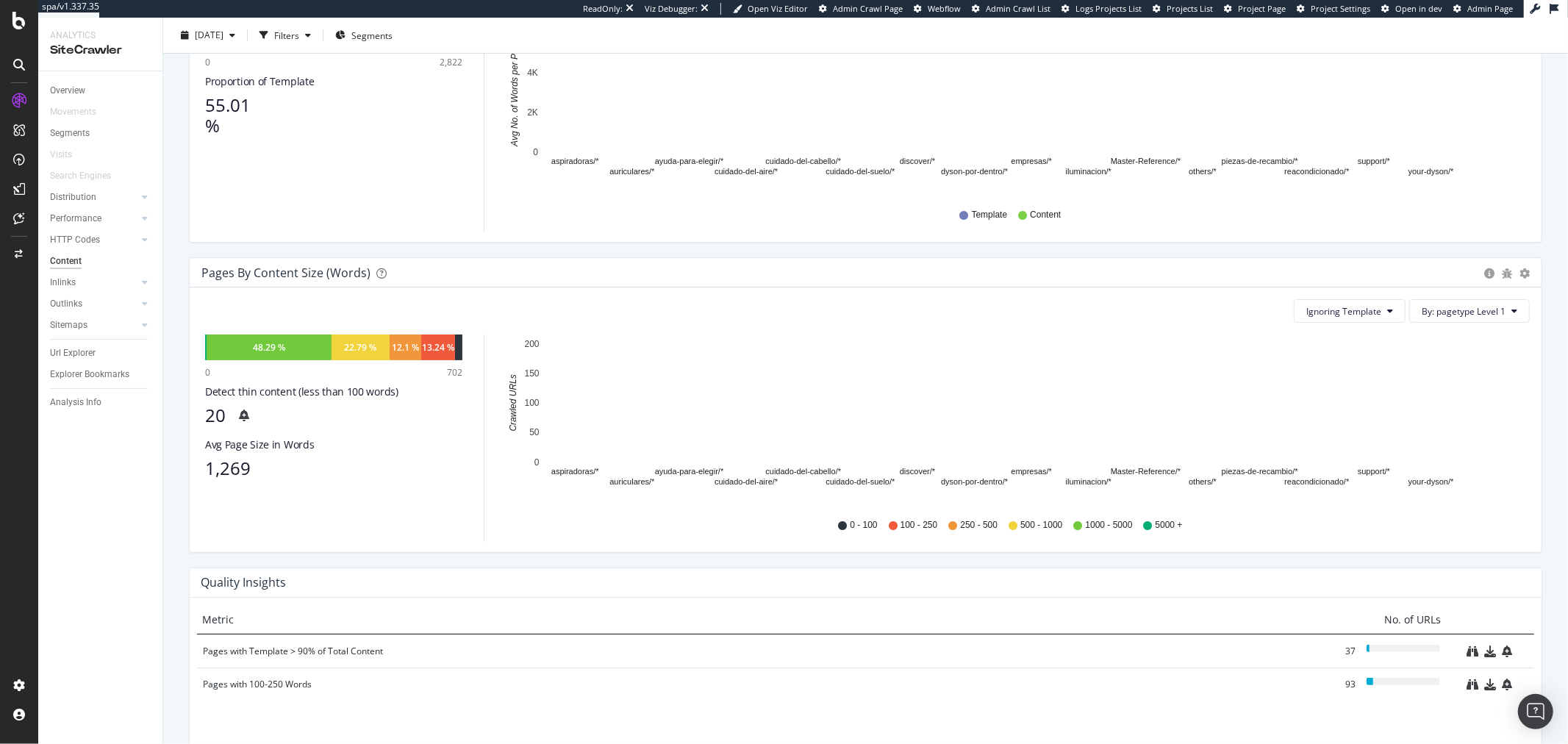
scroll to position [326, 0]
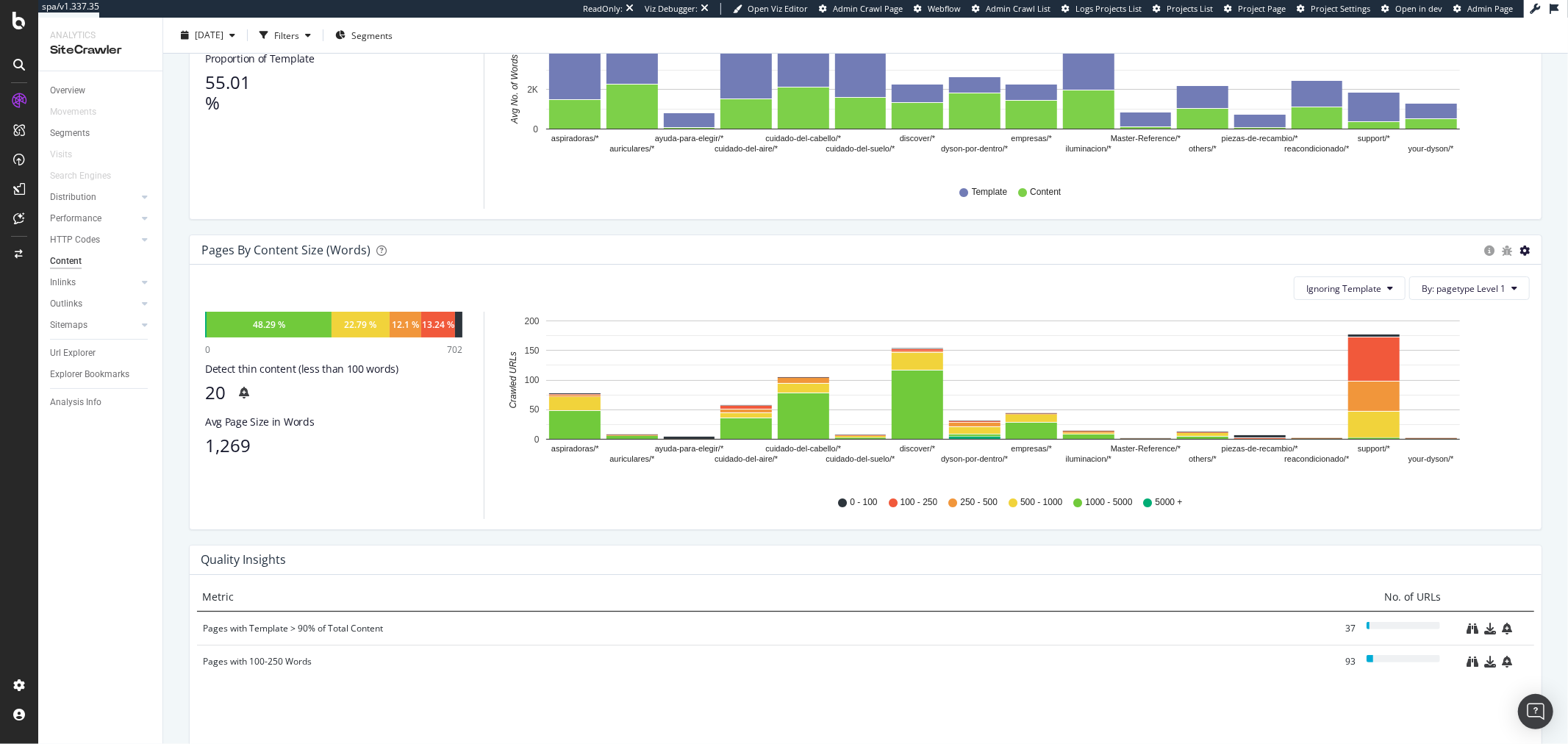
click at [1520, 256] on icon "gear" at bounding box center [1525, 250] width 10 height 10
click at [1473, 316] on span "Chart (by Percentage)" at bounding box center [1474, 306] width 134 height 20
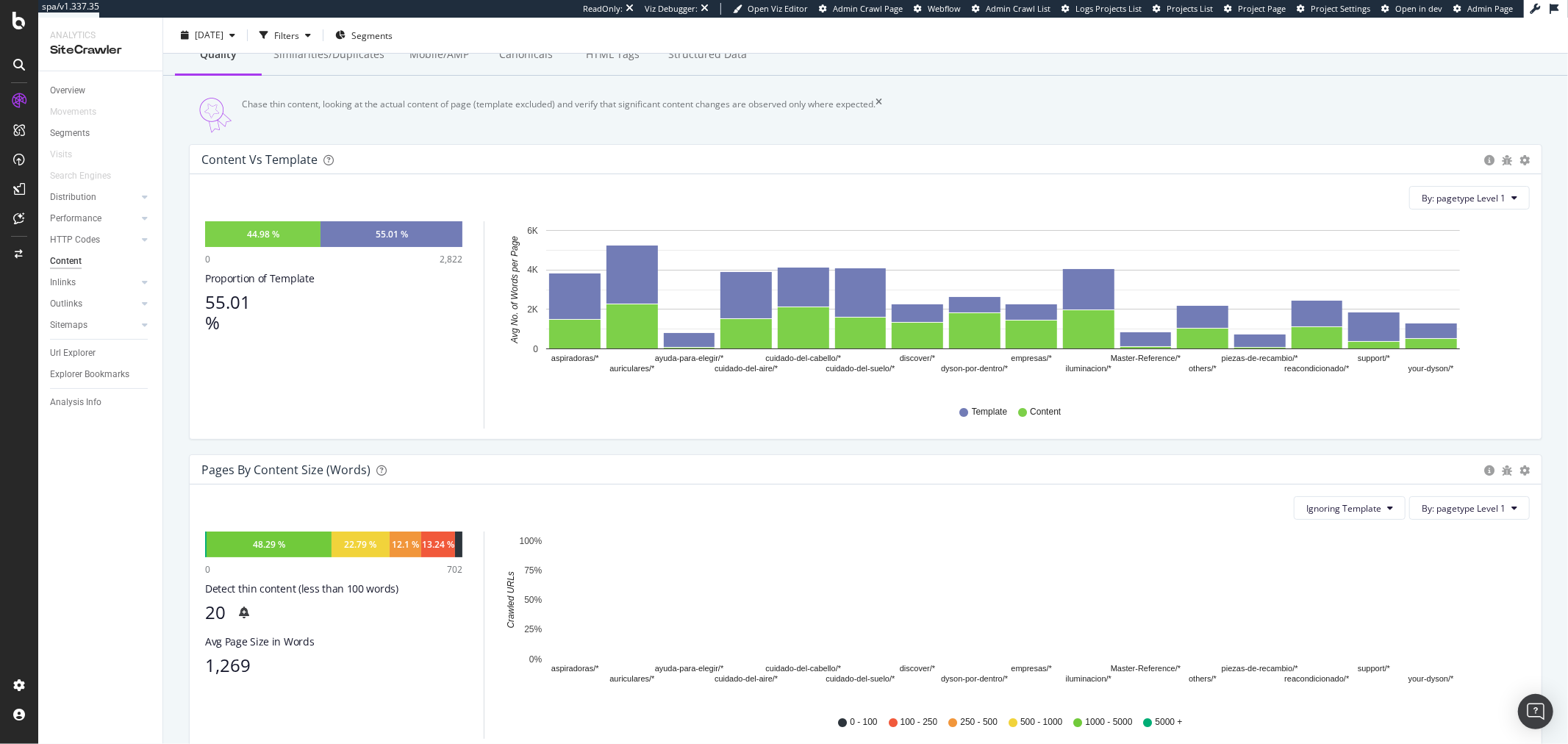
scroll to position [0, 0]
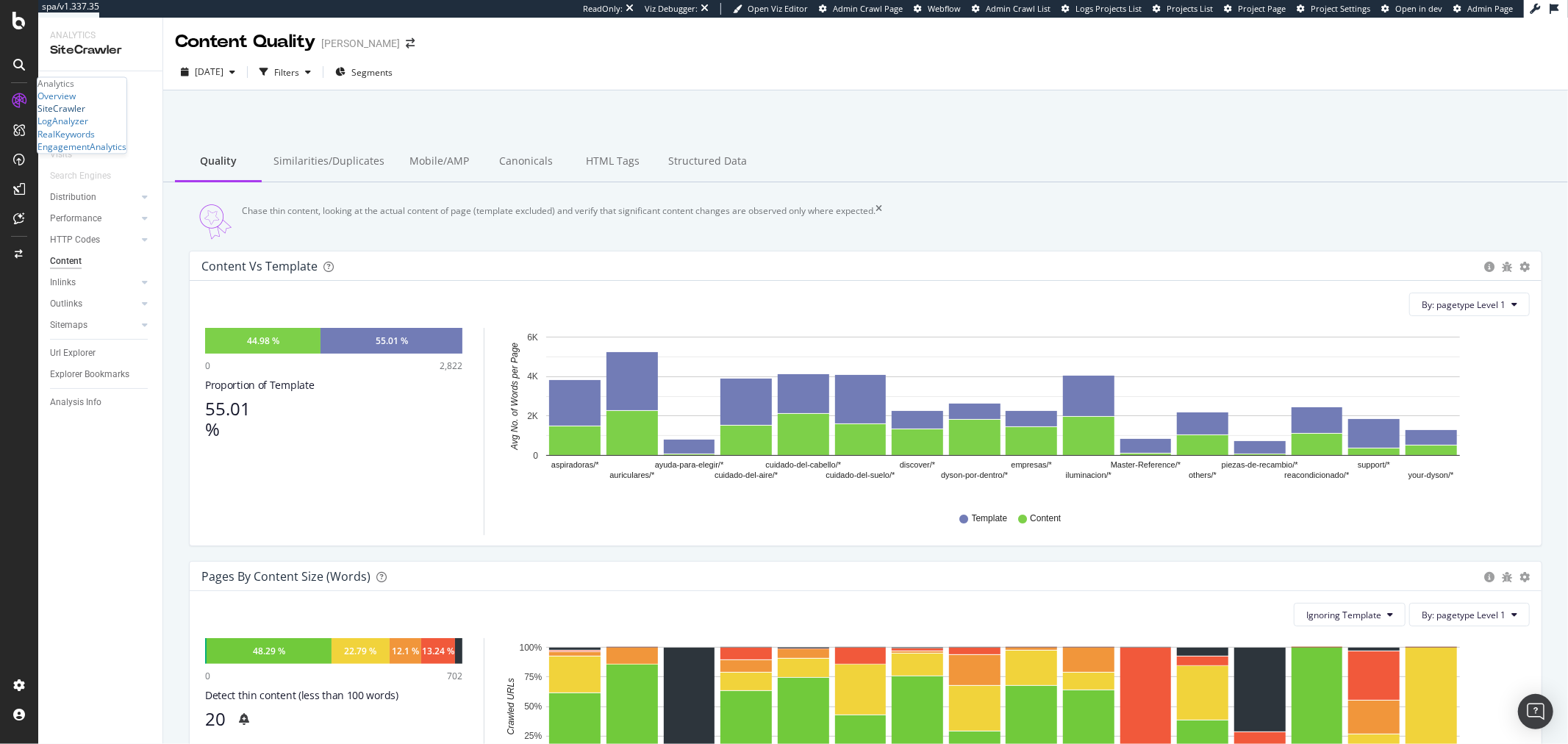
click at [77, 115] on div "SiteCrawler" at bounding box center [61, 109] width 48 height 13
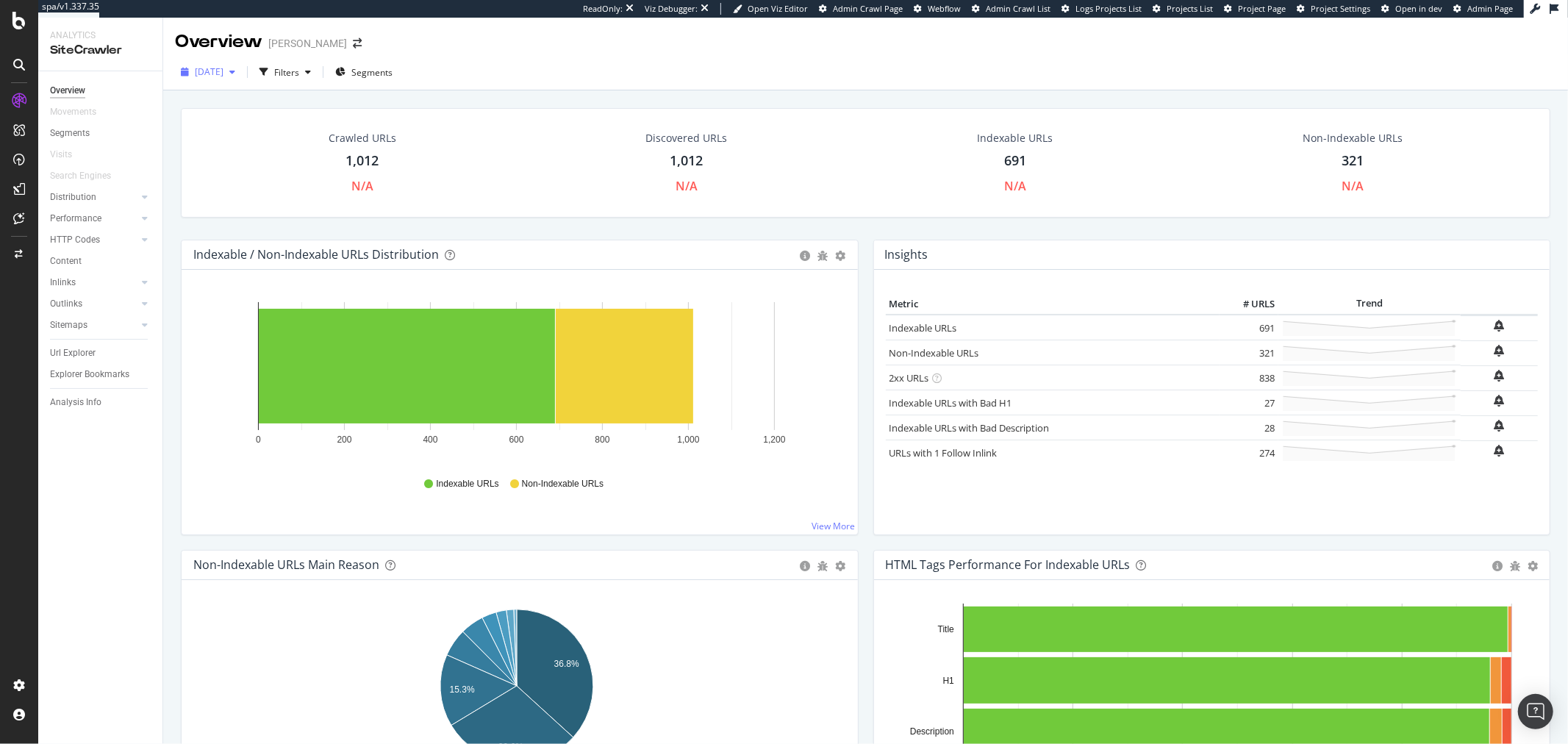
click at [224, 67] on span "2025 Aug. 27th" at bounding box center [209, 71] width 29 height 13
click at [112, 652] on div "Configure and access your website analyses" at bounding box center [133, 656] width 175 height 12
